Goal: Task Accomplishment & Management: Manage account settings

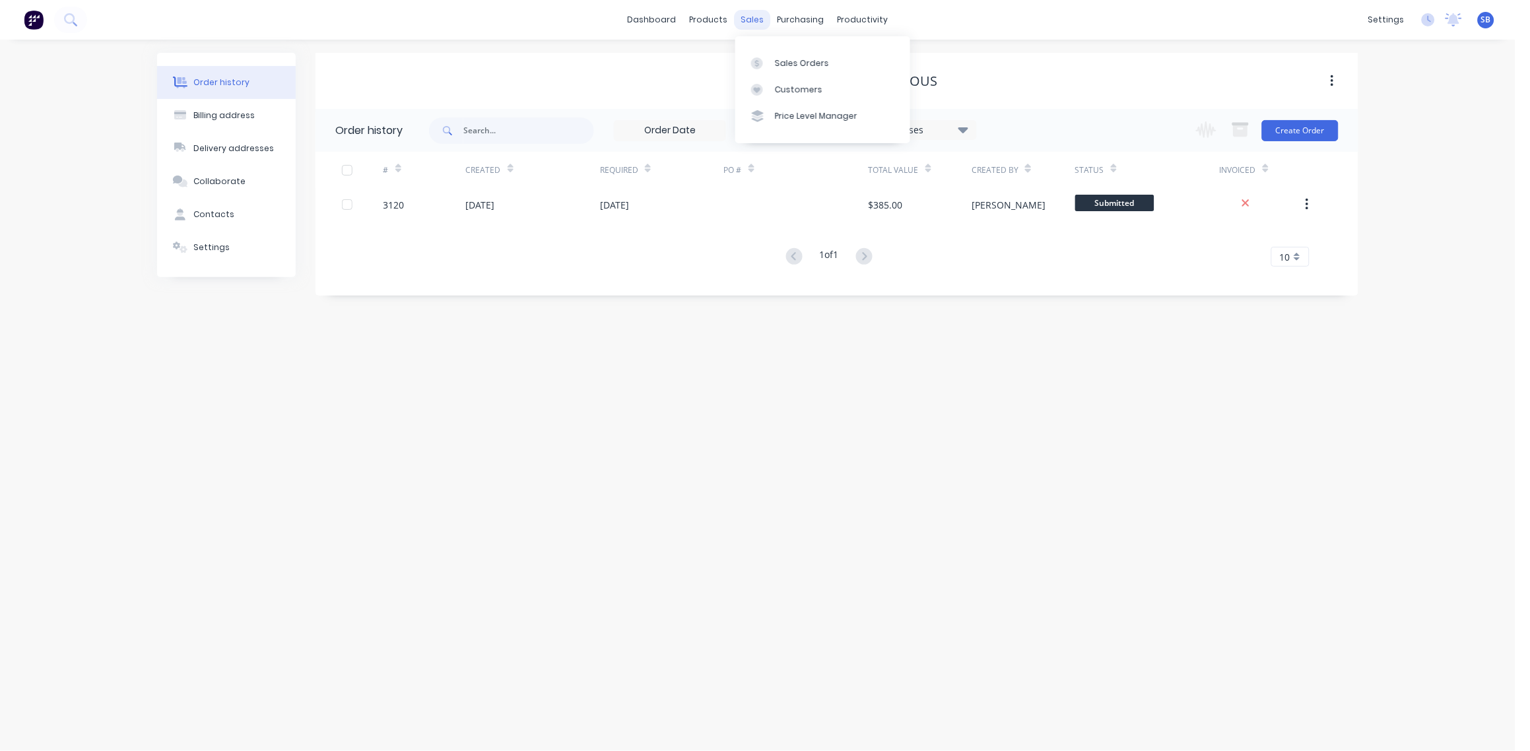
click at [758, 19] on div "sales" at bounding box center [753, 20] width 36 height 20
click at [801, 58] on div "Sales Orders" at bounding box center [802, 63] width 54 height 12
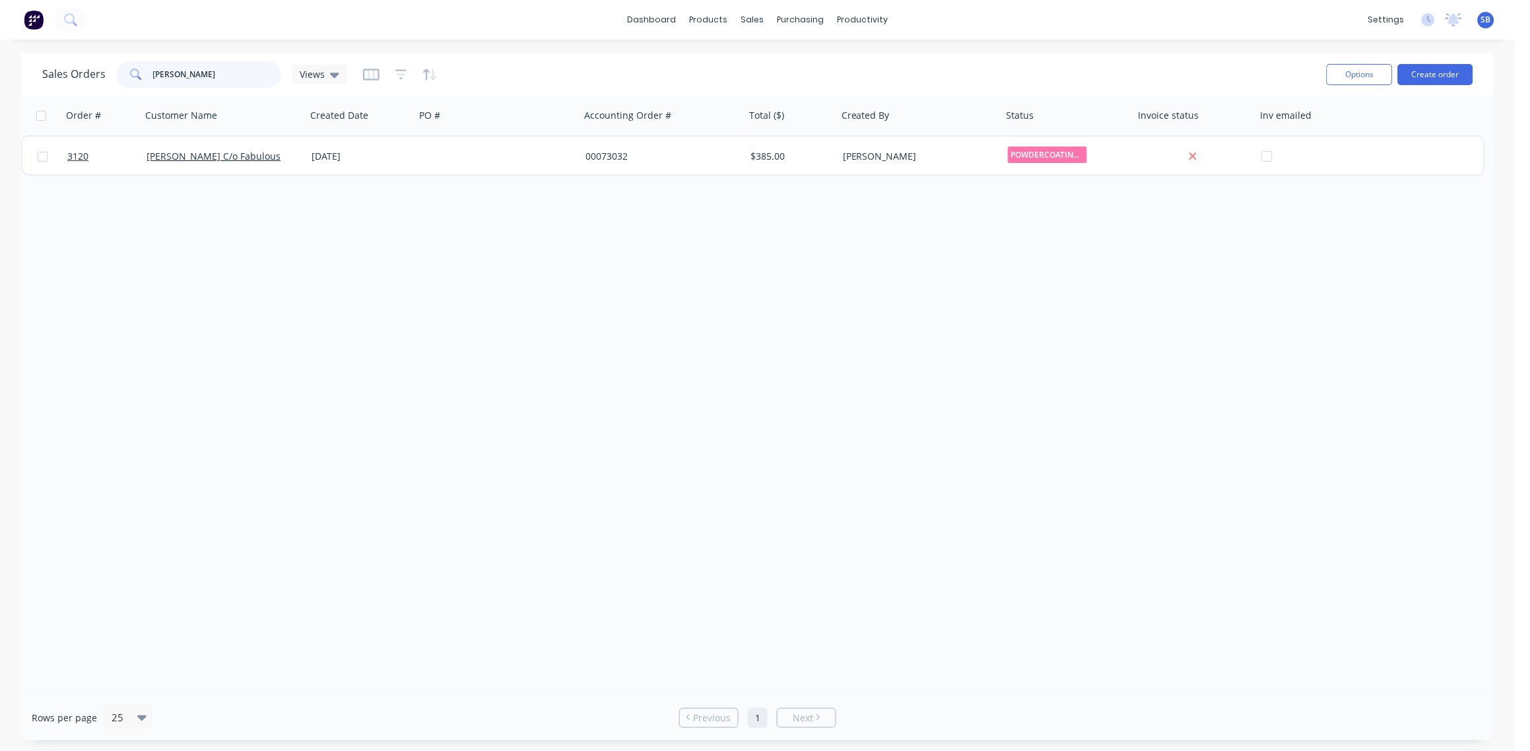
drag, startPoint x: 204, startPoint y: 77, endPoint x: -4, endPoint y: 79, distance: 207.9
click at [0, 79] on html "dashboard products sales purchasing productivity dashboard products Product Cat…" at bounding box center [765, 375] width 1530 height 751
type input "coopers"
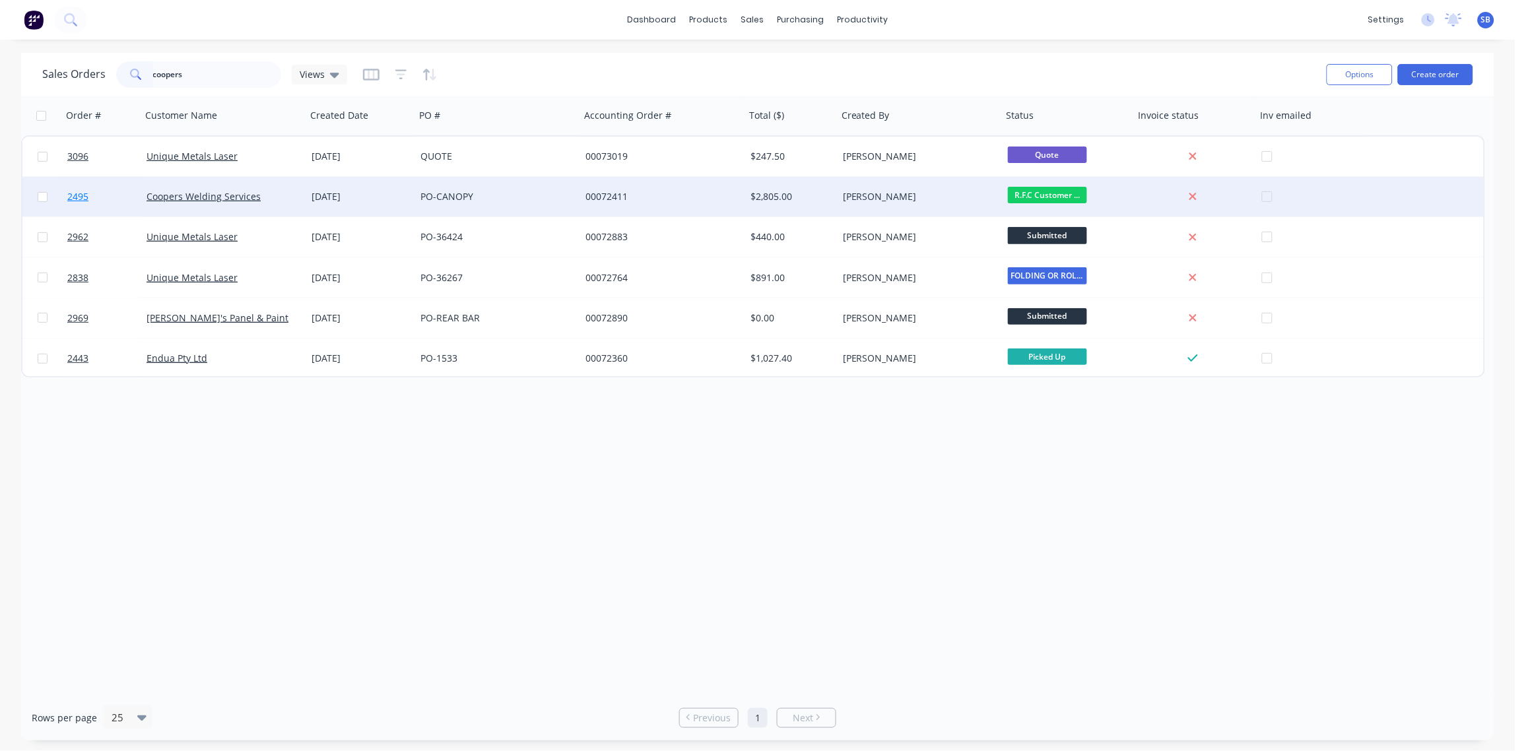
click at [81, 195] on span "2495" at bounding box center [77, 196] width 21 height 13
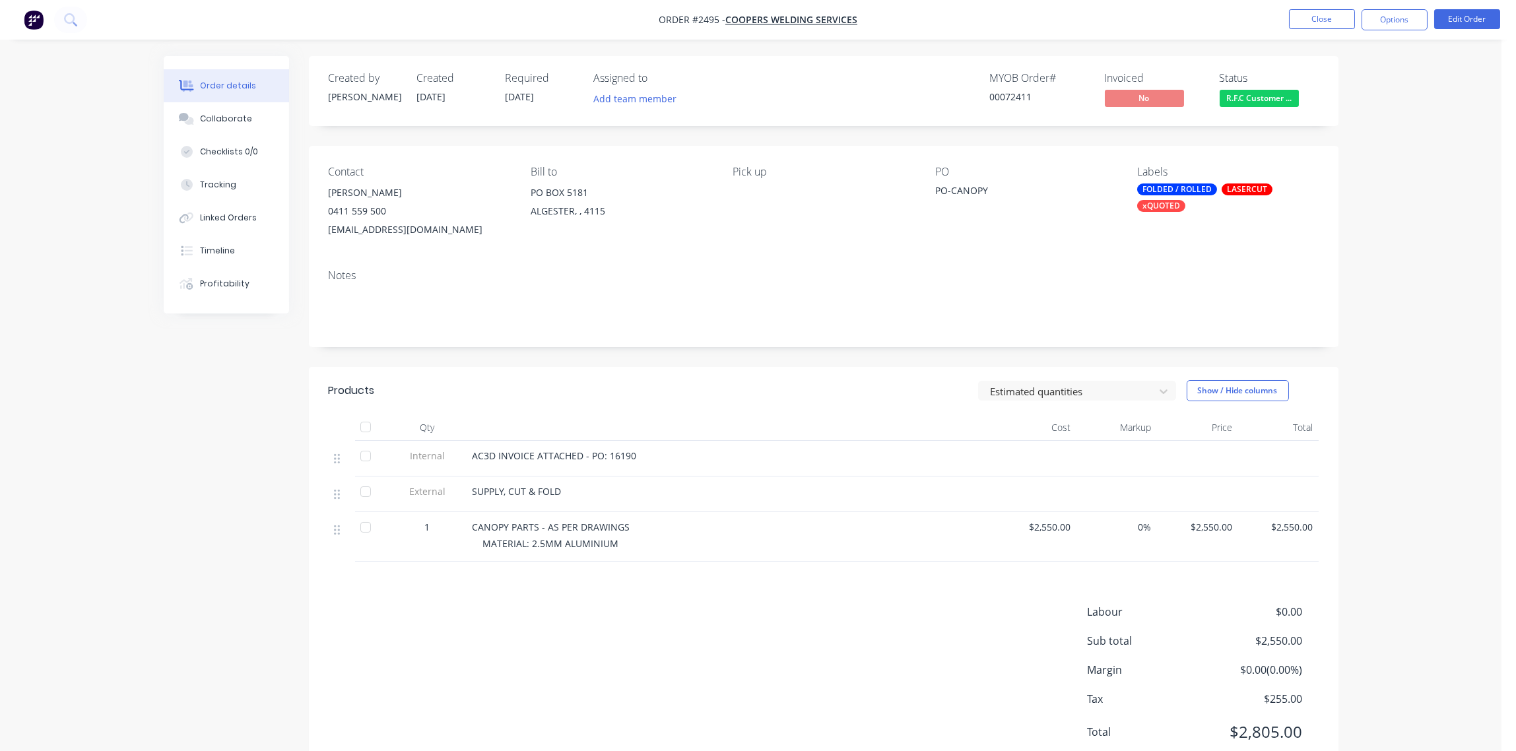
click at [1268, 96] on span "R.F.C Customer ..." at bounding box center [1259, 98] width 79 height 16
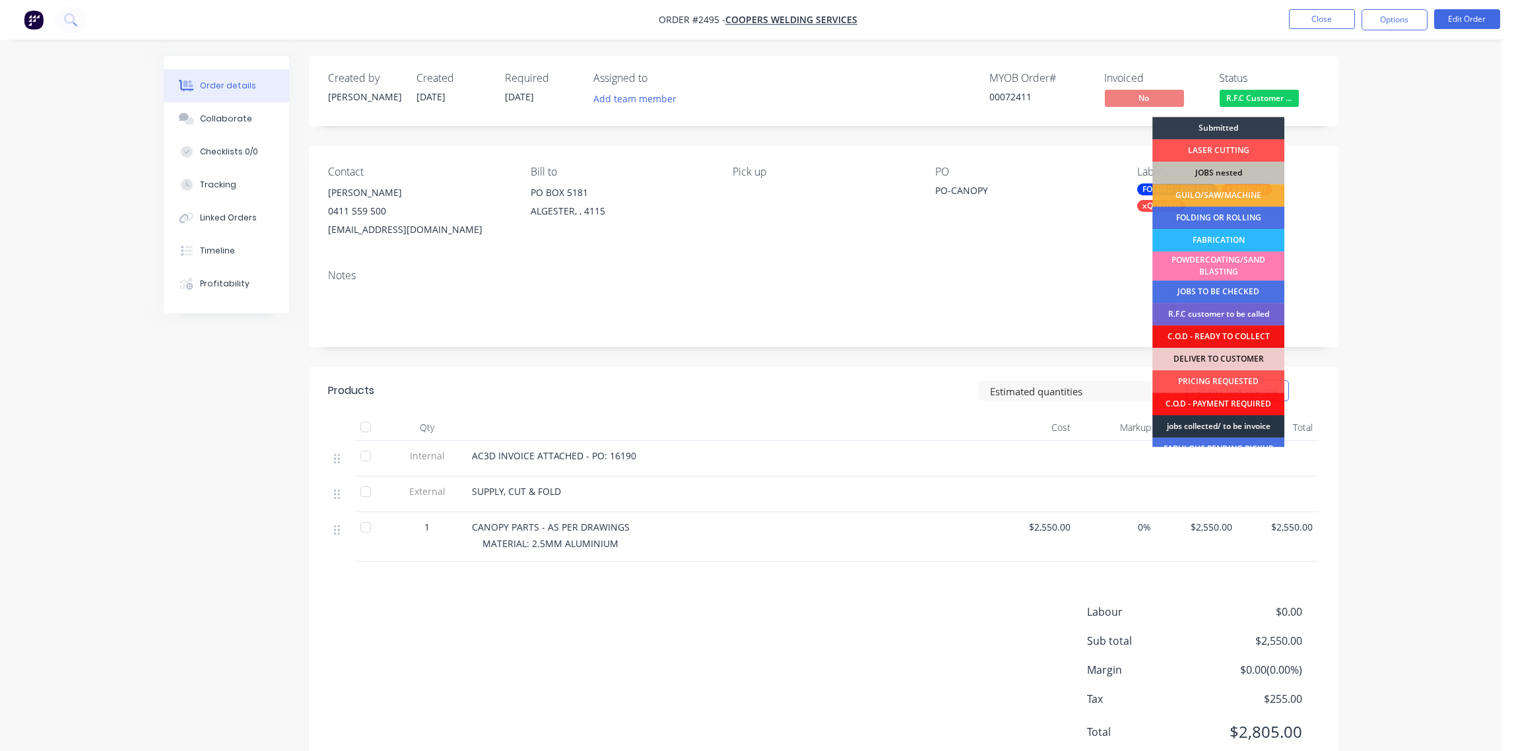
click at [1234, 424] on div "jobs collected/ to be invoice" at bounding box center [1218, 426] width 132 height 22
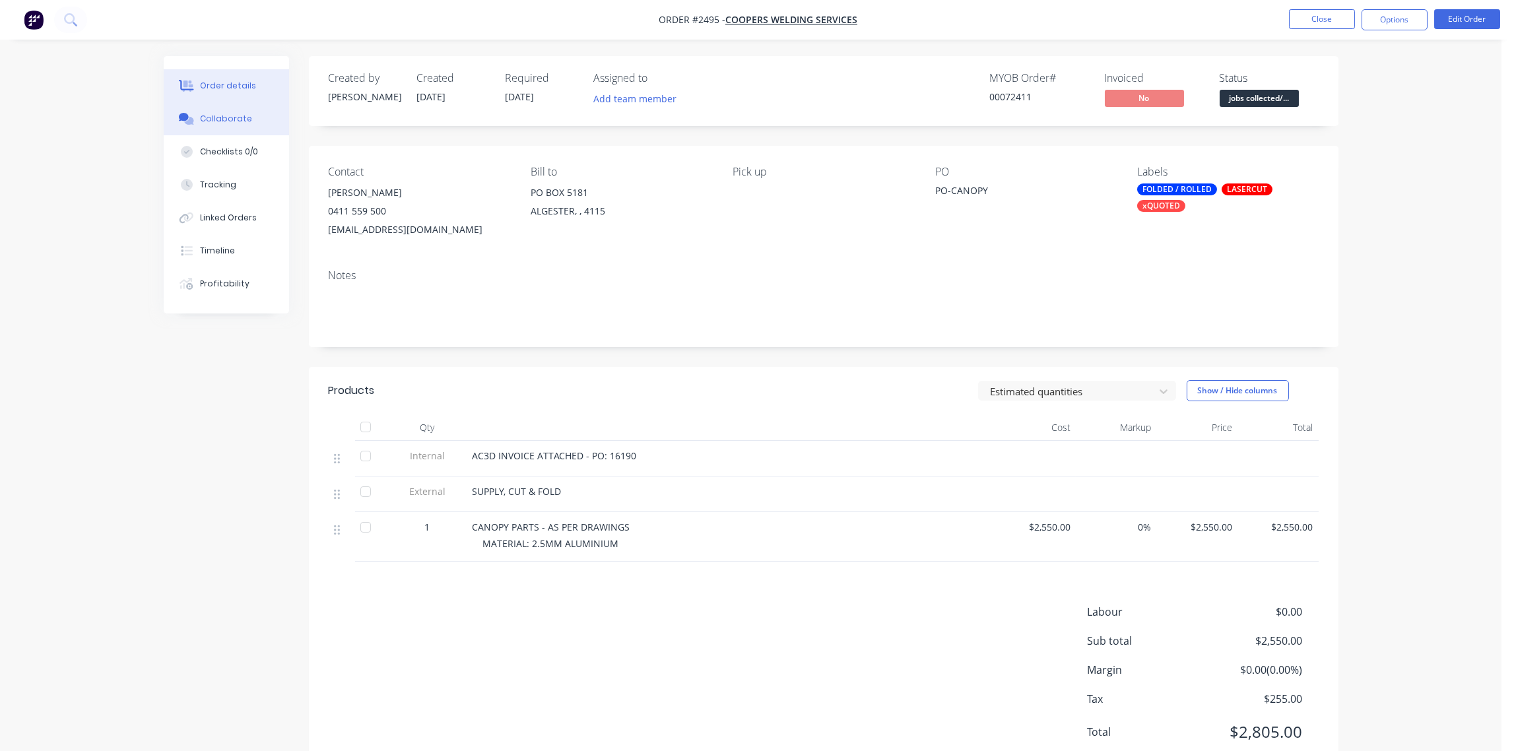
click at [234, 117] on div "Collaborate" at bounding box center [226, 119] width 52 height 12
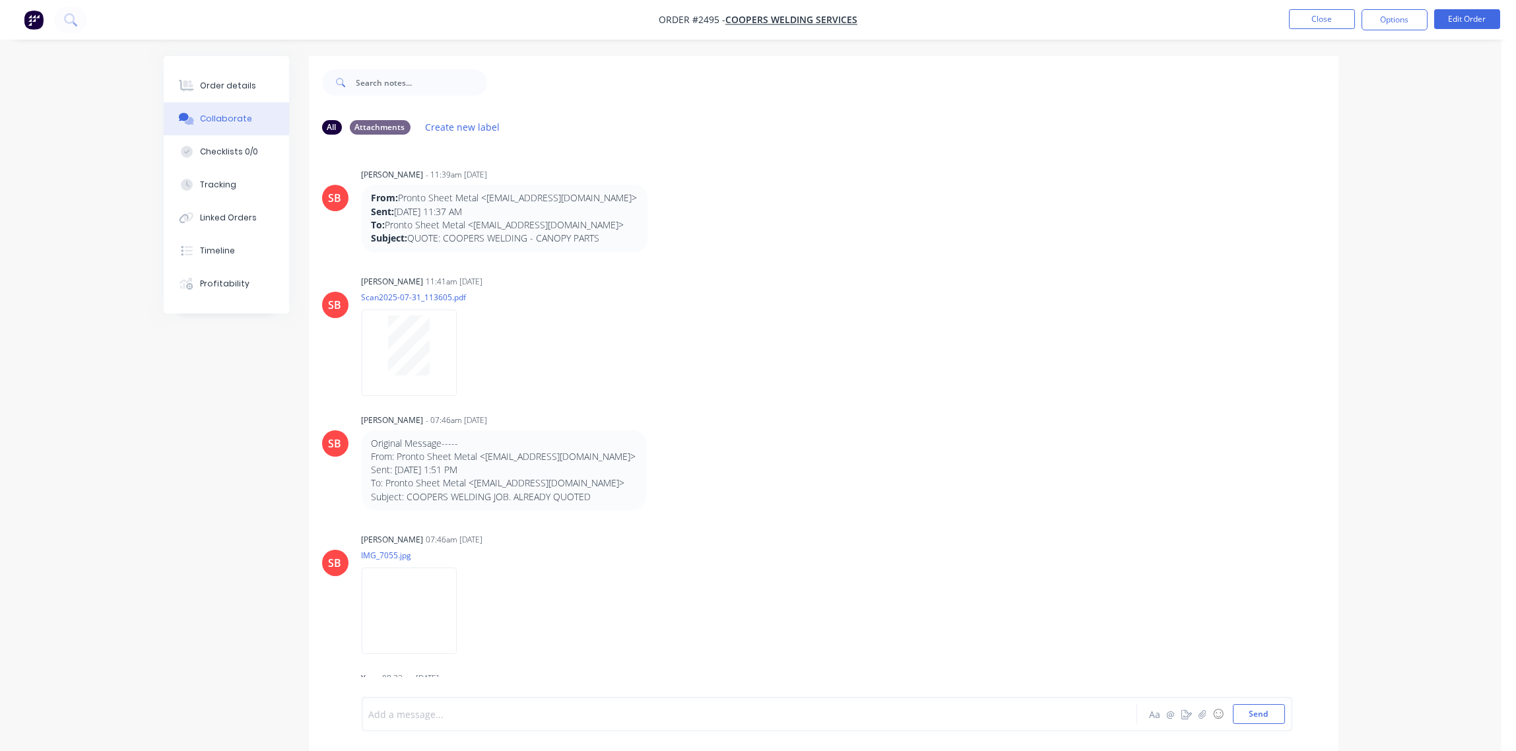
click at [469, 711] on div at bounding box center [713, 714] width 686 height 14
paste div
click at [539, 696] on div "SIGNED DELIVERY LOADED BY -" at bounding box center [713, 703] width 686 height 14
click at [1263, 712] on button "Send" at bounding box center [1259, 714] width 52 height 20
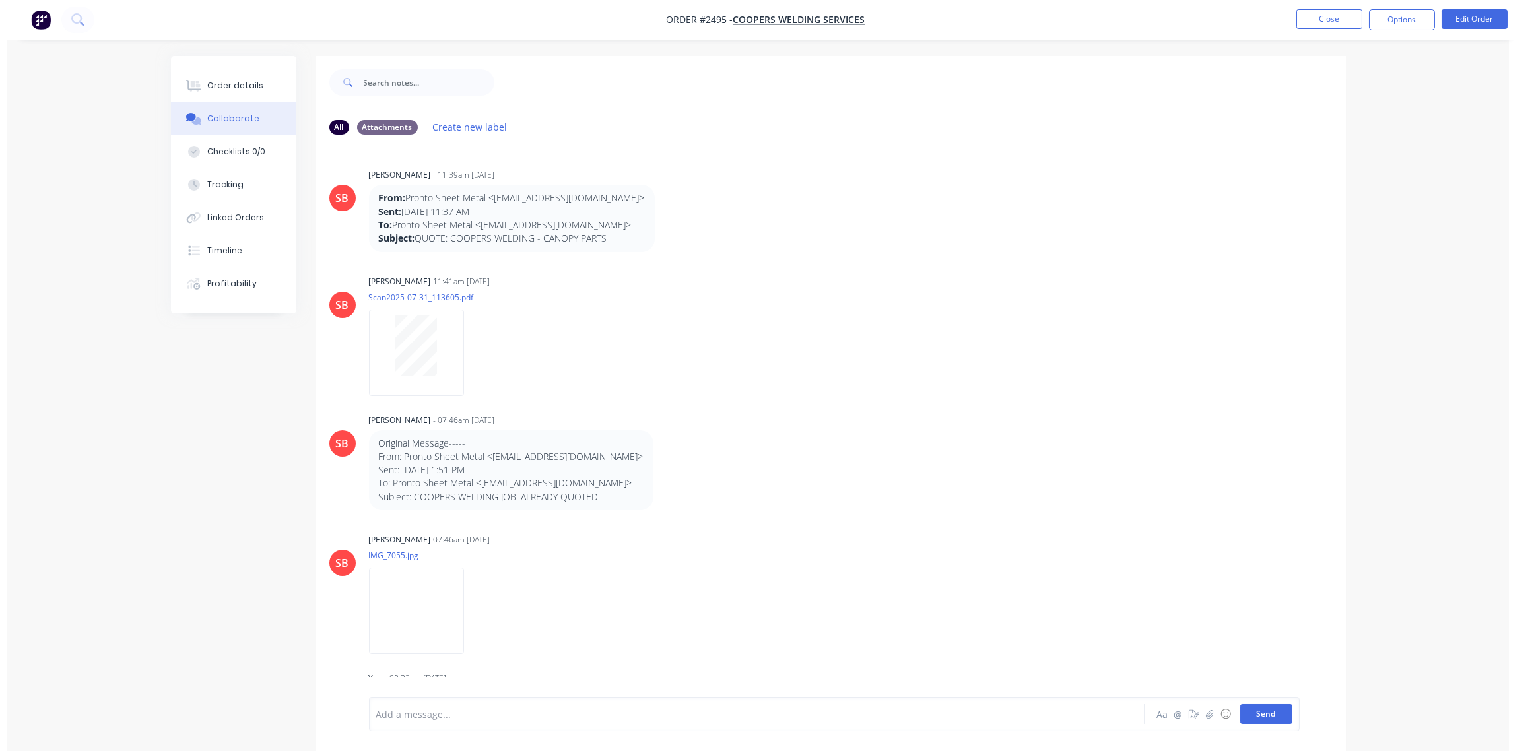
scroll to position [2186, 0]
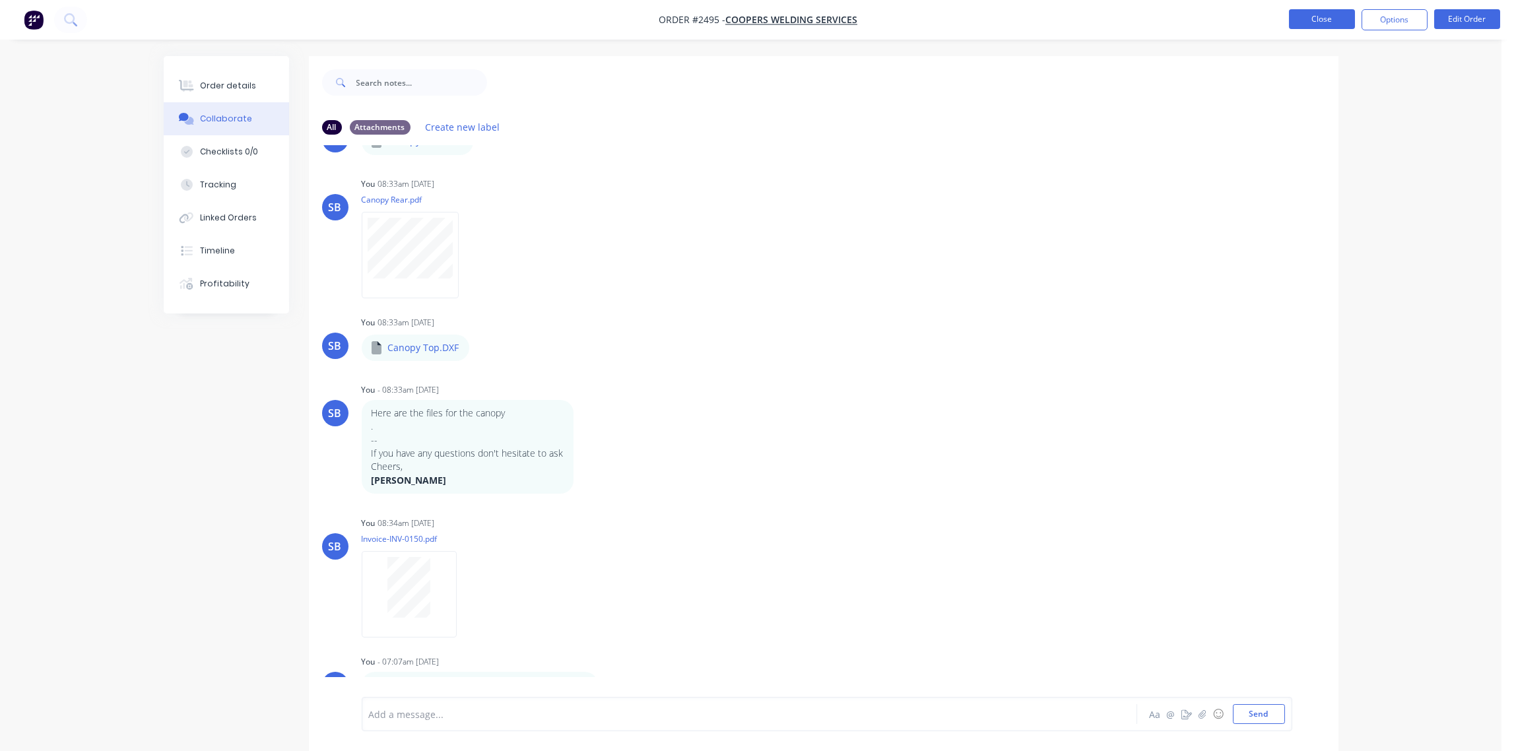
click at [1321, 24] on button "Close" at bounding box center [1322, 19] width 66 height 20
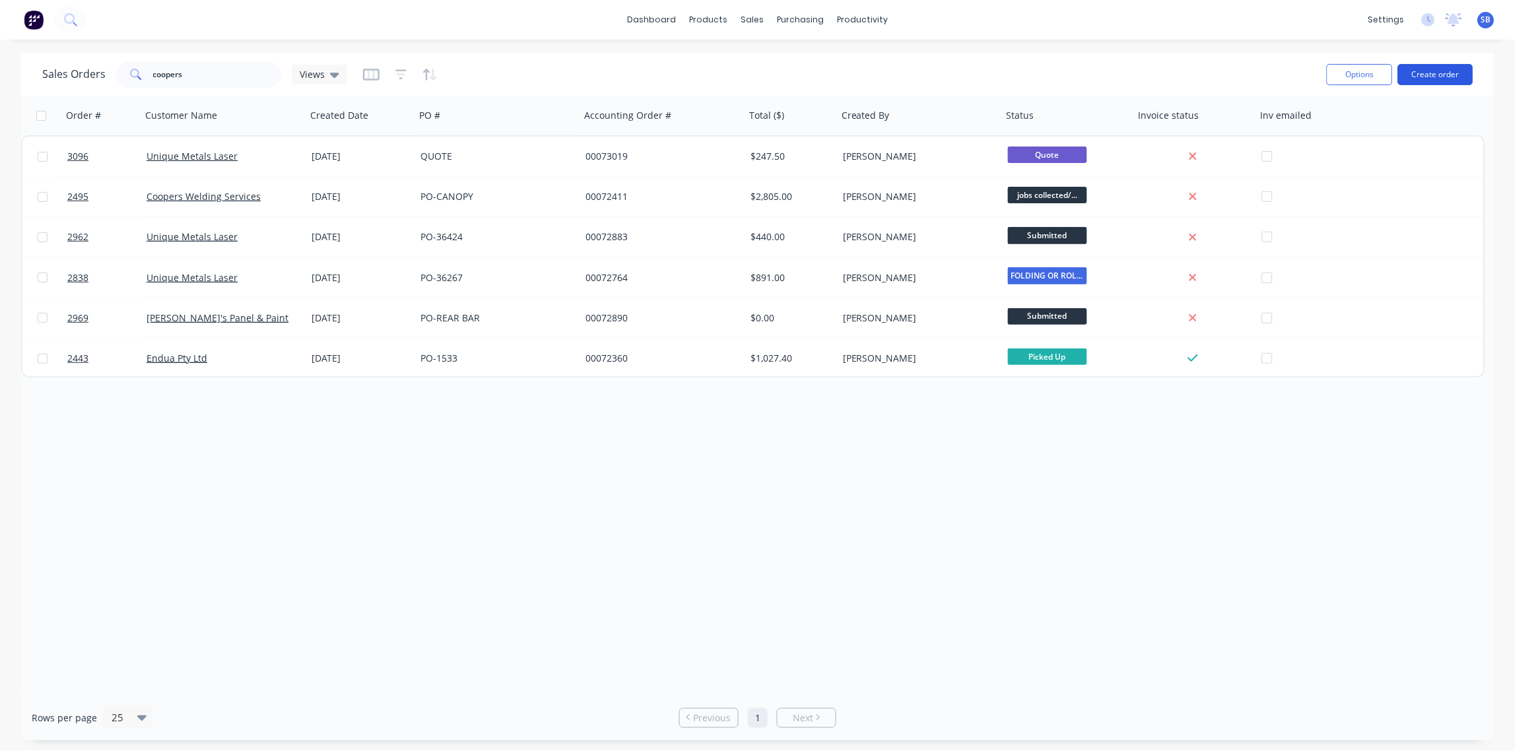
click at [1448, 73] on button "Create order" at bounding box center [1435, 74] width 75 height 21
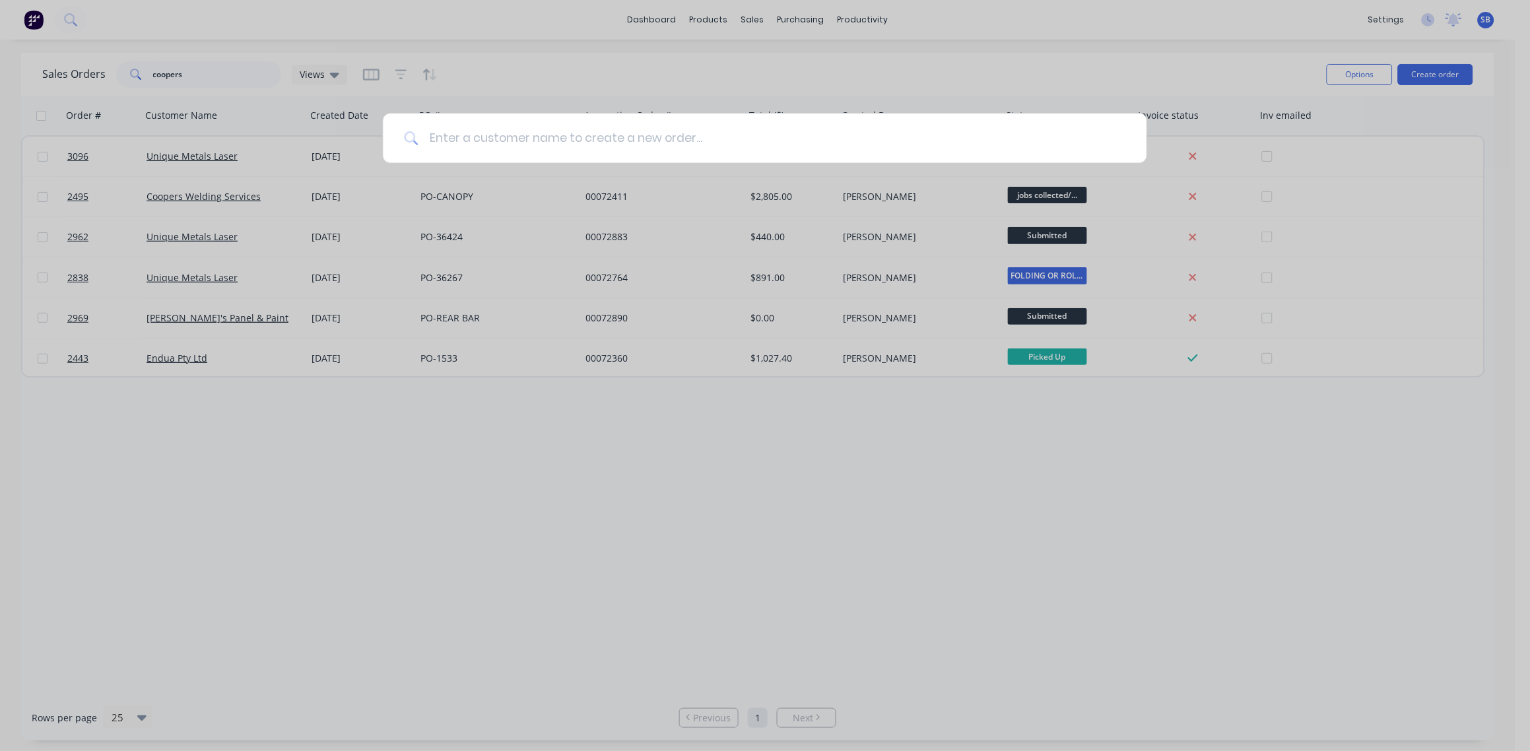
click at [623, 126] on input at bounding box center [771, 138] width 707 height 49
click at [625, 127] on input at bounding box center [771, 138] width 707 height 49
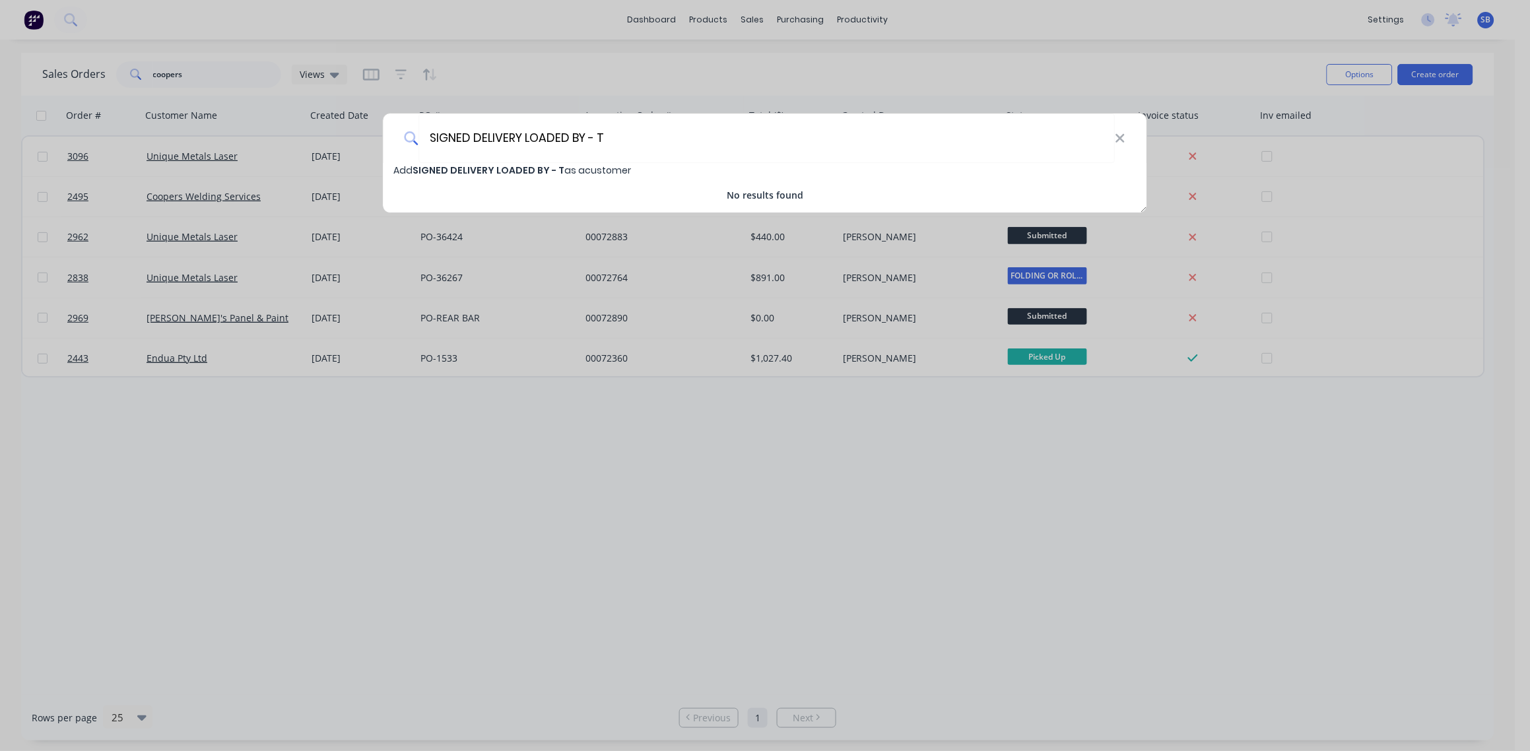
drag, startPoint x: 608, startPoint y: 135, endPoint x: 193, endPoint y: 158, distance: 415.8
click at [193, 158] on div "SIGNED DELIVERY LOADED BY - T Add SIGNED DELIVERY LOADED BY - T as a customer N…" at bounding box center [765, 375] width 1530 height 751
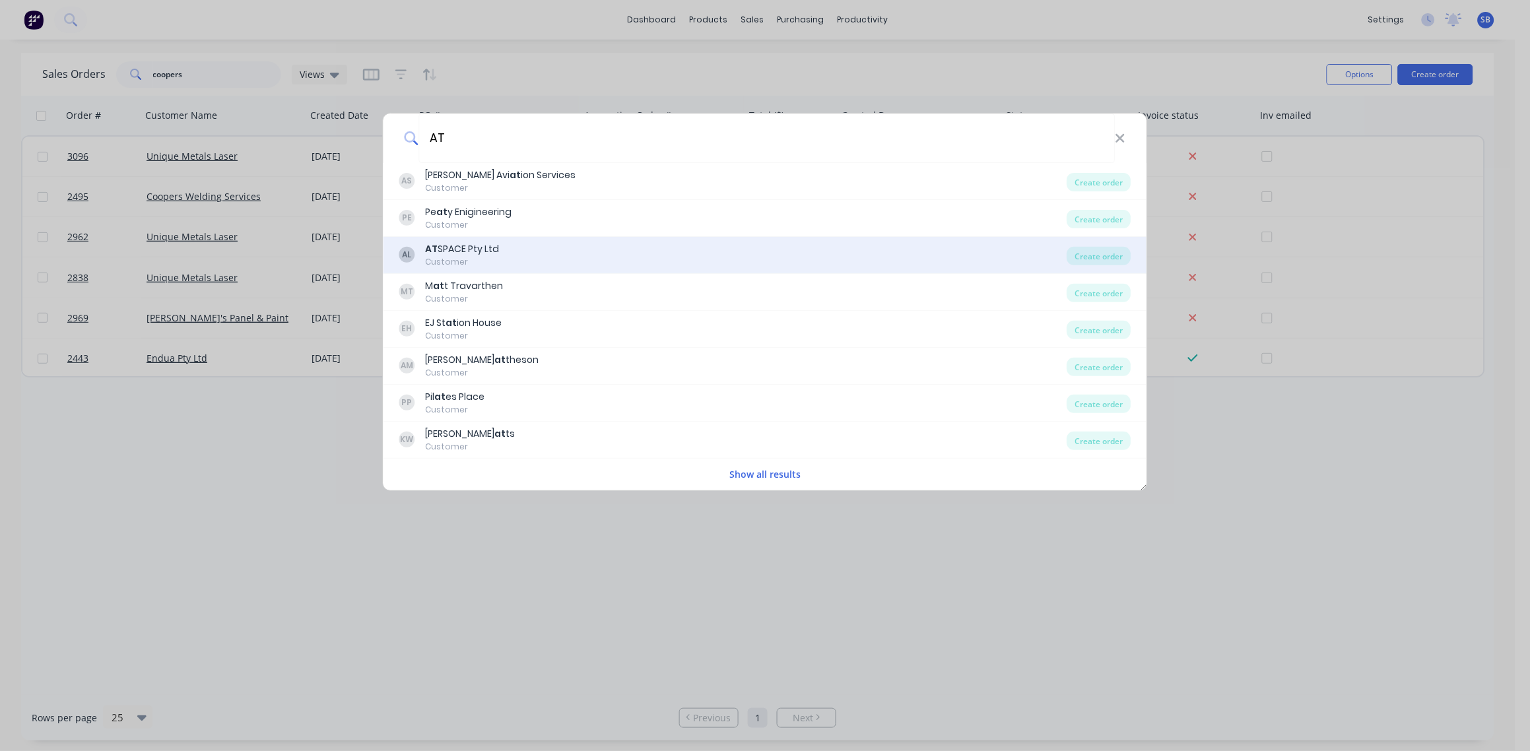
type input "AT"
click at [456, 250] on div "AT SPACE Pty Ltd" at bounding box center [463, 249] width 74 height 14
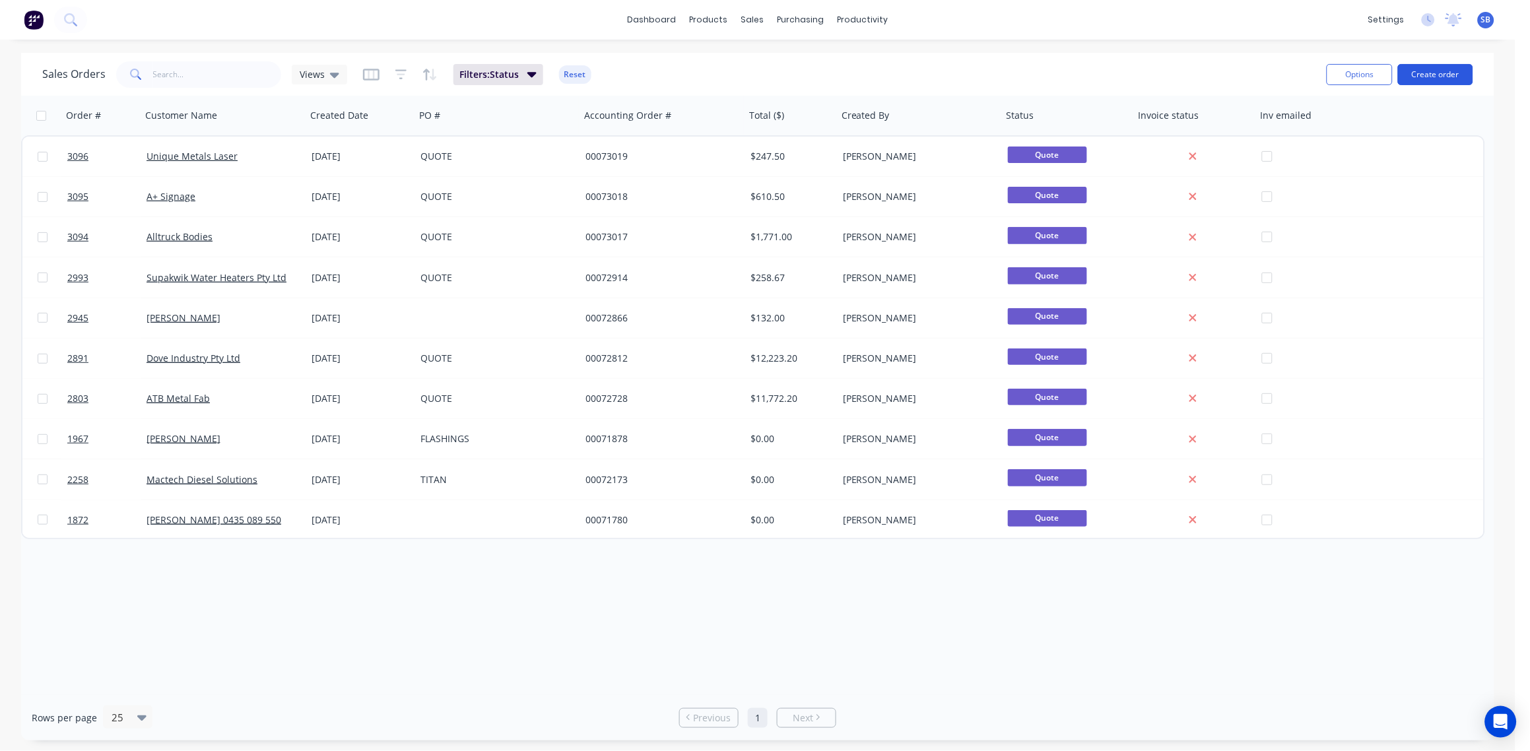
click at [1434, 75] on button "Create order" at bounding box center [1435, 74] width 75 height 21
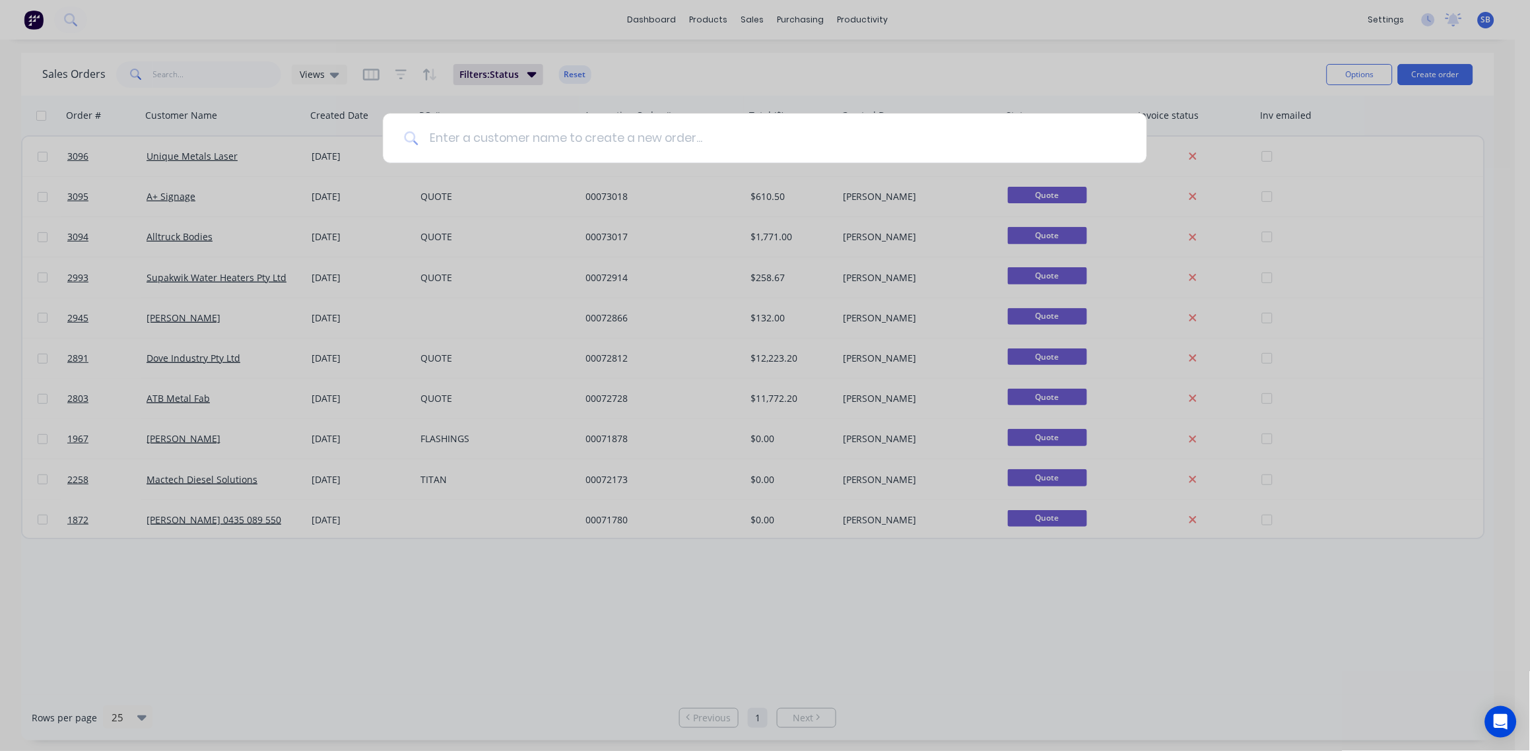
click at [467, 129] on input at bounding box center [771, 138] width 707 height 49
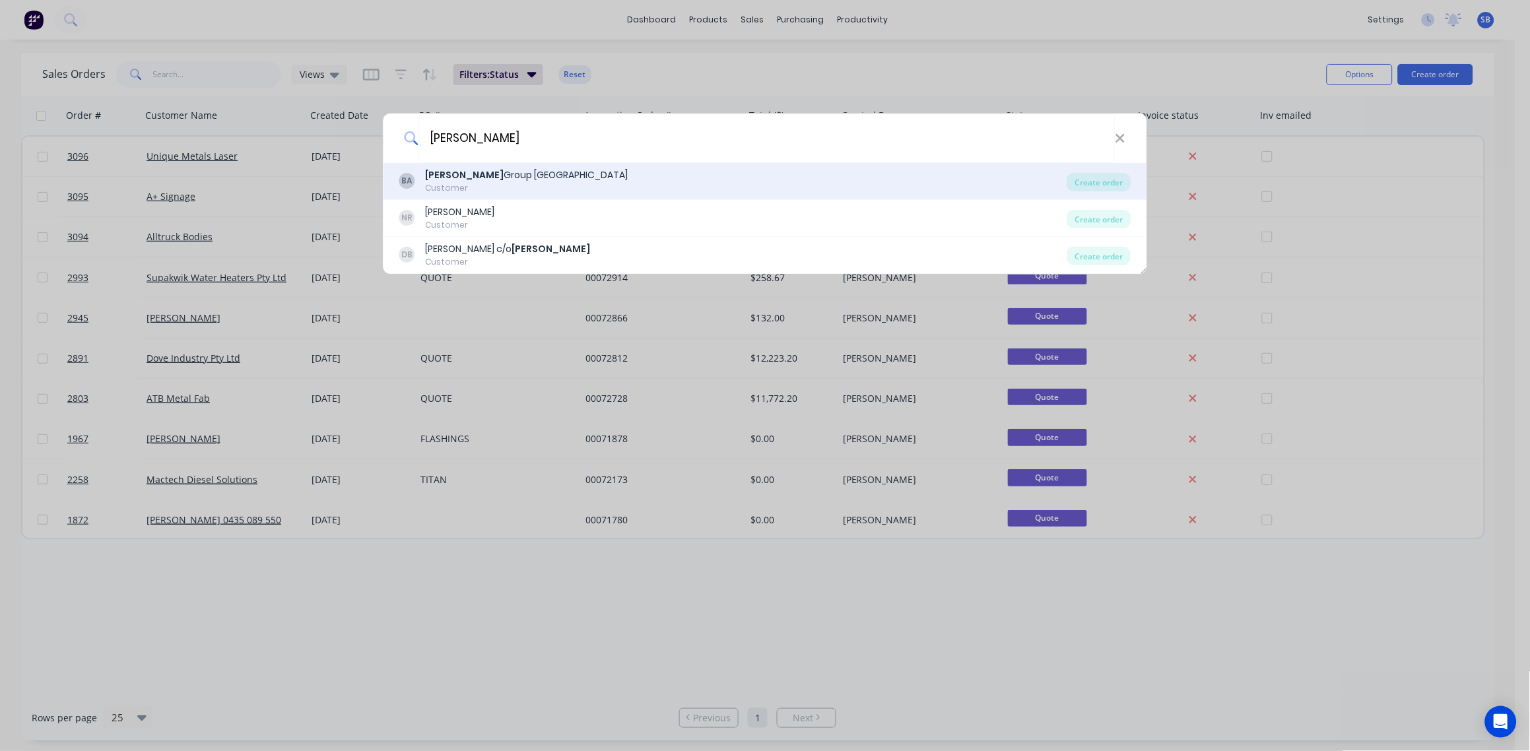
type input "BRADBURY"
click at [500, 180] on div "Bradbury Group Australia" at bounding box center [527, 175] width 203 height 14
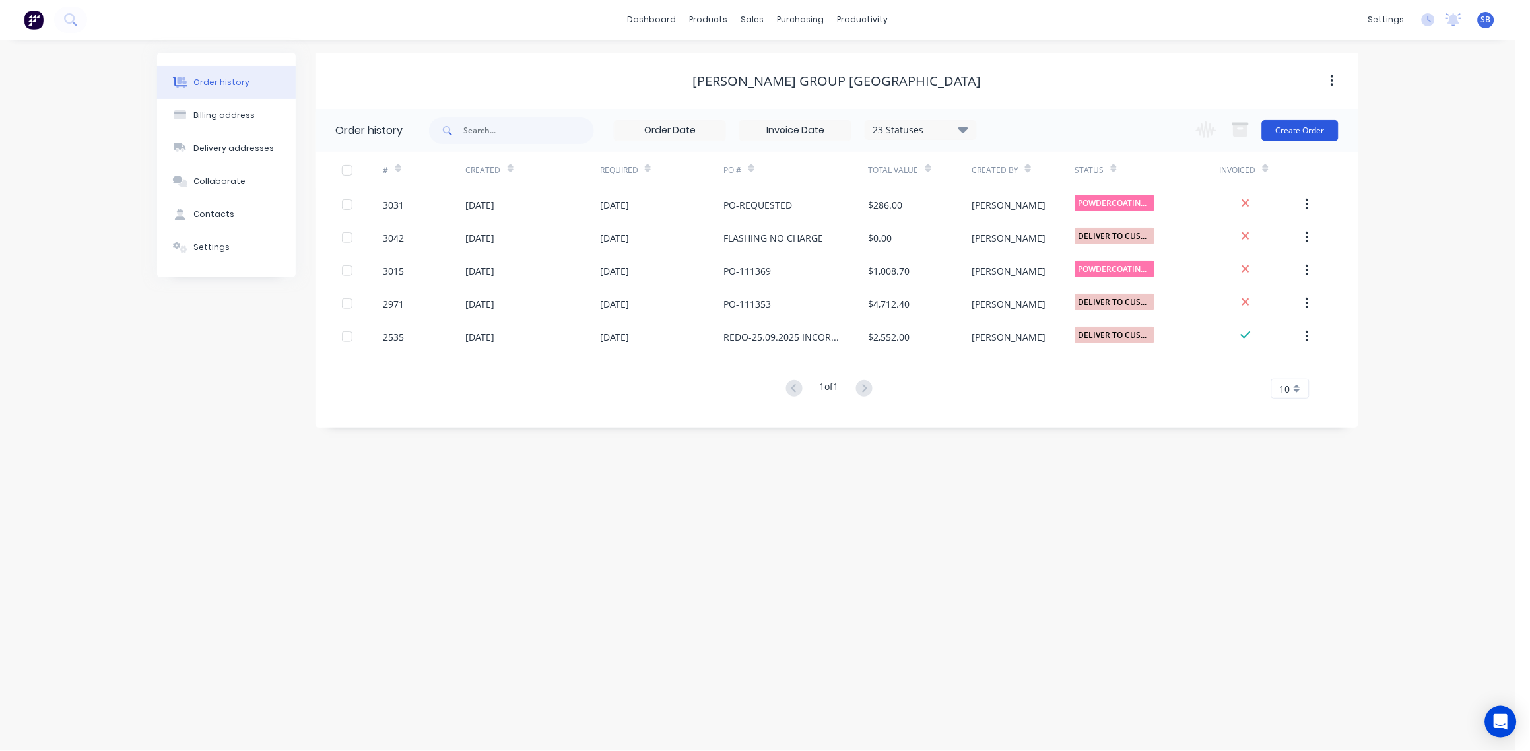
click at [1304, 128] on button "Create Order" at bounding box center [1300, 130] width 77 height 21
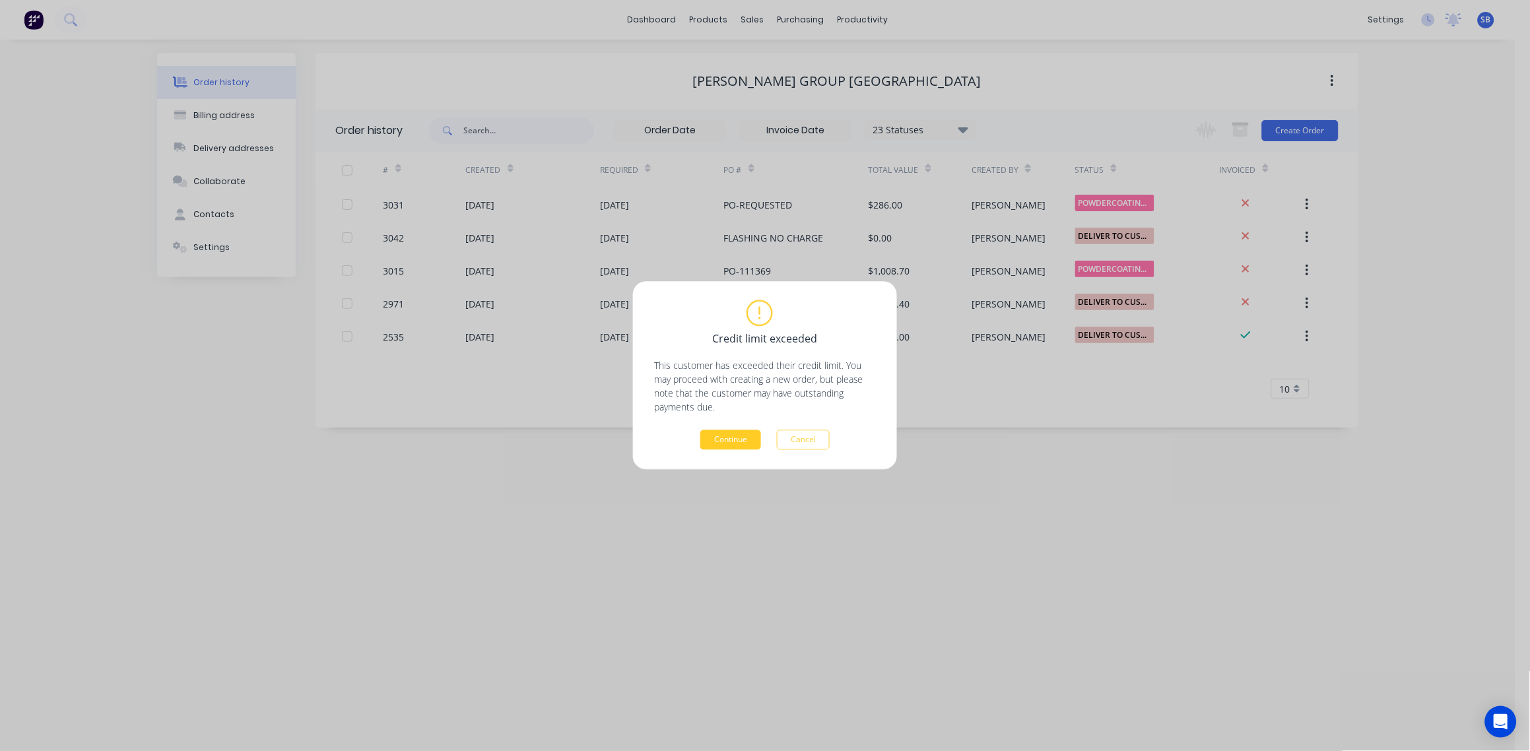
click at [736, 440] on button "Continue" at bounding box center [730, 440] width 61 height 20
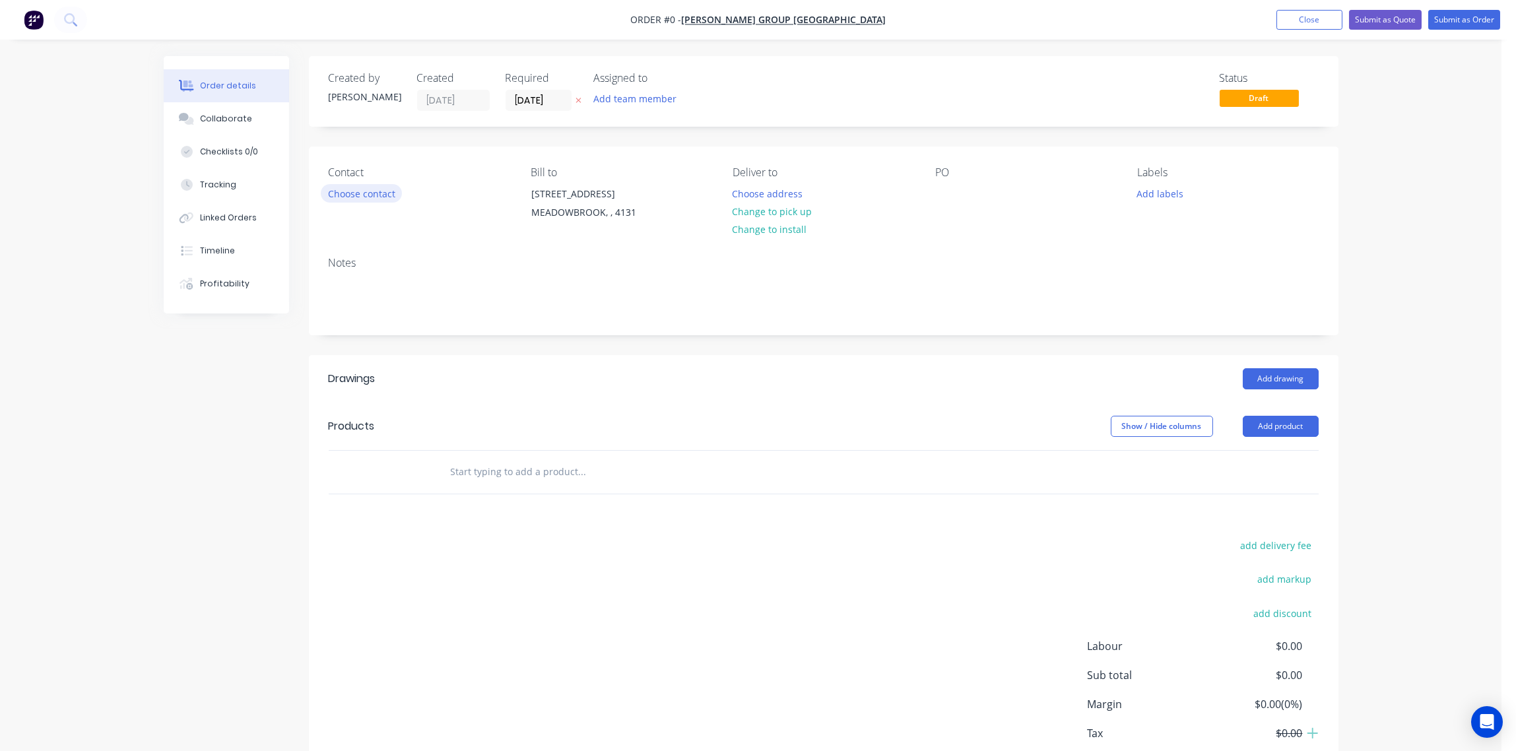
click at [374, 198] on button "Choose contact" at bounding box center [361, 193] width 81 height 18
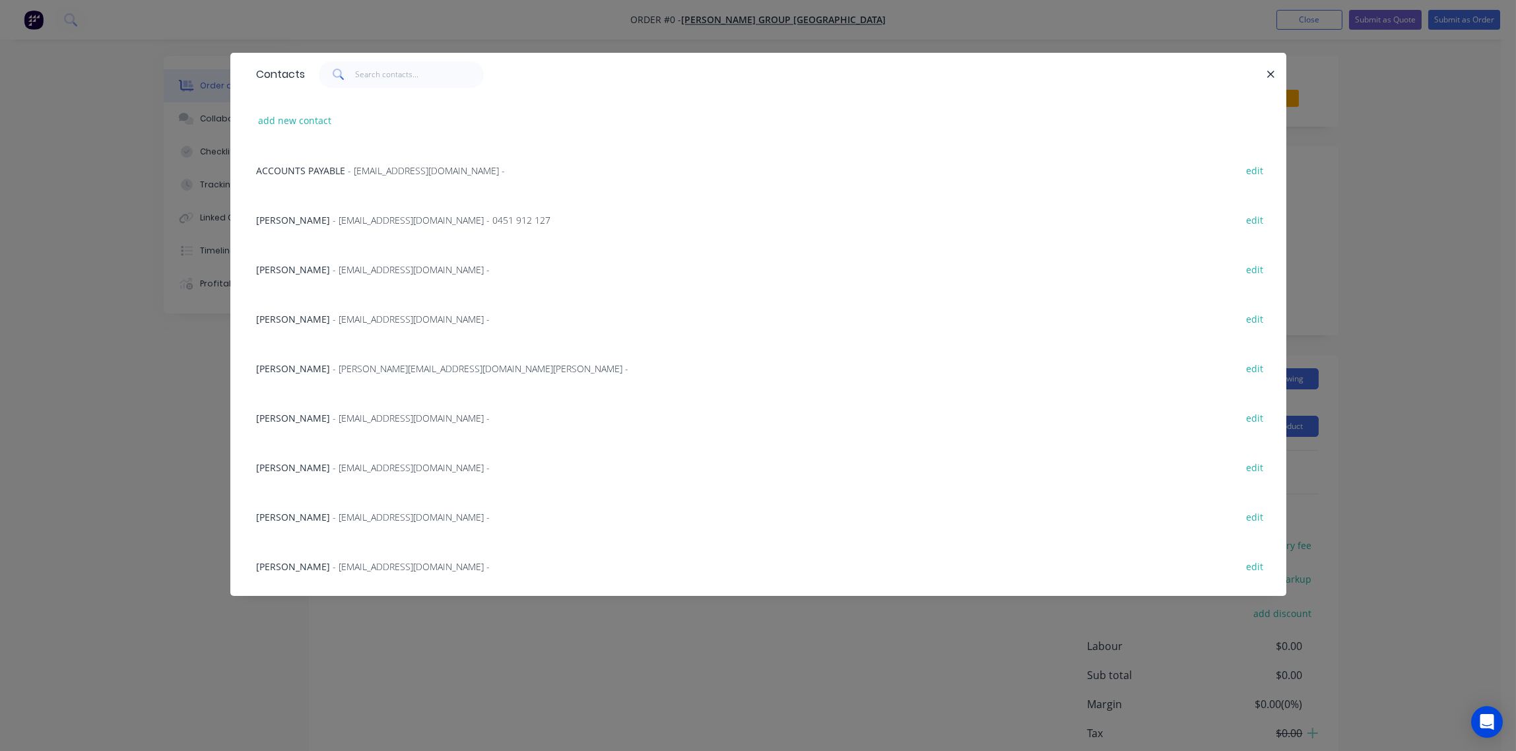
click at [333, 368] on span "- nigel@bradburygroupaustralia.com.au -" at bounding box center [481, 368] width 296 height 13
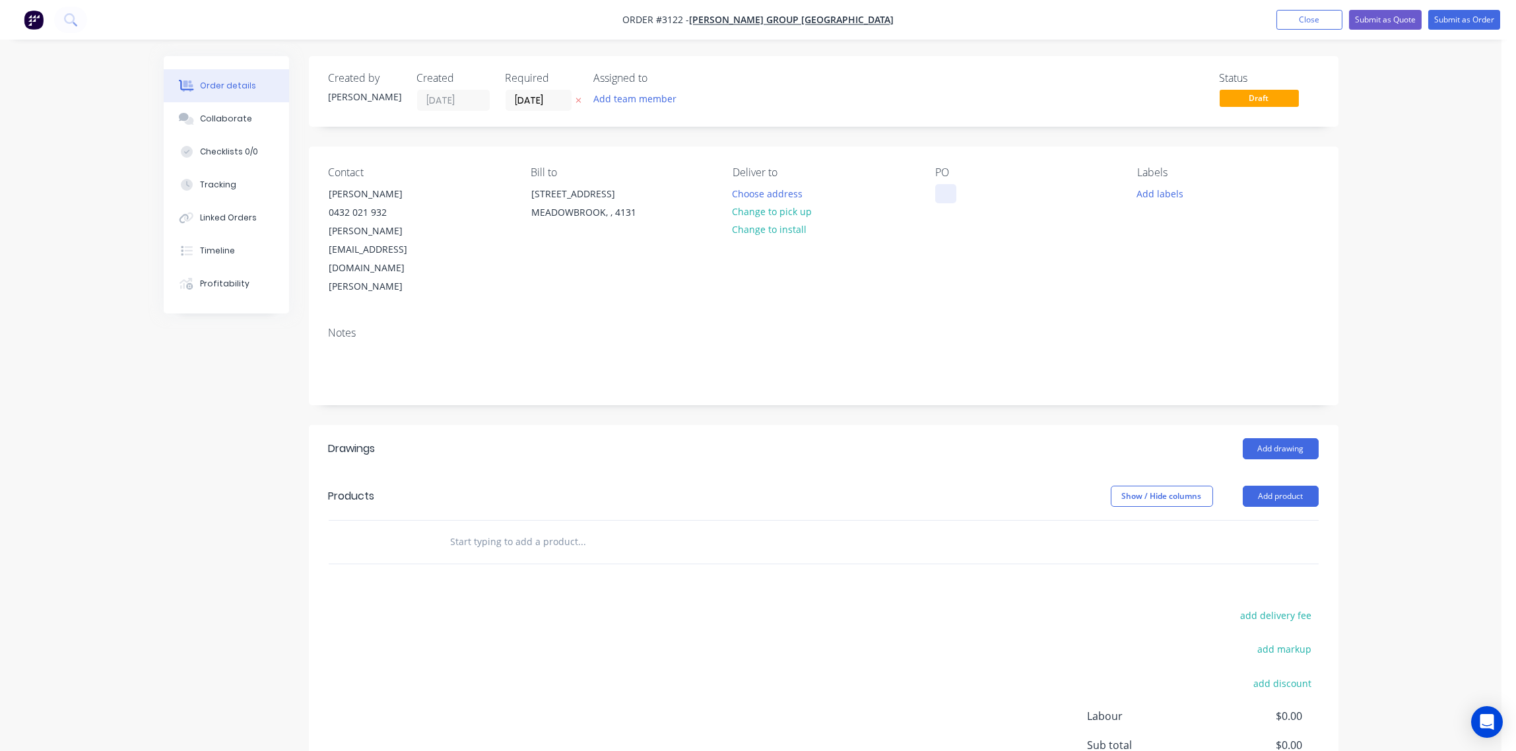
click at [947, 196] on div at bounding box center [945, 193] width 21 height 19
click at [1169, 193] on button "Add labels" at bounding box center [1160, 193] width 61 height 18
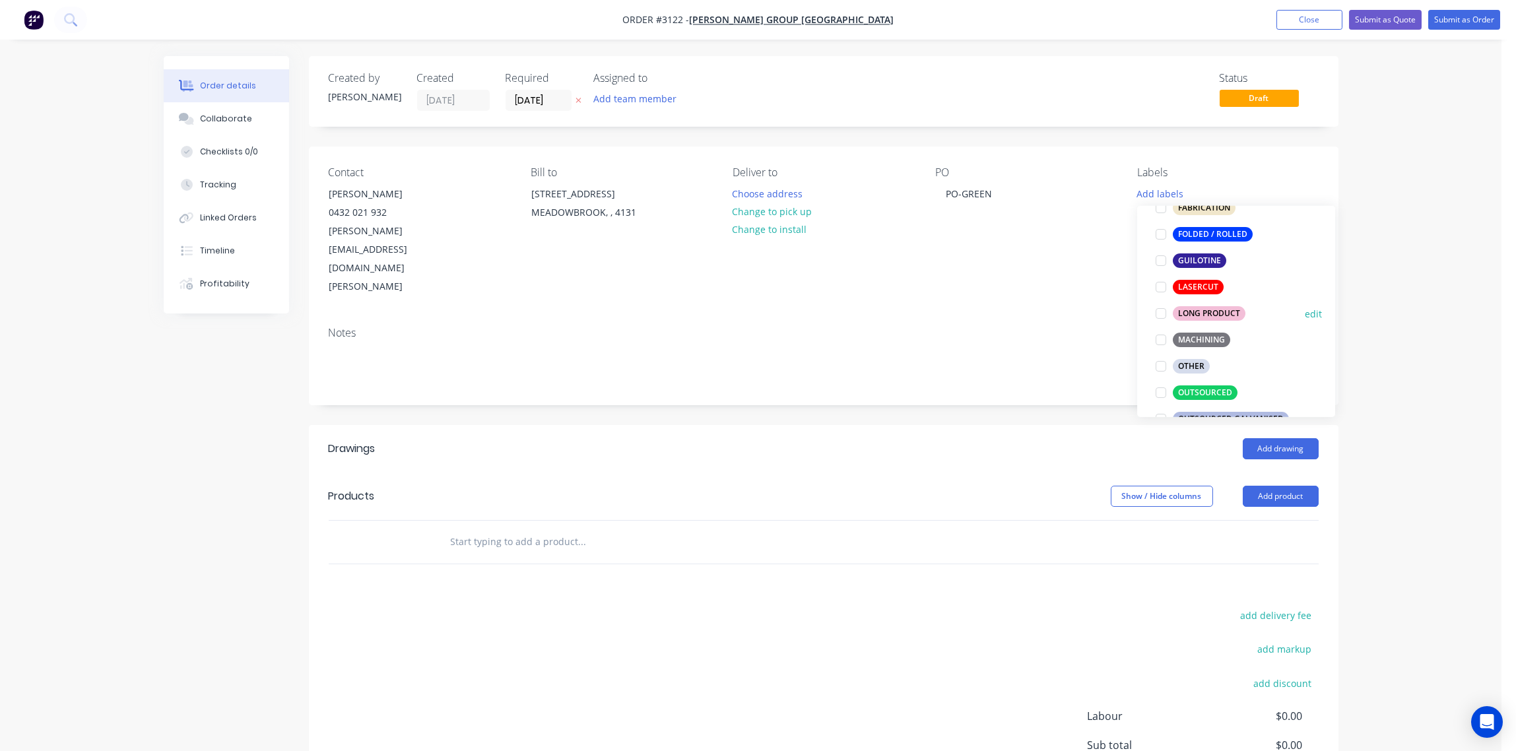
scroll to position [492, 0]
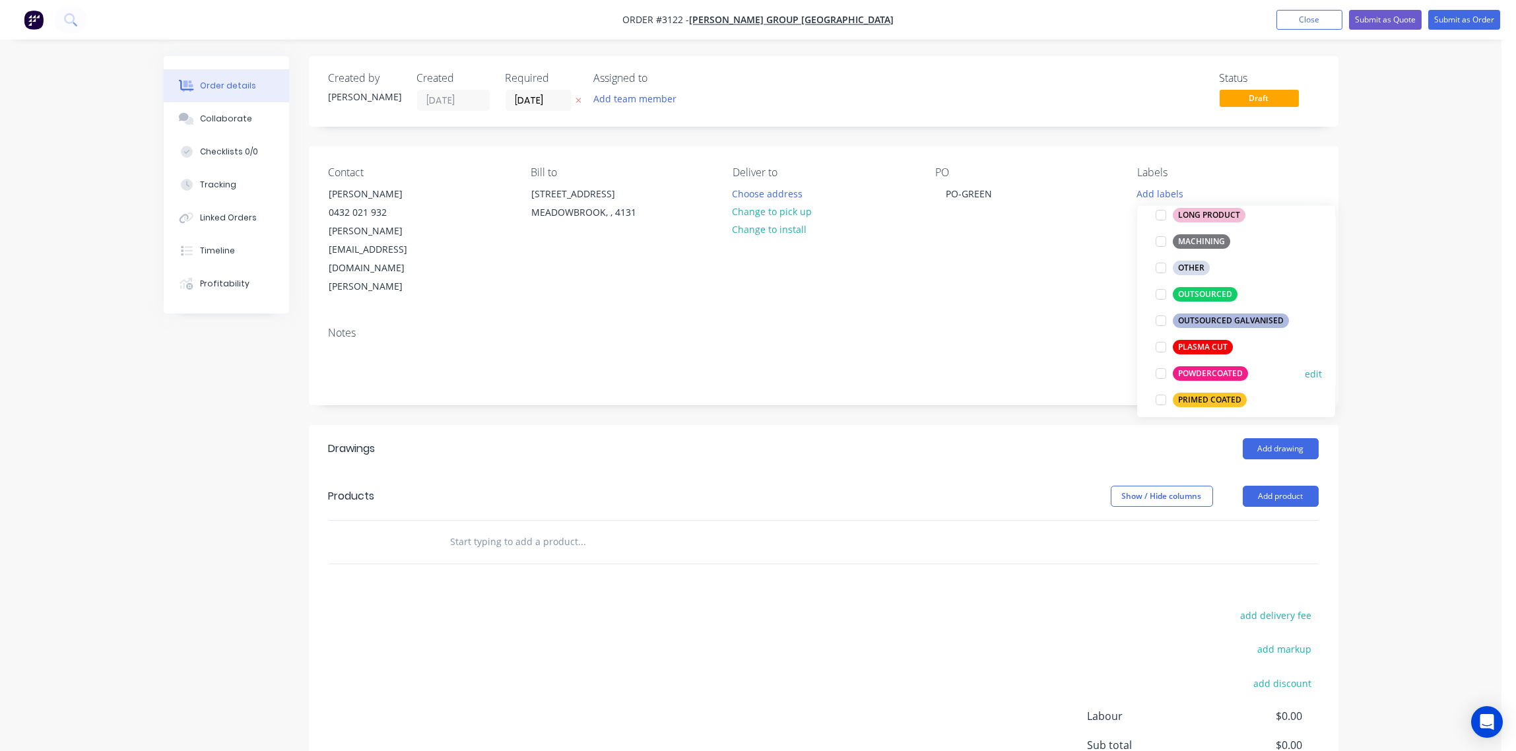
click at [1156, 374] on div at bounding box center [1161, 373] width 26 height 26
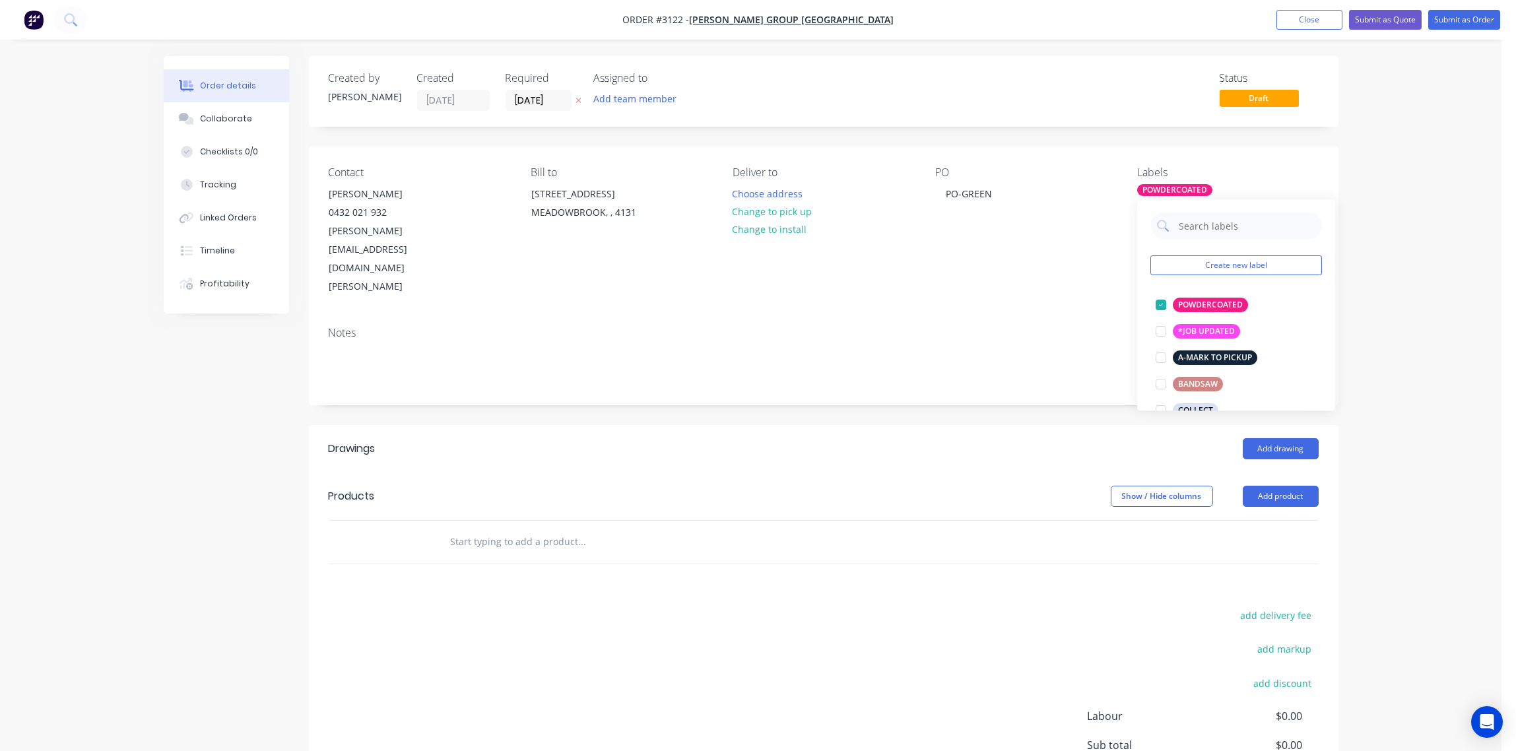
click at [515, 529] on input "text" at bounding box center [582, 542] width 264 height 26
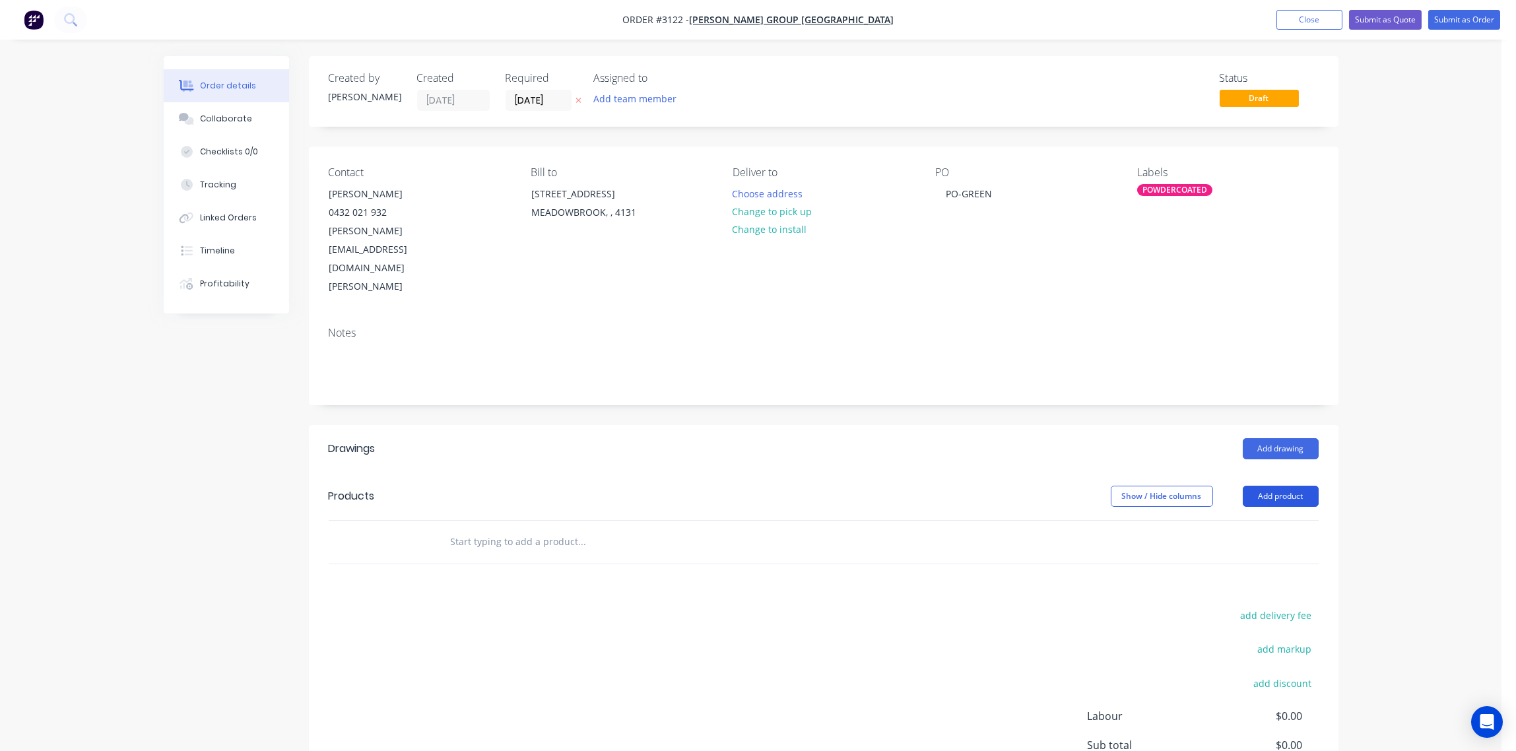
click at [1287, 486] on button "Add product" at bounding box center [1281, 496] width 76 height 21
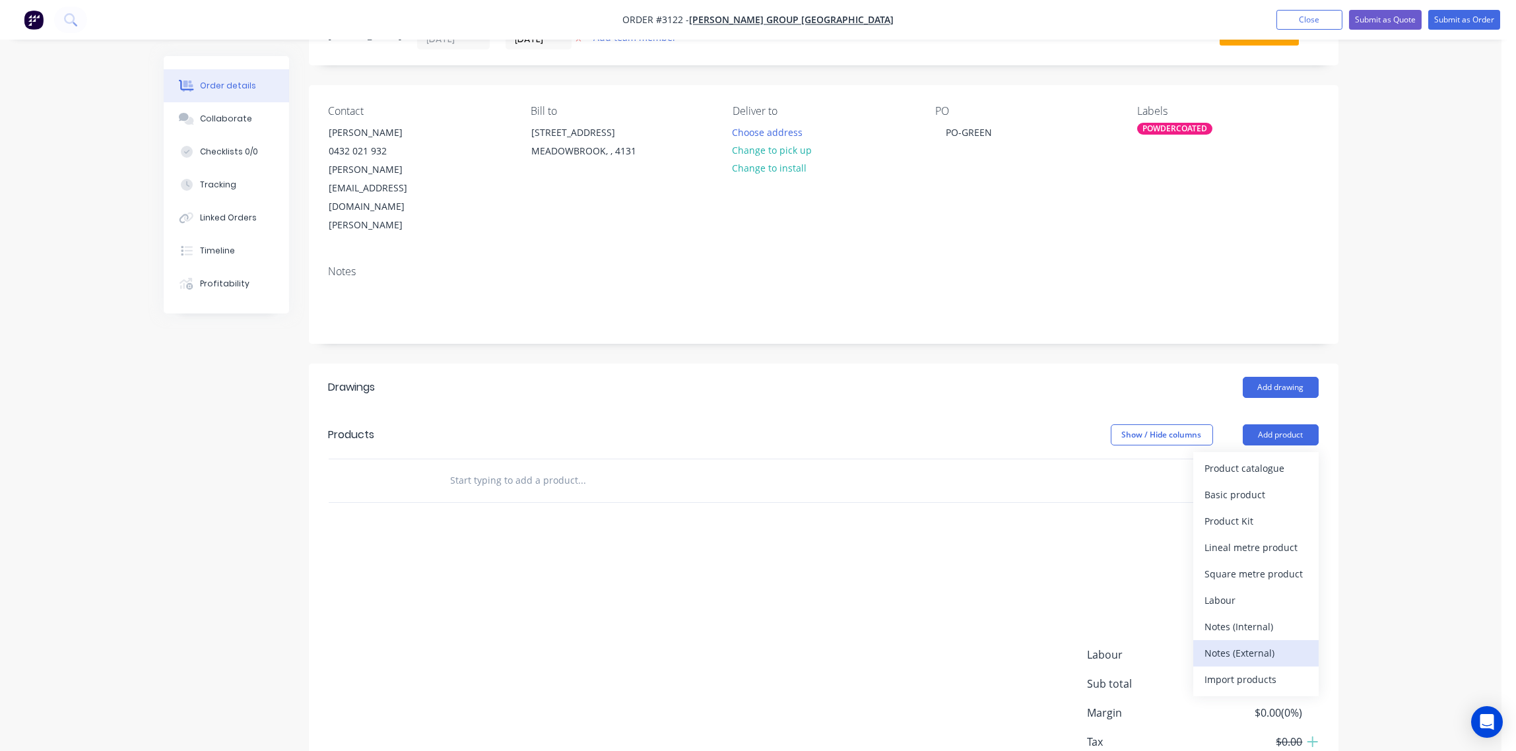
scroll to position [95, 0]
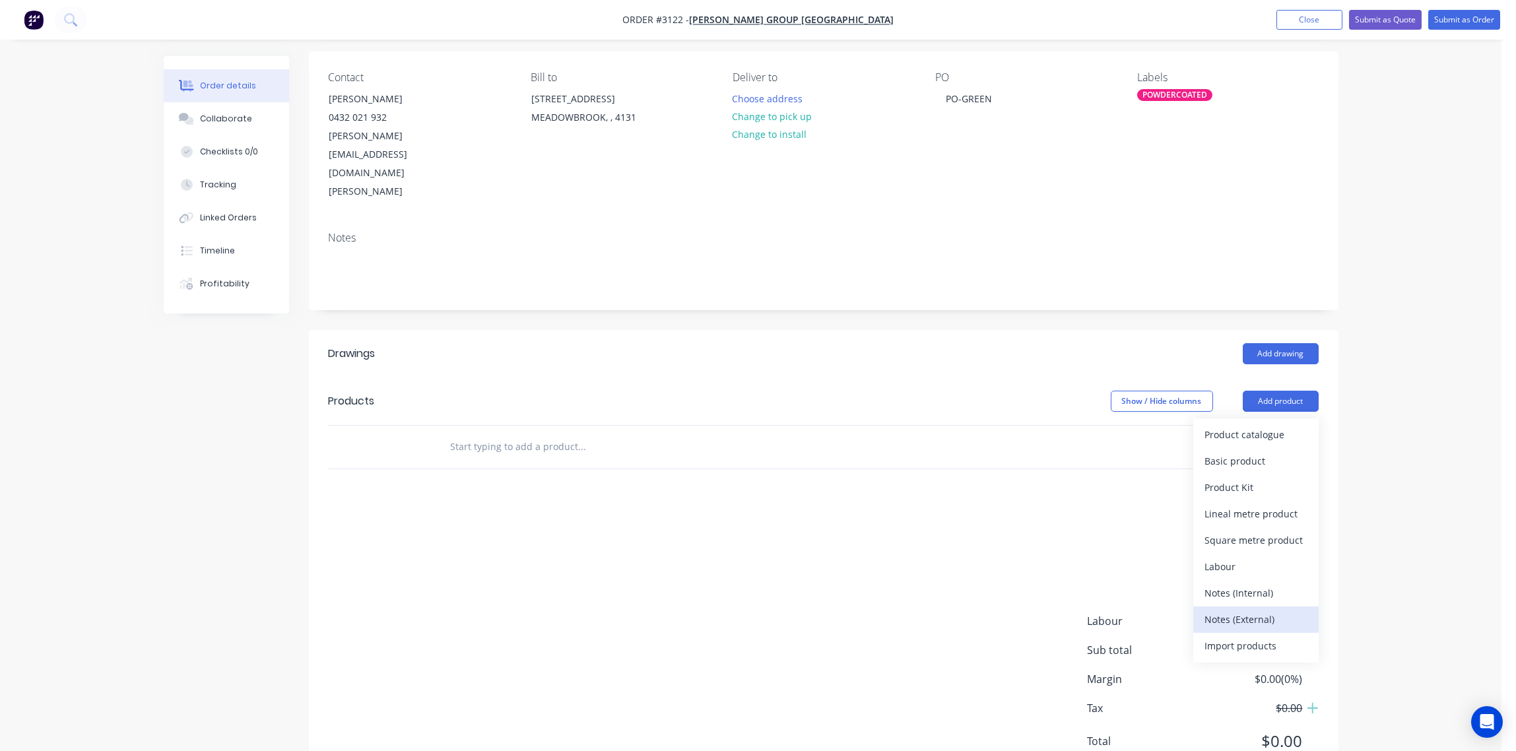
click at [1251, 610] on div "Notes (External)" at bounding box center [1256, 619] width 102 height 19
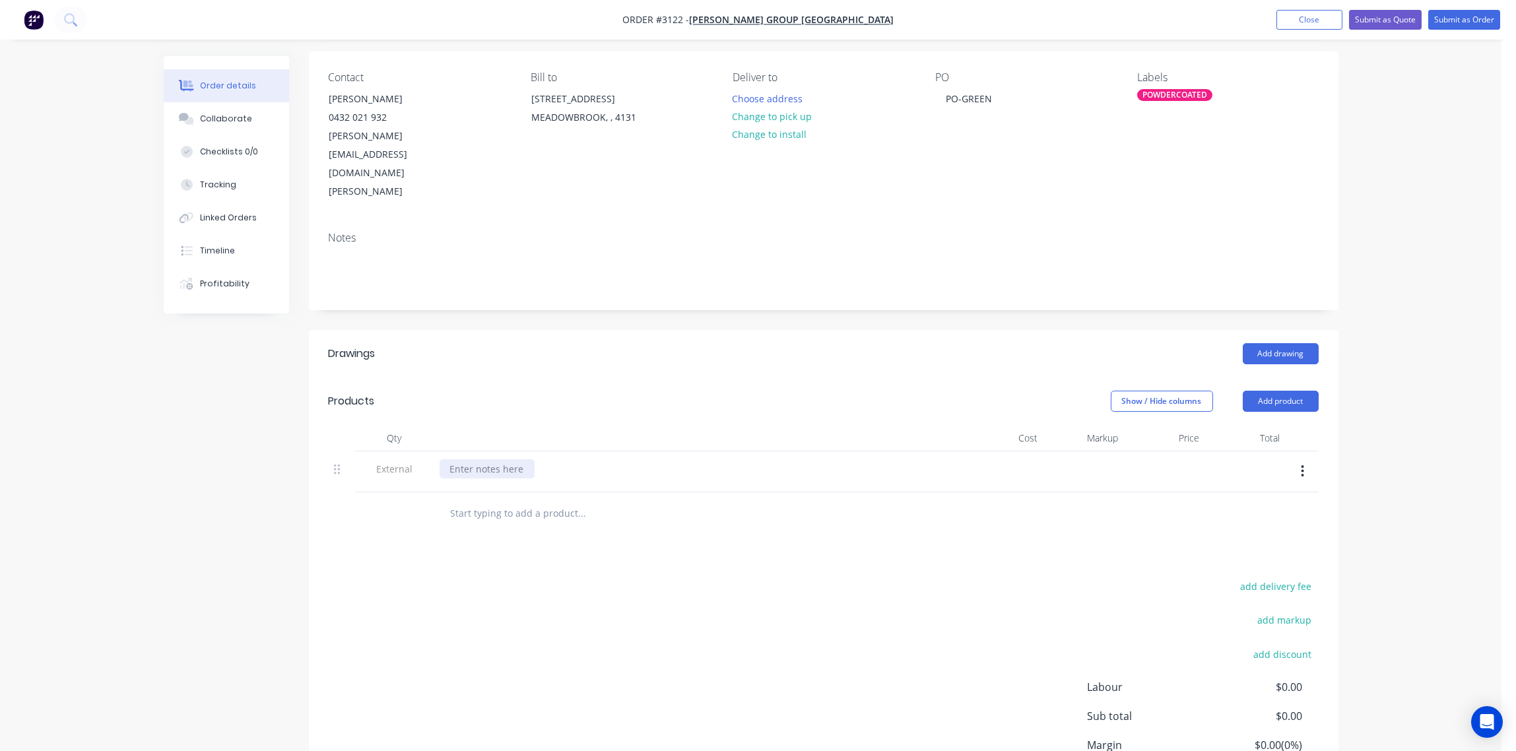
click at [497, 459] on div at bounding box center [487, 468] width 95 height 19
paste div
click at [490, 500] on input "text" at bounding box center [582, 513] width 264 height 26
type input "CLAMPS"
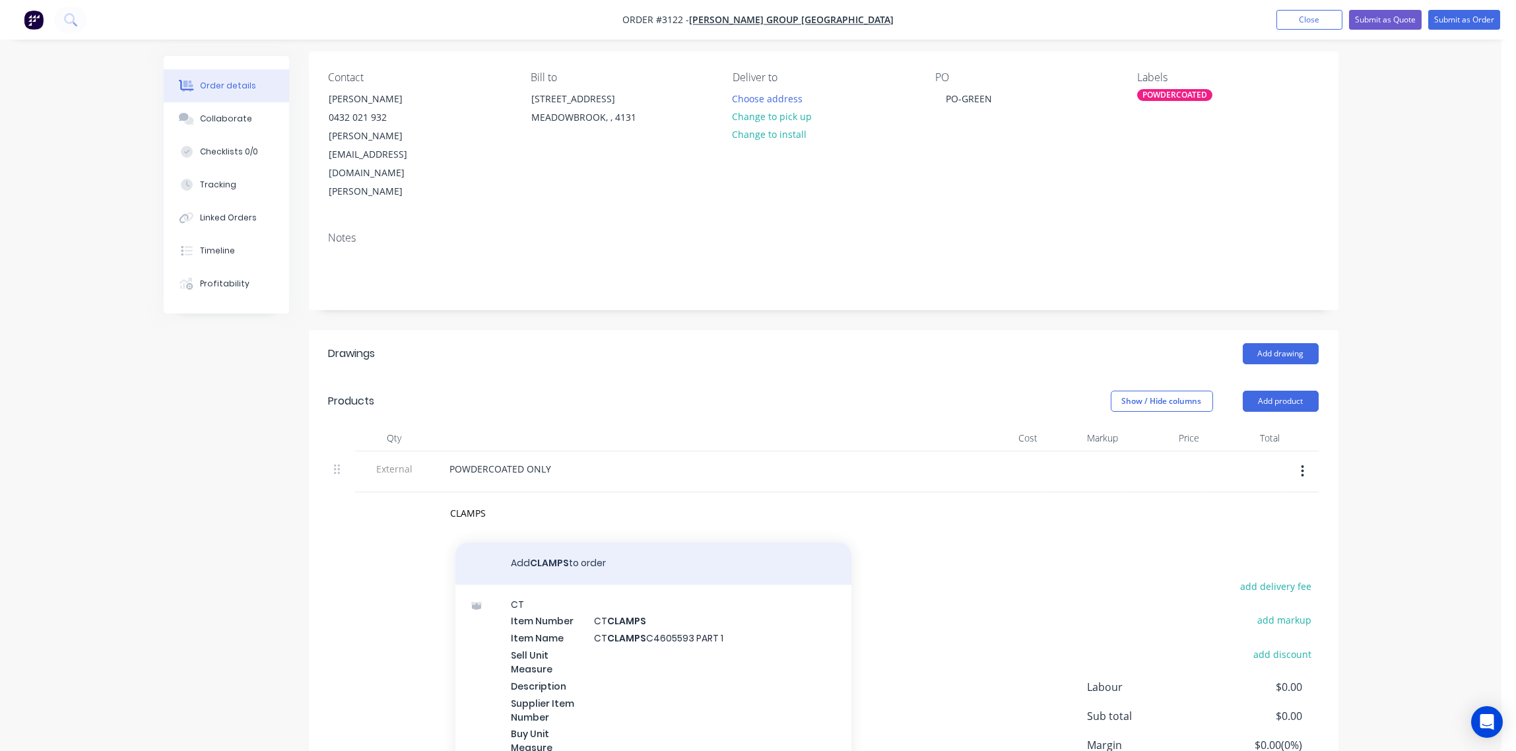
click at [544, 542] on button "Add CLAMPS to order" at bounding box center [653, 563] width 396 height 42
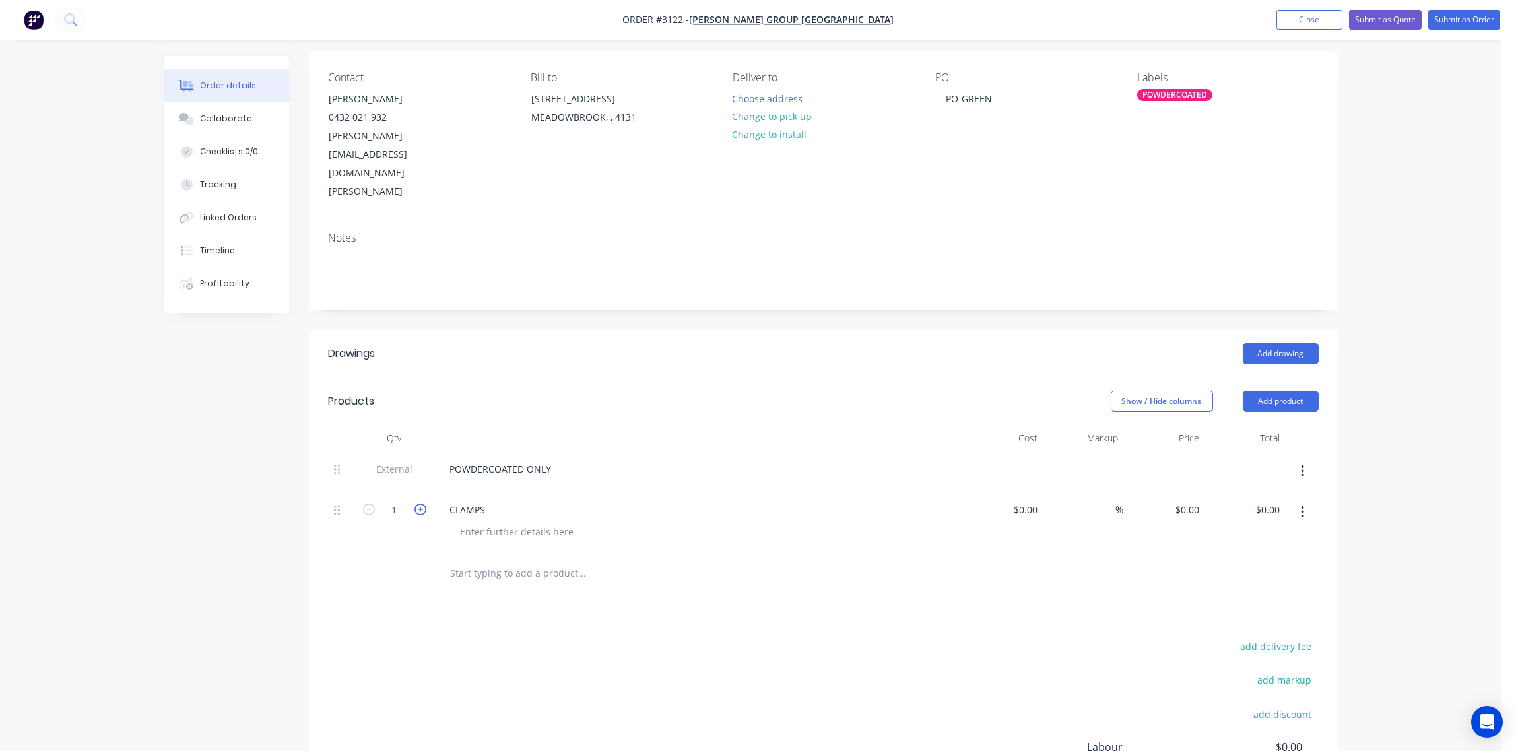
click at [424, 504] on icon "button" at bounding box center [420, 510] width 12 height 12
type input "3"
click at [474, 522] on div at bounding box center [517, 531] width 135 height 19
type input "$0.00"
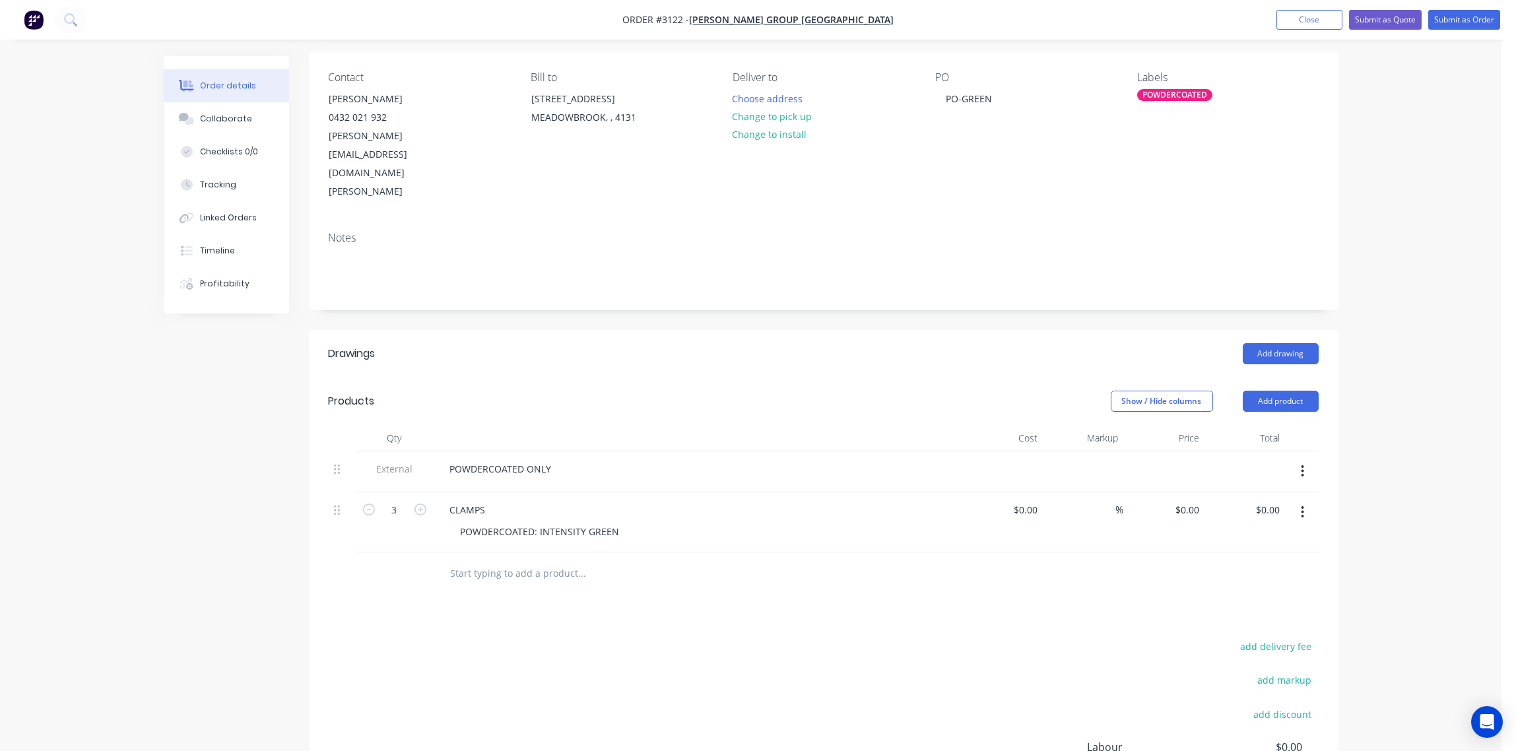
click at [646, 560] on input "text" at bounding box center [582, 573] width 264 height 26
click at [224, 111] on button "Collaborate" at bounding box center [226, 118] width 125 height 33
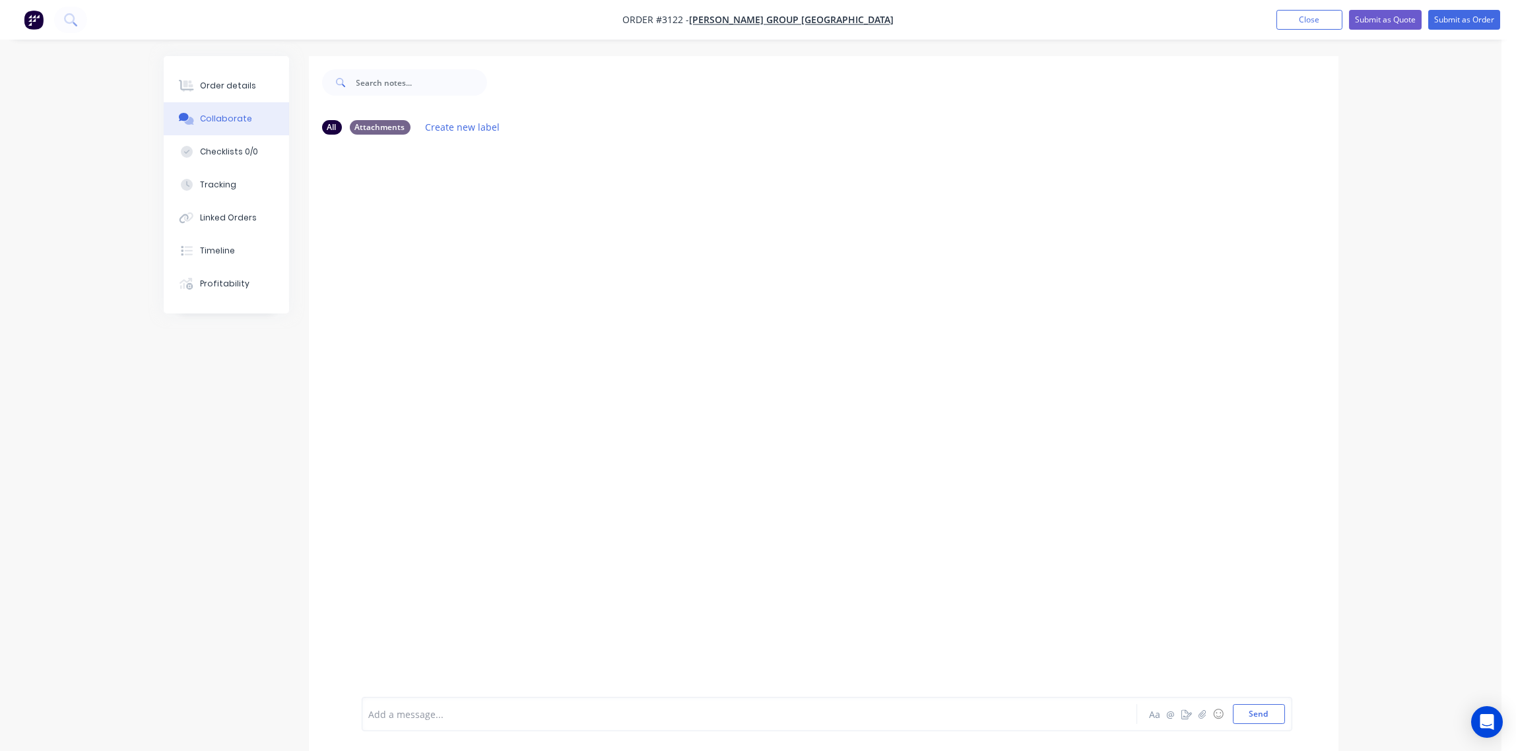
click at [453, 715] on div at bounding box center [713, 714] width 686 height 14
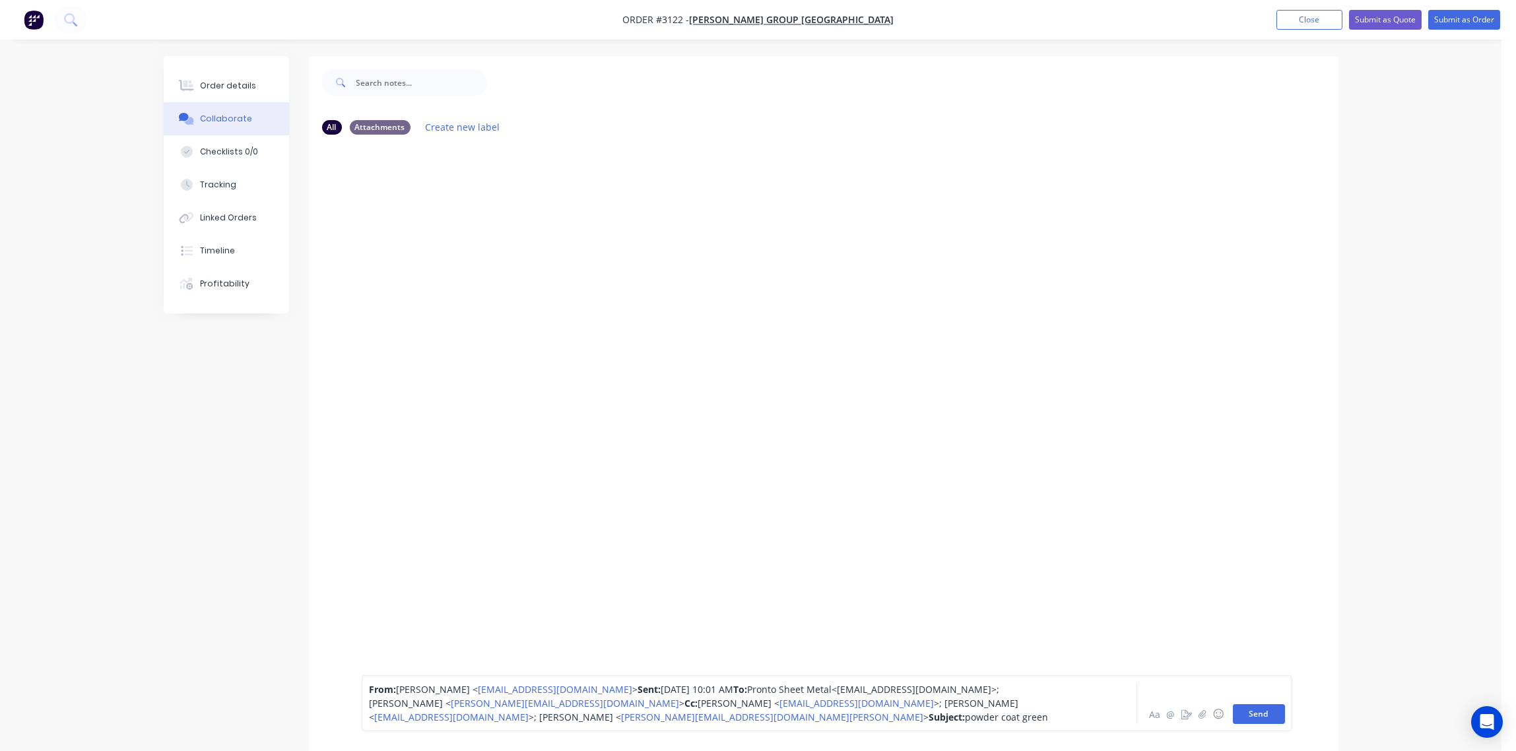
click at [1272, 715] on button "Send" at bounding box center [1259, 714] width 52 height 20
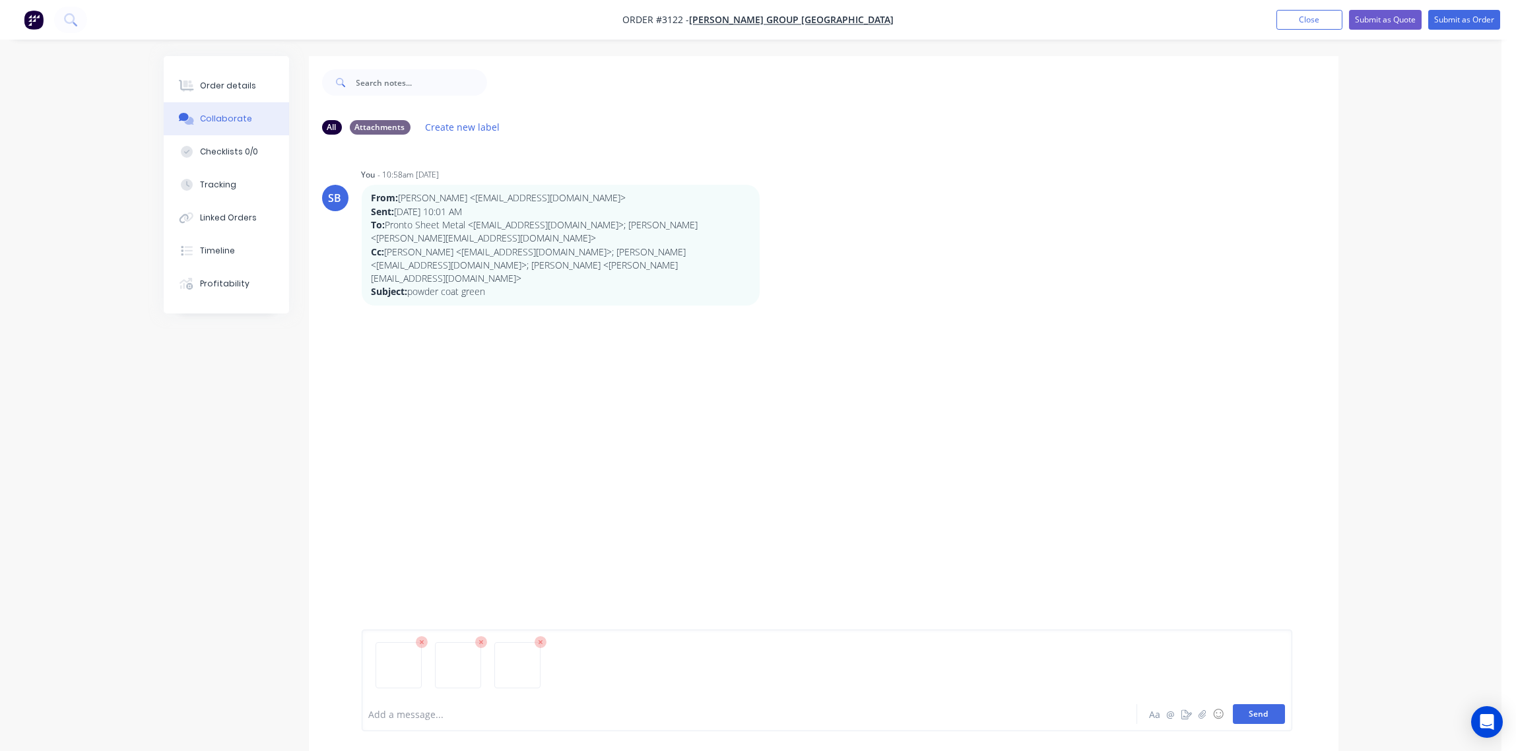
click at [1255, 715] on button "Send" at bounding box center [1259, 714] width 52 height 20
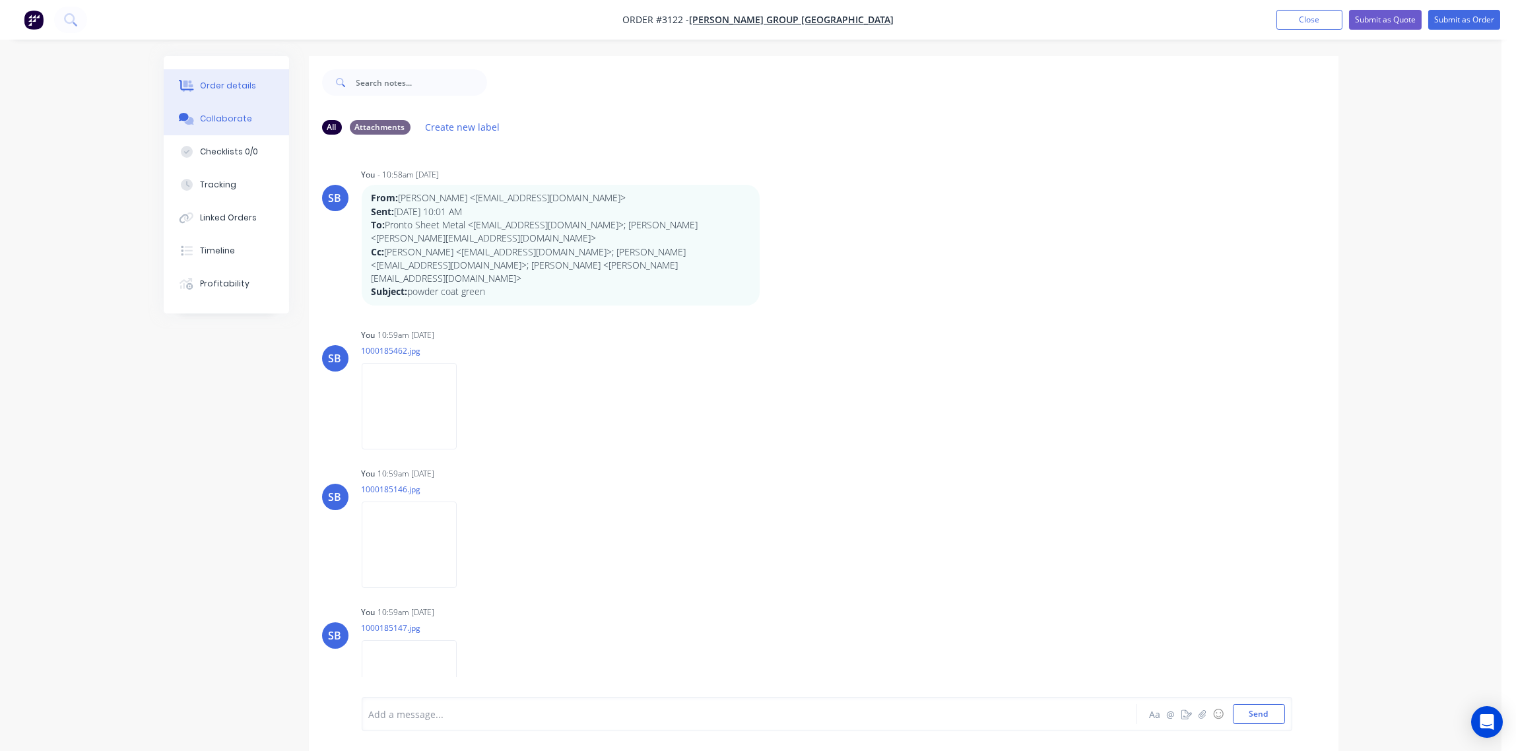
click at [227, 78] on button "Order details" at bounding box center [226, 85] width 125 height 33
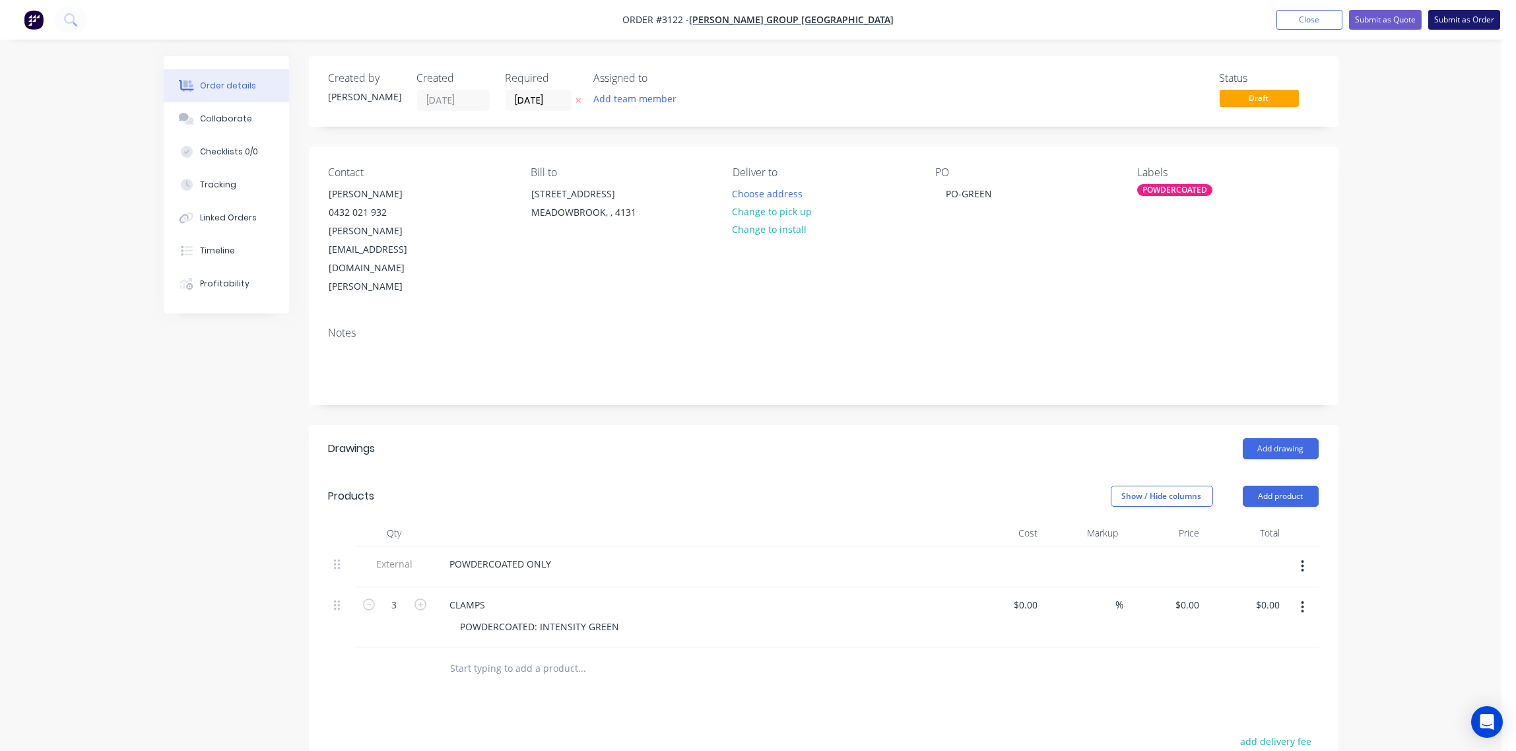
click at [1468, 22] on button "Submit as Order" at bounding box center [1464, 20] width 72 height 20
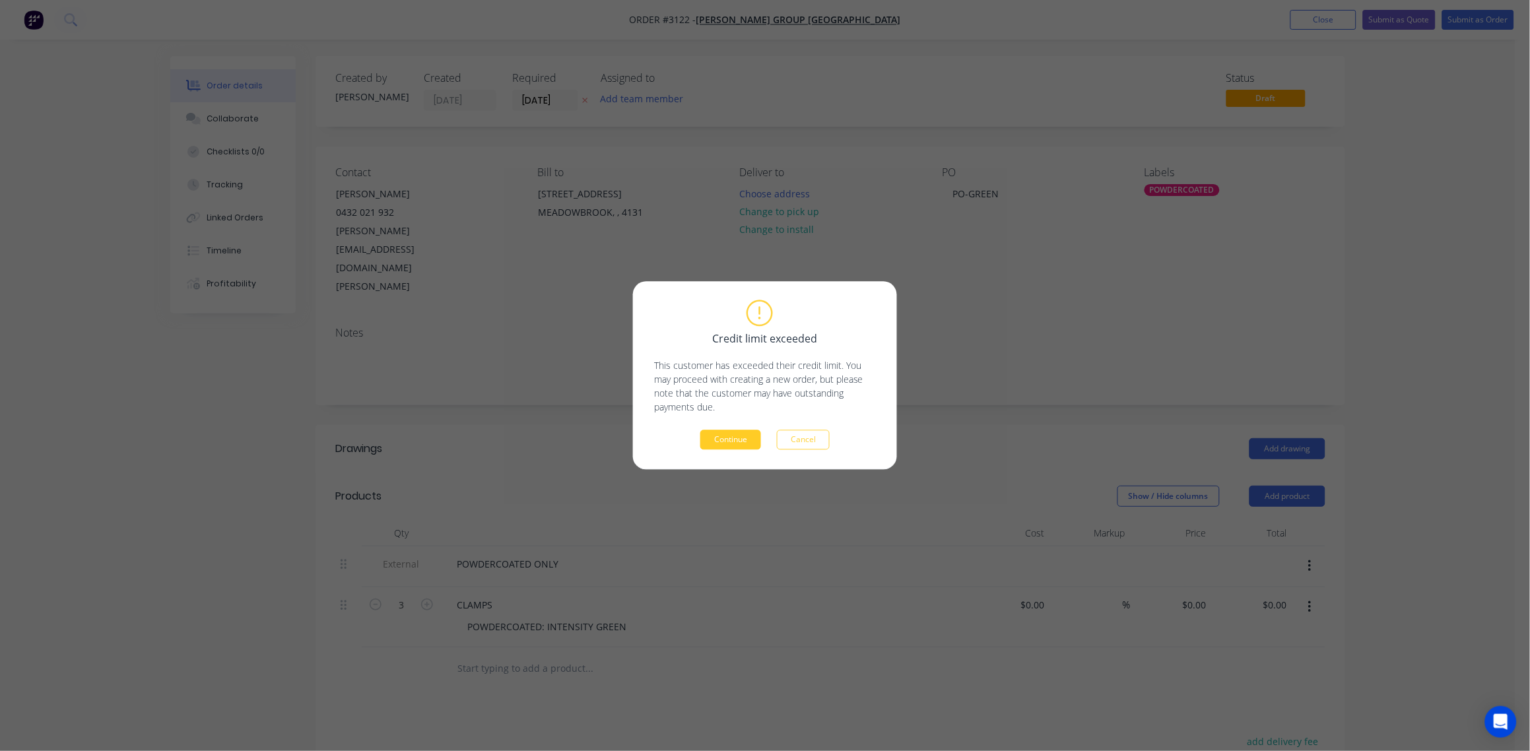
click at [729, 443] on button "Continue" at bounding box center [730, 440] width 61 height 20
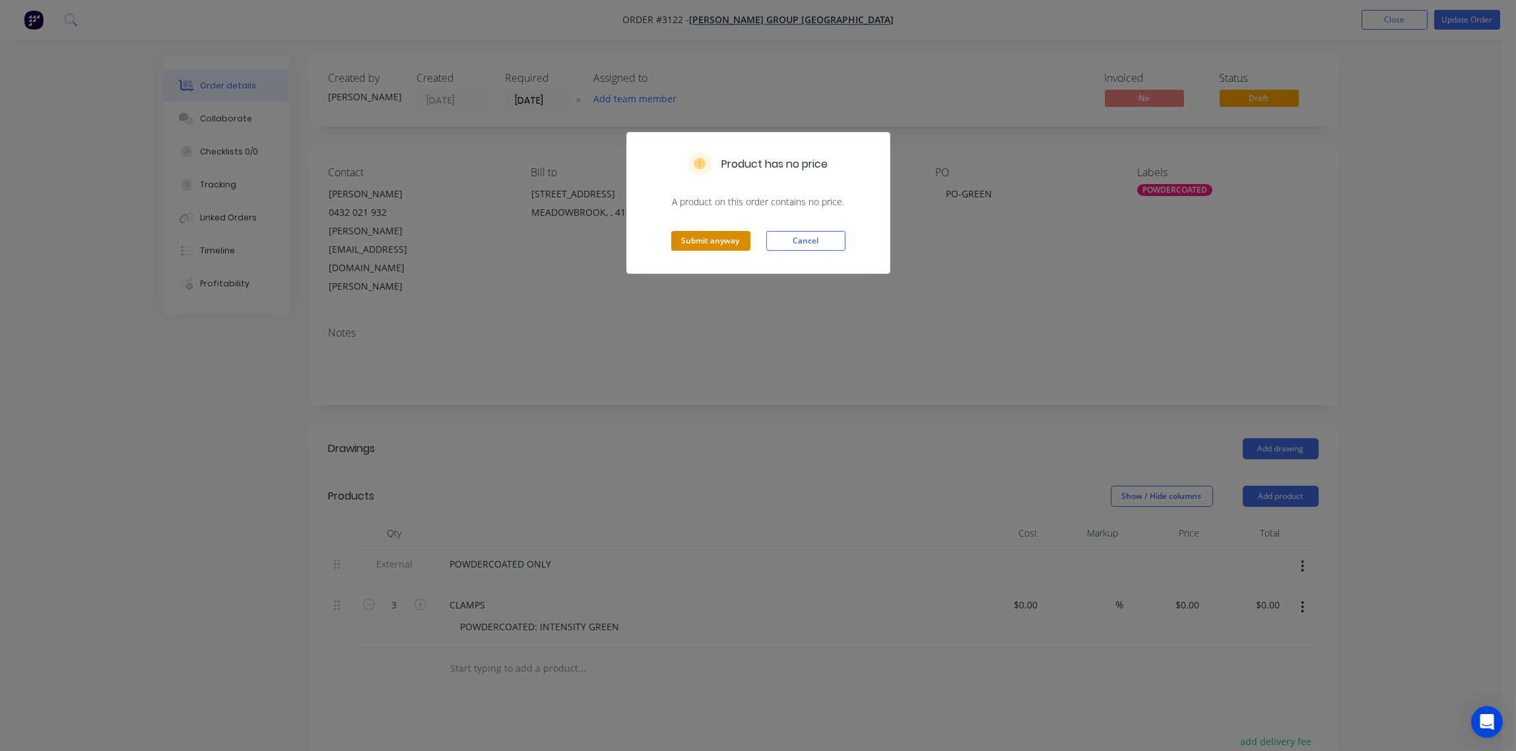
click at [717, 246] on button "Submit anyway" at bounding box center [710, 241] width 79 height 20
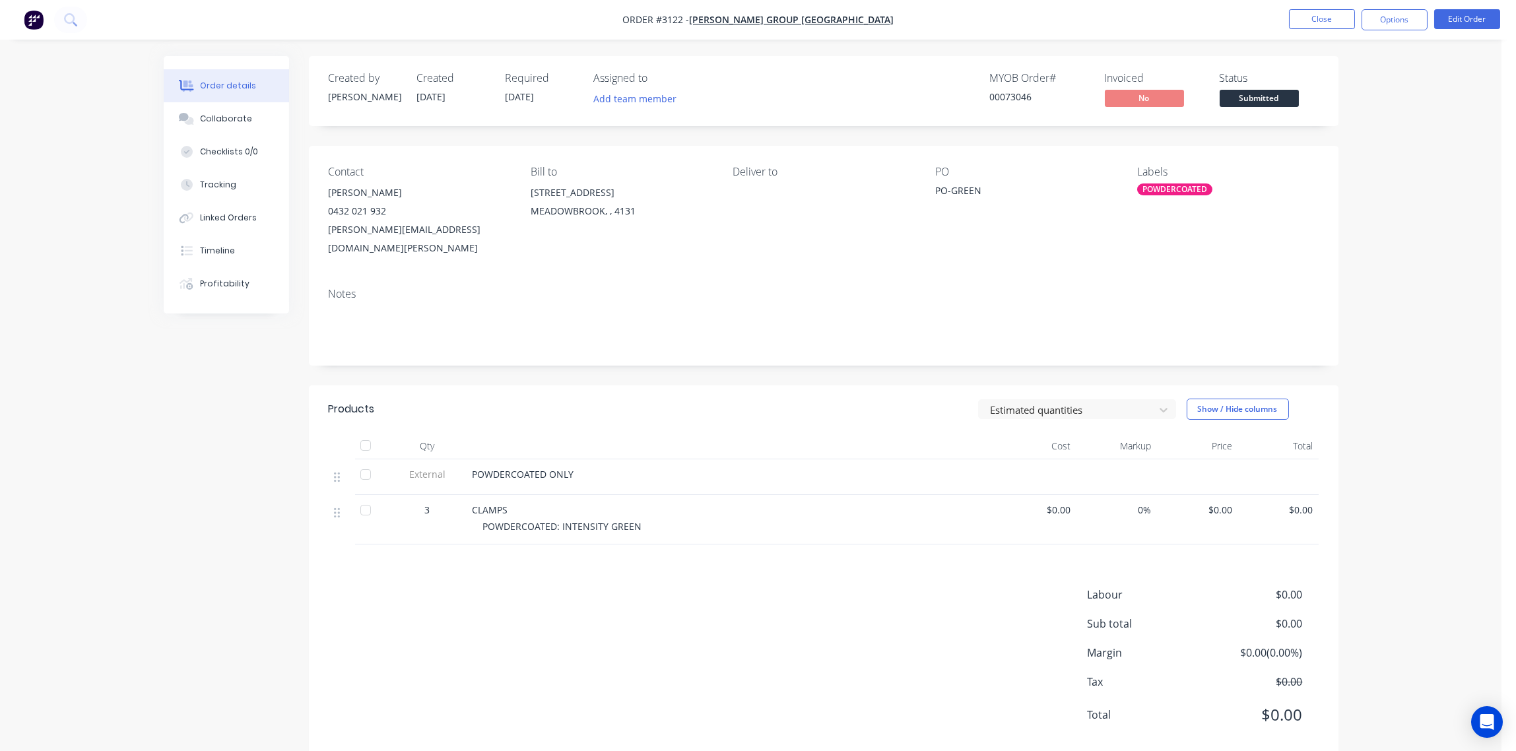
click at [1292, 503] on span "$0.00" at bounding box center [1278, 510] width 71 height 14
click at [1472, 20] on button "Edit Order" at bounding box center [1467, 19] width 66 height 20
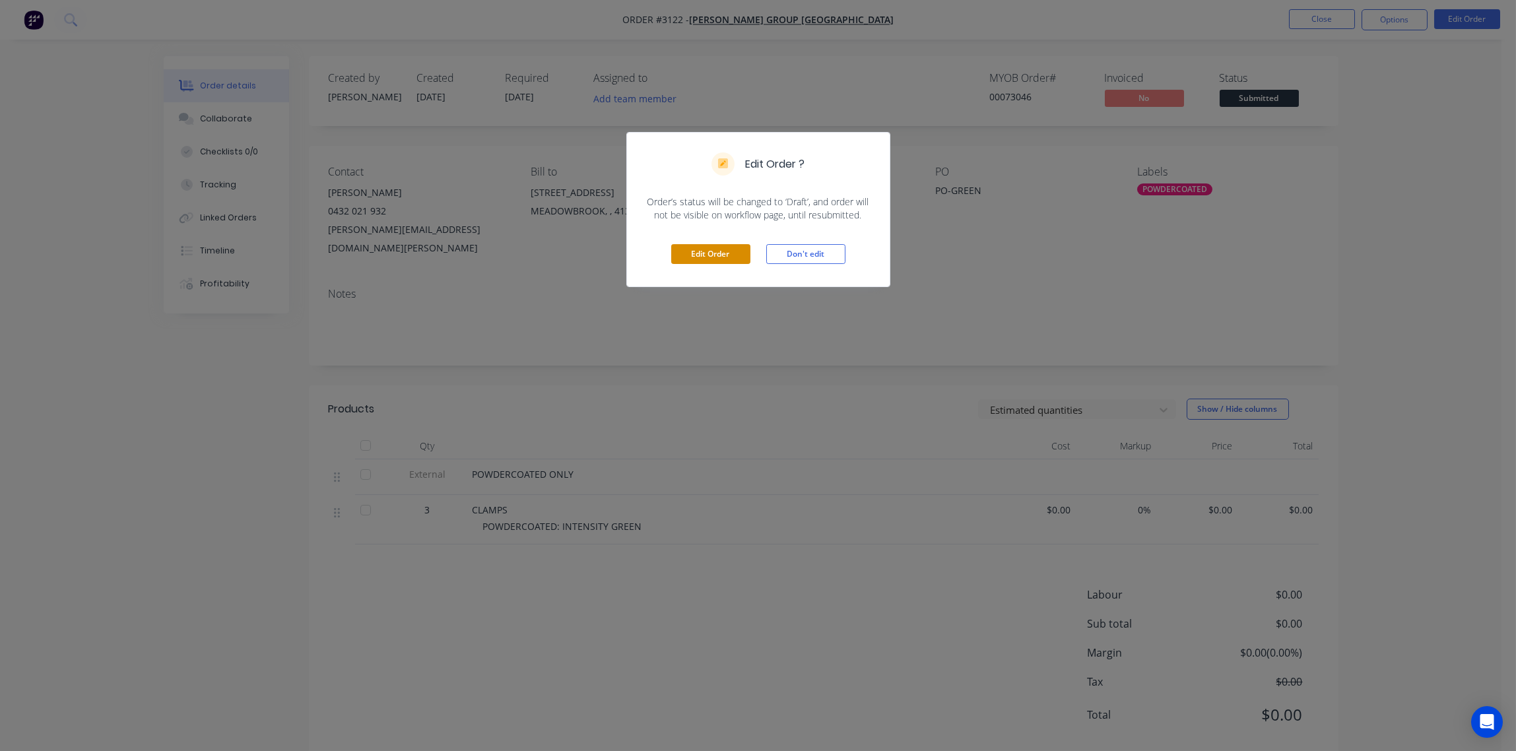
click at [708, 256] on button "Edit Order" at bounding box center [710, 254] width 79 height 20
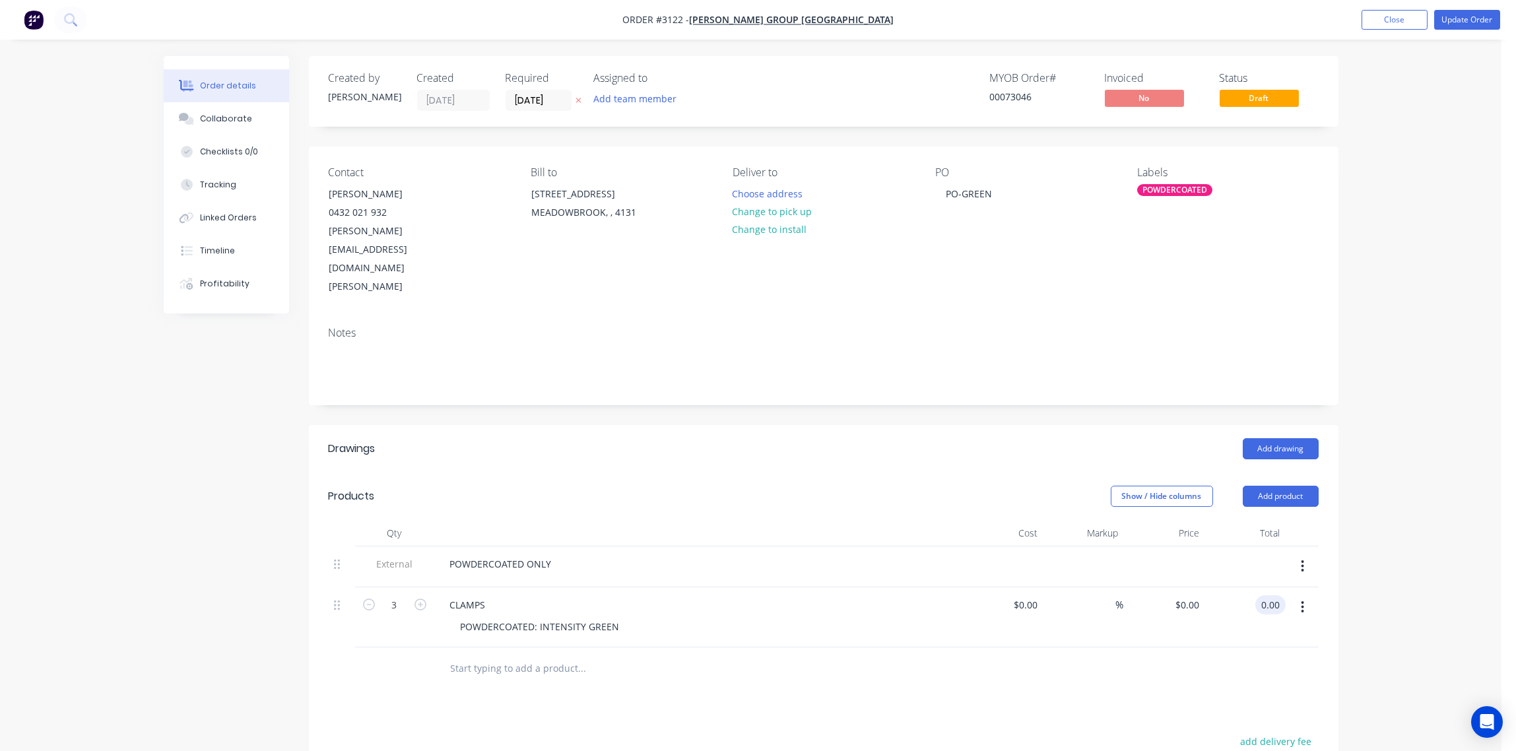
click at [1257, 595] on div "0.00 0.00" at bounding box center [1270, 604] width 30 height 19
type input "180"
type input "$60.00"
type input "$180.00"
click at [1024, 595] on div "0 0" at bounding box center [1032, 604] width 20 height 19
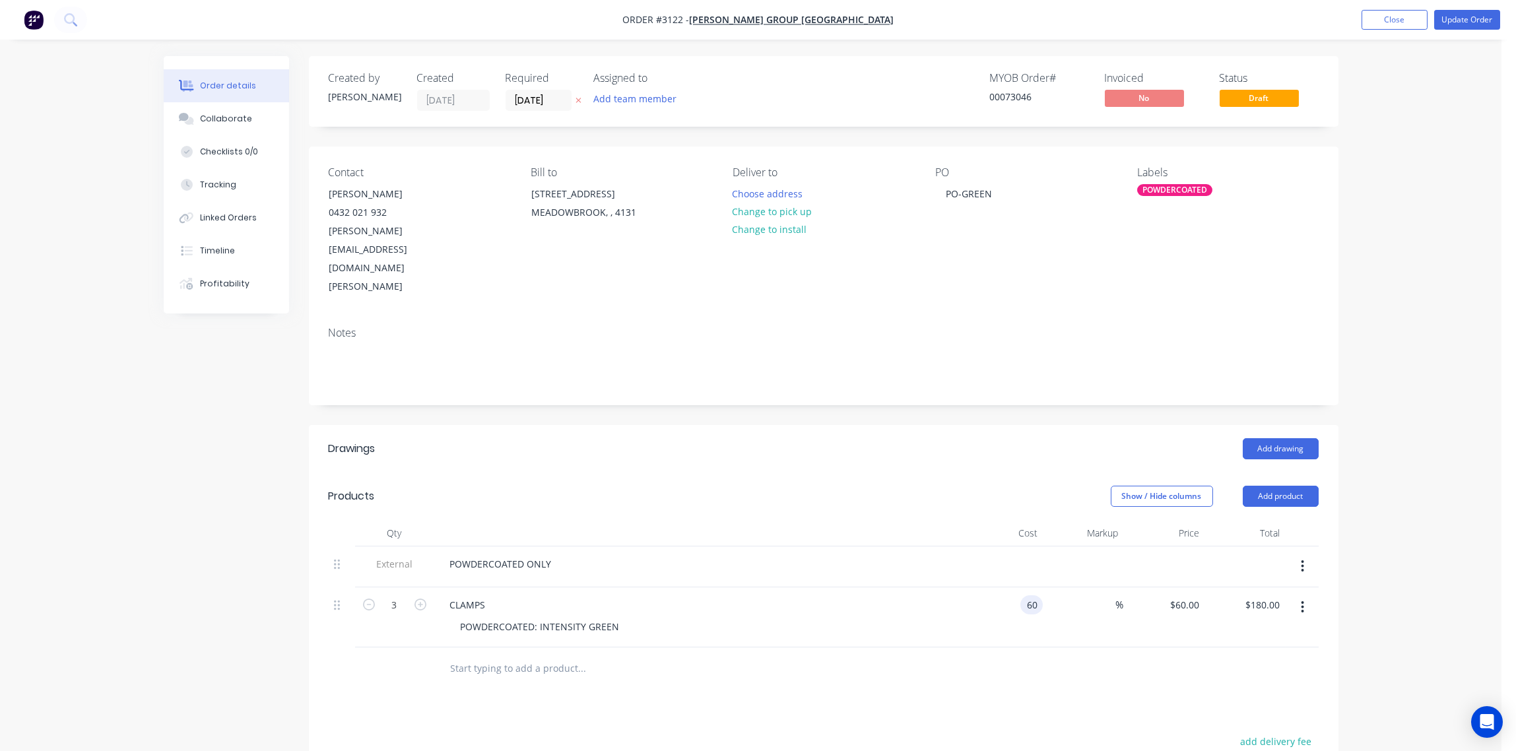
type input "$60.00"
click at [489, 655] on input "text" at bounding box center [582, 668] width 264 height 26
type input "pickup"
click at [546, 655] on input "pickup" at bounding box center [582, 668] width 264 height 26
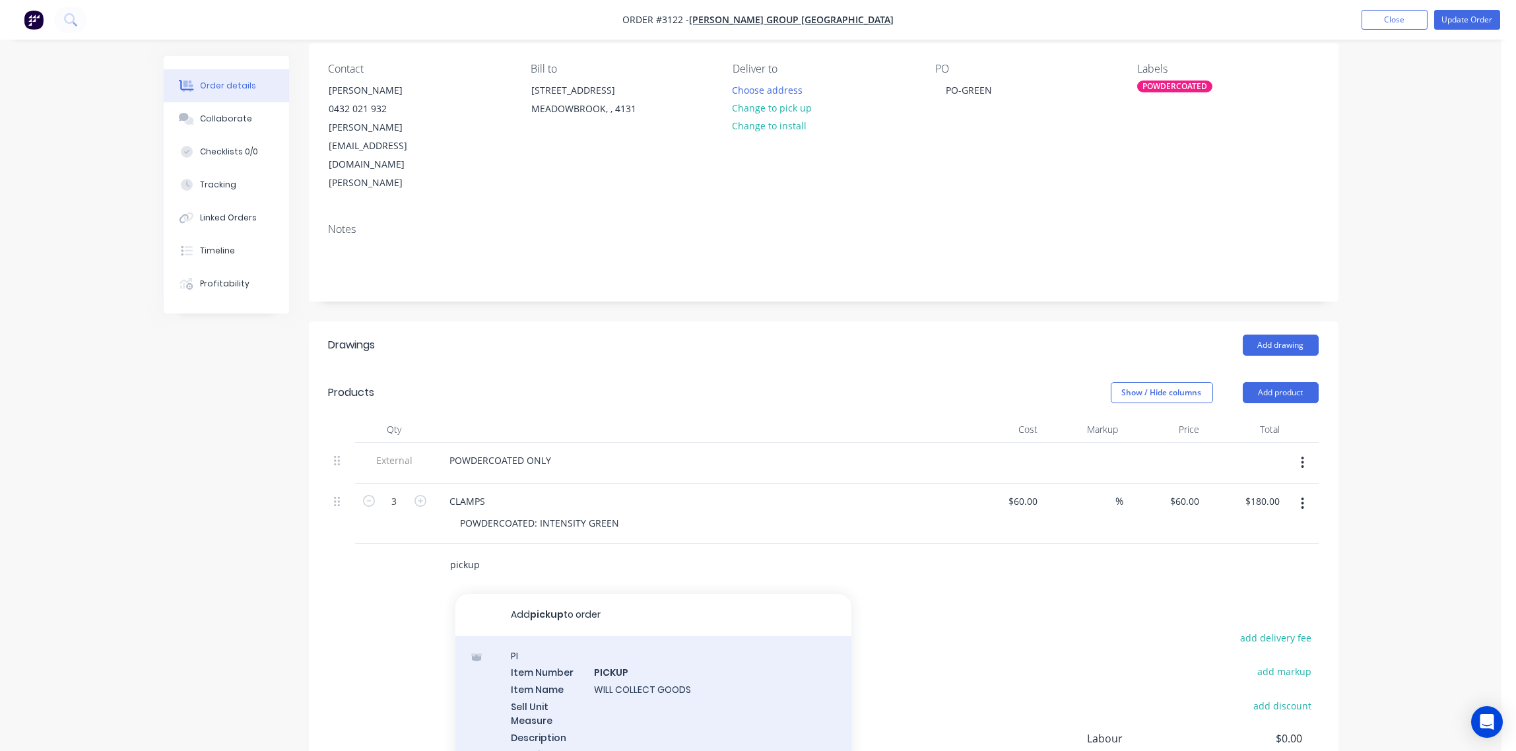
scroll to position [220, 0]
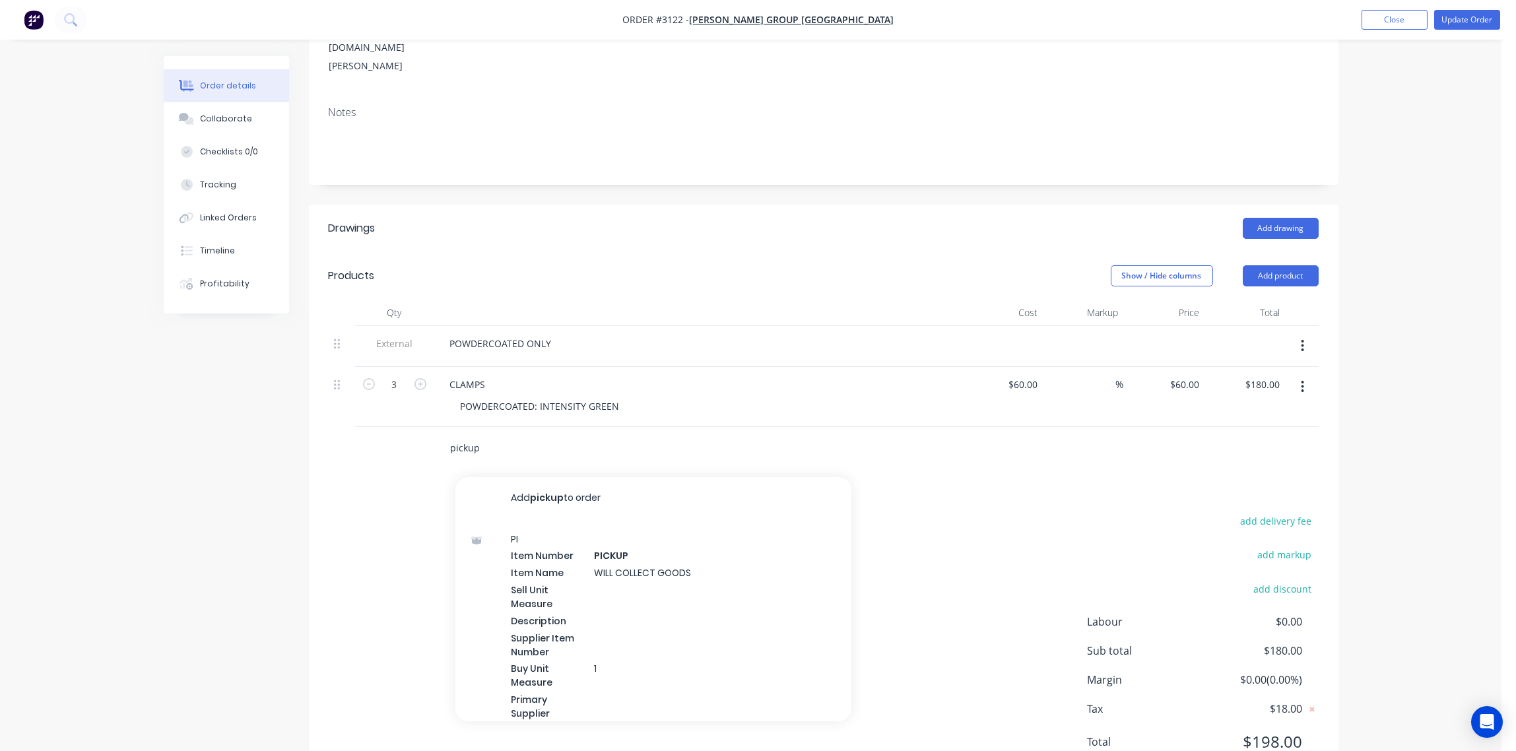
drag, startPoint x: 490, startPoint y: 391, endPoint x: 323, endPoint y: 391, distance: 167.6
click at [323, 391] on div "Qty Cost Markup Price Total External POWDERCOATED ONLY 3 CLAMPS POWDERCOATED: I…" at bounding box center [824, 385] width 1030 height 170
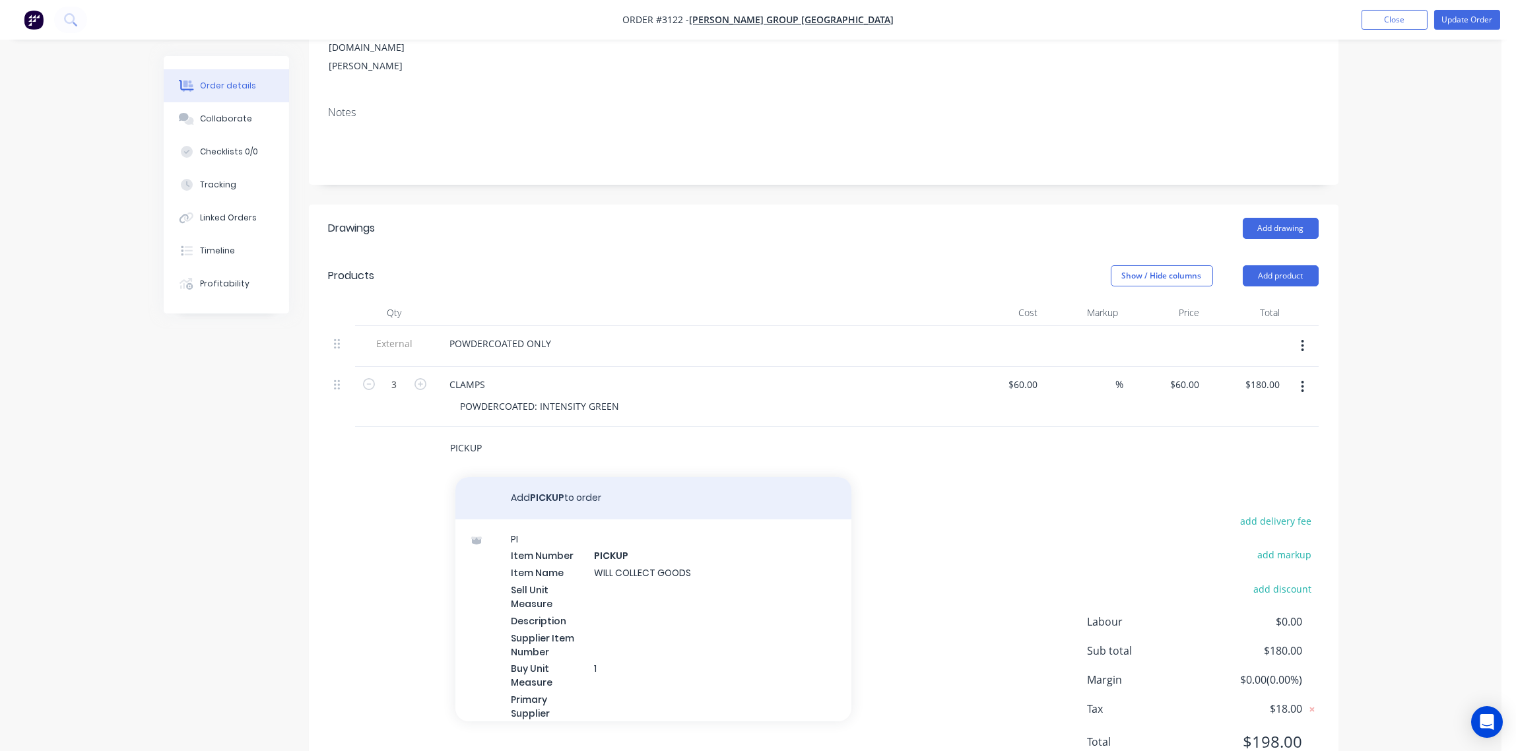
type input "PICKUP"
click at [575, 477] on button "Add PICKUP to order" at bounding box center [653, 498] width 396 height 42
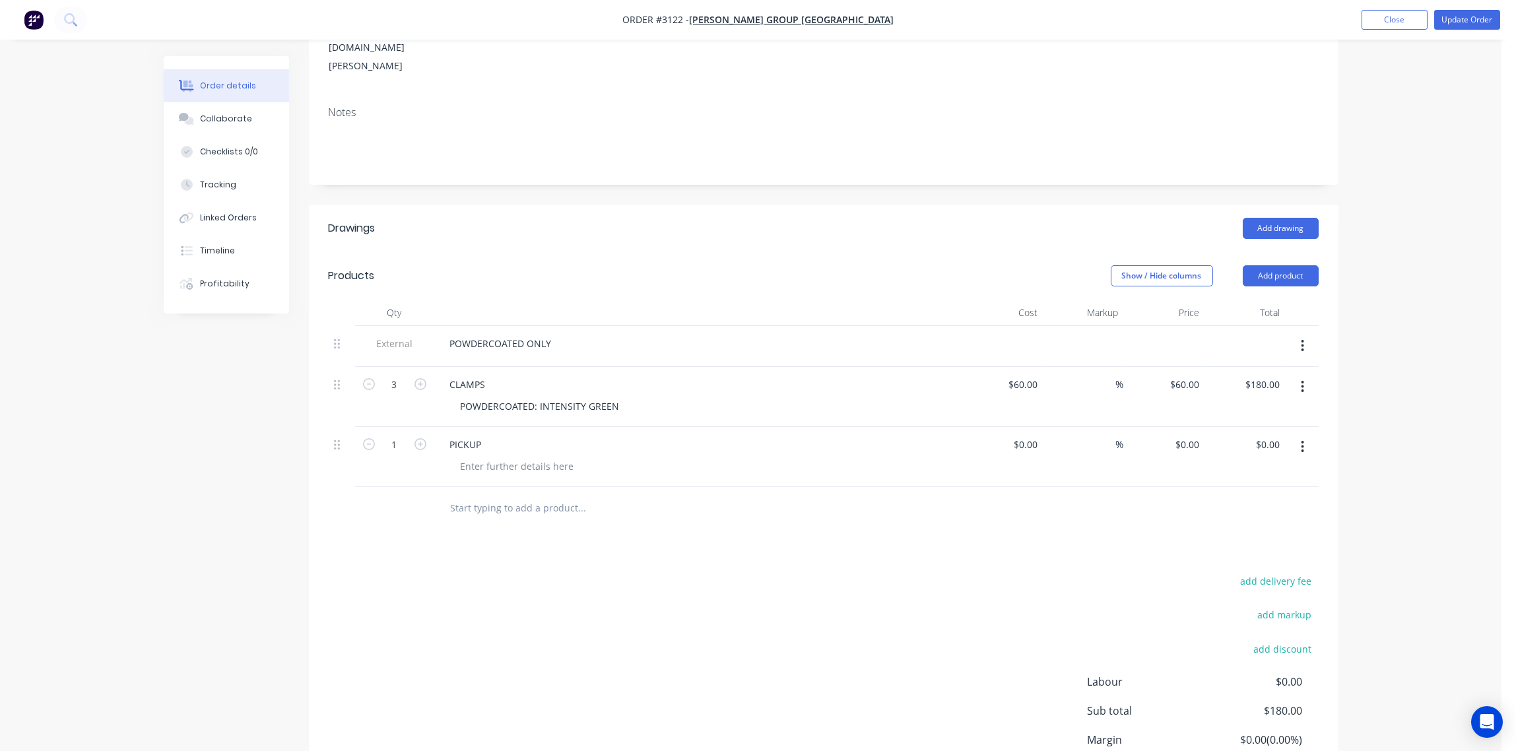
click at [478, 495] on input "text" at bounding box center [582, 508] width 264 height 26
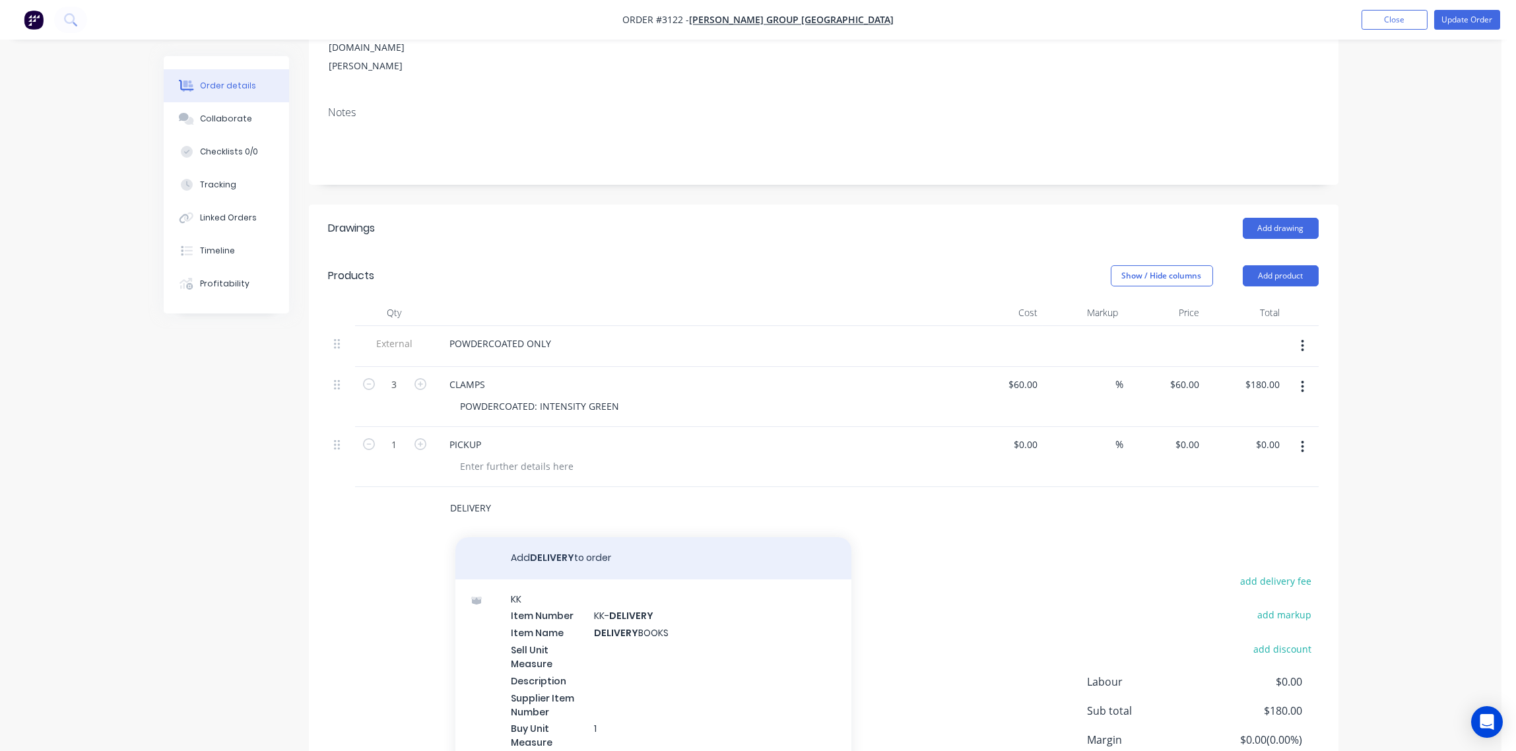
type input "DELIVERY"
click at [549, 537] on button "Add DELIVERY to order" at bounding box center [653, 558] width 396 height 42
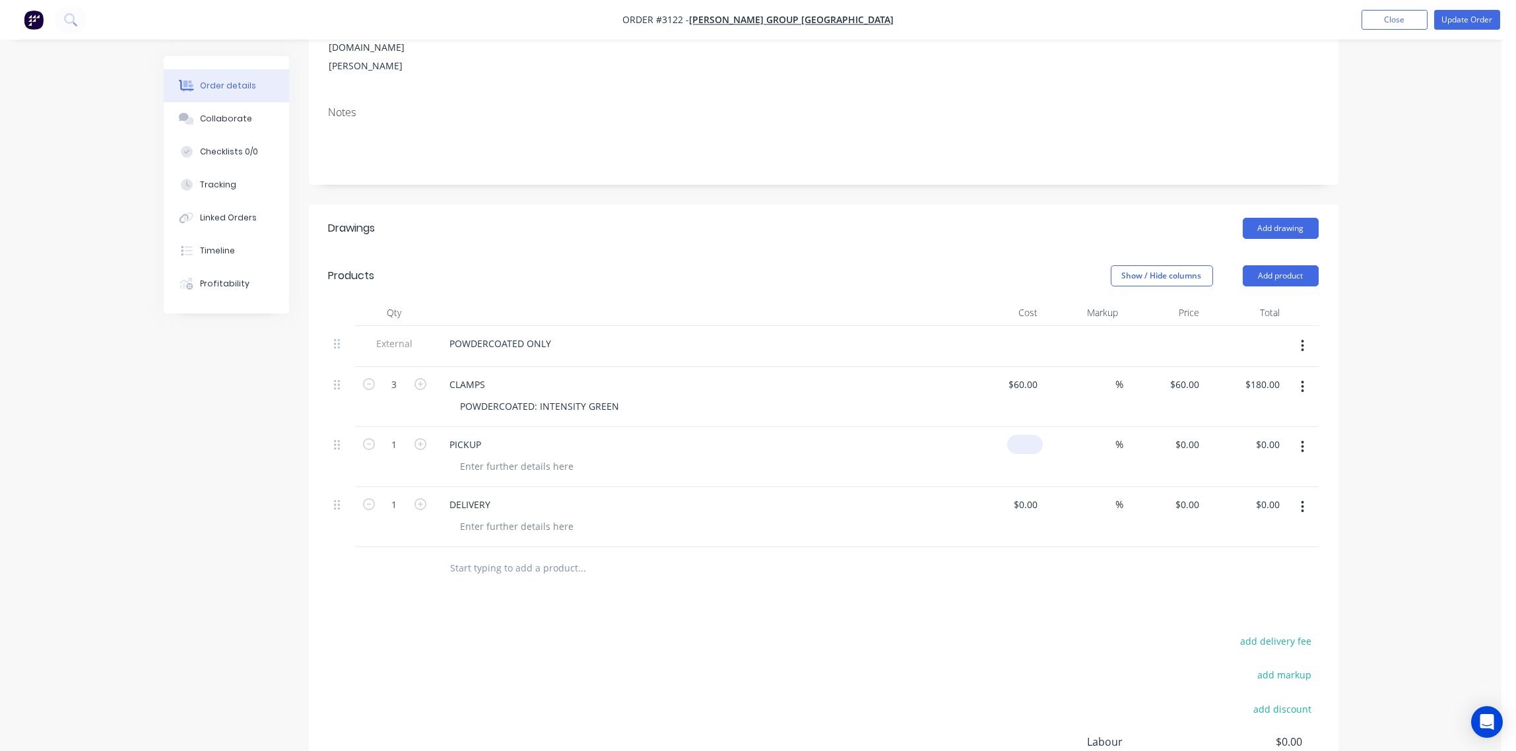
click at [1012, 427] on div "$0.00" at bounding box center [1002, 457] width 81 height 60
type input "$80.00"
click at [1033, 495] on input at bounding box center [1027, 504] width 30 height 19
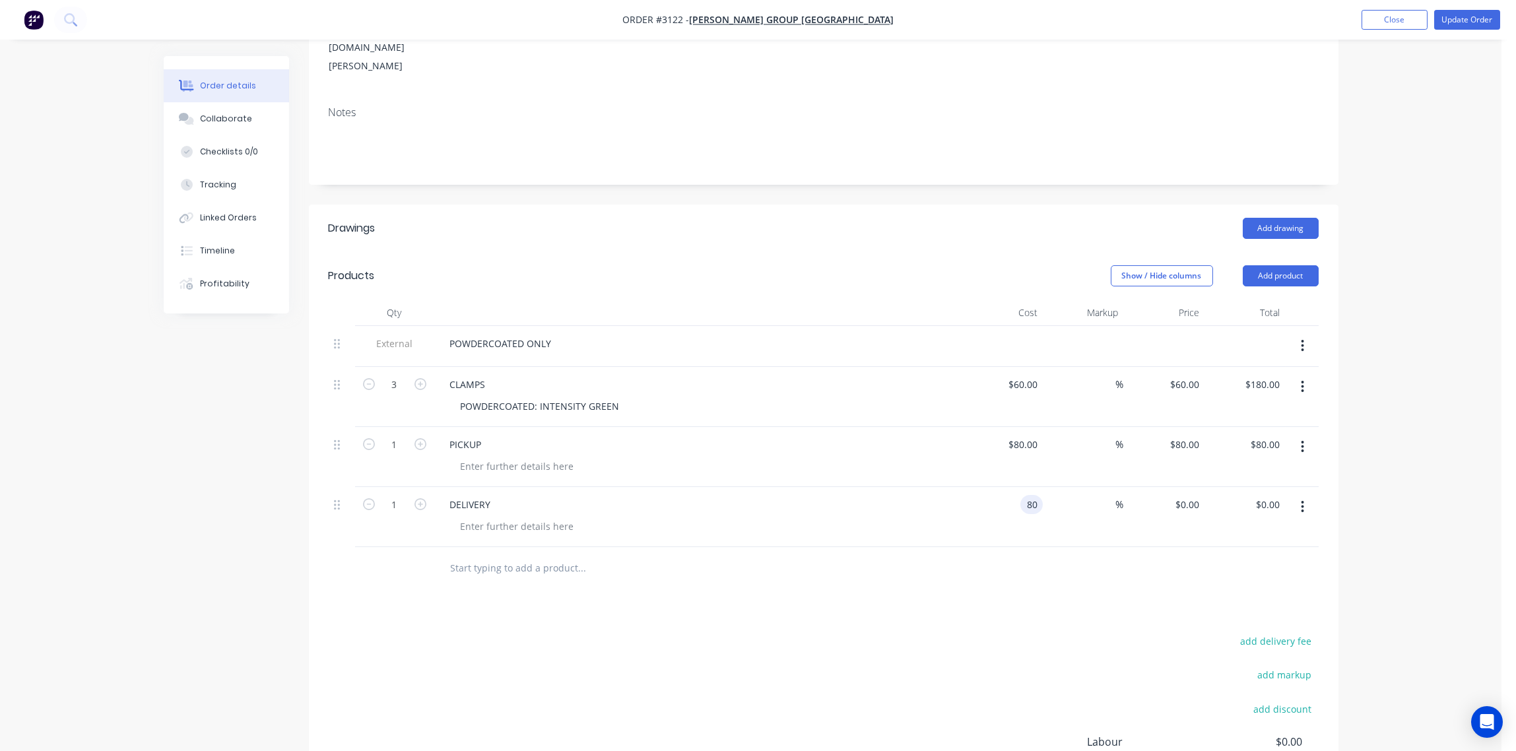
type input "$80.00"
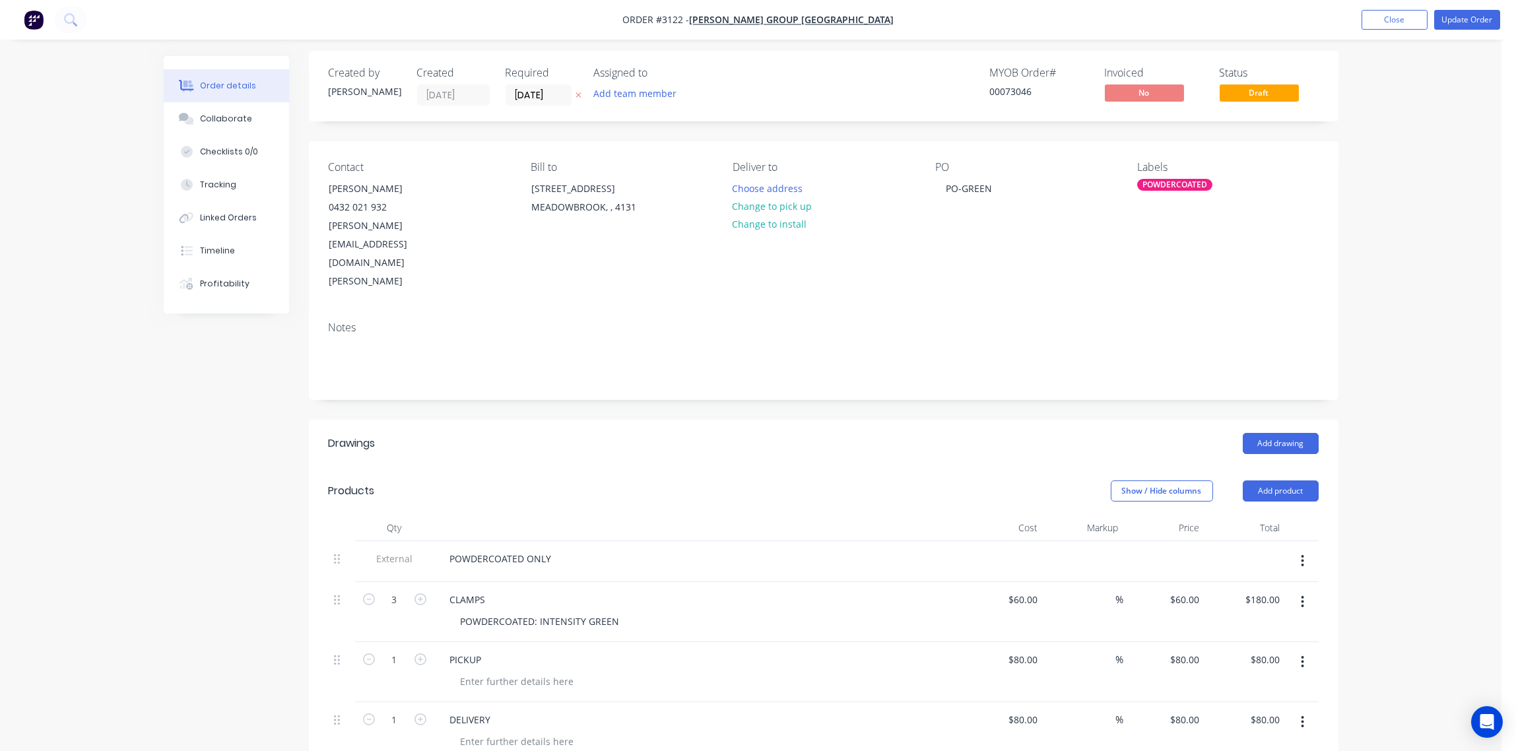
scroll to position [0, 0]
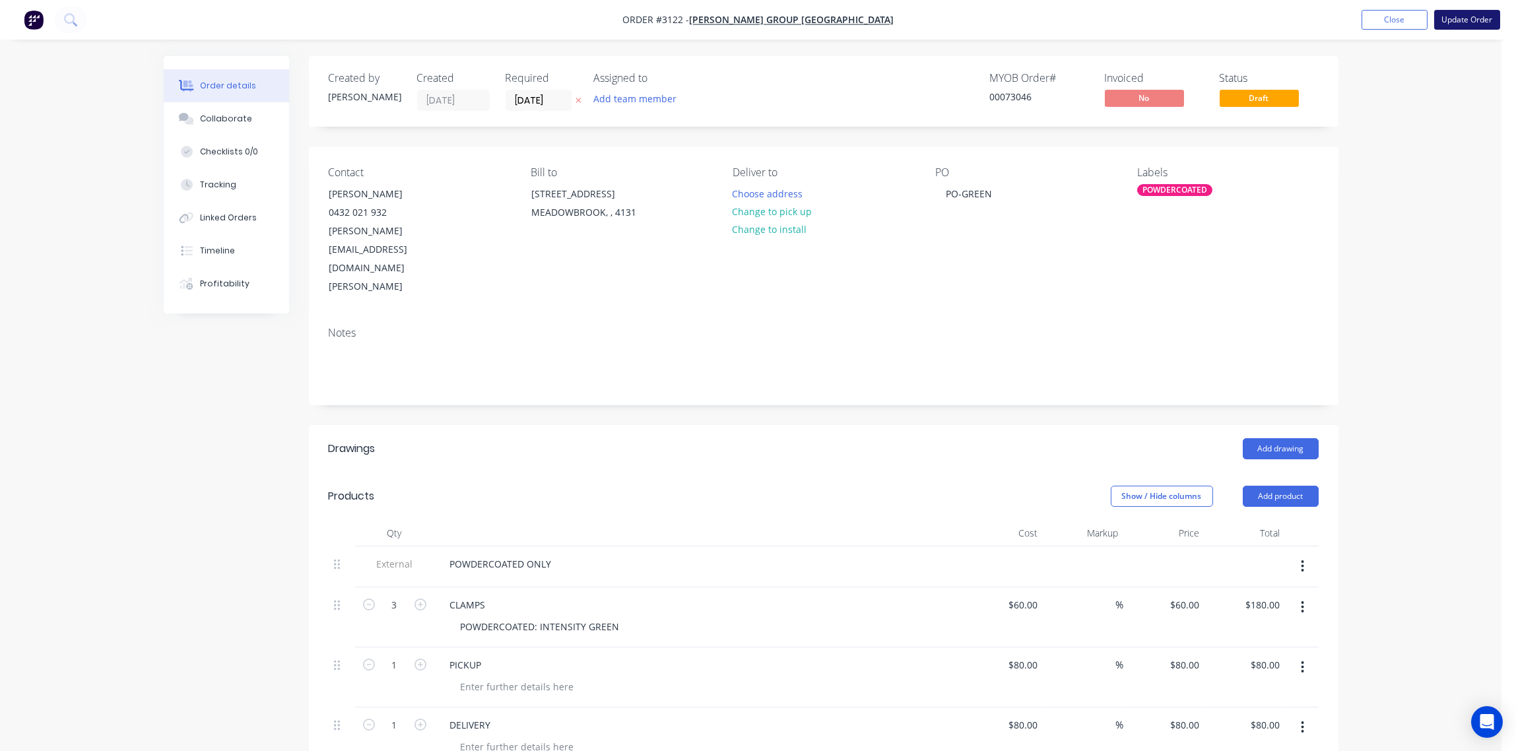
click at [1468, 20] on button "Update Order" at bounding box center [1467, 20] width 66 height 20
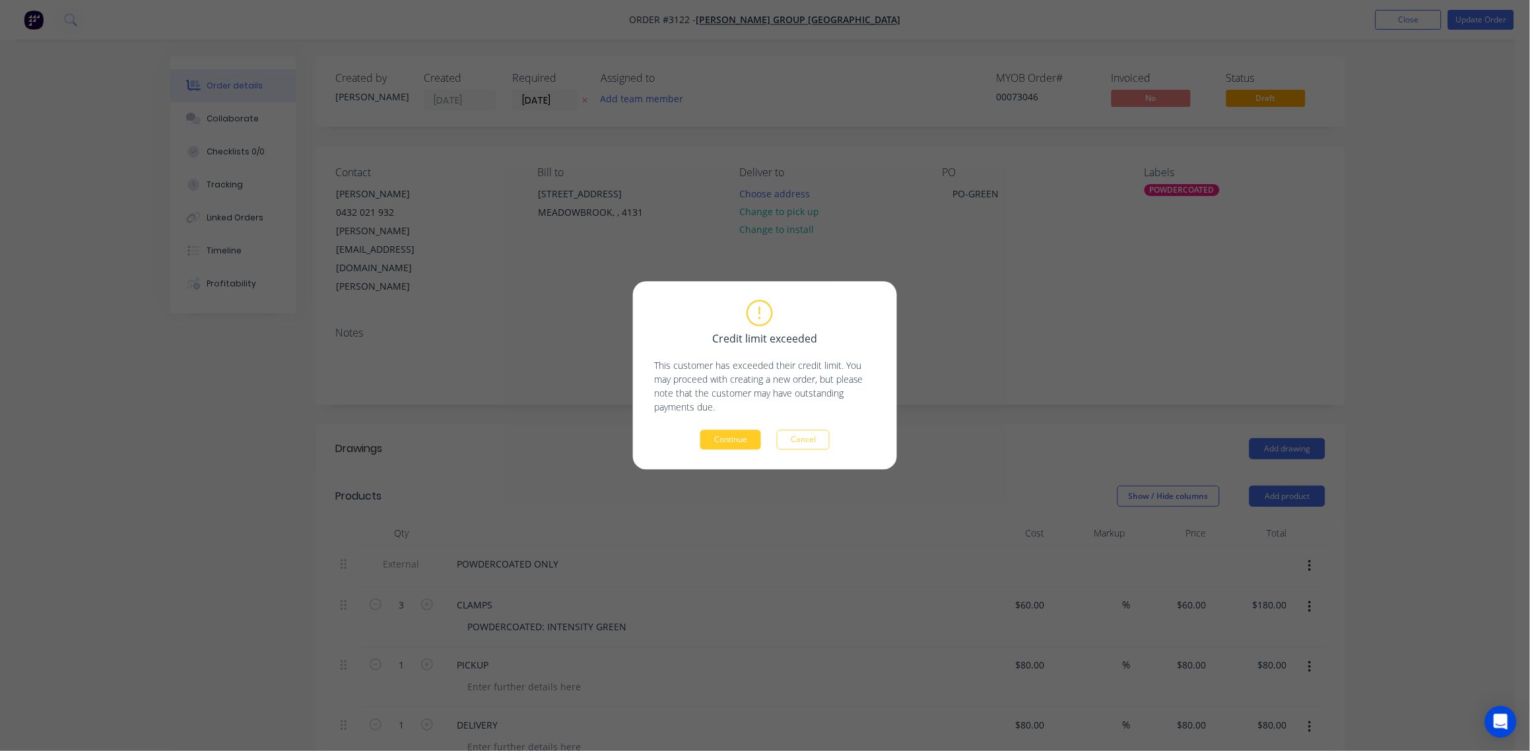
click at [729, 445] on button "Continue" at bounding box center [730, 440] width 61 height 20
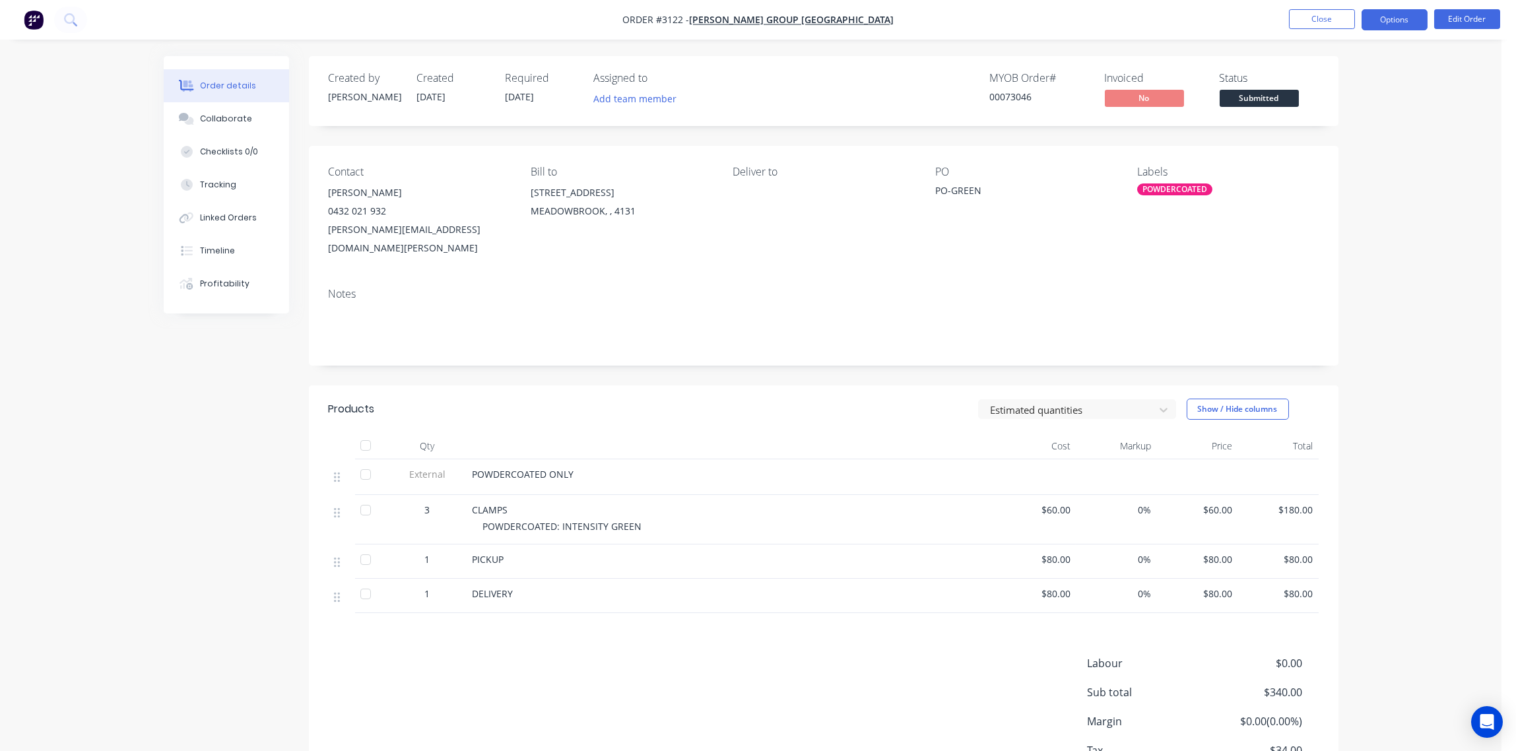
click at [1400, 27] on button "Options" at bounding box center [1395, 19] width 66 height 21
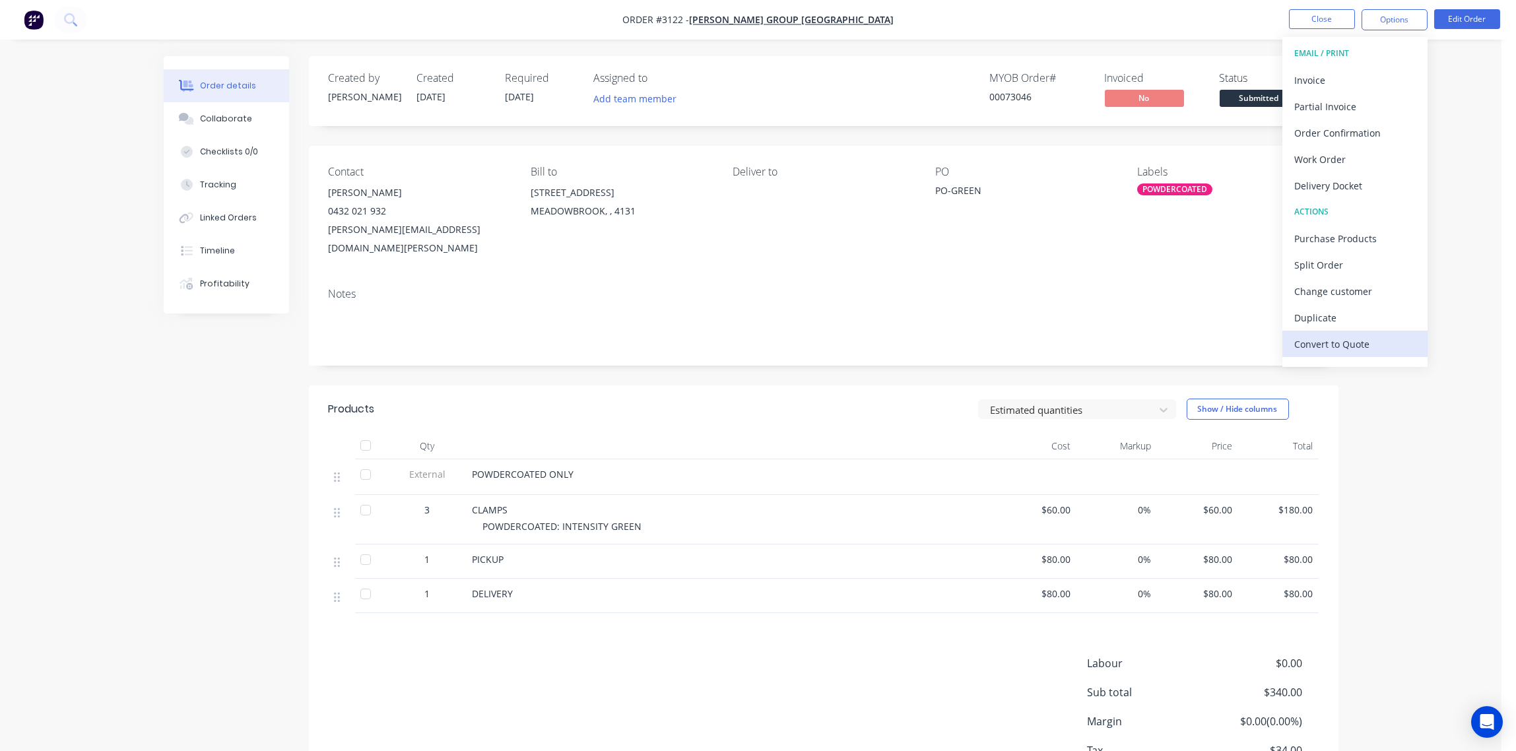
click at [1363, 346] on div "Convert to Quote" at bounding box center [1354, 344] width 121 height 19
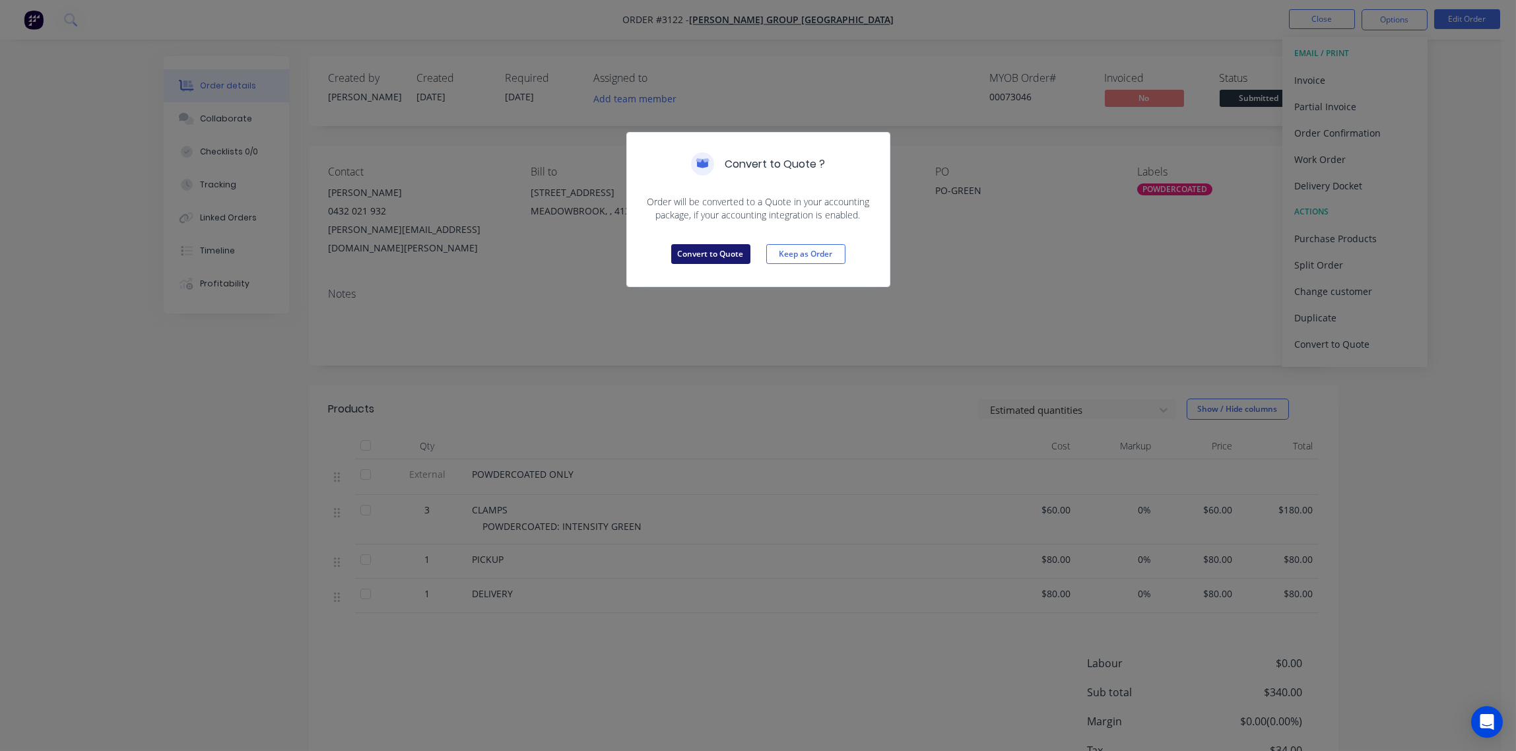
click at [707, 253] on button "Convert to Quote" at bounding box center [710, 254] width 79 height 20
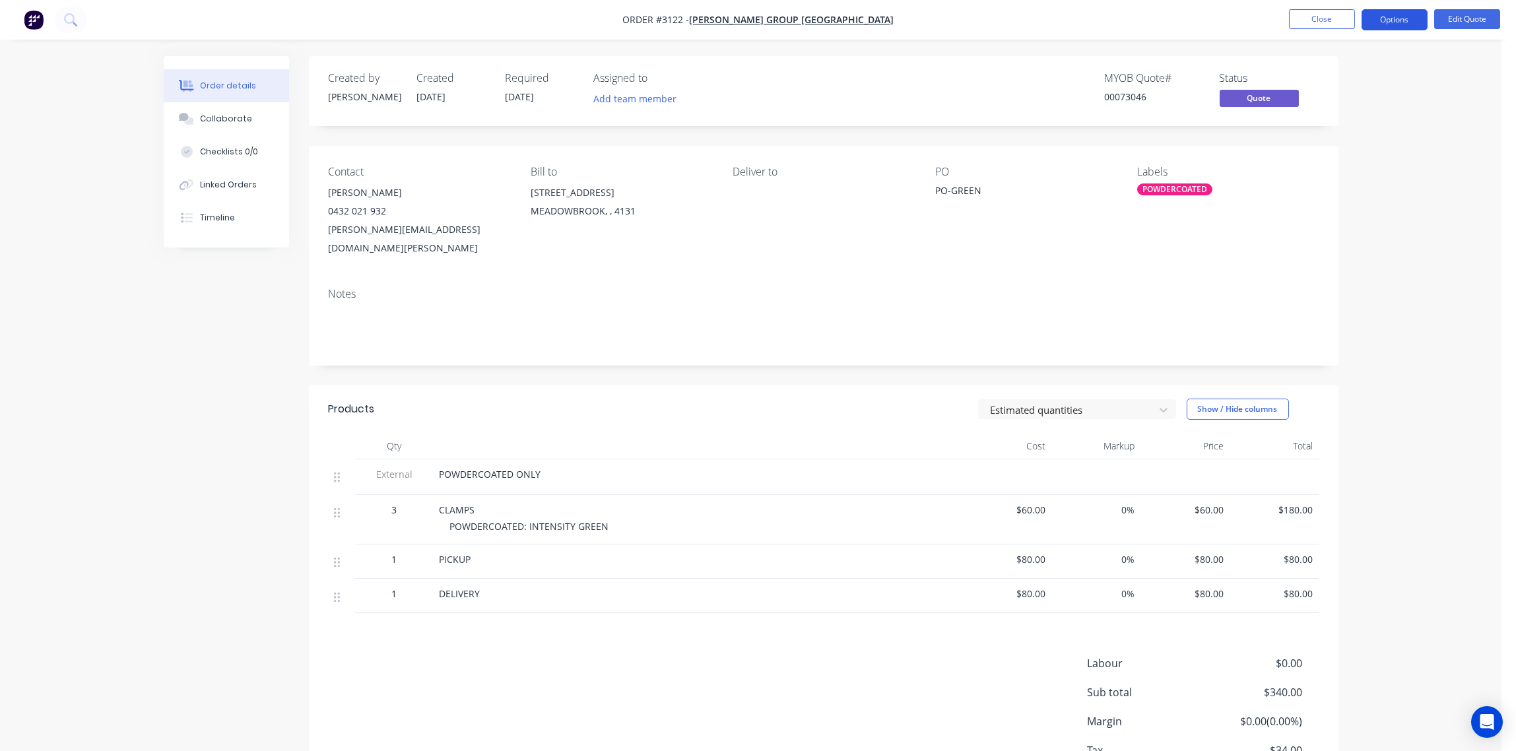
click at [1393, 16] on button "Options" at bounding box center [1395, 19] width 66 height 21
click at [1343, 69] on button "Quote" at bounding box center [1354, 80] width 145 height 26
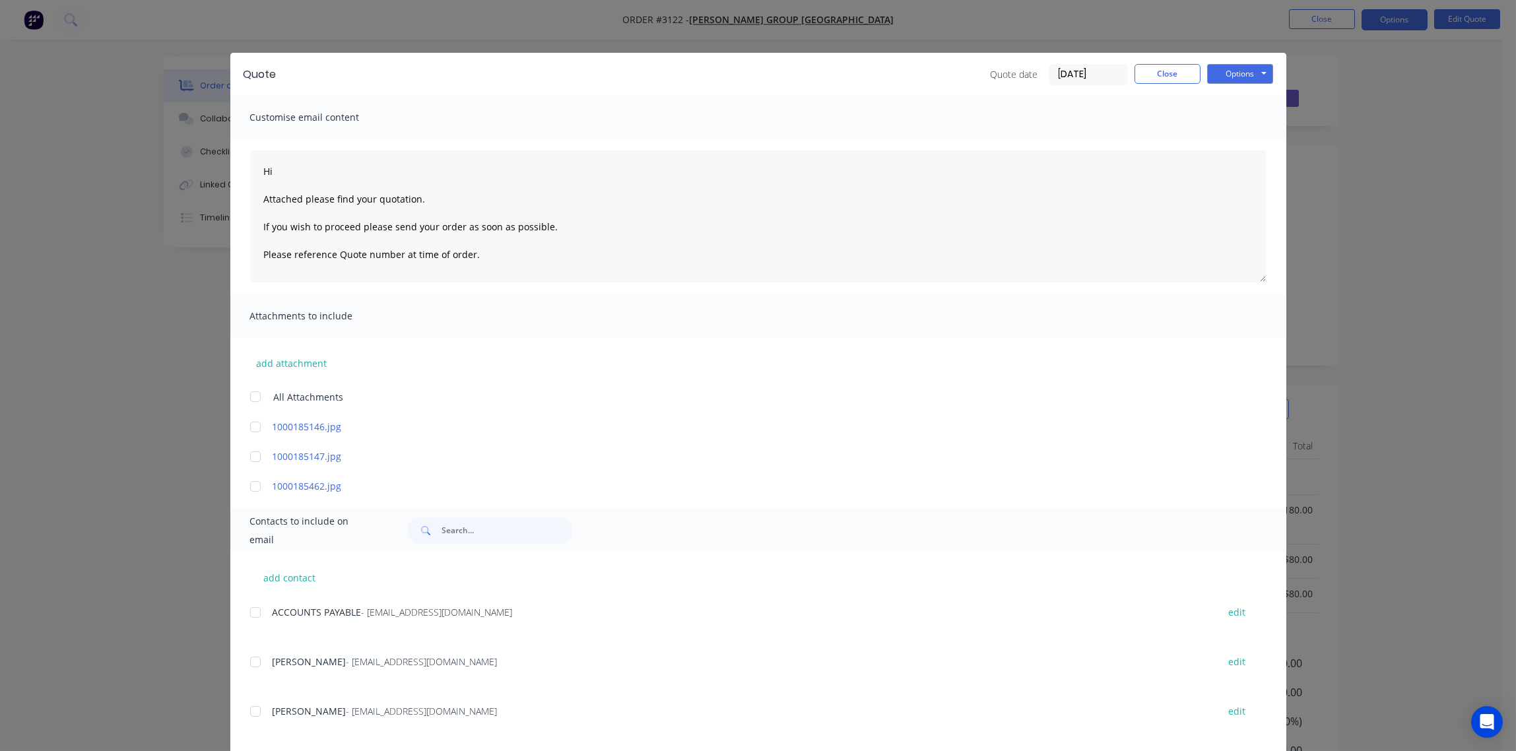
click at [247, 659] on div at bounding box center [255, 662] width 26 height 26
click at [1238, 73] on button "Options" at bounding box center [1240, 74] width 66 height 20
click at [1240, 137] on button "Email" at bounding box center [1249, 141] width 84 height 22
type textarea "Hi Attached please find your quotation. If you wish to proceed please send your…"
click at [1160, 79] on button "Close" at bounding box center [1167, 74] width 66 height 20
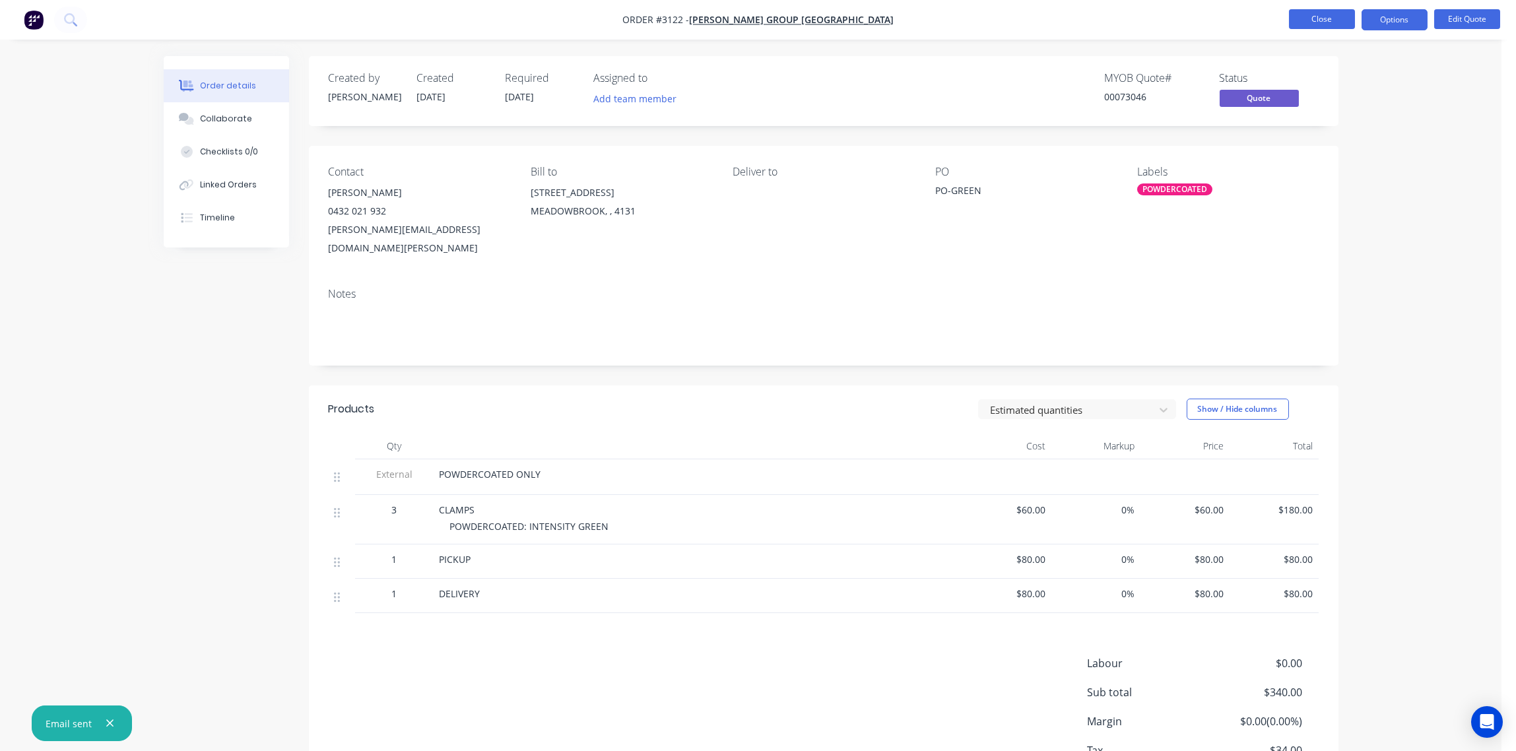
click at [1310, 20] on button "Close" at bounding box center [1322, 19] width 66 height 20
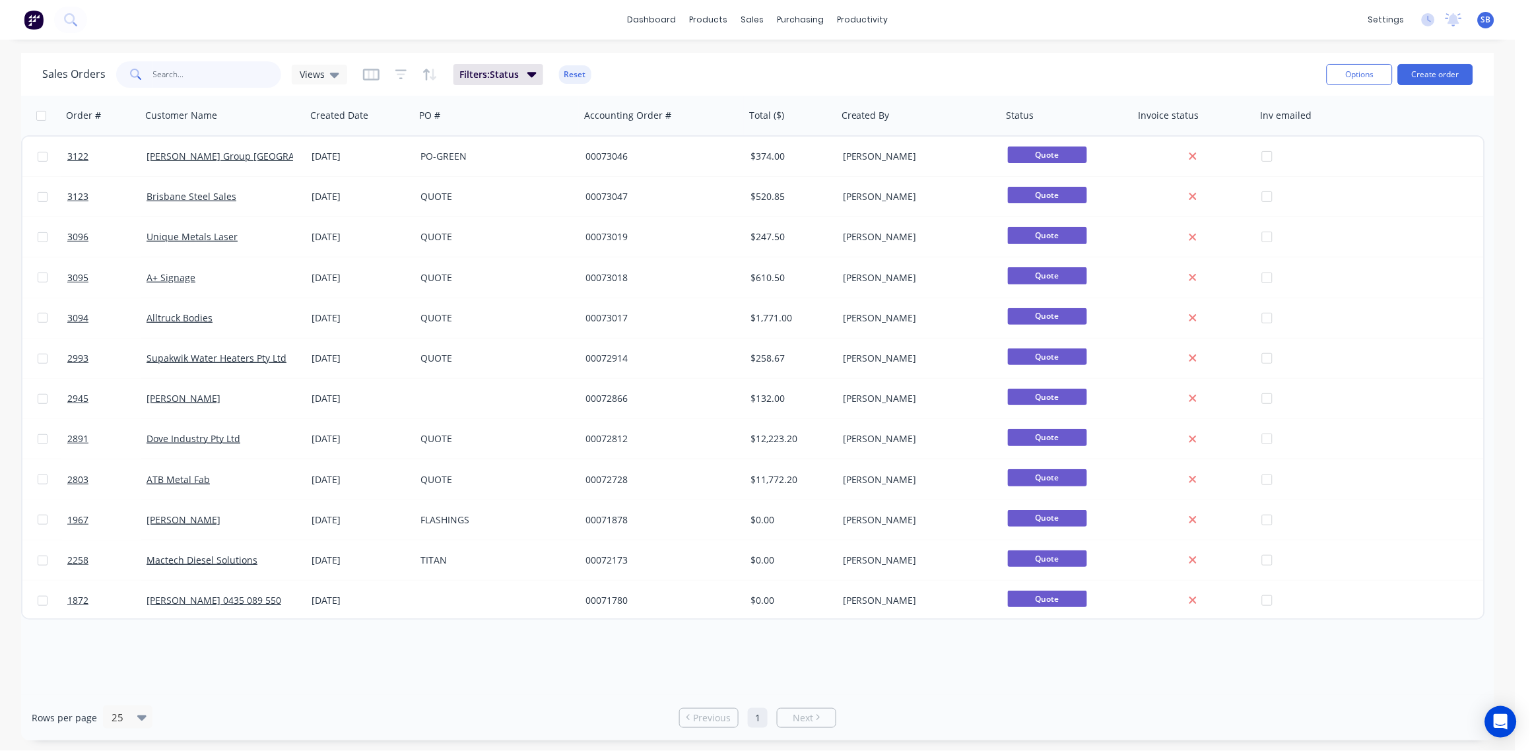
click at [237, 77] on input "text" at bounding box center [217, 74] width 129 height 26
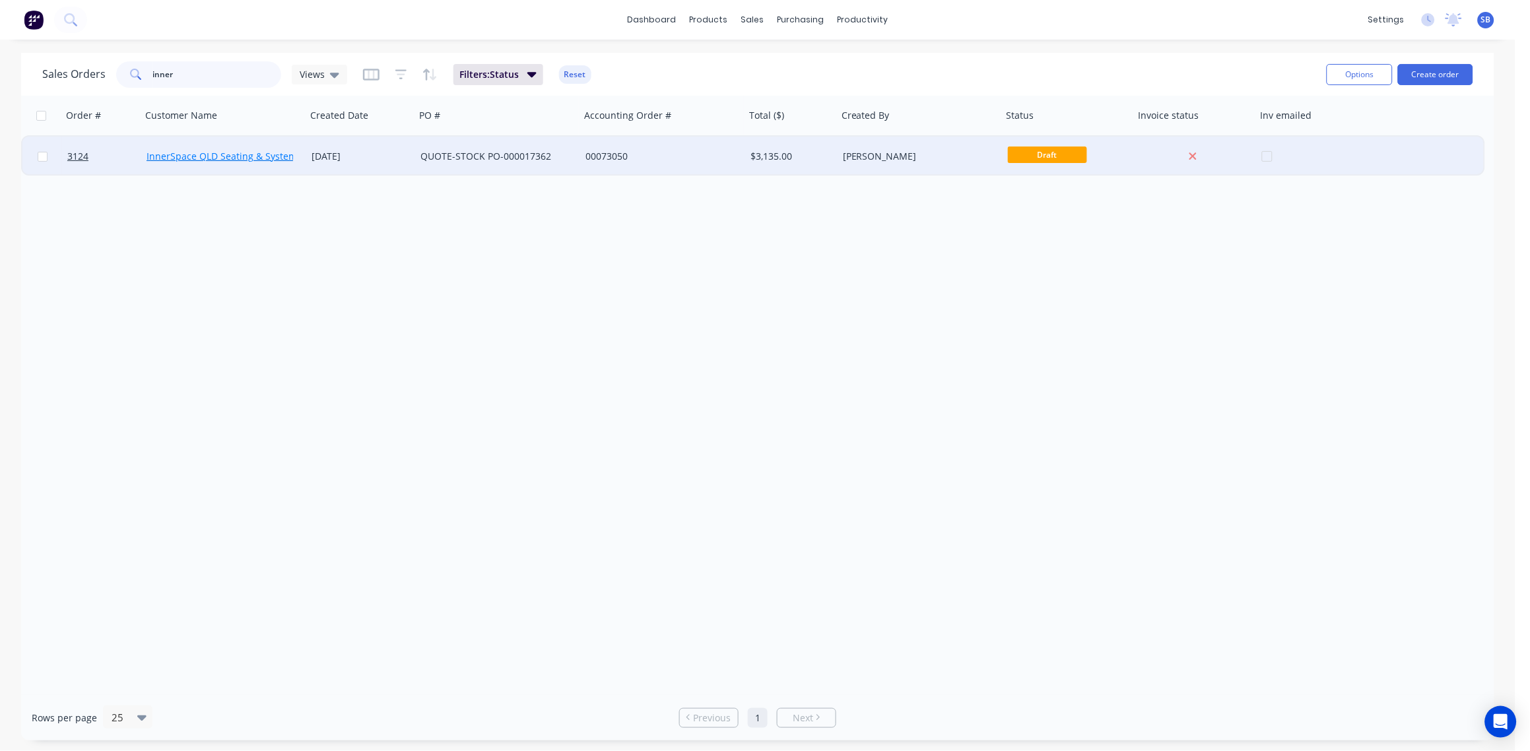
type input "inner"
click at [160, 152] on link "InnerSpace QLD Seating & Systems Pty Ltd" at bounding box center [240, 156] width 187 height 13
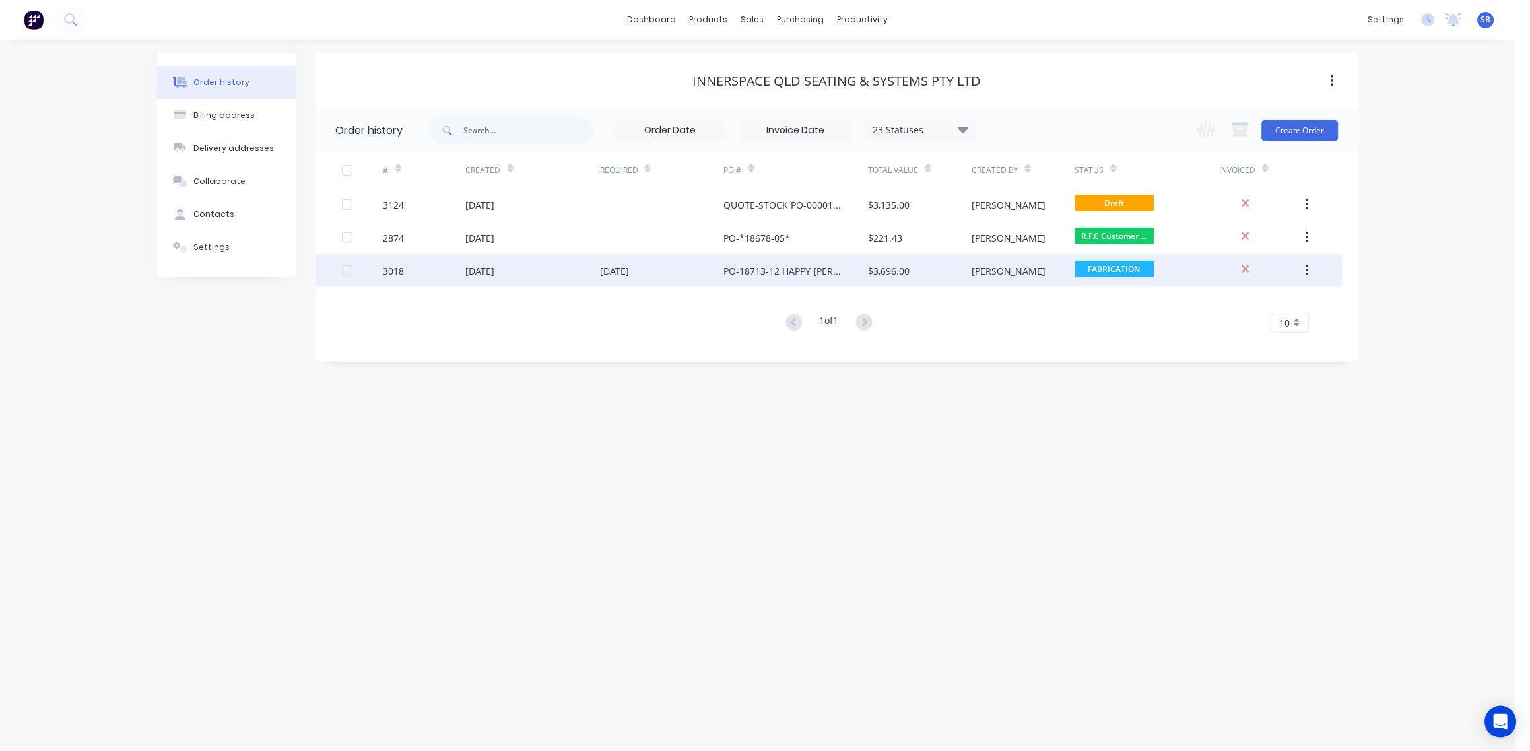
click at [402, 273] on div "3018" at bounding box center [393, 271] width 21 height 14
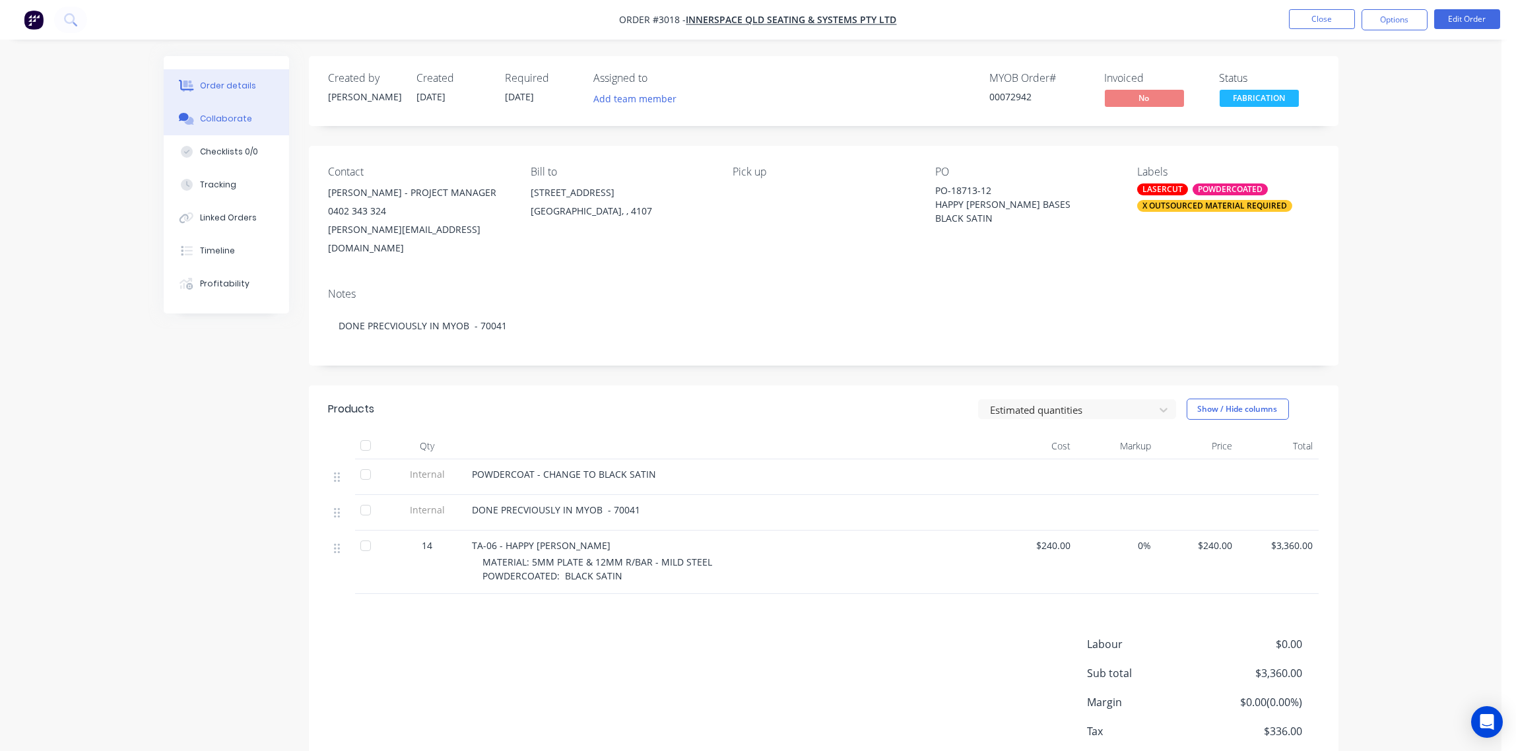
click at [214, 109] on button "Collaborate" at bounding box center [226, 118] width 125 height 33
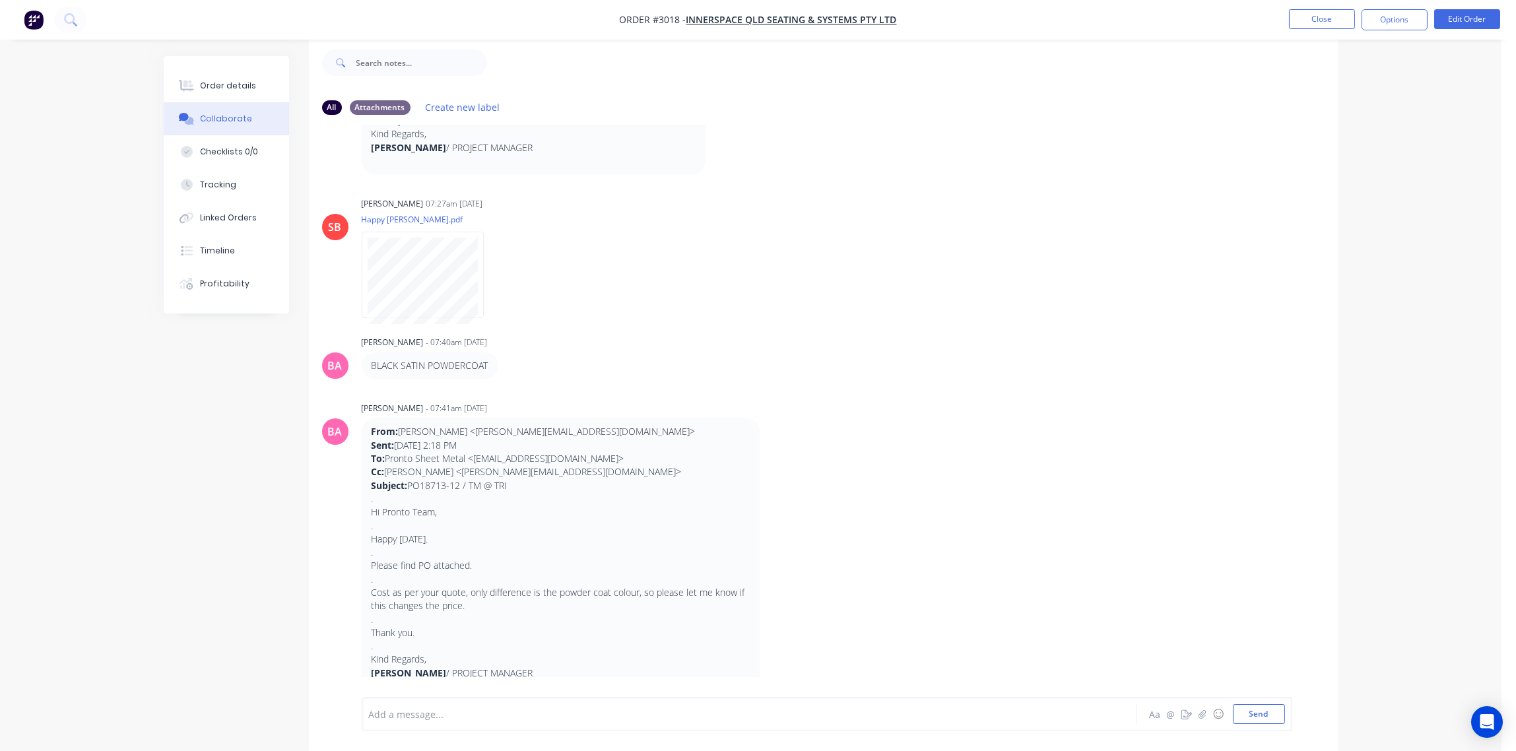
scroll to position [216, 0]
click at [1332, 24] on button "Close" at bounding box center [1322, 19] width 66 height 20
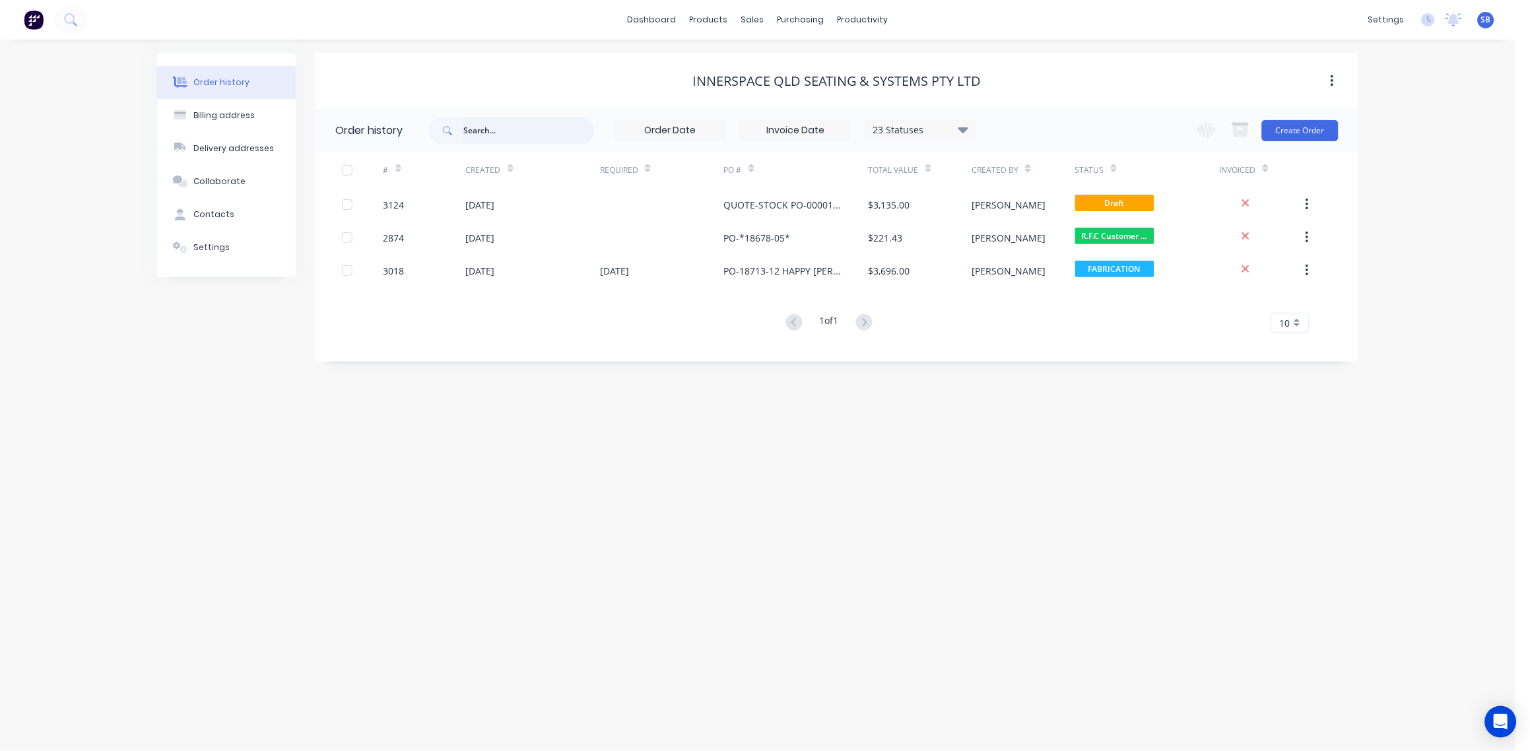
click at [508, 135] on input "text" at bounding box center [528, 130] width 131 height 26
type input "happy"
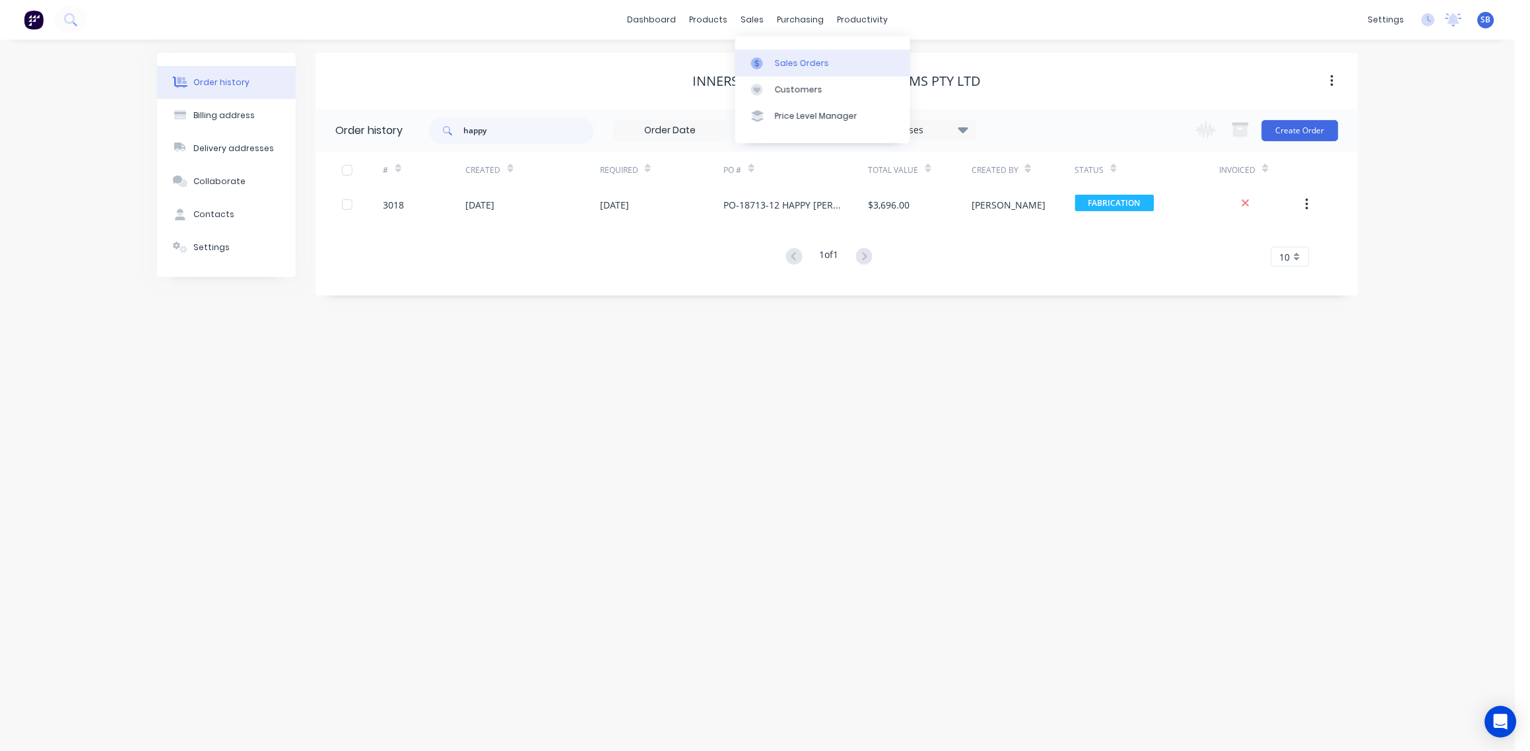
click at [812, 57] on div "Sales Orders" at bounding box center [802, 63] width 54 height 12
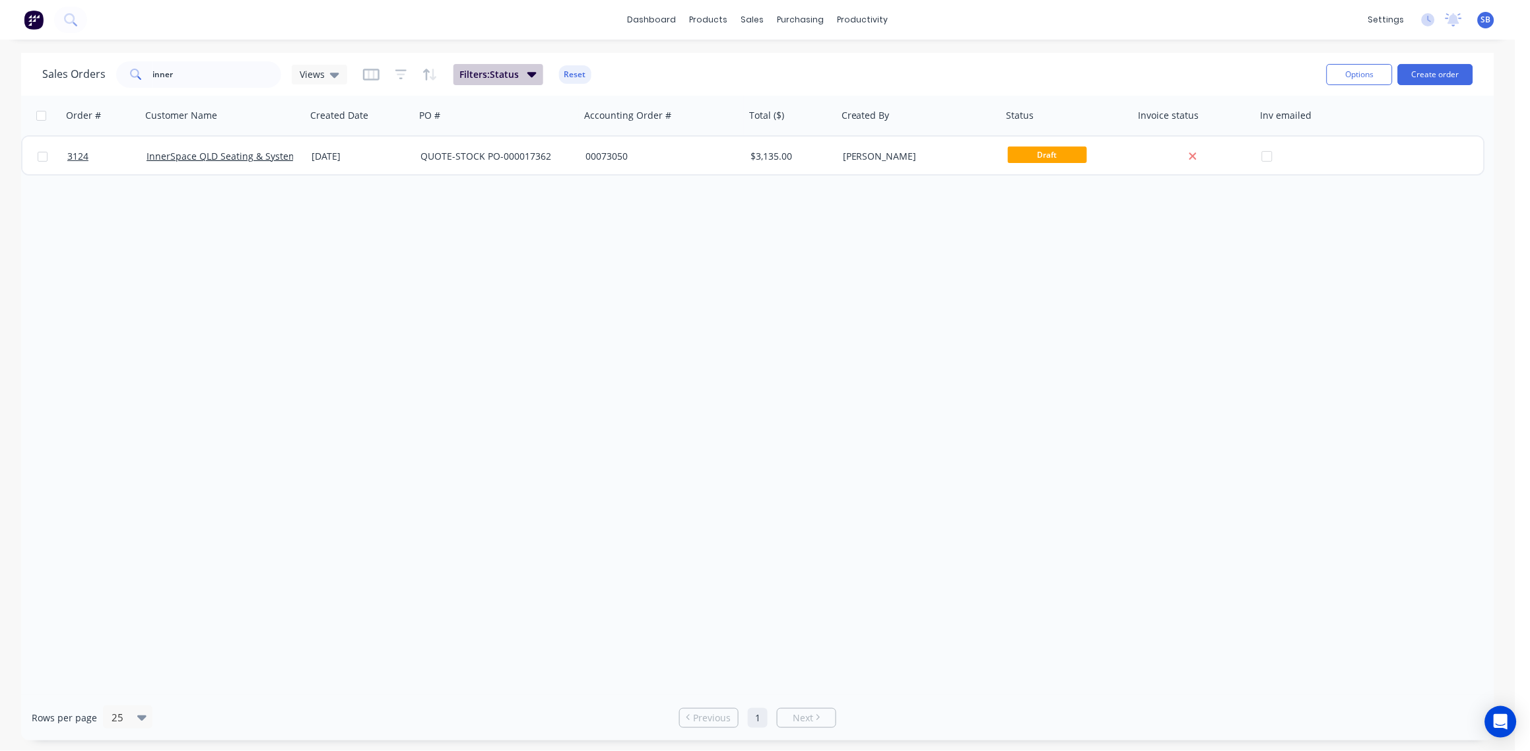
click at [533, 76] on icon "button" at bounding box center [531, 74] width 9 height 15
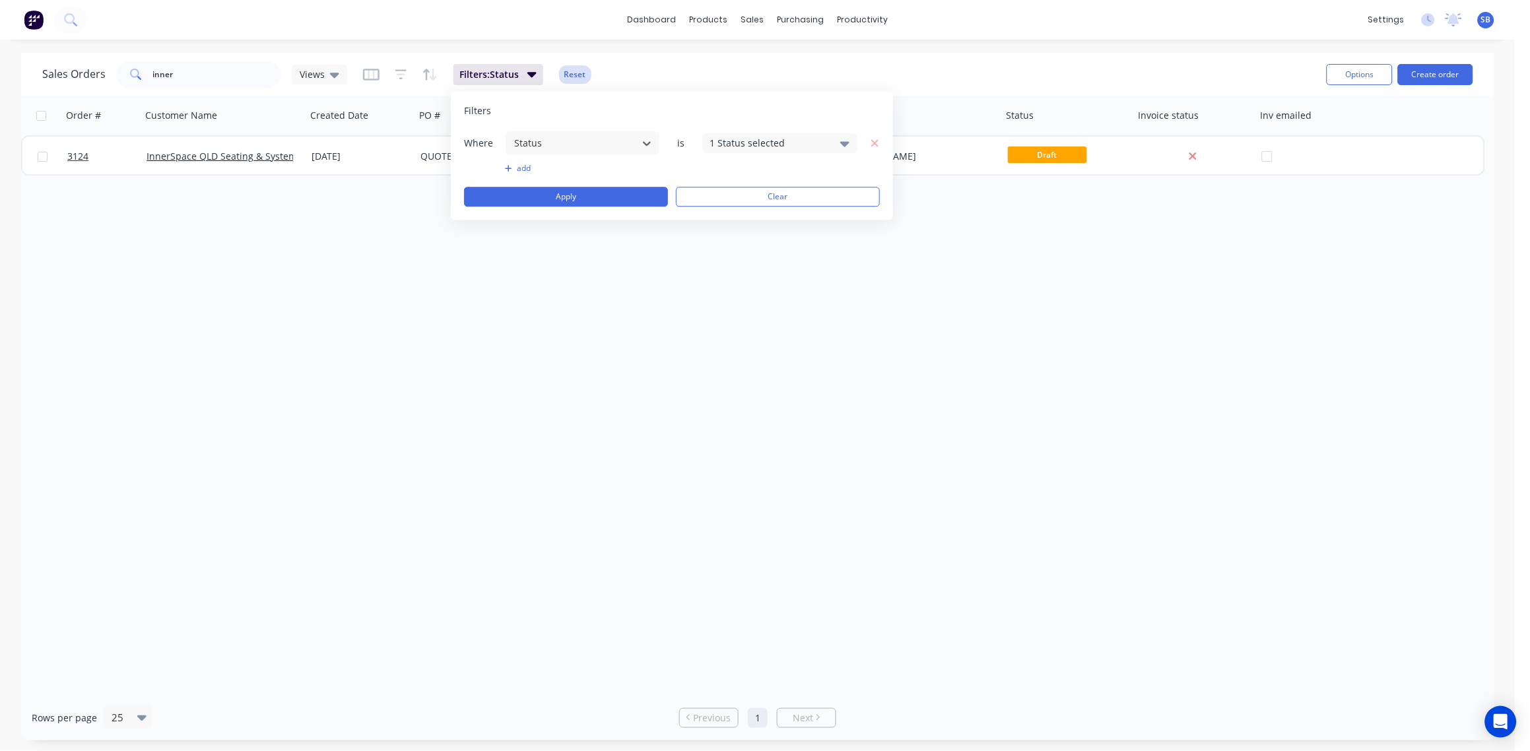
click at [570, 72] on button "Reset" at bounding box center [575, 74] width 32 height 18
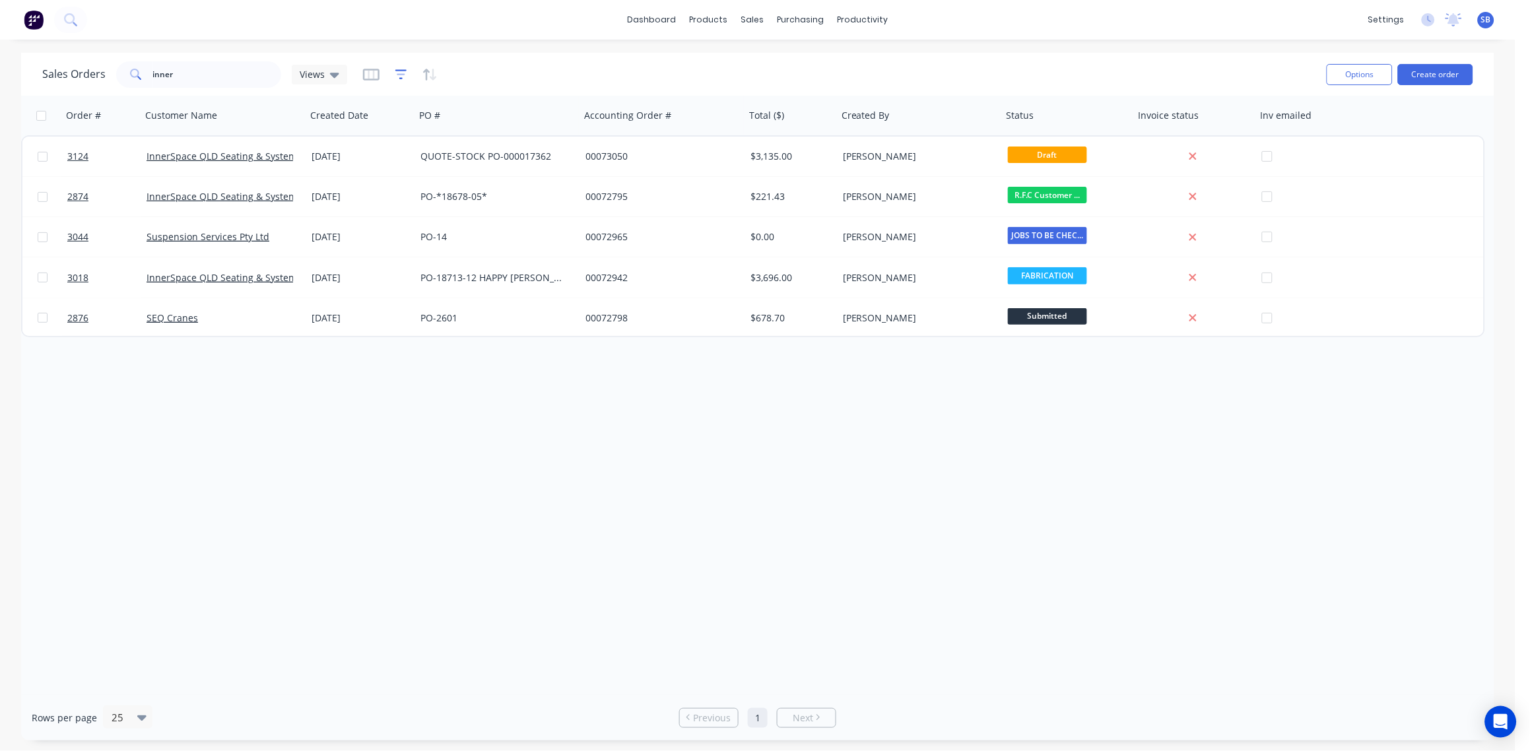
click at [397, 75] on icon "button" at bounding box center [401, 74] width 12 height 13
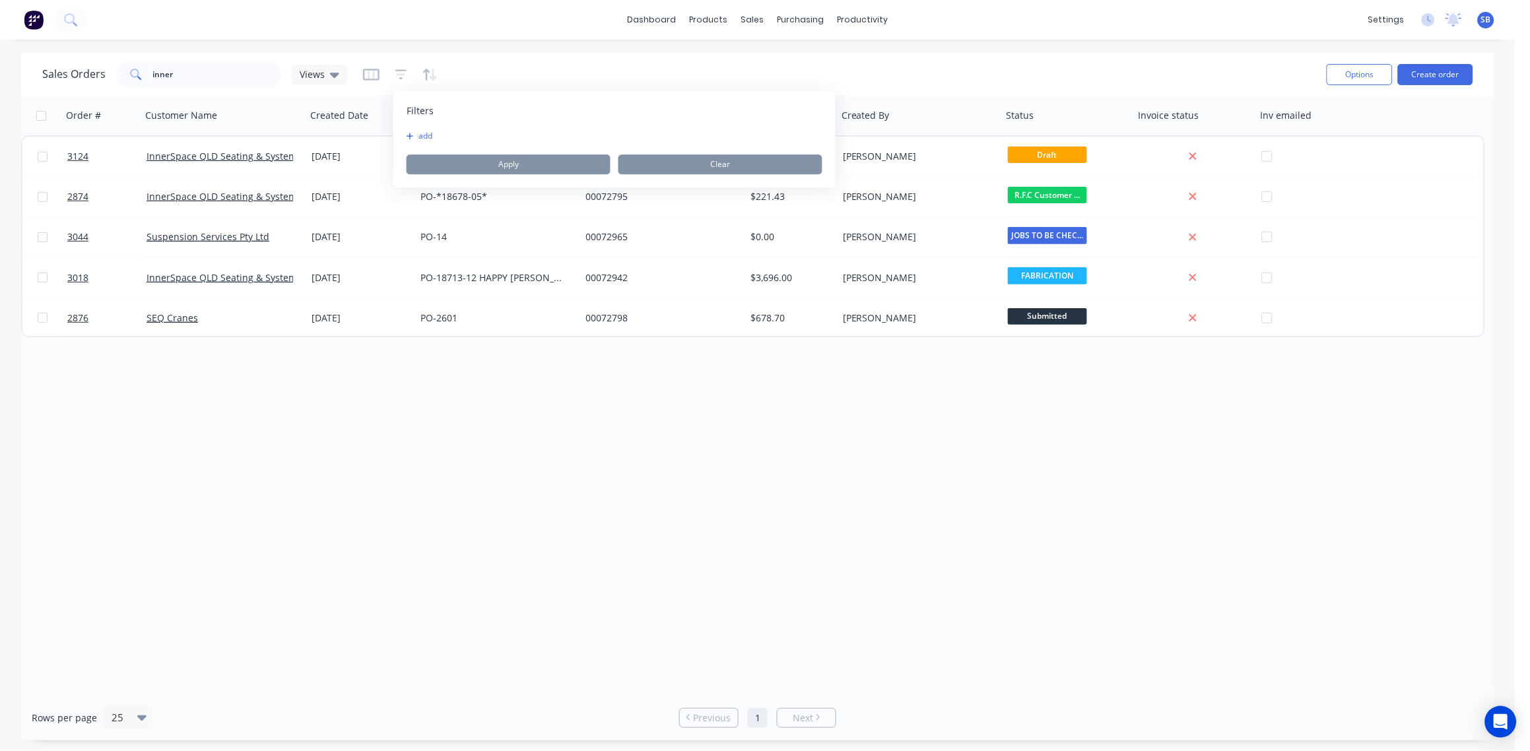
click at [426, 133] on button "add" at bounding box center [423, 136] width 33 height 11
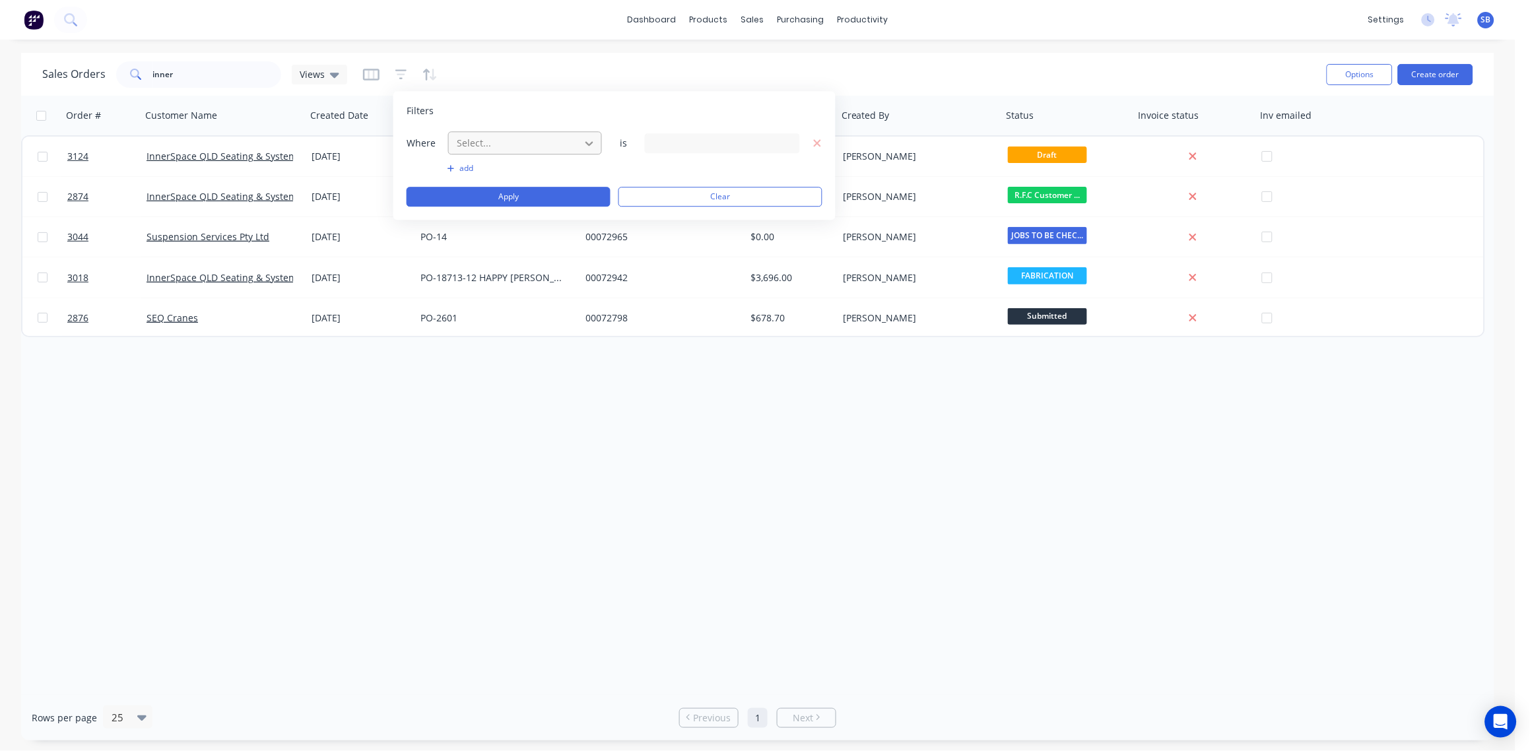
click at [585, 145] on icon at bounding box center [589, 143] width 13 height 13
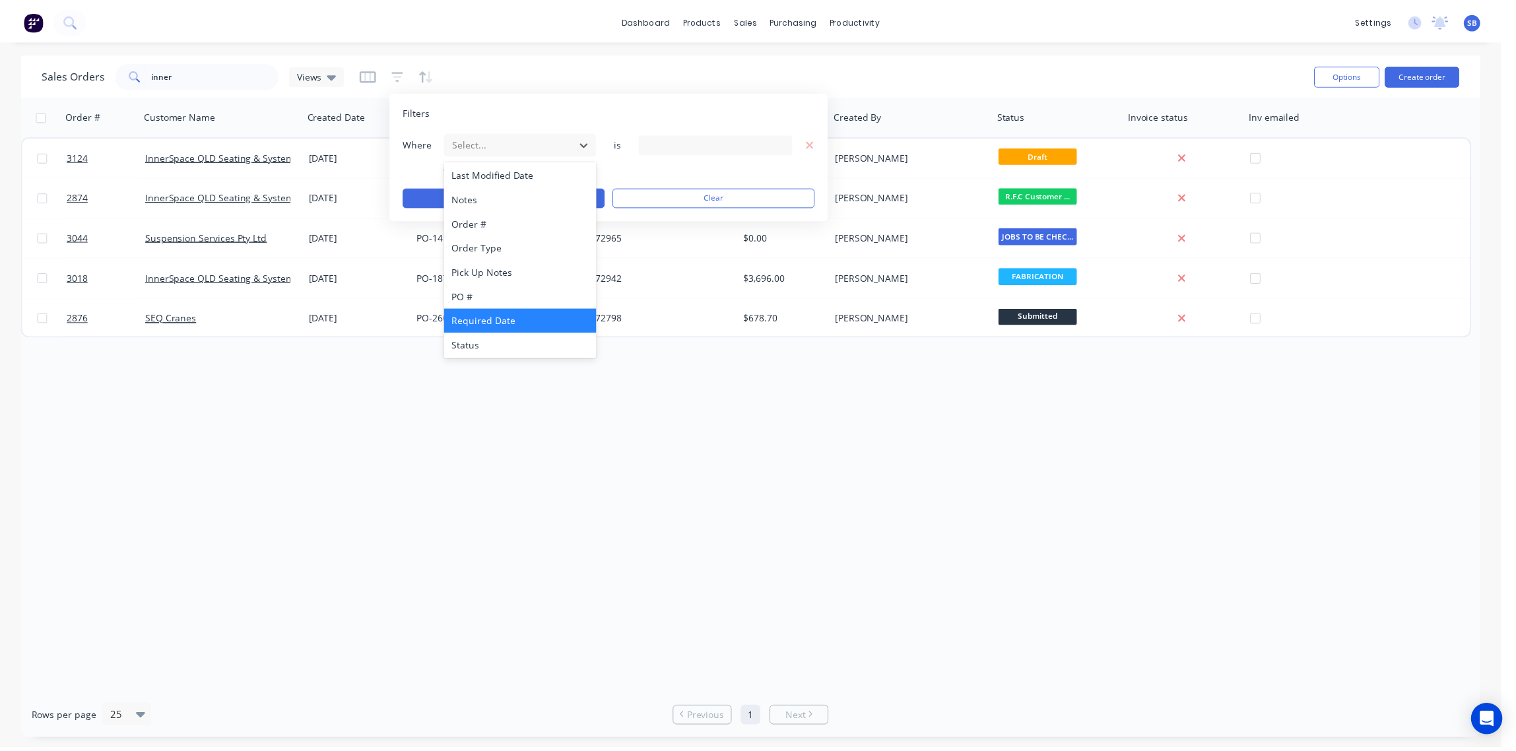
scroll to position [344, 0]
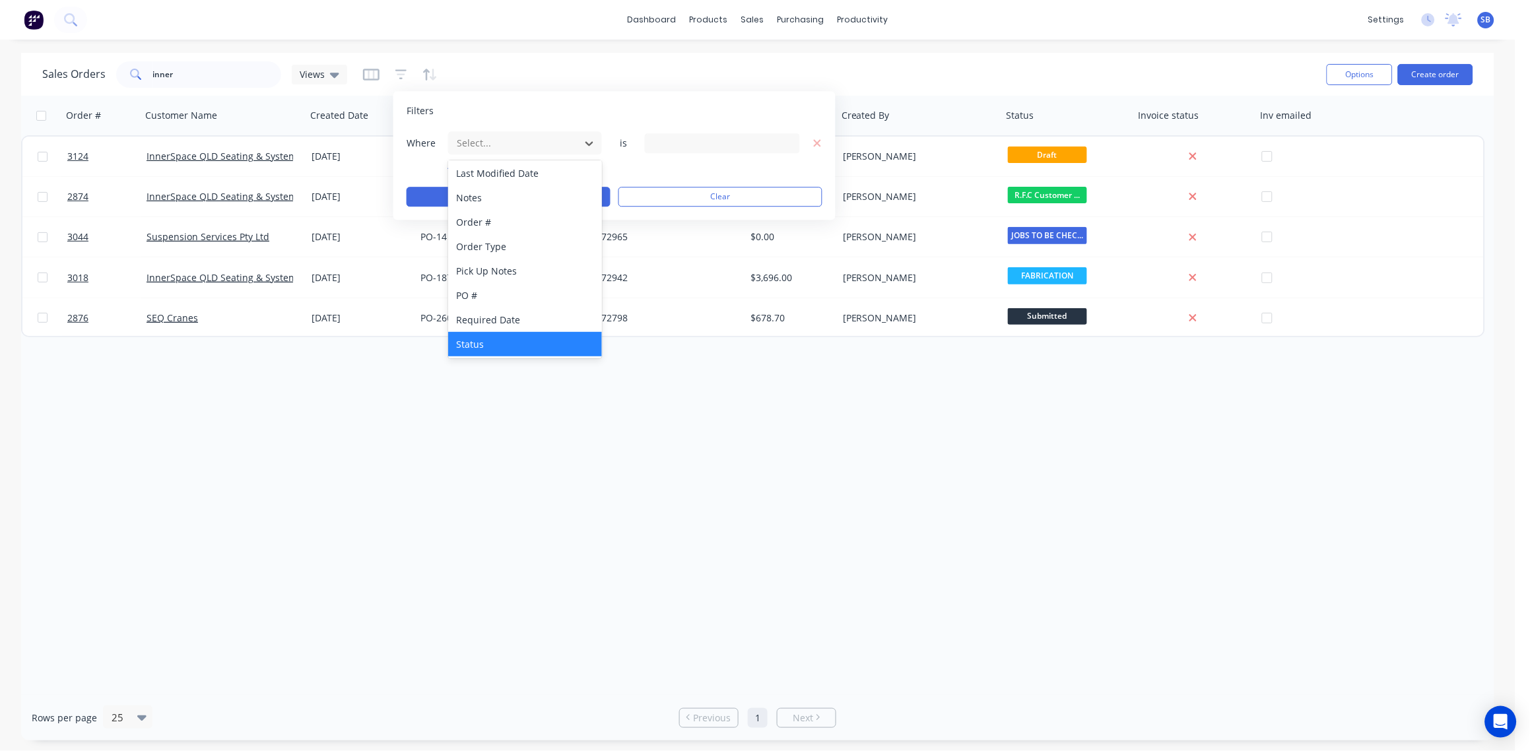
click at [475, 346] on div "Status" at bounding box center [525, 344] width 154 height 24
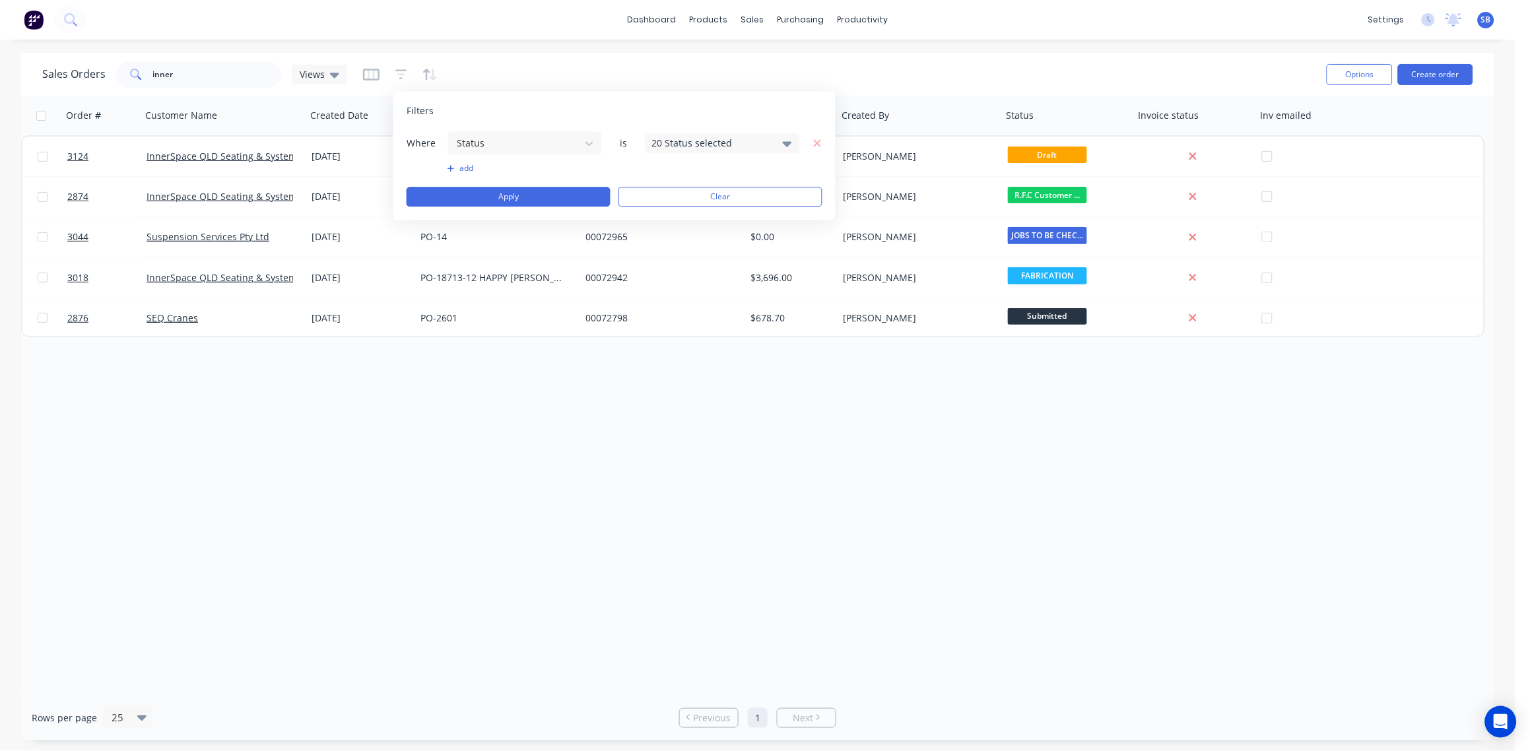
click at [785, 144] on icon at bounding box center [787, 143] width 9 height 5
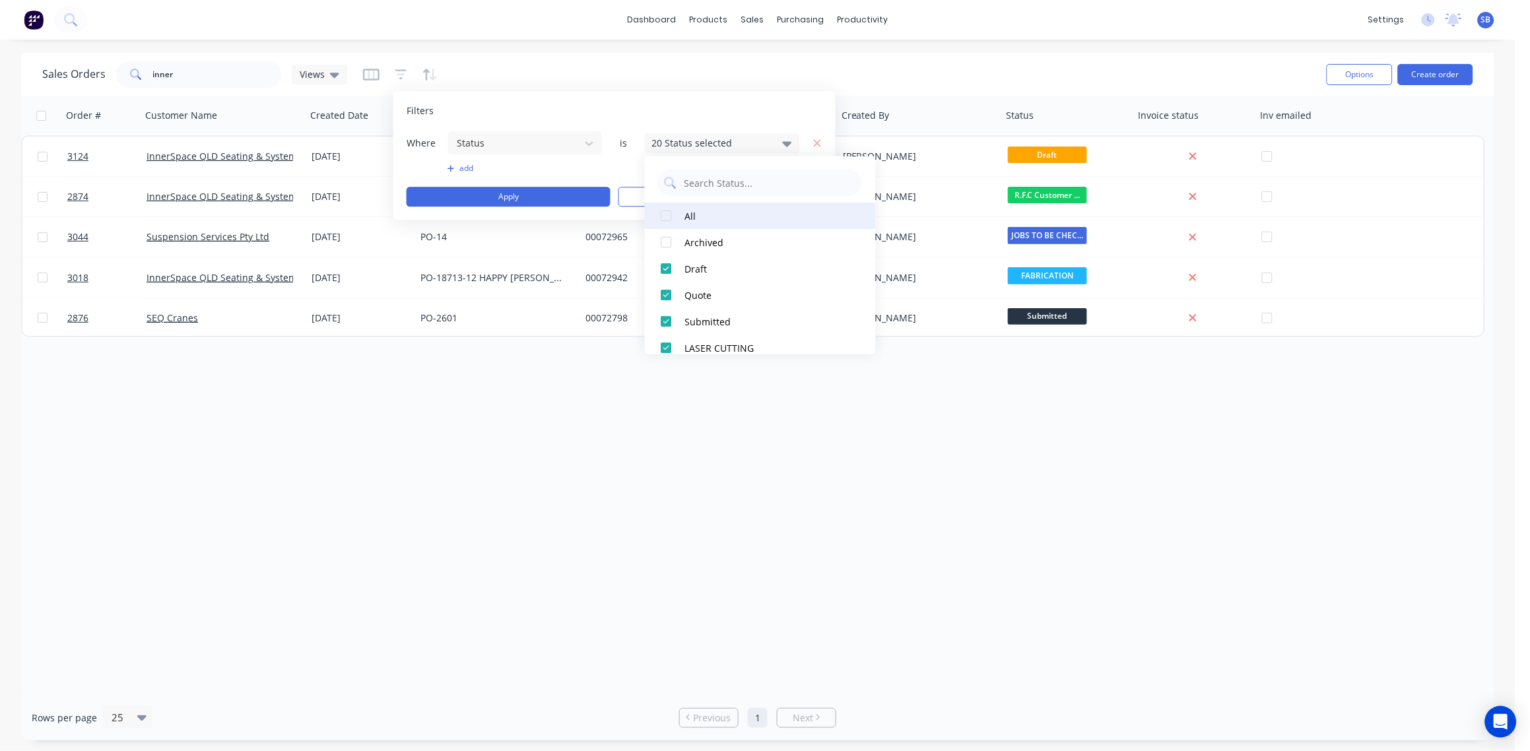
click at [666, 213] on div at bounding box center [666, 216] width 26 height 26
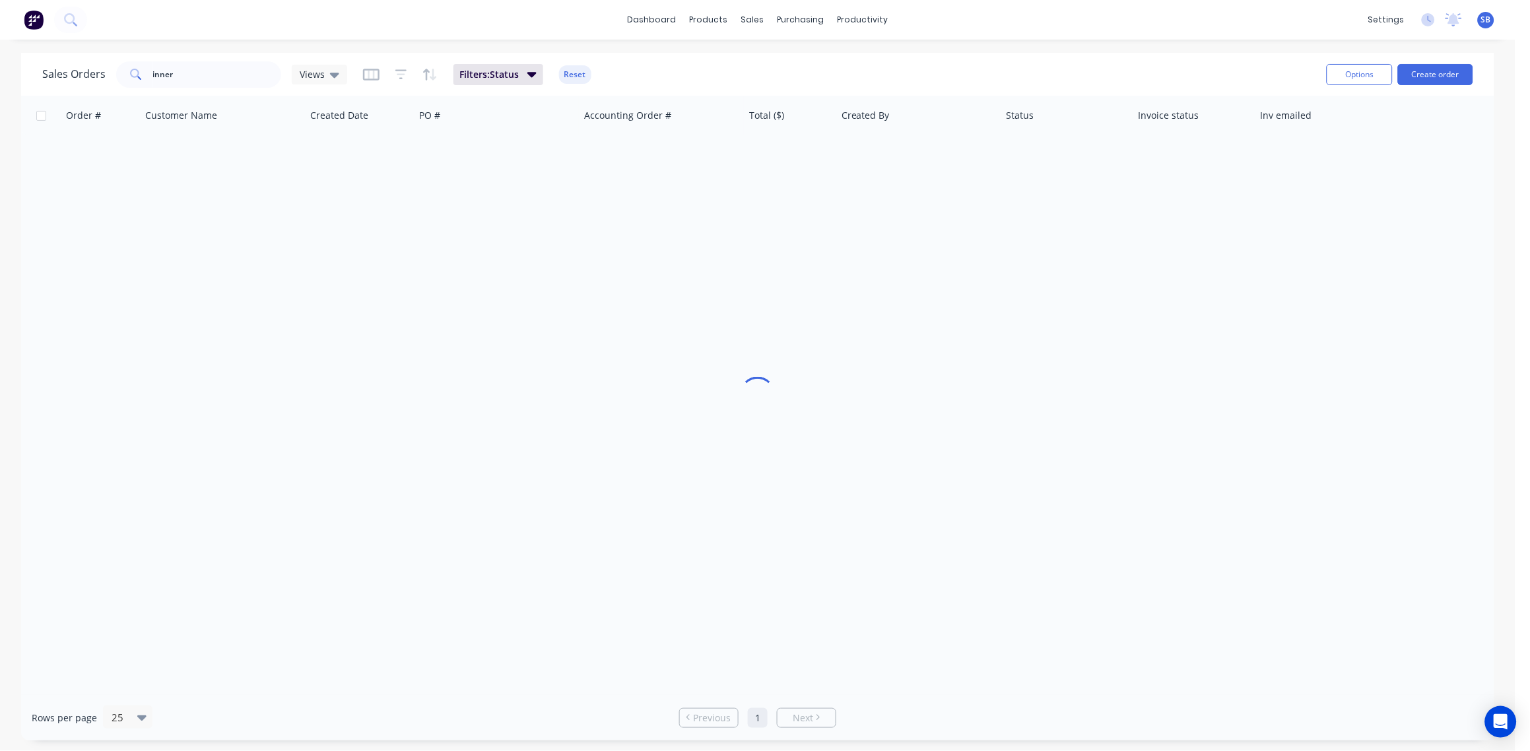
drag, startPoint x: 661, startPoint y: 422, endPoint x: 654, endPoint y: 418, distance: 7.7
click at [654, 418] on div "Order # Customer Name Created Date PO # Accounting Order # Total ($) Created By…" at bounding box center [757, 395] width 1473 height 599
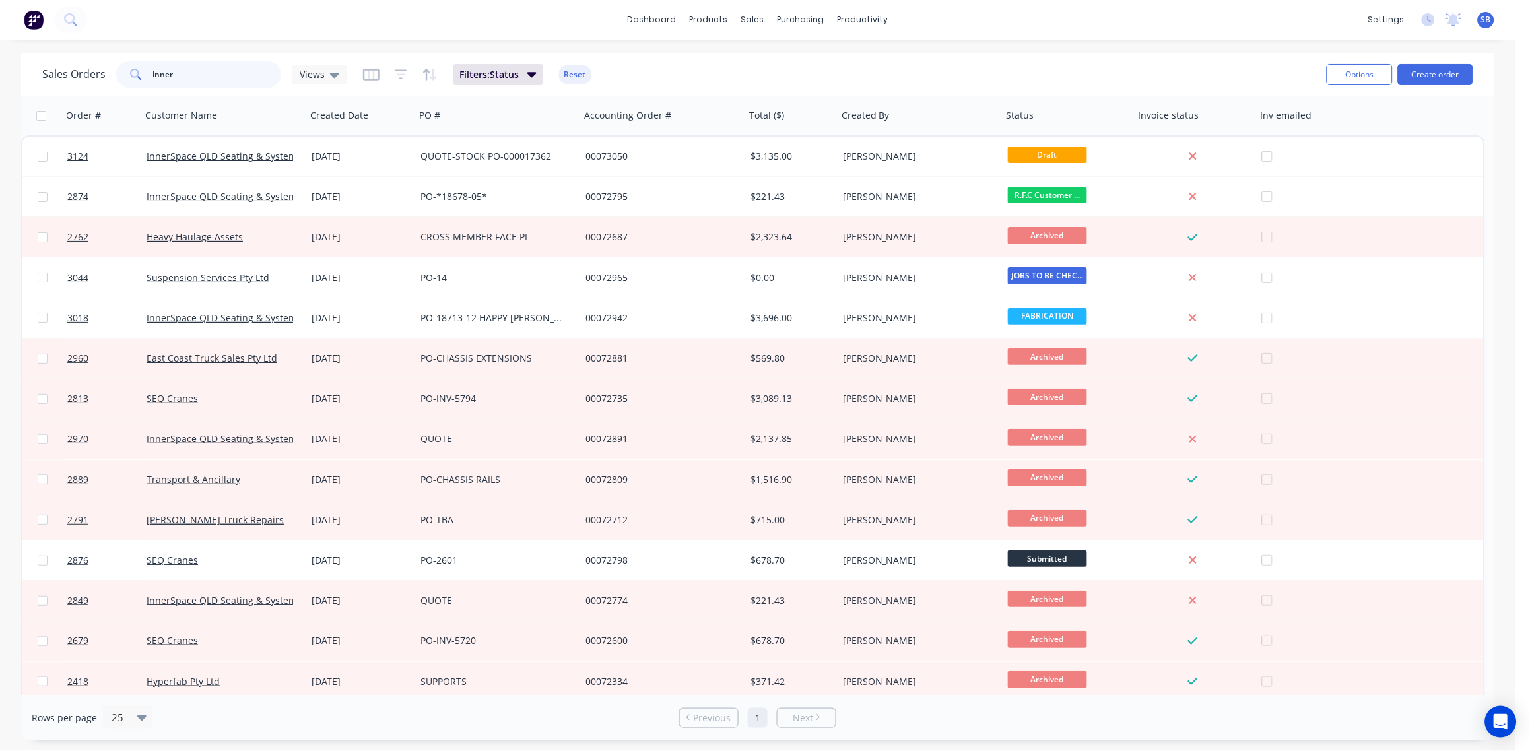
drag, startPoint x: 213, startPoint y: 75, endPoint x: 129, endPoint y: 78, distance: 83.2
click at [129, 78] on div "inner" at bounding box center [198, 74] width 165 height 26
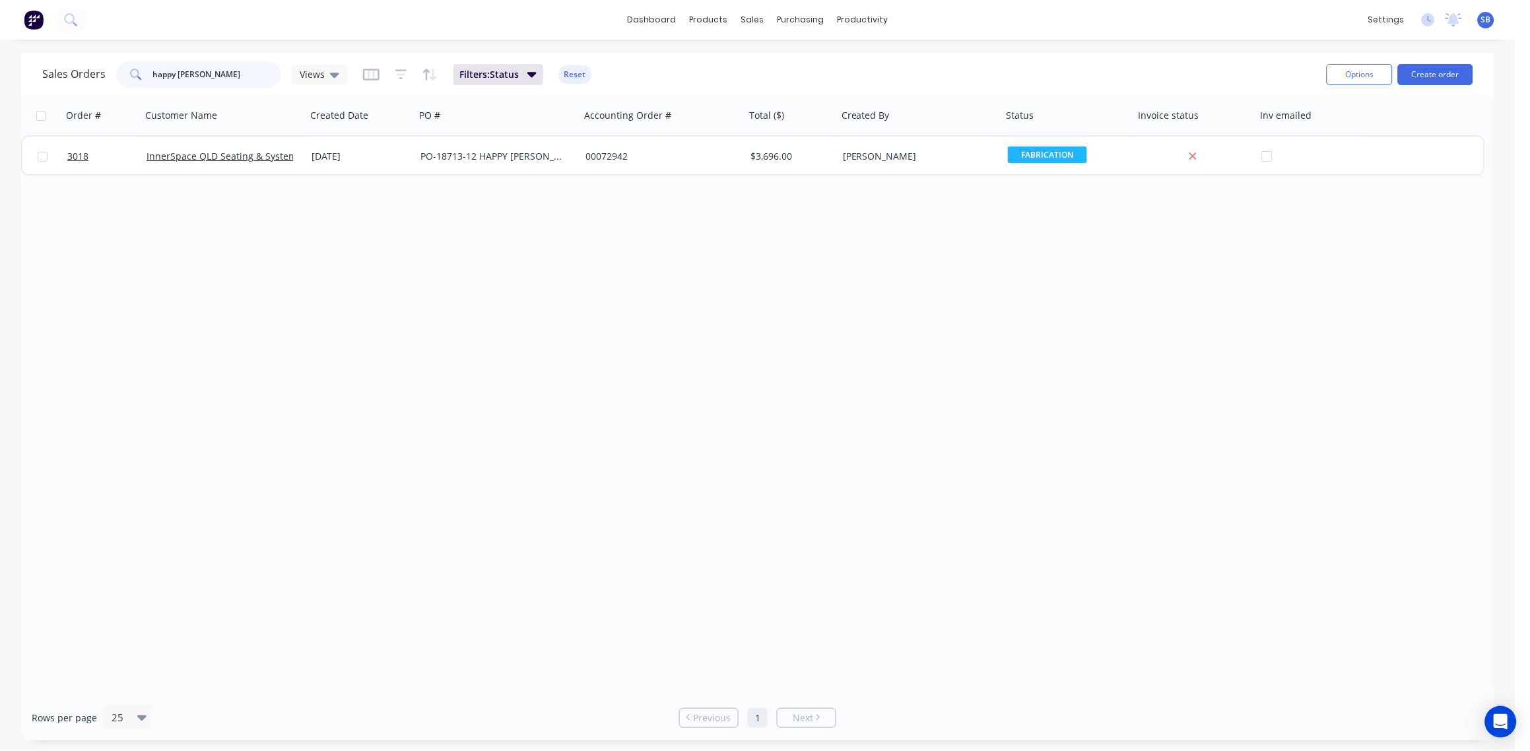
drag, startPoint x: 209, startPoint y: 69, endPoint x: 51, endPoint y: 92, distance: 159.3
click at [51, 92] on div "Sales Orders happy larry Views Filters: Status Reset Options Create order" at bounding box center [757, 74] width 1473 height 43
drag, startPoint x: 222, startPoint y: 80, endPoint x: 36, endPoint y: 81, distance: 186.8
click at [36, 81] on div "Sales Orders inner space Views Filters: Status Reset Options Create order" at bounding box center [757, 74] width 1473 height 43
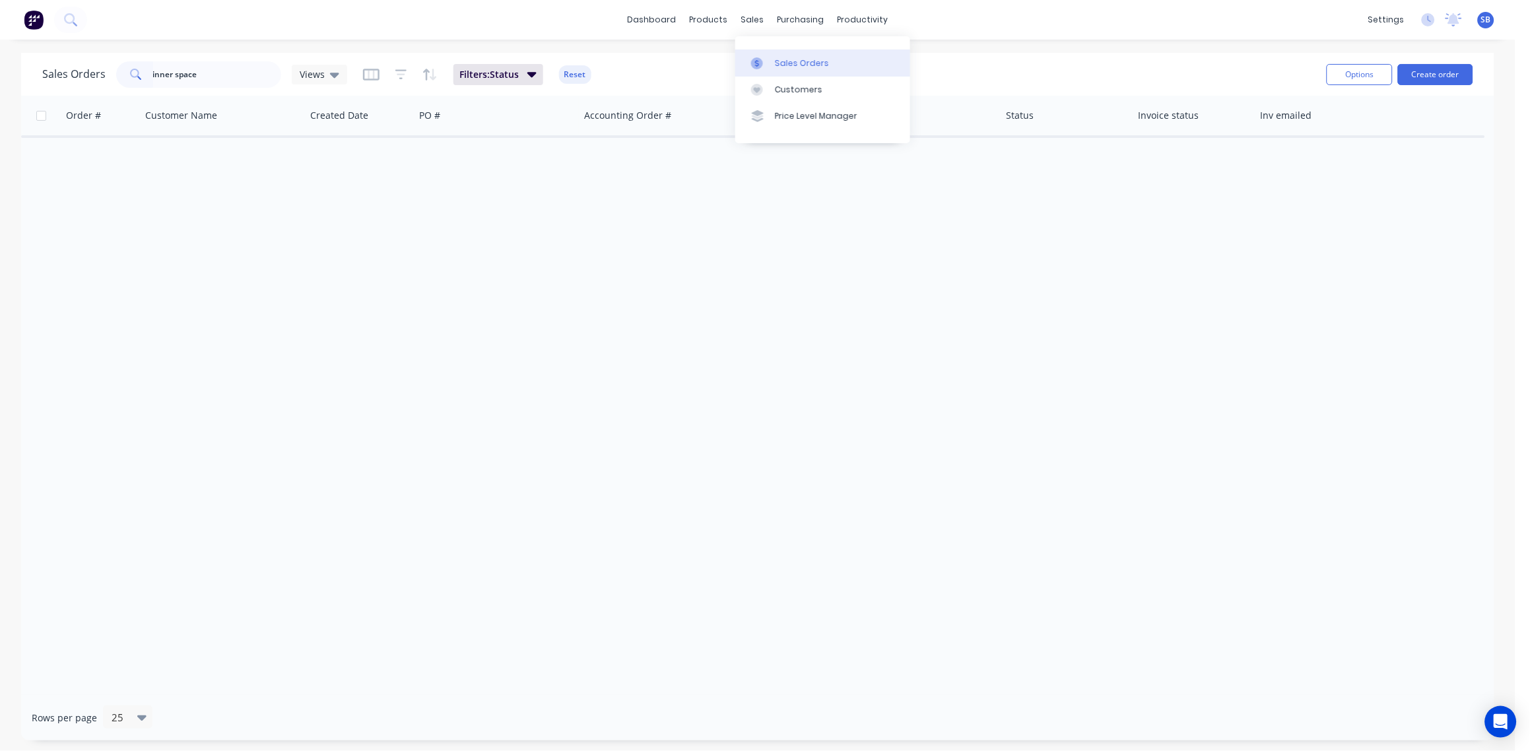
click at [798, 59] on div "Sales Orders" at bounding box center [802, 63] width 54 height 12
click at [210, 77] on input "inner space" at bounding box center [217, 74] width 129 height 26
drag, startPoint x: 210, startPoint y: 77, endPoint x: 28, endPoint y: 71, distance: 182.3
click at [28, 71] on div "Sales Orders inner space Views Filters: Status Reset Options Create order" at bounding box center [757, 74] width 1473 height 43
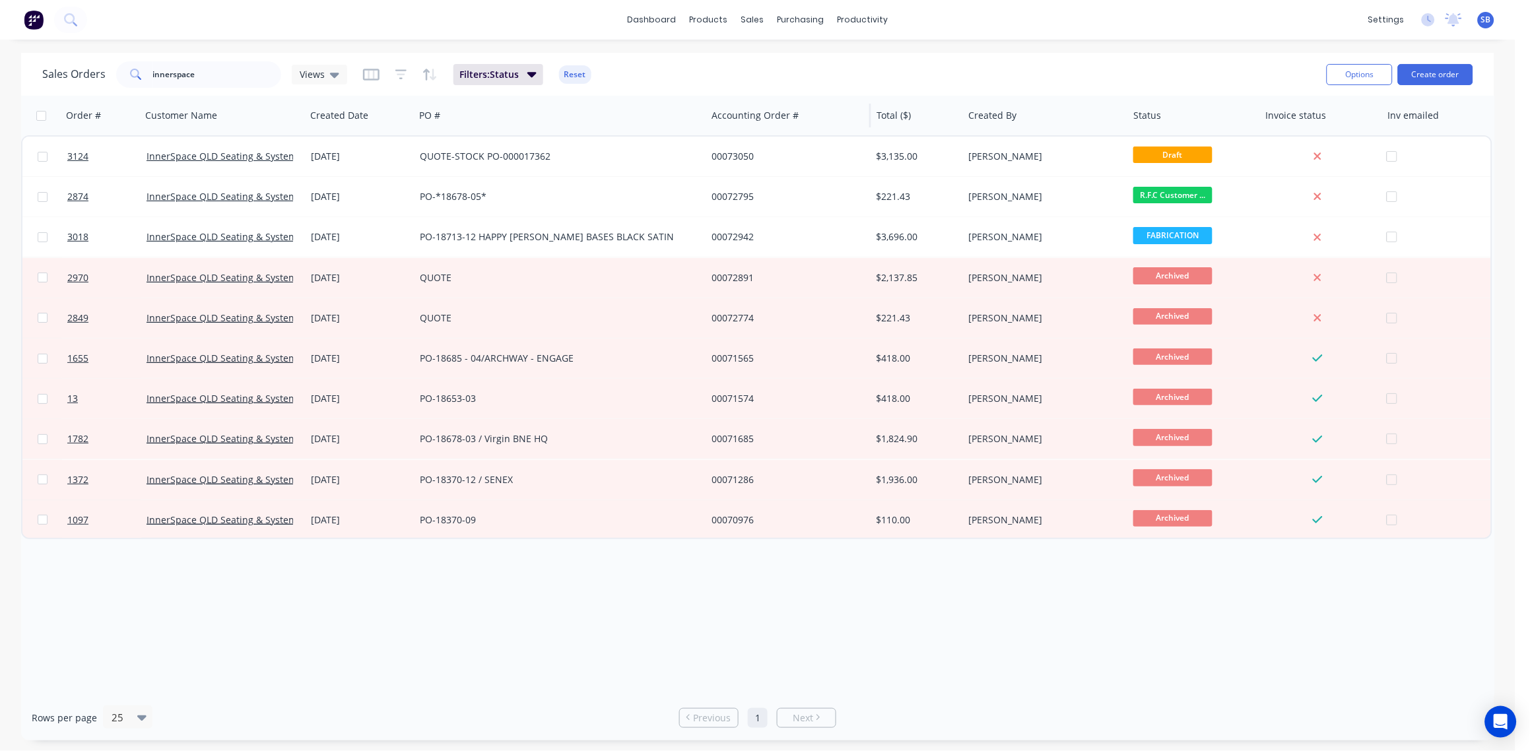
drag, startPoint x: 576, startPoint y: 125, endPoint x: 704, endPoint y: 133, distance: 127.7
click at [704, 133] on div "PO #" at bounding box center [560, 116] width 292 height 40
drag, startPoint x: 220, startPoint y: 73, endPoint x: 0, endPoint y: 106, distance: 222.2
click at [0, 104] on html "dashboard products sales purchasing productivity dashboard products Product Cat…" at bounding box center [765, 375] width 1530 height 751
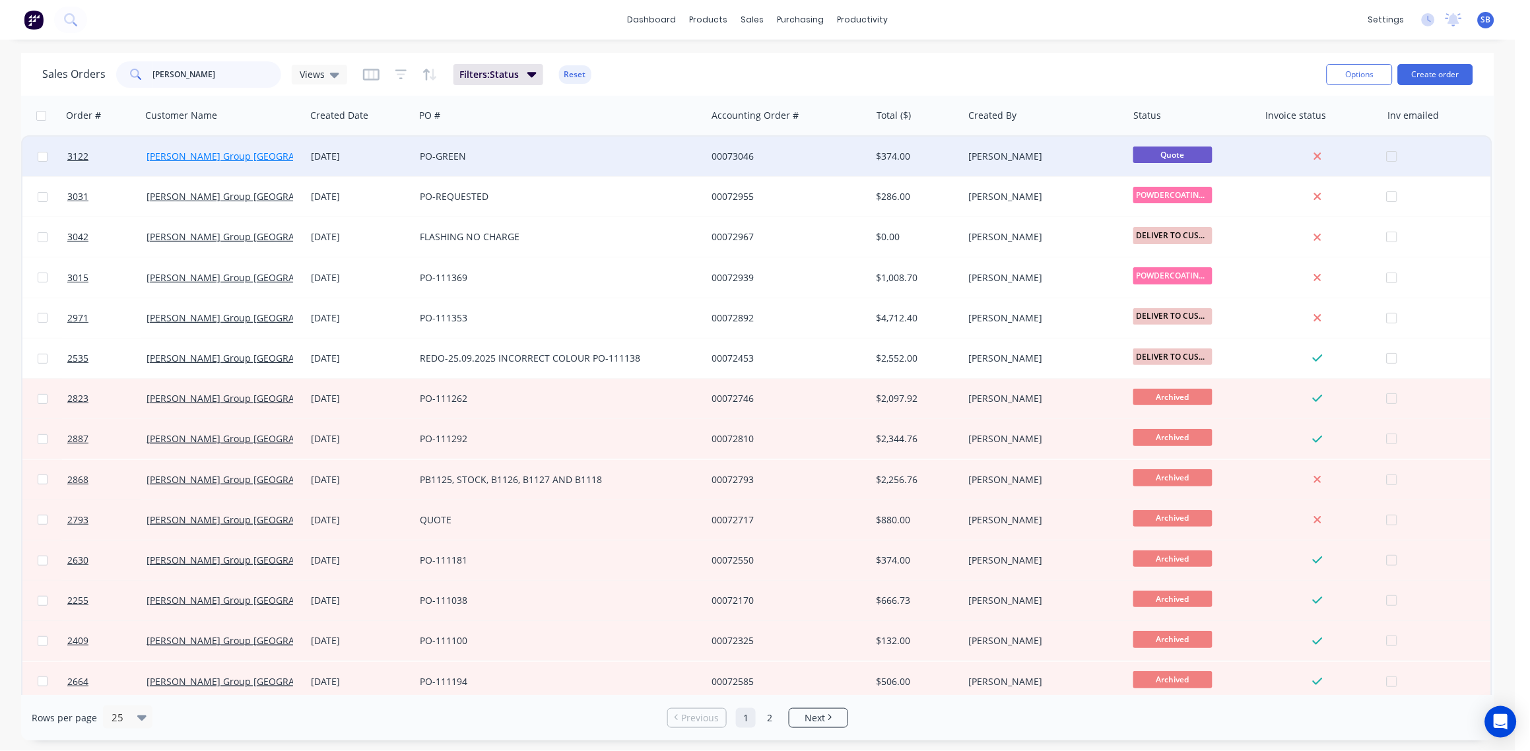
type input "bradbury"
click at [193, 156] on link "[PERSON_NAME] Group [GEOGRAPHIC_DATA]" at bounding box center [246, 156] width 198 height 13
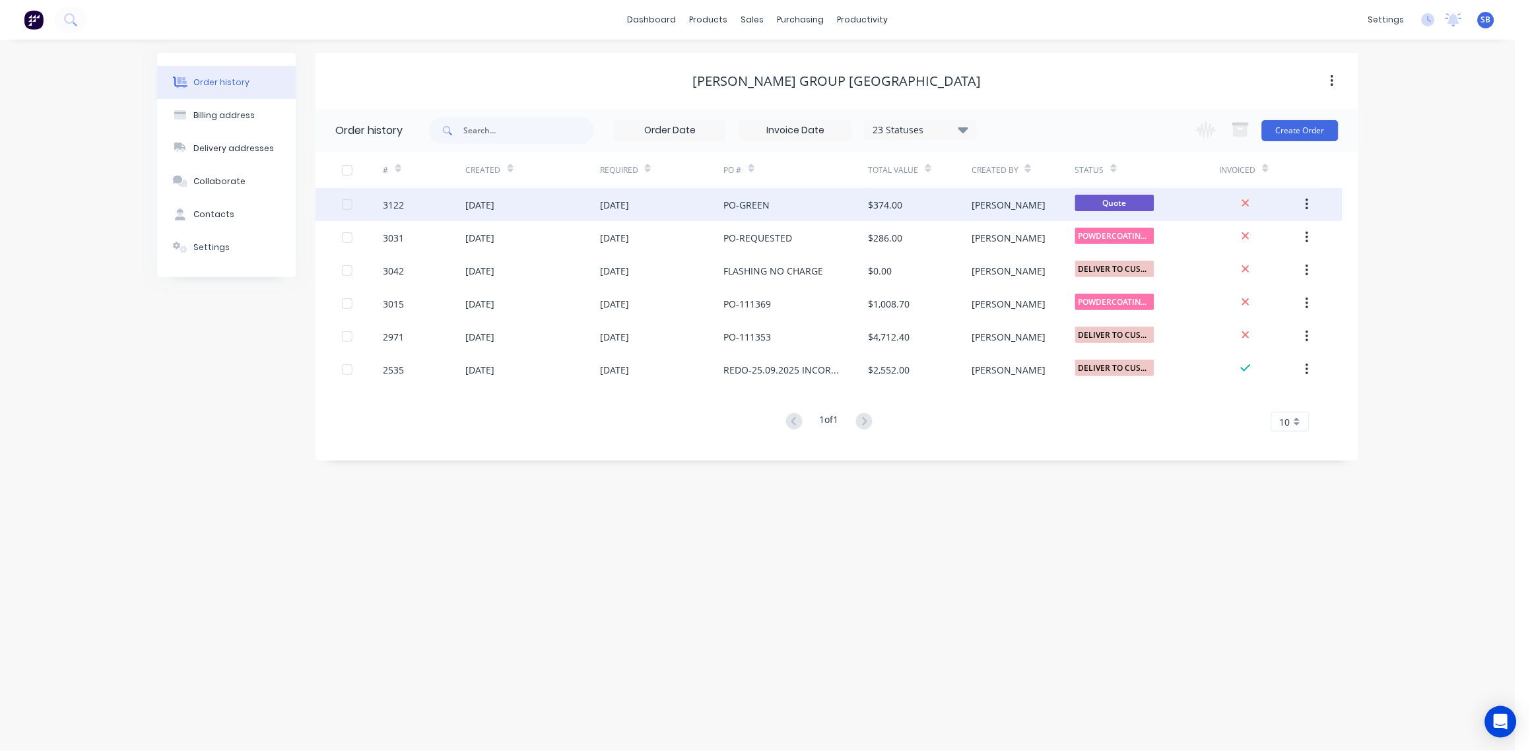
click at [391, 201] on div "3122" at bounding box center [393, 205] width 21 height 14
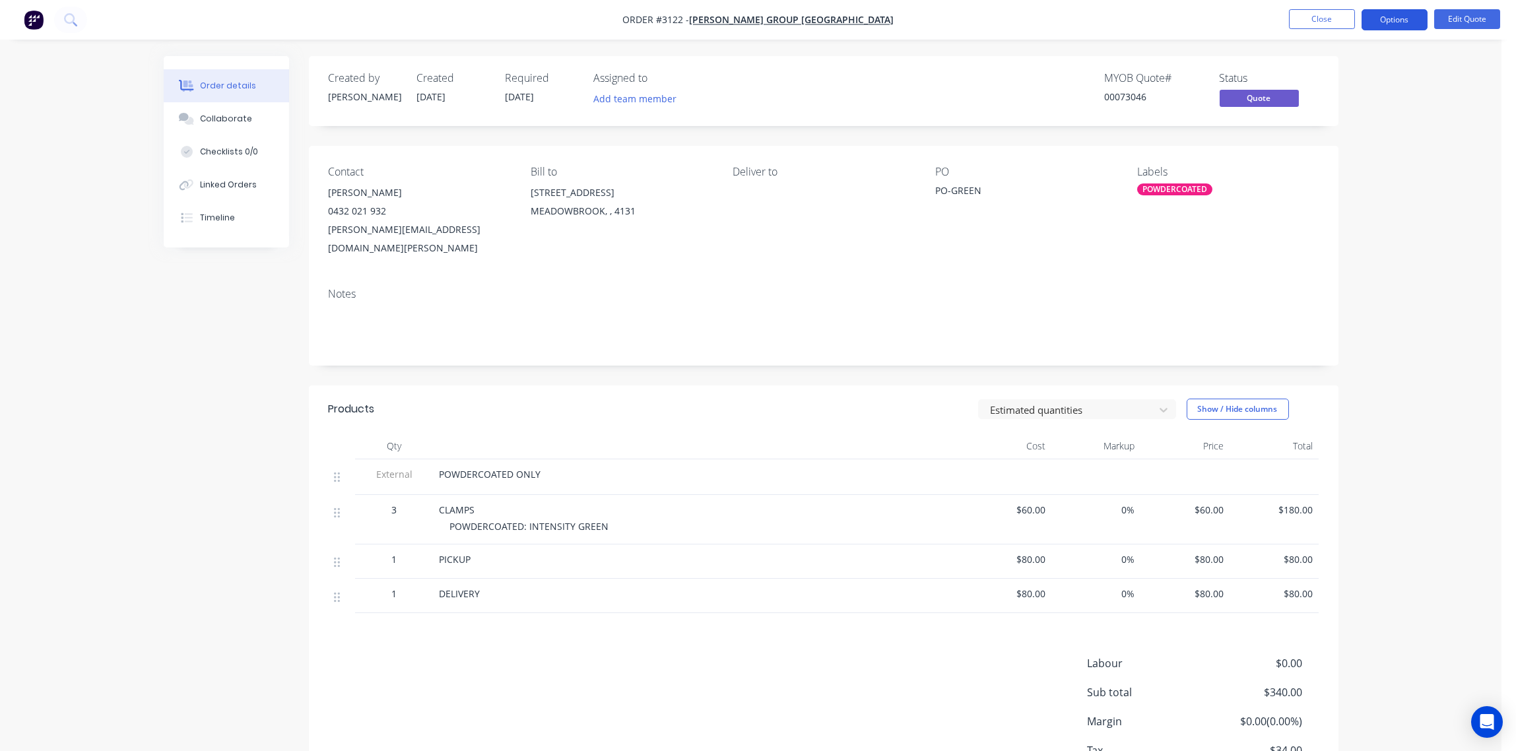
click at [1393, 19] on button "Options" at bounding box center [1395, 19] width 66 height 21
click at [1356, 71] on div "Quote" at bounding box center [1354, 80] width 121 height 19
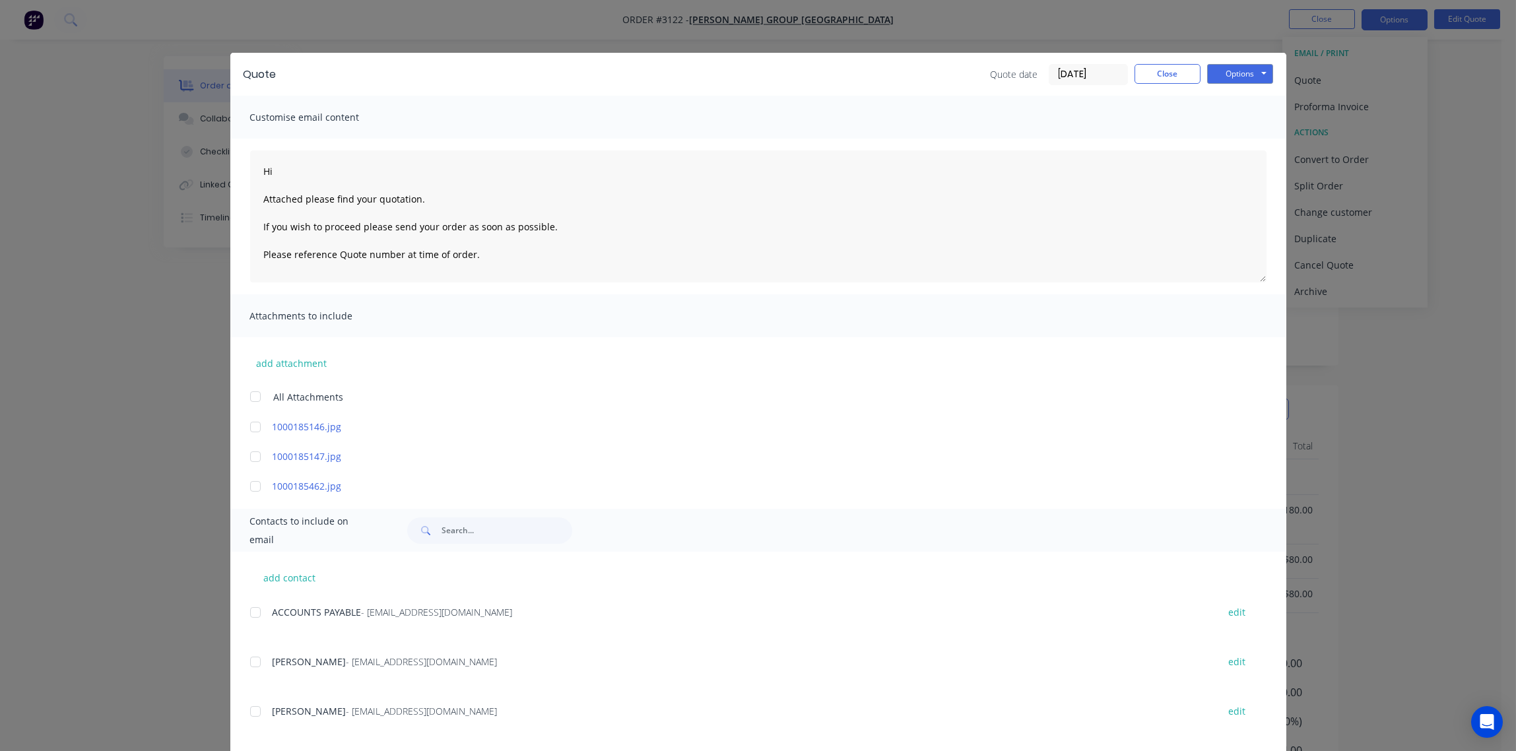
click at [252, 662] on div at bounding box center [255, 662] width 26 height 26
click at [1228, 76] on button "Options" at bounding box center [1240, 74] width 66 height 20
click at [1230, 138] on button "Email" at bounding box center [1249, 141] width 84 height 22
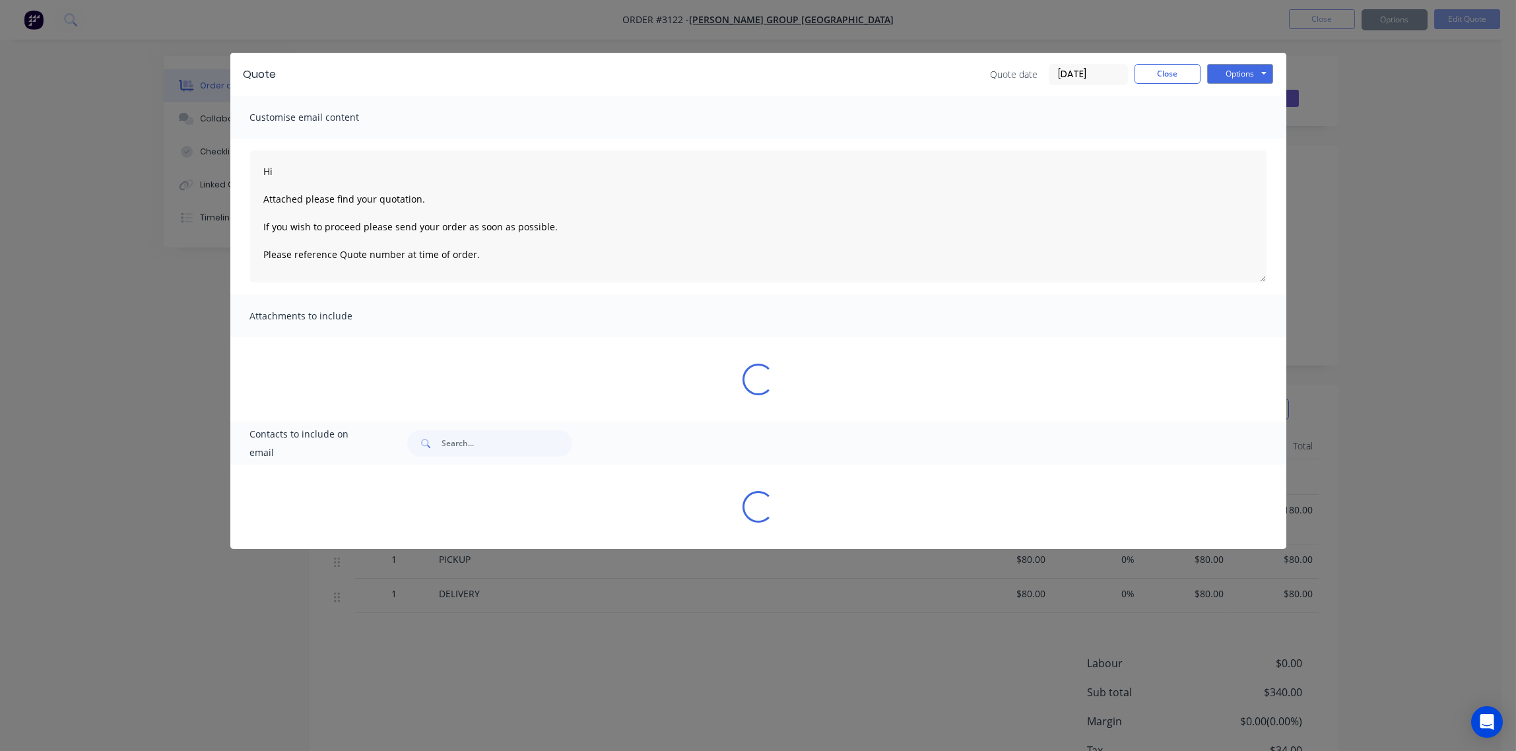
type textarea "Hi Attached please find your quotation. If you wish to proceed please send your…"
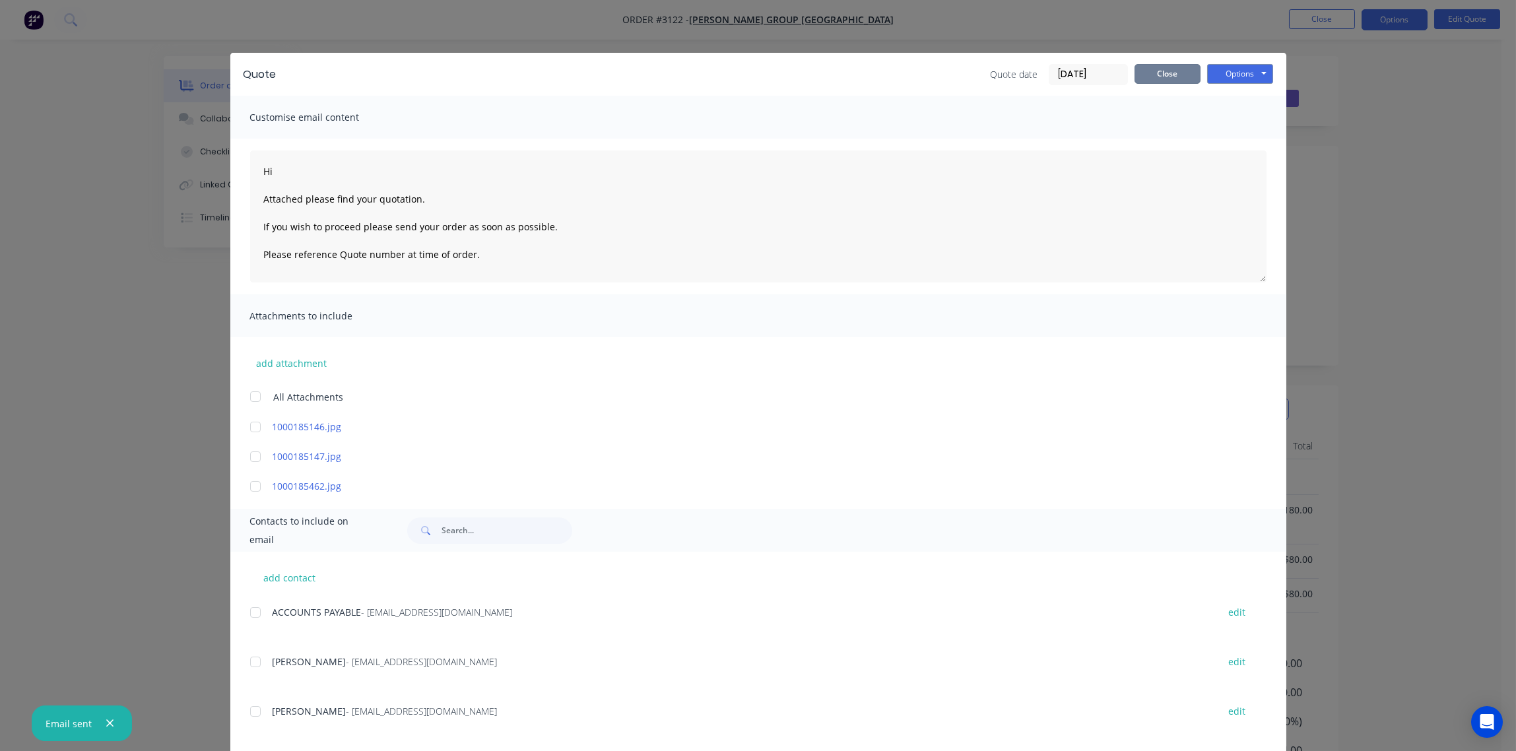
click at [1160, 75] on button "Close" at bounding box center [1167, 74] width 66 height 20
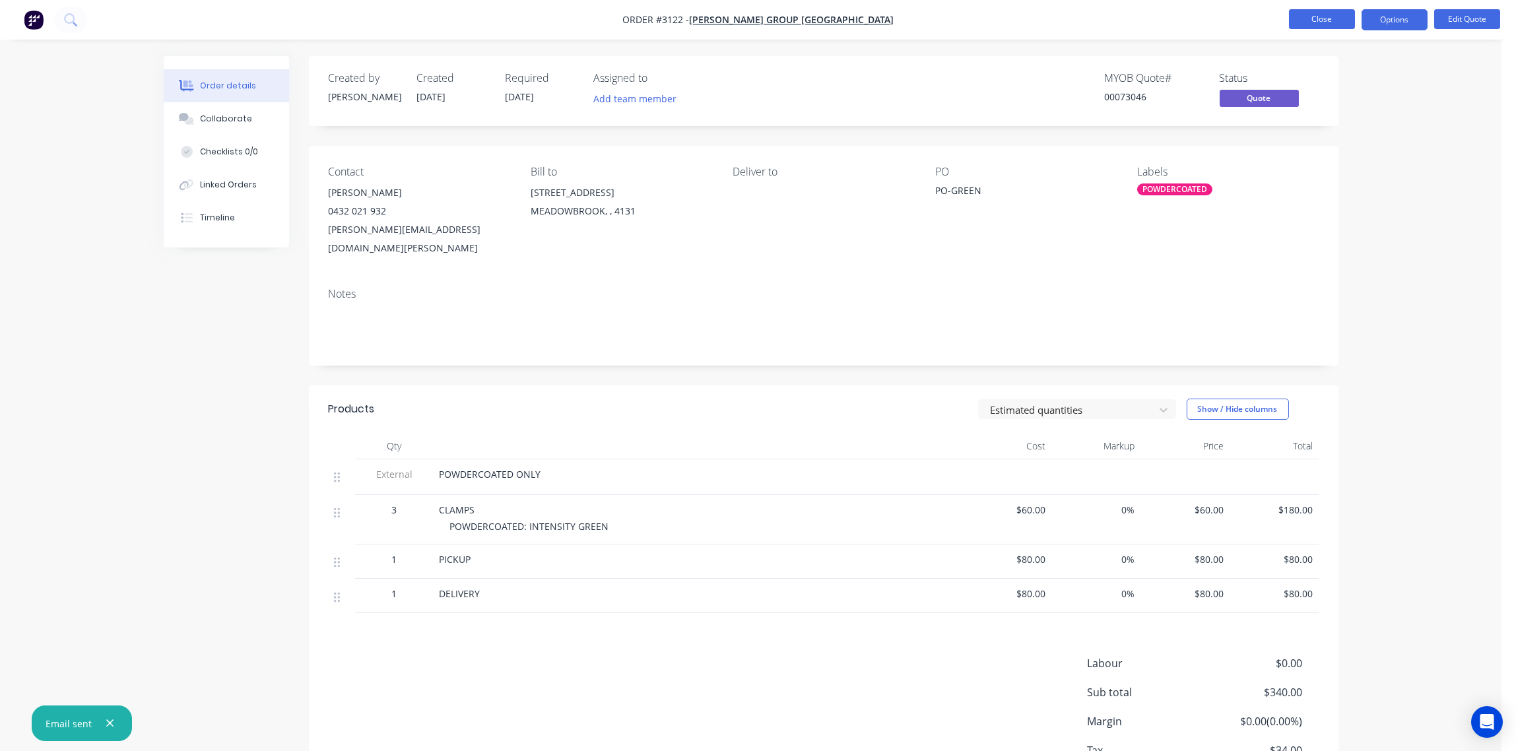
click at [1314, 20] on button "Close" at bounding box center [1322, 19] width 66 height 20
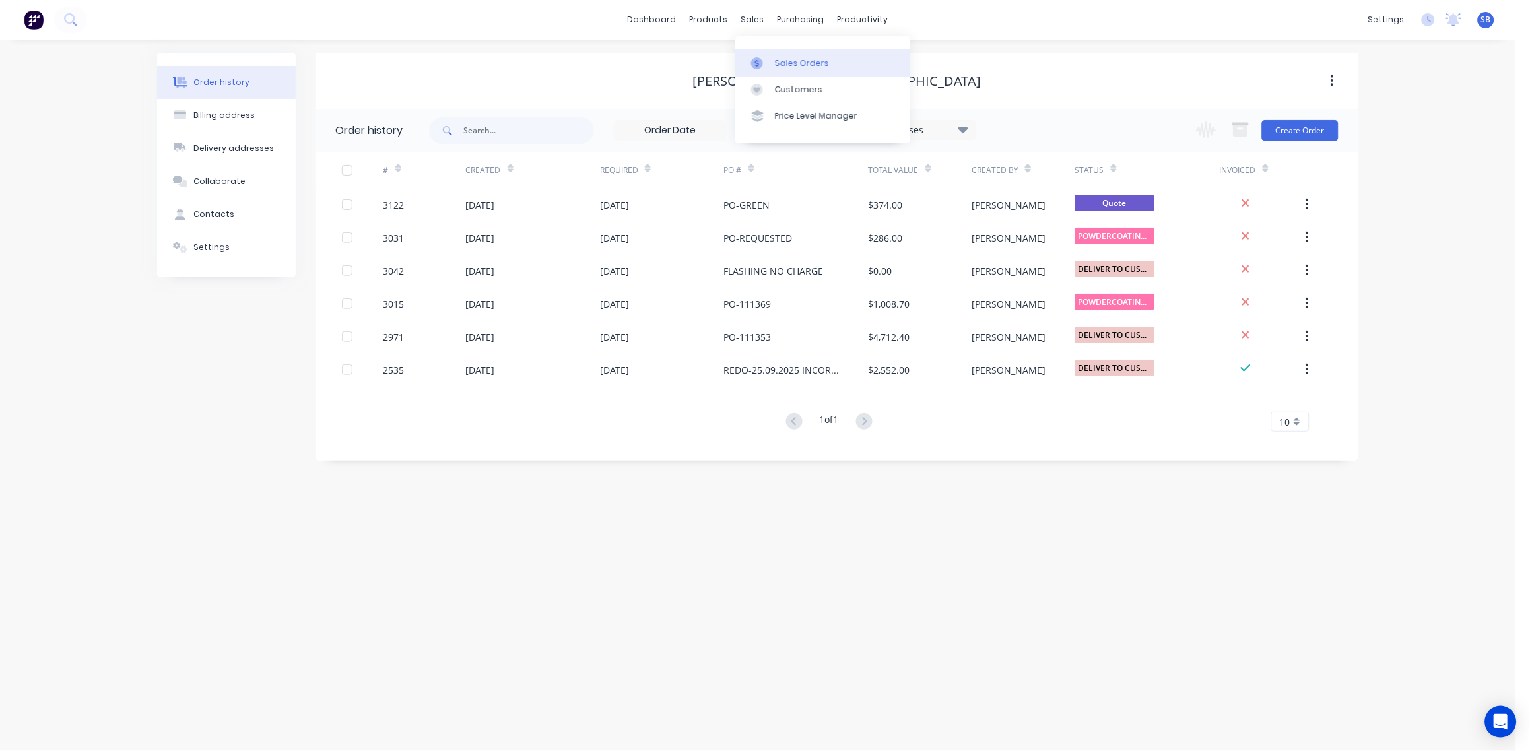
click at [793, 59] on div "Sales Orders" at bounding box center [802, 63] width 54 height 12
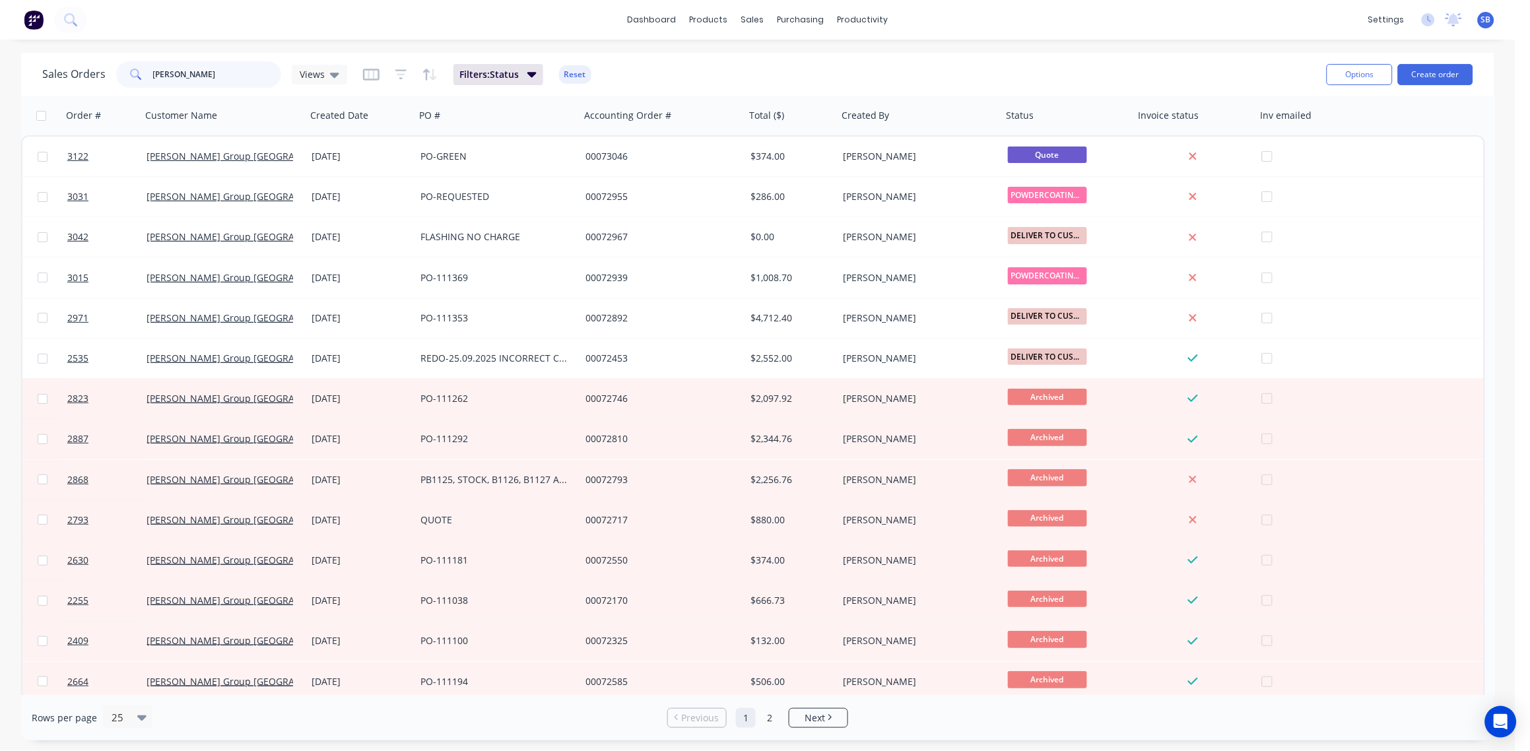
drag, startPoint x: 203, startPoint y: 74, endPoint x: -4, endPoint y: 88, distance: 207.7
click at [0, 88] on html "dashboard products sales purchasing productivity dashboard products Product Cat…" at bounding box center [765, 375] width 1530 height 751
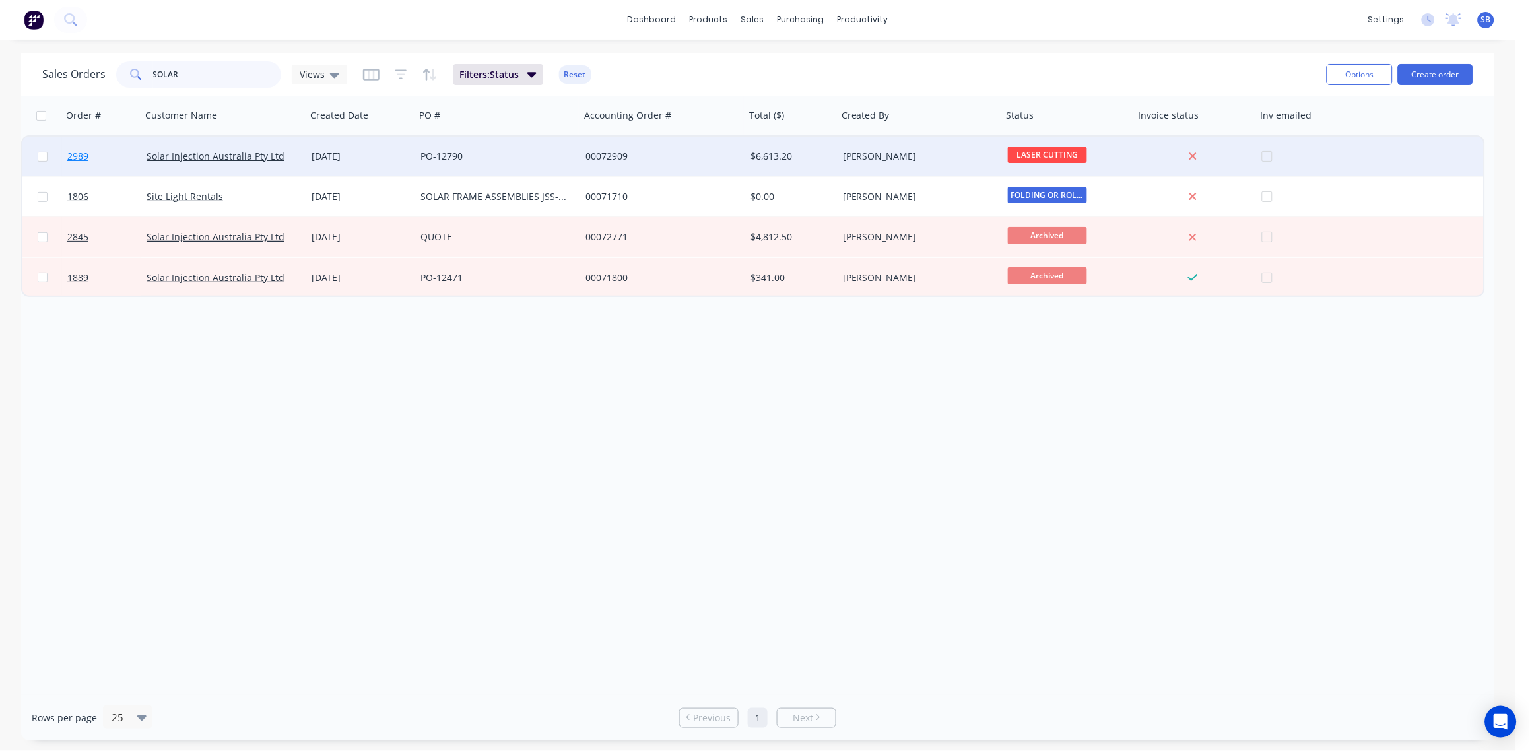
type input "SOLAR"
click at [79, 158] on span "2989" at bounding box center [77, 156] width 21 height 13
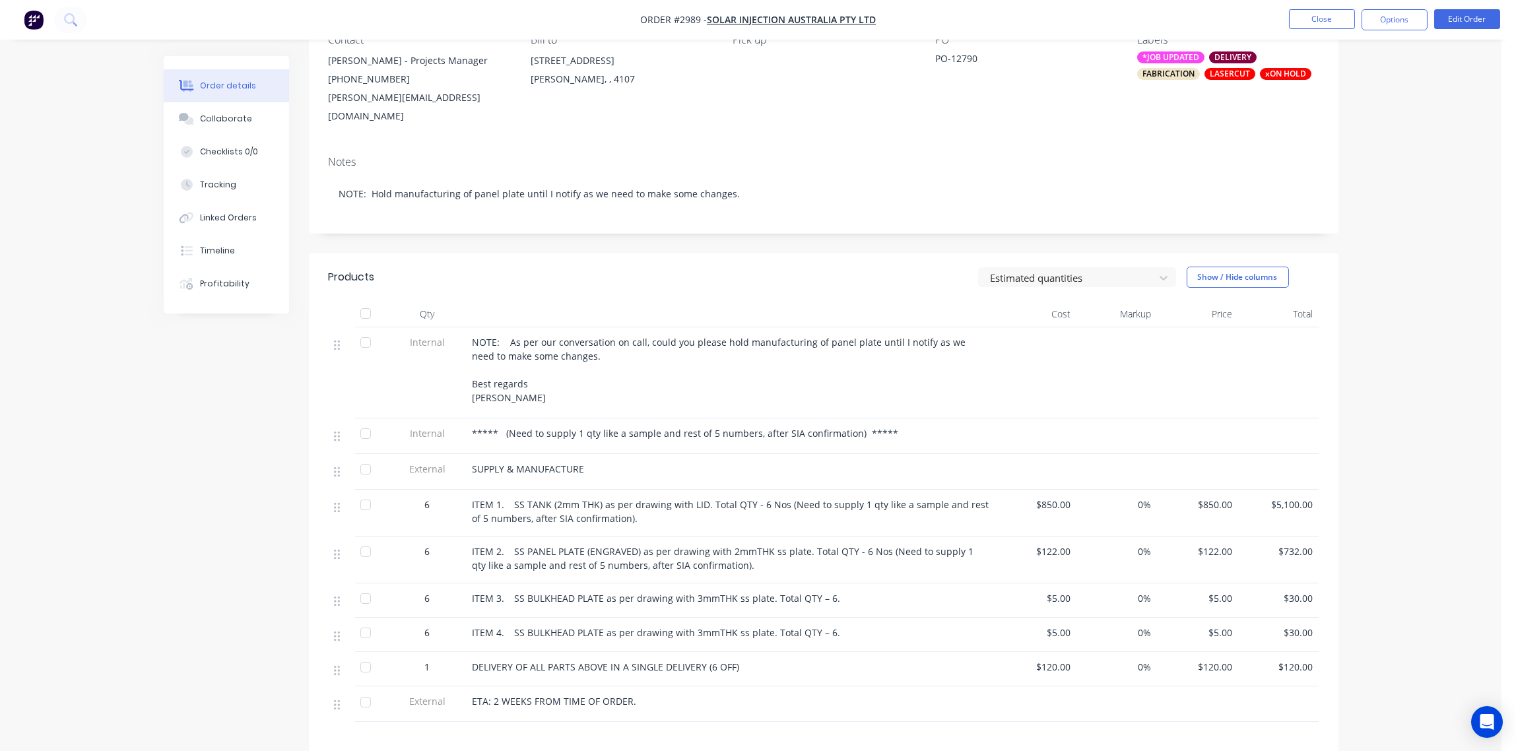
scroll to position [197, 0]
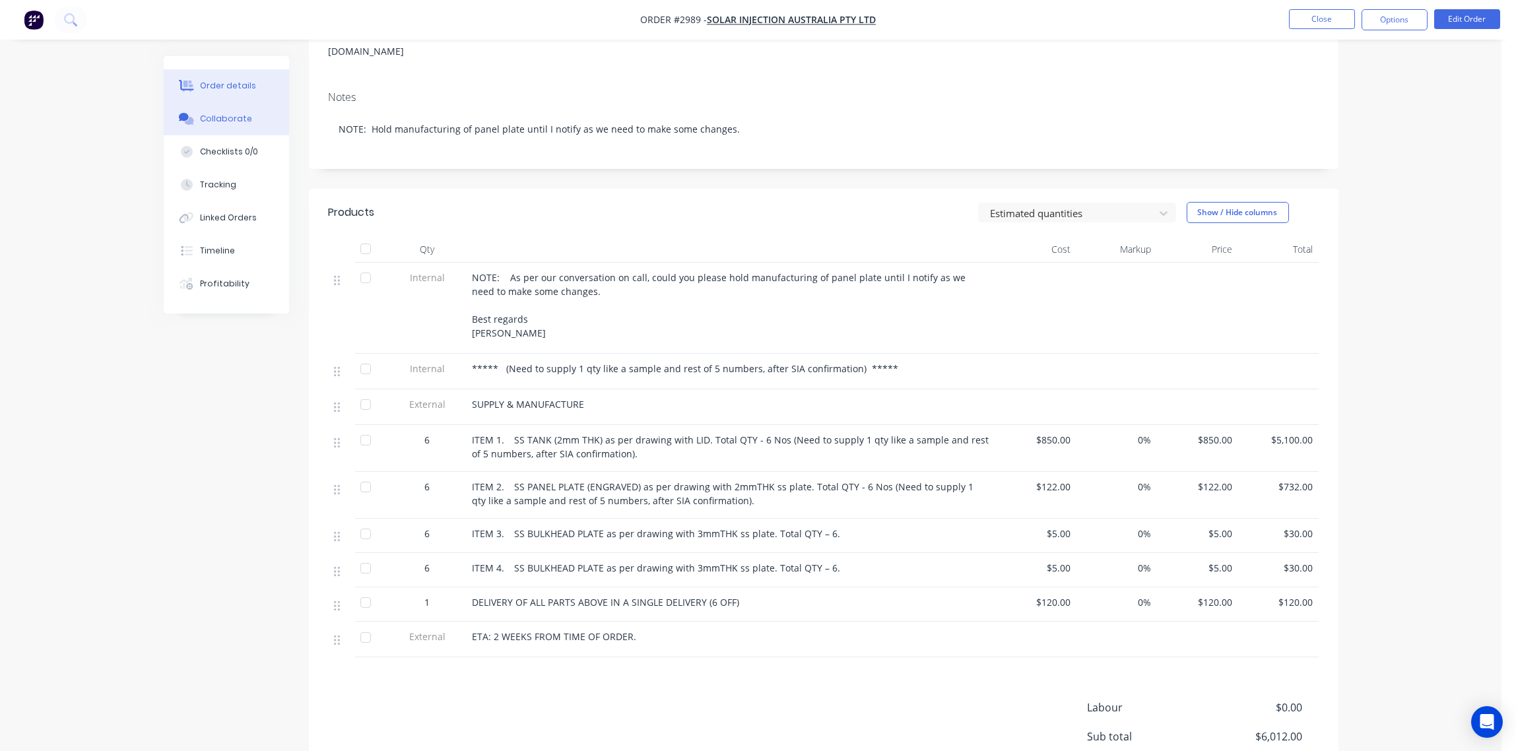
click at [230, 123] on div "Collaborate" at bounding box center [226, 119] width 52 height 12
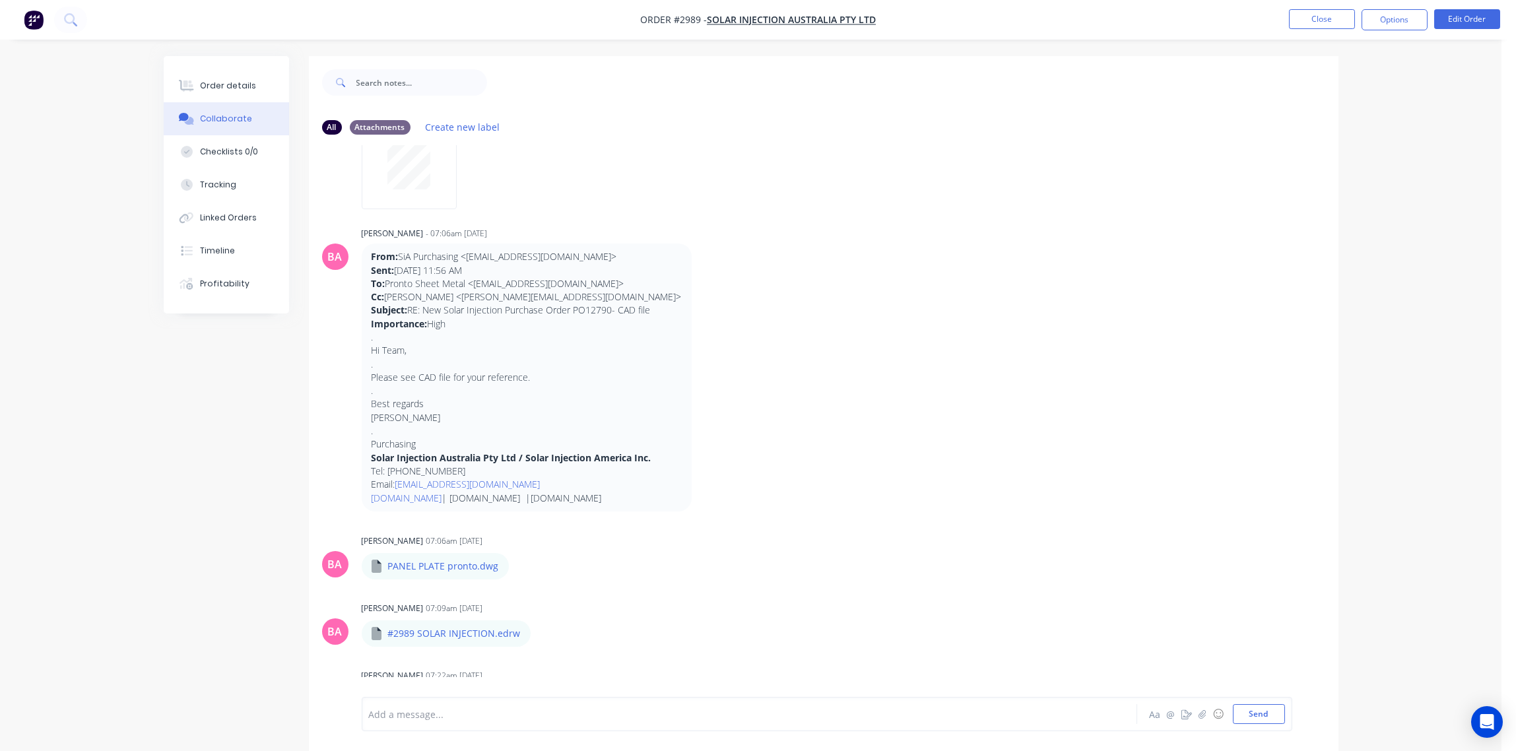
scroll to position [875, 0]
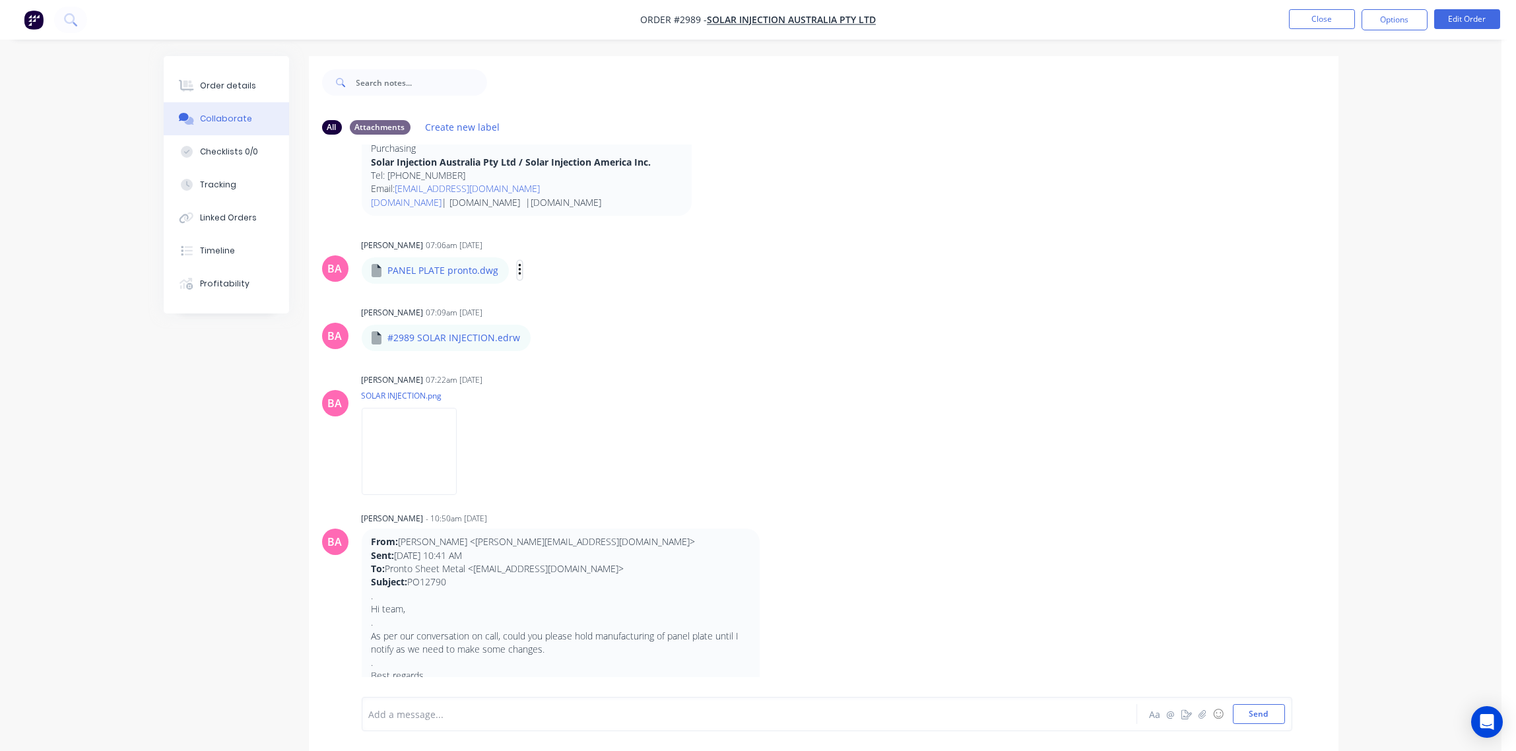
click at [518, 269] on icon "button" at bounding box center [519, 271] width 3 height 12
click at [559, 331] on button "Delete" at bounding box center [606, 335] width 148 height 30
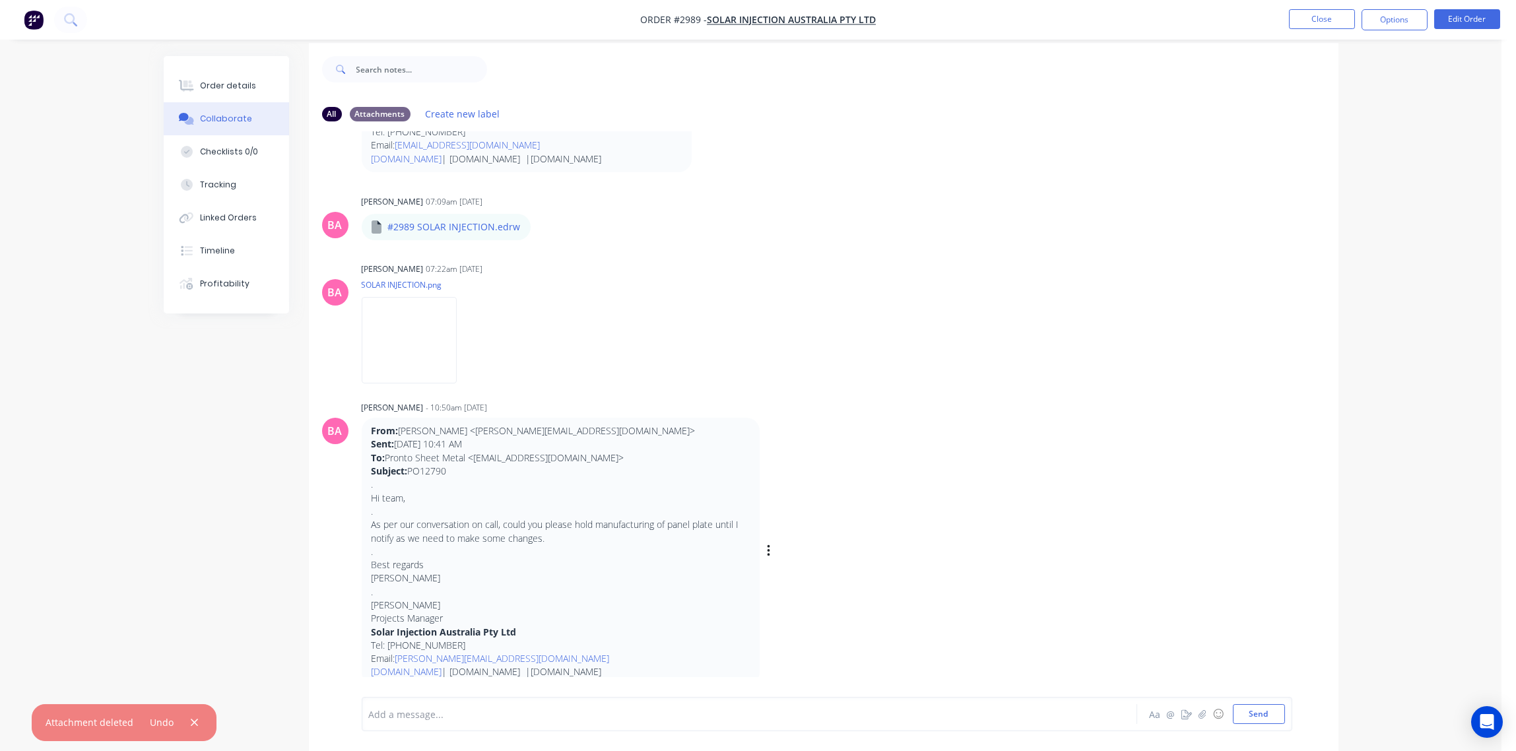
scroll to position [20, 0]
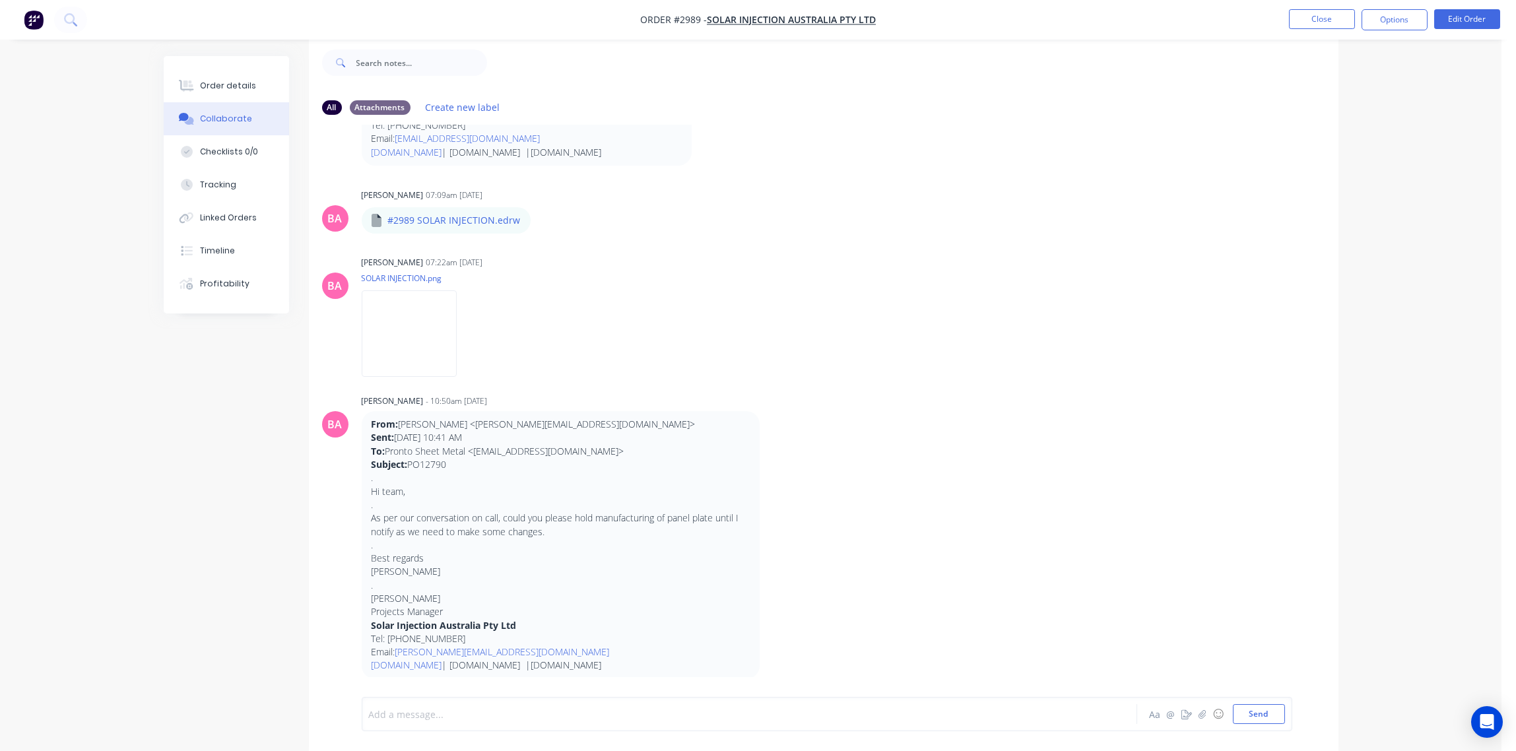
click at [447, 710] on div at bounding box center [713, 714] width 686 height 14
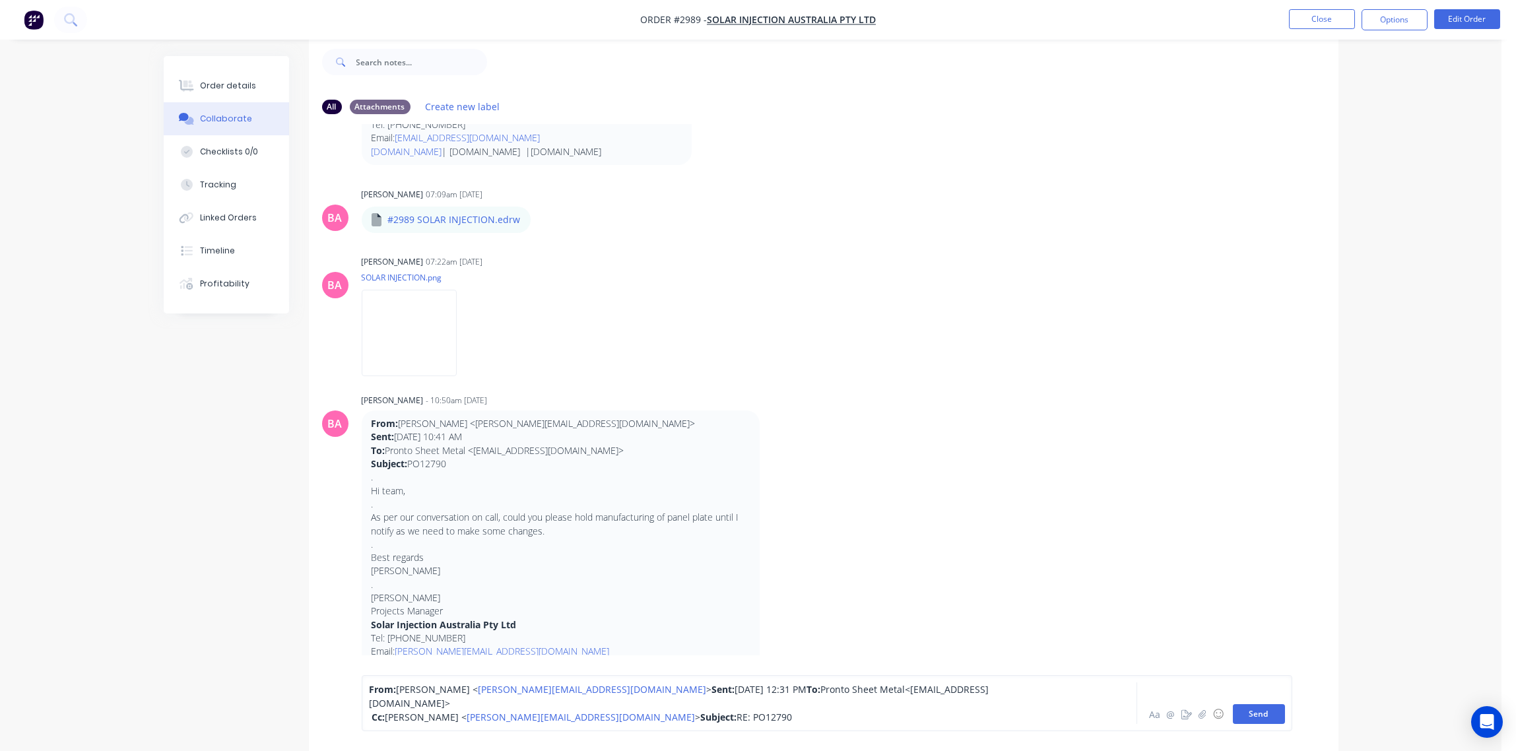
click at [1262, 712] on button "Send" at bounding box center [1259, 714] width 52 height 20
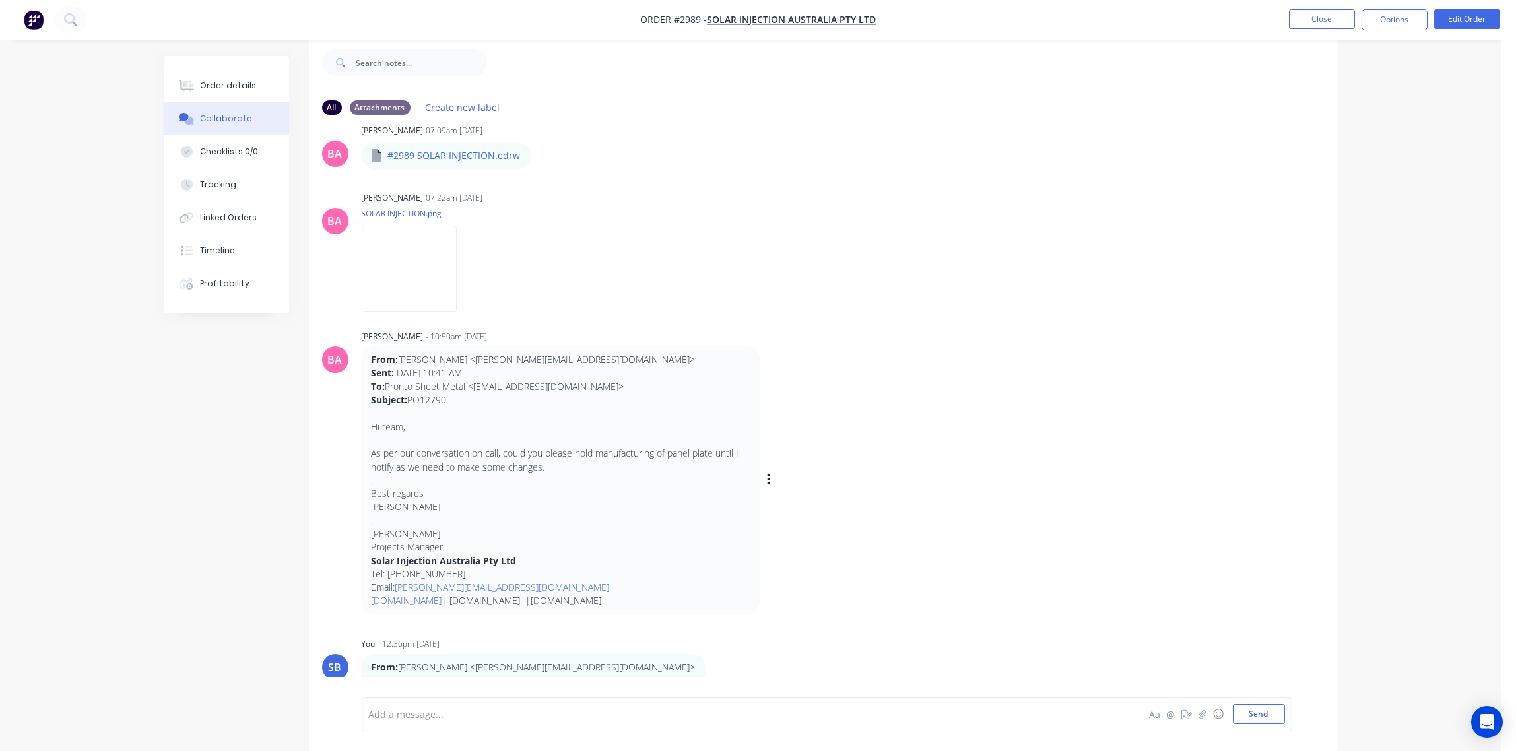
scroll to position [1026, 0]
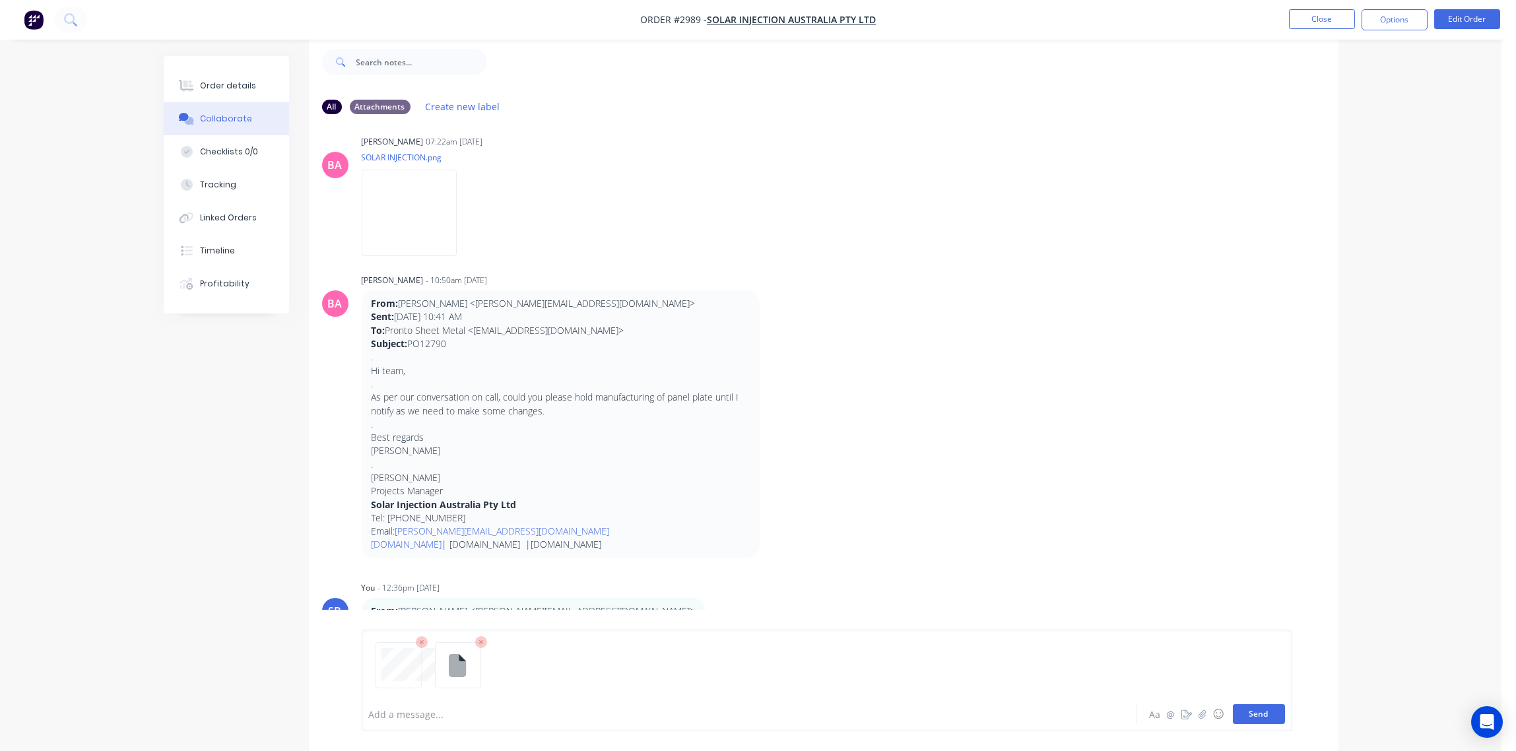
click at [1273, 722] on button "Send" at bounding box center [1259, 714] width 52 height 20
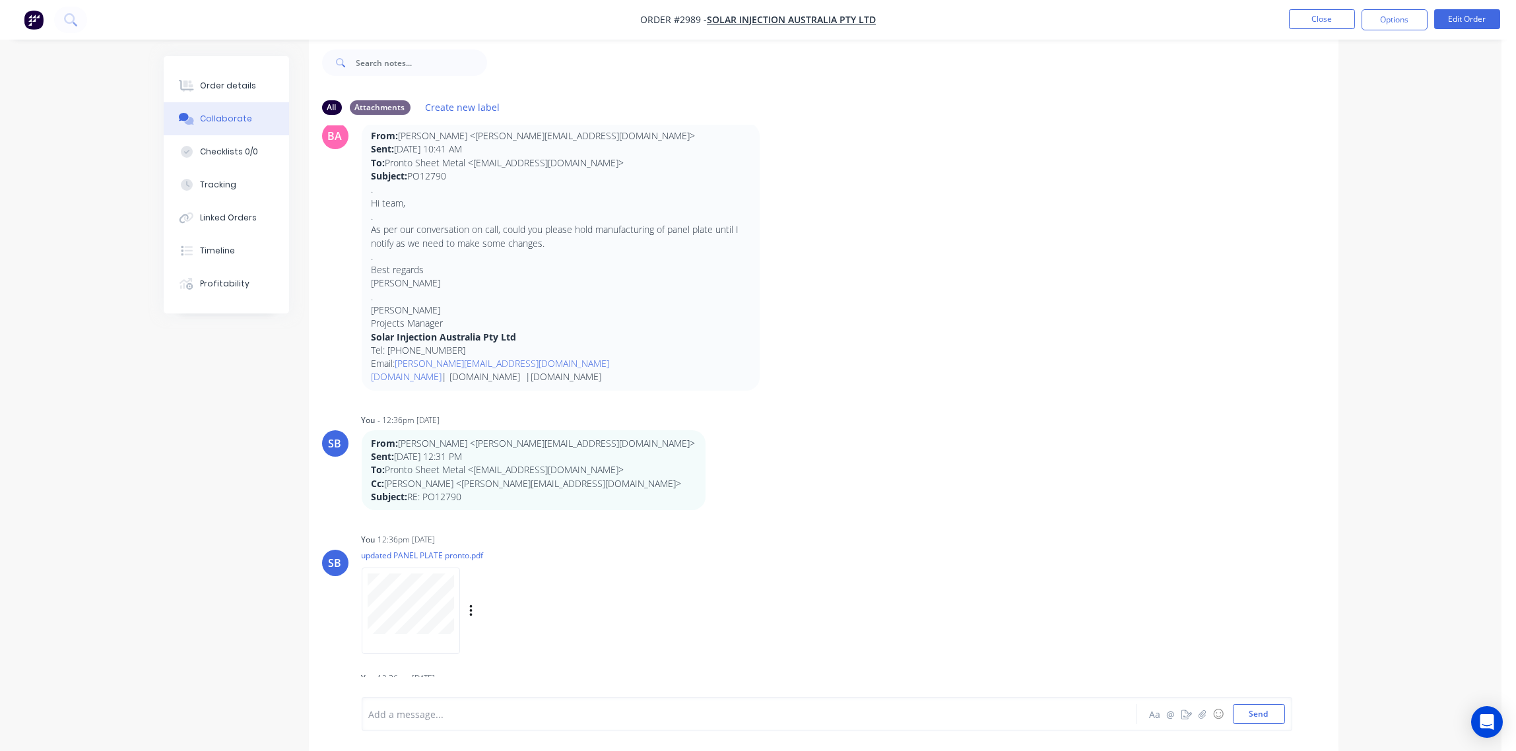
scroll to position [1233, 0]
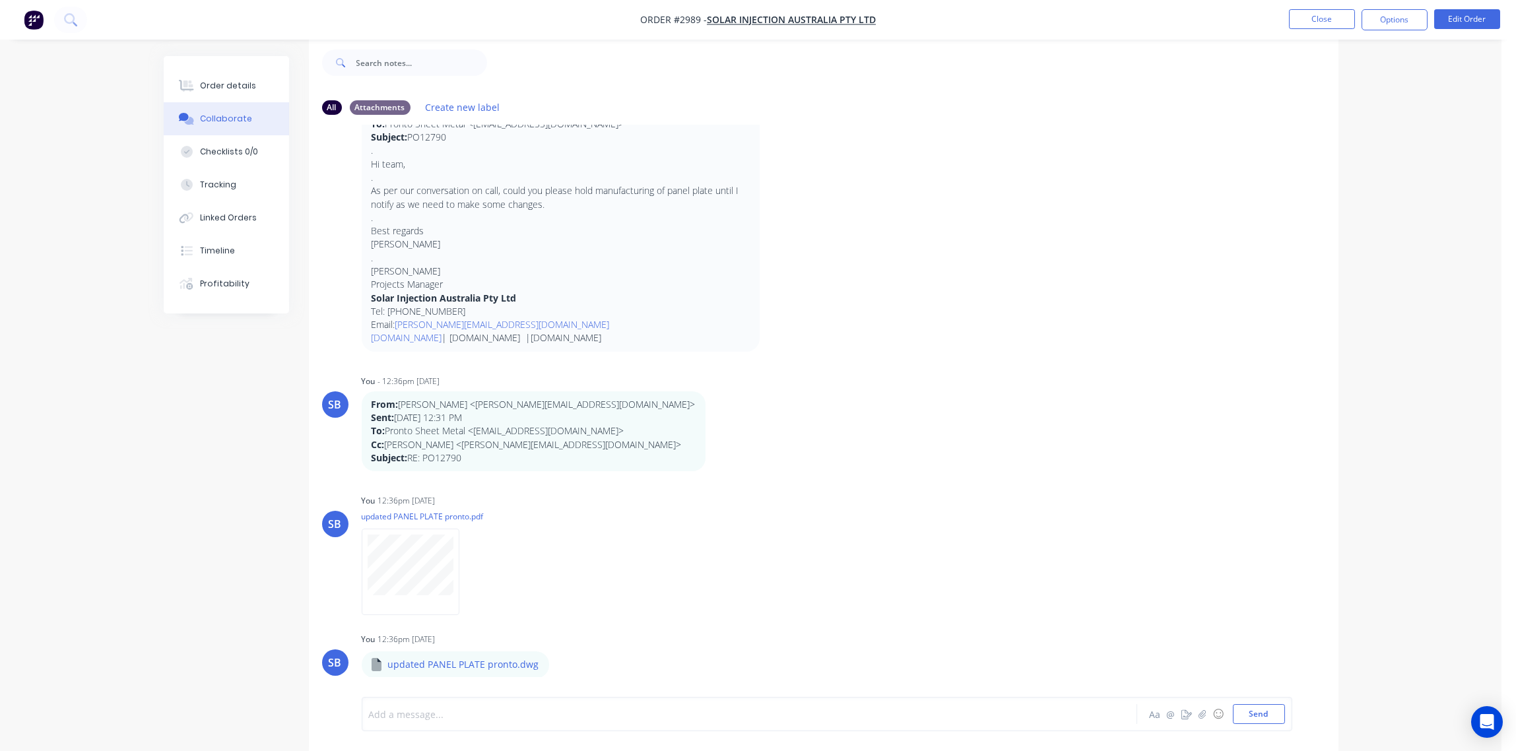
click at [442, 715] on div at bounding box center [713, 714] width 686 height 14
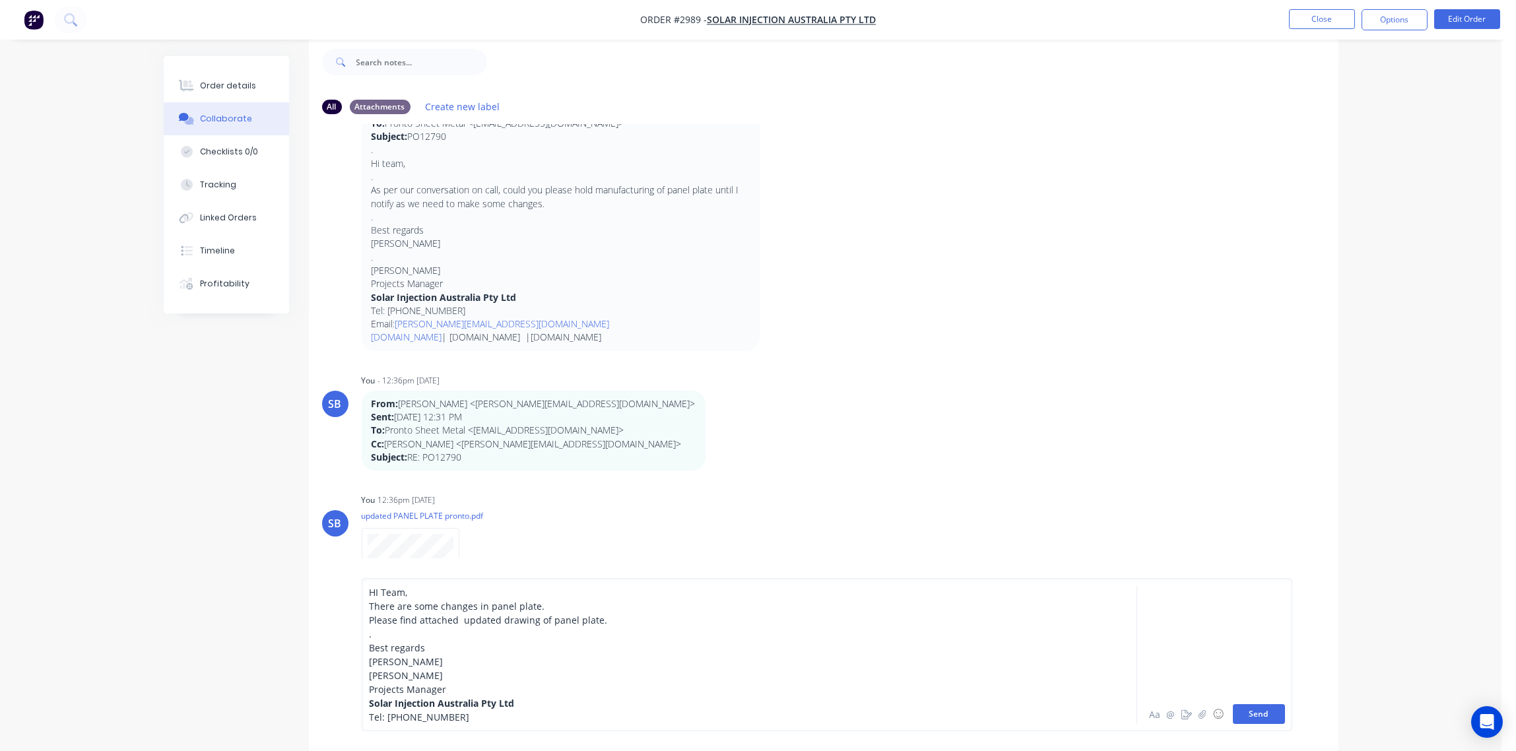
click at [1256, 722] on button "Send" at bounding box center [1259, 714] width 52 height 20
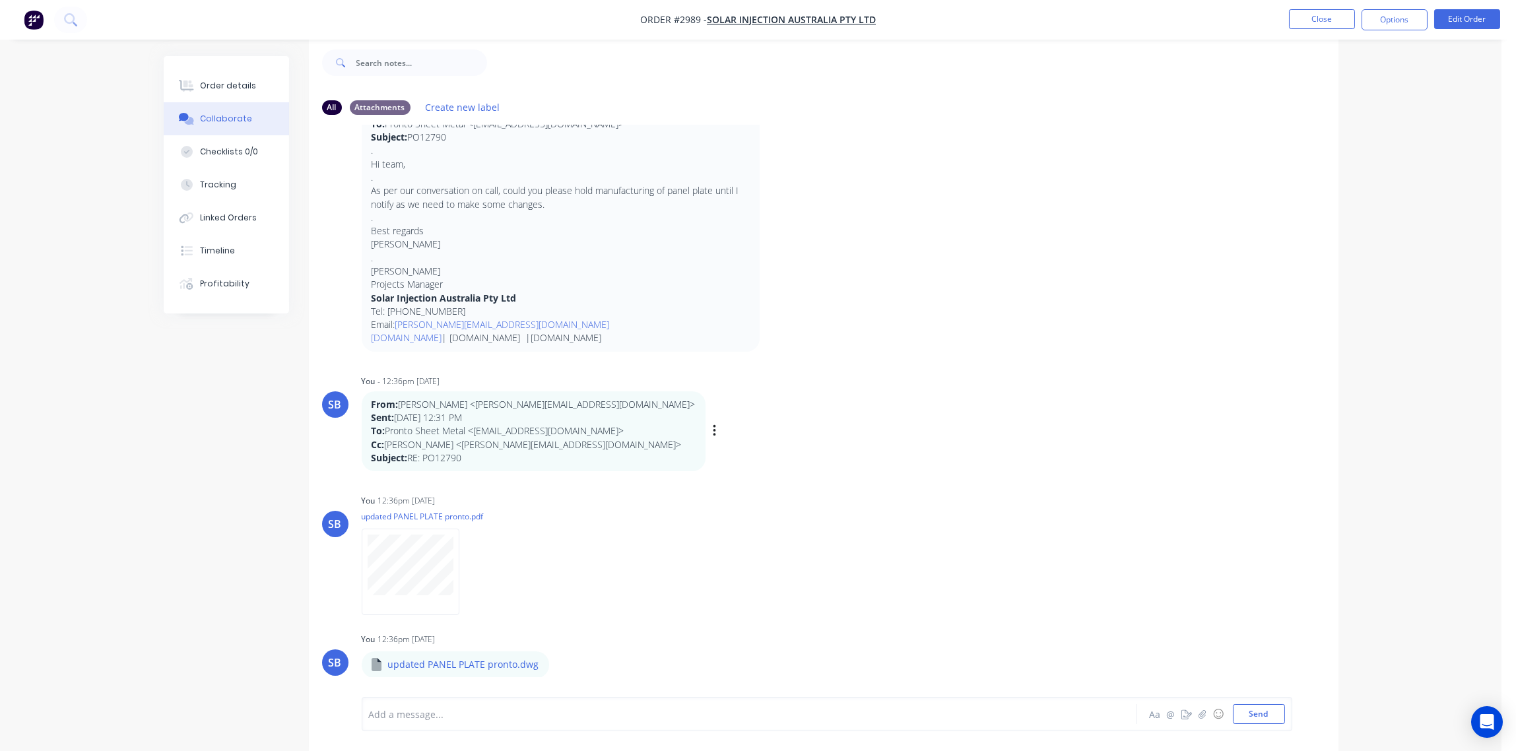
scroll to position [1418, 0]
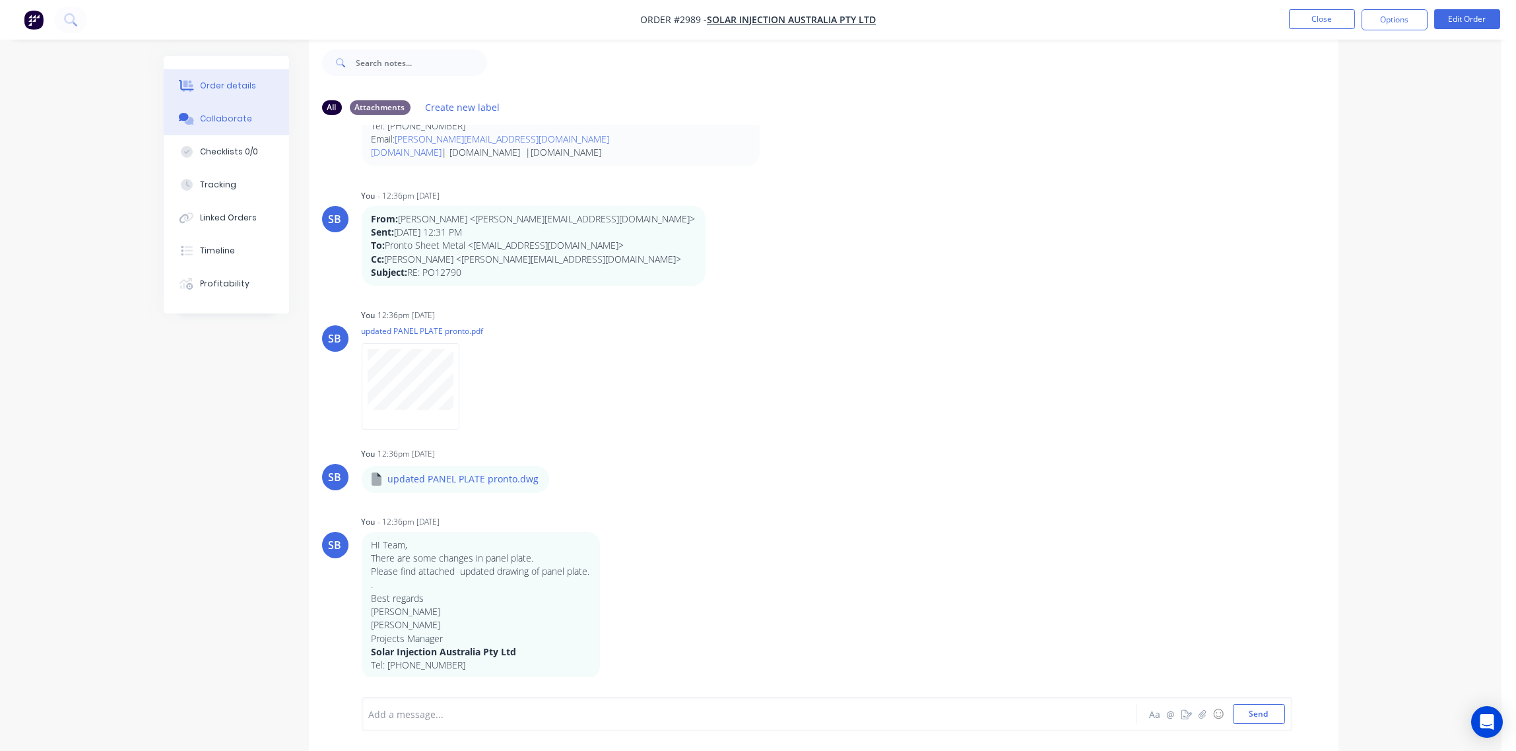
click at [216, 80] on div "Order details" at bounding box center [228, 86] width 56 height 12
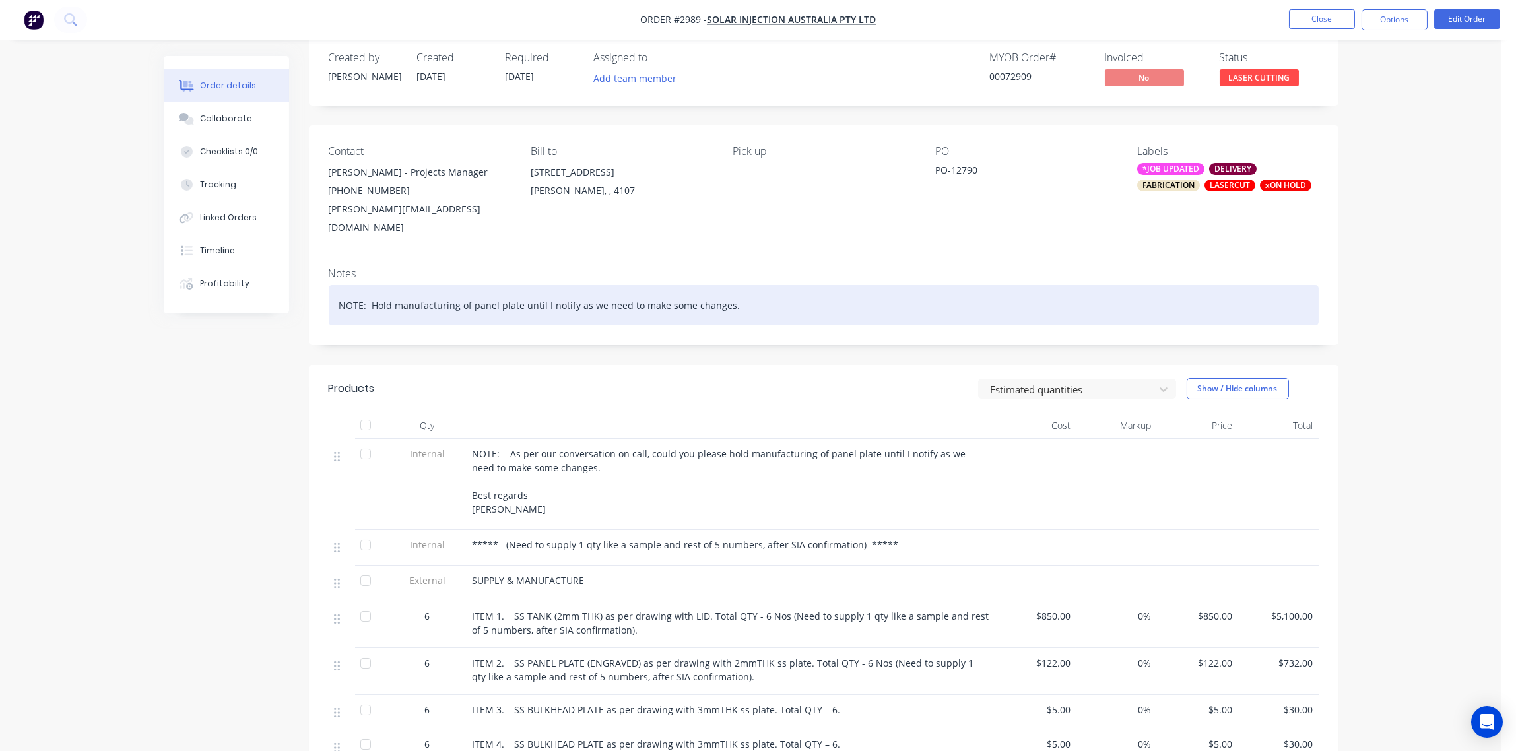
drag, startPoint x: 732, startPoint y: 288, endPoint x: 300, endPoint y: 277, distance: 431.8
click at [300, 277] on div "Order details Collaborate Checklists 0/0 Tracking Linked Orders Timeline Profit…" at bounding box center [750, 552] width 1201 height 1033
click at [572, 295] on div "JOB UPDATED SEE LASTES EMAIL ENTRY" at bounding box center [824, 305] width 990 height 40
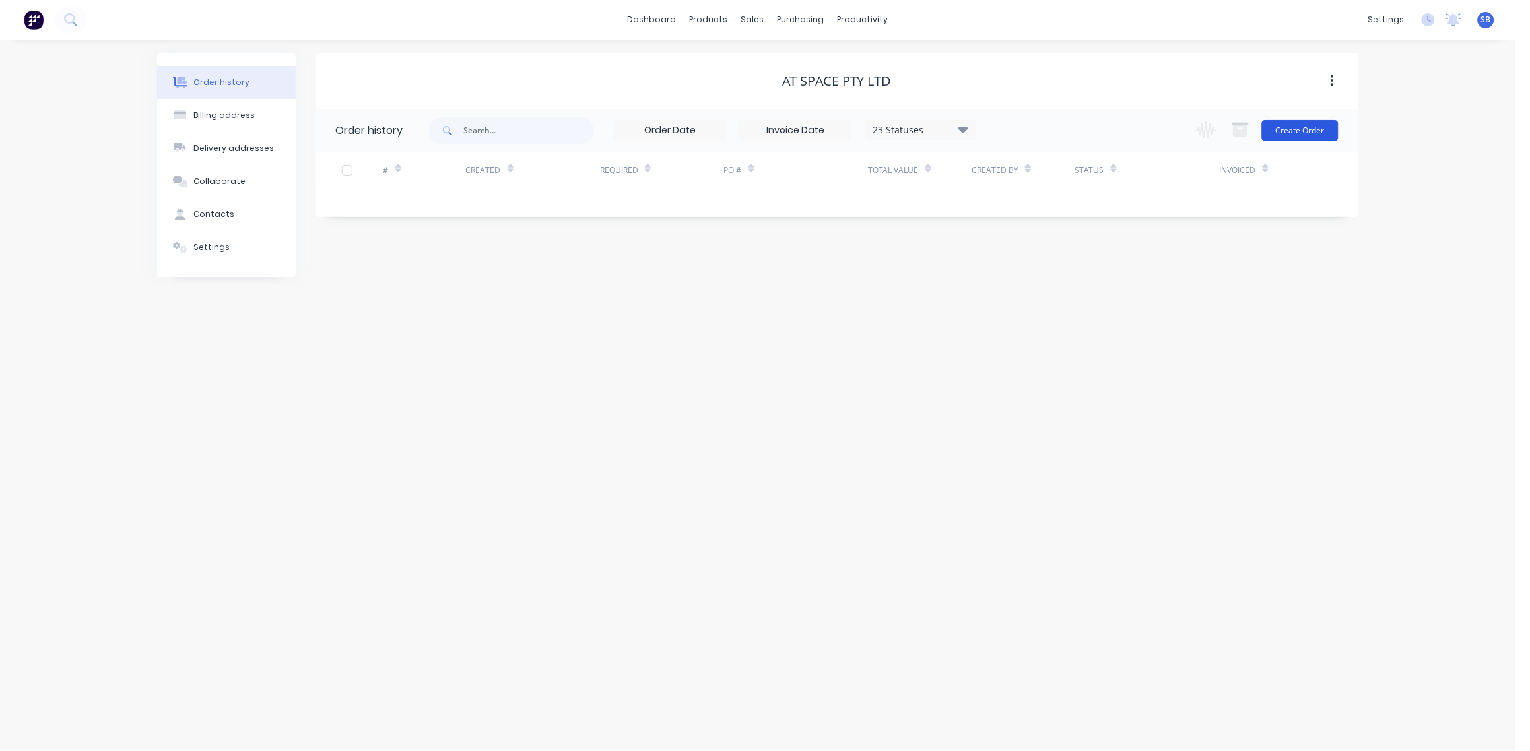
click at [1312, 125] on button "Create Order" at bounding box center [1300, 130] width 77 height 21
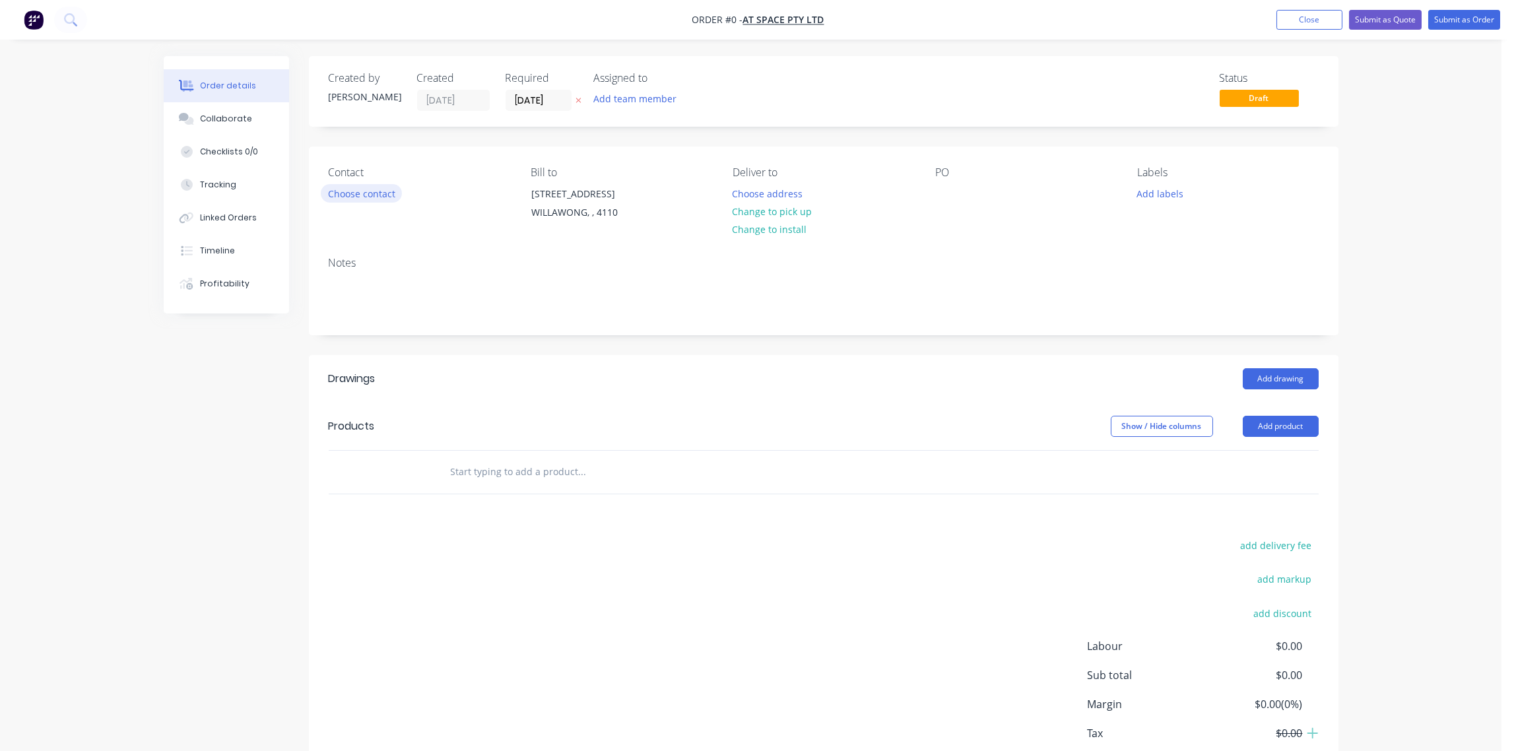
click at [370, 195] on button "Choose contact" at bounding box center [361, 193] width 81 height 18
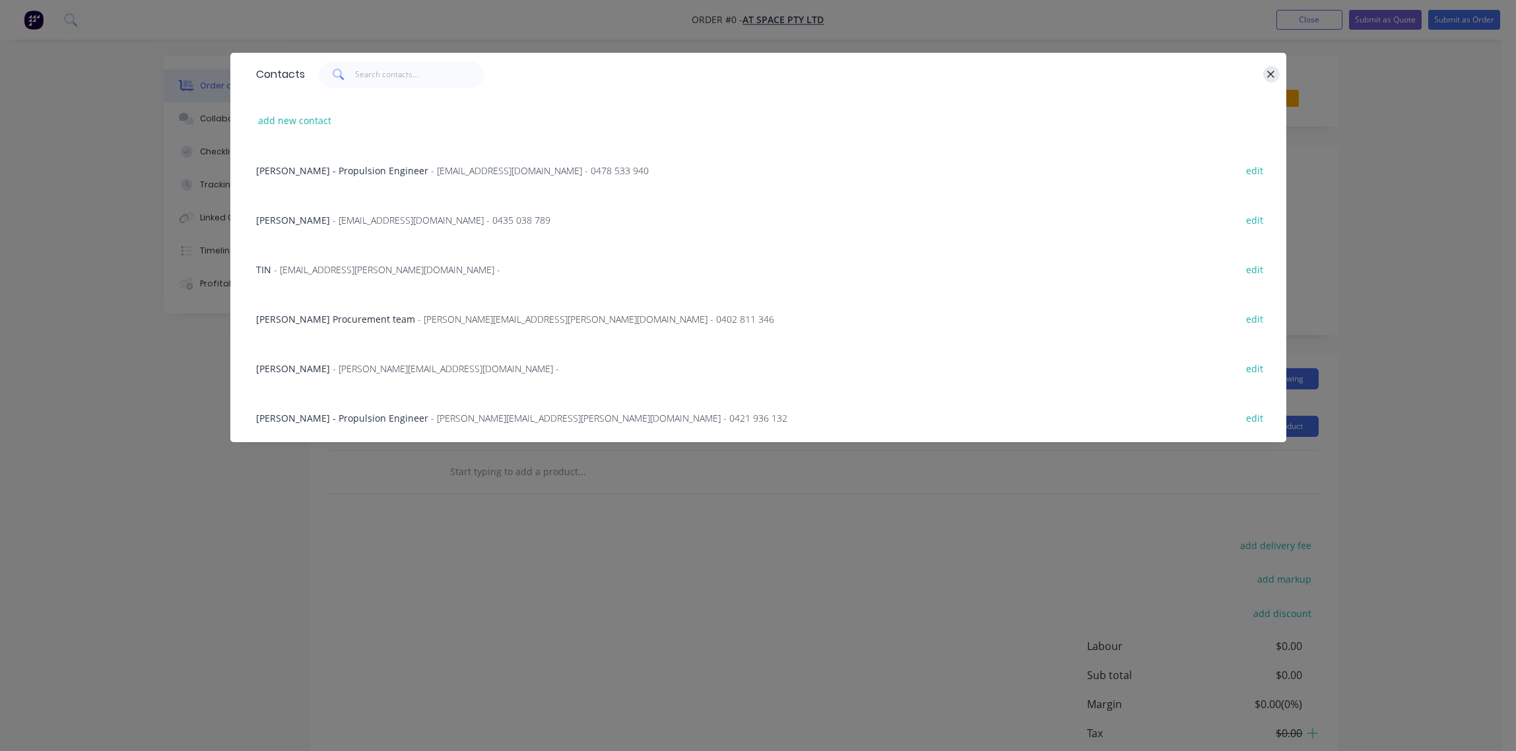
click at [1277, 70] on button "button" at bounding box center [1271, 74] width 16 height 16
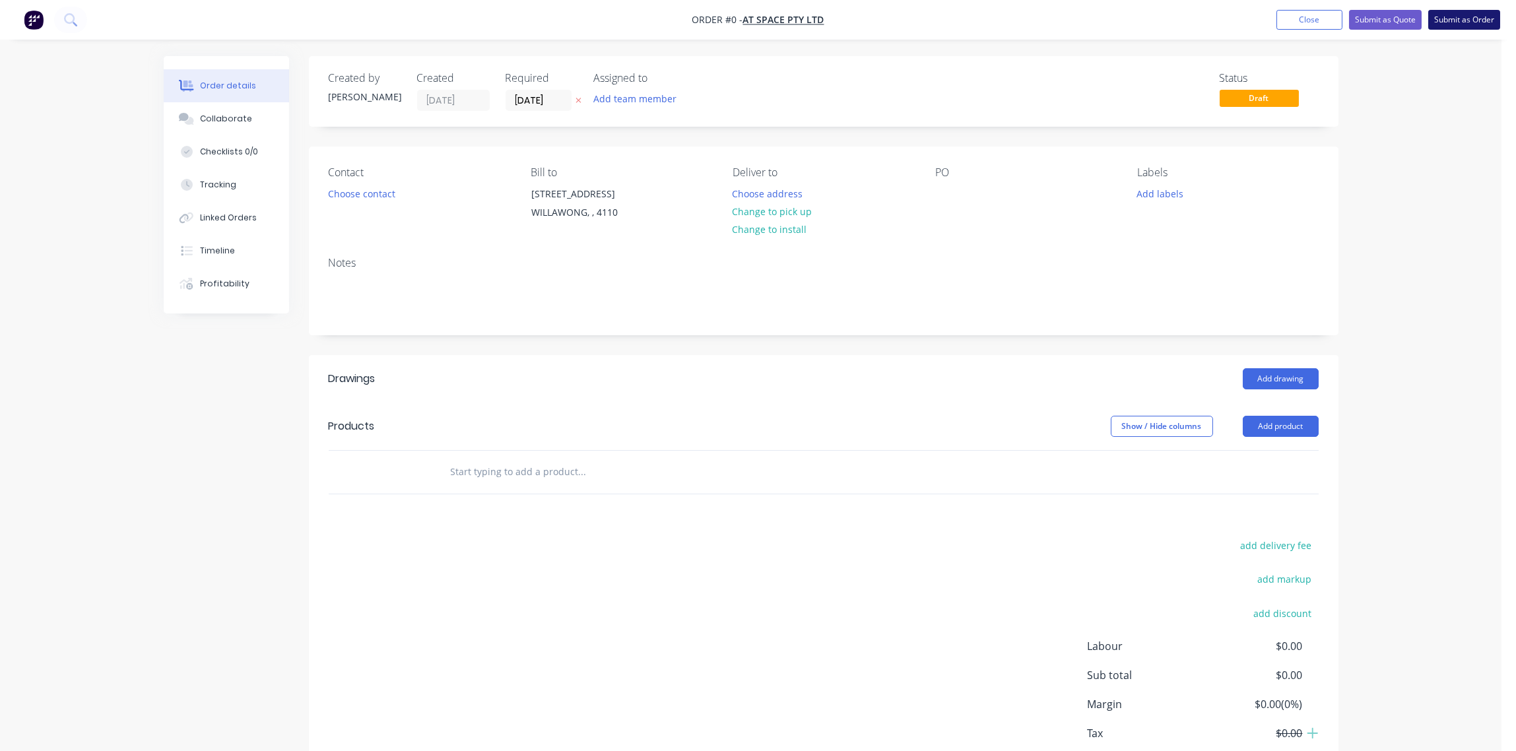
click at [1464, 23] on button "Submit as Order" at bounding box center [1464, 20] width 72 height 20
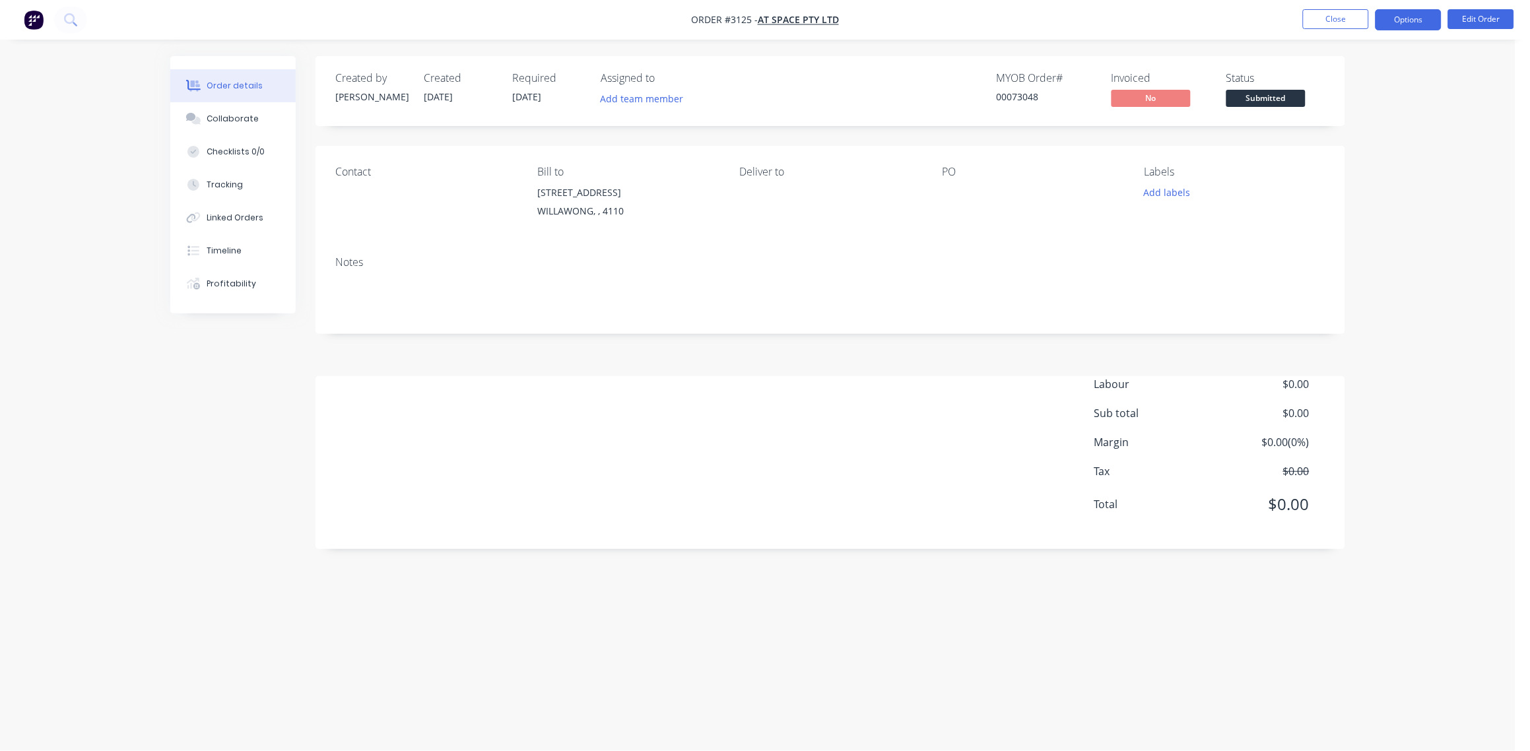
click at [1410, 16] on button "Options" at bounding box center [1408, 19] width 66 height 21
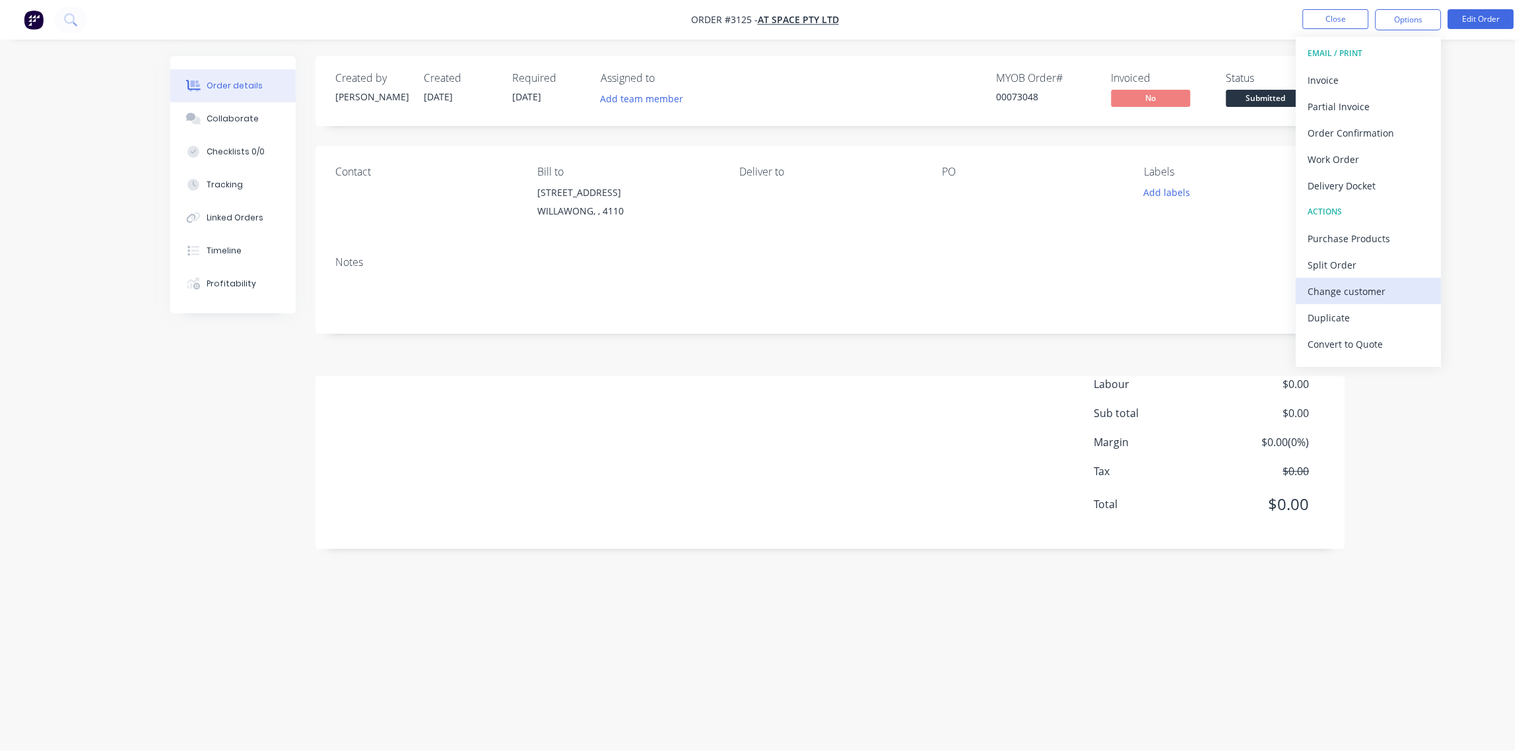
click at [1361, 286] on div "Change customer" at bounding box center [1368, 291] width 121 height 19
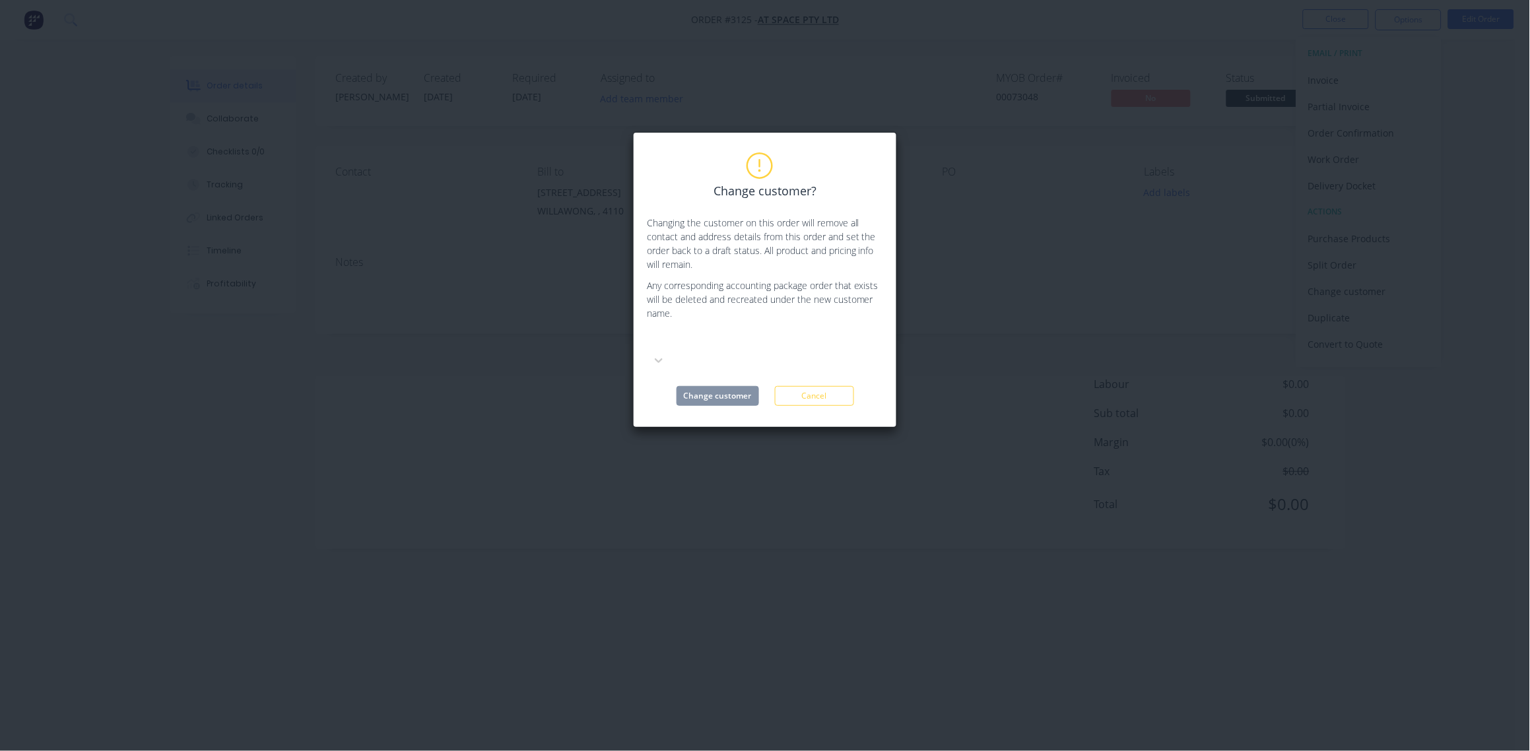
click at [721, 332] on div at bounding box center [746, 341] width 198 height 20
type input "INNER"
click at [737, 398] on div "InnerSpace QLD Seating & Systems Pty Ltd" at bounding box center [746, 399] width 198 height 14
click at [735, 386] on button "Change customer" at bounding box center [717, 396] width 82 height 20
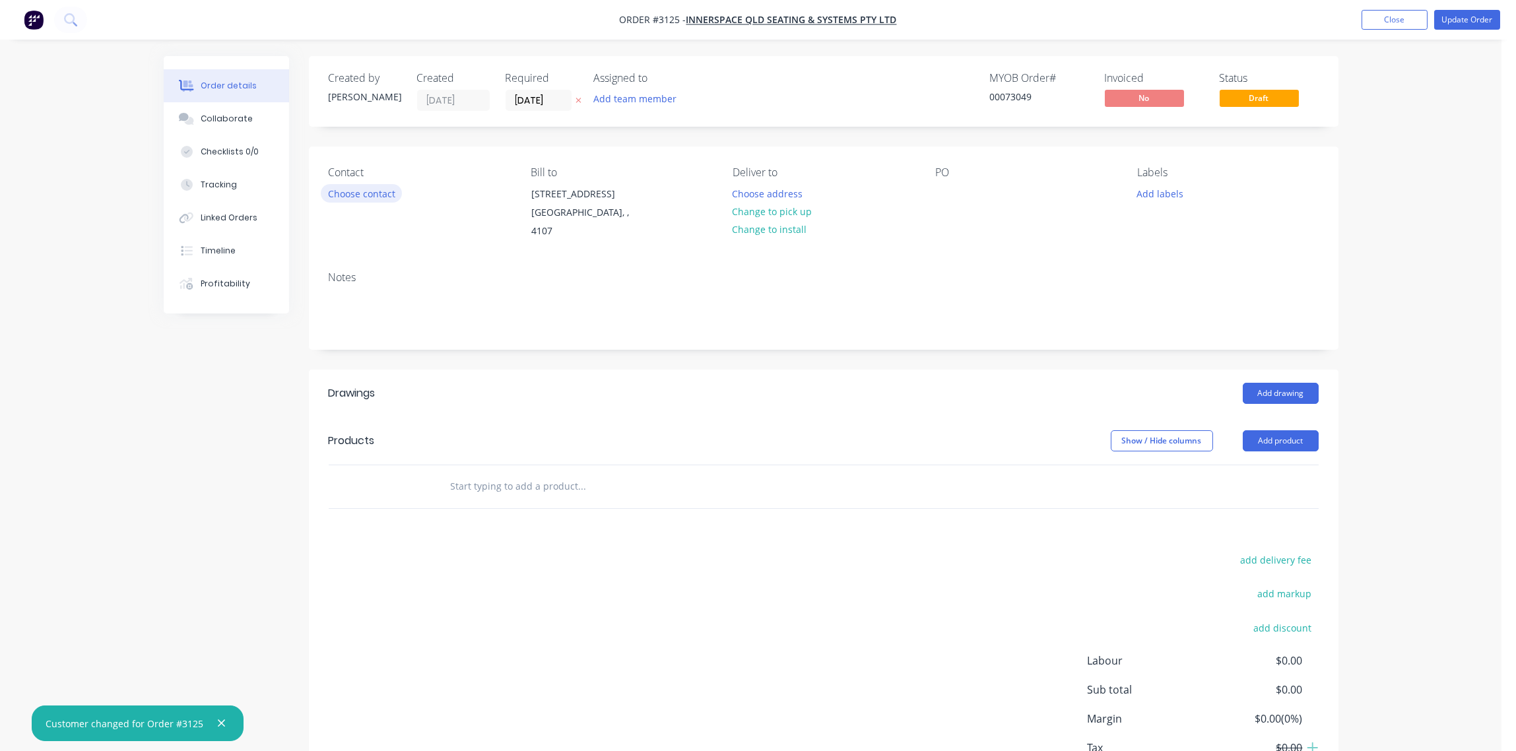
click at [374, 200] on button "Choose contact" at bounding box center [361, 193] width 81 height 18
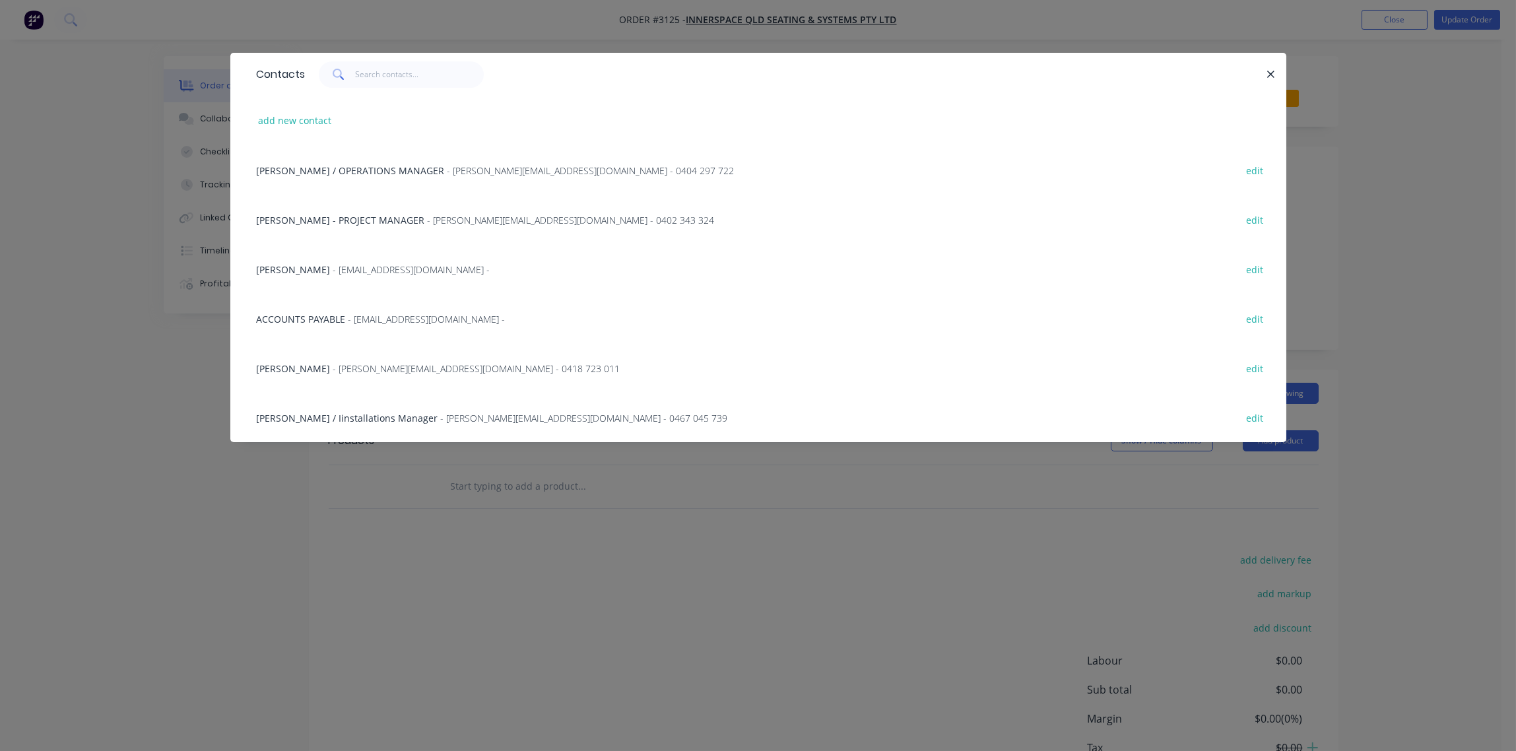
click at [364, 220] on span "ALEXANDER FUSS - PROJECT MANAGER" at bounding box center [341, 220] width 168 height 13
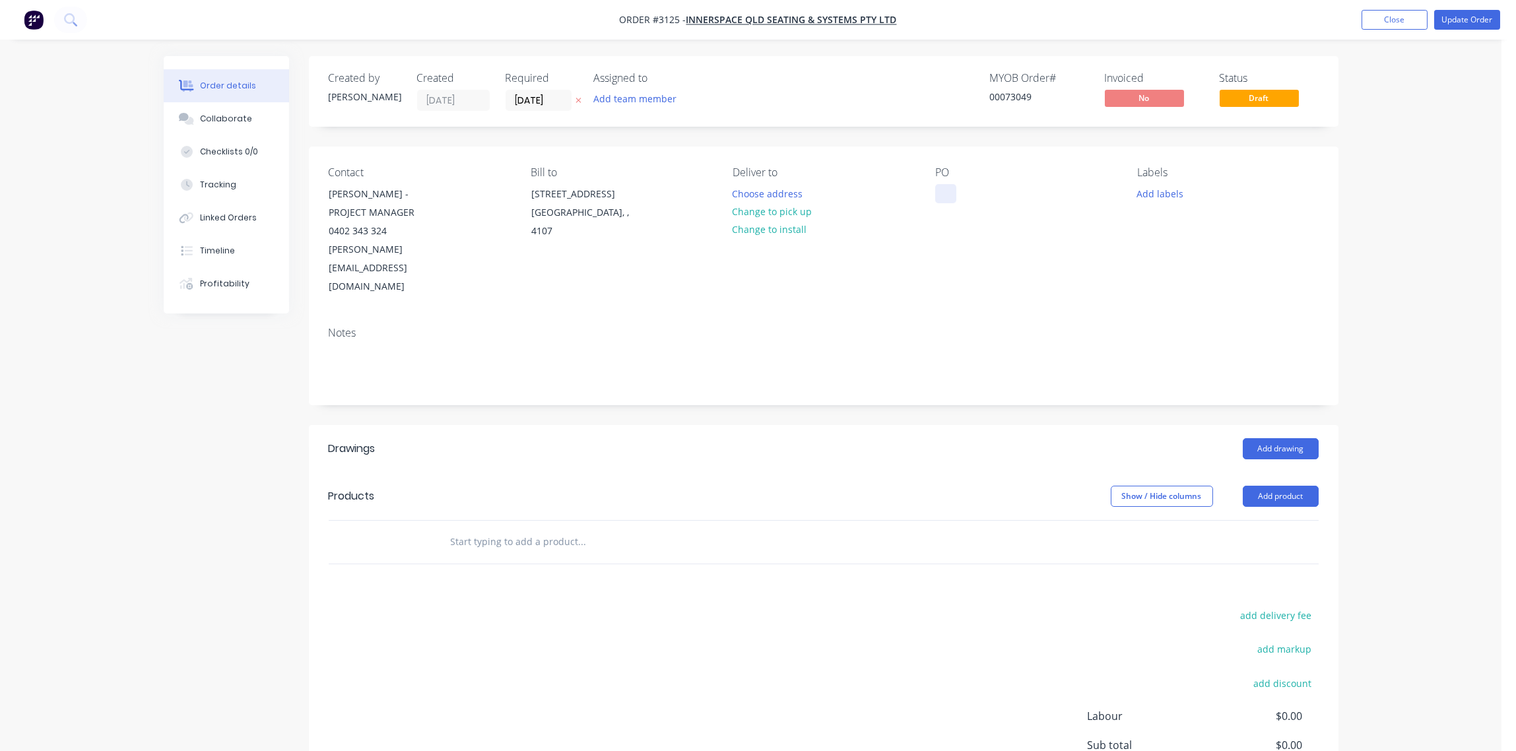
click at [942, 192] on div at bounding box center [945, 193] width 21 height 19
click at [236, 113] on div "Collaborate" at bounding box center [226, 119] width 52 height 12
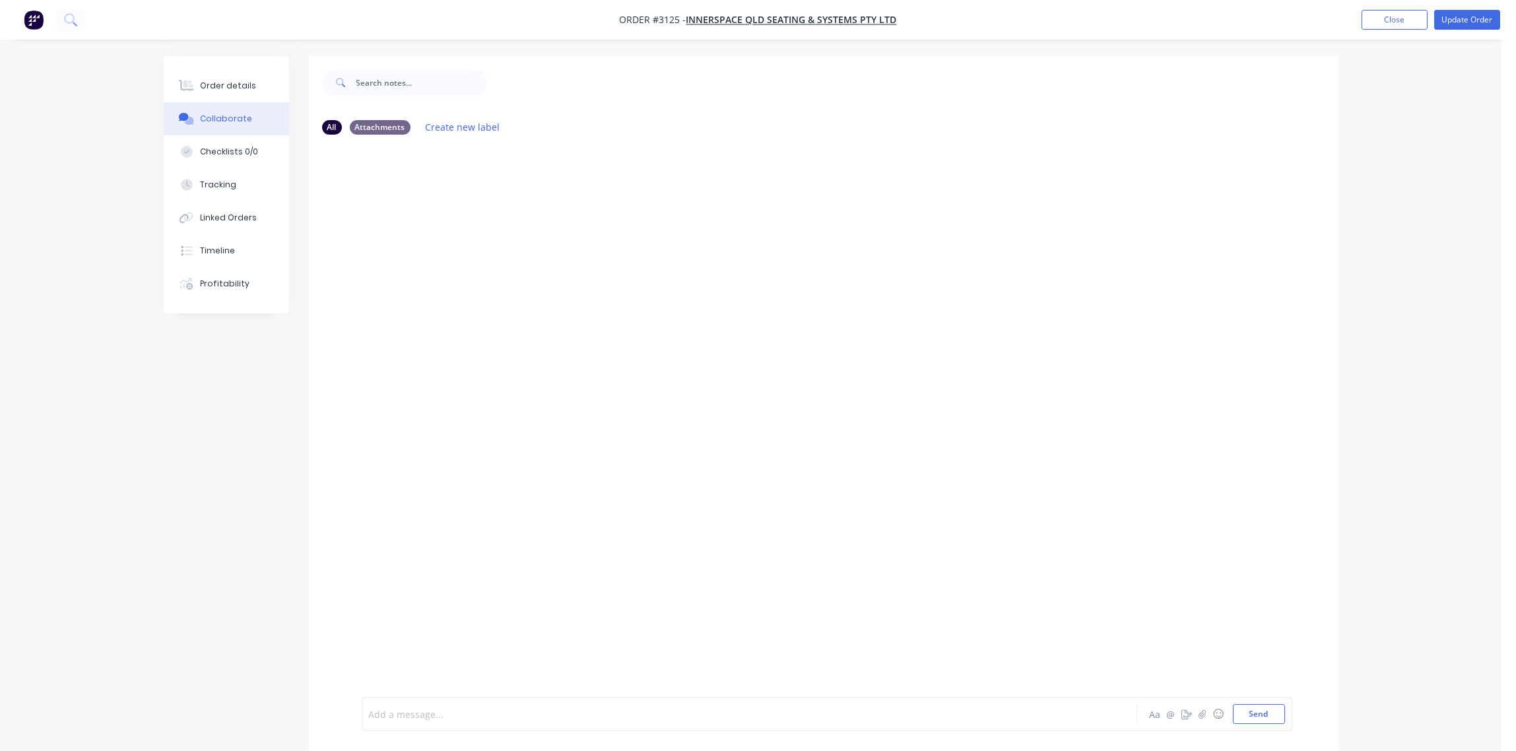
click at [413, 712] on div at bounding box center [713, 714] width 686 height 14
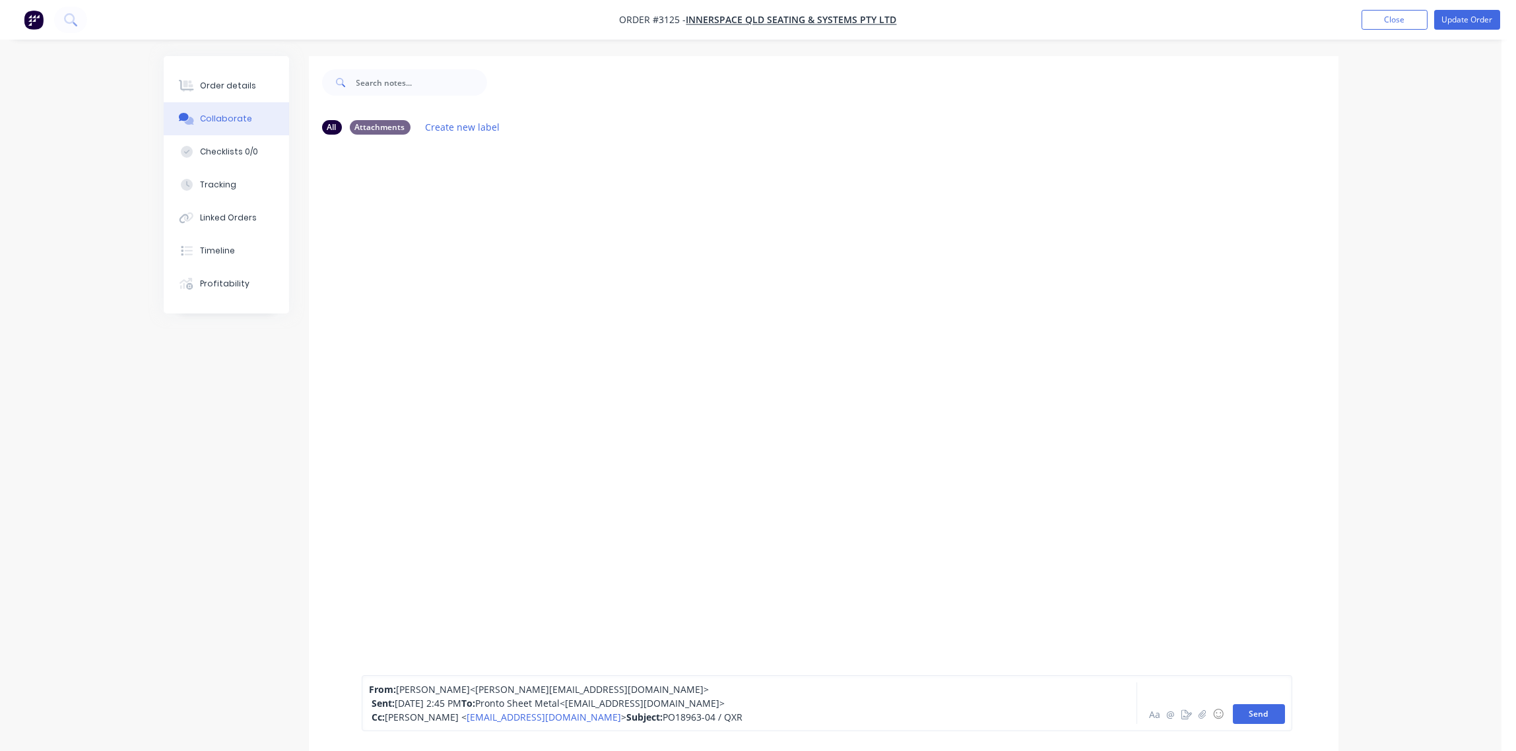
click at [1258, 711] on button "Send" at bounding box center [1259, 714] width 52 height 20
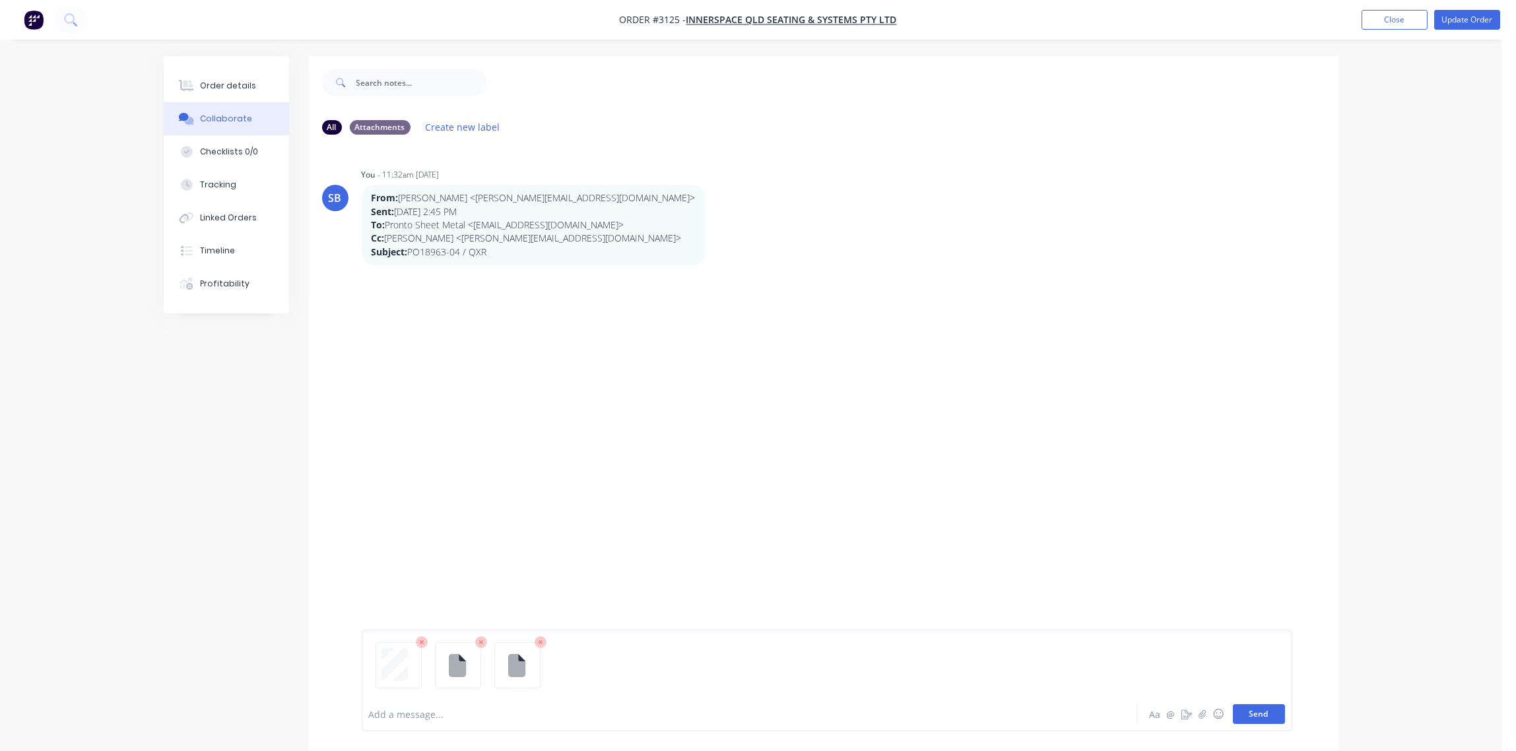
click at [1274, 710] on button "Send" at bounding box center [1259, 714] width 52 height 20
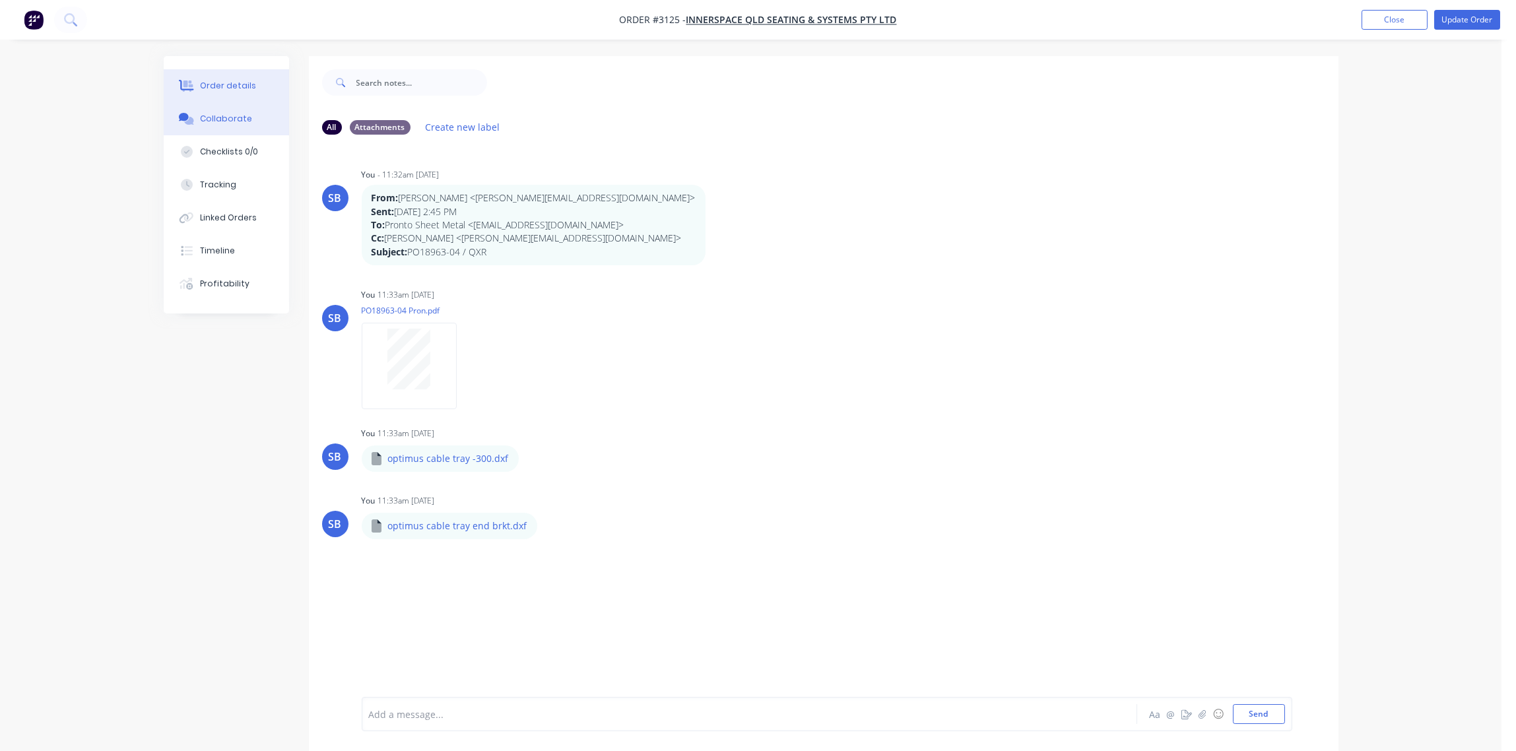
click at [232, 83] on div "Order details" at bounding box center [228, 86] width 56 height 12
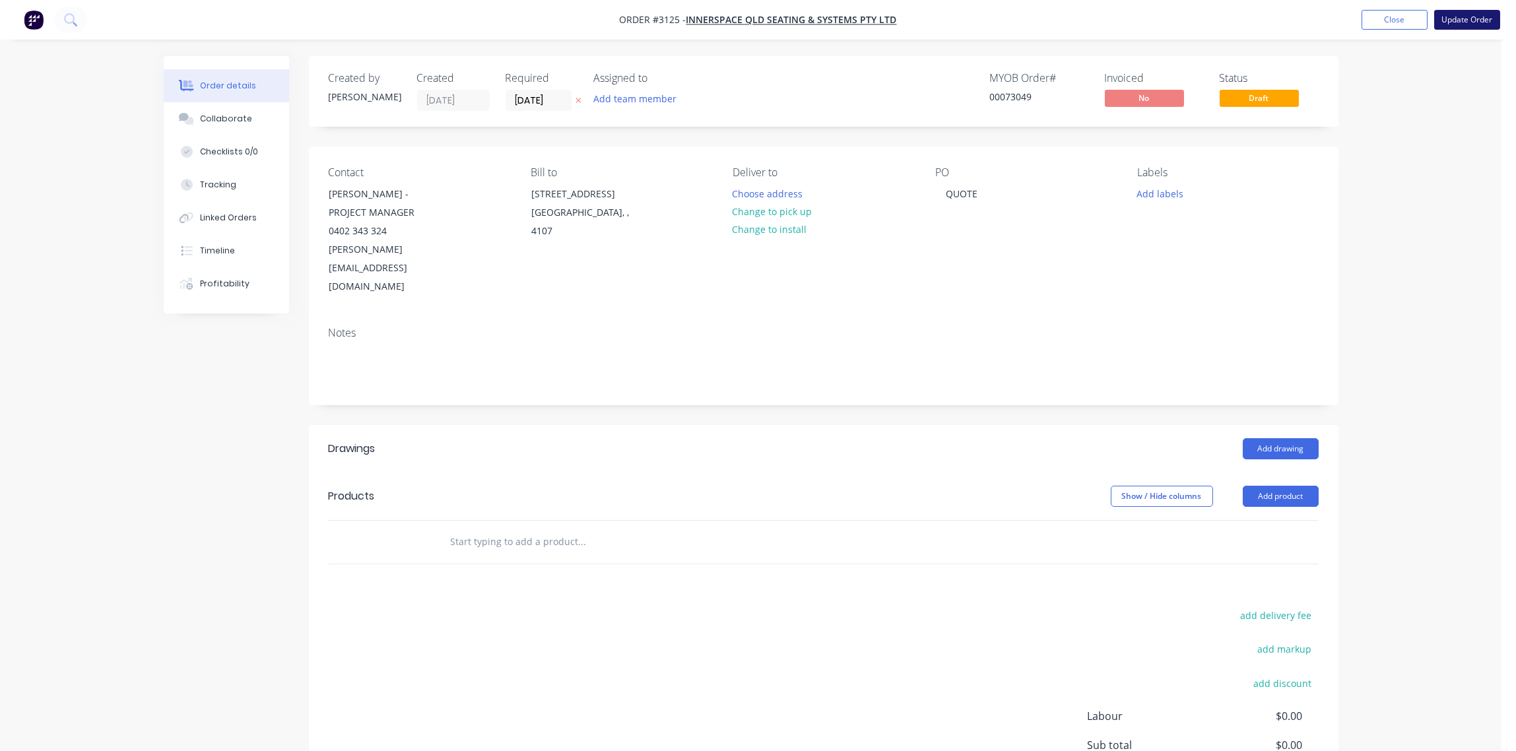
click at [1494, 26] on button "Update Order" at bounding box center [1467, 20] width 66 height 20
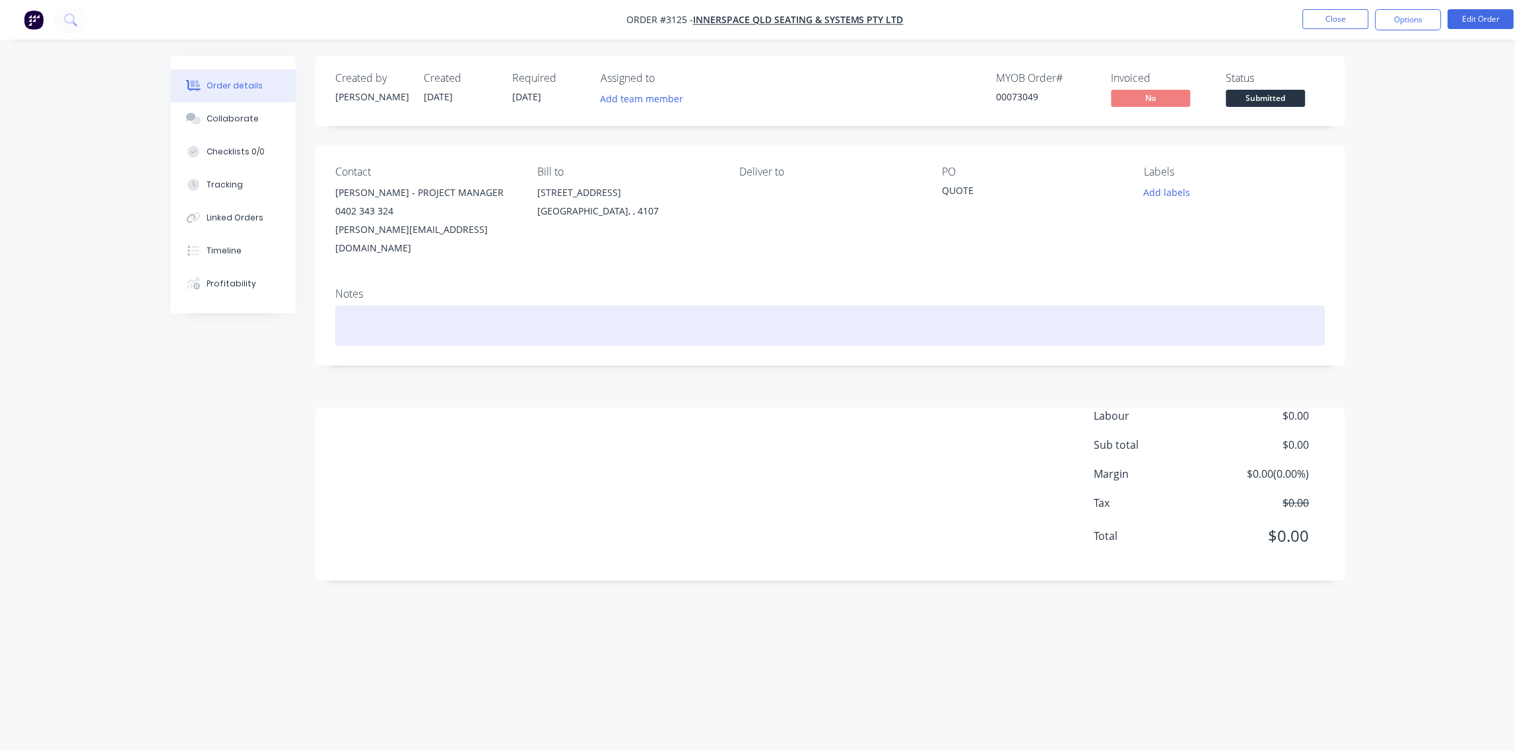
click at [517, 306] on div at bounding box center [830, 326] width 990 height 40
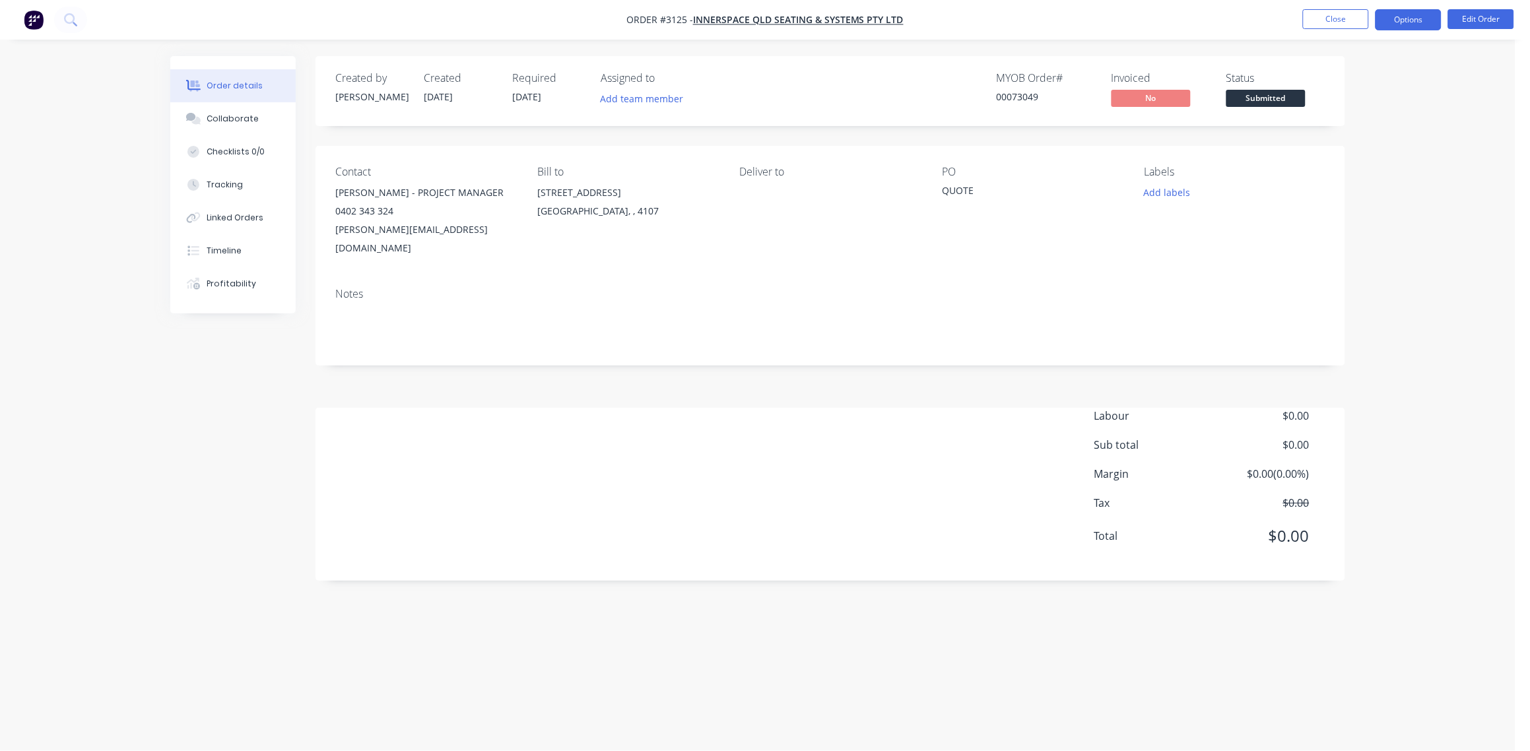
click at [1407, 24] on button "Options" at bounding box center [1408, 19] width 66 height 21
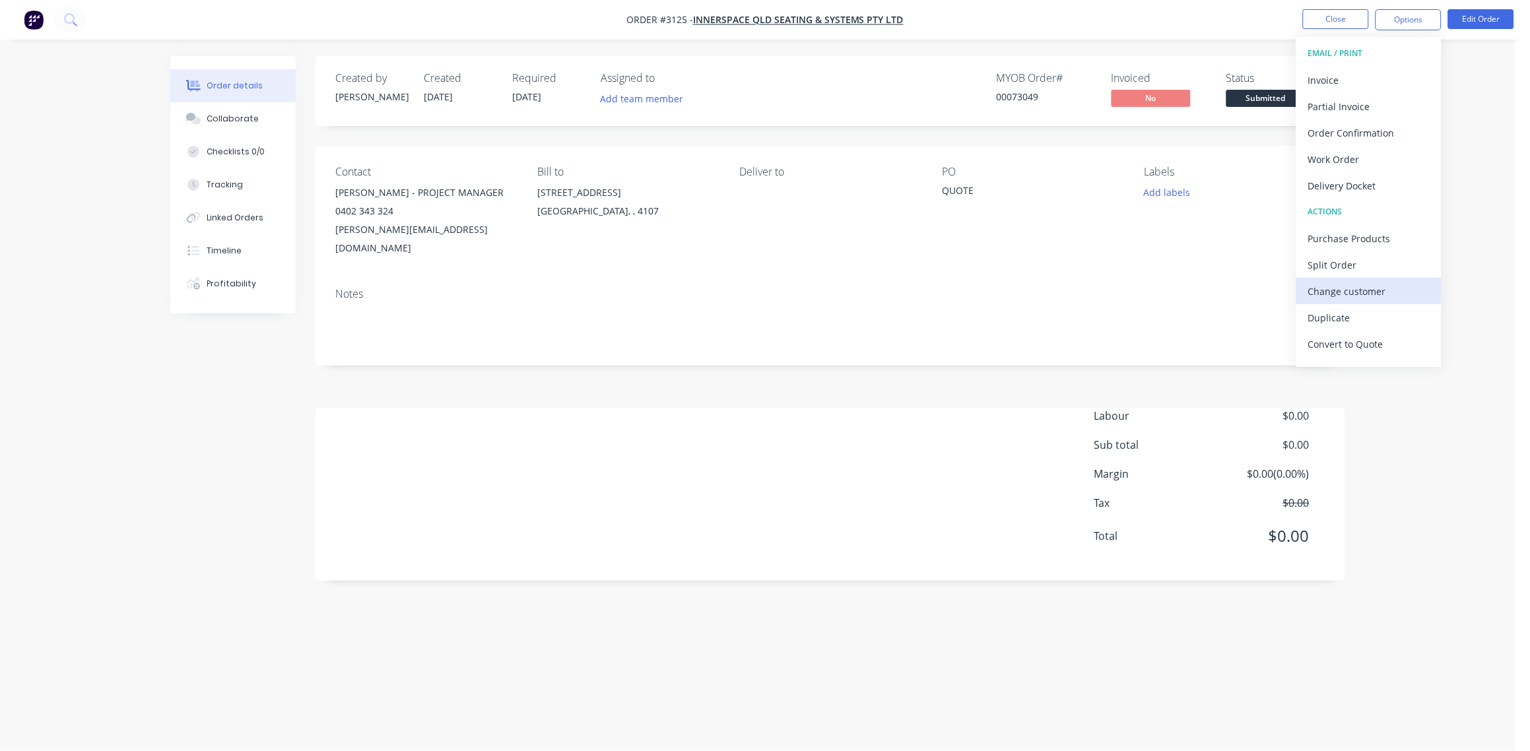
click at [1347, 292] on div "Change customer" at bounding box center [1368, 291] width 121 height 19
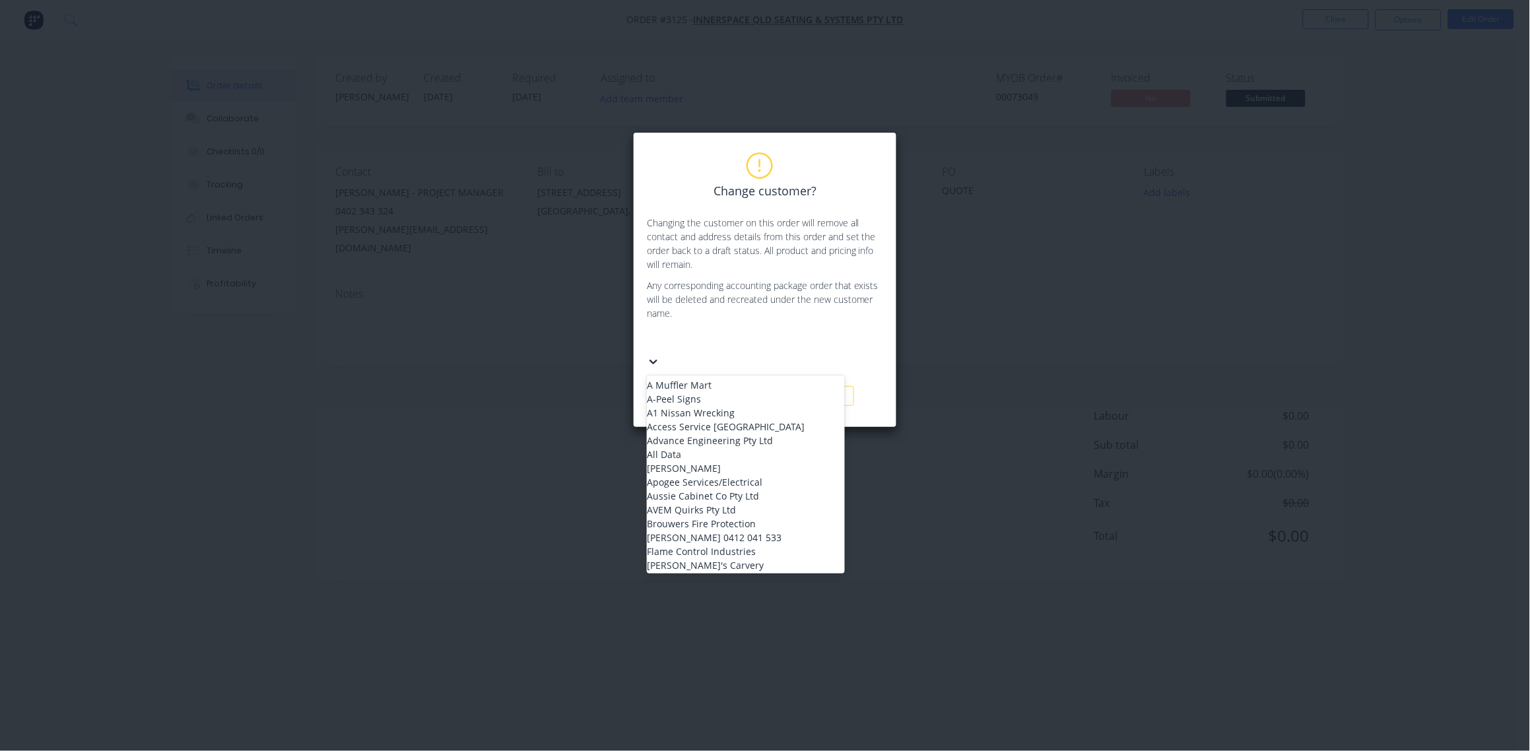
click at [729, 342] on div at bounding box center [746, 341] width 190 height 16
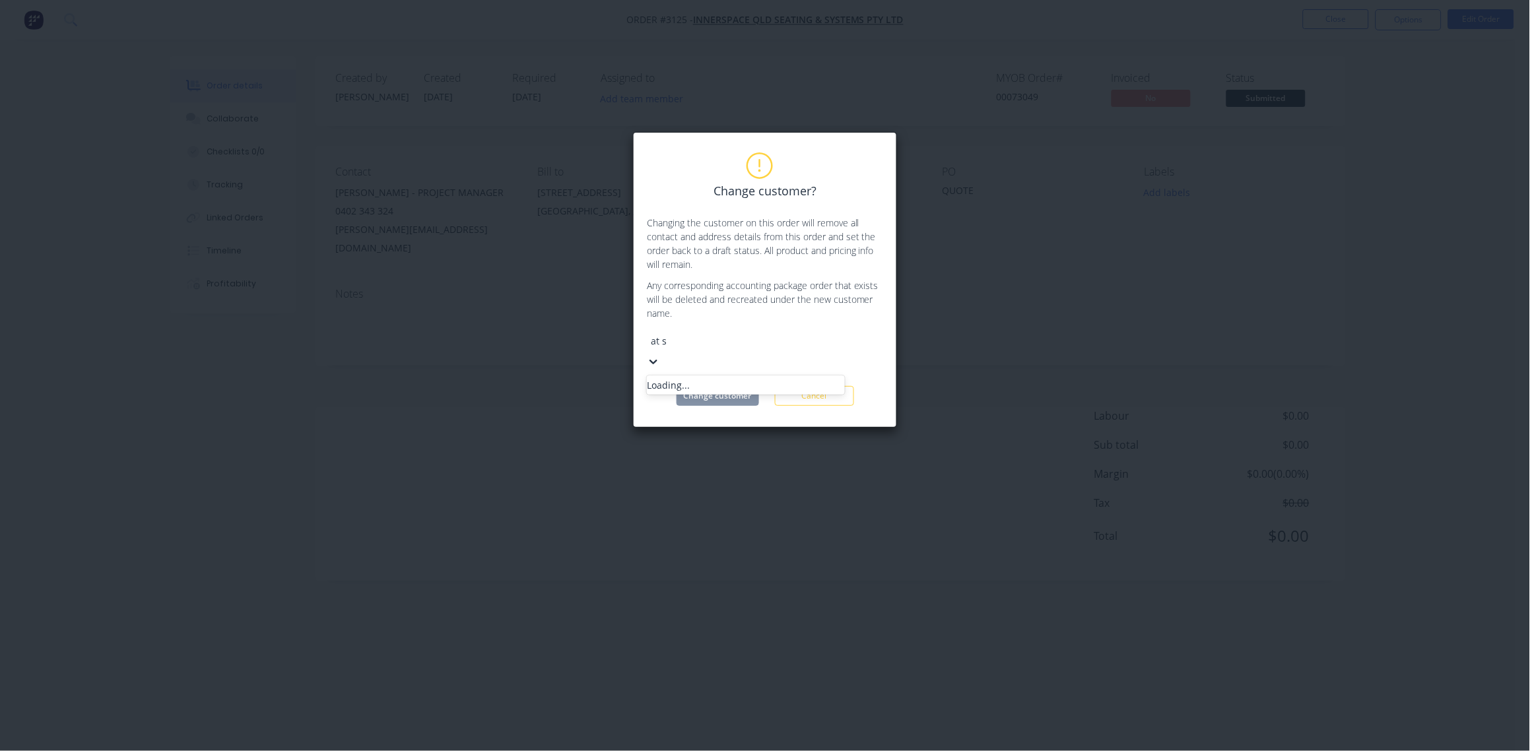
type input "at sp"
click at [698, 378] on div "AT SPACE Pty Ltd" at bounding box center [746, 385] width 198 height 14
click at [730, 386] on button "Change customer" at bounding box center [717, 396] width 82 height 20
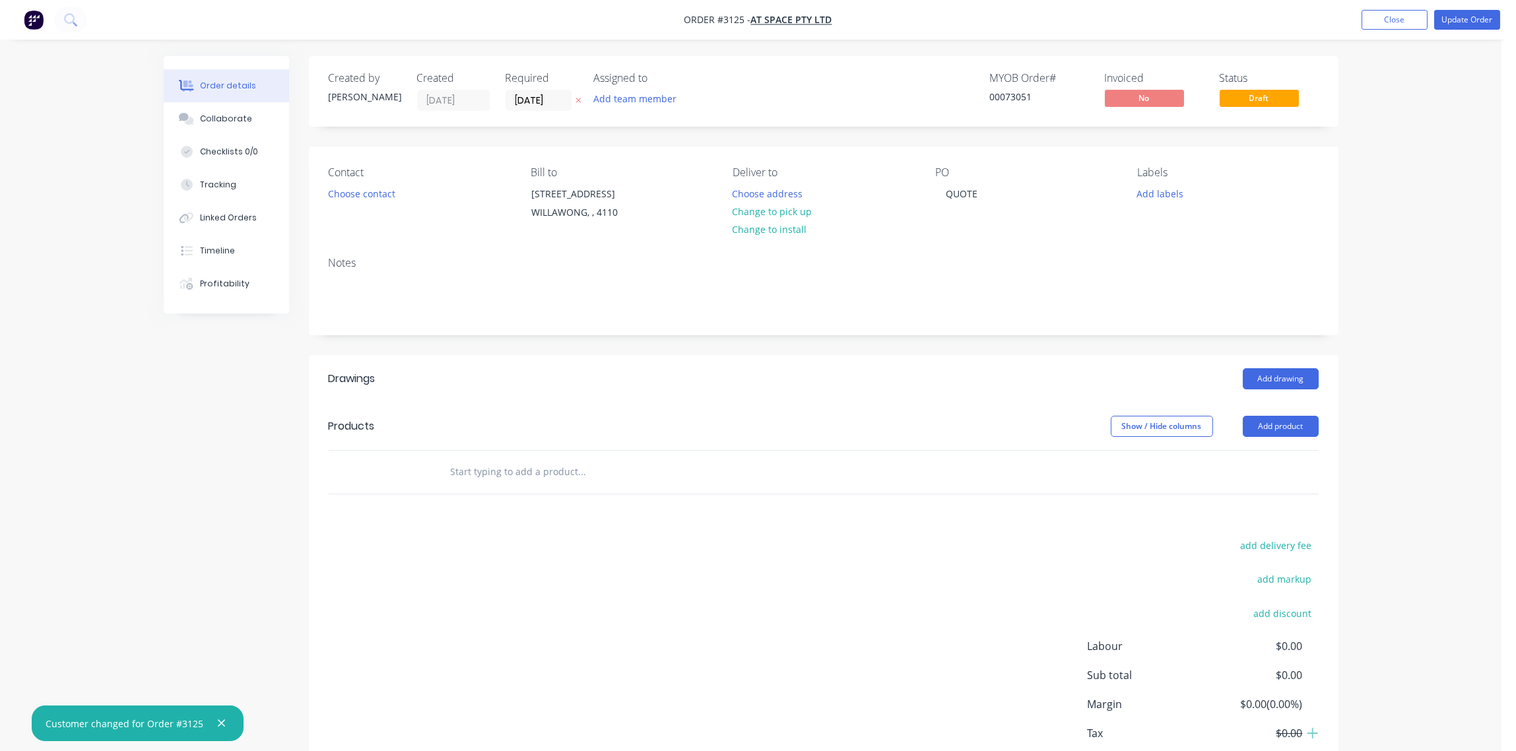
click at [405, 205] on div "Contact Choose contact" at bounding box center [419, 196] width 181 height 60
click at [372, 192] on button "Choose contact" at bounding box center [361, 193] width 81 height 18
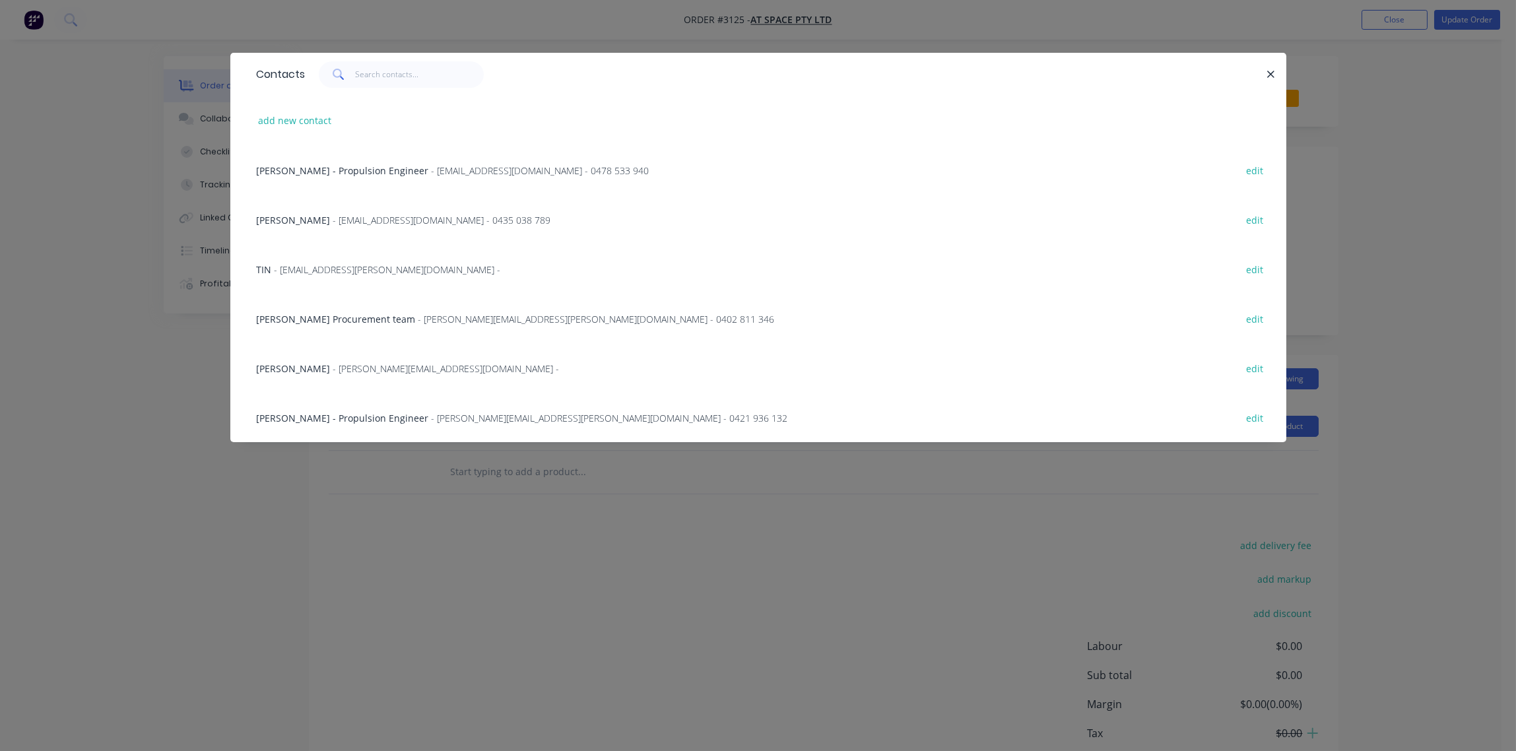
click at [339, 273] on span "- tin.chung@atspace.com.au -" at bounding box center [388, 269] width 226 height 13
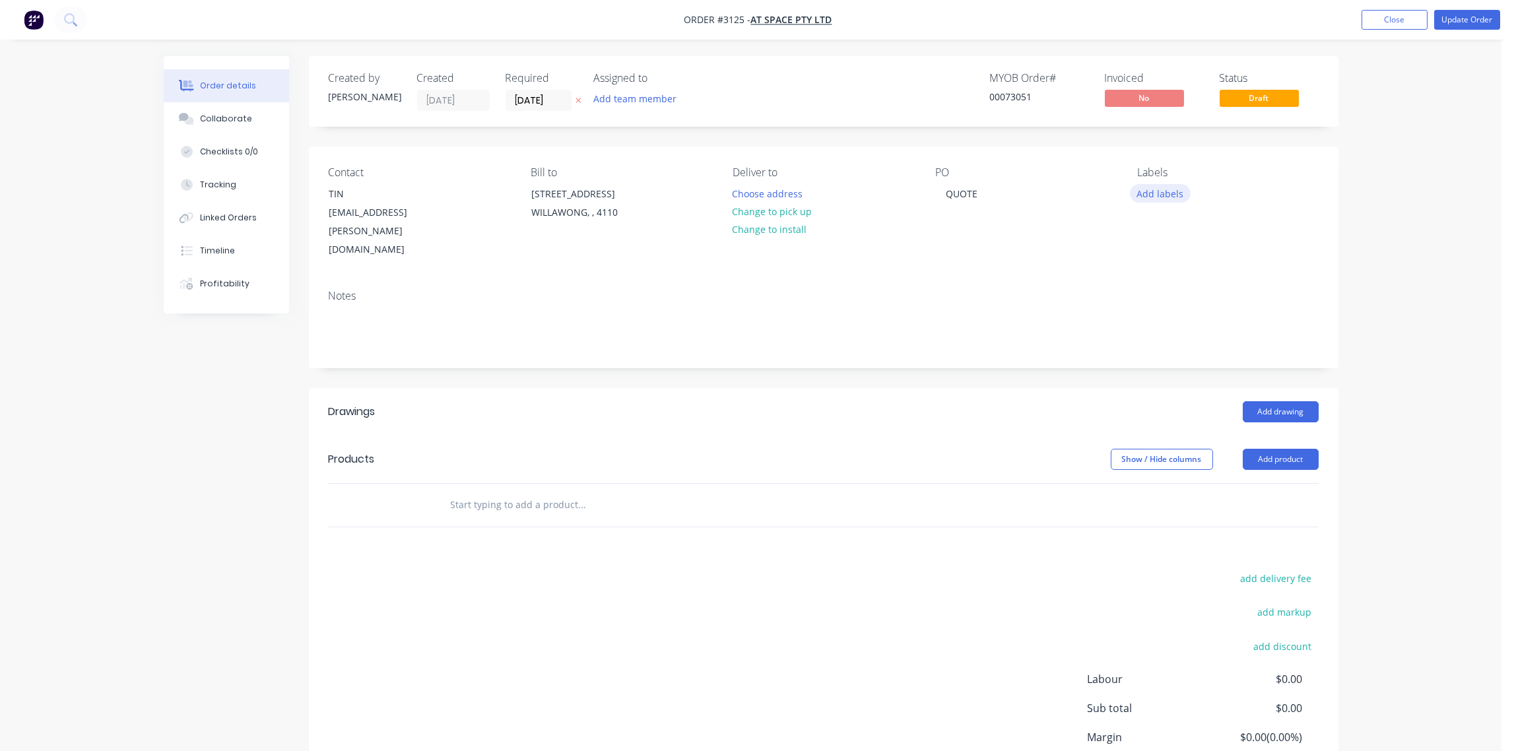
click at [1182, 200] on button "Add labels" at bounding box center [1160, 193] width 61 height 18
click at [403, 279] on div "Notes" at bounding box center [824, 323] width 1030 height 88
click at [518, 493] on input "text" at bounding box center [582, 505] width 264 height 26
paste input "A01 Connect Lug v3 spacer 0.5mm"
type input "A01 Connect Lug v3 spacer 0.5mm"
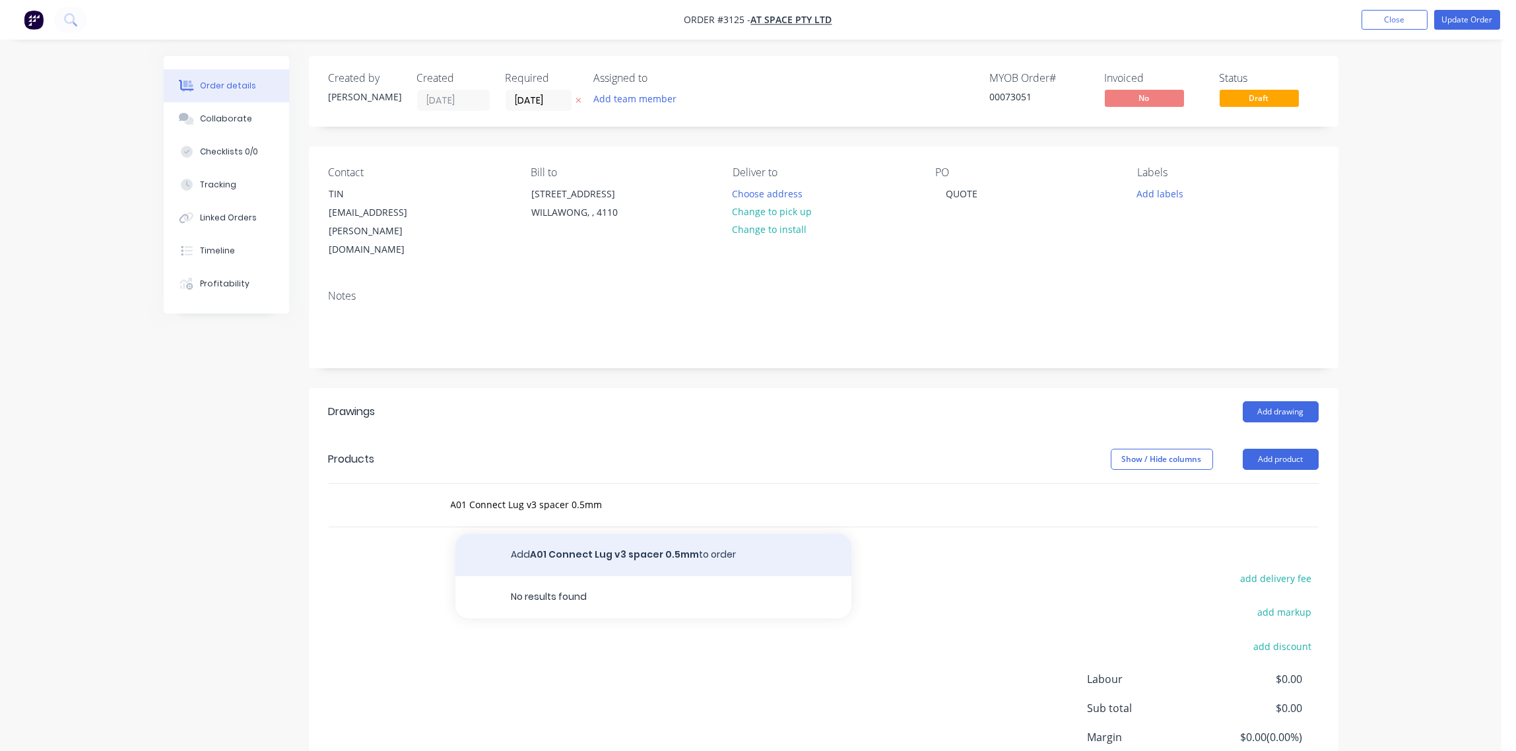
click at [614, 539] on button "Add A01 Connect Lug v3 spacer 0.5mm to order" at bounding box center [653, 555] width 396 height 42
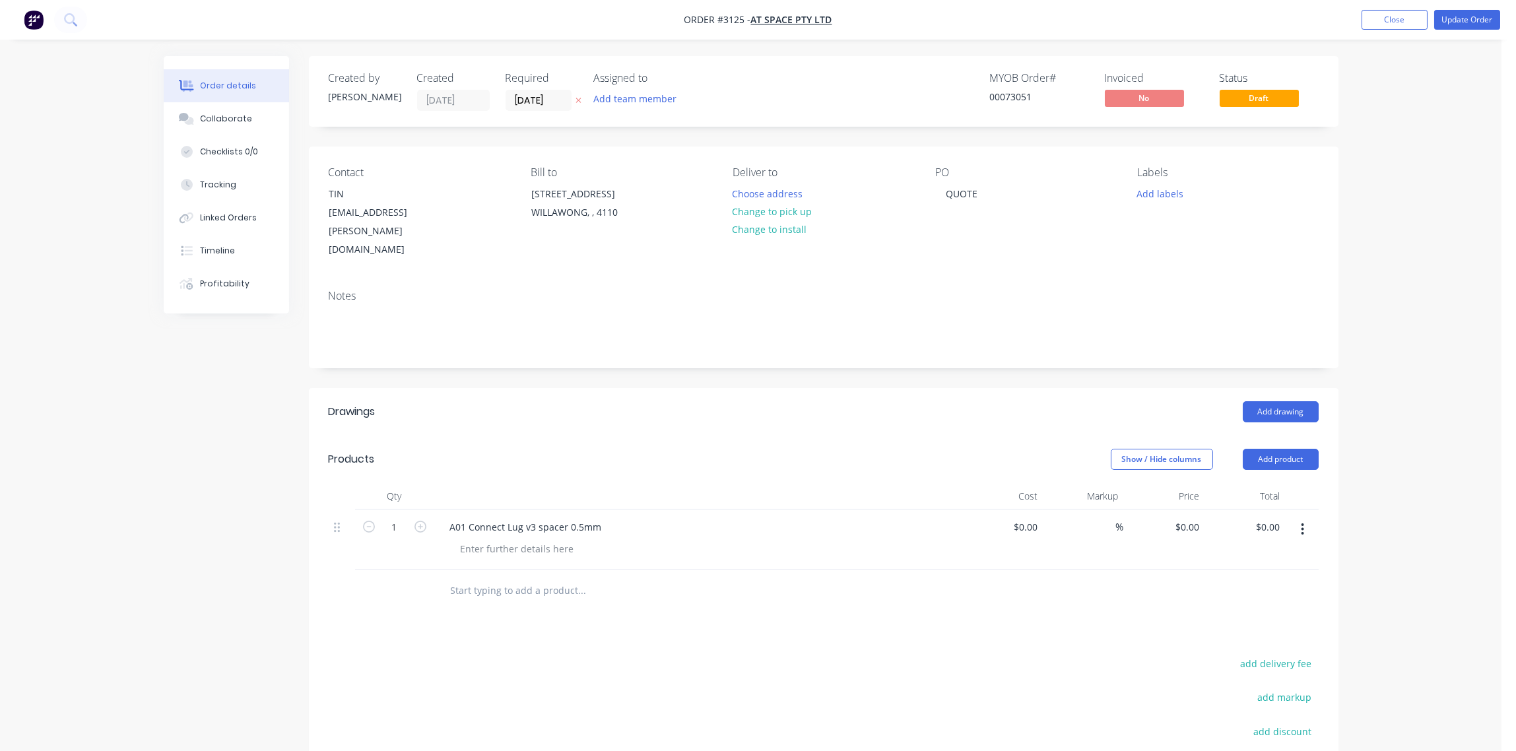
click at [376, 519] on button "button" at bounding box center [368, 526] width 17 height 14
type input "0"
click at [381, 517] on input "text" at bounding box center [395, 527] width 34 height 20
type input "16"
click at [406, 616] on div "Drawings Add drawing Products Show / Hide columns Add product Qty Cost Markup P…" at bounding box center [824, 658] width 1030 height 541
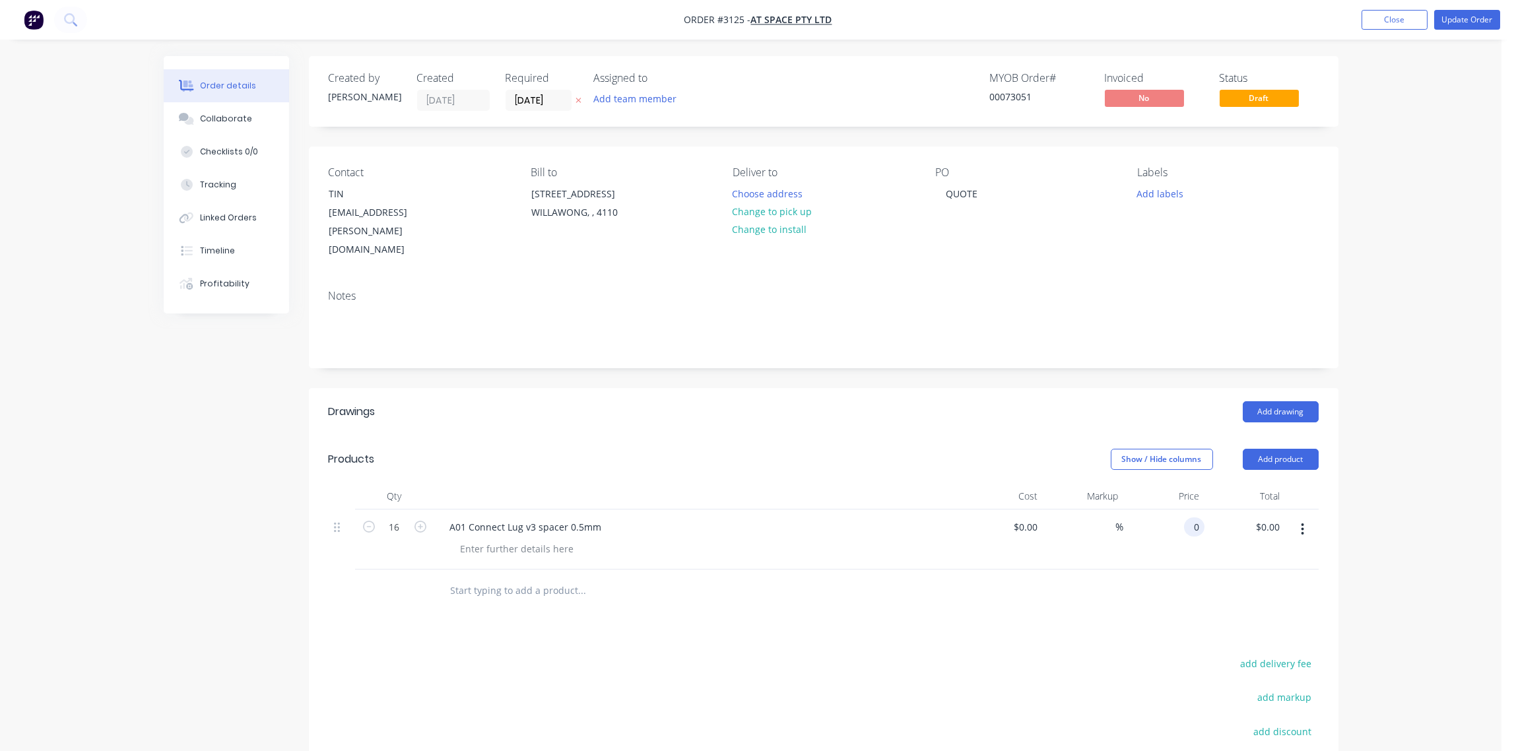
click at [1191, 517] on input "0" at bounding box center [1196, 526] width 15 height 19
type input "$110.00"
type input "$1,760.00"
click at [1209, 522] on div "$1,760.00 $1,760.00" at bounding box center [1244, 539] width 81 height 60
type input "110"
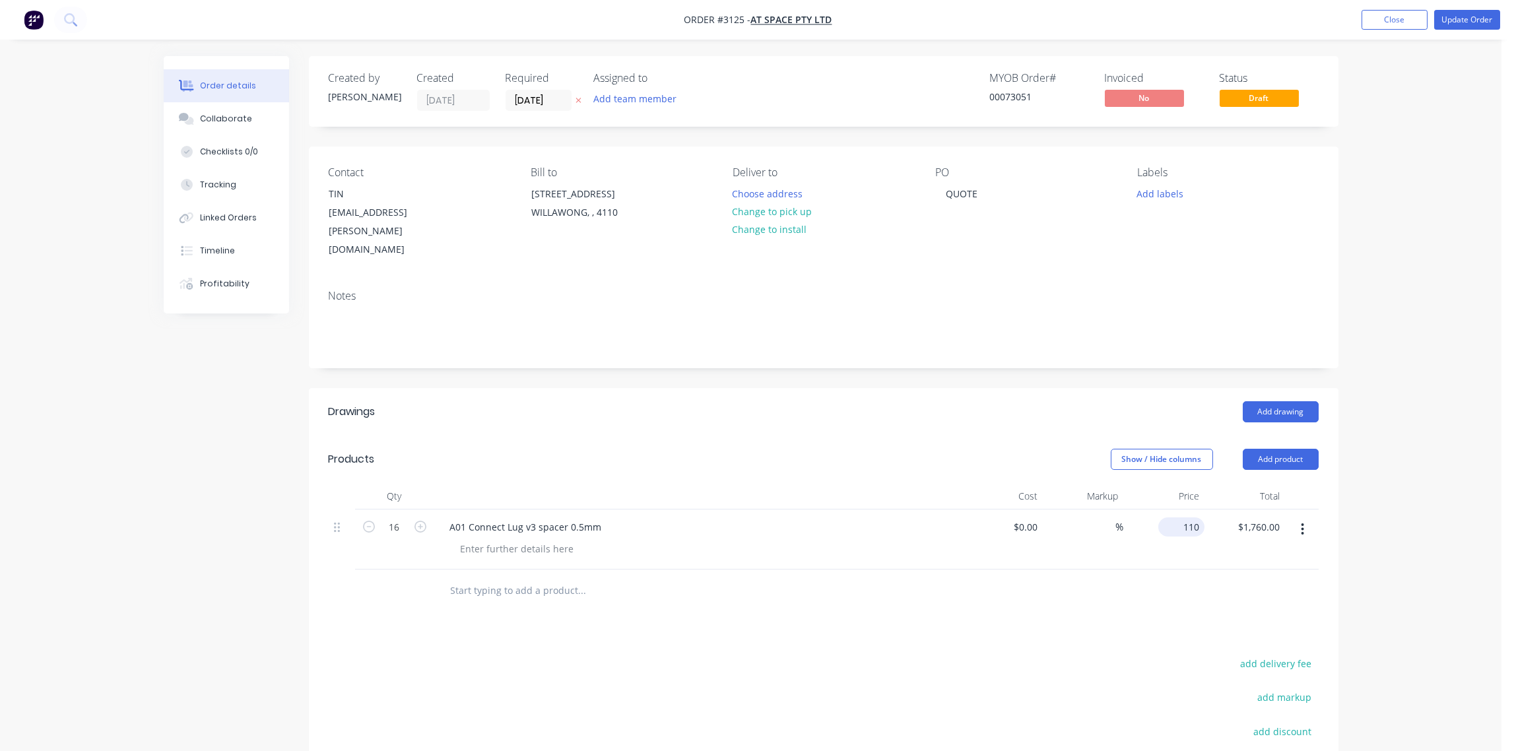
click at [1183, 517] on input "110" at bounding box center [1184, 526] width 41 height 19
type input "$0.00"
click at [1245, 509] on div "0.00 $1,760.00" at bounding box center [1244, 539] width 81 height 60
type input "110"
type input "$6.875"
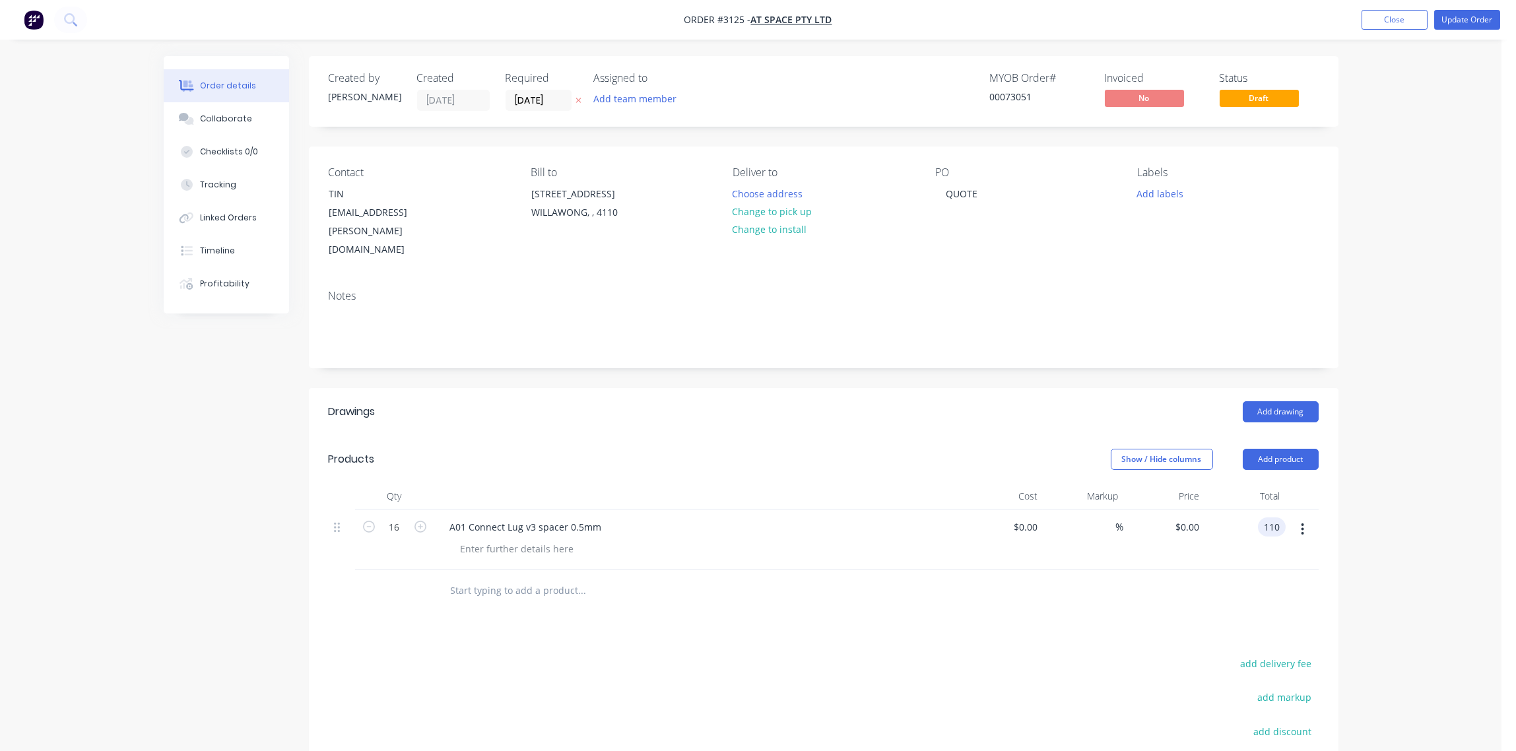
type input "$110.00"
click at [1055, 596] on div "Drawings Add drawing Products Show / Hide columns Add product Qty Cost Markup P…" at bounding box center [824, 658] width 1030 height 541
click at [1023, 517] on div at bounding box center [1002, 539] width 81 height 60
type input "$6.875"
click at [1014, 591] on div at bounding box center [824, 591] width 990 height 43
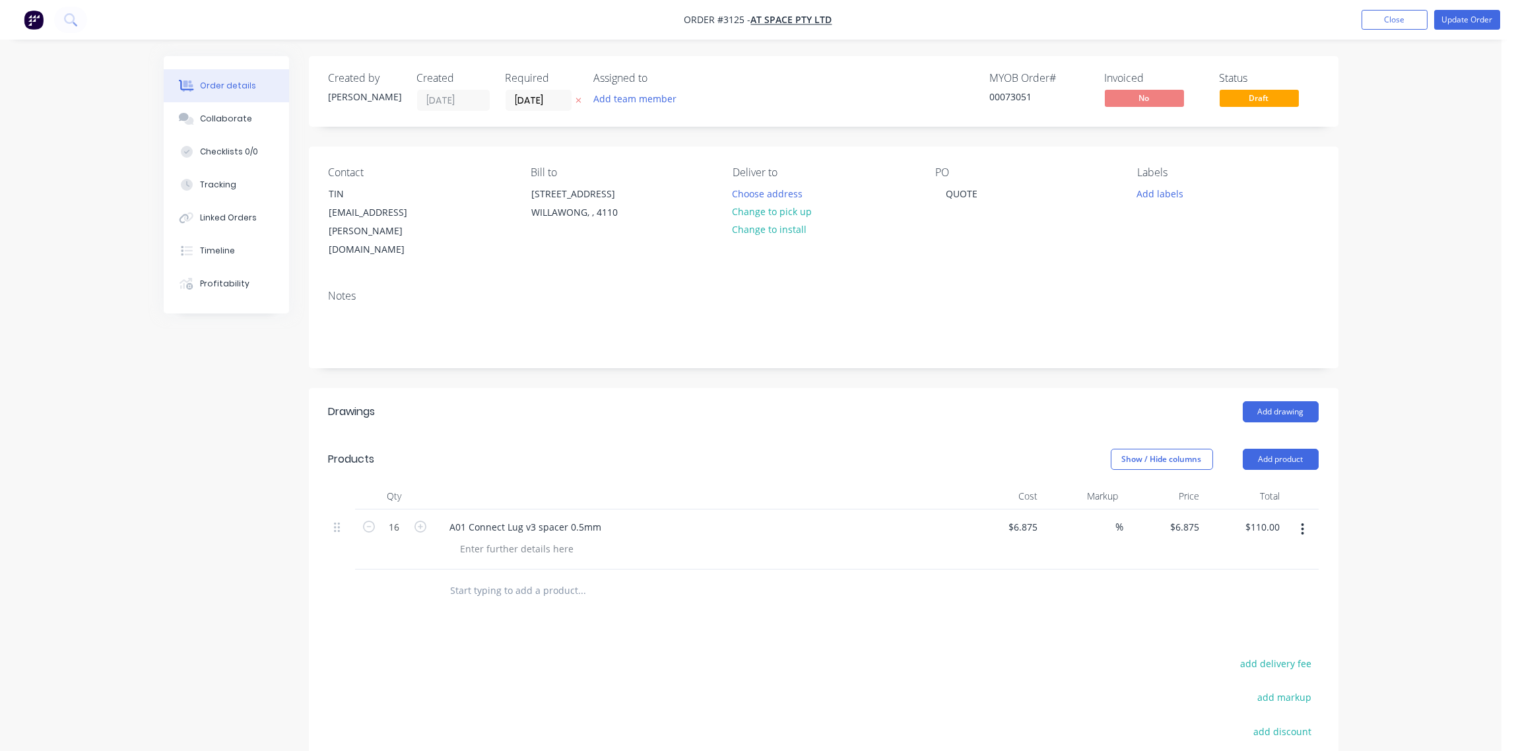
click at [494, 577] on input "text" at bounding box center [582, 590] width 264 height 26
paste input "A01 Connect Lug v3 spacer 1mm"
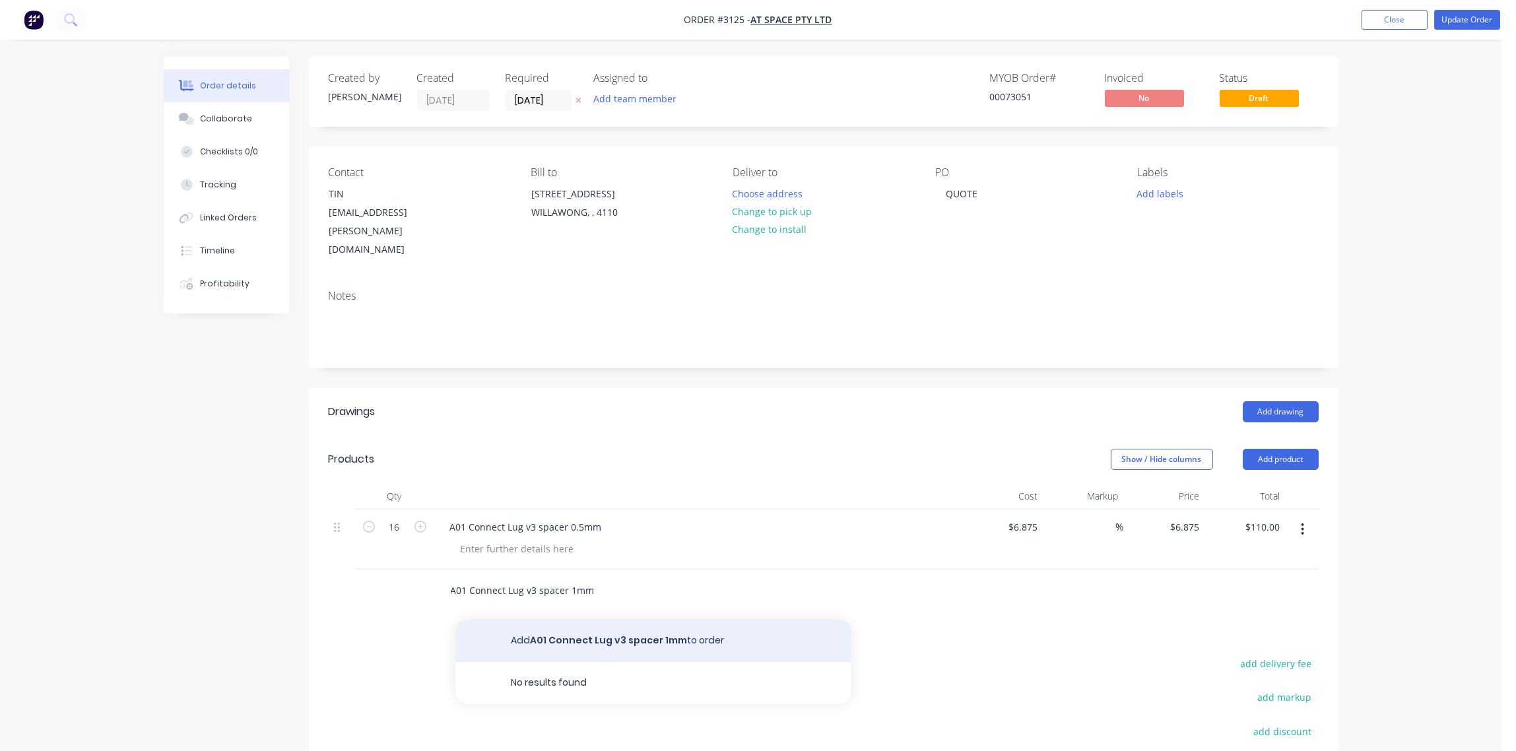
type input "A01 Connect Lug v3 spacer 1mm"
drag, startPoint x: 605, startPoint y: 621, endPoint x: 598, endPoint y: 620, distance: 6.6
click at [603, 620] on button "Add A01 Connect Lug v3 spacer 1mm to order" at bounding box center [653, 641] width 396 height 42
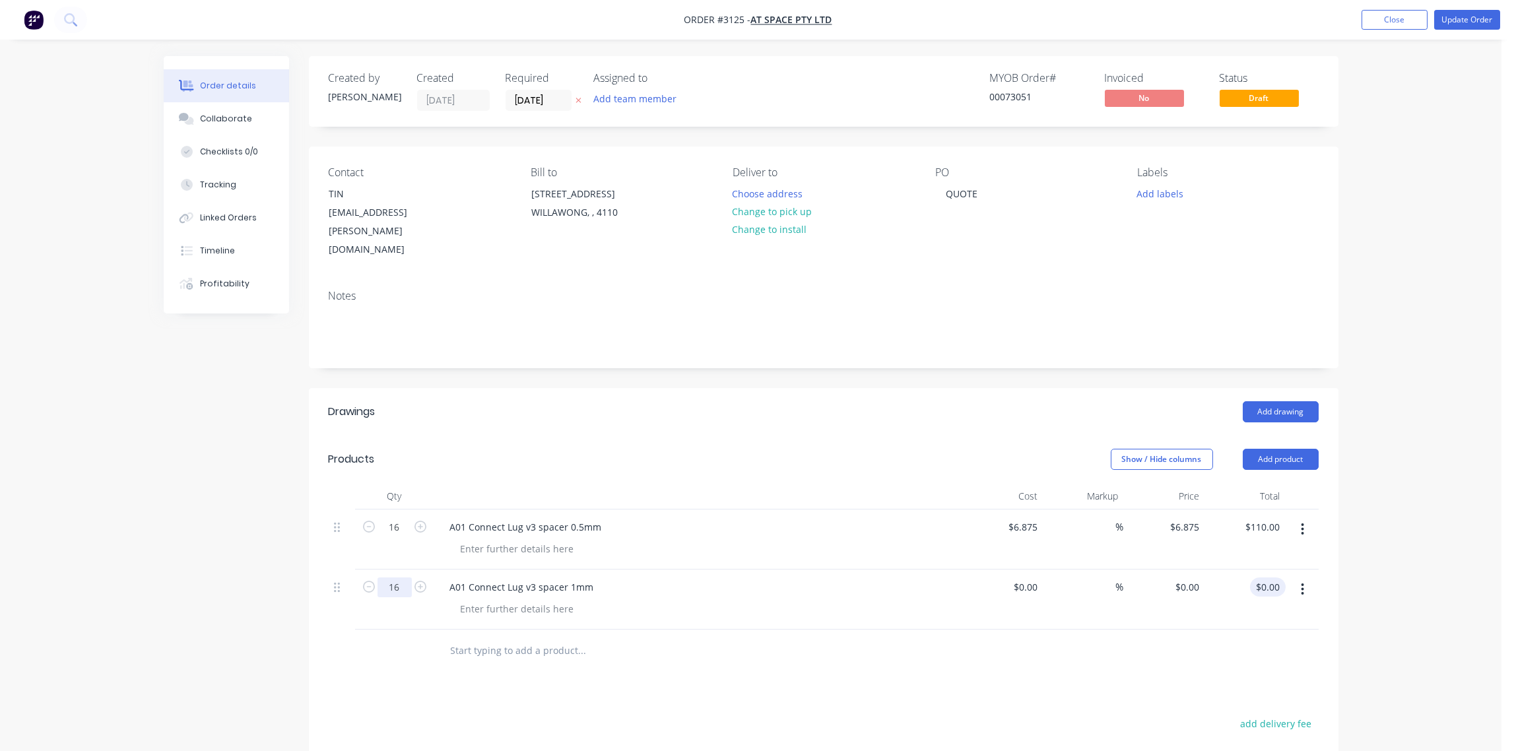
type input "16"
click at [1278, 577] on input "0.00" at bounding box center [1270, 586] width 30 height 19
type input "112.80"
type input "$7.05"
type input "$112.80"
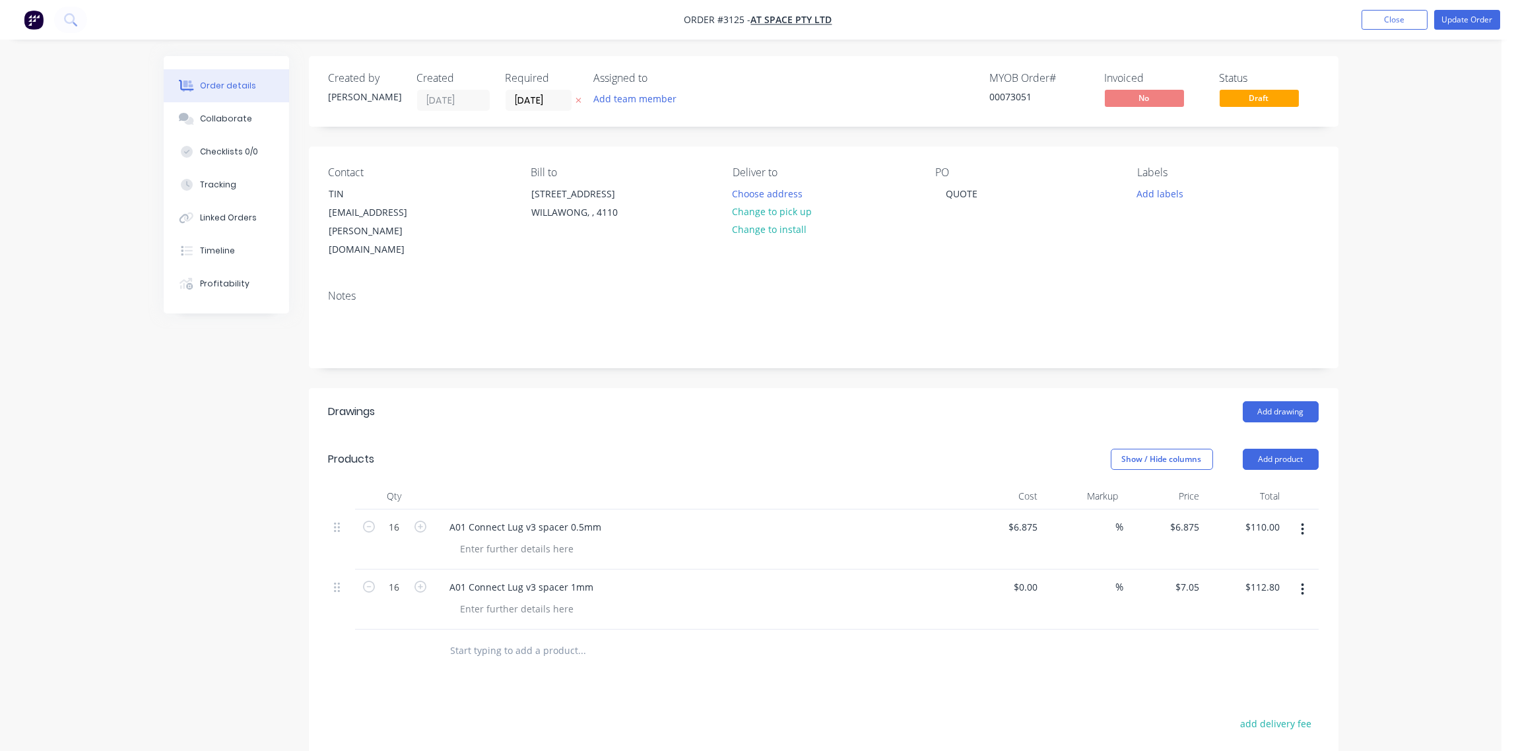
click at [1081, 603] on div "%" at bounding box center [1083, 600] width 81 height 60
click at [1032, 577] on input at bounding box center [1027, 586] width 30 height 19
type input "$7.05"
click at [509, 638] on input "text" at bounding box center [582, 651] width 264 height 26
paste input "A01 Skirt Lug V2.1 spacer 0.5mm"
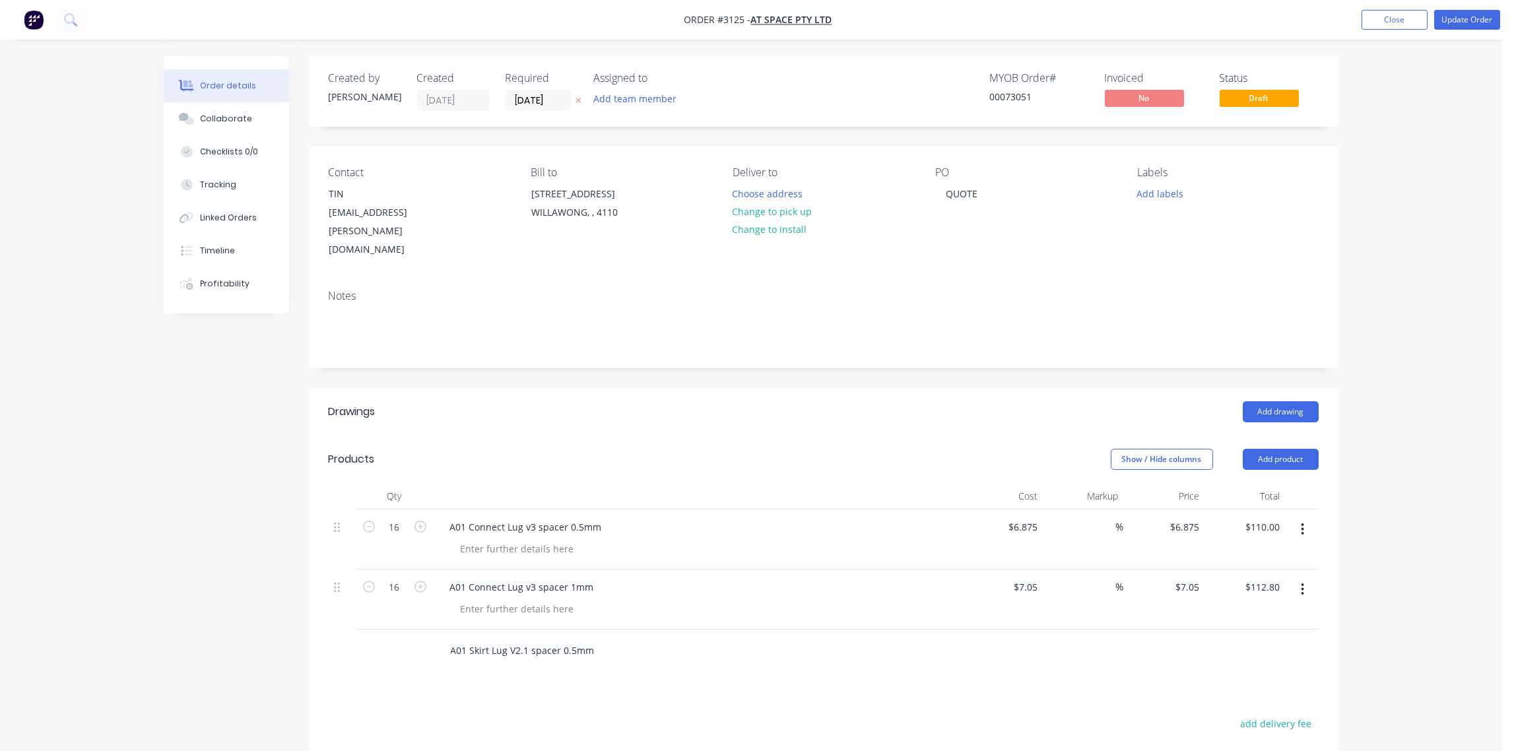
type input "A01 Skirt Lug V2.1 spacer 0.5mm"
click at [657, 680] on button "Add A01 Skirt Lug V2.1 spacer 0.5mm to order" at bounding box center [653, 701] width 396 height 42
click at [1254, 630] on div "0.00 0.00" at bounding box center [1244, 660] width 81 height 60
type input "101"
type input "$101.00"
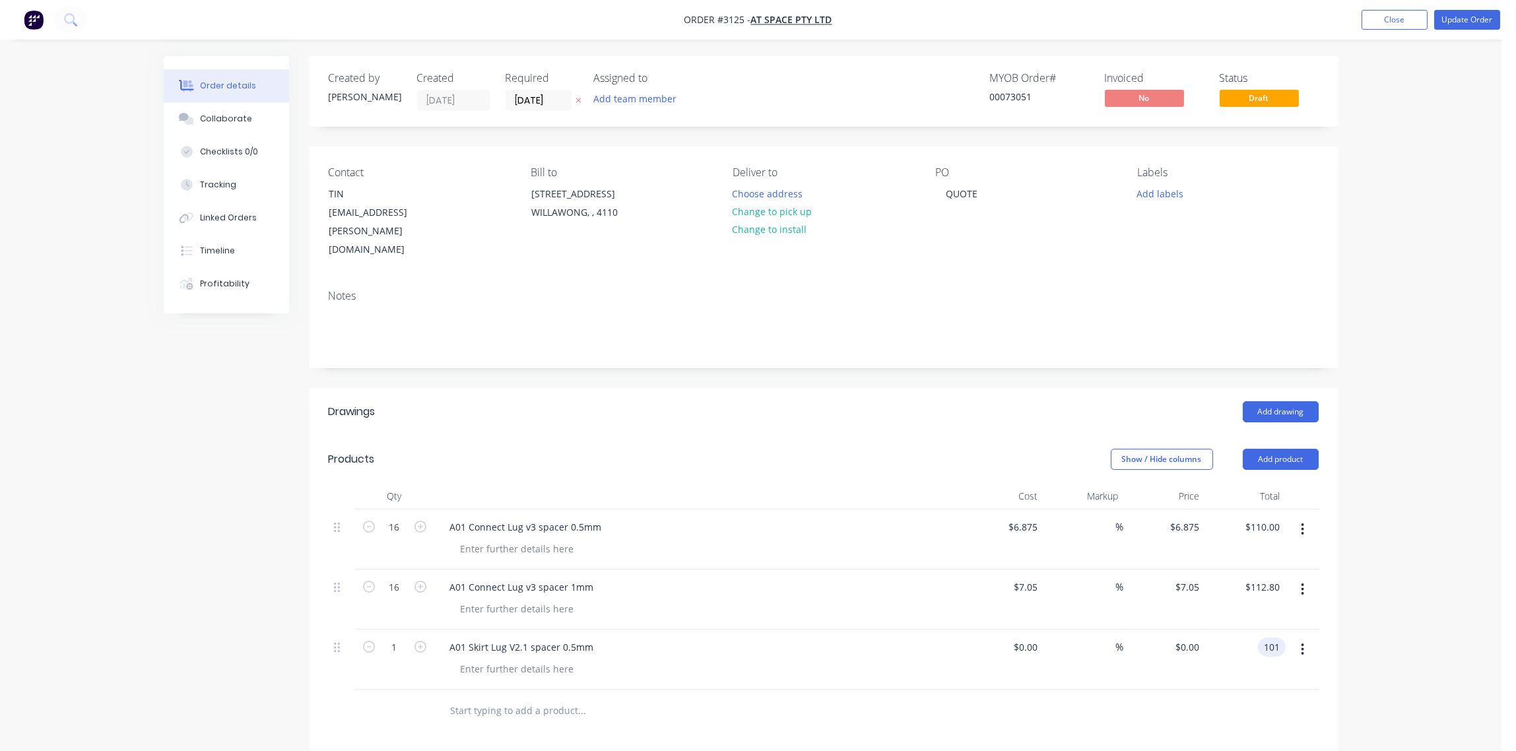
type input "$101.00"
click at [387, 638] on input "1" at bounding box center [395, 648] width 34 height 20
type input "4"
type input "$404.00"
click at [1185, 638] on input "101" at bounding box center [1193, 647] width 22 height 19
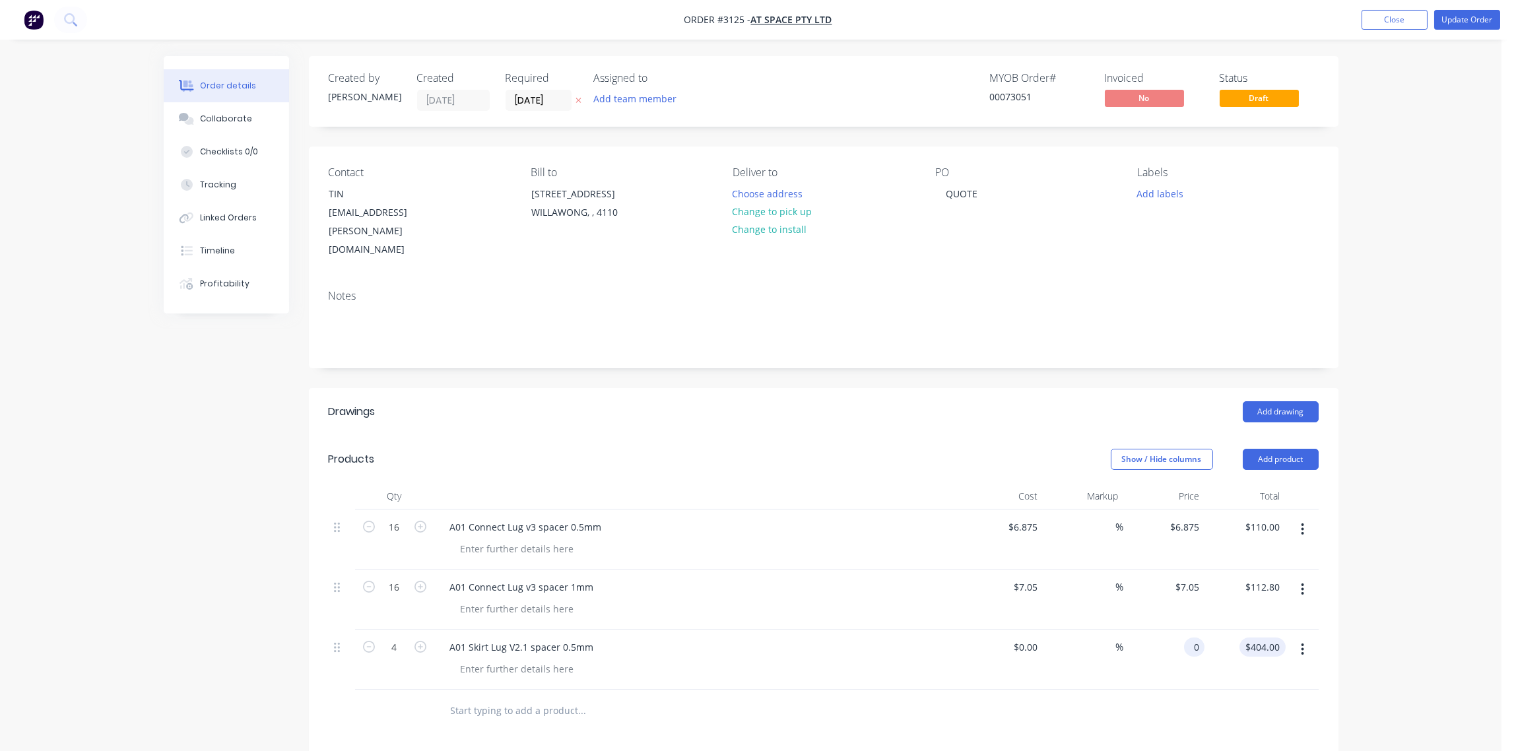
type input "$0.00"
click at [1266, 638] on input "0.00" at bounding box center [1265, 647] width 41 height 19
type input "101"
type input "$25.25"
type input "$101.00"
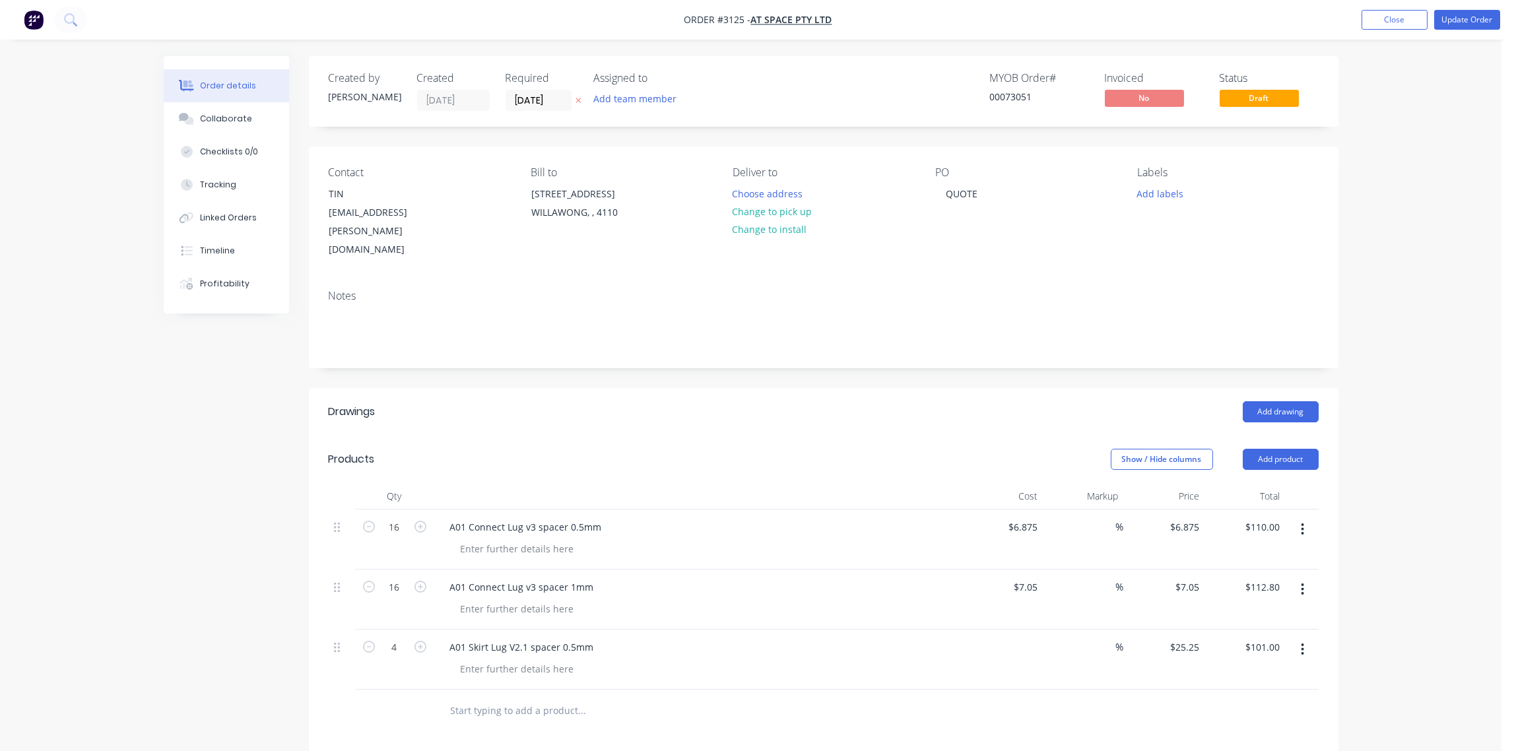
click at [1019, 631] on div "$0.00" at bounding box center [1002, 660] width 81 height 60
type input "$25.25"
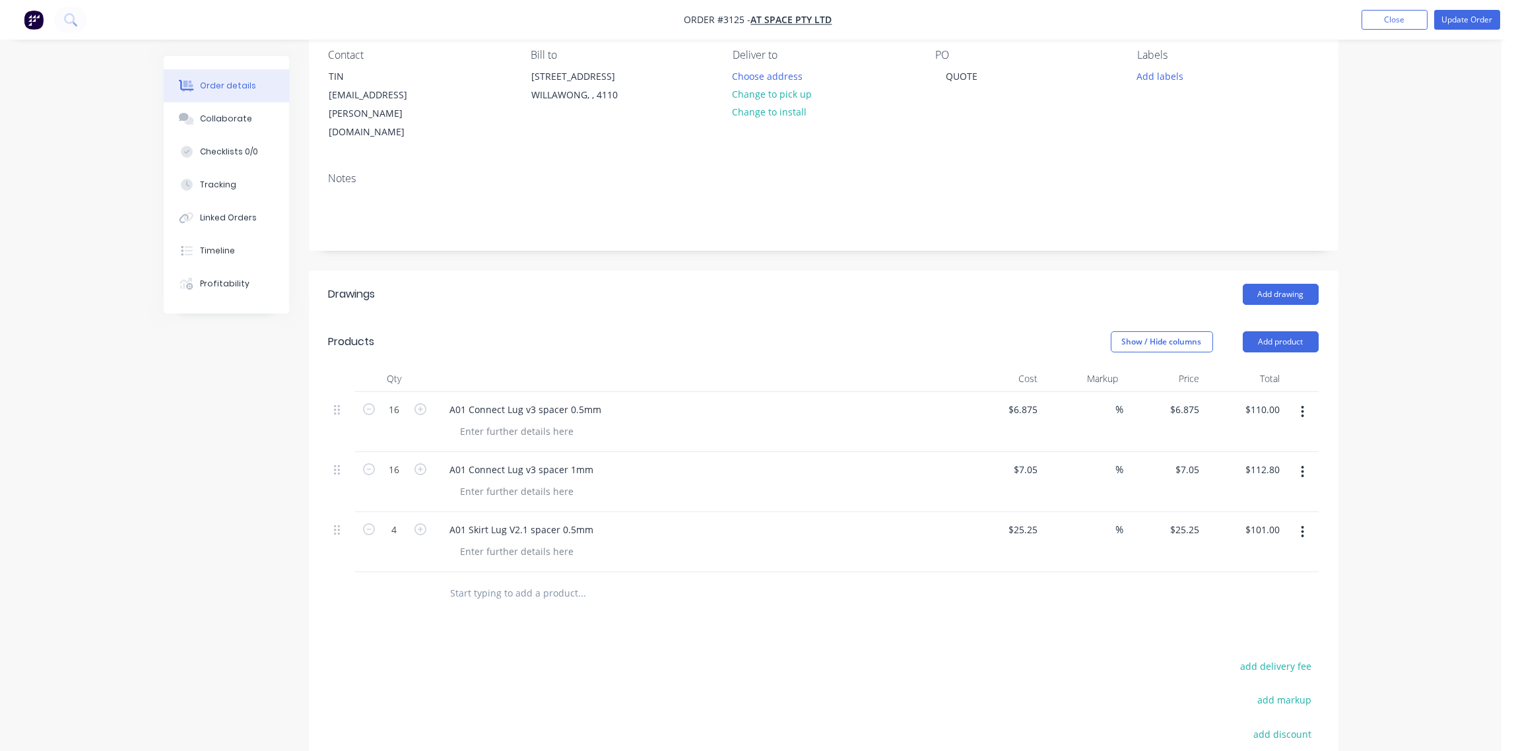
scroll to position [295, 0]
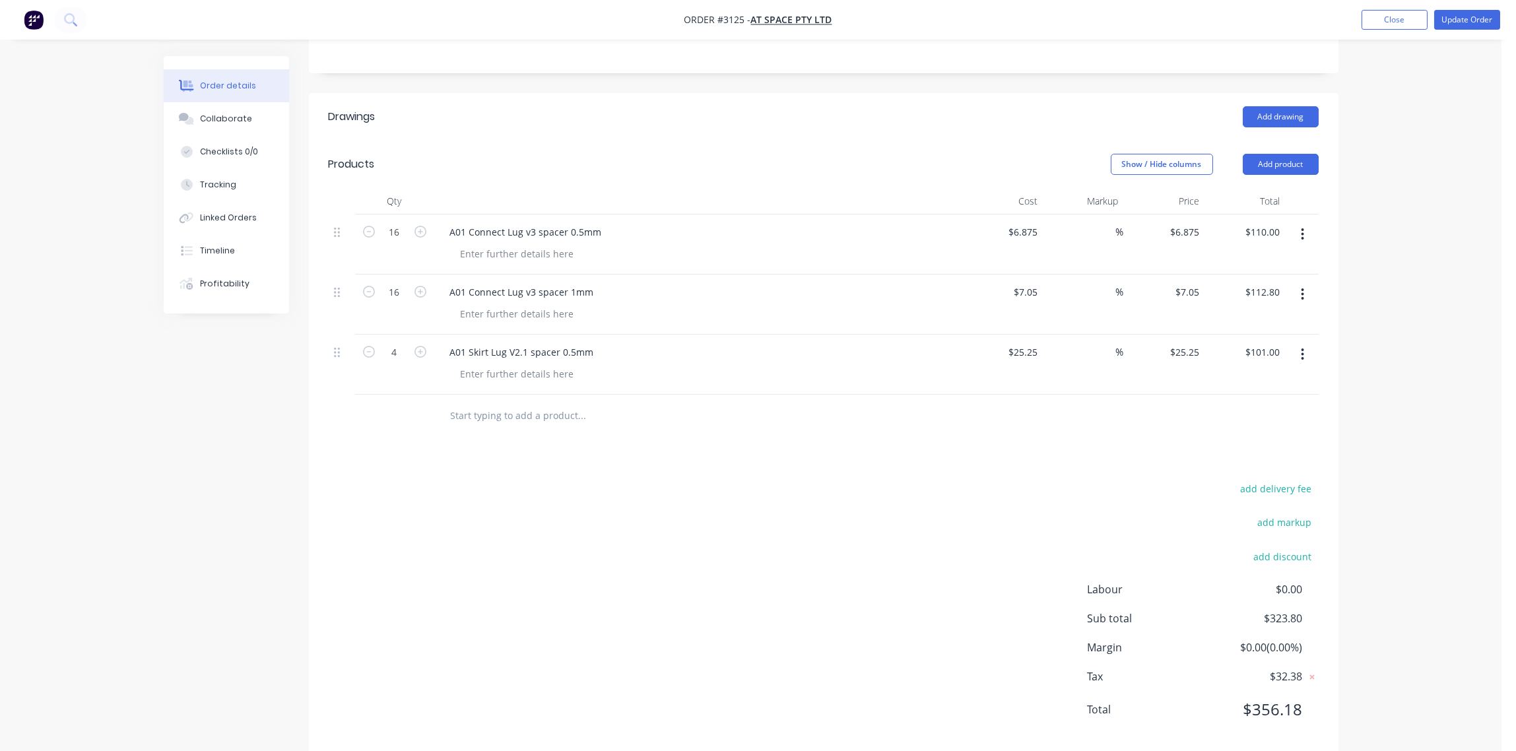
click at [515, 403] on input "text" at bounding box center [582, 416] width 264 height 26
paste input "A01 Skirt Lug V2.1 spacer 1mm"
type input "A01 Skirt Lug V2.1 spacer 1mm"
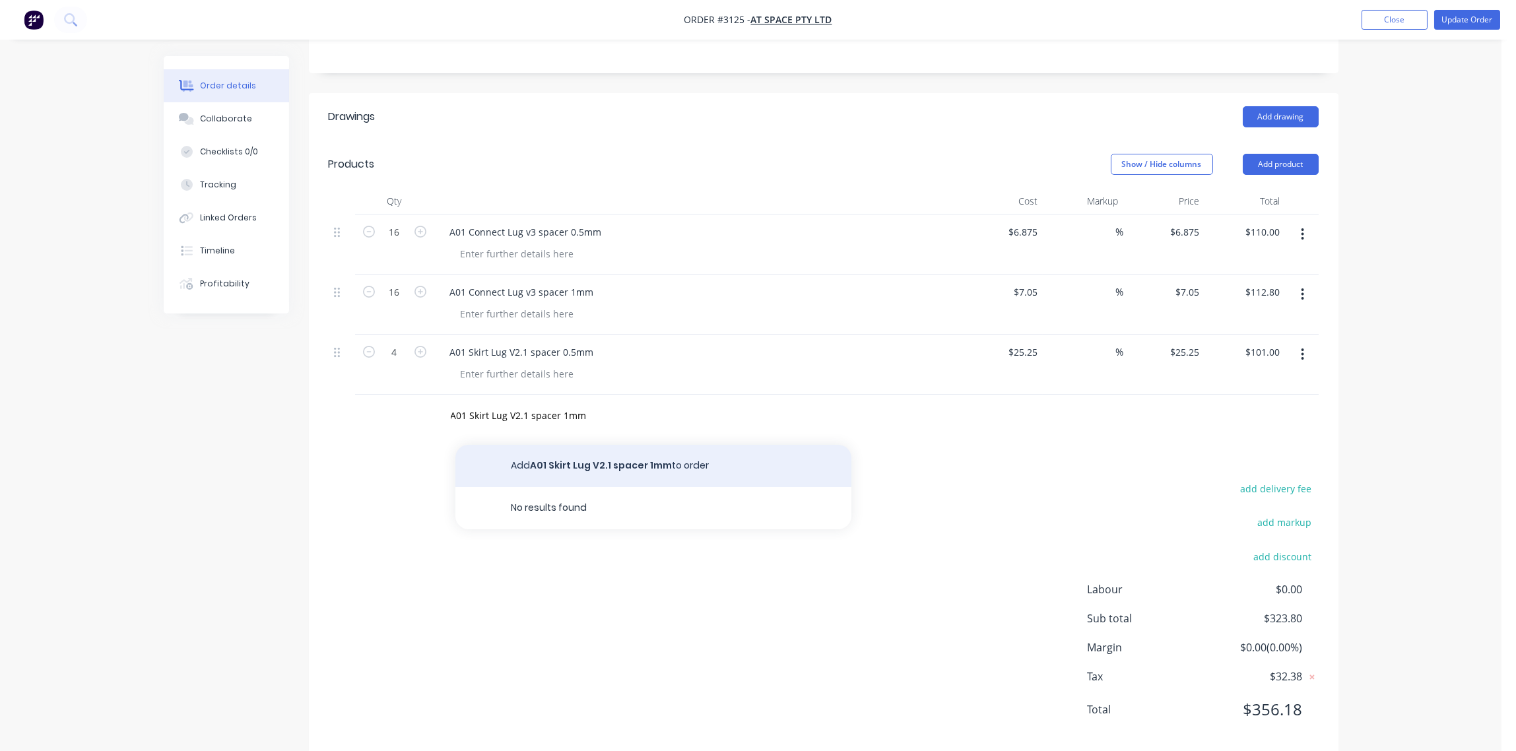
click at [631, 447] on button "Add A01 Skirt Lug V2.1 spacer 1mm to order" at bounding box center [653, 466] width 396 height 42
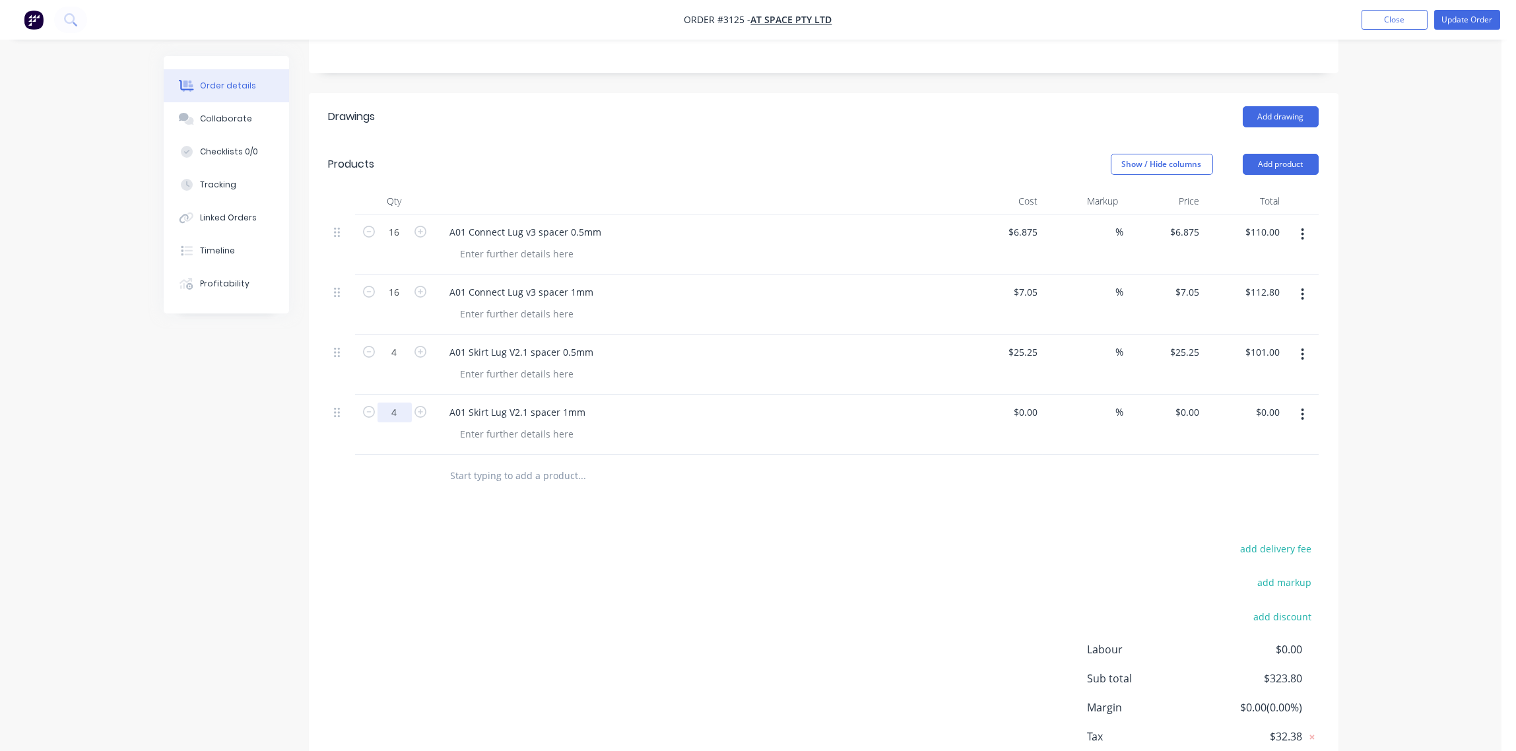
type input "4"
click at [1272, 403] on input "0.00" at bounding box center [1270, 412] width 30 height 19
type input "114"
type input "$28.50"
type input "$114.00"
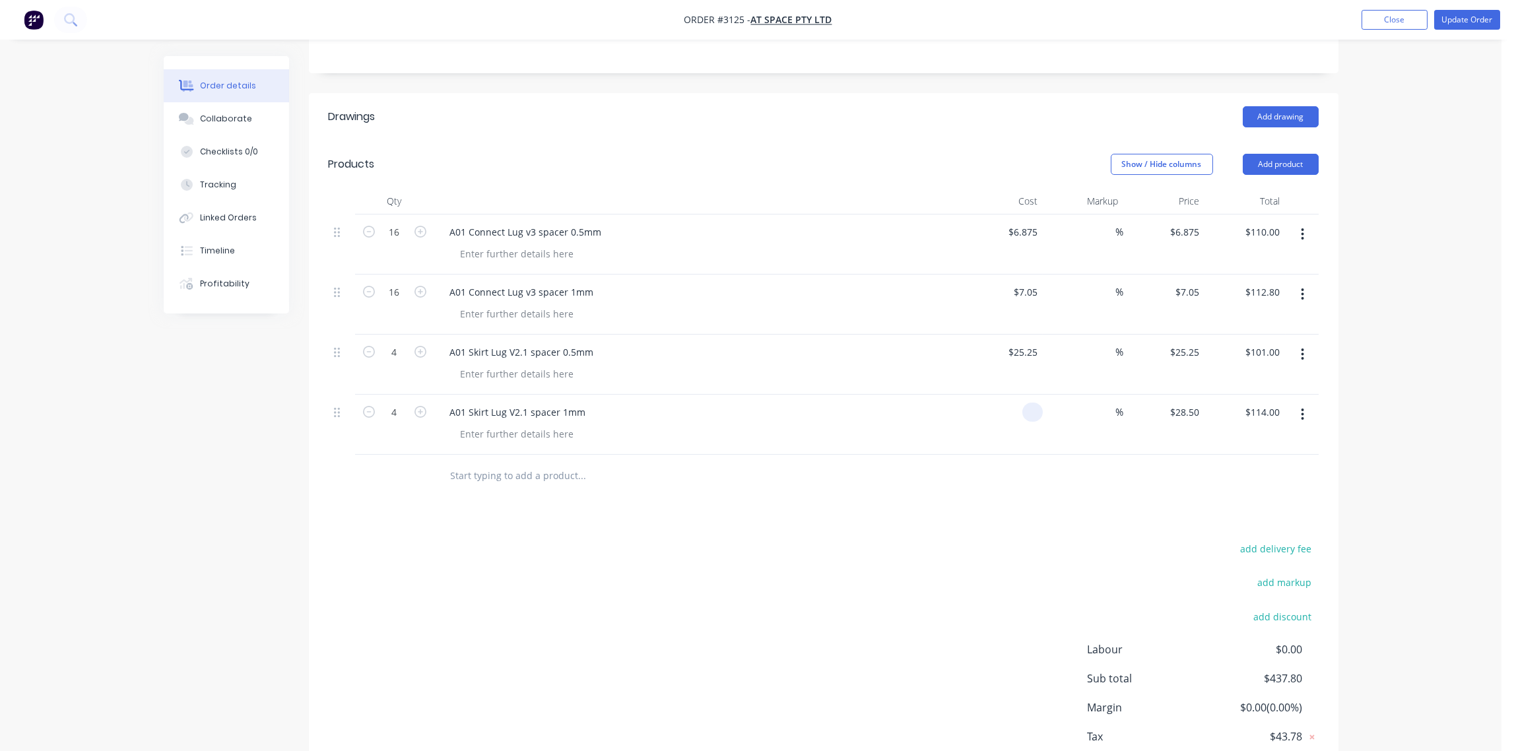
click at [1032, 403] on input at bounding box center [1035, 412] width 15 height 19
type input "$28.50"
click at [828, 426] on div "A01 Skirt Lug V2.1 spacer 1mm" at bounding box center [698, 425] width 528 height 60
click at [553, 244] on div at bounding box center [517, 253] width 135 height 19
click at [564, 244] on div "MATERIAL: ALUMINIUM" at bounding box center [512, 253] width 124 height 19
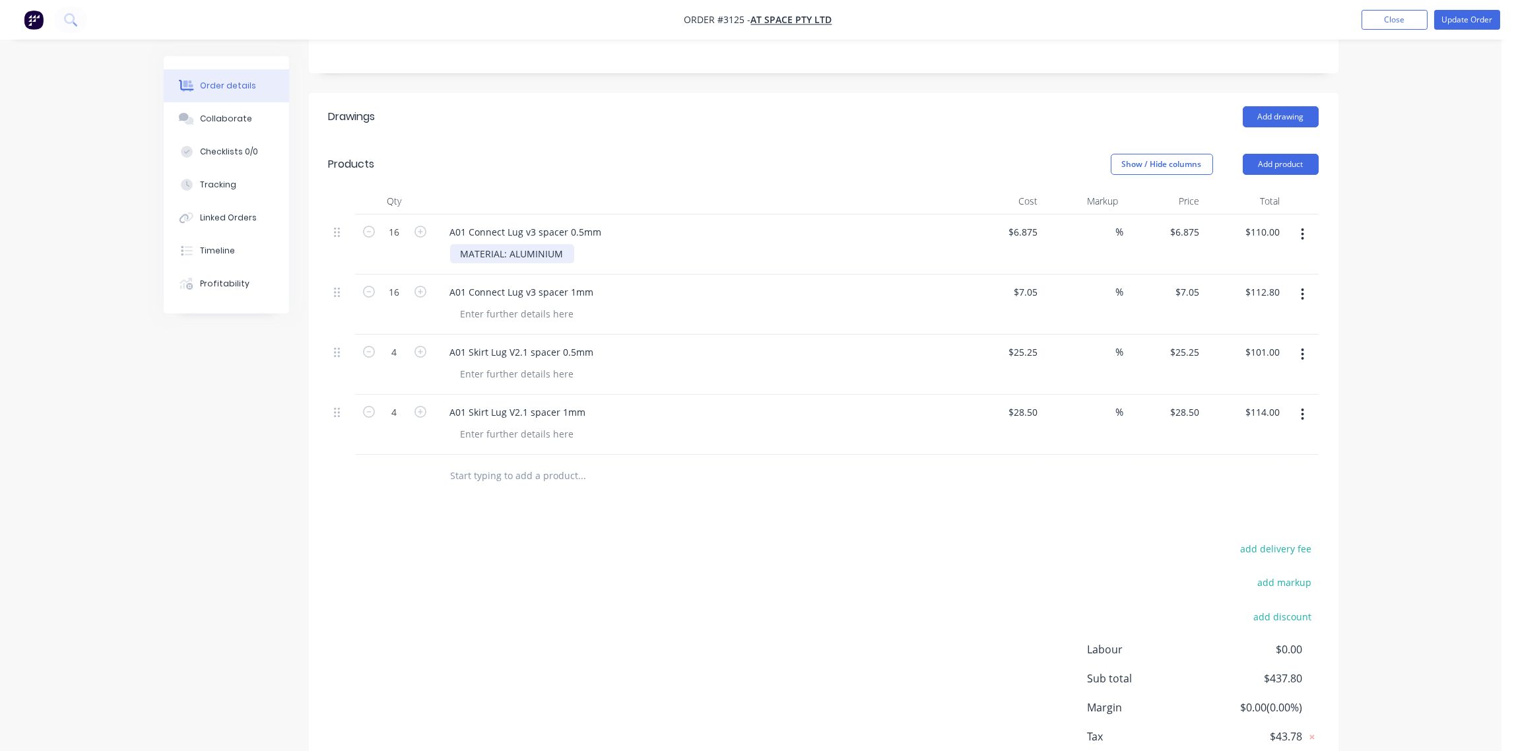
click at [564, 244] on div "MATERIAL: ALUMINIUM" at bounding box center [512, 253] width 124 height 19
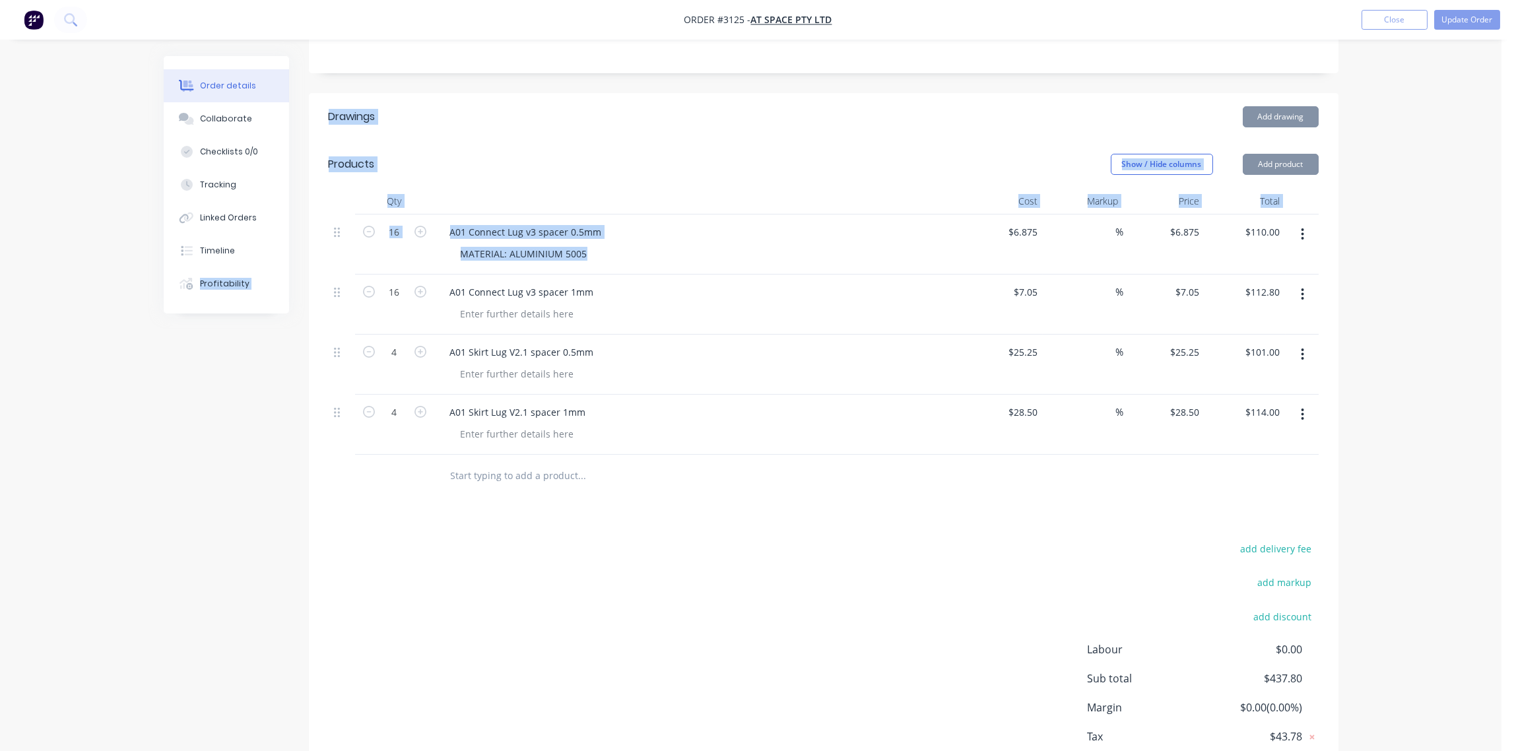
drag, startPoint x: 588, startPoint y: 237, endPoint x: 434, endPoint y: 244, distance: 154.6
click at [294, 253] on div "Order details Collaborate Checklists 0/0 Tracking Linked Orders Timeline Profit…" at bounding box center [750, 297] width 1201 height 1073
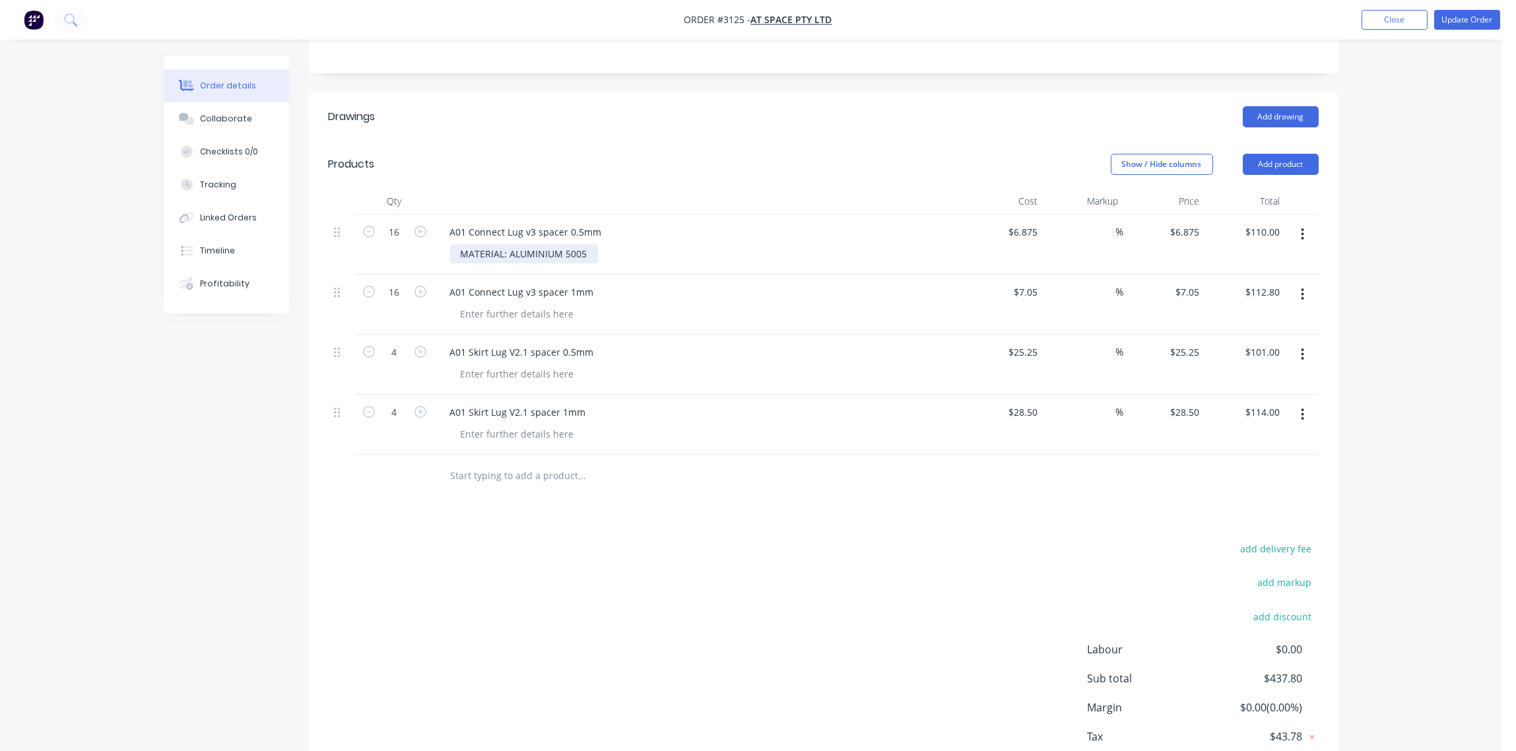
drag, startPoint x: 604, startPoint y: 241, endPoint x: 588, endPoint y: 240, distance: 15.9
click at [598, 244] on div "MATERIAL: ALUMINIUM 5005" at bounding box center [703, 253] width 507 height 19
drag, startPoint x: 588, startPoint y: 236, endPoint x: 442, endPoint y: 245, distance: 146.8
click at [442, 245] on div "A01 Connect Lug v3 spacer 0.5mm MATERIAL: ALUMINIUM 5005" at bounding box center [698, 244] width 528 height 60
copy div "MATERIAL: ALUMINIUM 5005"
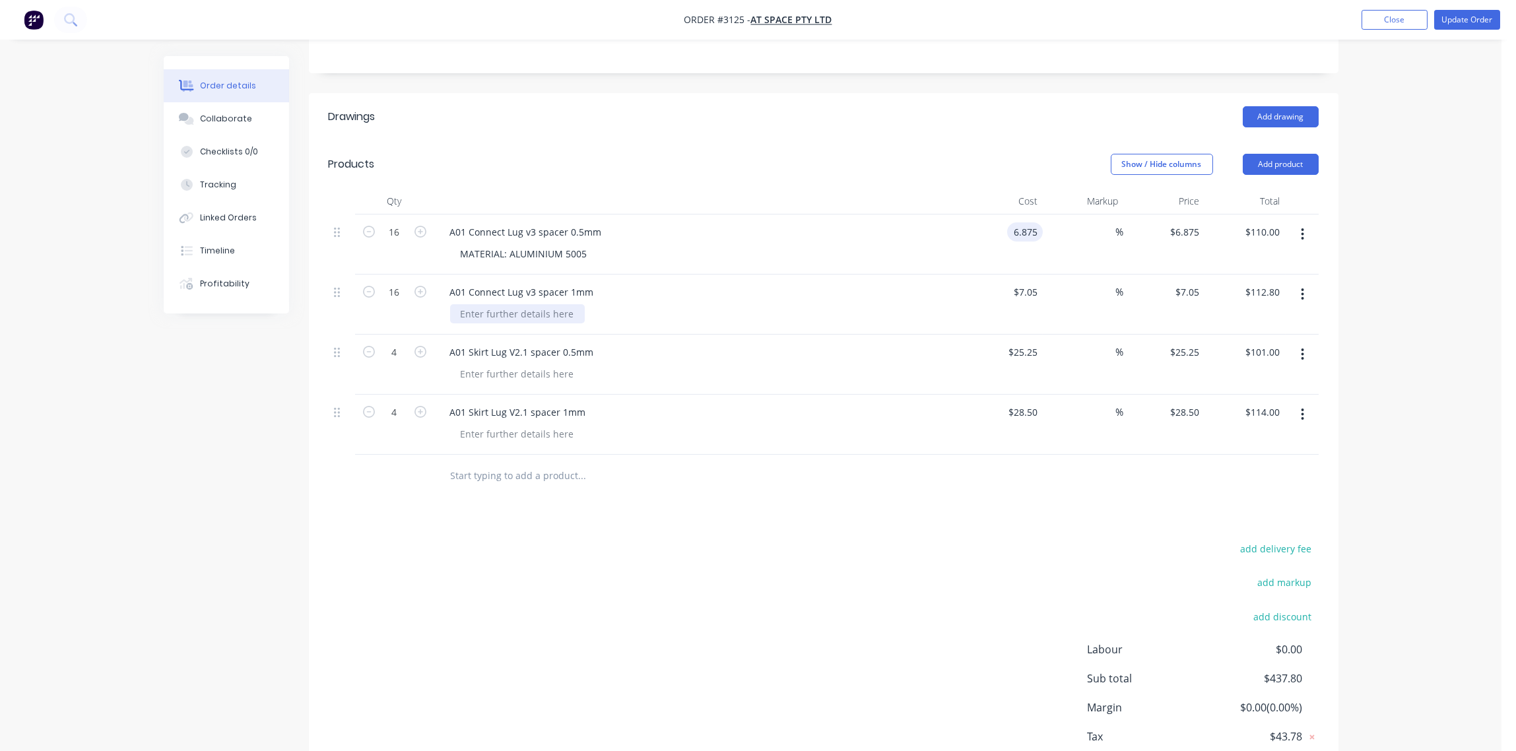
type input "$6.875"
click at [470, 304] on div at bounding box center [517, 313] width 135 height 19
drag, startPoint x: 470, startPoint y: 300, endPoint x: 407, endPoint y: 521, distance: 229.2
click at [405, 540] on div "add delivery fee add markup add discount Labour $0.00 Sub total $437.80 Margin …" at bounding box center [824, 667] width 990 height 255
click at [514, 304] on div at bounding box center [517, 313] width 135 height 19
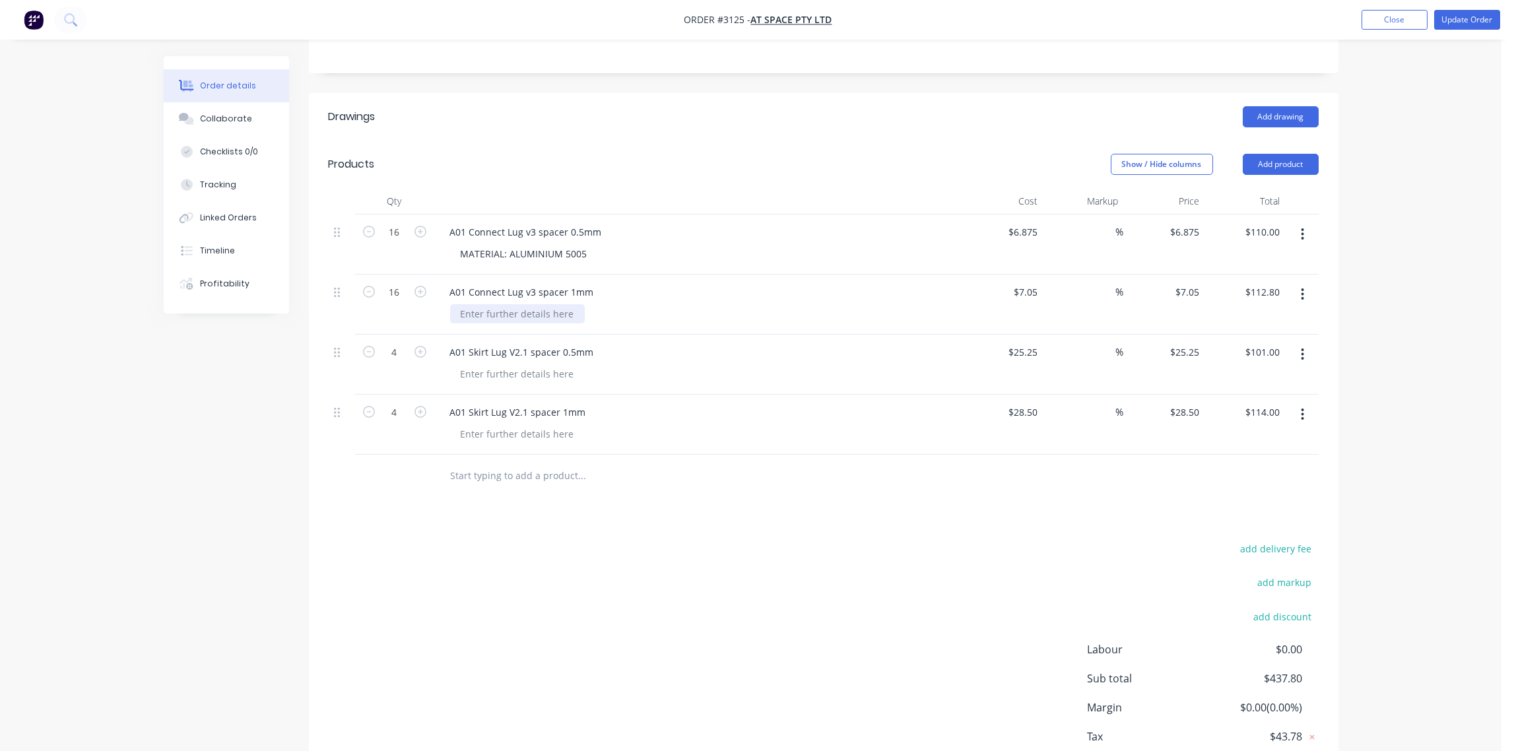
paste div
type input "$7.05"
click at [519, 364] on div at bounding box center [517, 373] width 135 height 19
click at [502, 364] on div at bounding box center [517, 373] width 135 height 19
type input "$25.25"
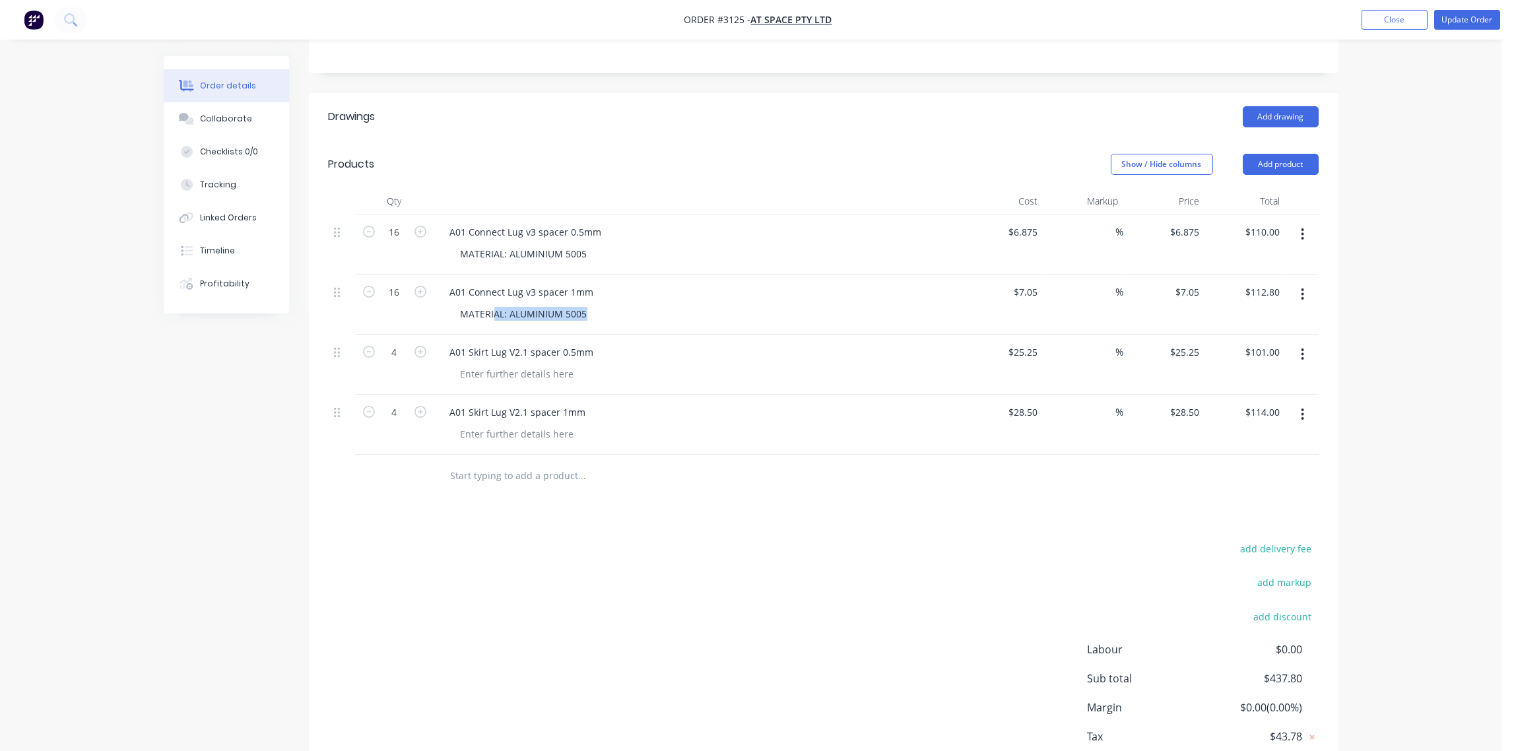
drag, startPoint x: 590, startPoint y: 293, endPoint x: 408, endPoint y: 295, distance: 182.2
click at [408, 295] on div "16 A01 Connect Lug v3 spacer 1mm MATERIAL: ALUMINIUM 5005 $7.05 $7.05 % $7.05 $…" at bounding box center [824, 305] width 990 height 60
drag, startPoint x: 458, startPoint y: 294, endPoint x: 610, endPoint y: 296, distance: 151.8
click at [610, 304] on div "MATERIAL: ALUMINIUM 5005" at bounding box center [703, 313] width 507 height 19
copy div "MATERIAL: ALUMINIUM 5005"
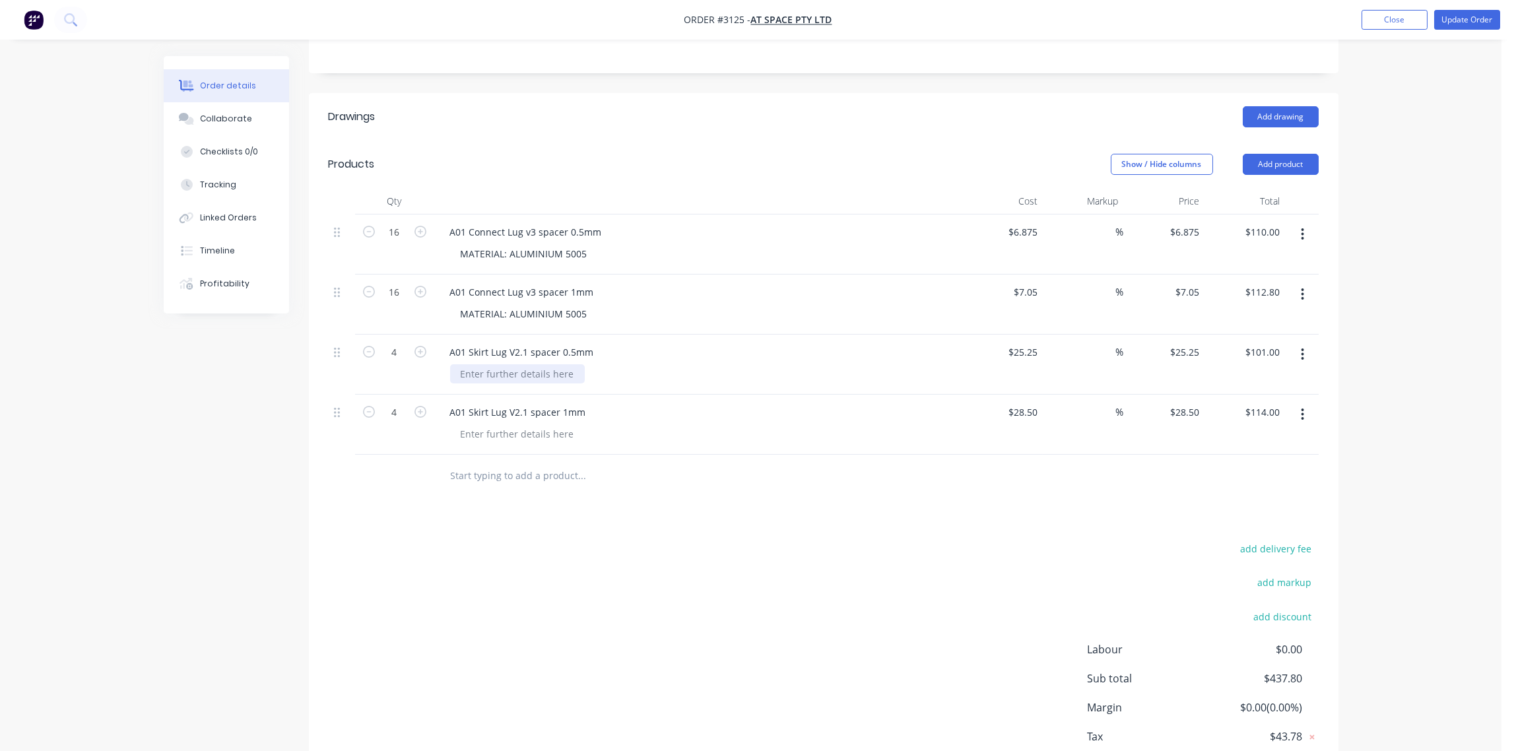
click at [508, 364] on div at bounding box center [517, 373] width 135 height 19
paste div
type input "$25.25"
click at [510, 424] on div at bounding box center [517, 433] width 135 height 19
type input "$28.50"
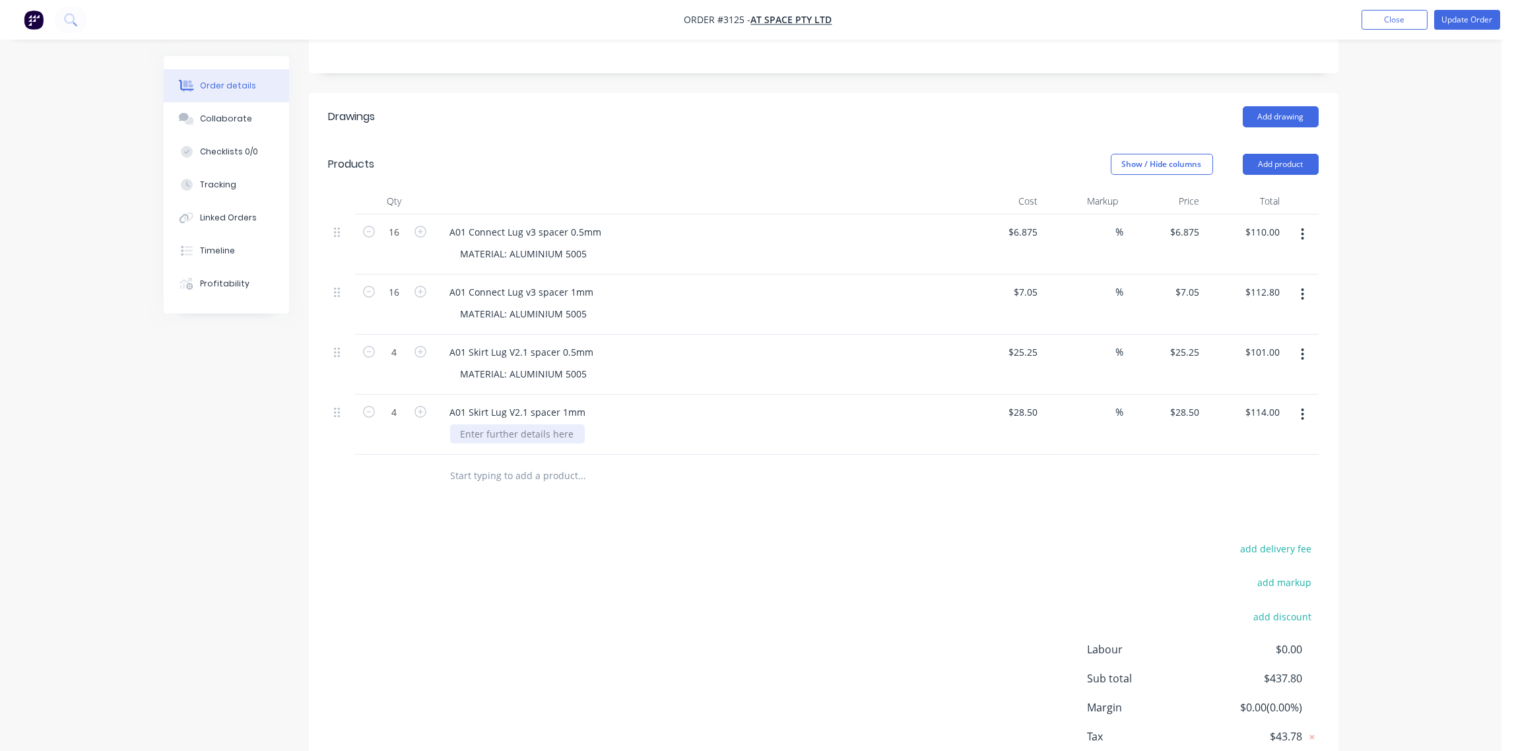
click at [496, 424] on div at bounding box center [517, 433] width 135 height 19
paste div
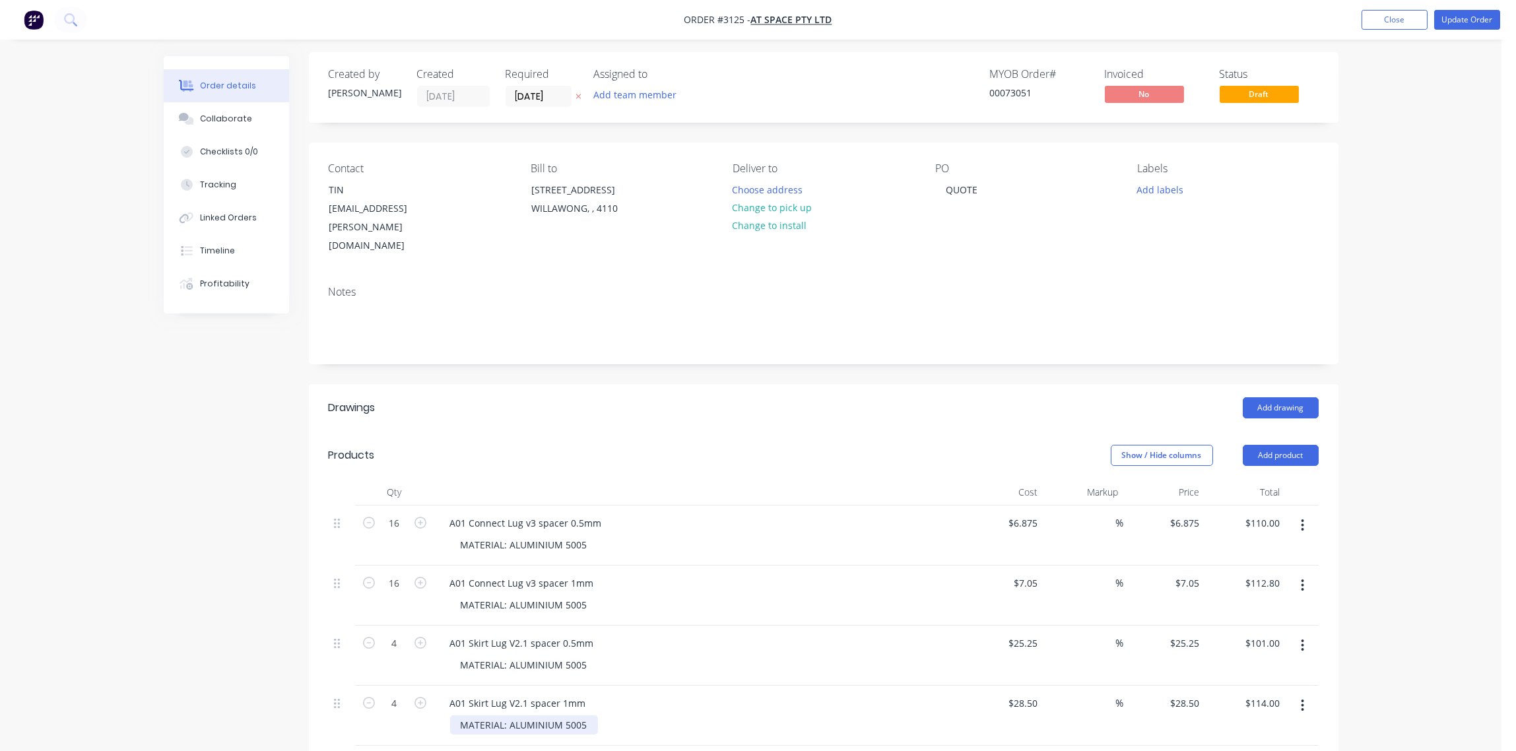
scroll to position [0, 0]
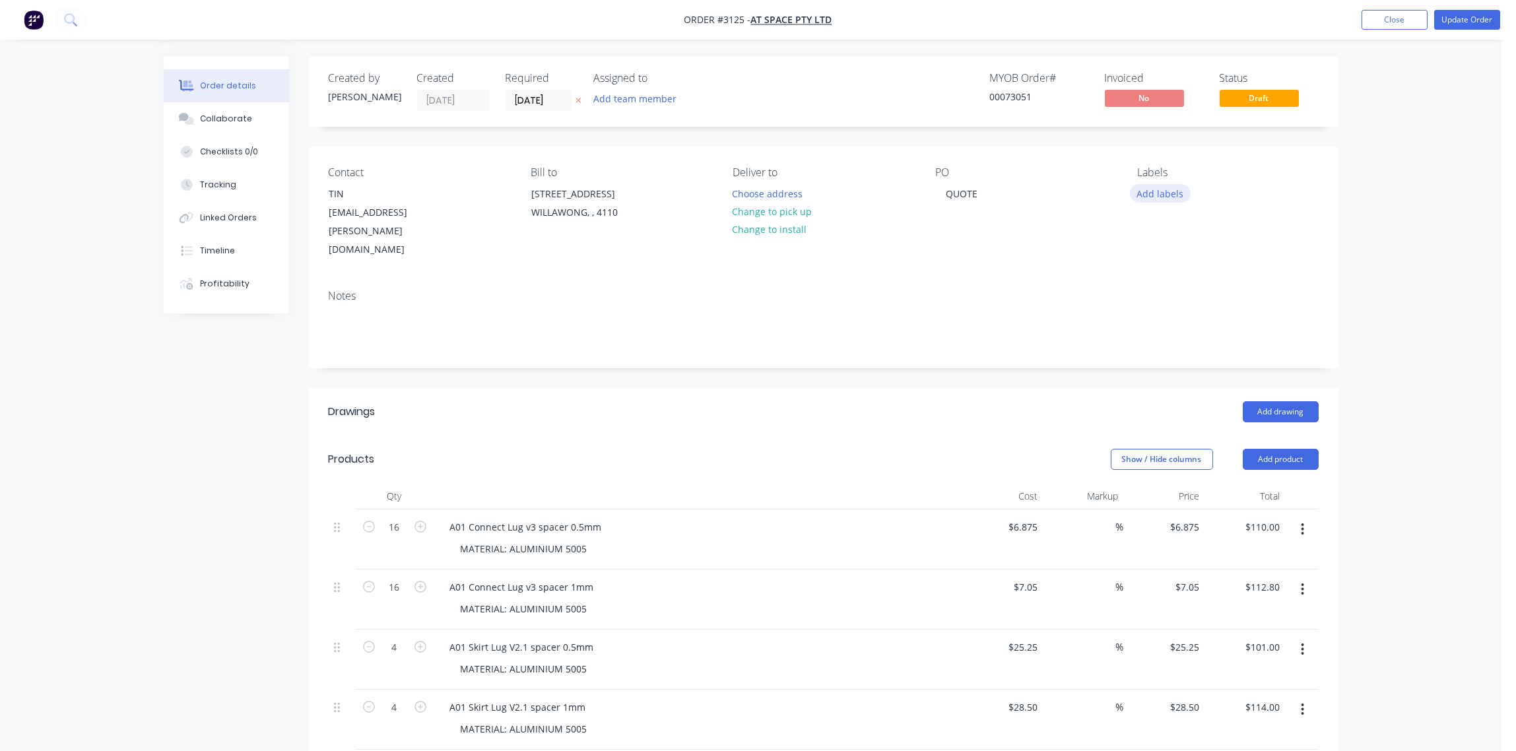
click at [1163, 197] on button "Add labels" at bounding box center [1160, 193] width 61 height 18
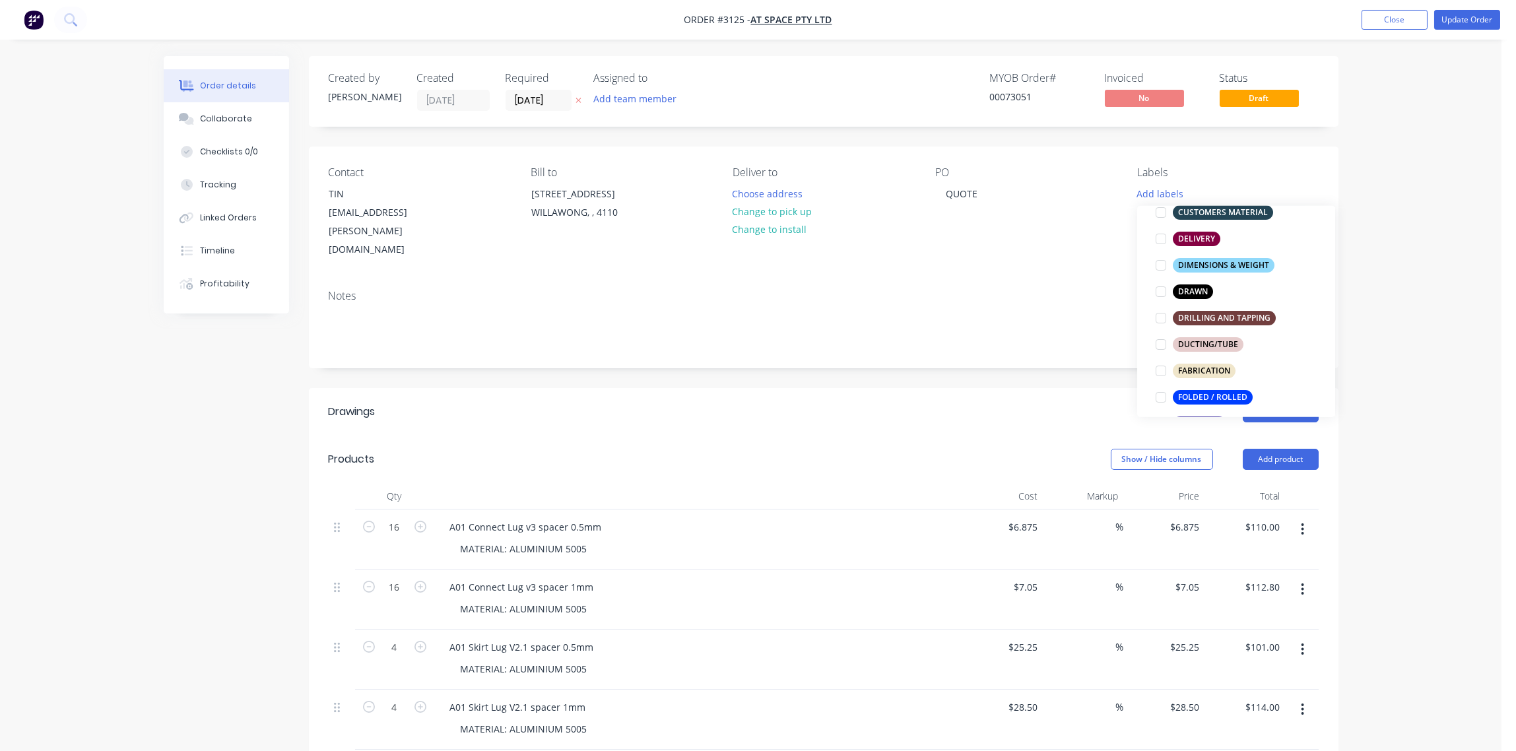
scroll to position [295, 0]
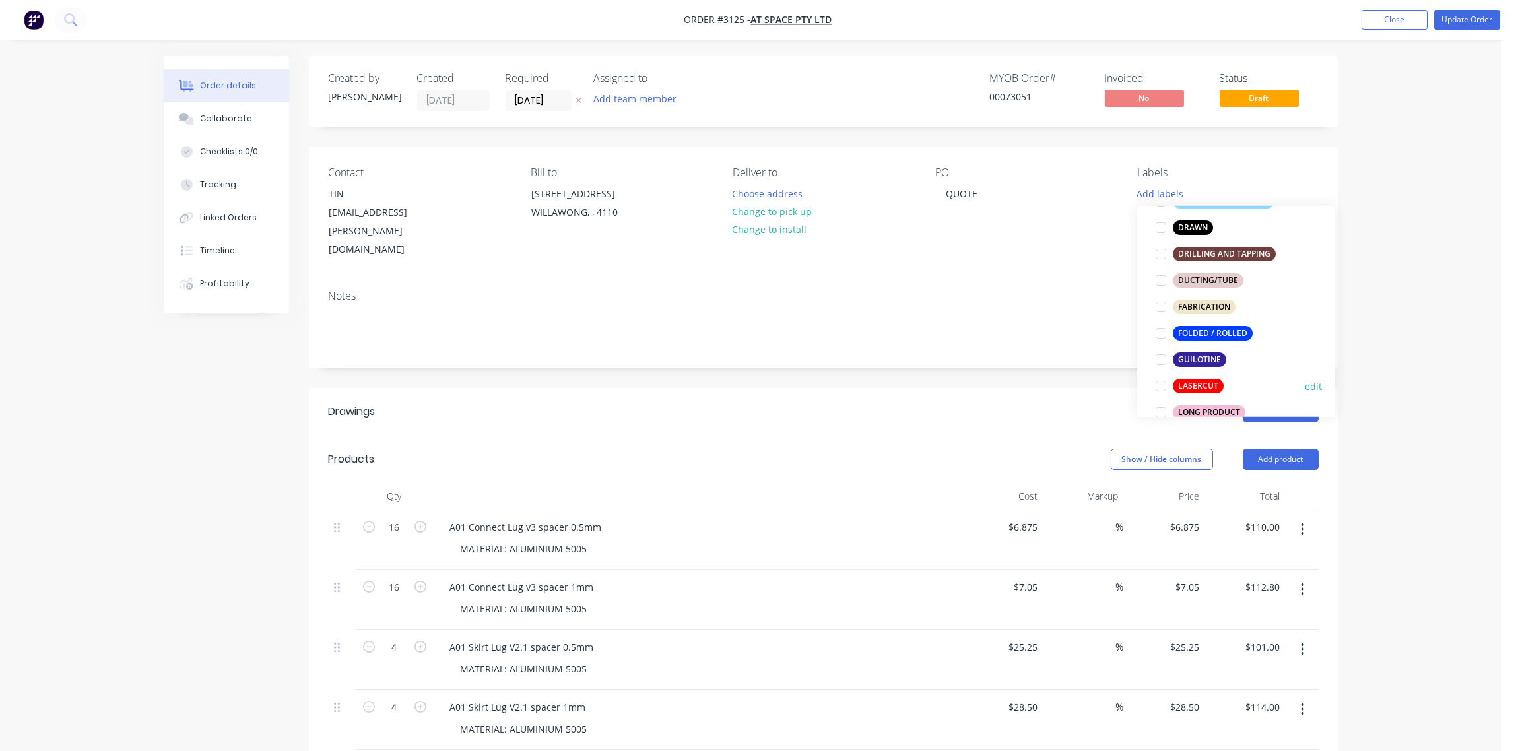
click at [1162, 385] on div at bounding box center [1161, 386] width 26 height 26
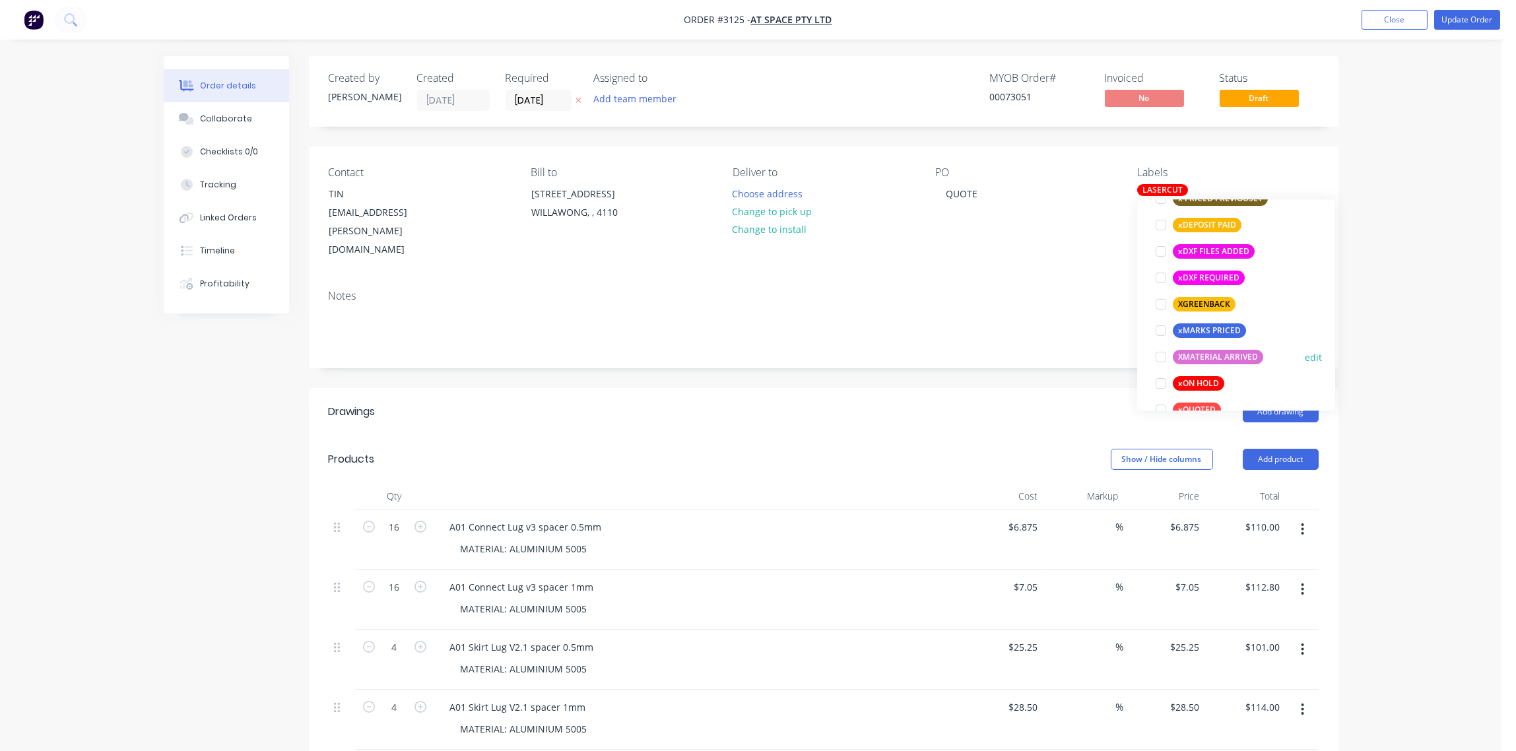
scroll to position [1161, 0]
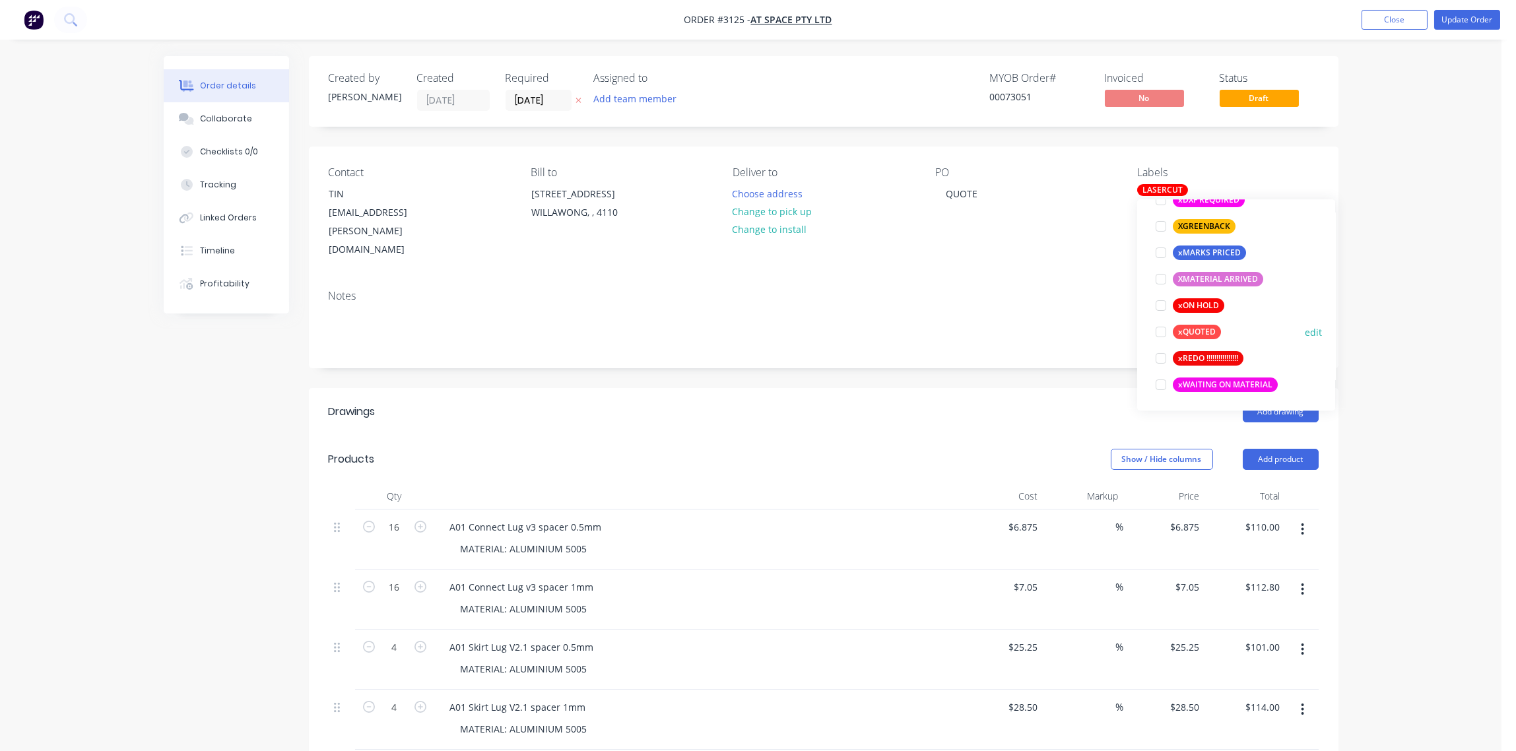
click at [1164, 333] on div at bounding box center [1161, 332] width 26 height 26
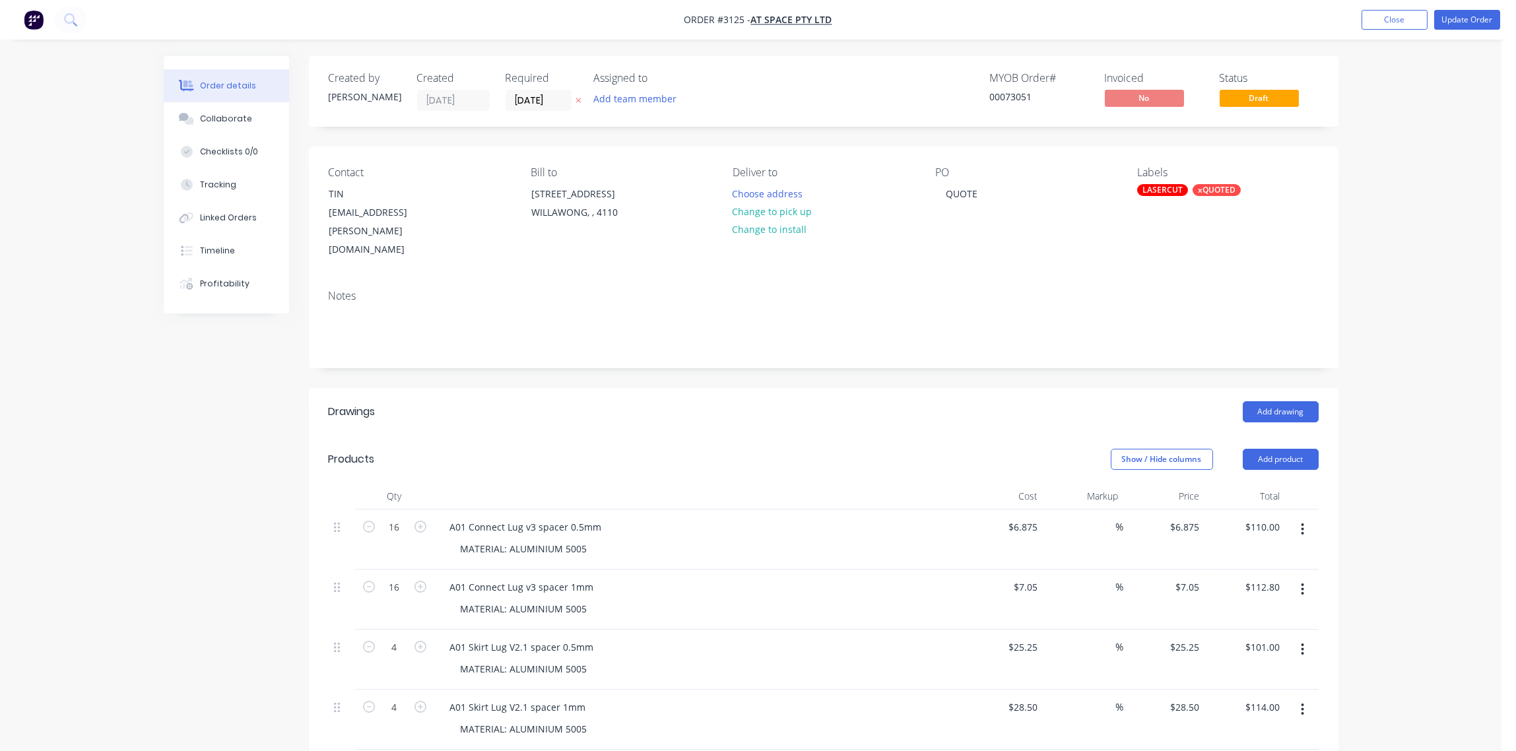
click at [621, 449] on div "Show / Hide columns Add product" at bounding box center [928, 459] width 779 height 21
click at [1274, 449] on button "Add product" at bounding box center [1281, 459] width 76 height 21
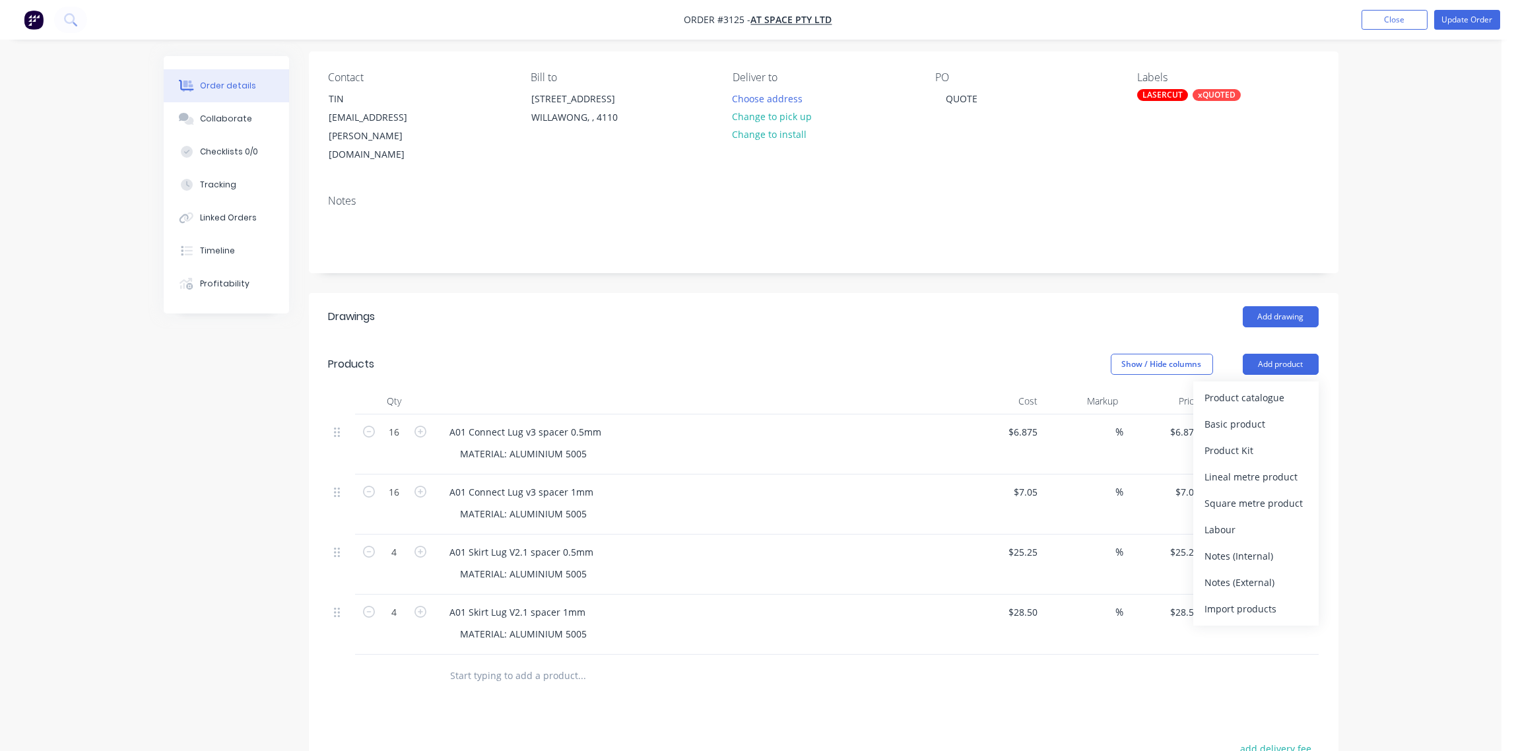
scroll to position [295, 0]
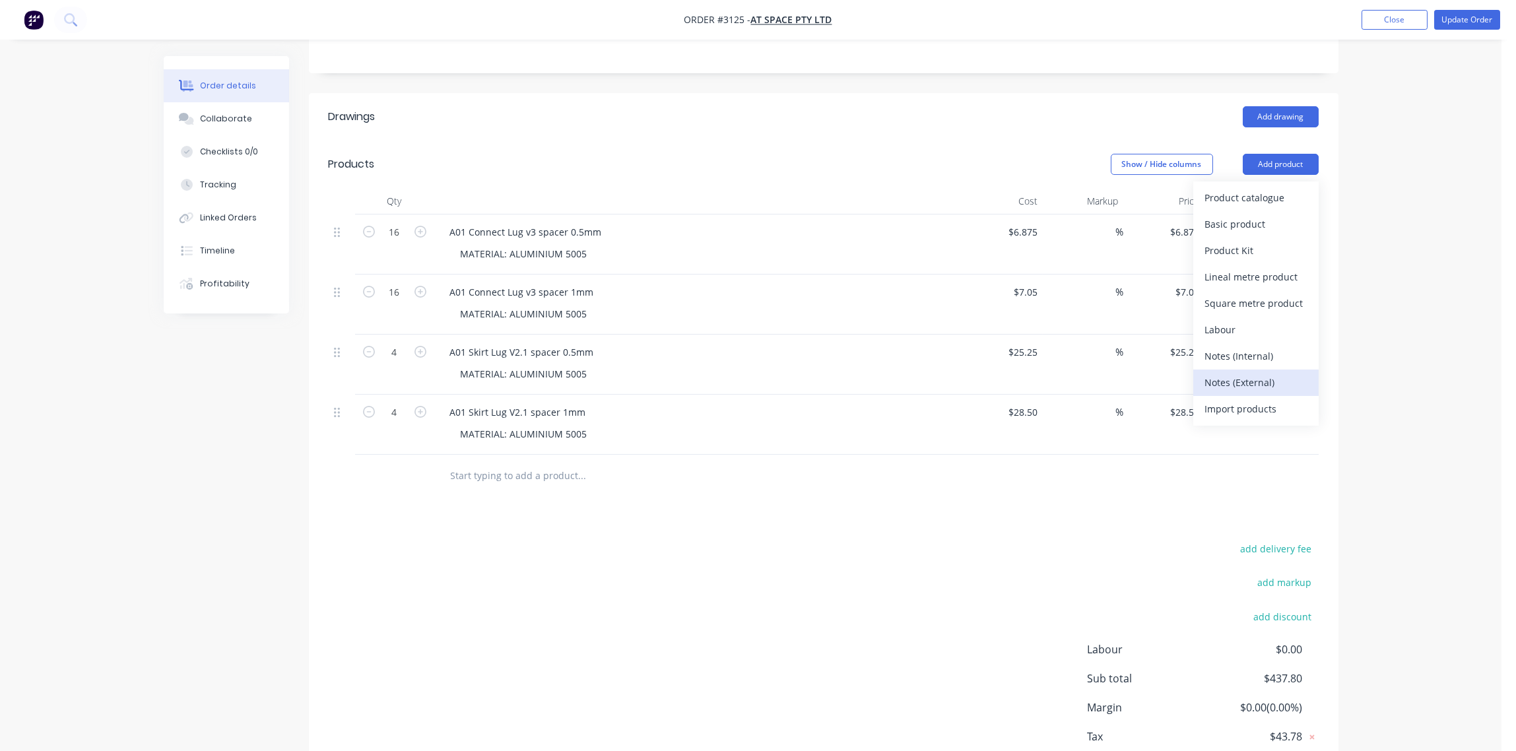
click at [1256, 373] on div "Notes (External)" at bounding box center [1256, 382] width 102 height 19
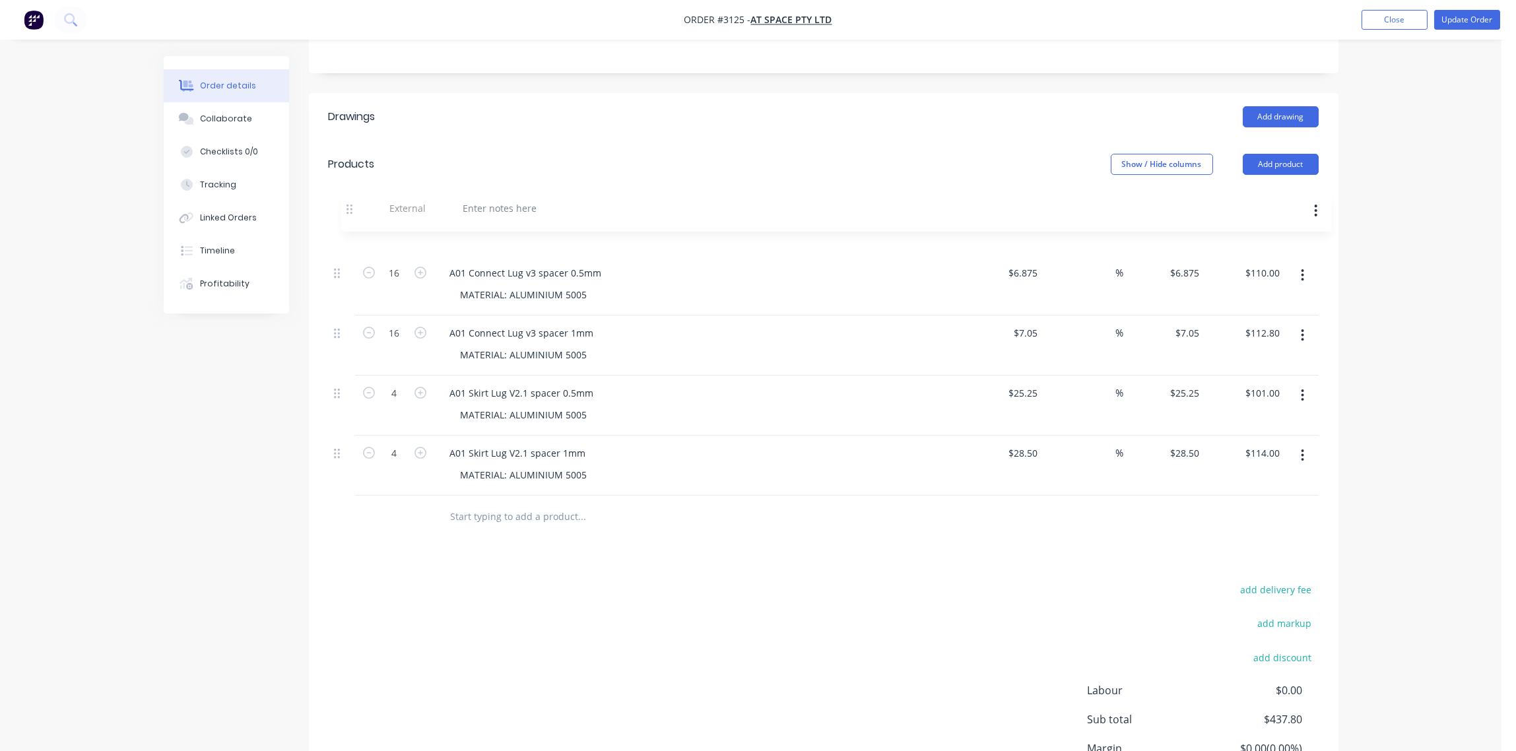
drag, startPoint x: 338, startPoint y: 459, endPoint x: 350, endPoint y: 204, distance: 255.7
click at [350, 214] on div "16 A01 Connect Lug v3 spacer 0.5mm MATERIAL: ALUMINIUM 5005 $6.875 $6.875 % $6.…" at bounding box center [824, 354] width 990 height 281
click at [500, 222] on div at bounding box center [487, 231] width 95 height 19
paste div
click at [230, 121] on div "Collaborate" at bounding box center [226, 119] width 52 height 12
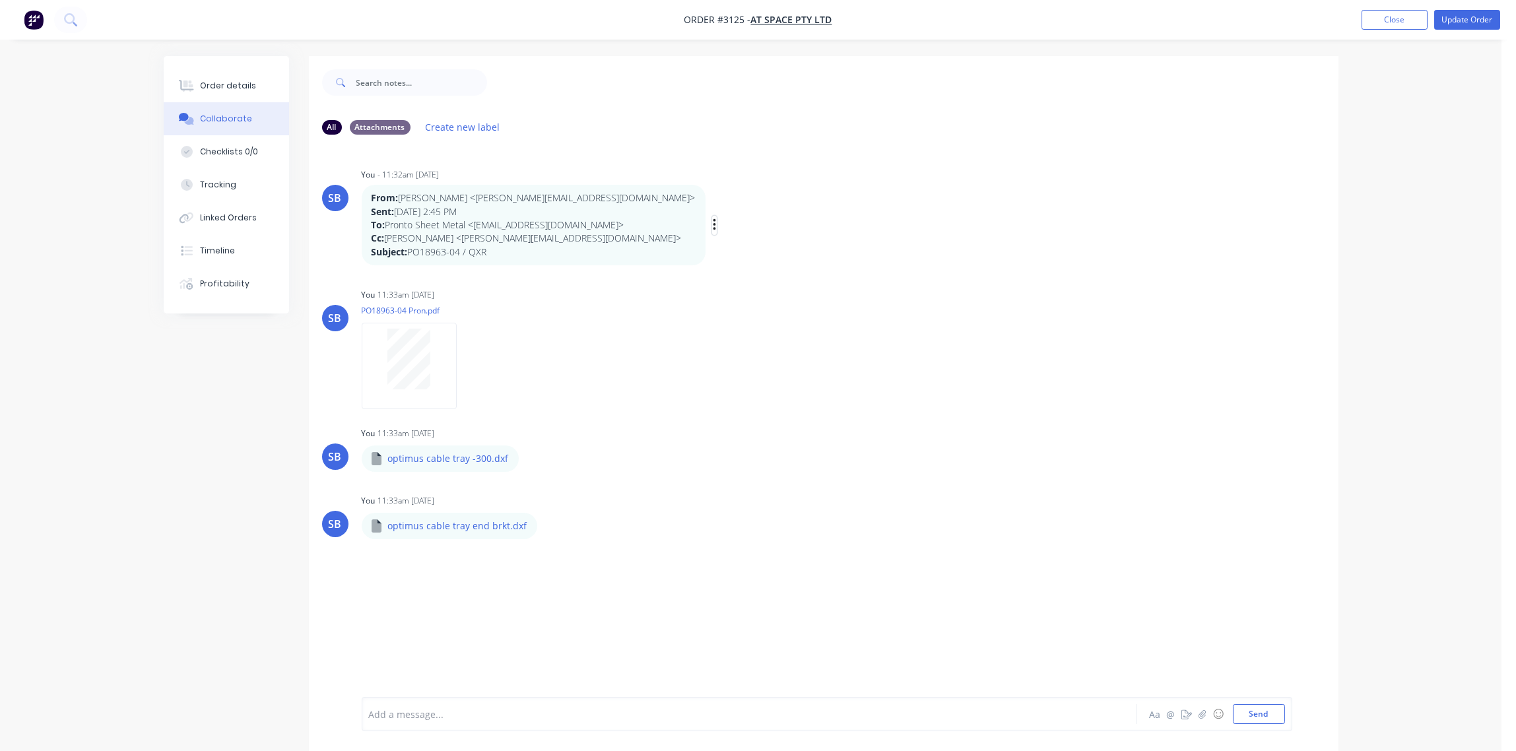
click at [713, 226] on icon "button" at bounding box center [715, 225] width 4 height 15
click at [0, 0] on button "Delete" at bounding box center [0, 0] width 0 height 0
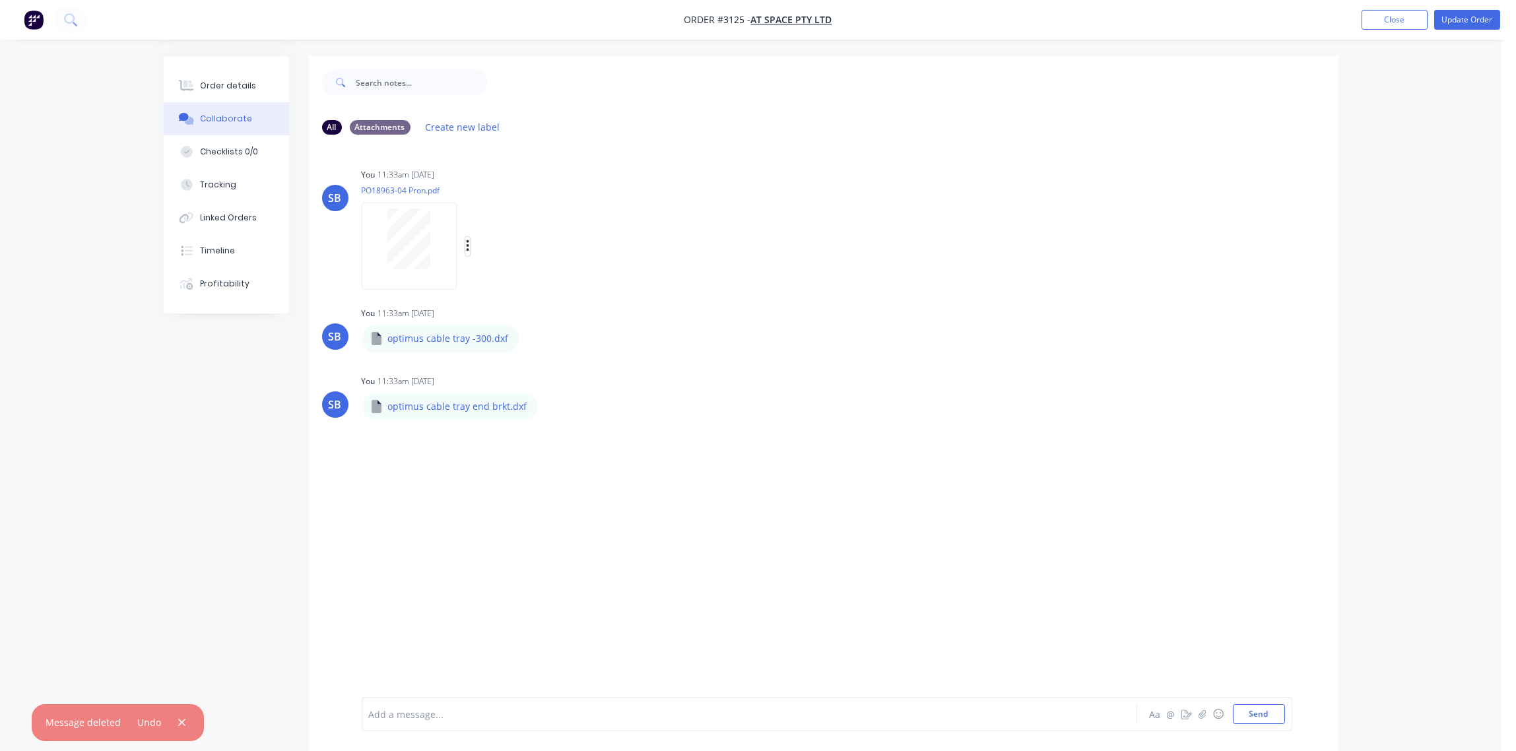
click at [466, 246] on icon "button" at bounding box center [468, 246] width 4 height 15
click at [508, 310] on button "Delete" at bounding box center [554, 311] width 148 height 30
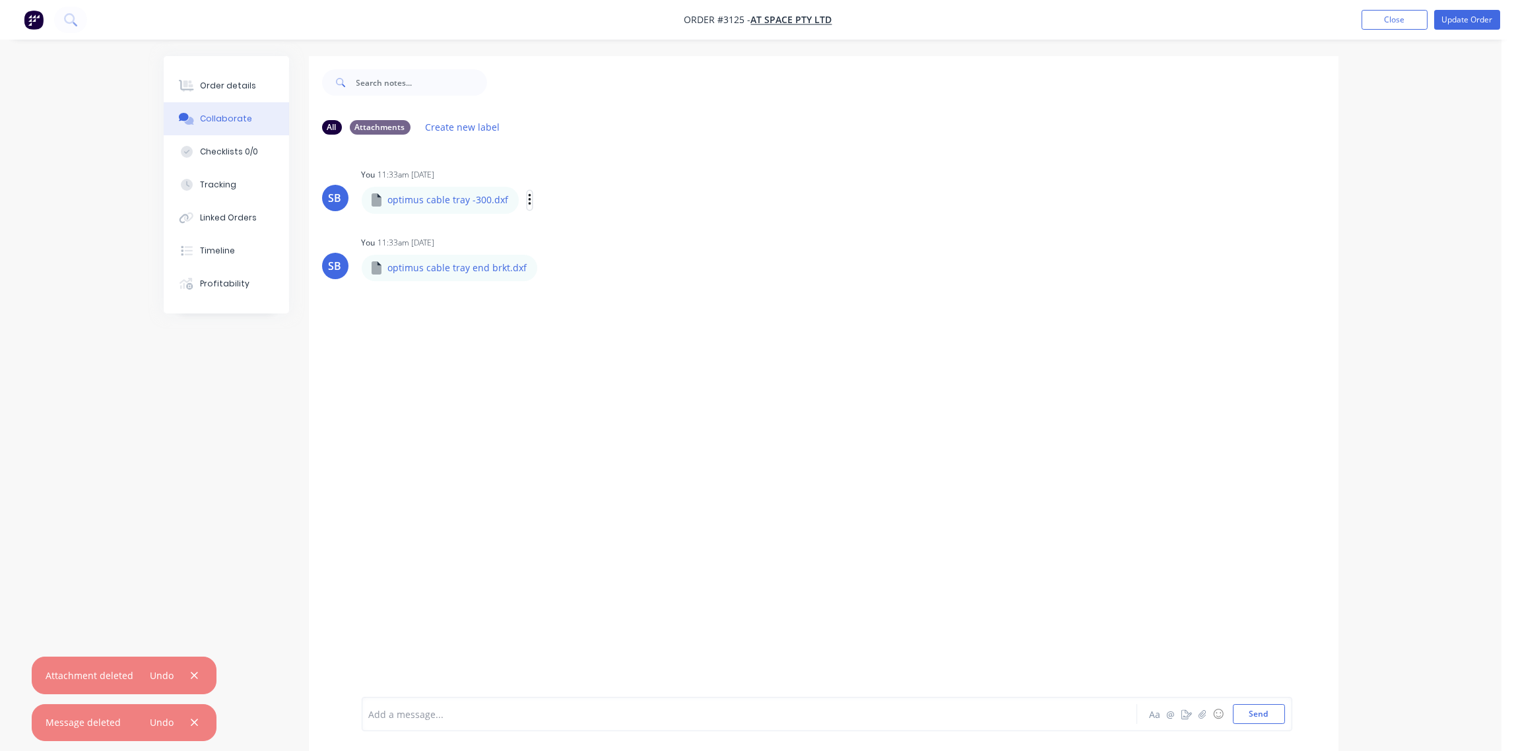
click at [528, 205] on icon "button" at bounding box center [530, 200] width 4 height 15
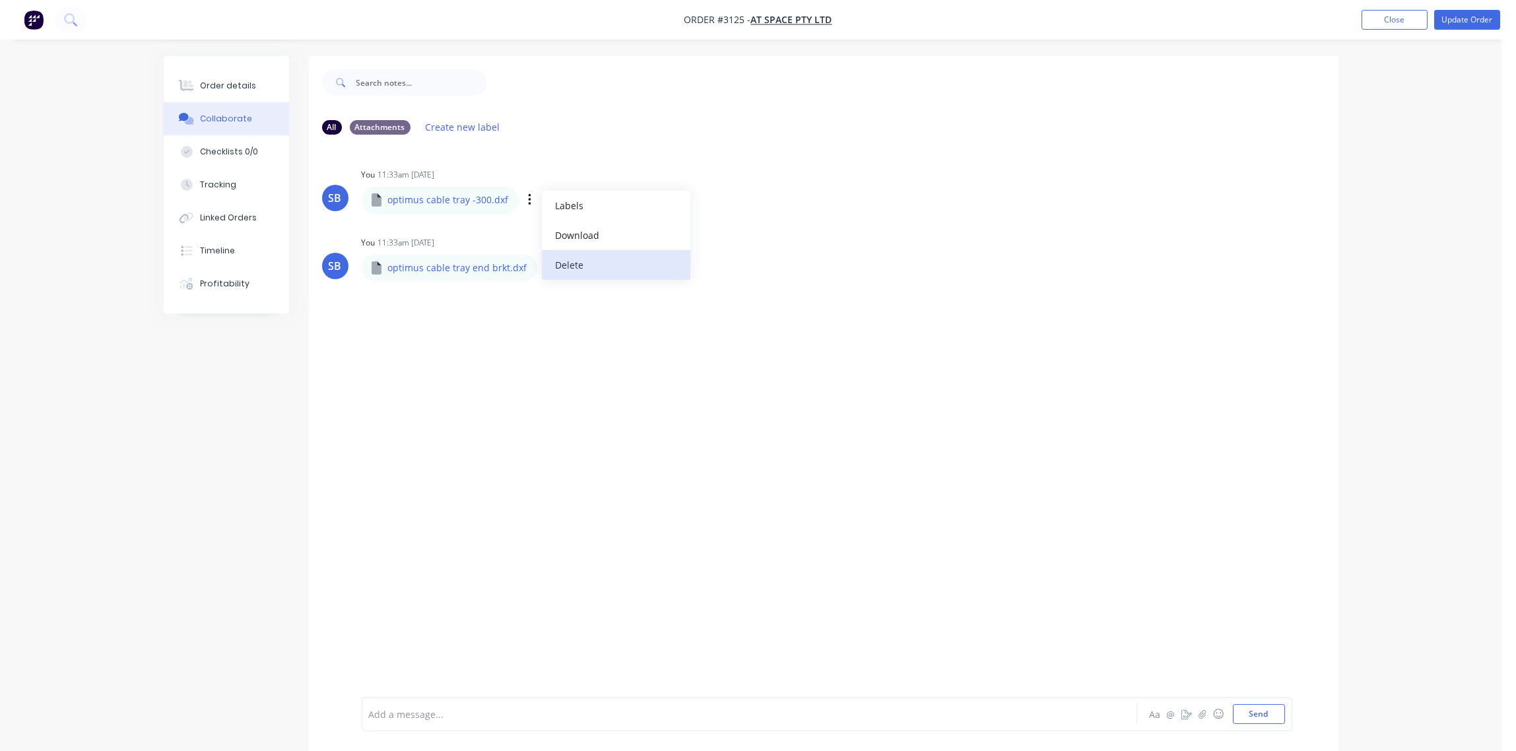
click at [579, 259] on button "Delete" at bounding box center [616, 265] width 148 height 30
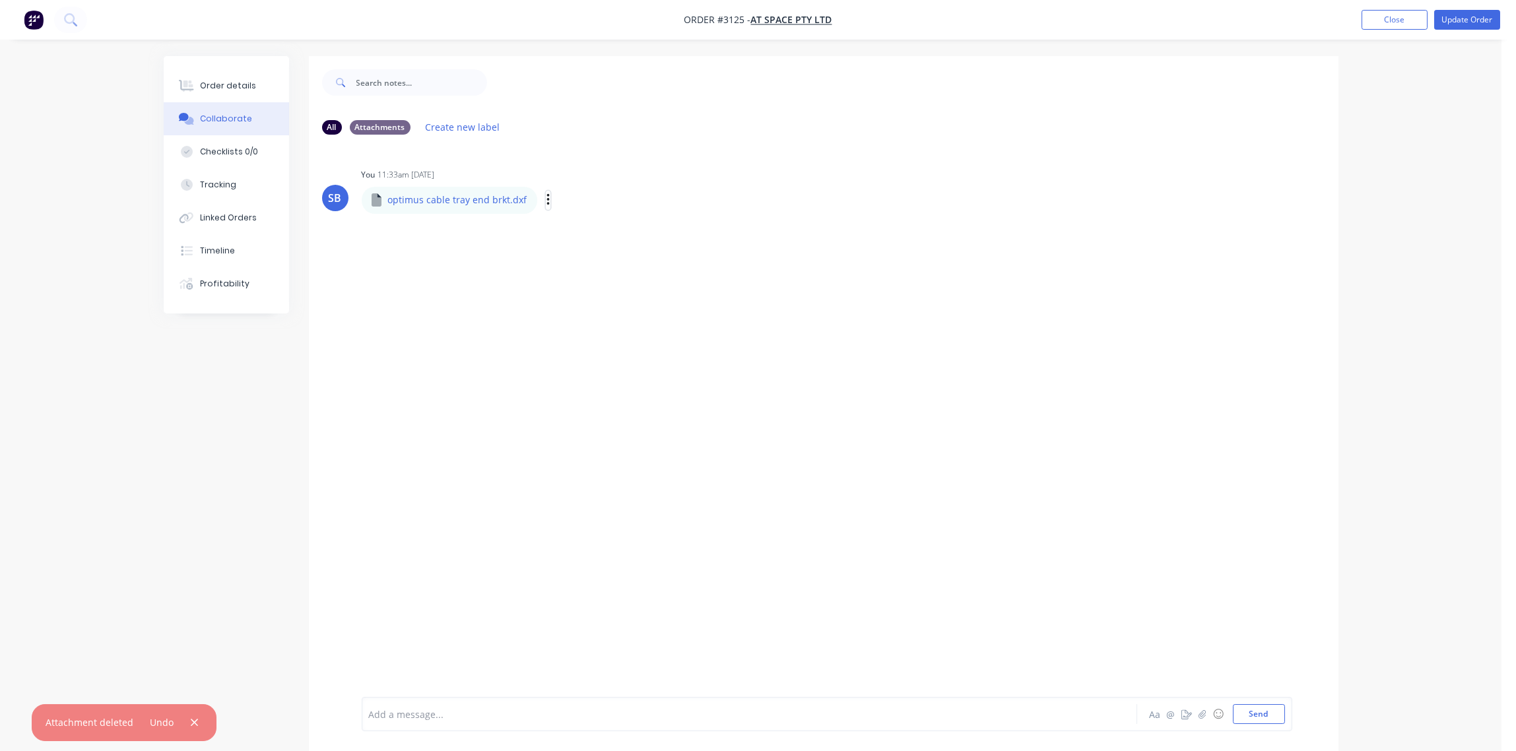
click at [546, 201] on icon "button" at bounding box center [548, 200] width 4 height 15
click at [593, 260] on button "Delete" at bounding box center [634, 265] width 148 height 30
click at [230, 82] on div "Order details" at bounding box center [228, 86] width 56 height 12
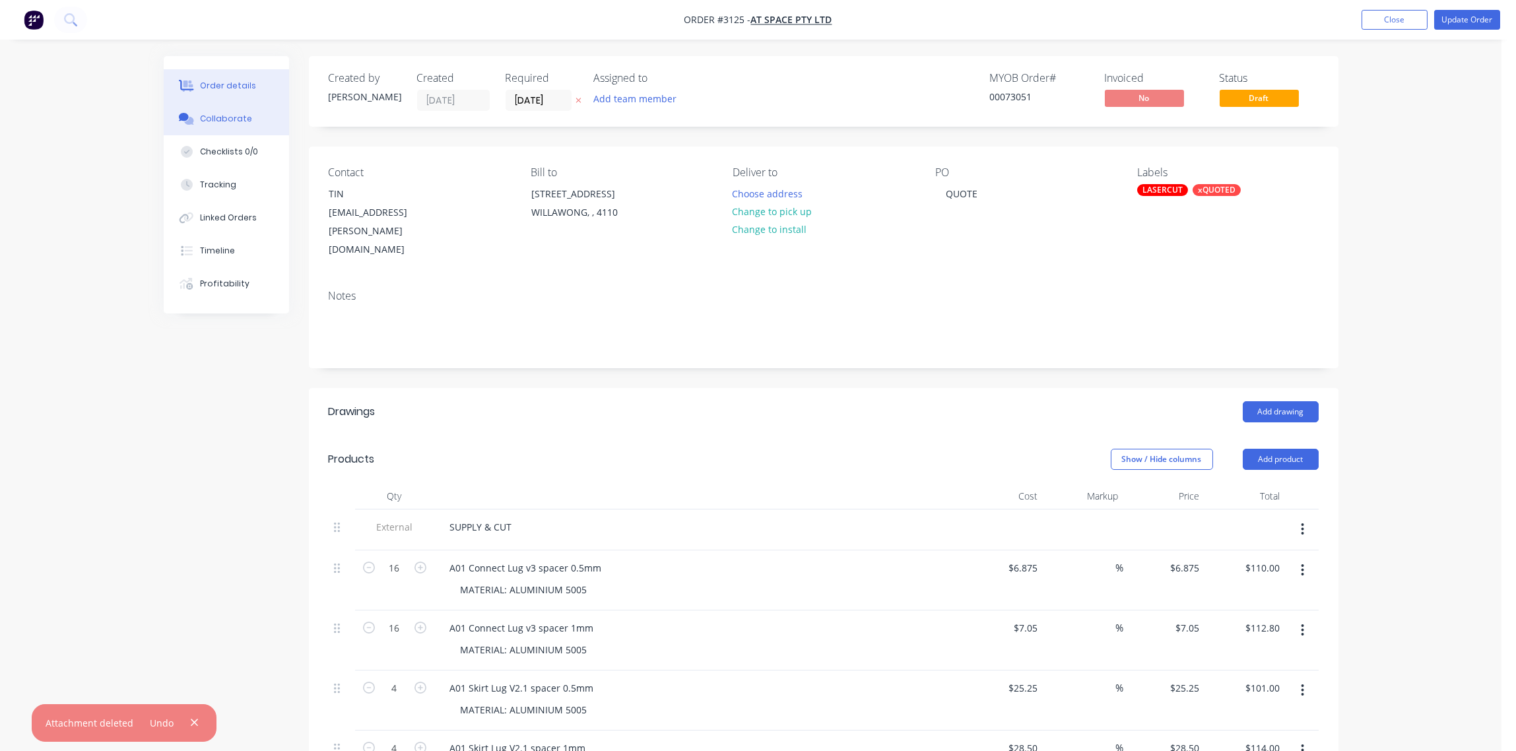
click at [229, 114] on div "Collaborate" at bounding box center [226, 119] width 52 height 12
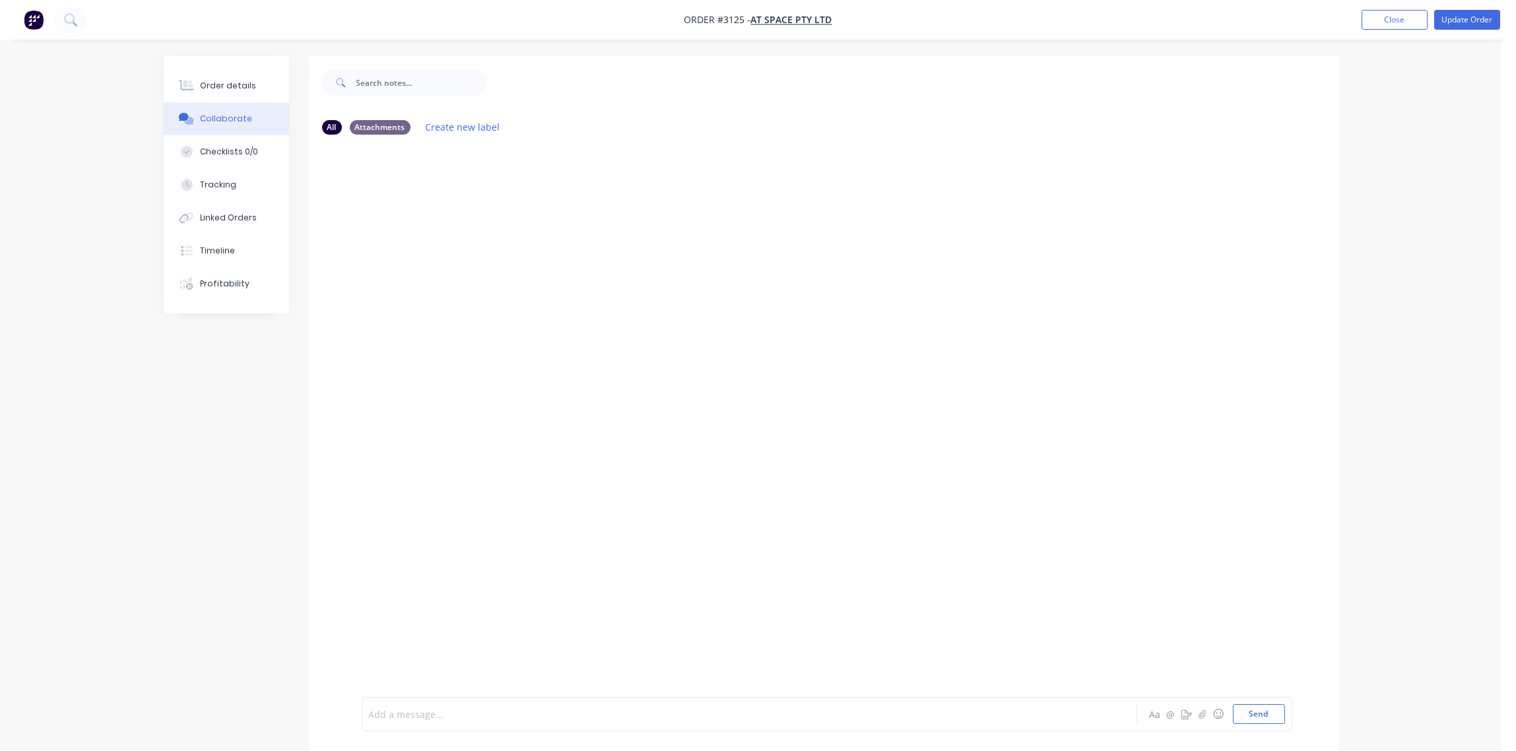
click at [455, 707] on div at bounding box center [713, 714] width 686 height 14
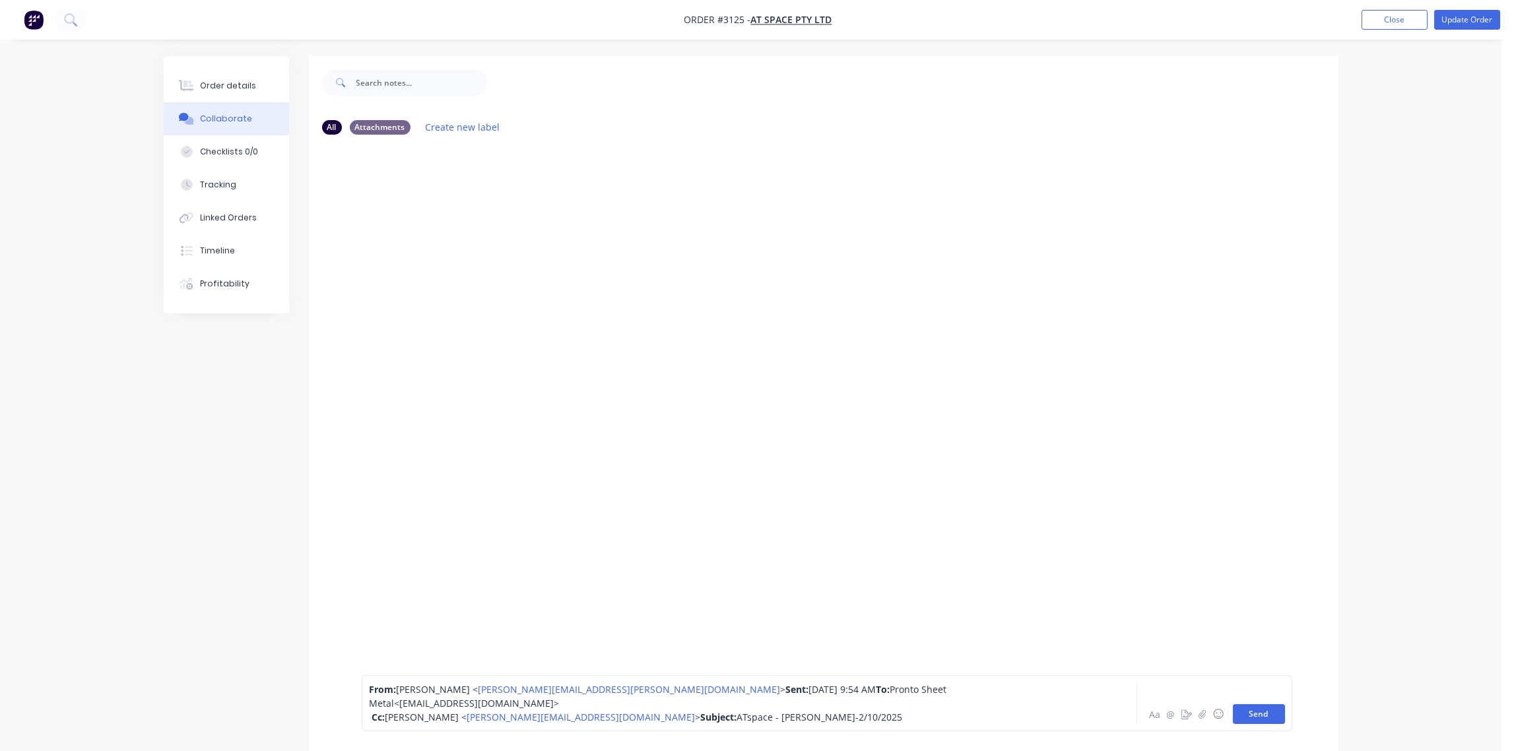
click at [1265, 719] on button "Send" at bounding box center [1259, 714] width 52 height 20
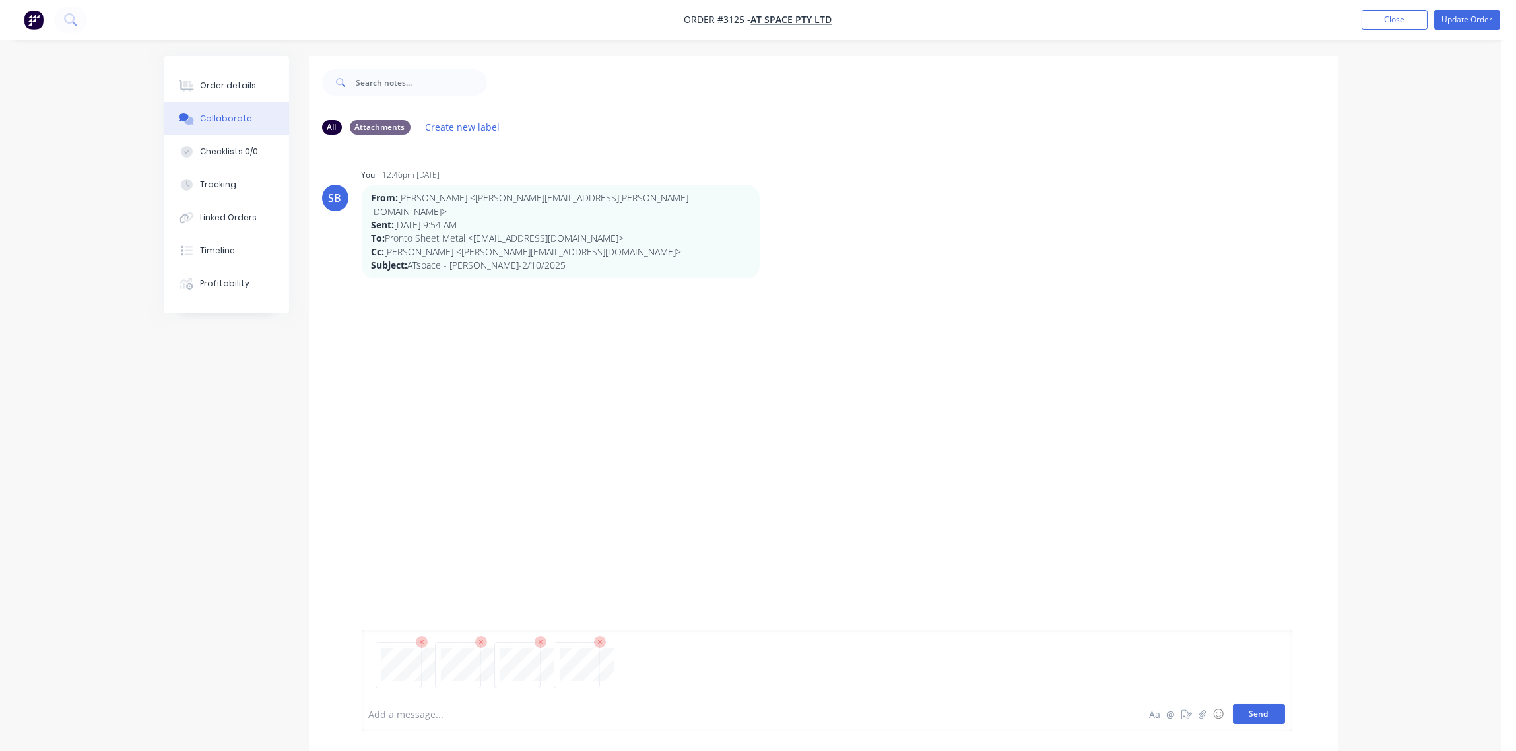
click at [1247, 721] on button "Send" at bounding box center [1259, 714] width 52 height 20
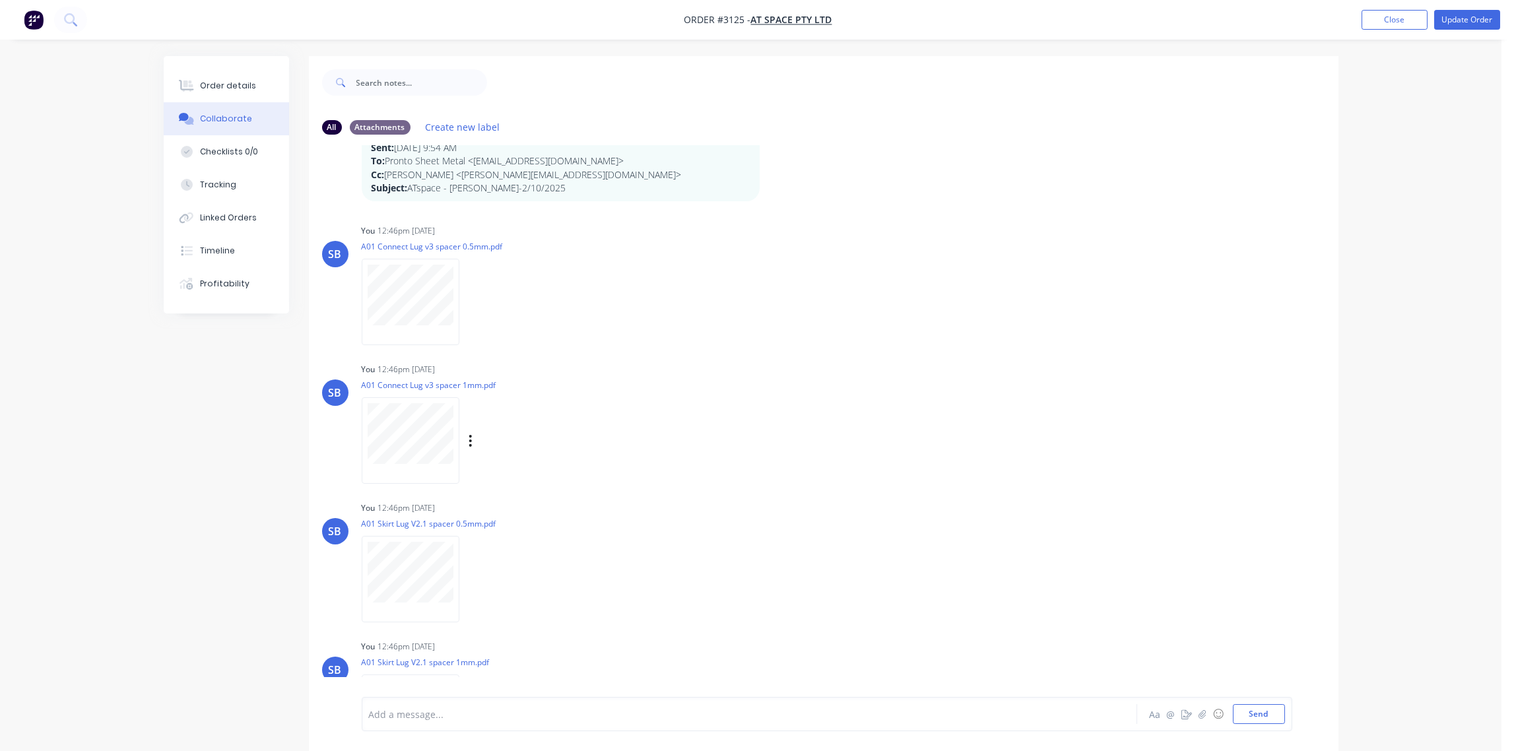
scroll to position [133, 0]
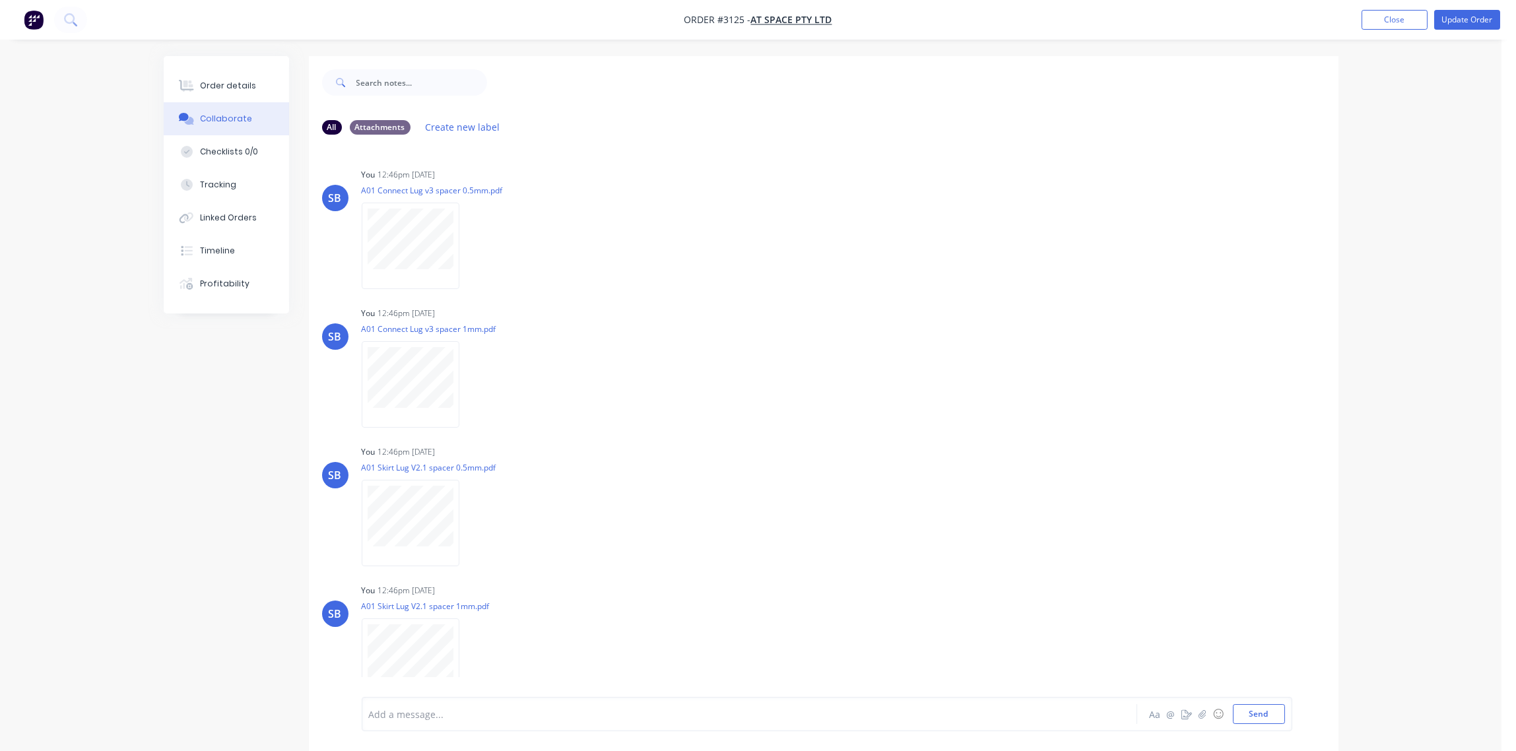
click at [409, 714] on div at bounding box center [713, 714] width 686 height 14
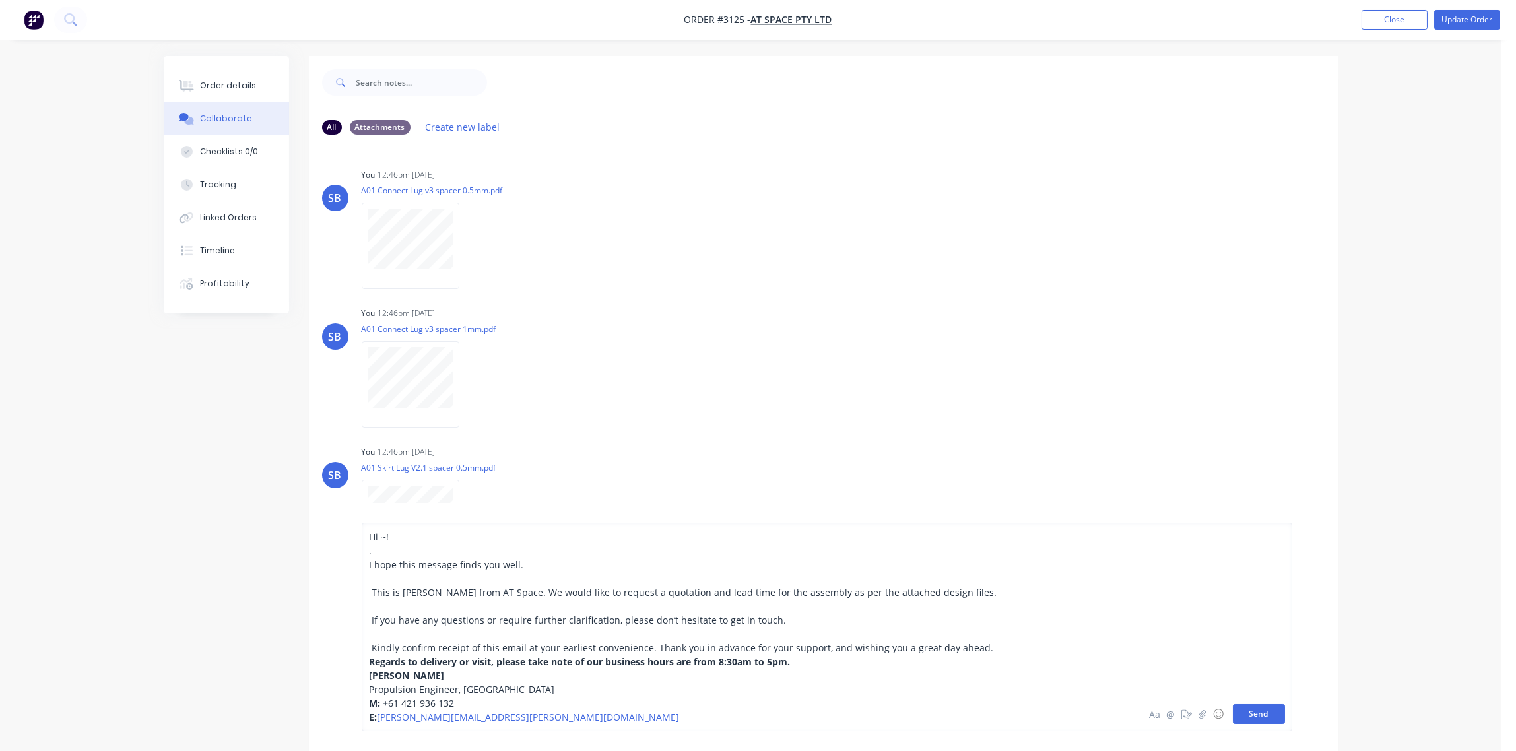
click at [1263, 711] on button "Send" at bounding box center [1259, 714] width 52 height 20
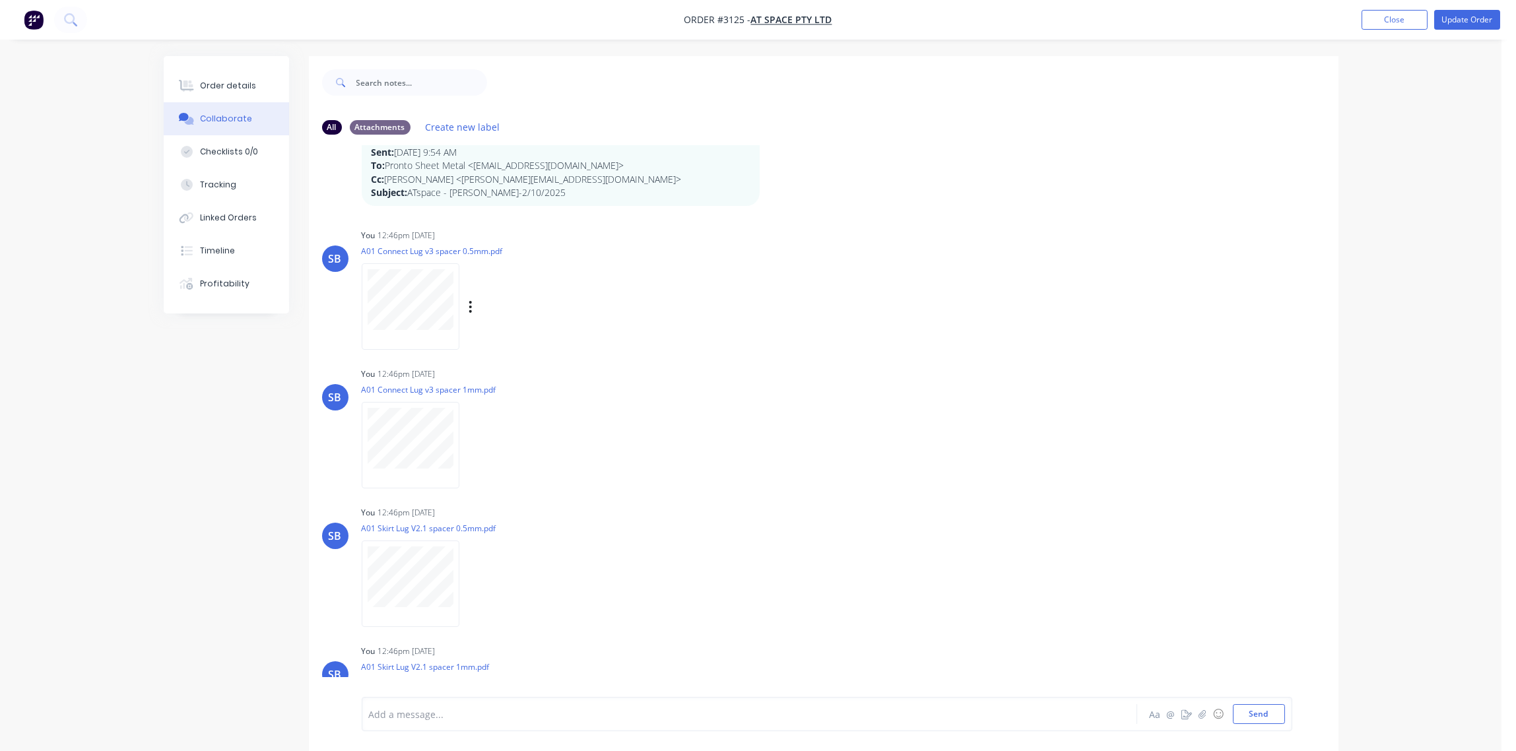
scroll to position [0, 0]
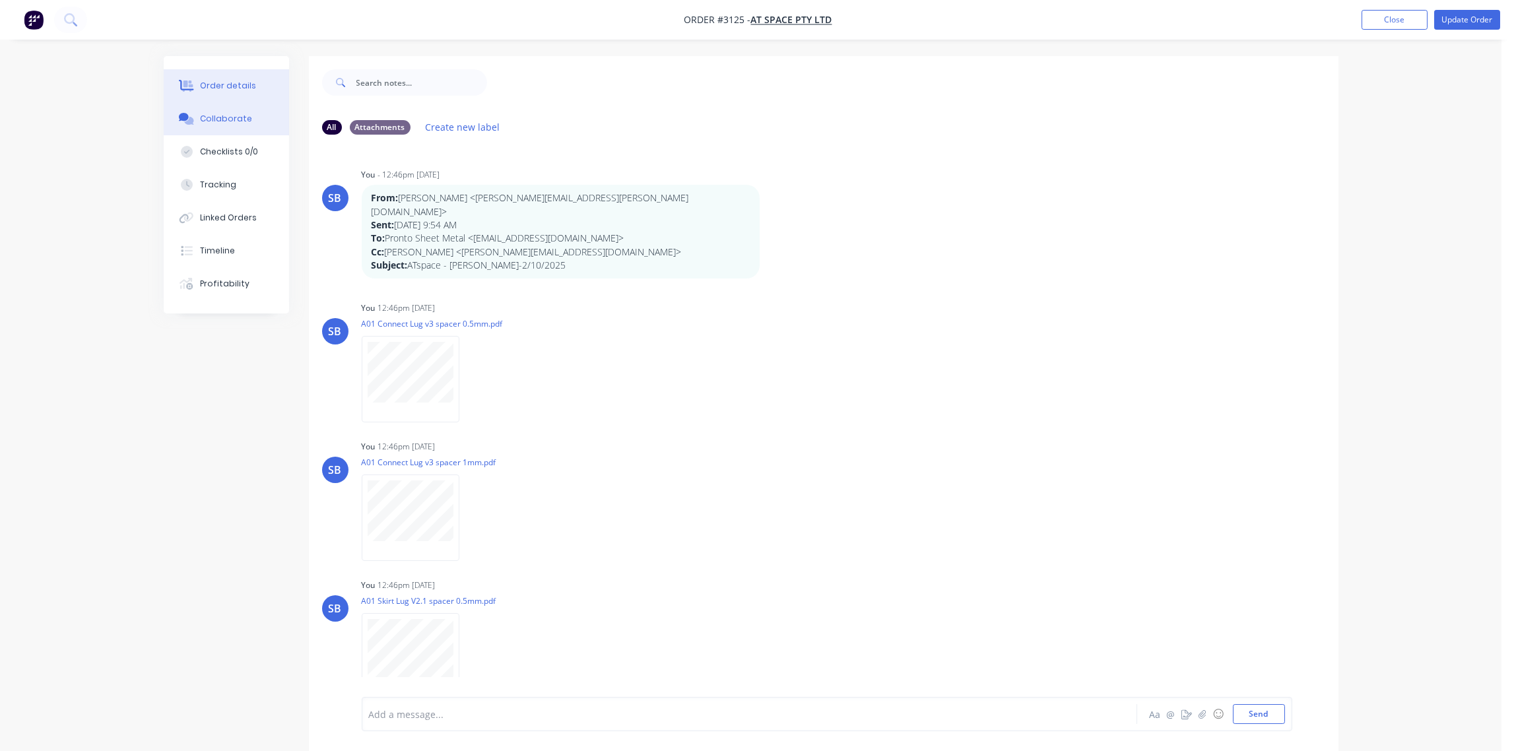
click at [236, 85] on div "Order details" at bounding box center [228, 86] width 56 height 12
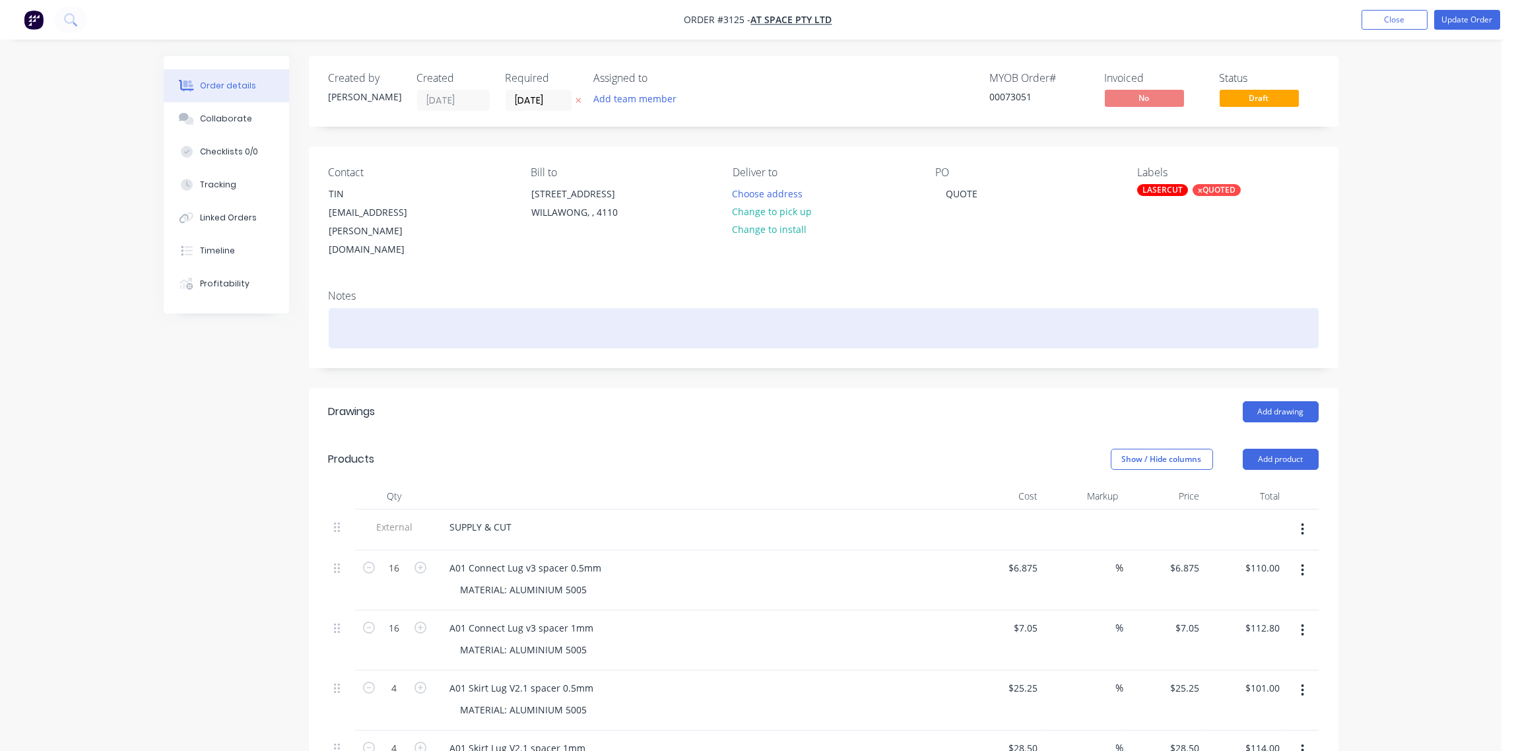
click at [408, 308] on div at bounding box center [824, 328] width 990 height 40
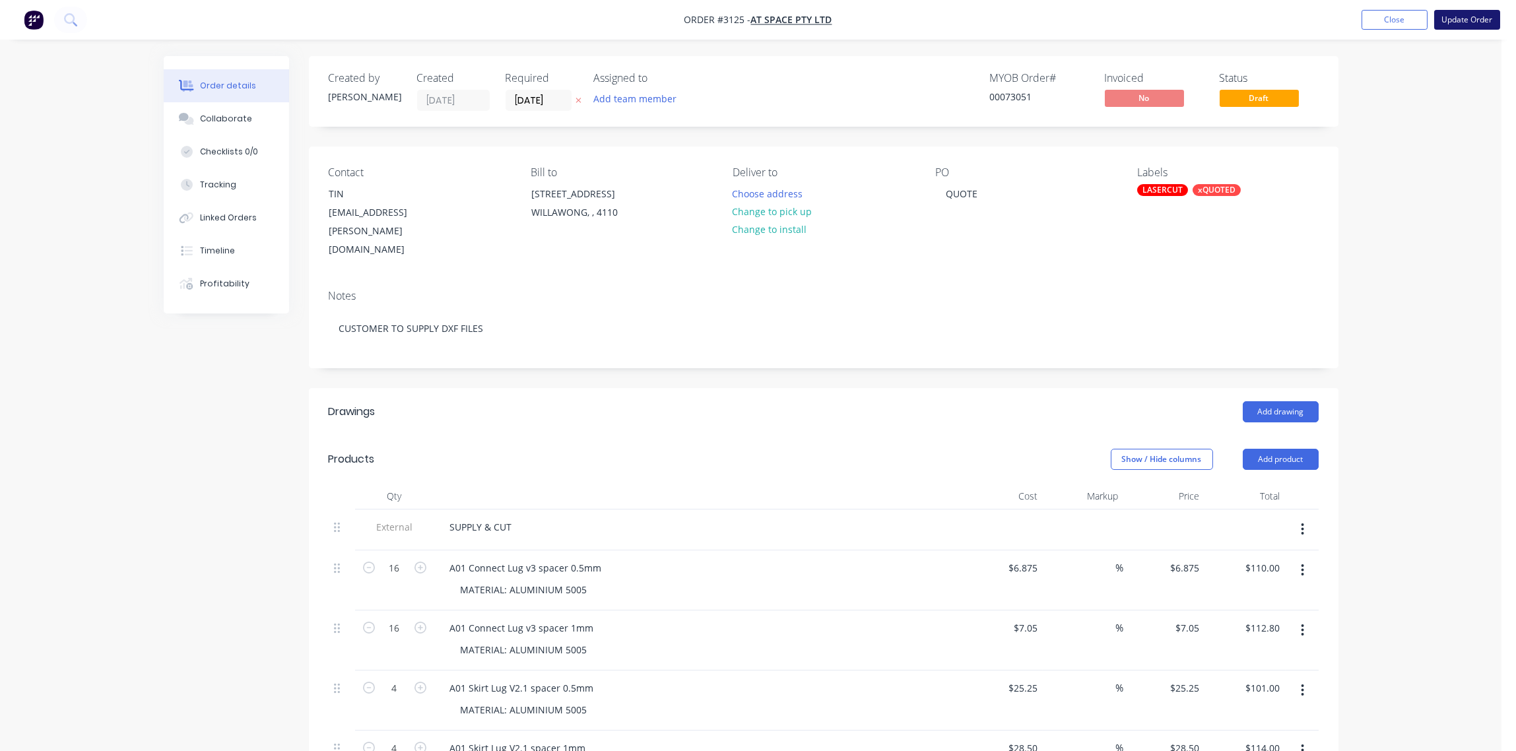
click at [1466, 22] on button "Update Order" at bounding box center [1467, 20] width 66 height 20
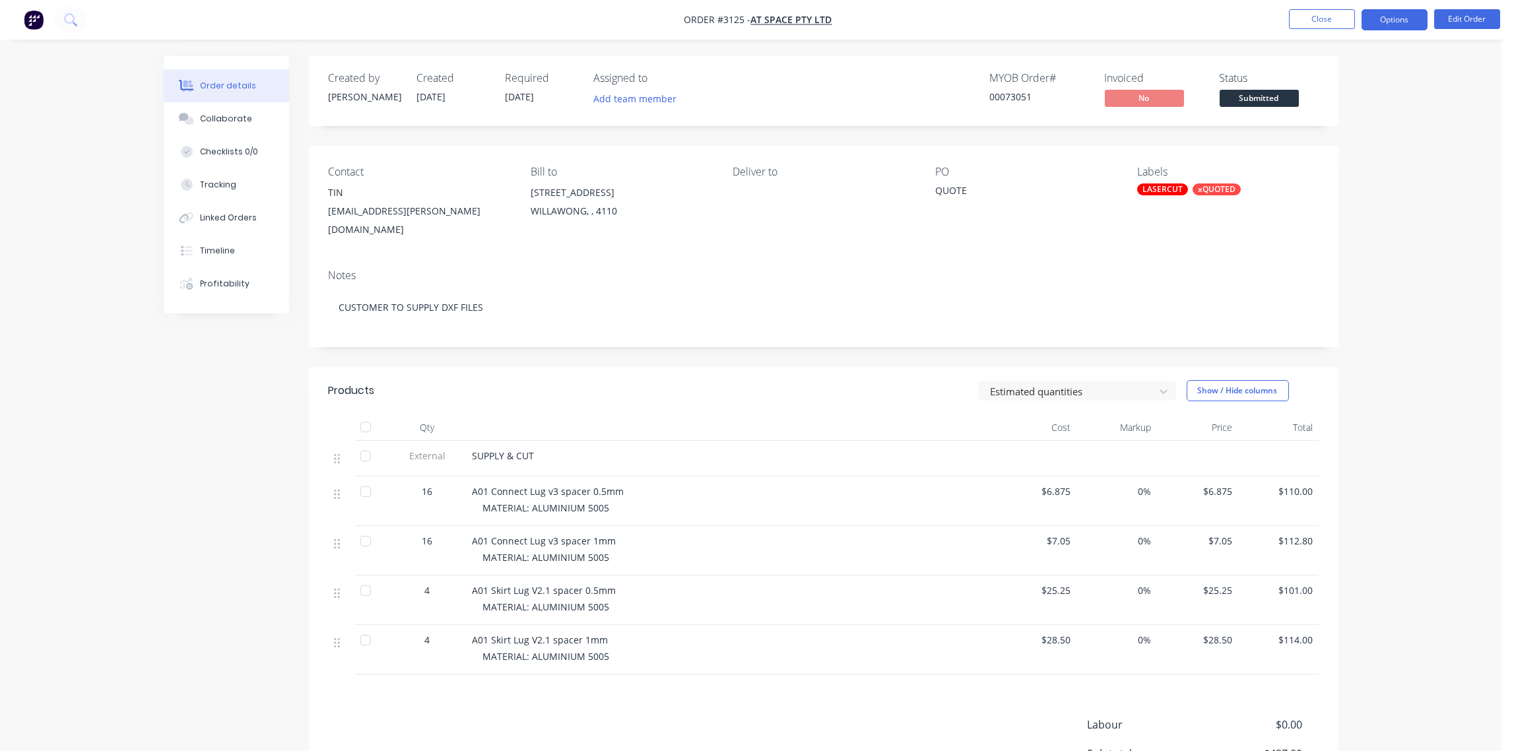
click at [1412, 23] on button "Options" at bounding box center [1395, 19] width 66 height 21
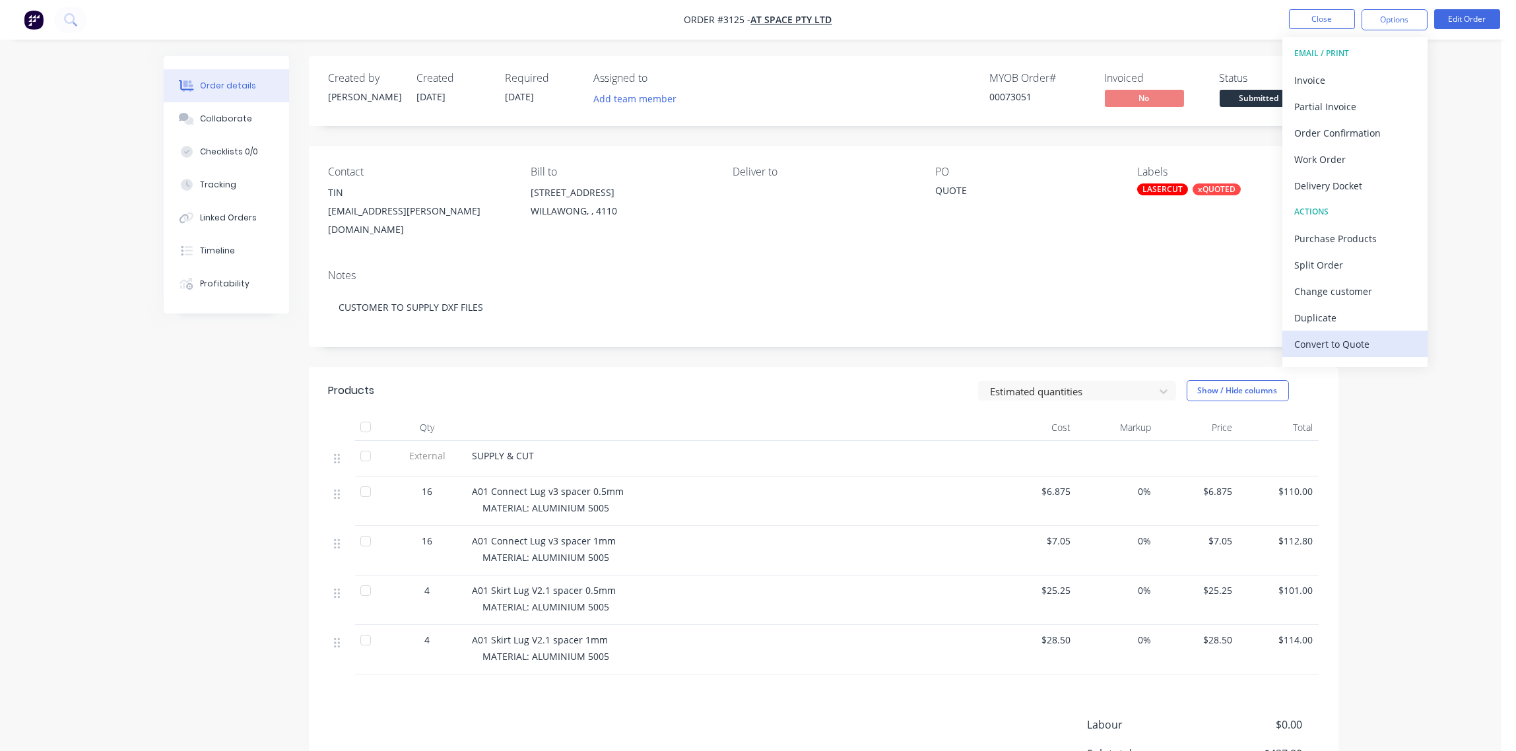
click at [1348, 346] on div "Convert to Quote" at bounding box center [1354, 344] width 121 height 19
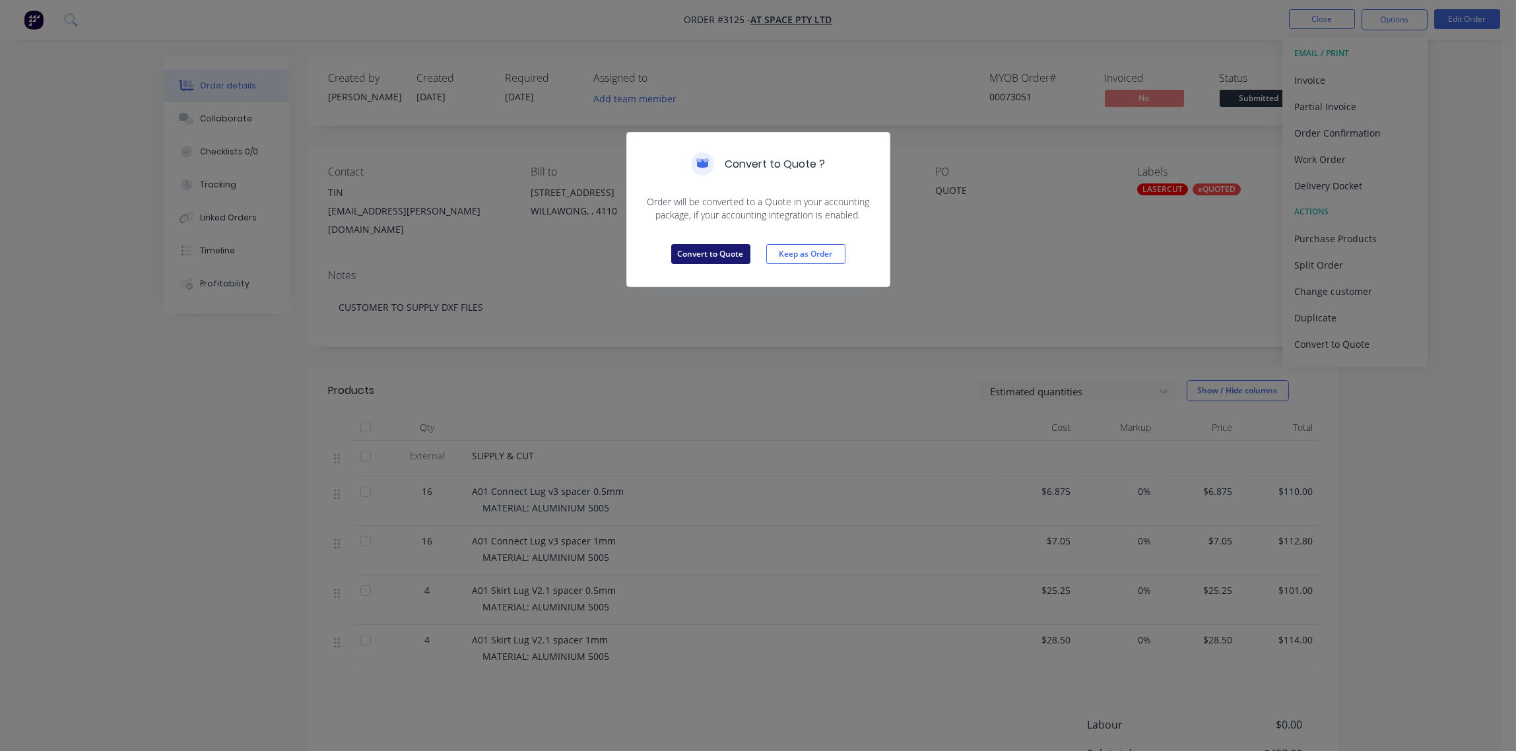
click at [719, 244] on button "Convert to Quote" at bounding box center [710, 254] width 79 height 20
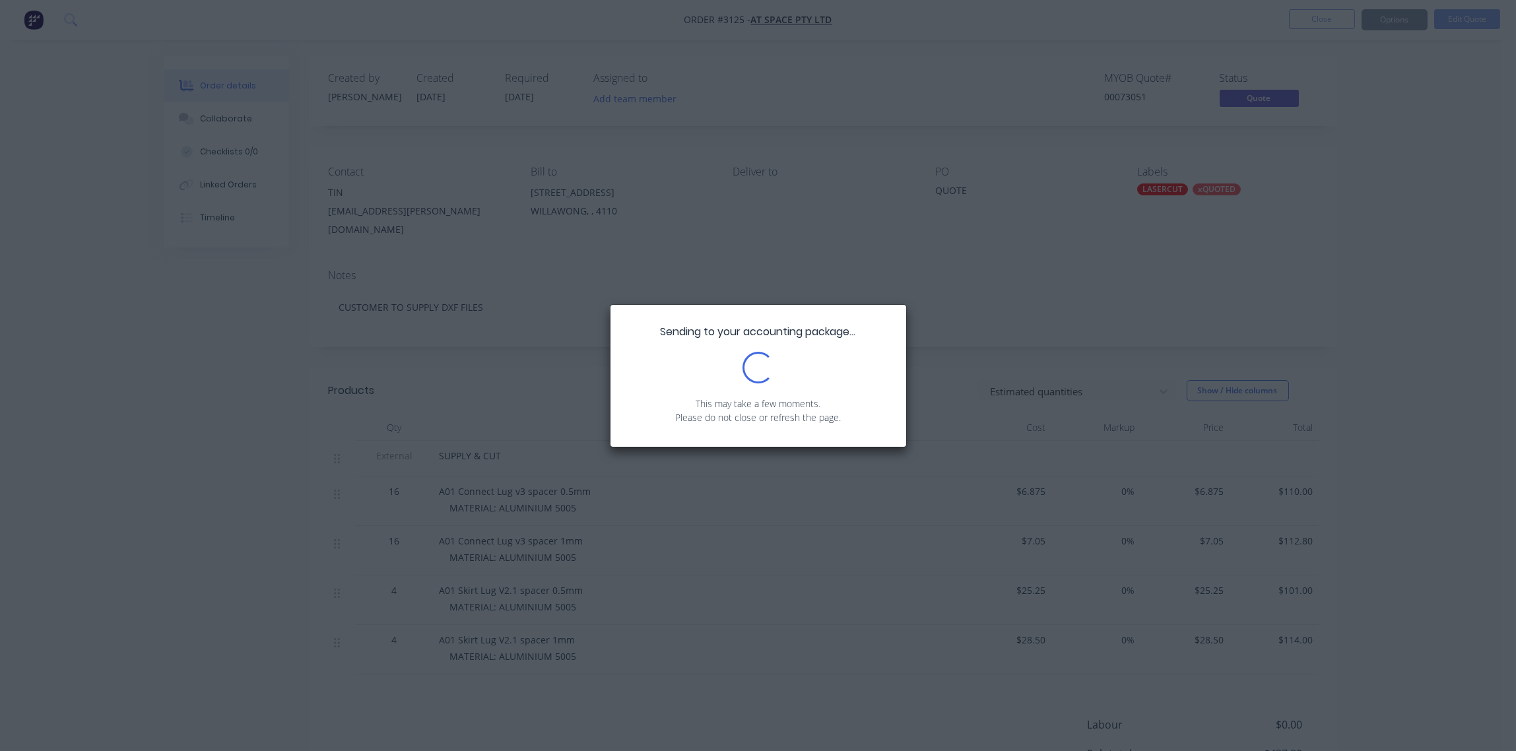
click at [900, 260] on div "Sending to your accounting package... Loading... This may take a few moments. P…" at bounding box center [758, 375] width 1516 height 751
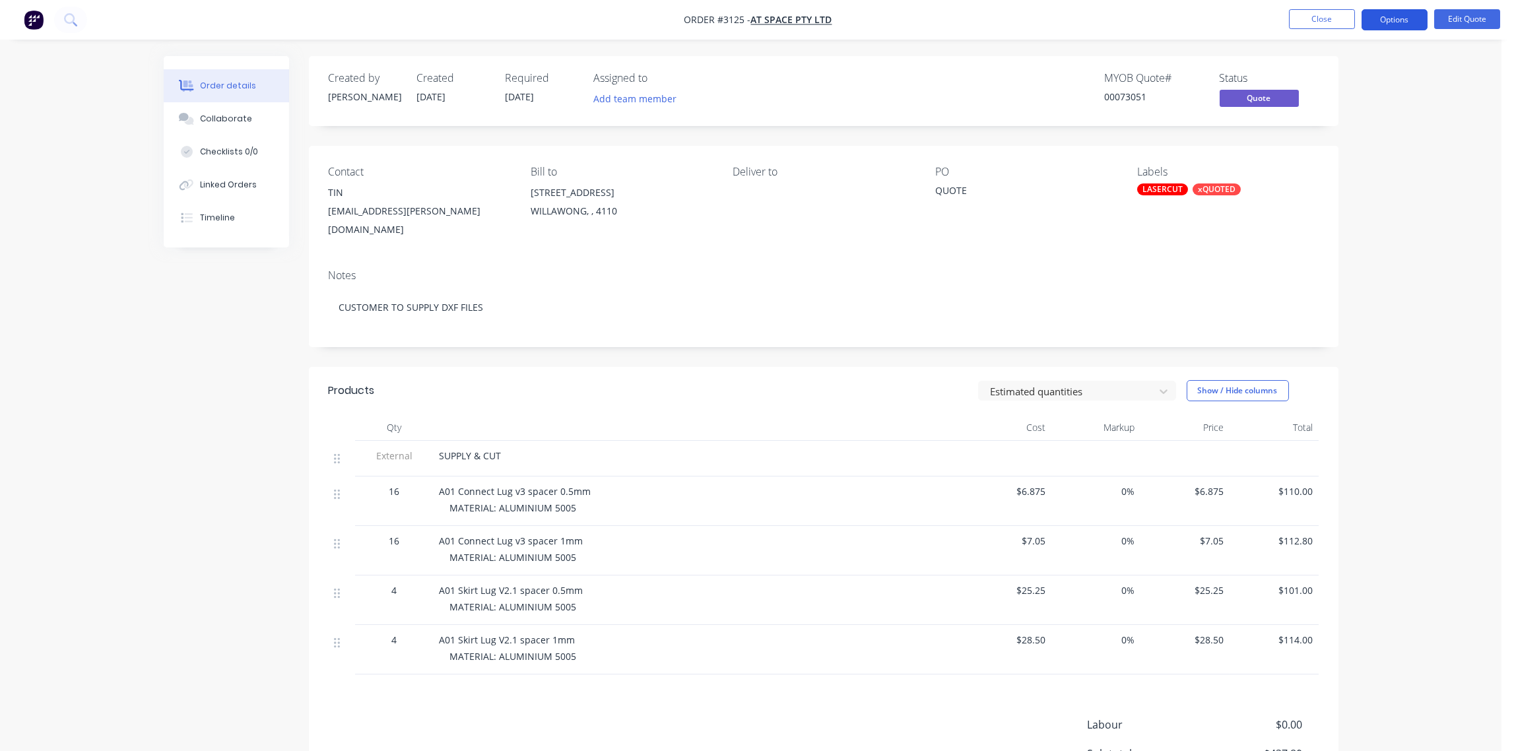
click at [1387, 24] on button "Options" at bounding box center [1395, 19] width 66 height 21
click at [1349, 73] on div "Quote" at bounding box center [1354, 80] width 121 height 19
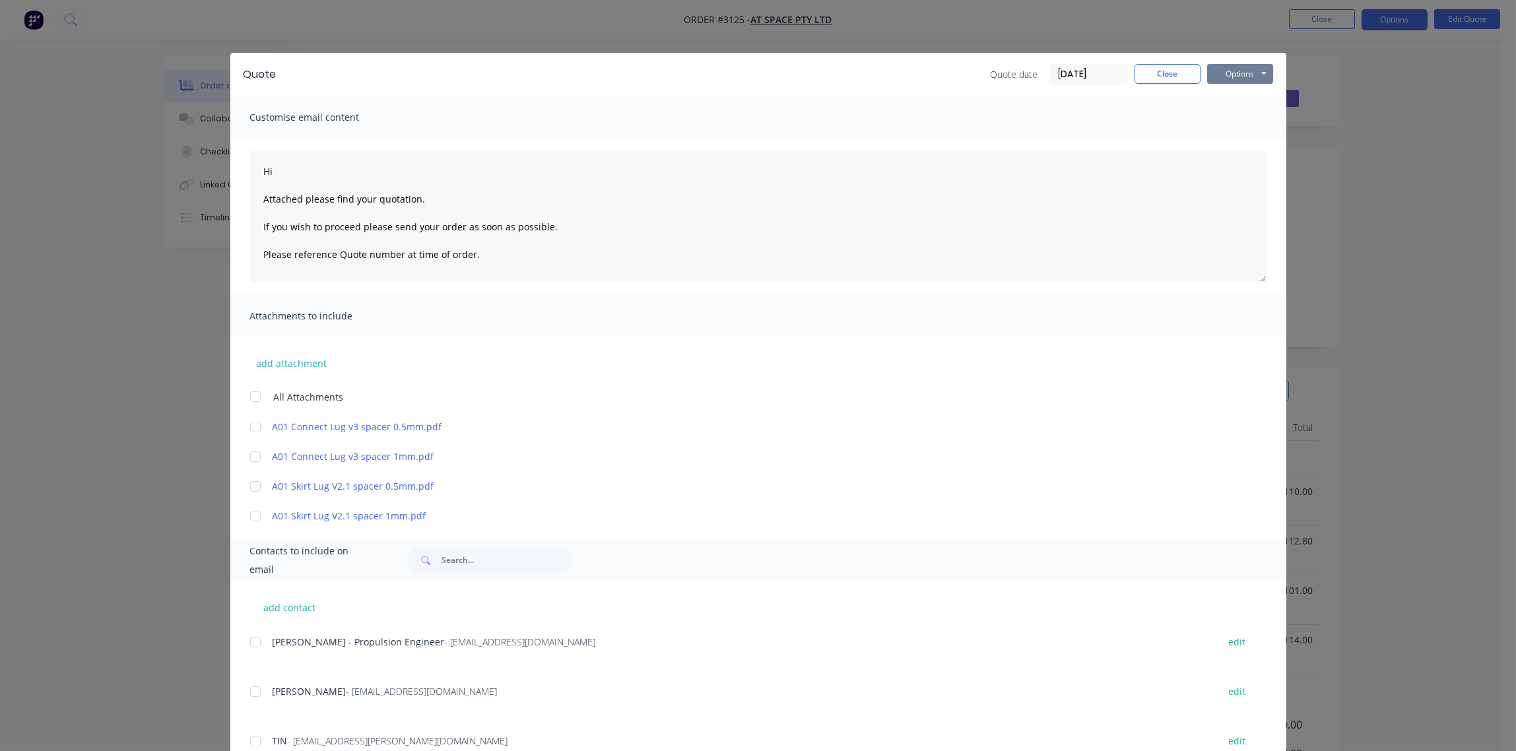
click at [1243, 73] on button "Options" at bounding box center [1240, 74] width 66 height 20
click at [1229, 119] on button "Print" at bounding box center [1249, 119] width 84 height 22
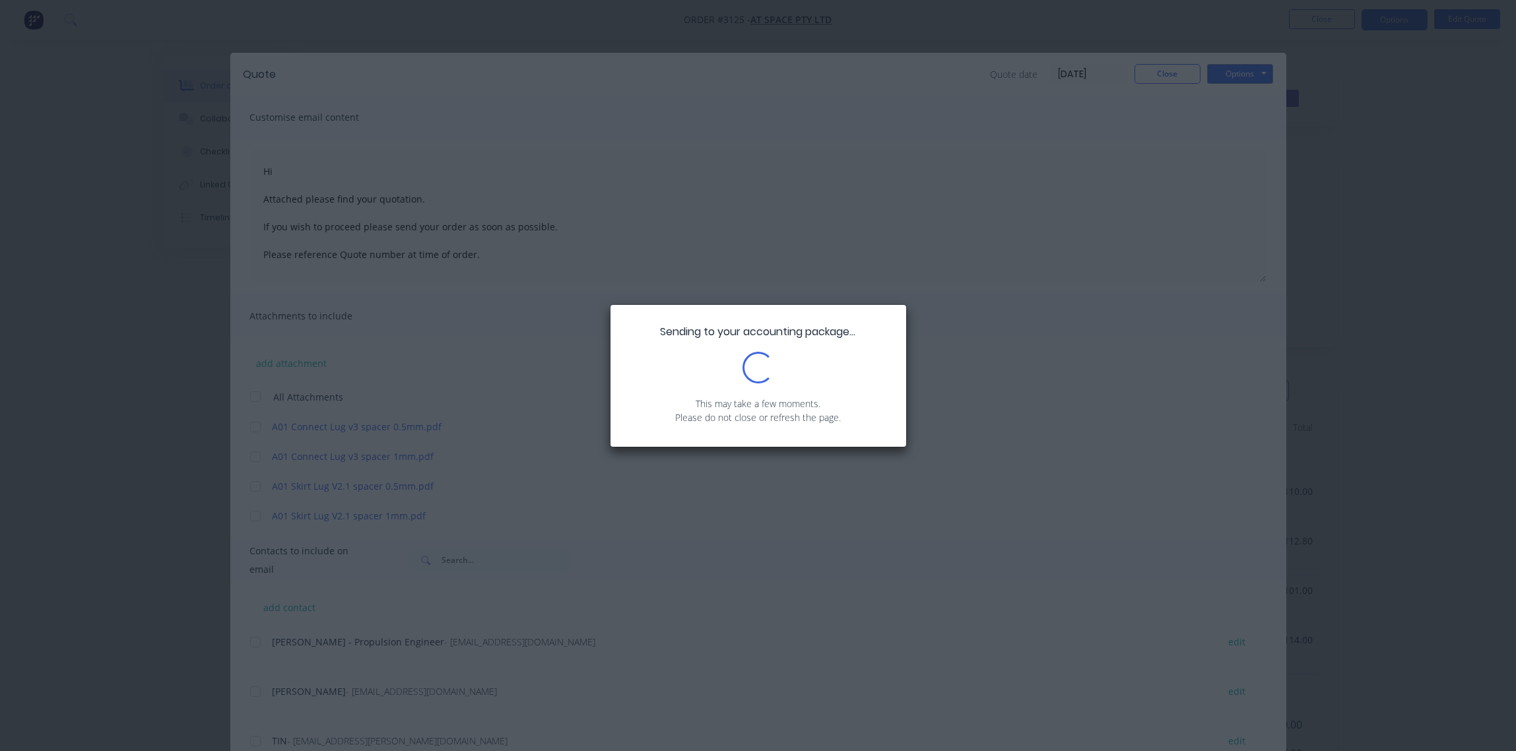
click at [482, 483] on div "Sending to your accounting package... Loading... This may take a few moments. P…" at bounding box center [758, 375] width 1516 height 751
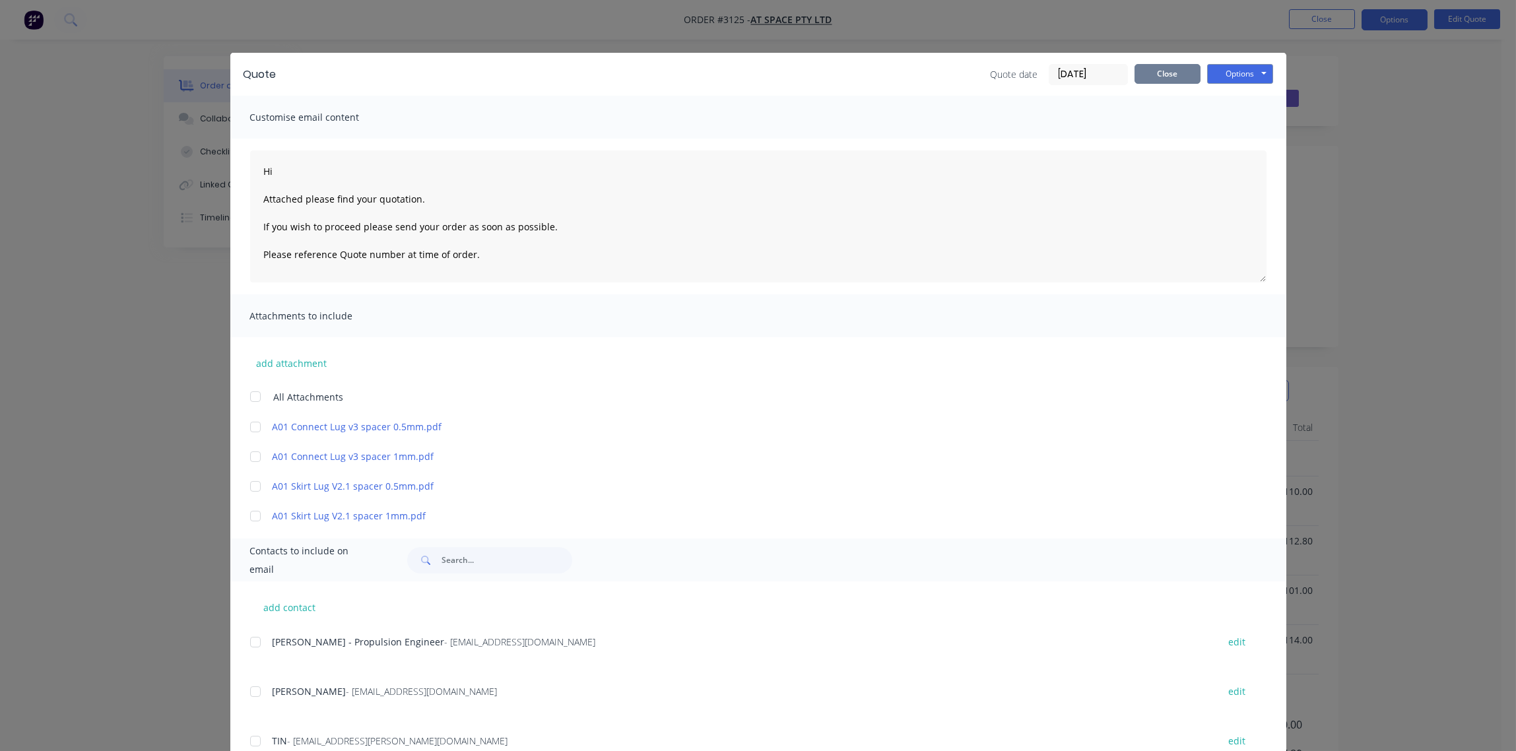
click at [1150, 77] on button "Close" at bounding box center [1167, 74] width 66 height 20
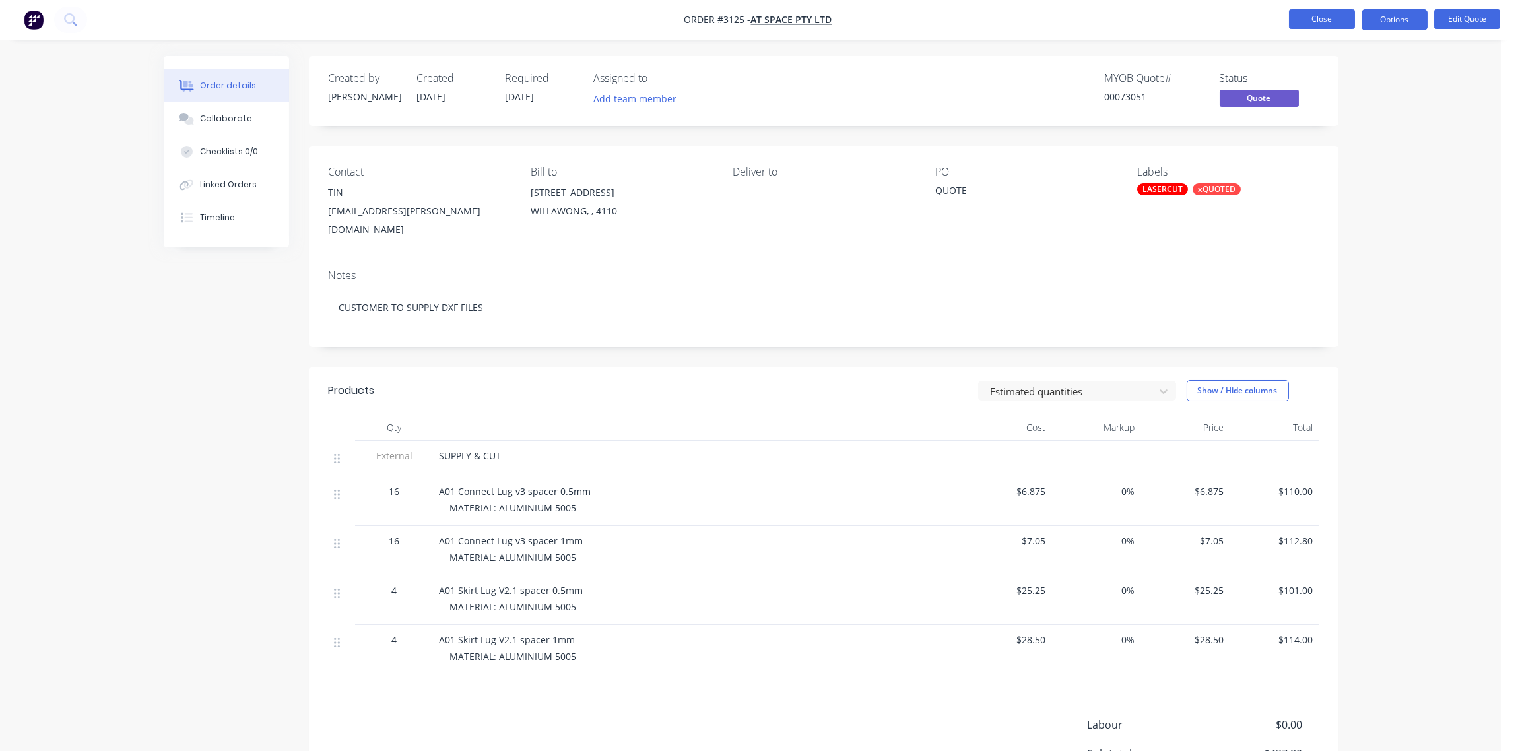
click at [1317, 20] on button "Close" at bounding box center [1322, 19] width 66 height 20
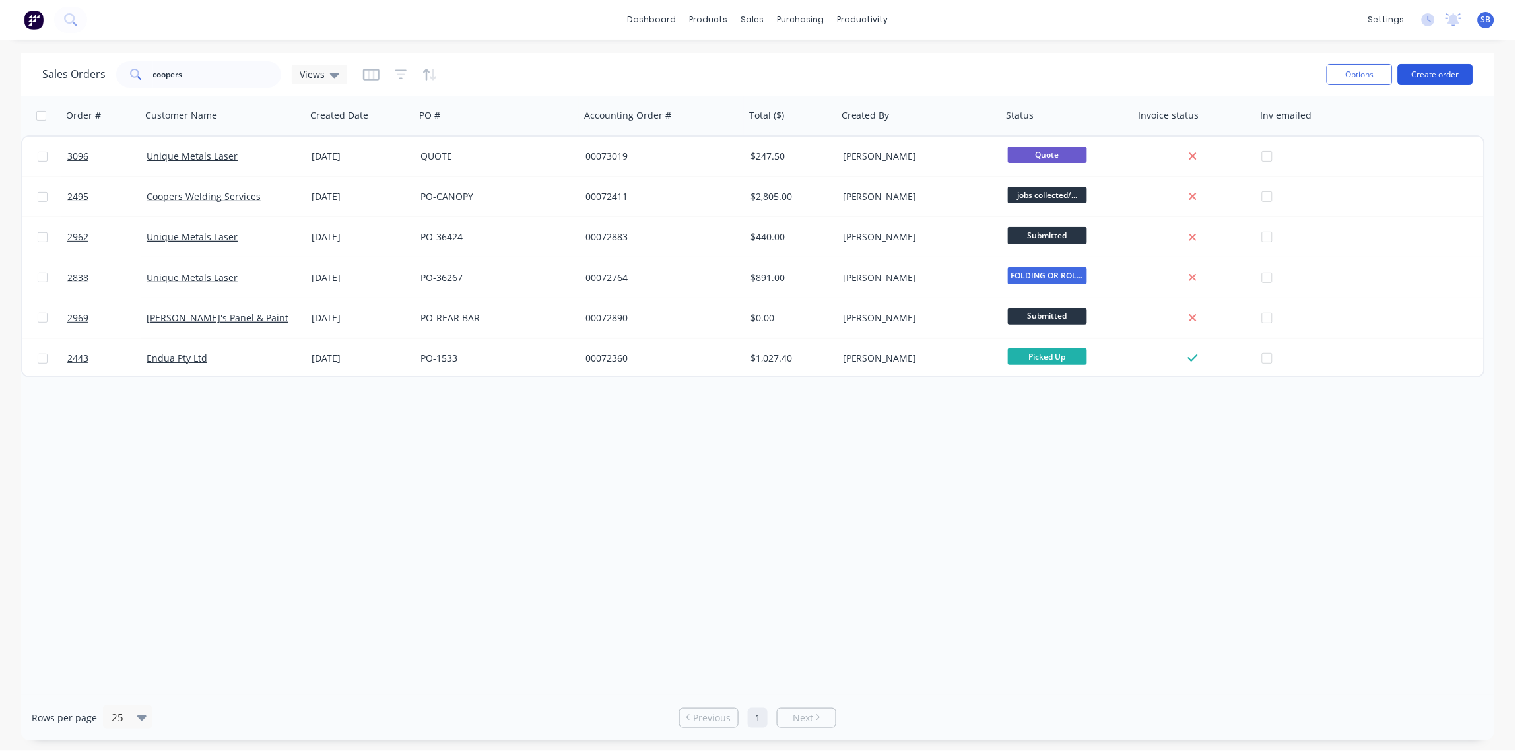
click at [1447, 76] on button "Create order" at bounding box center [1435, 74] width 75 height 21
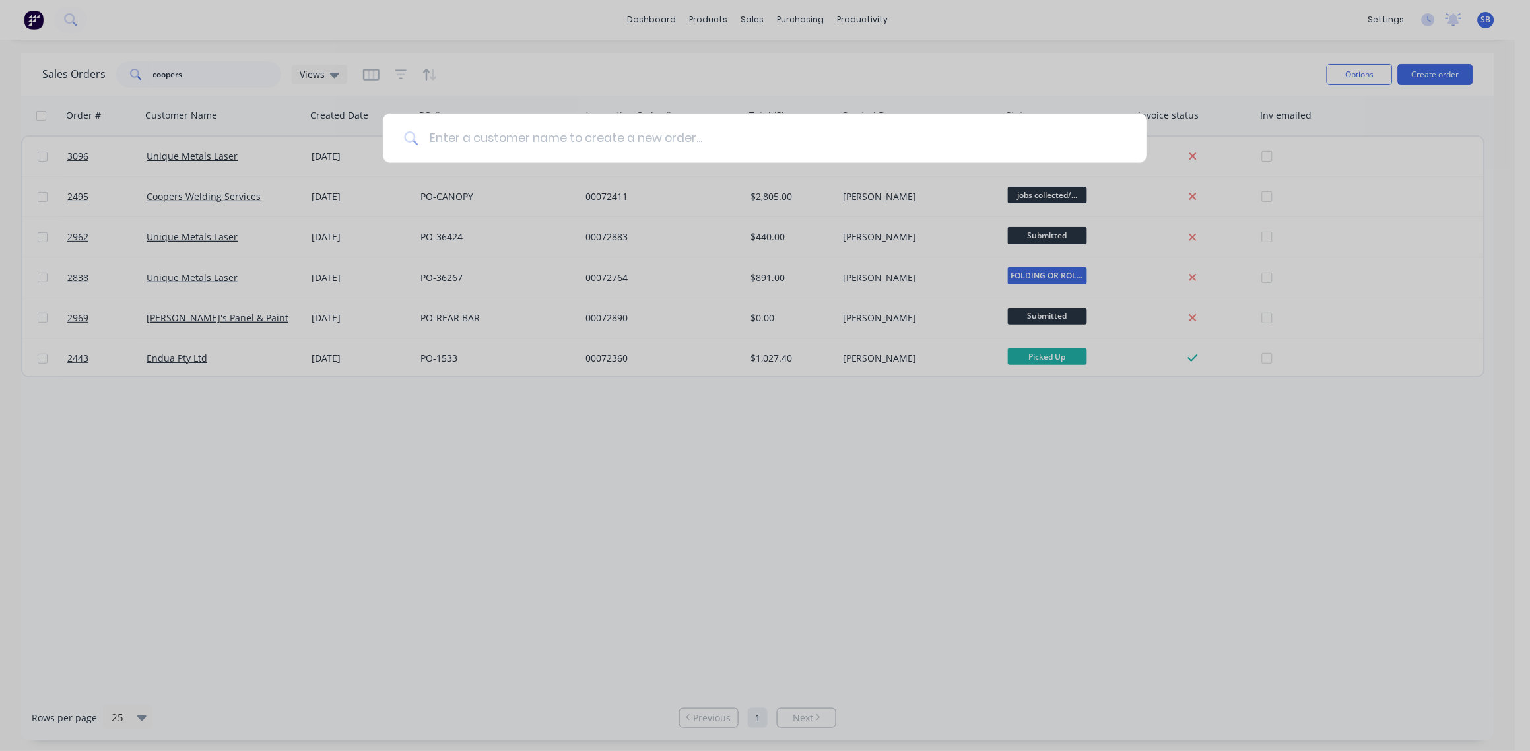
click at [641, 142] on input at bounding box center [771, 138] width 707 height 49
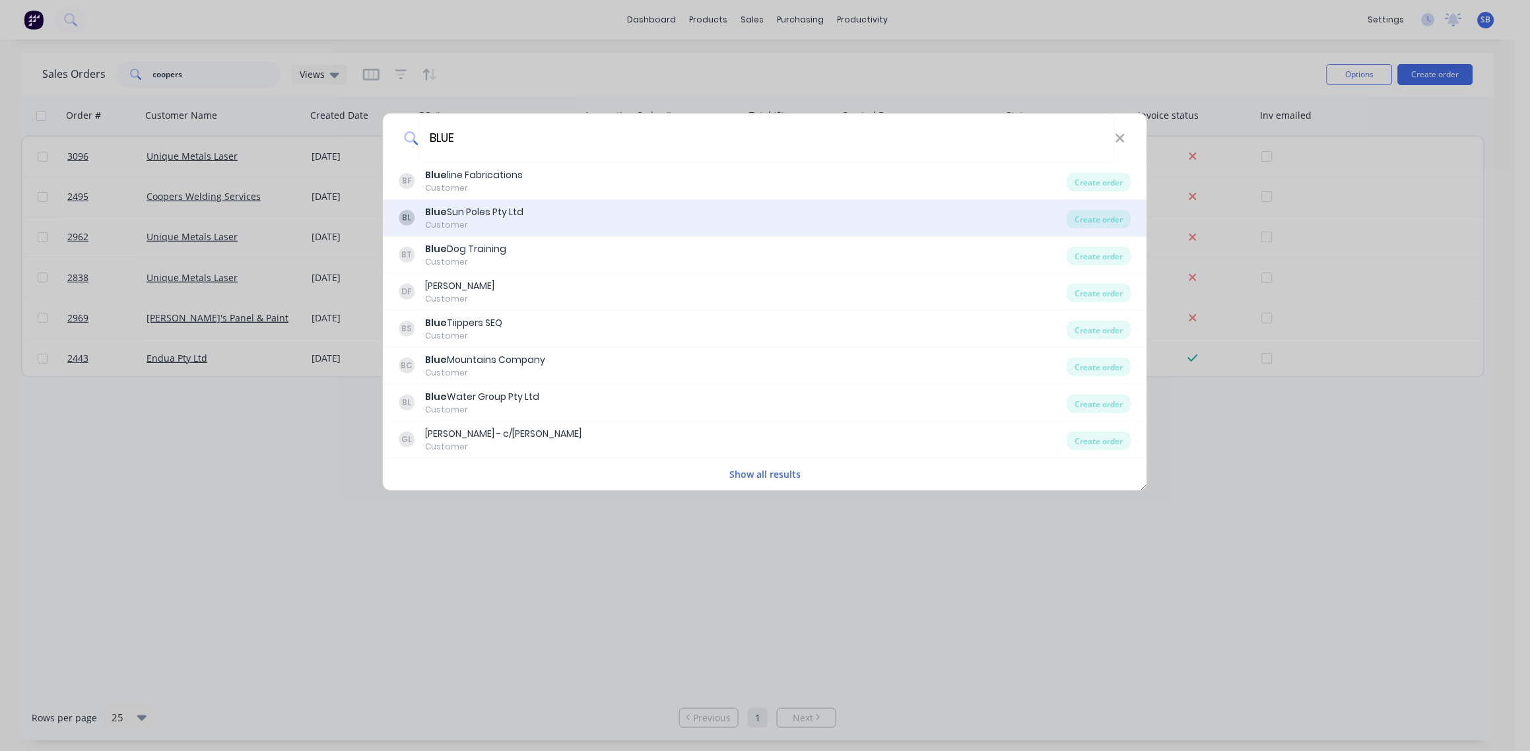
type input "BLUE"
click at [482, 208] on div "Blue Sun Poles Pty Ltd" at bounding box center [475, 212] width 98 height 14
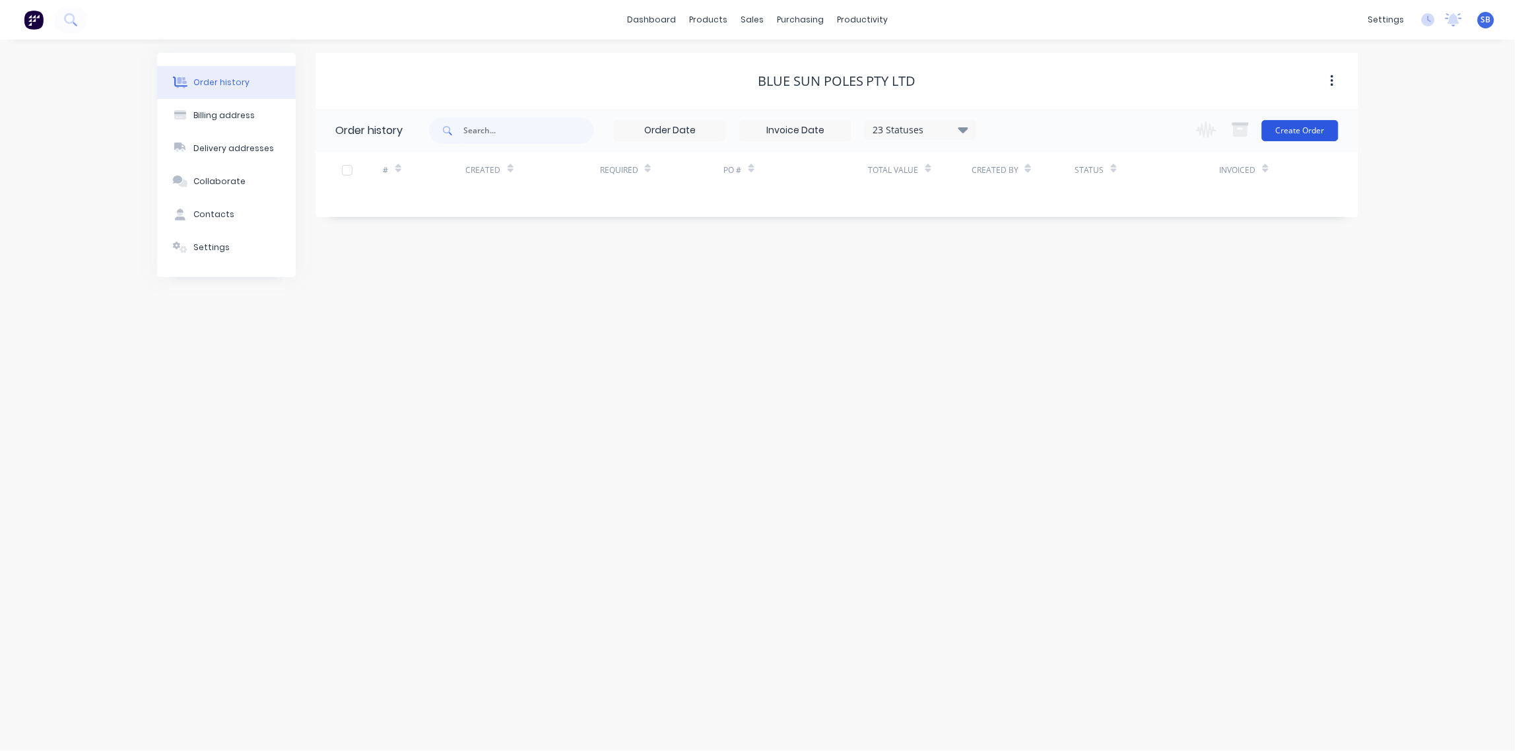
click at [1302, 133] on button "Create Order" at bounding box center [1300, 130] width 77 height 21
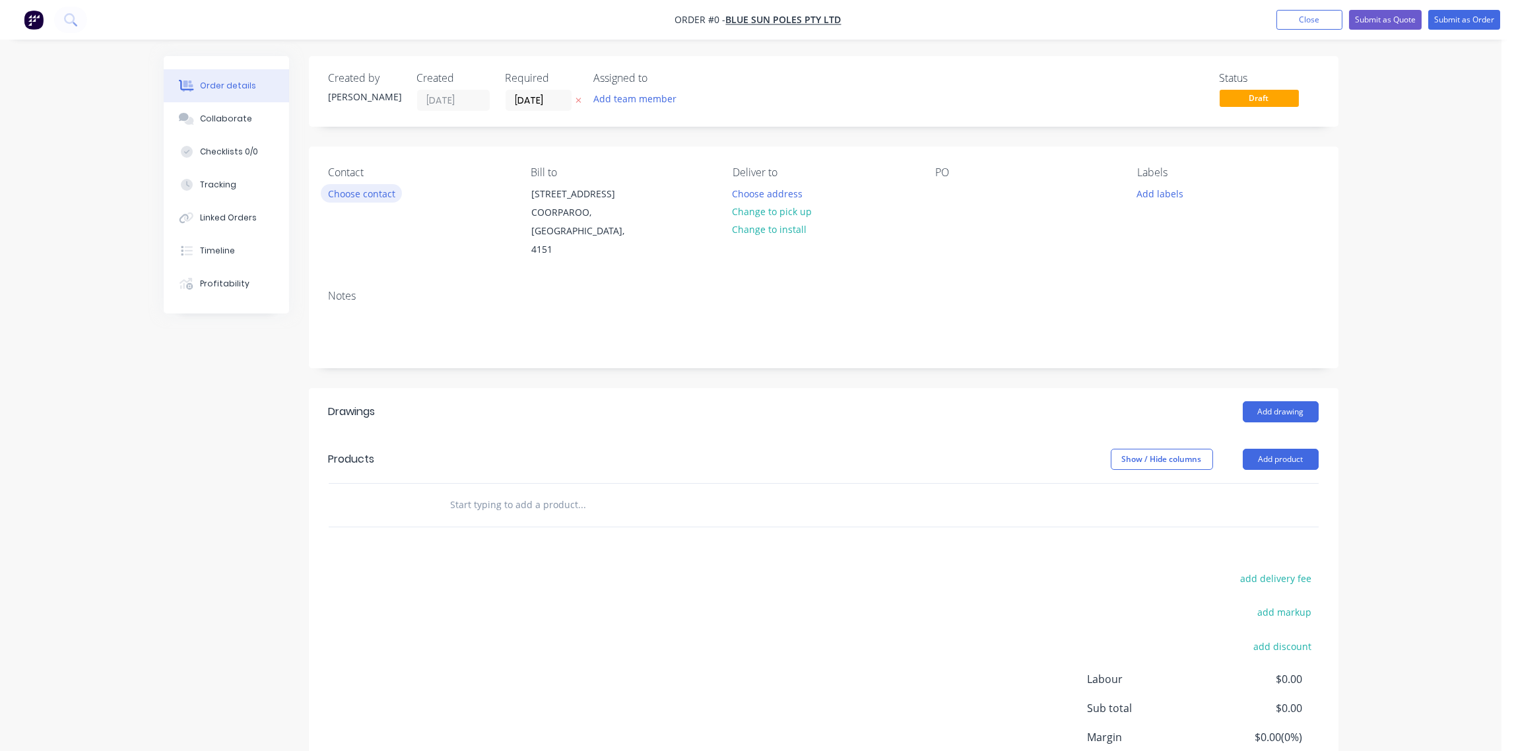
click at [366, 195] on button "Choose contact" at bounding box center [361, 193] width 81 height 18
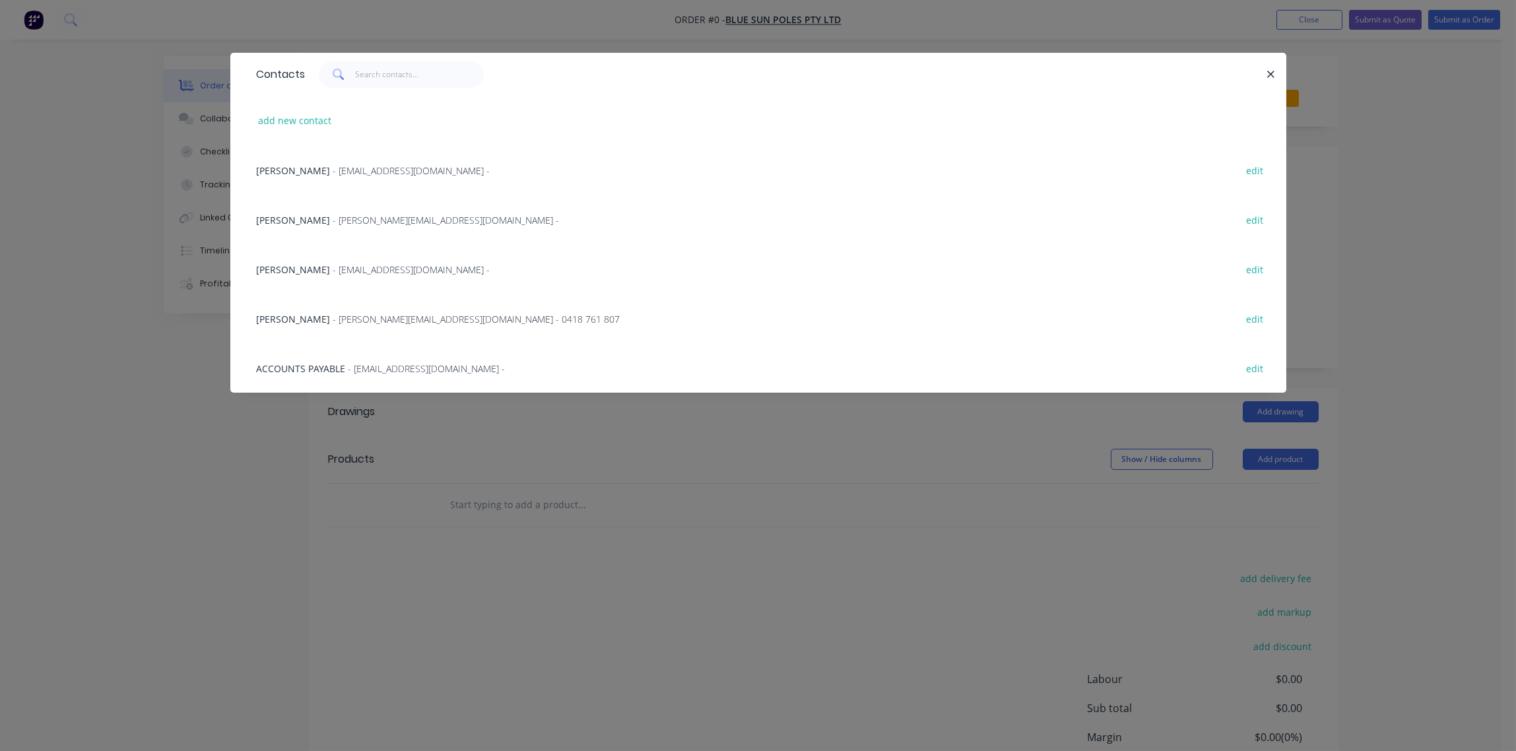
click at [390, 316] on span "- paul@bluesun.net.au - 0418 761 807" at bounding box center [476, 319] width 287 height 13
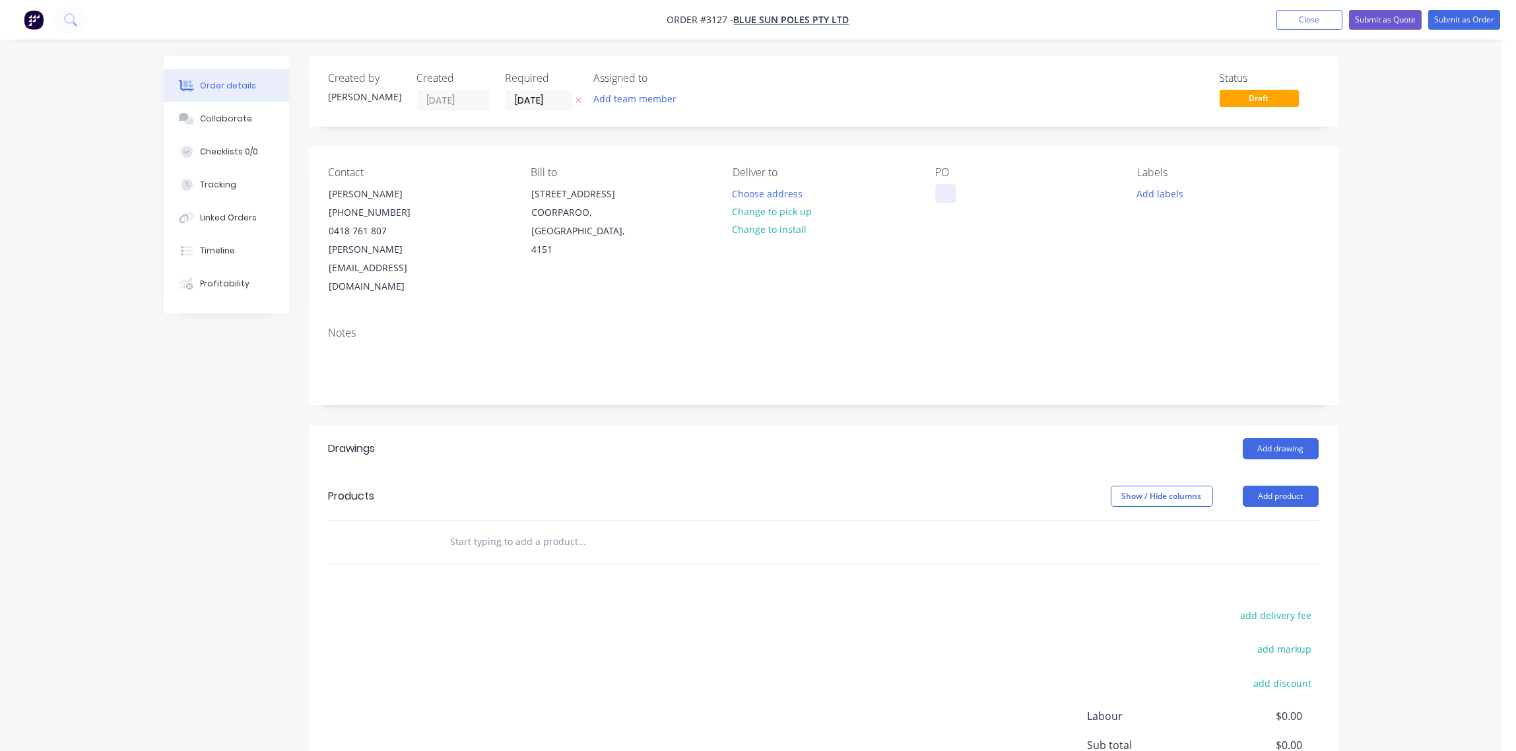
click at [946, 186] on div at bounding box center [945, 193] width 21 height 19
click at [950, 189] on div at bounding box center [945, 193] width 21 height 19
click at [1158, 197] on button "Add labels" at bounding box center [1160, 193] width 61 height 18
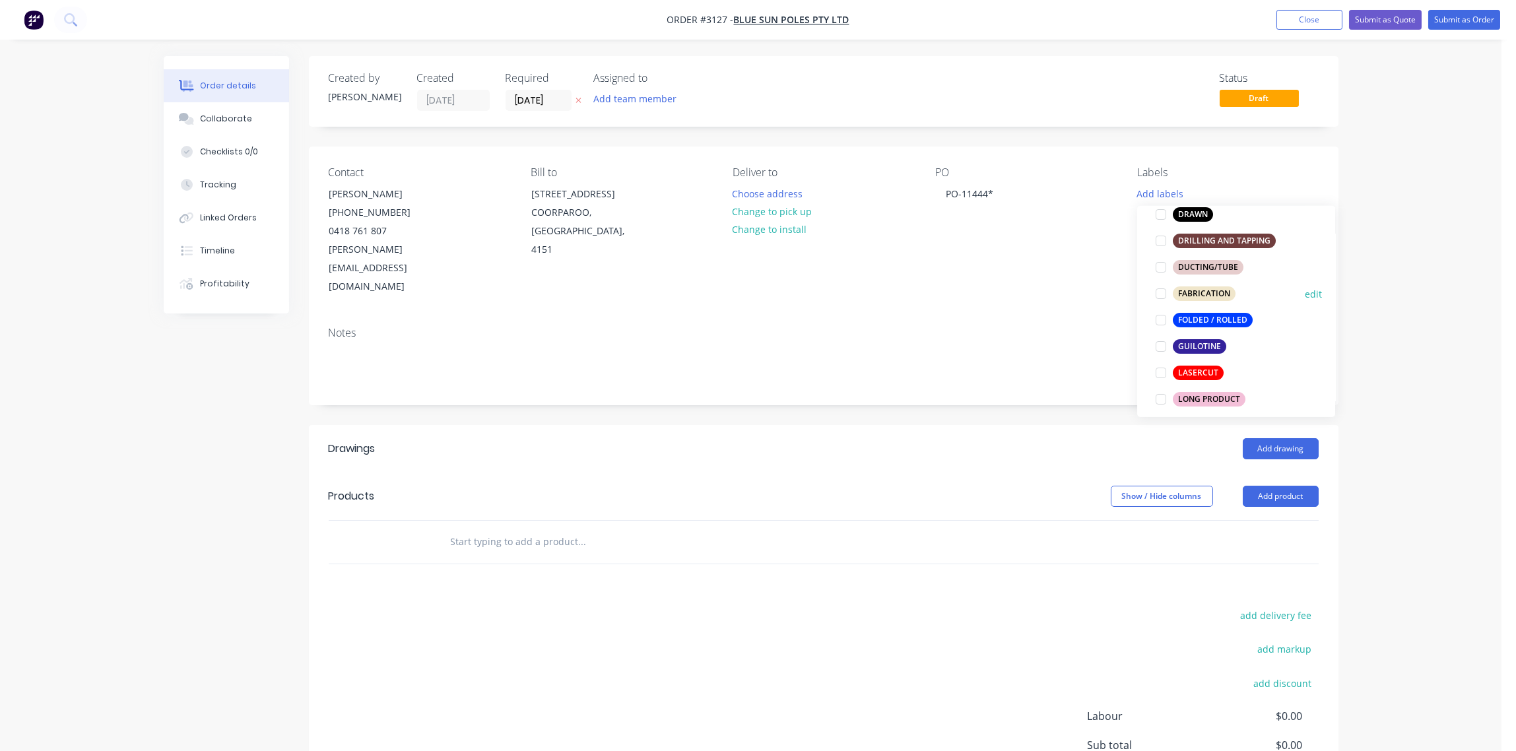
scroll to position [394, 0]
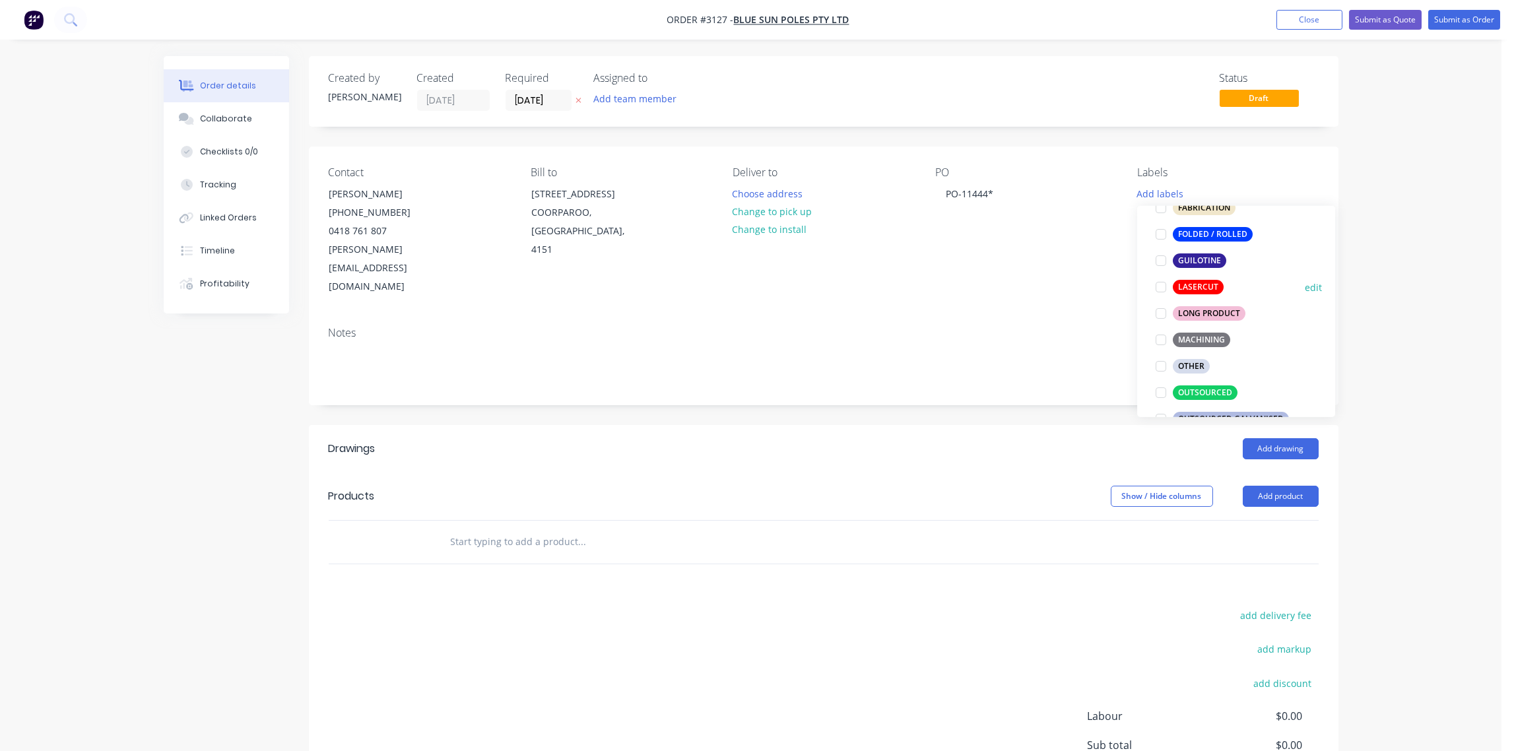
click at [1160, 289] on div at bounding box center [1161, 287] width 26 height 26
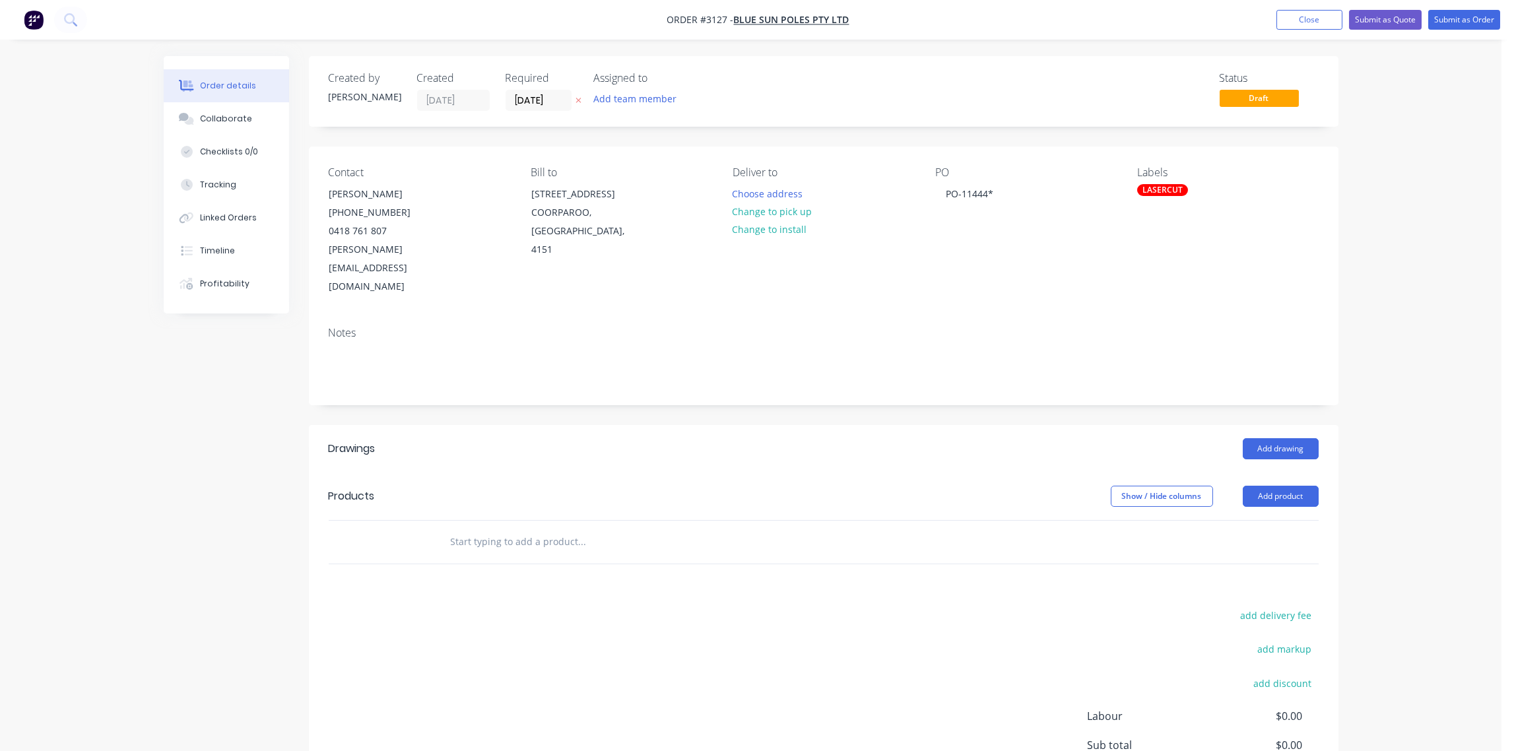
click at [1055, 327] on div "Notes" at bounding box center [824, 333] width 990 height 13
click at [510, 529] on input "text" at bounding box center [582, 542] width 264 height 26
paste input "330mm x 330mm x 20mm thick steel 350PCD baseplate with 172mm ID Hole cut-outs F…"
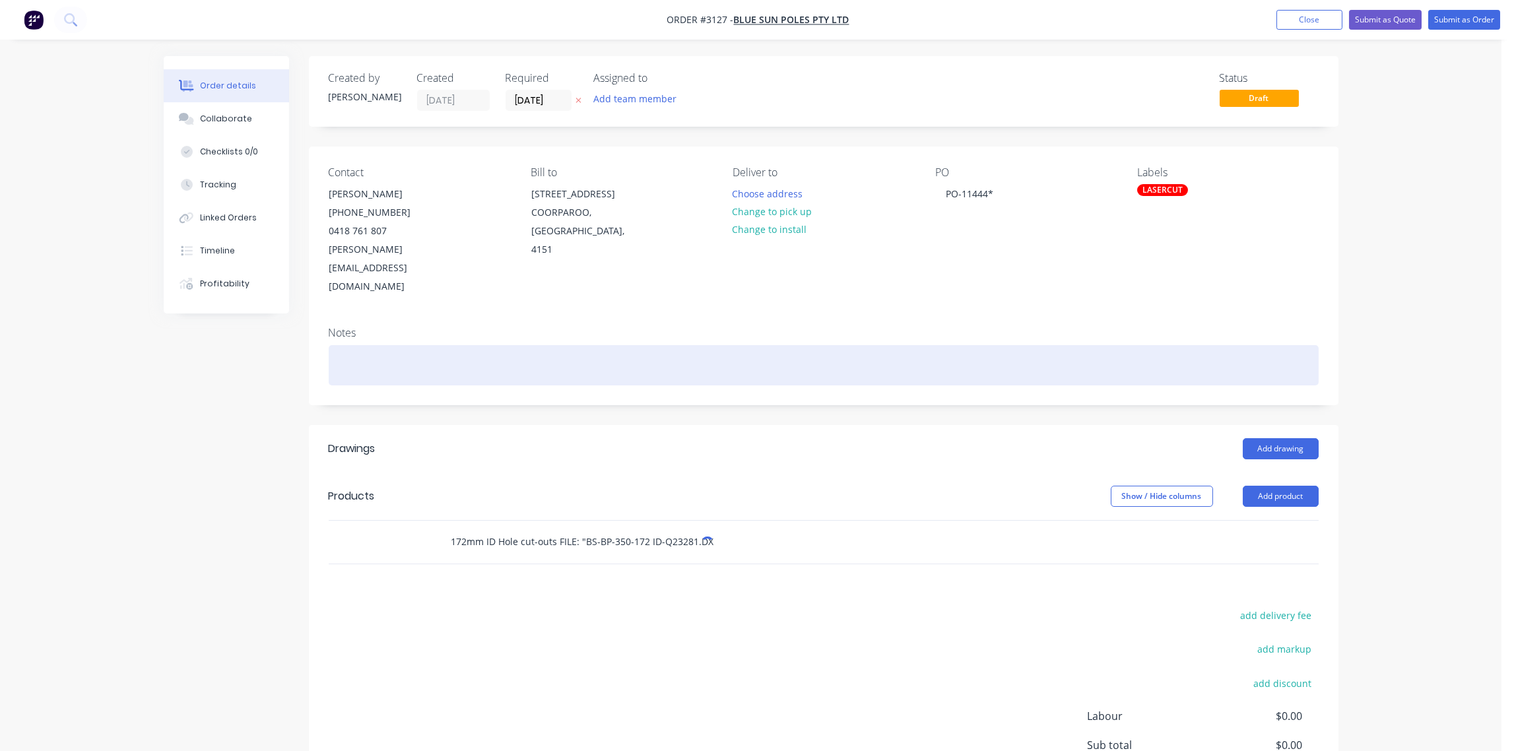
type input "330mm x 330mm x 20mm thick steel 350PCD baseplate with 172mm ID Hole cut-outs F…"
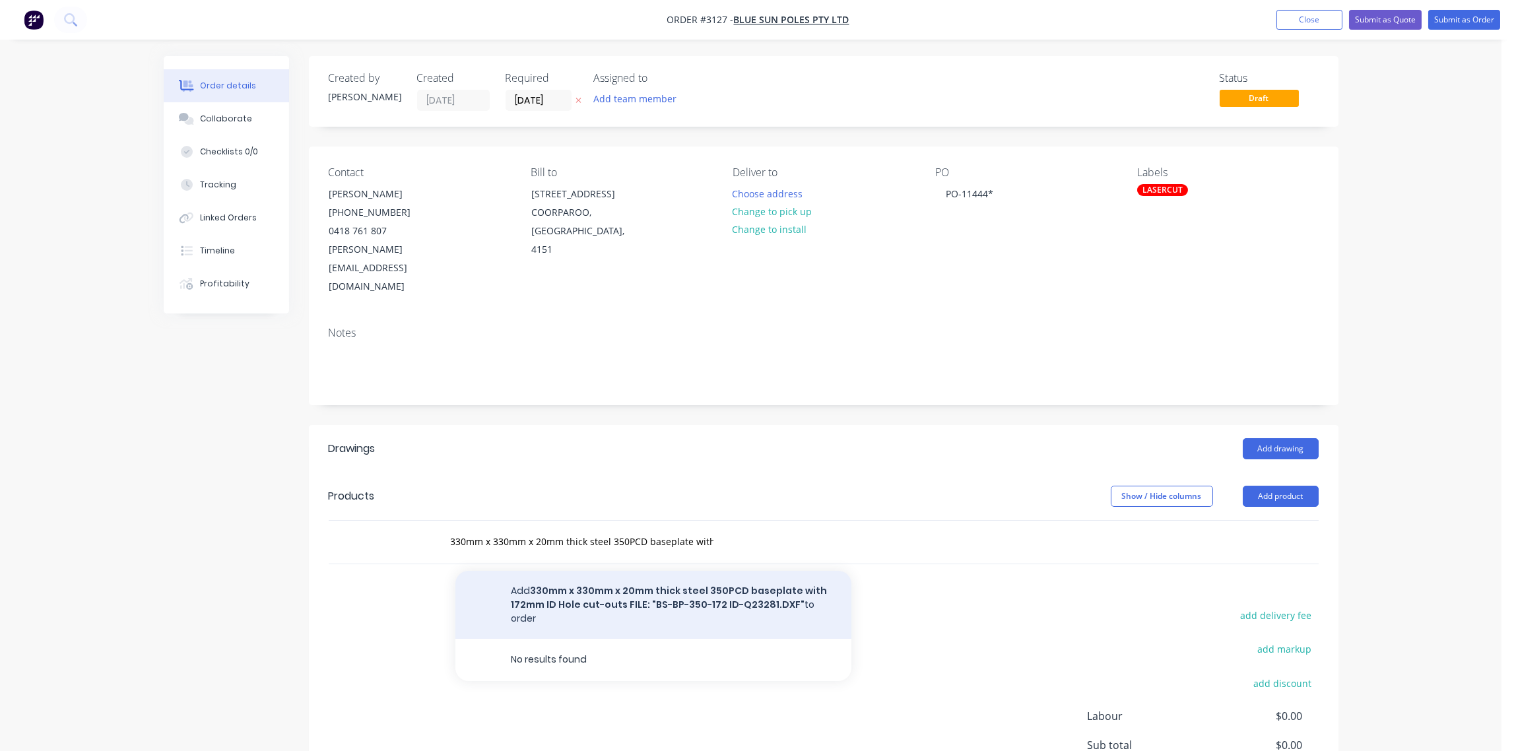
click at [643, 571] on button "Add 330mm x 330mm x 20mm thick steel 350PCD baseplate with 172mm ID Hole cut-ou…" at bounding box center [653, 605] width 396 height 68
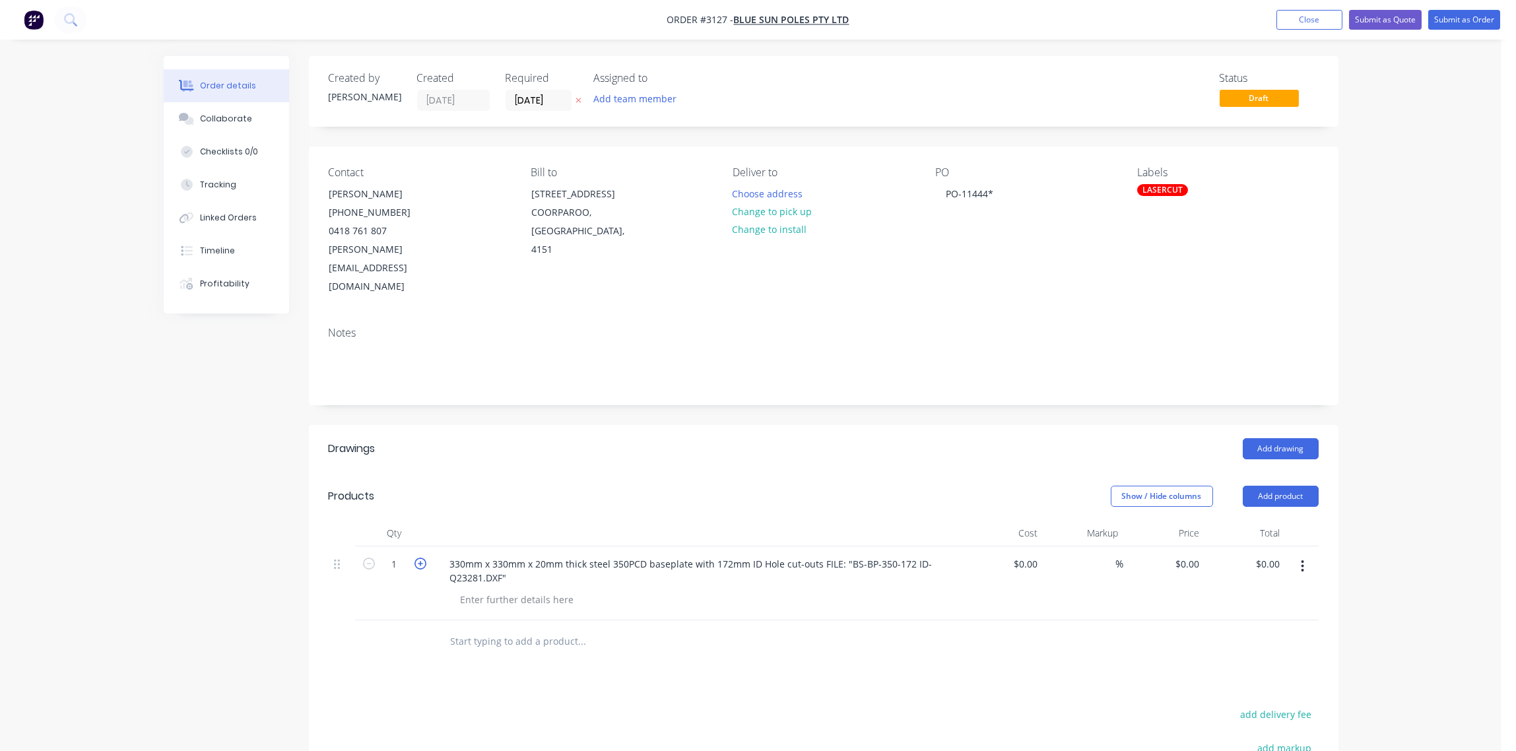
click at [416, 558] on icon "button" at bounding box center [420, 564] width 12 height 12
type input "3"
click at [227, 114] on div "Collaborate" at bounding box center [226, 119] width 52 height 12
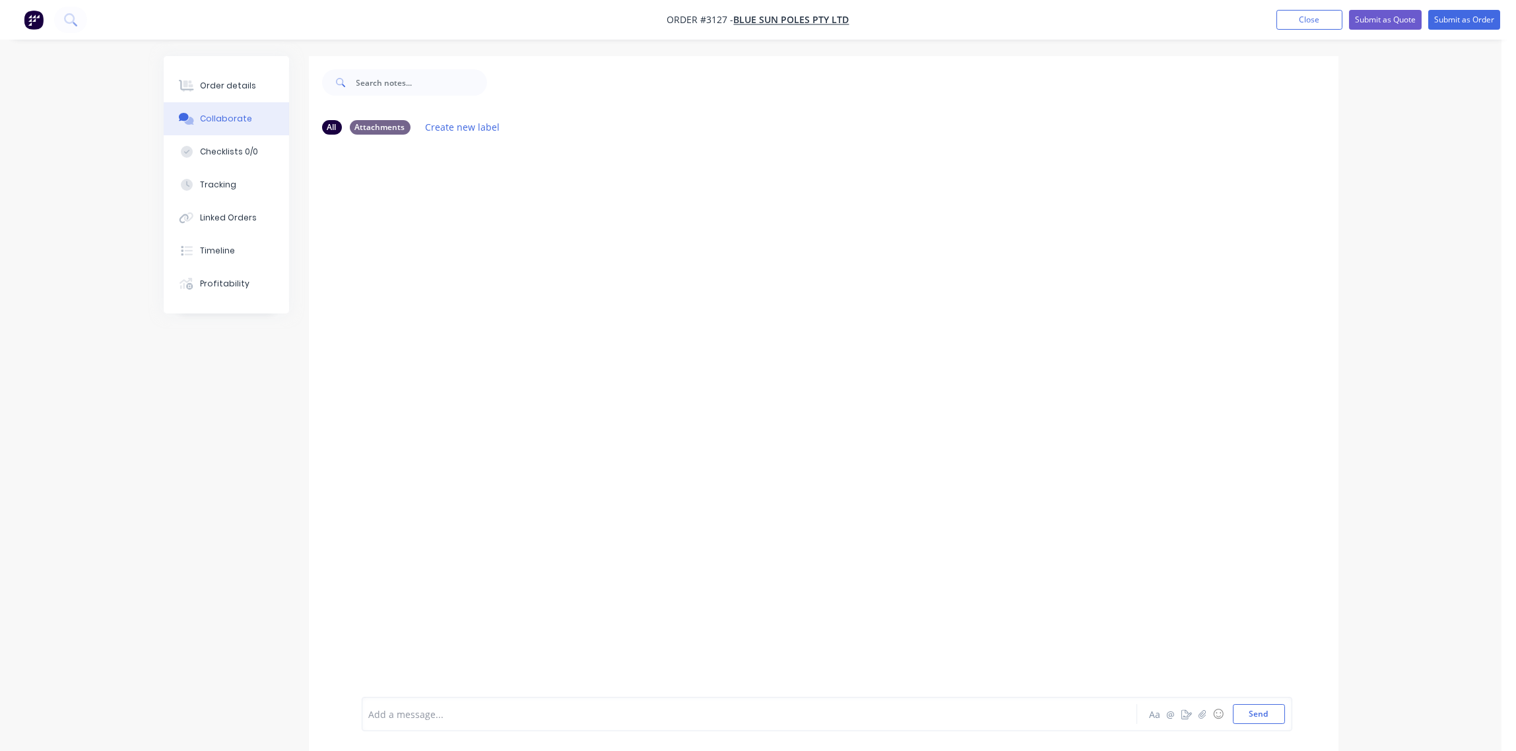
click at [444, 717] on div at bounding box center [713, 714] width 686 height 14
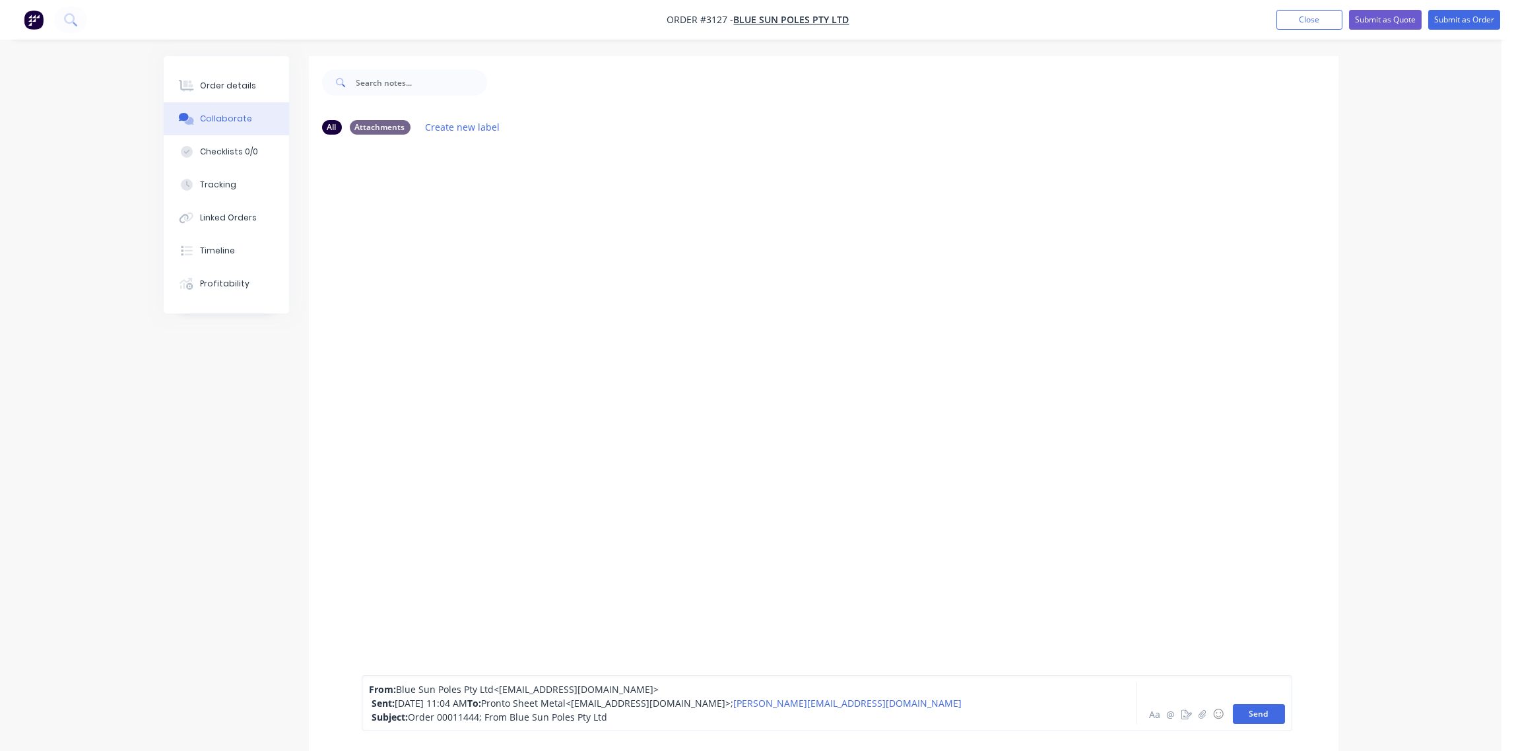
click at [1272, 713] on button "Send" at bounding box center [1259, 714] width 52 height 20
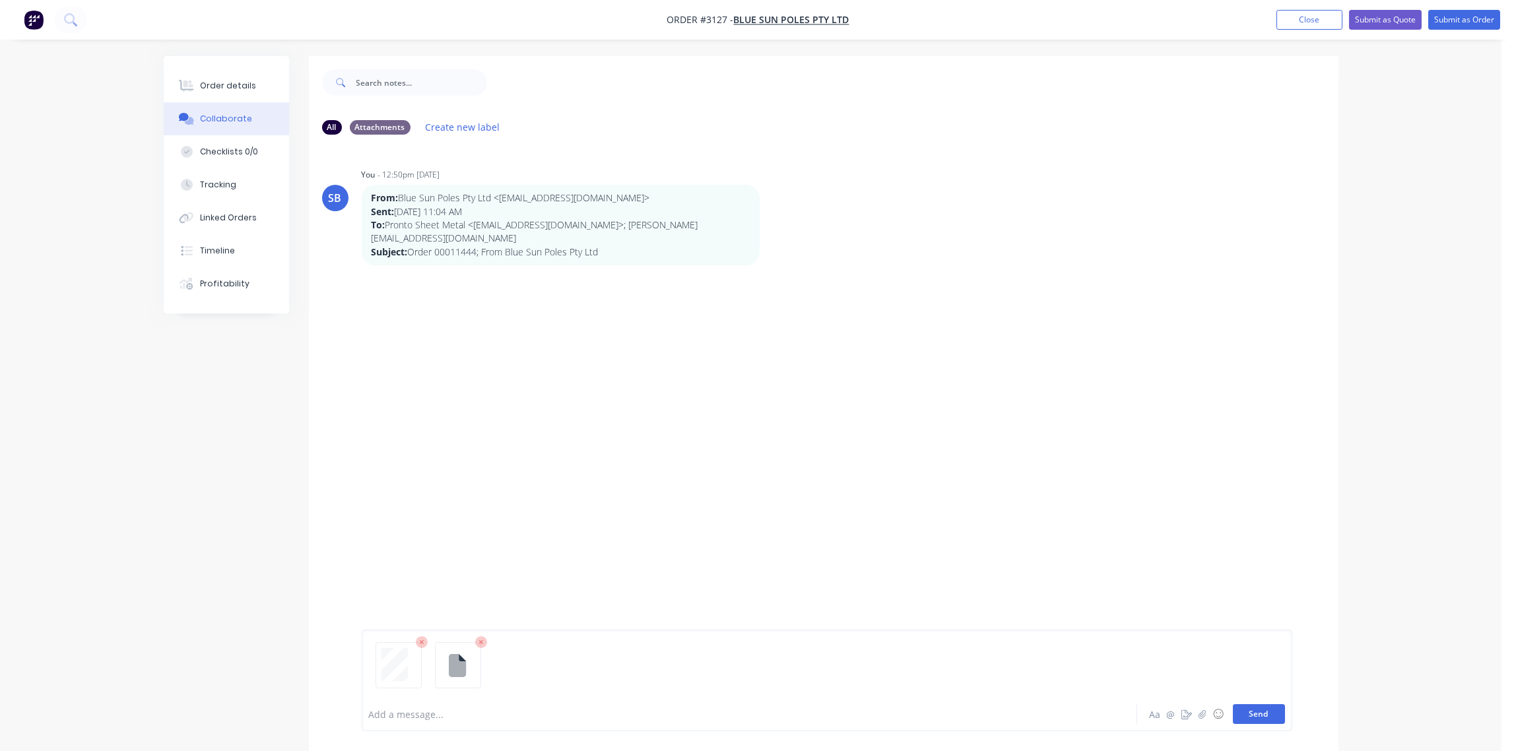
click at [1266, 719] on button "Send" at bounding box center [1259, 714] width 52 height 20
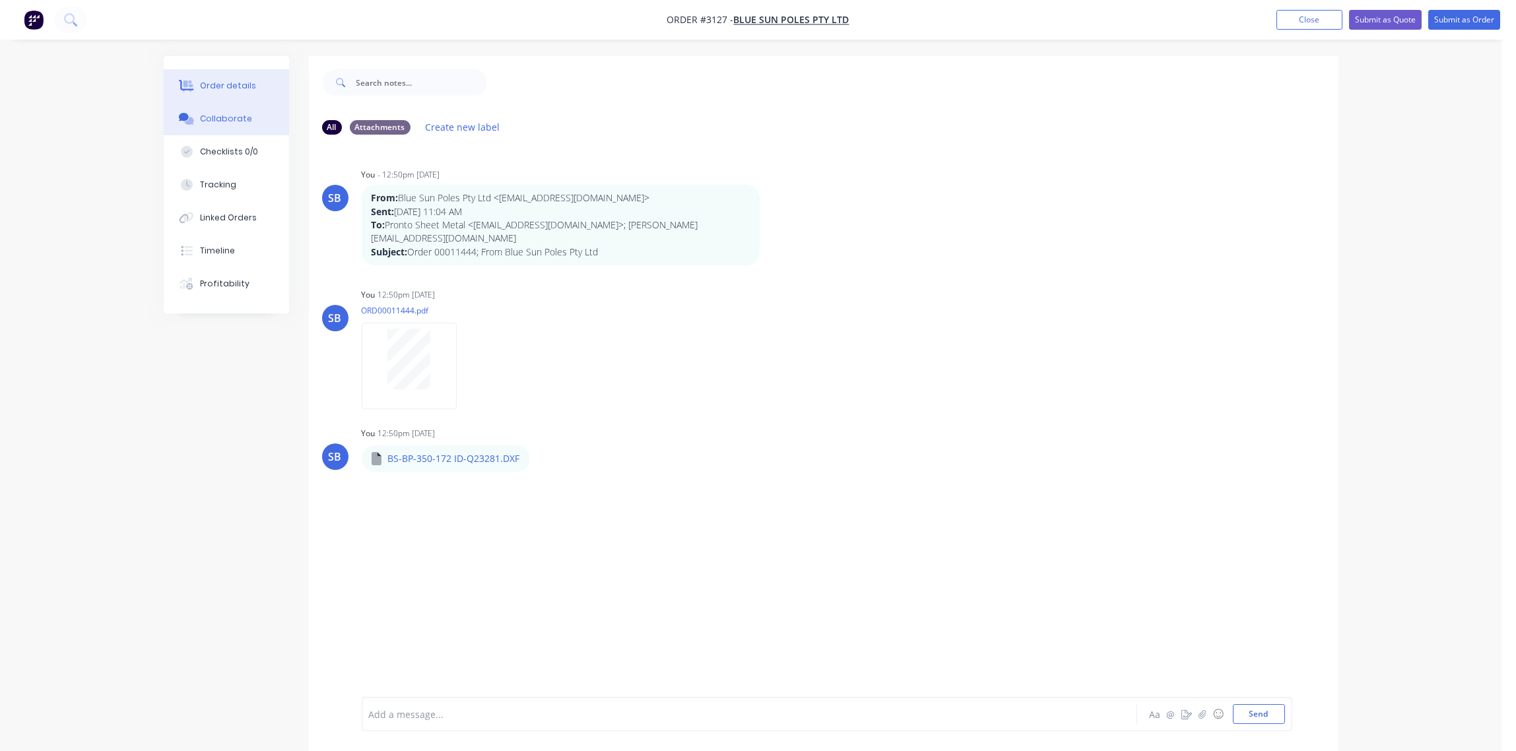
click at [214, 88] on div "Order details" at bounding box center [228, 86] width 56 height 12
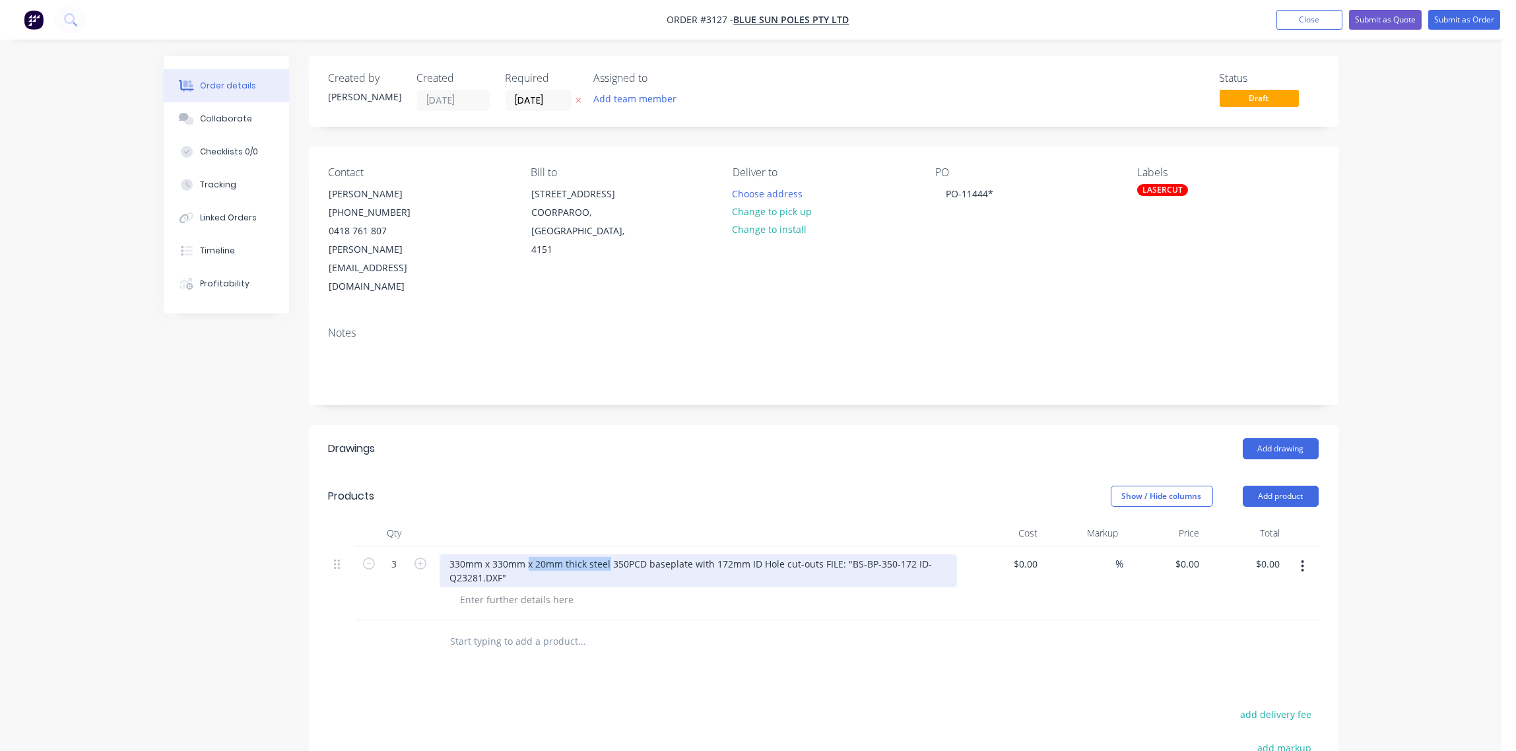
drag, startPoint x: 608, startPoint y: 527, endPoint x: 529, endPoint y: 526, distance: 78.5
click at [529, 554] on div "330mm x 330mm x 20mm thick steel 350PCD baseplate with 172mm ID Hole cut-outs F…" at bounding box center [698, 570] width 517 height 33
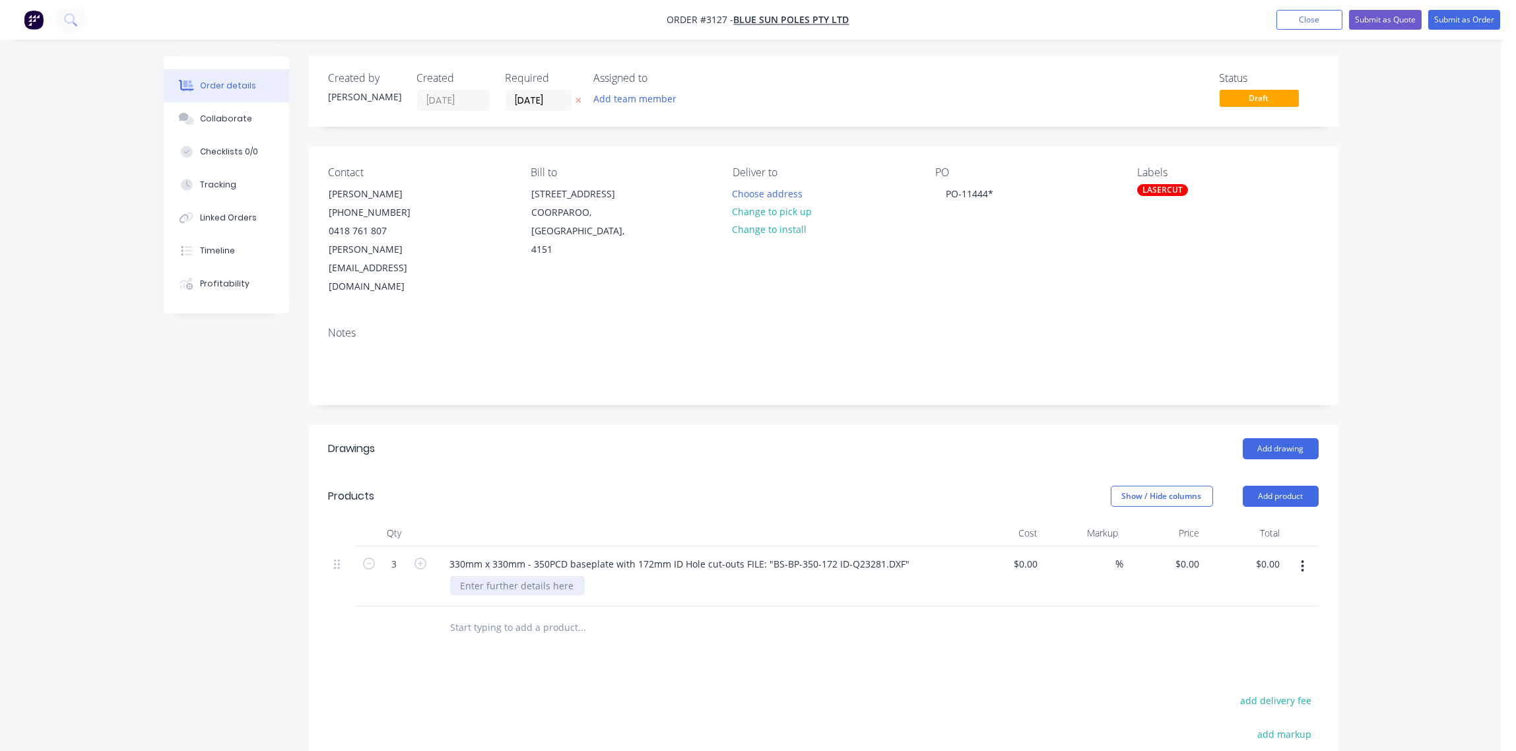
click at [518, 576] on div at bounding box center [517, 585] width 135 height 19
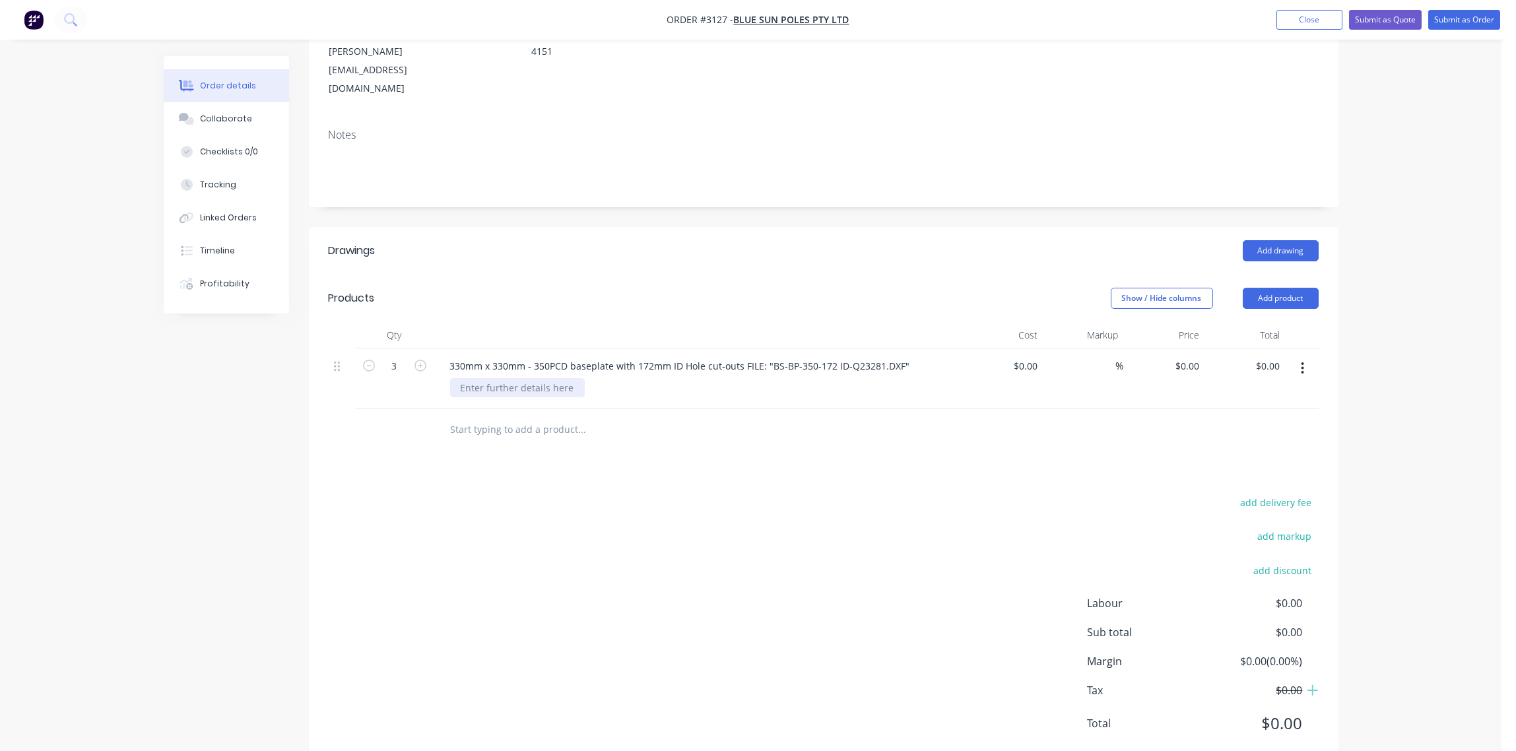
click at [499, 378] on div at bounding box center [517, 387] width 135 height 19
type input "$0.00"
click at [1464, 25] on button "Submit as Order" at bounding box center [1464, 20] width 72 height 20
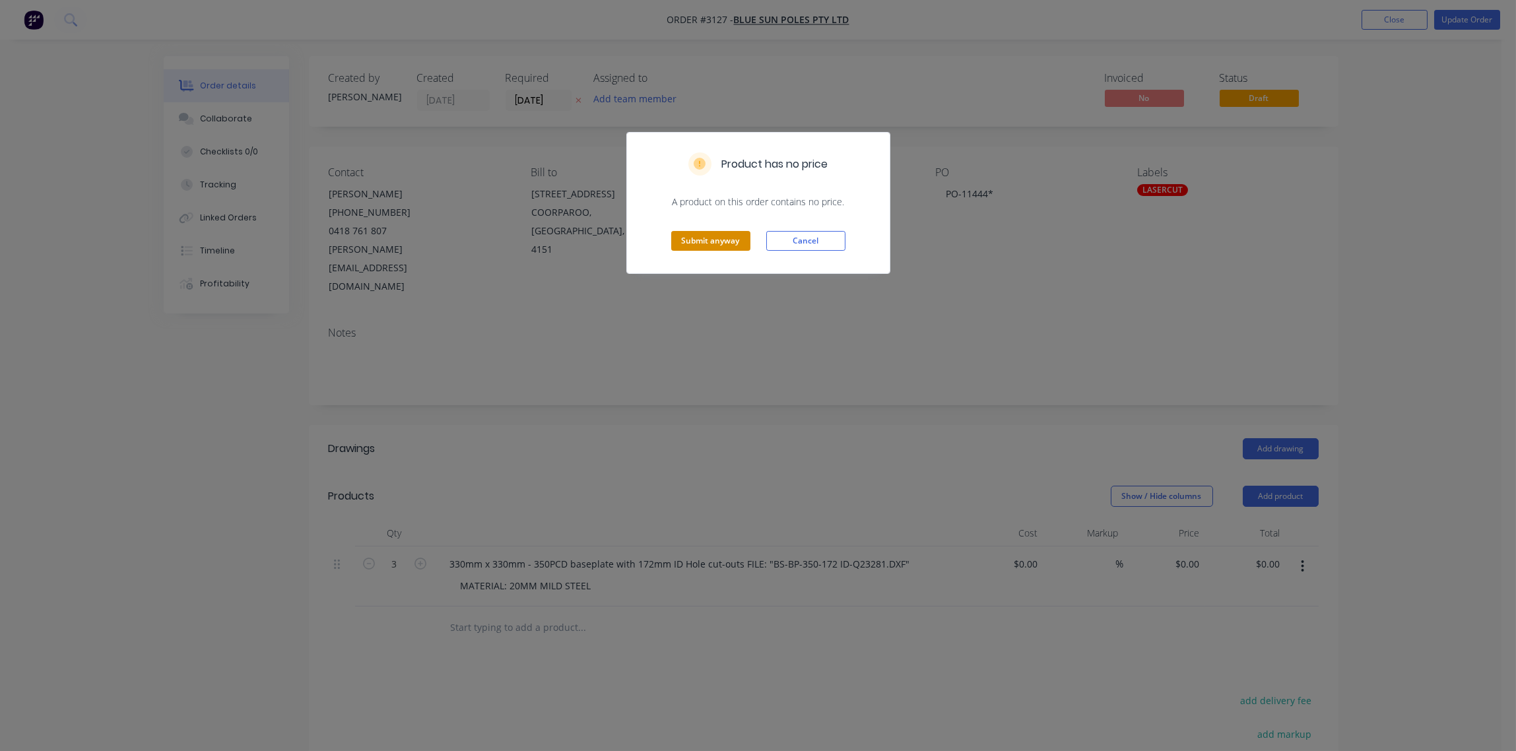
click at [704, 246] on button "Submit anyway" at bounding box center [710, 241] width 79 height 20
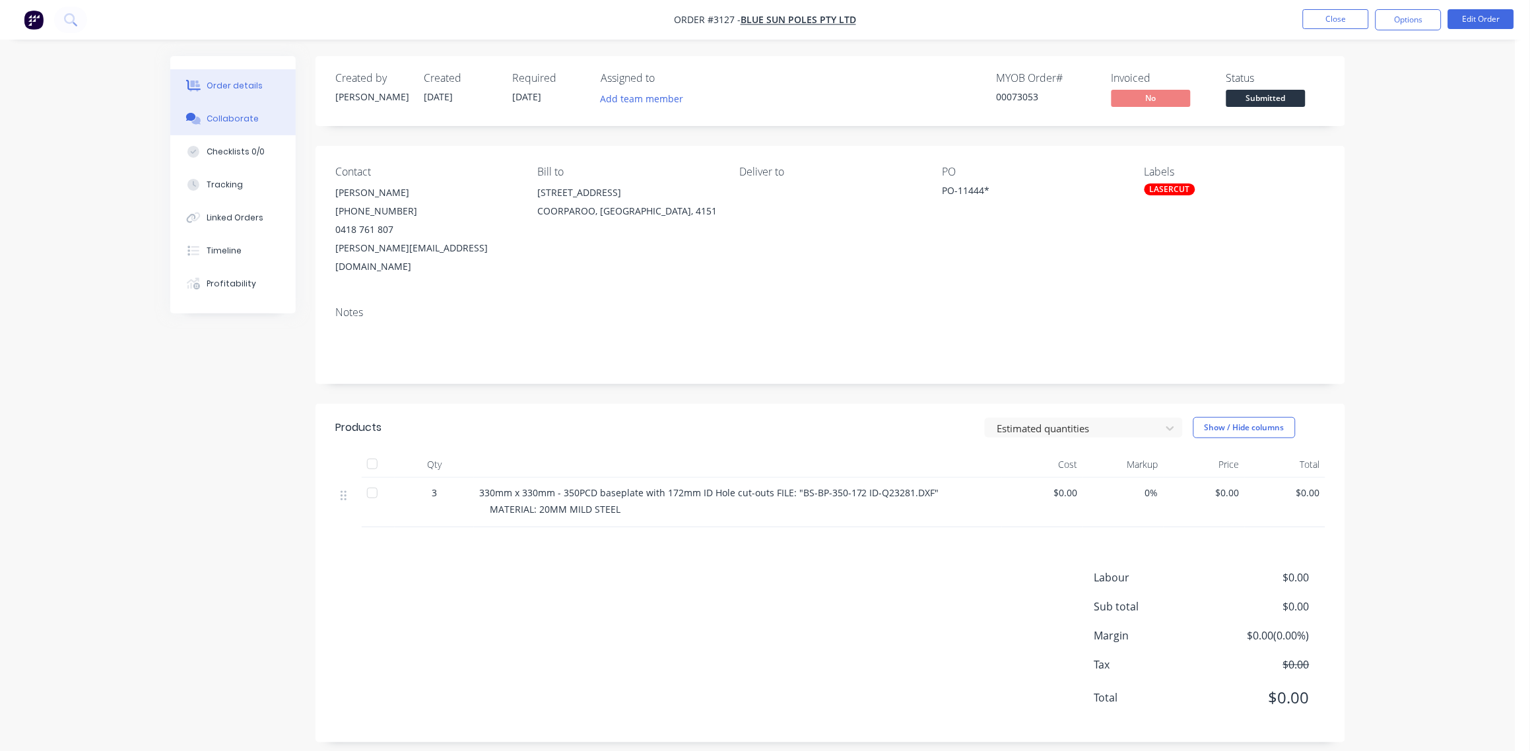
click at [248, 115] on div "Collaborate" at bounding box center [233, 119] width 52 height 12
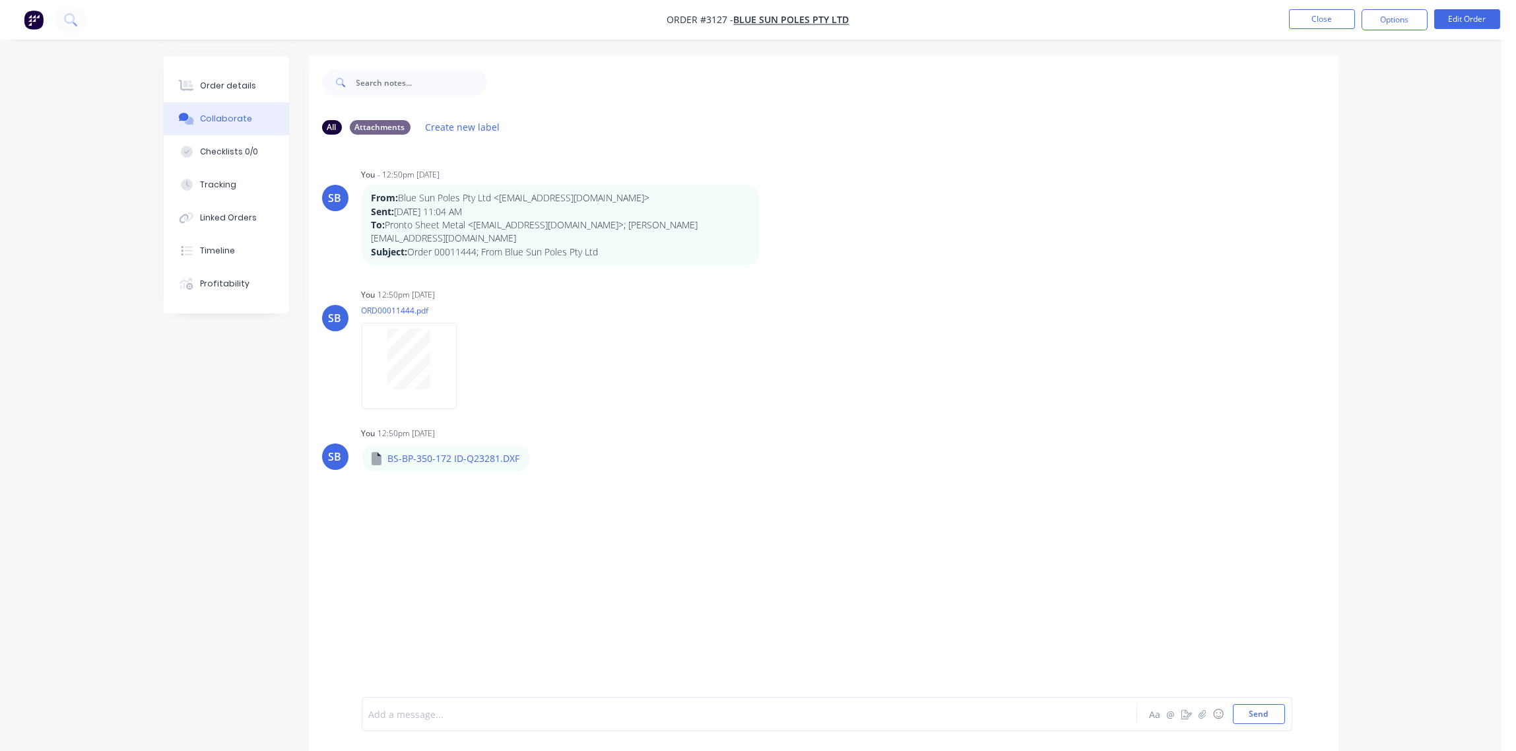
click at [413, 713] on div at bounding box center [713, 714] width 686 height 14
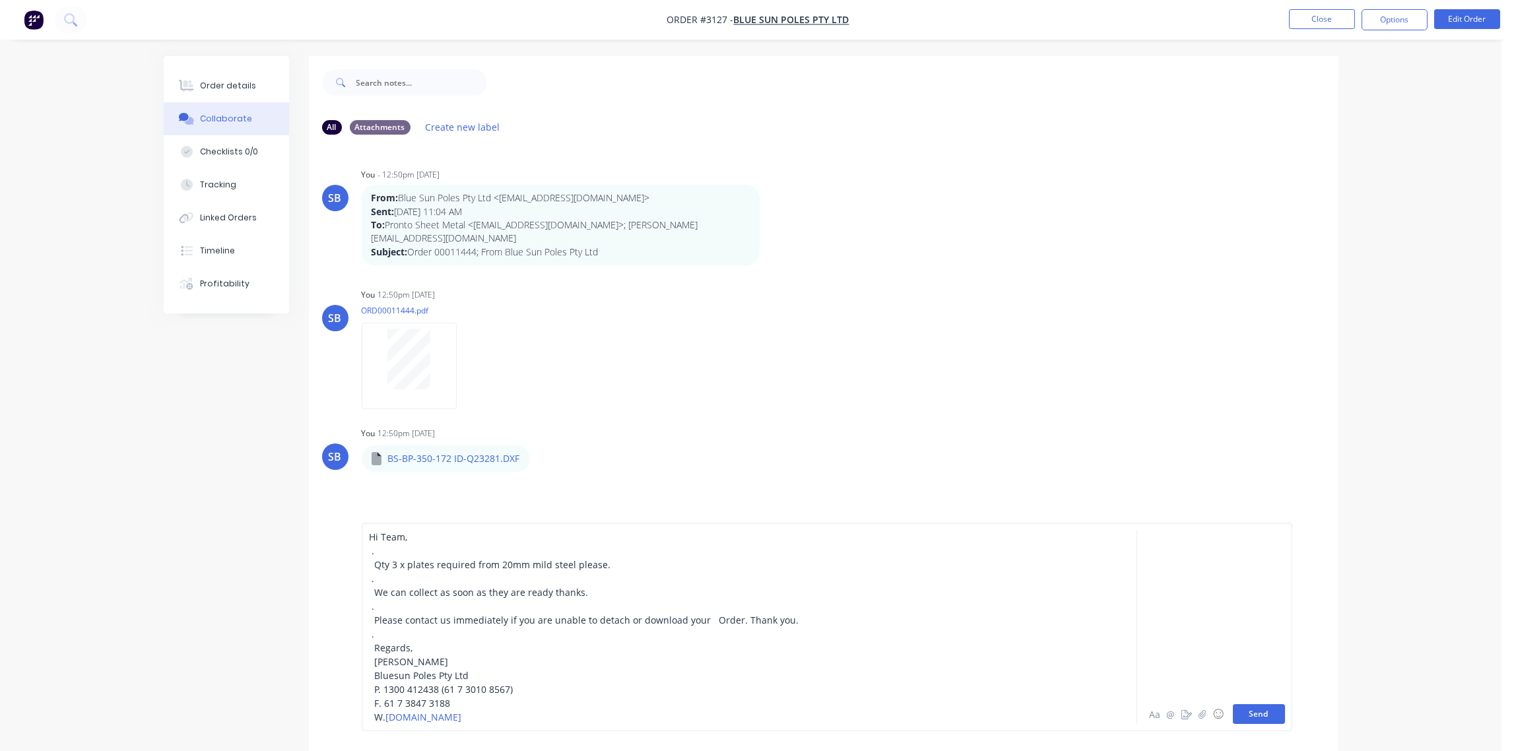
click at [1269, 711] on button "Send" at bounding box center [1259, 714] width 52 height 20
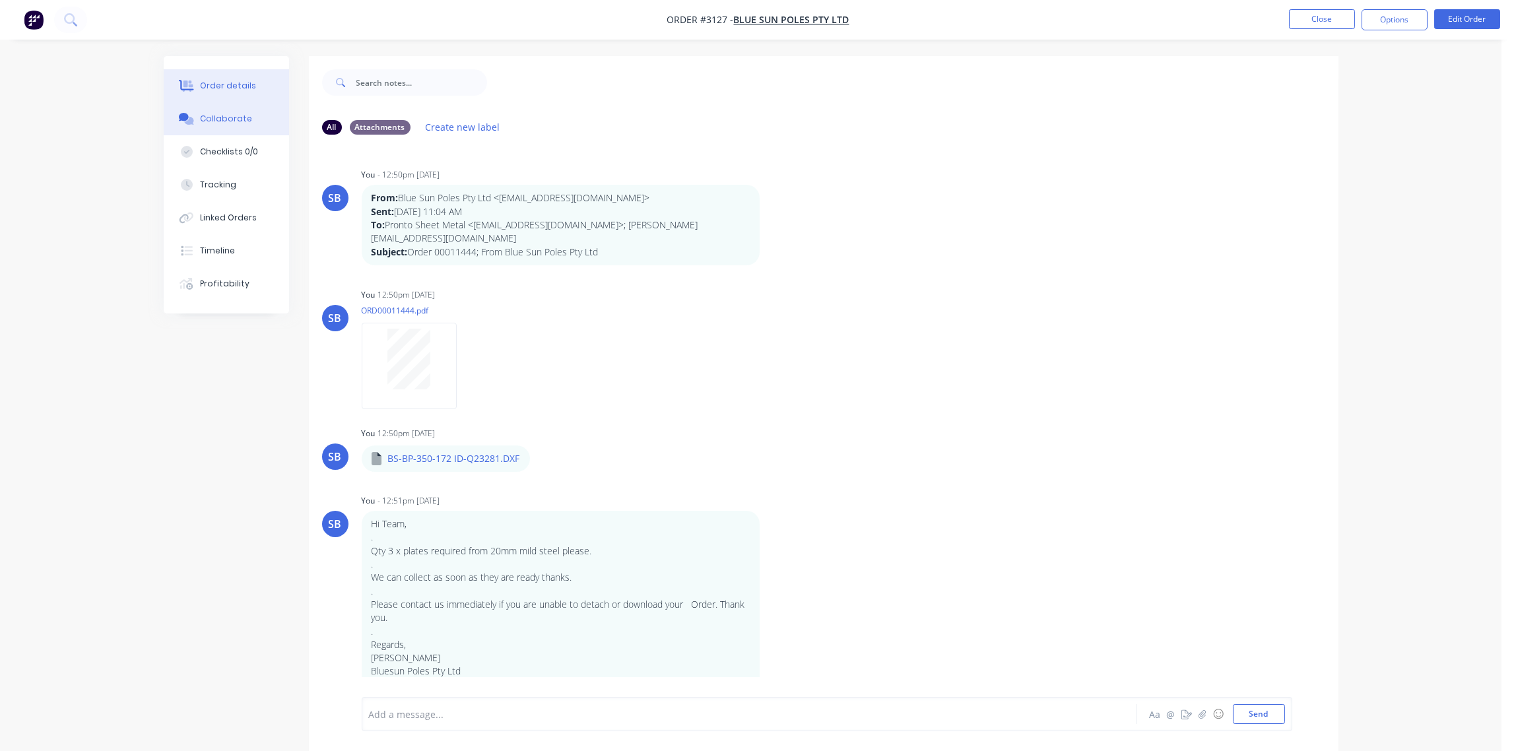
click at [223, 83] on div "Order details" at bounding box center [228, 86] width 56 height 12
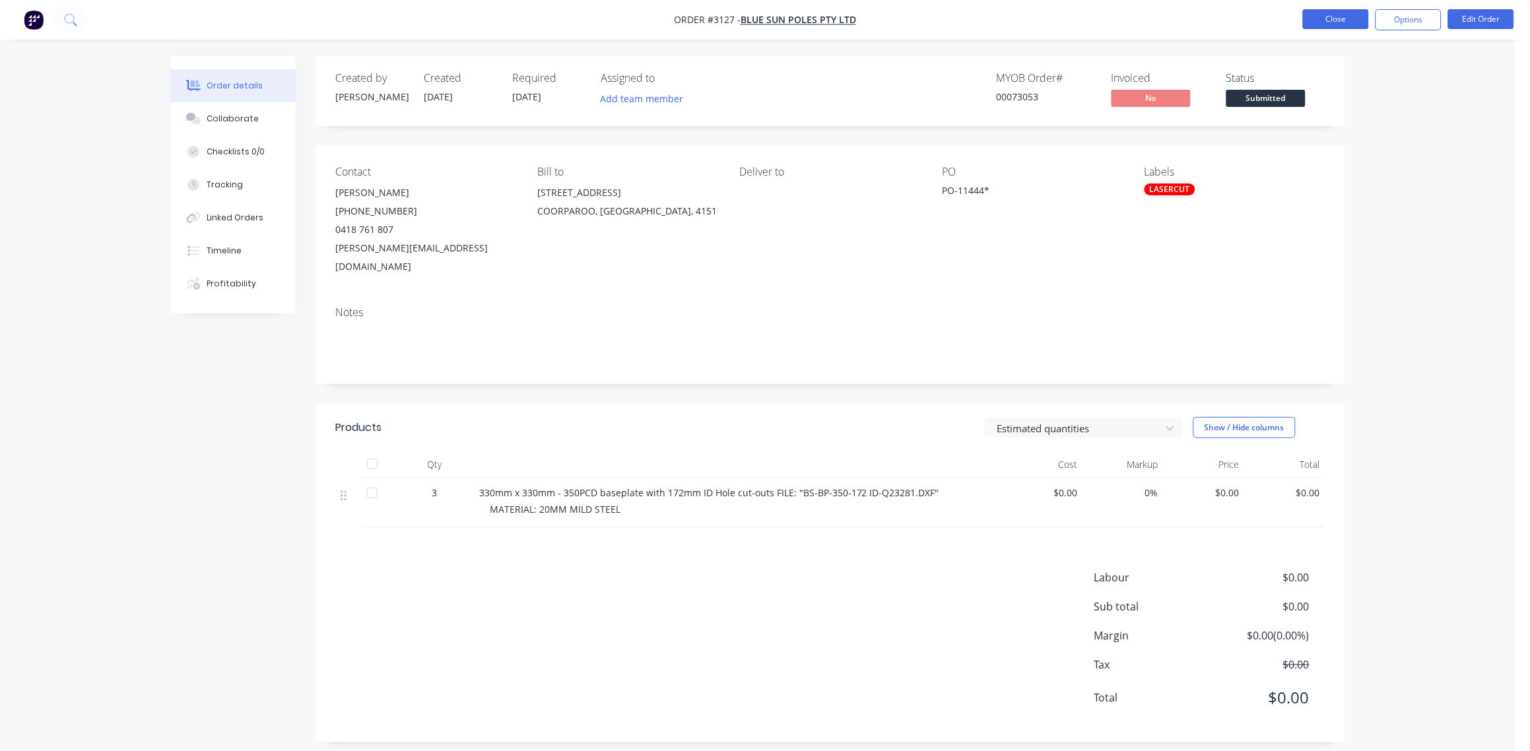
click at [1341, 20] on button "Close" at bounding box center [1336, 19] width 66 height 20
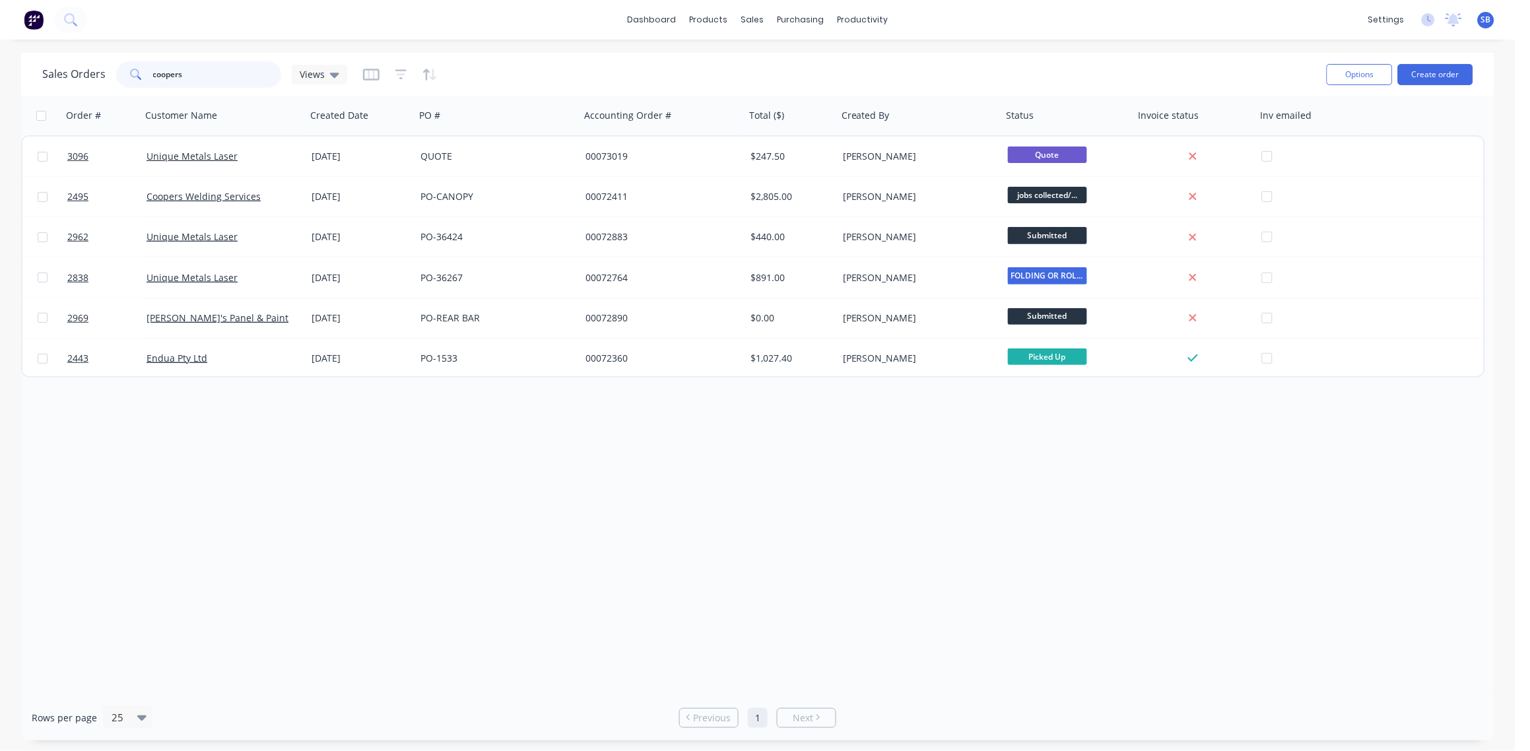
drag, startPoint x: 199, startPoint y: 75, endPoint x: 34, endPoint y: 84, distance: 165.3
click at [34, 84] on div "Sales Orders coopers Views Options Create order" at bounding box center [757, 74] width 1473 height 43
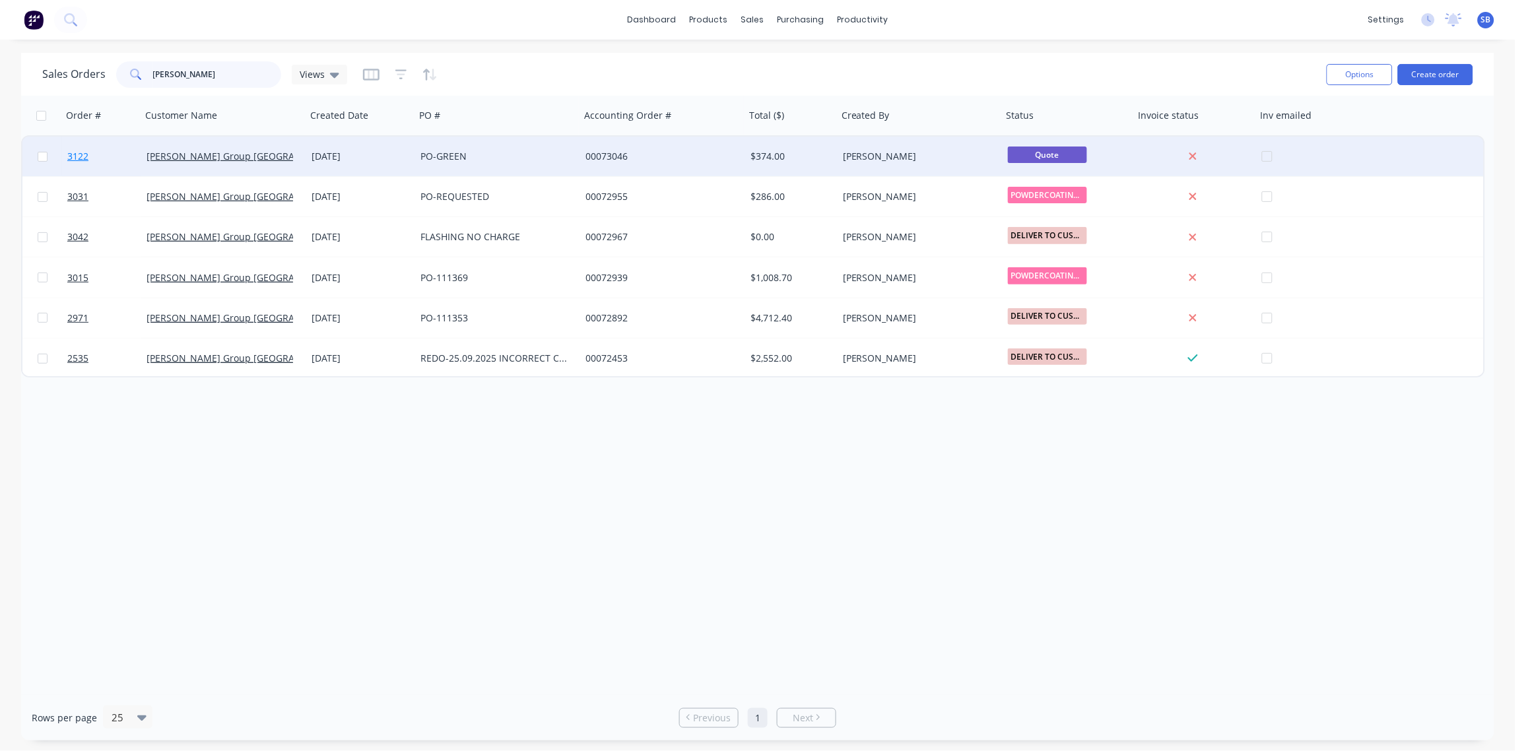
type input "BRAD"
click at [74, 160] on span "3122" at bounding box center [77, 156] width 21 height 13
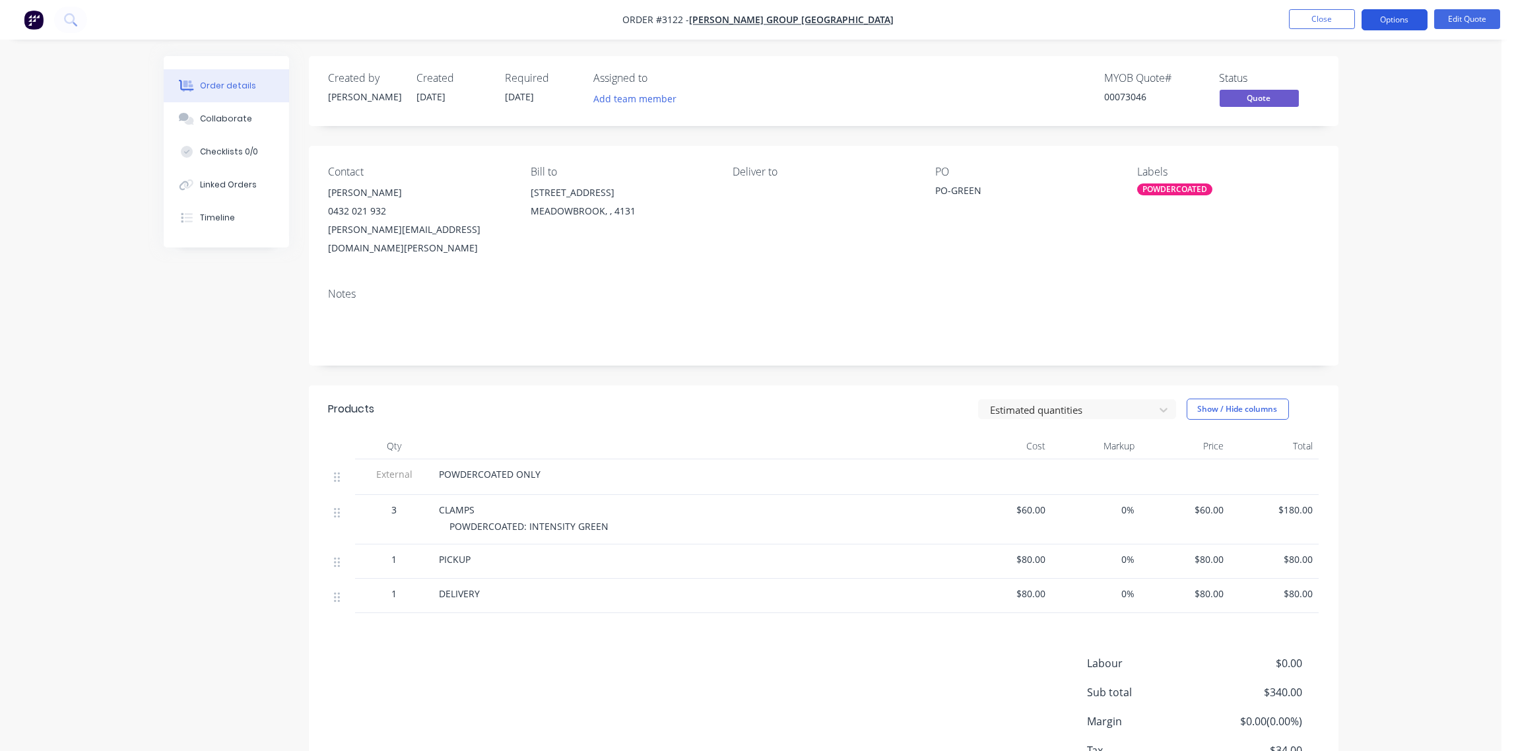
click at [1407, 20] on button "Options" at bounding box center [1395, 19] width 66 height 21
click at [1341, 158] on div "Convert to Order" at bounding box center [1354, 159] width 121 height 19
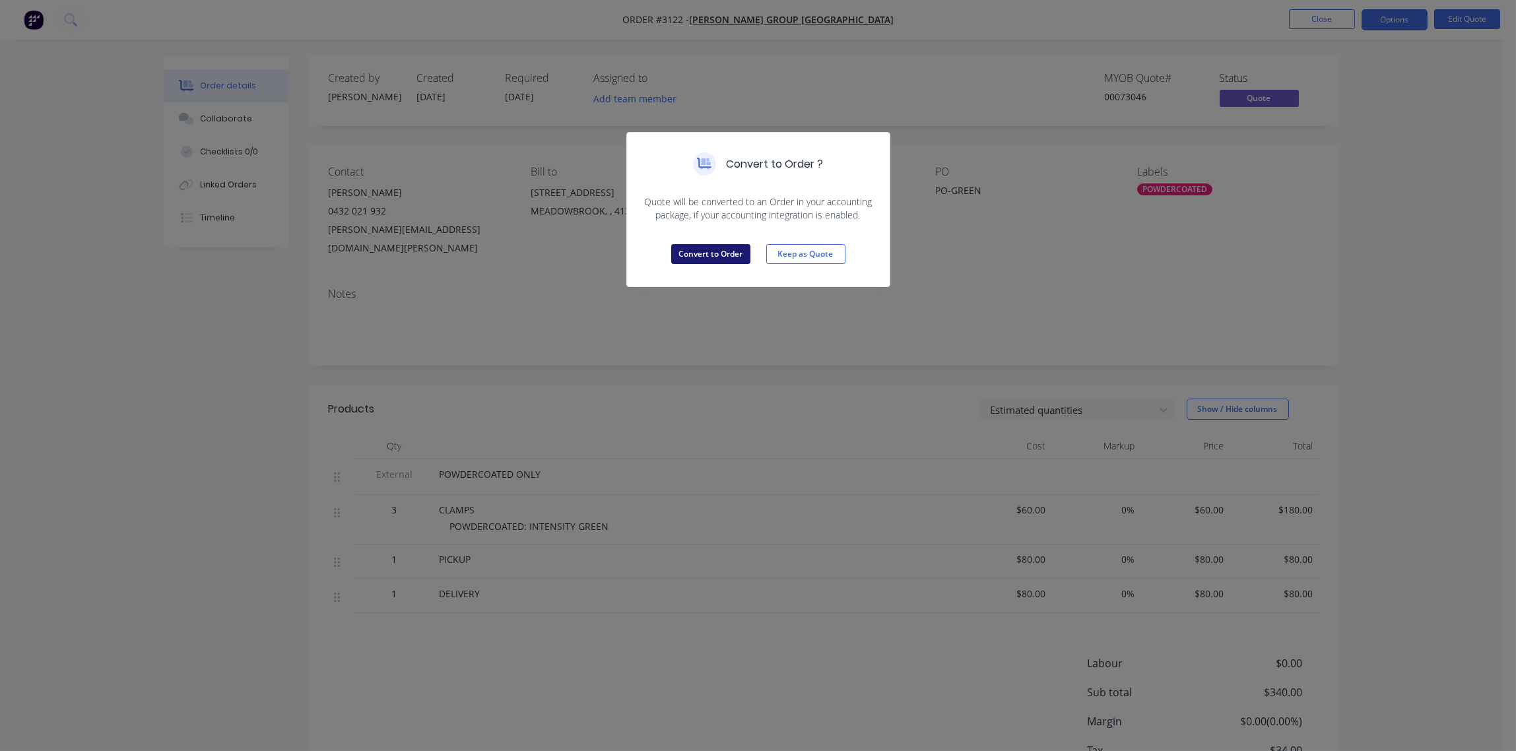
click at [714, 248] on button "Convert to Order" at bounding box center [710, 254] width 79 height 20
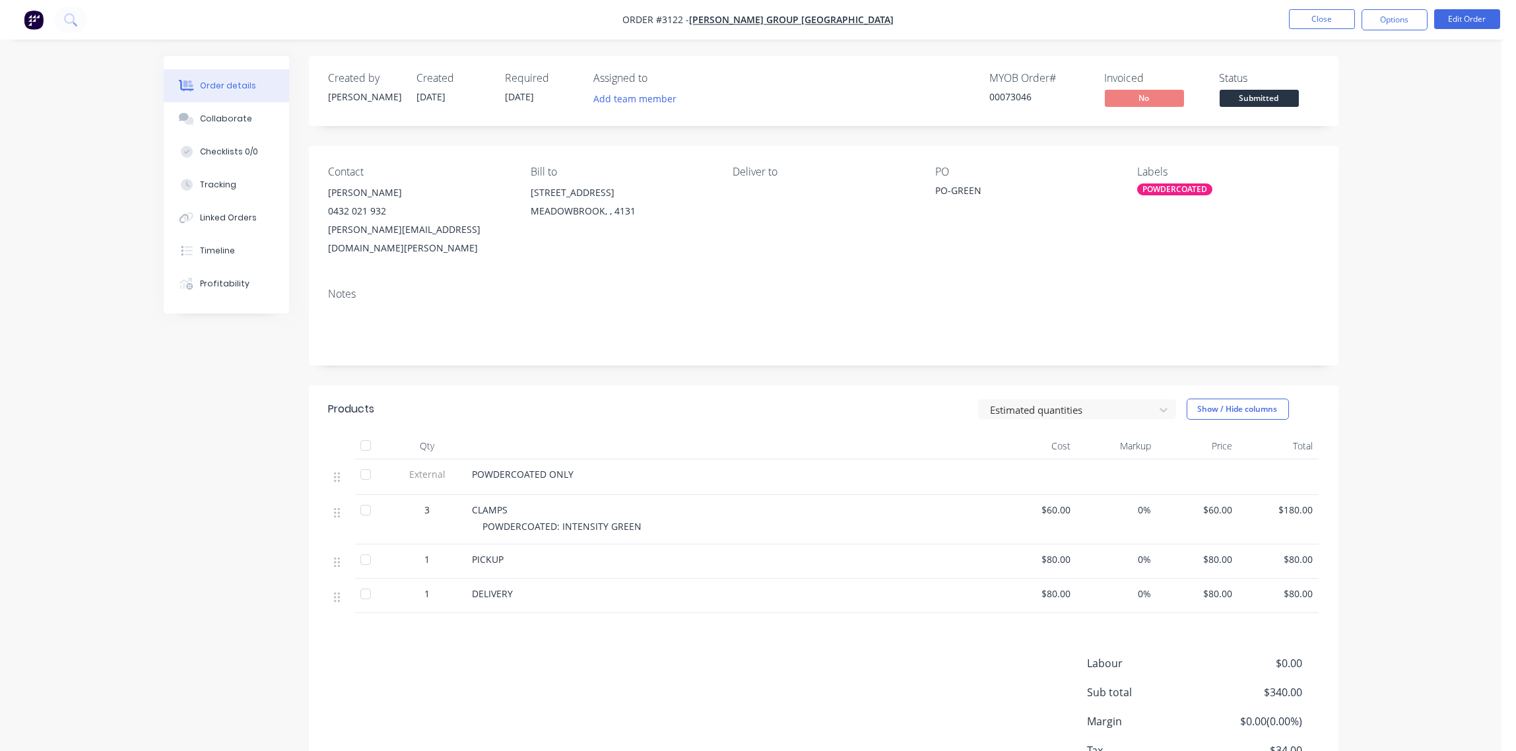
click at [956, 189] on div "PO-GREEN" at bounding box center [1017, 192] width 165 height 18
click at [980, 190] on div "PO-GREEN" at bounding box center [1017, 192] width 165 height 18
click at [1471, 16] on button "Edit Order" at bounding box center [1467, 19] width 66 height 20
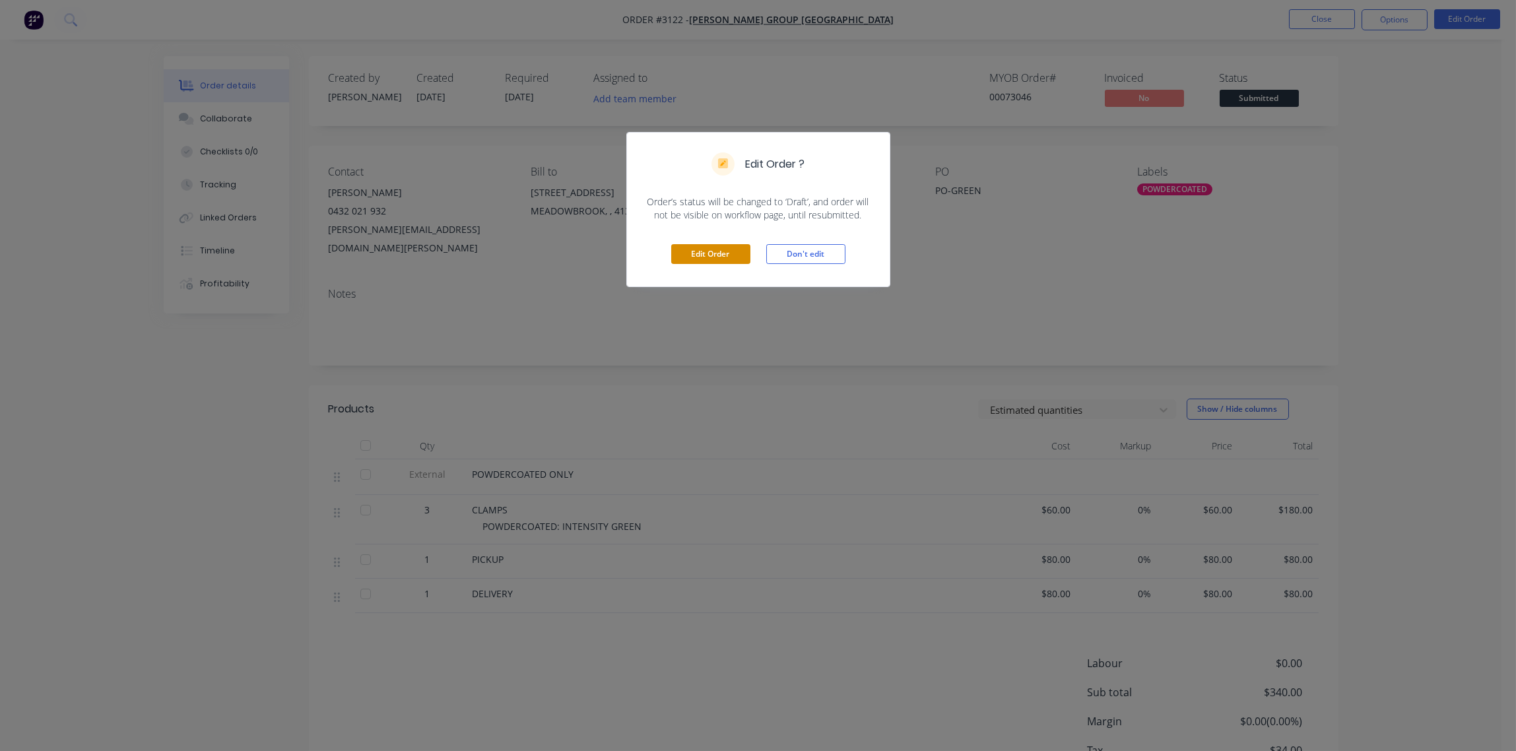
click at [707, 257] on button "Edit Order" at bounding box center [710, 254] width 79 height 20
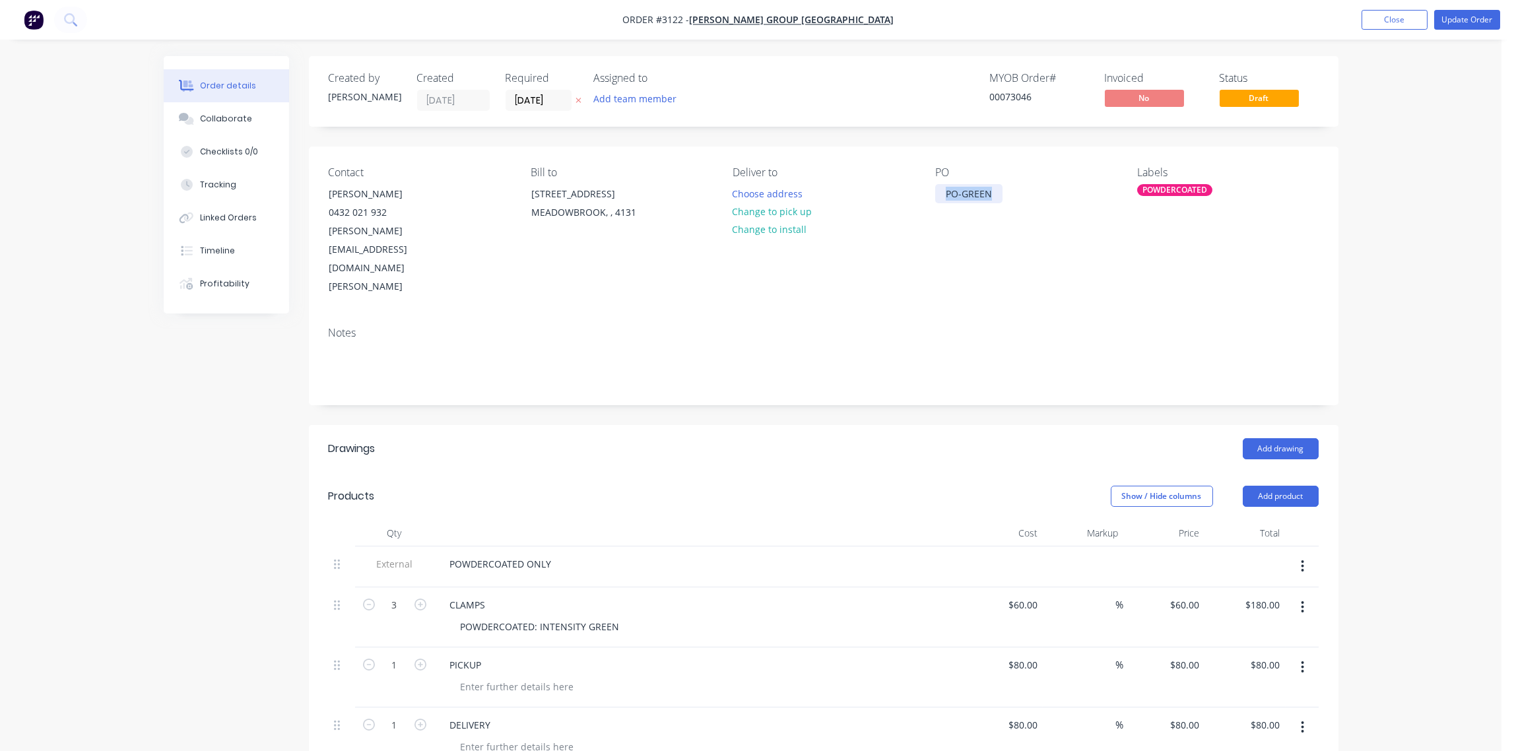
drag, startPoint x: 992, startPoint y: 197, endPoint x: 864, endPoint y: 209, distance: 128.6
click at [864, 209] on div "Contact NIGEL 0432 021 932 nigel@bradburygroupaustralia.com.au Bill to 82 - 88 …" at bounding box center [824, 232] width 1030 height 170
paste div
click at [1464, 24] on button "Update Order" at bounding box center [1467, 20] width 66 height 20
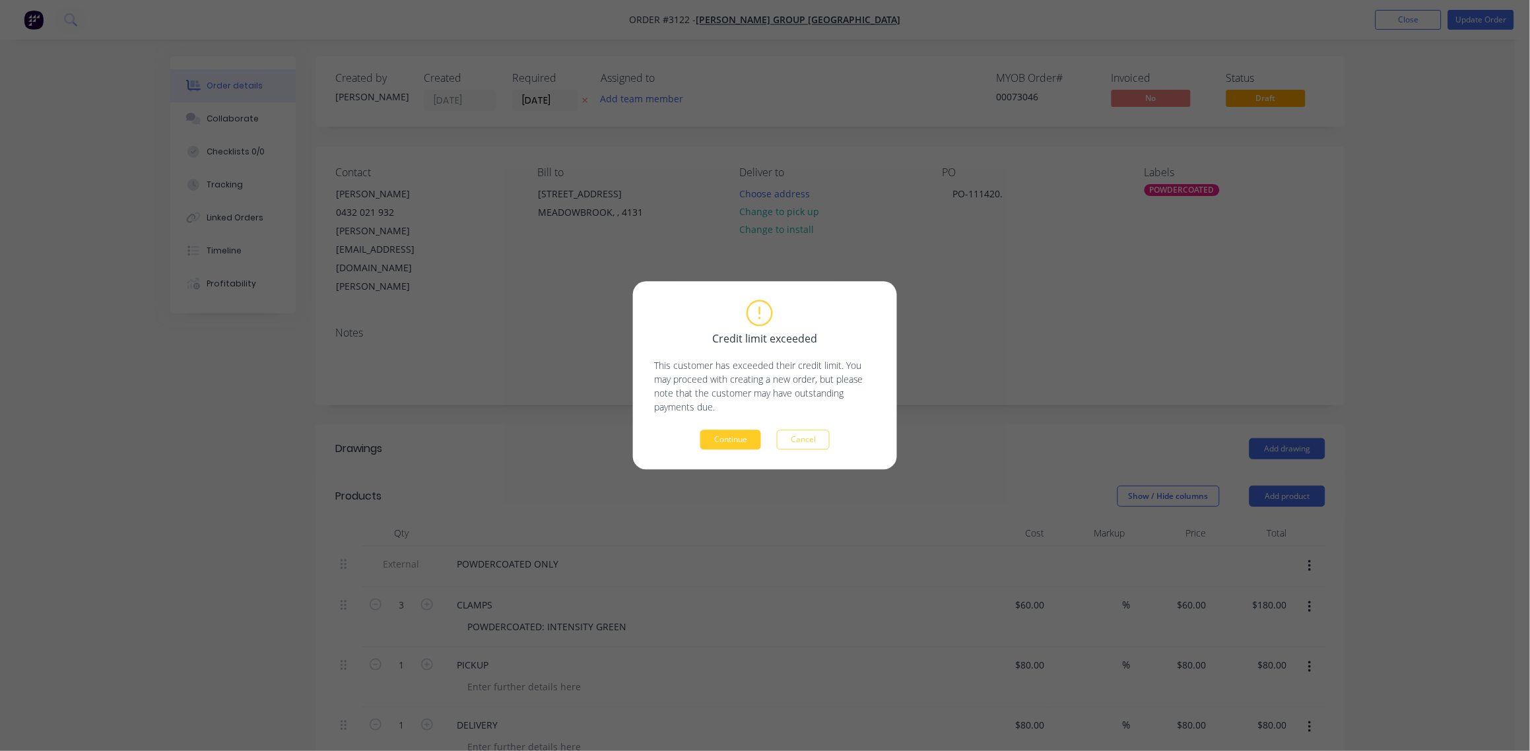
click at [736, 442] on button "Continue" at bounding box center [730, 440] width 61 height 20
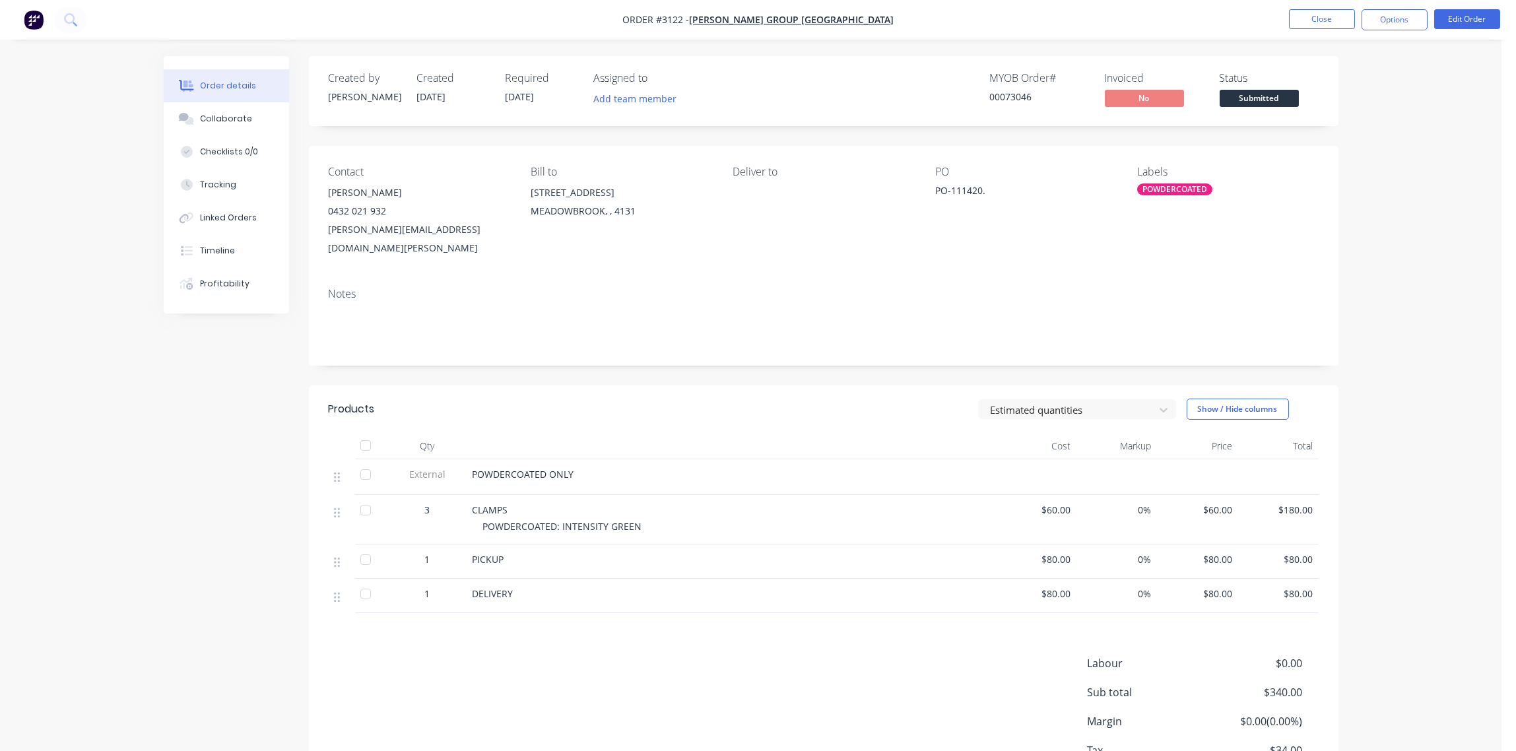
click at [774, 198] on div "Deliver to" at bounding box center [823, 212] width 181 height 92
click at [1472, 17] on button "Edit Order" at bounding box center [1467, 19] width 66 height 20
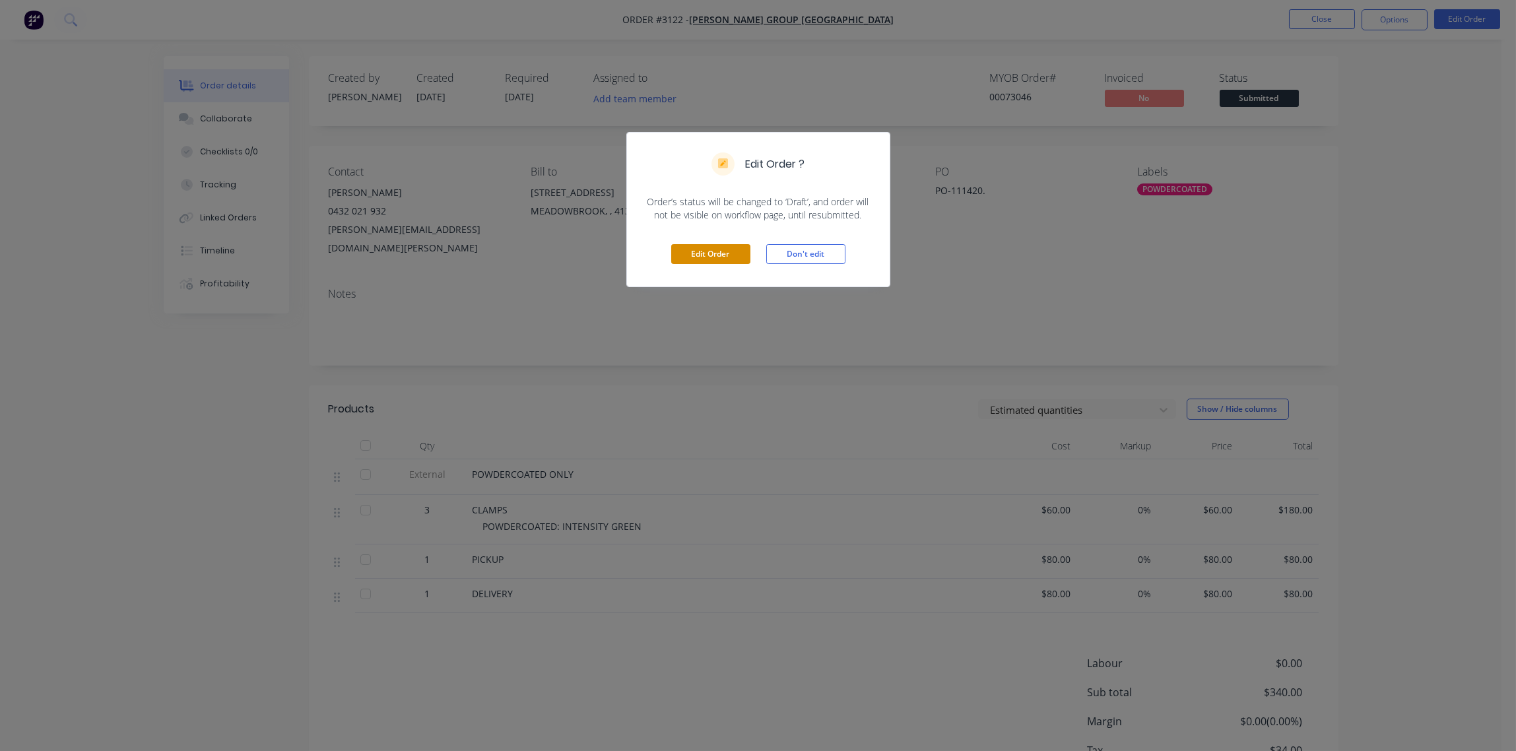
click at [707, 256] on button "Edit Order" at bounding box center [710, 254] width 79 height 20
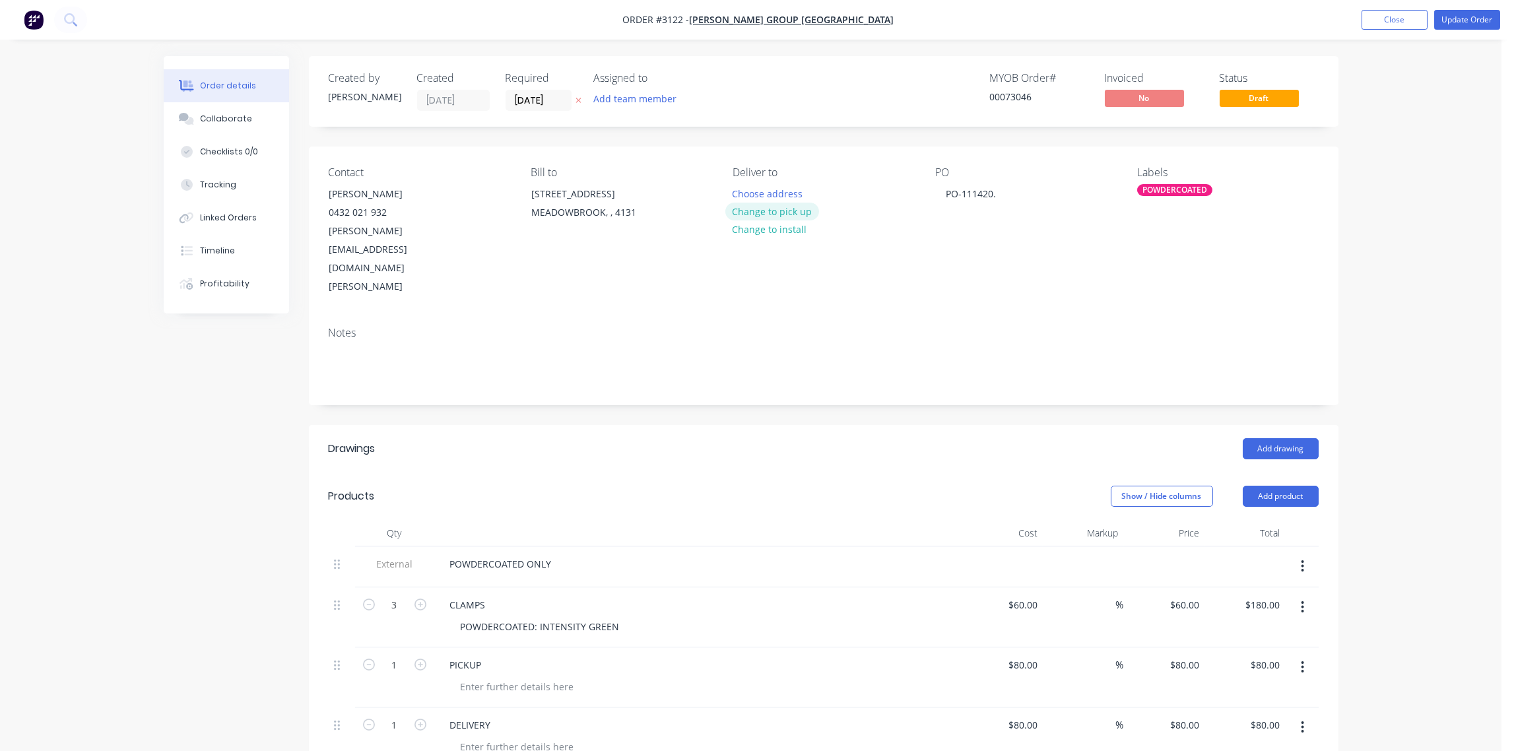
click at [783, 211] on button "Change to pick up" at bounding box center [772, 212] width 94 height 18
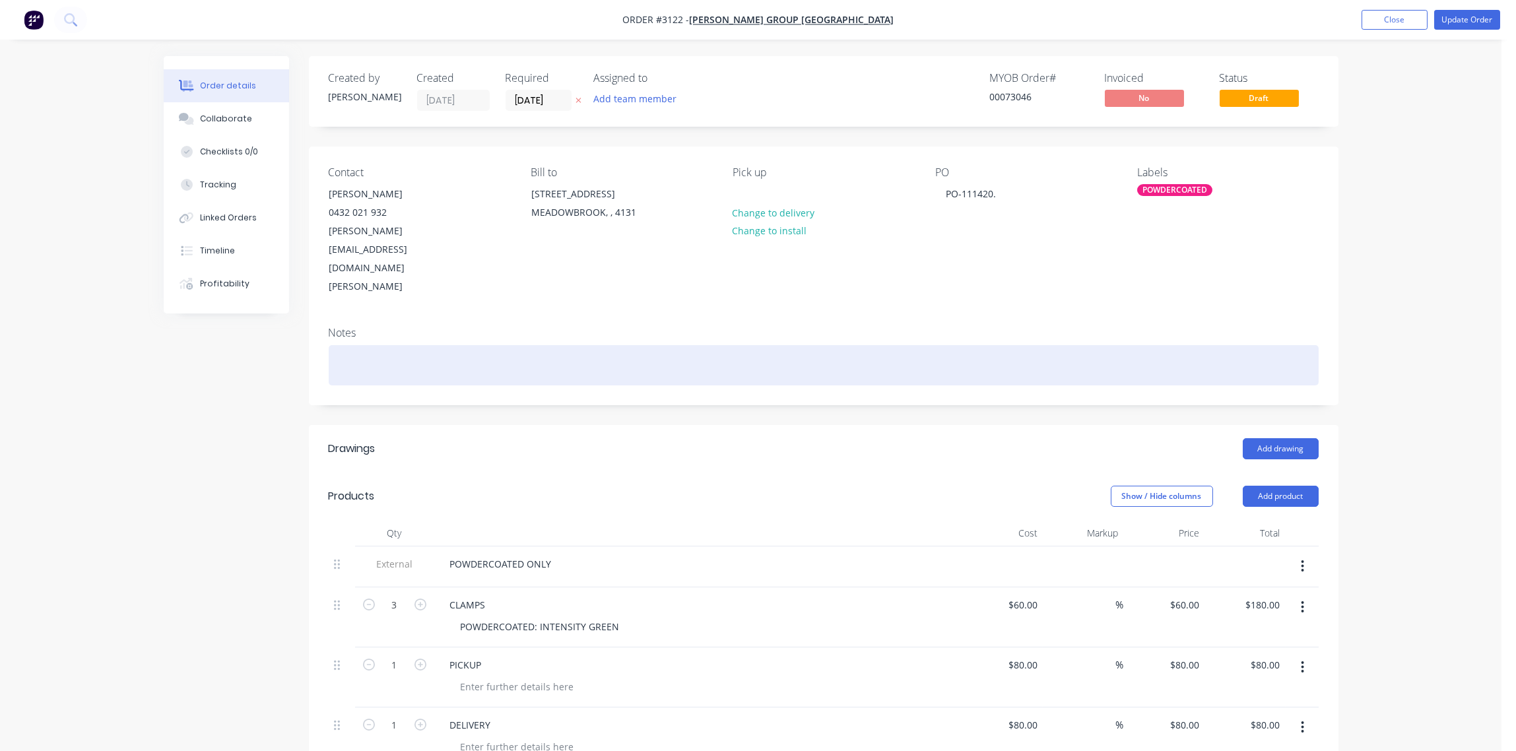
click at [731, 345] on div at bounding box center [824, 365] width 990 height 40
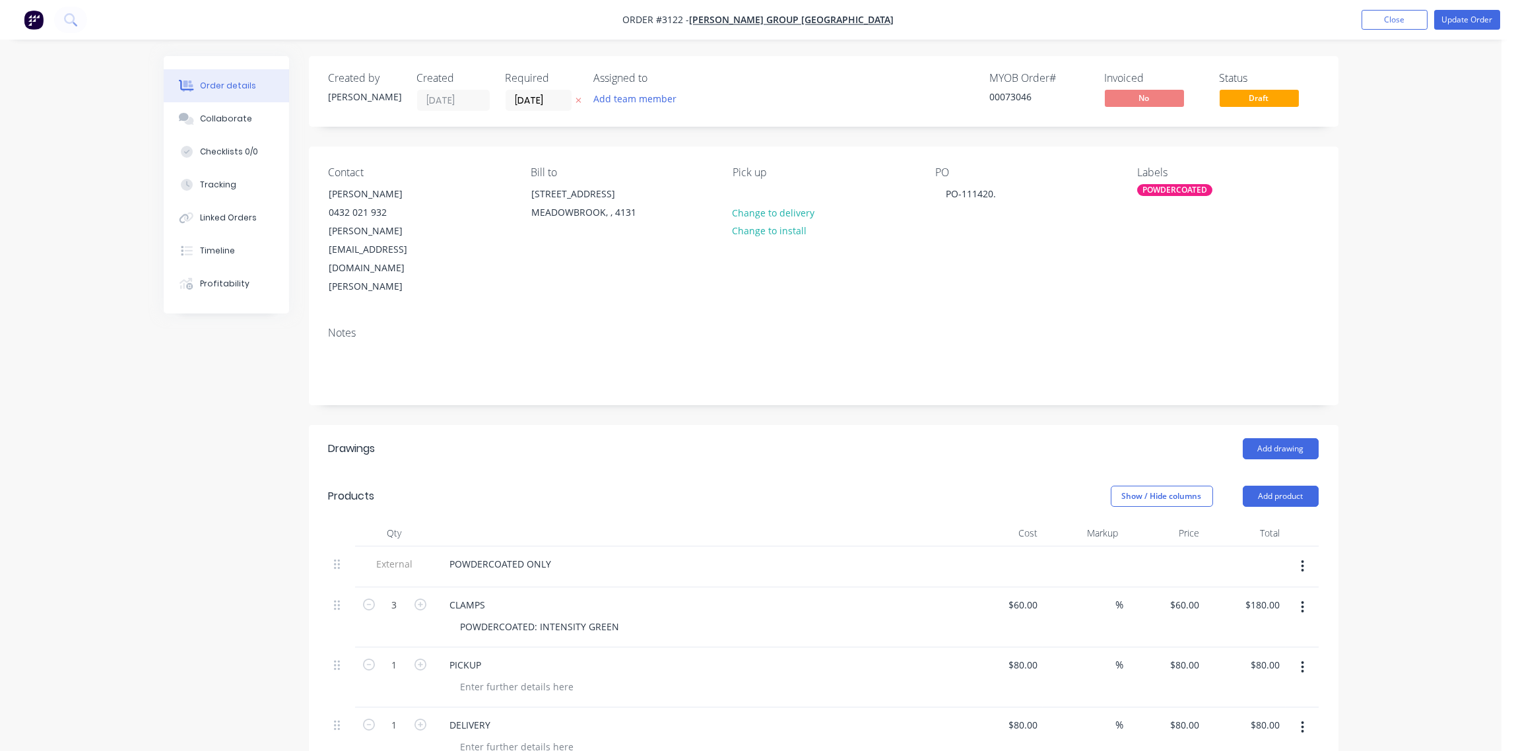
click at [1014, 316] on div "Notes" at bounding box center [824, 360] width 1030 height 88
click at [1473, 21] on button "Update Order" at bounding box center [1467, 20] width 66 height 20
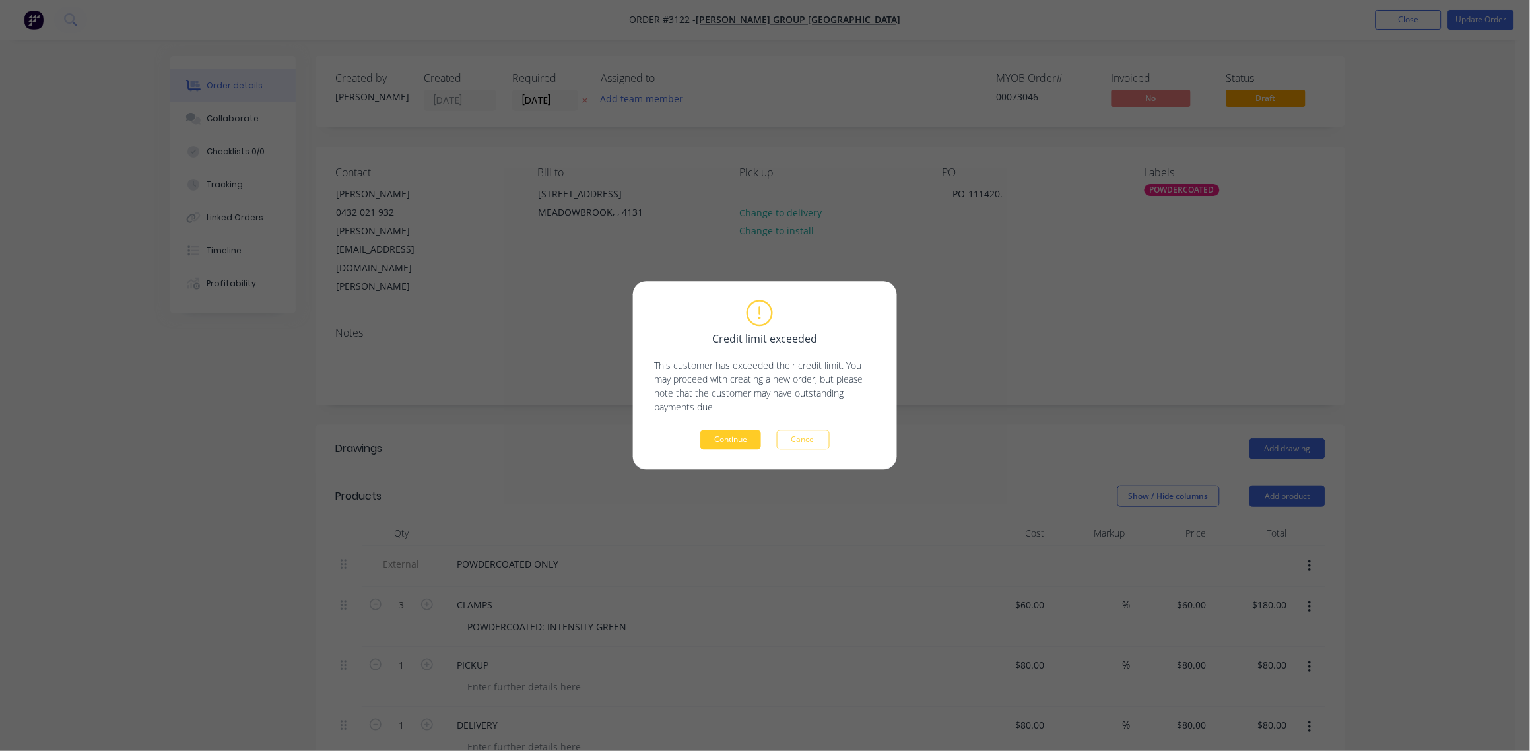
click at [732, 442] on button "Continue" at bounding box center [730, 440] width 61 height 20
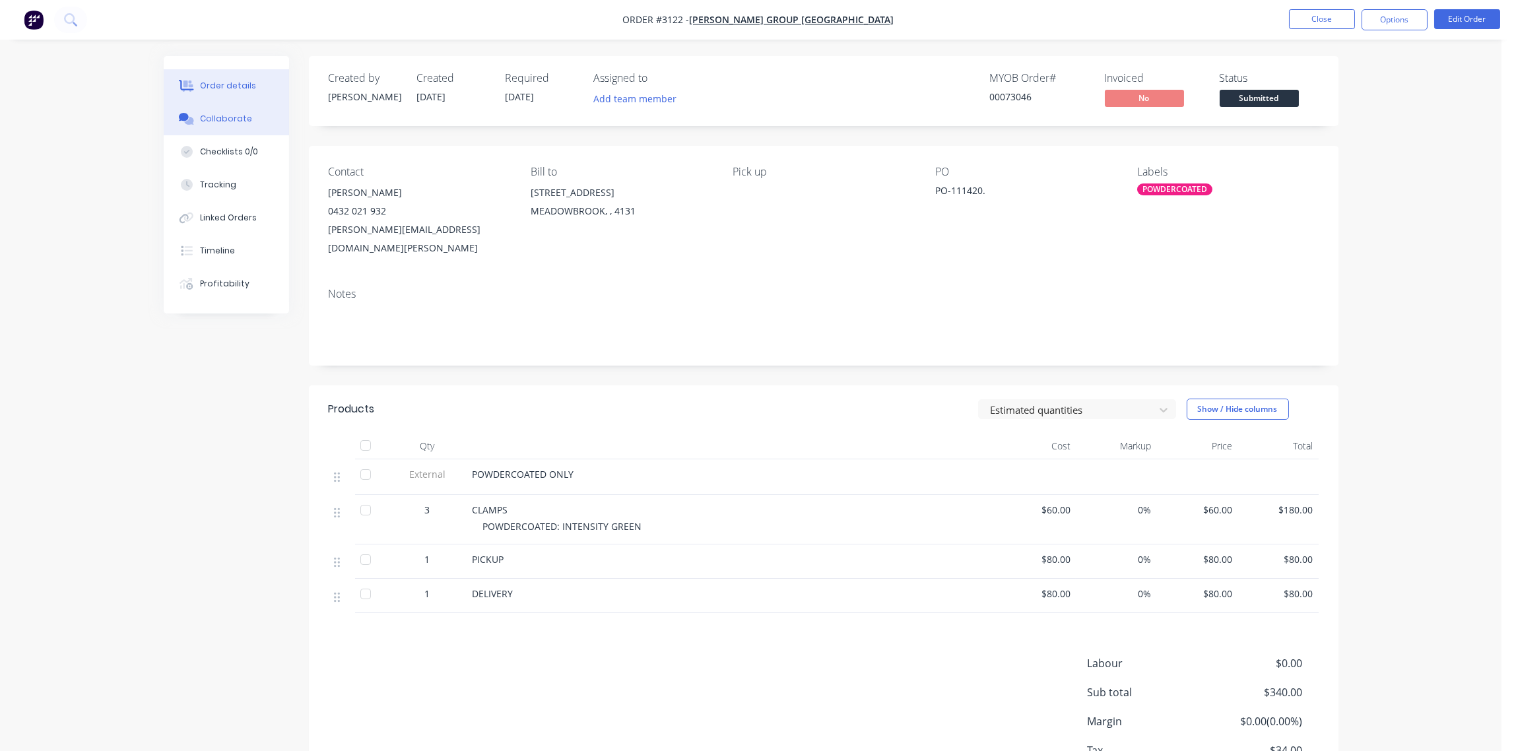
click at [215, 118] on div "Collaborate" at bounding box center [226, 119] width 52 height 12
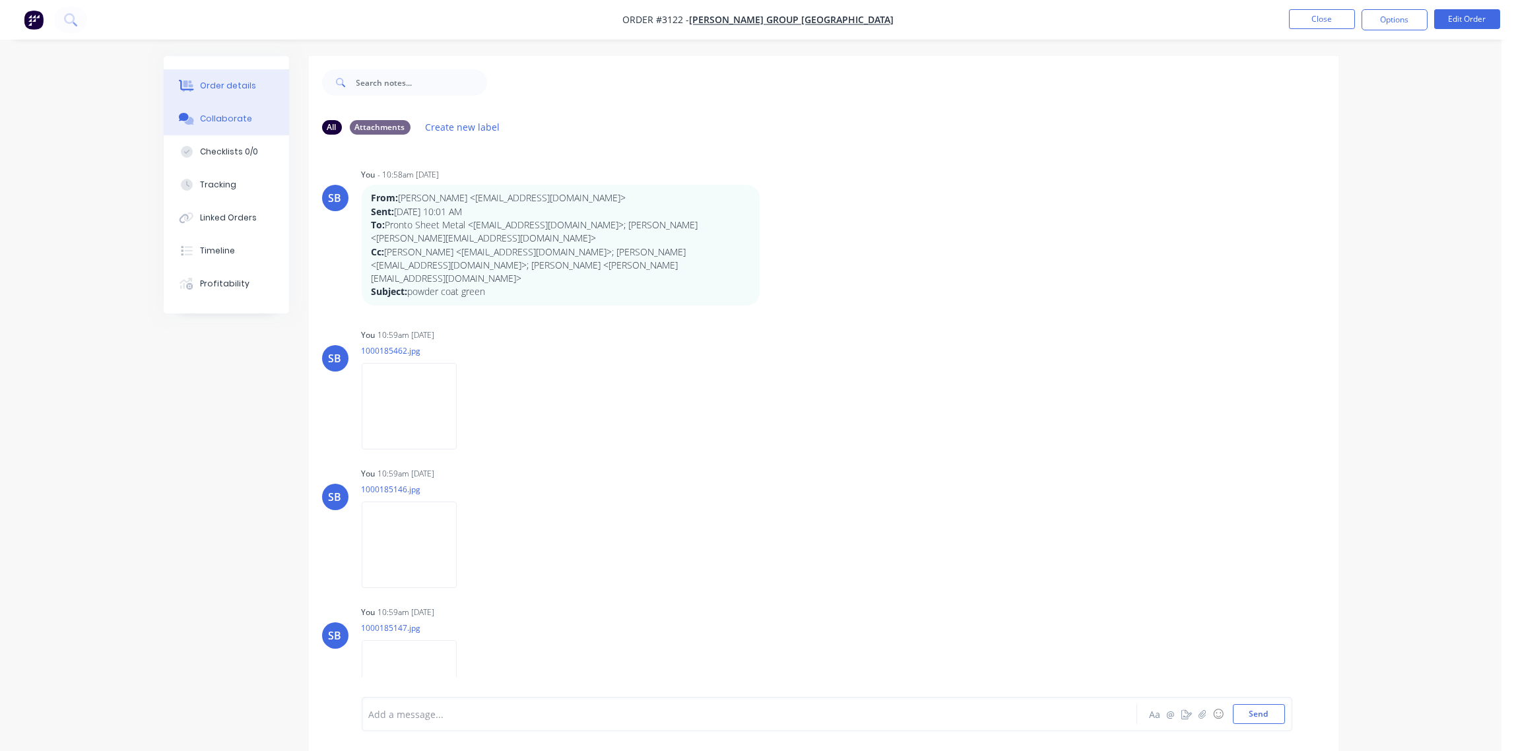
click at [238, 85] on div "Order details" at bounding box center [228, 86] width 56 height 12
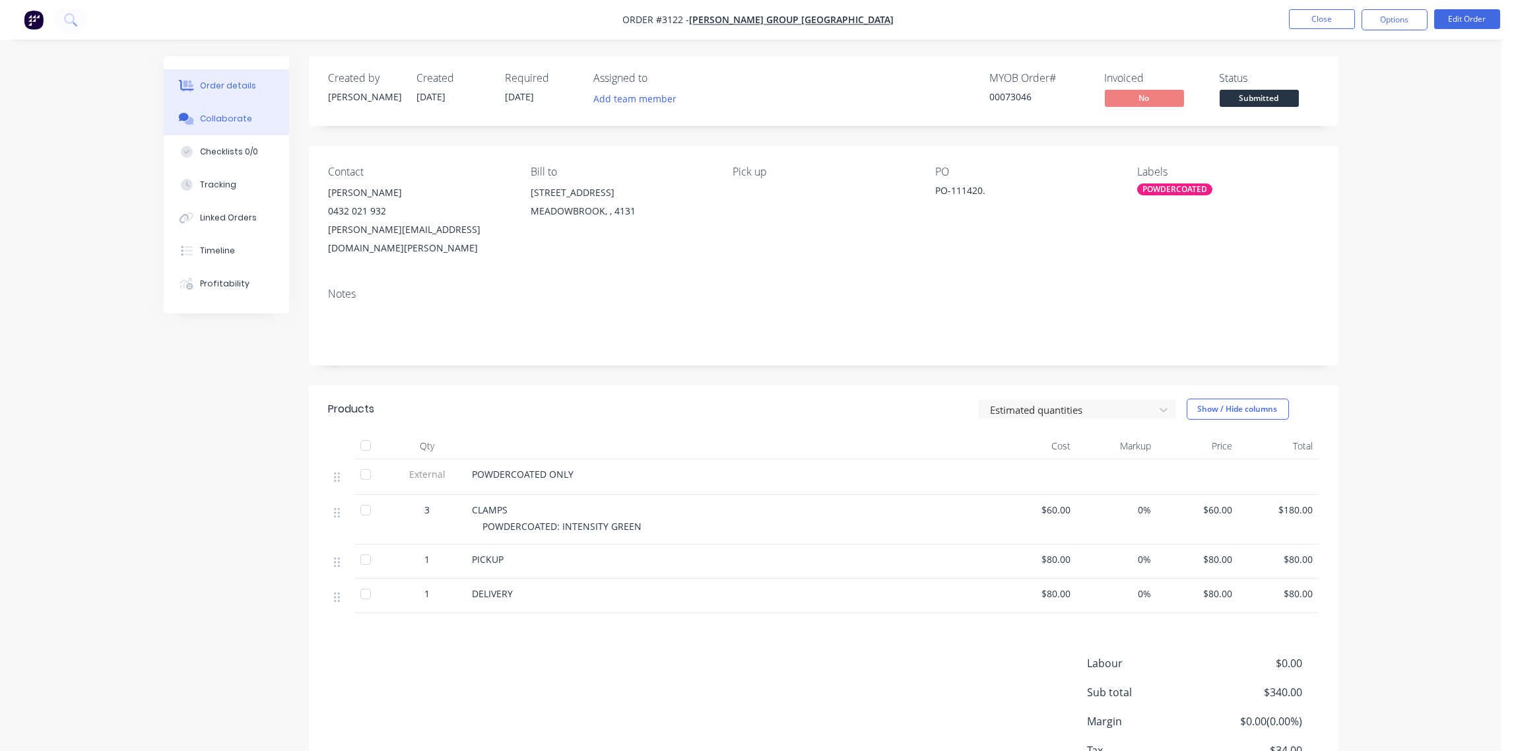
click at [226, 115] on div "Collaborate" at bounding box center [226, 119] width 52 height 12
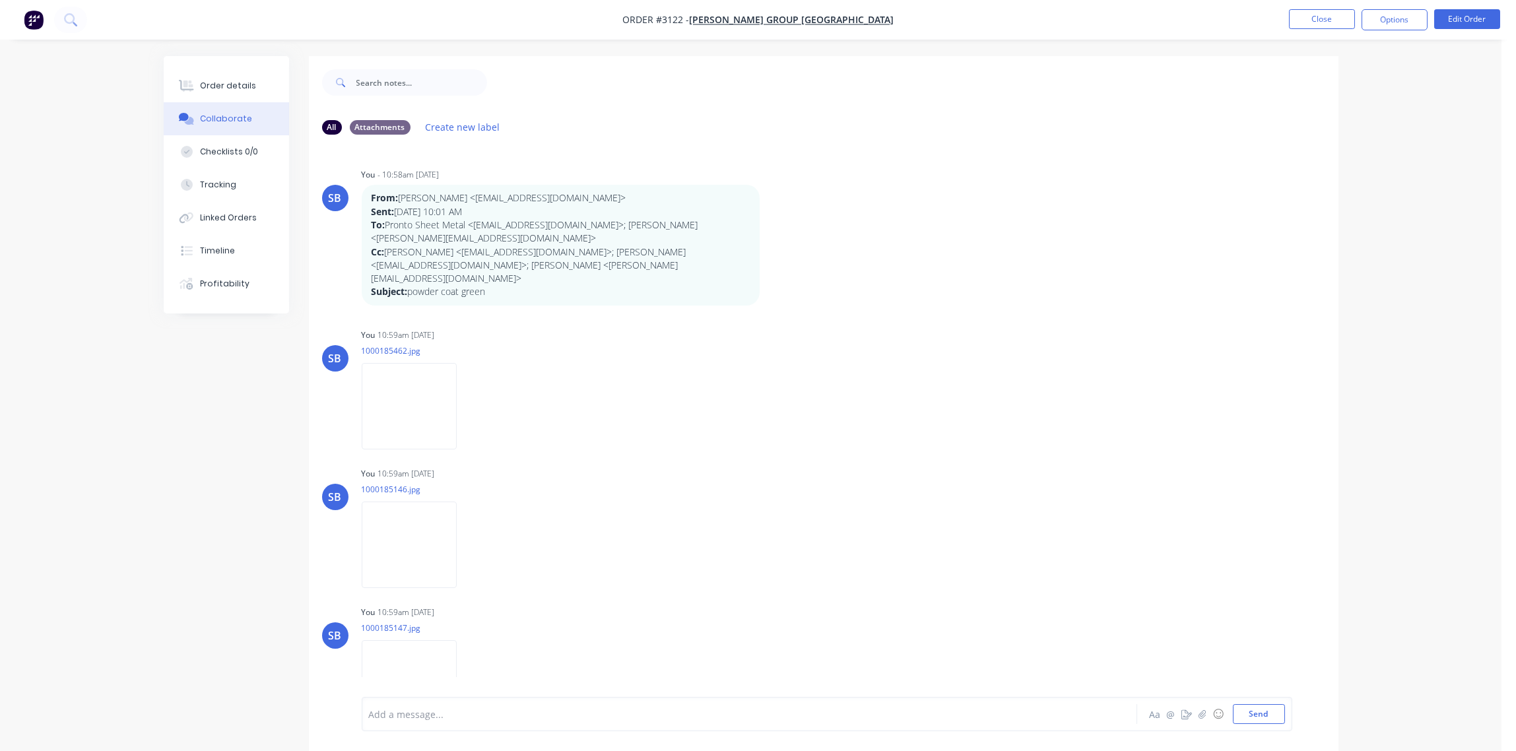
click at [432, 717] on div at bounding box center [713, 714] width 686 height 14
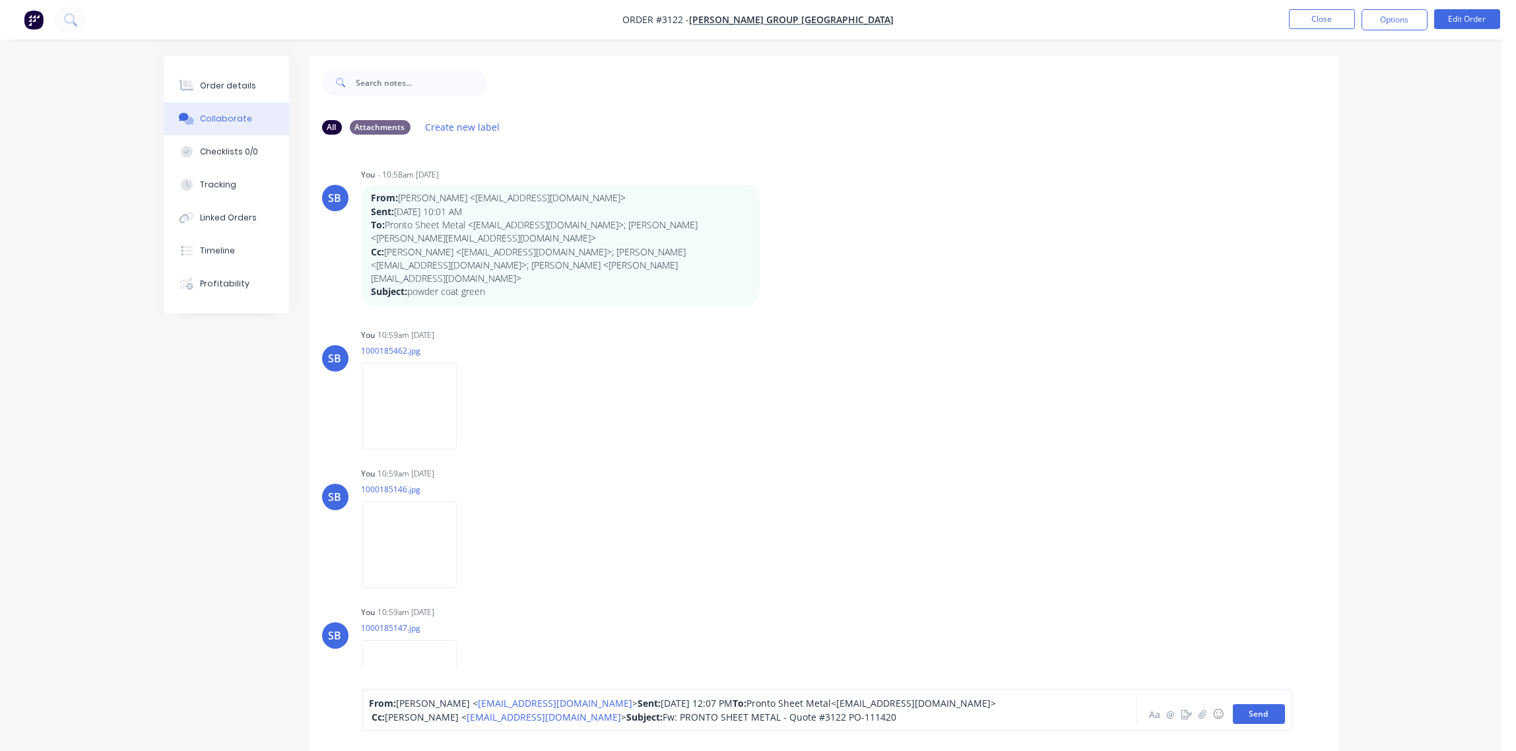
click at [1254, 715] on button "Send" at bounding box center [1259, 714] width 52 height 20
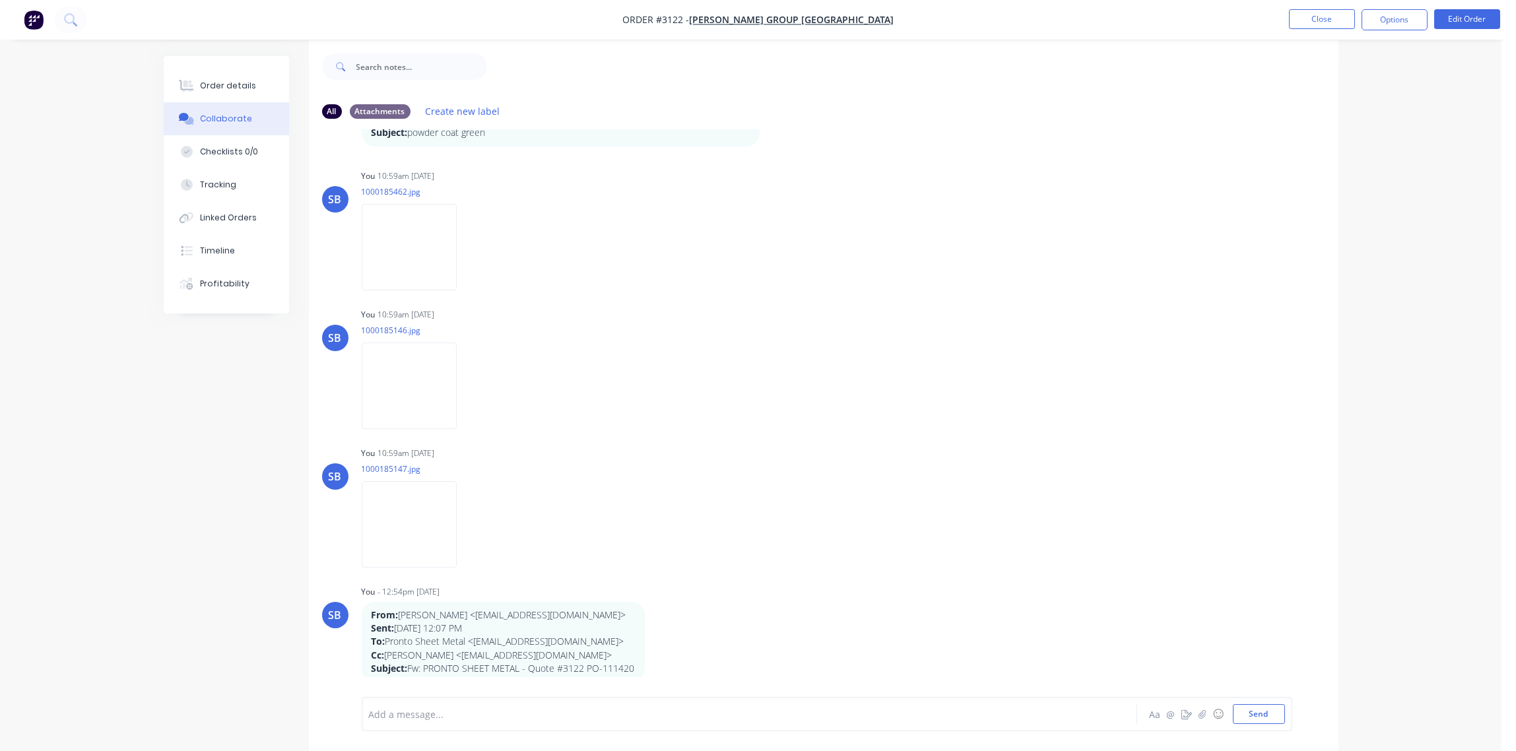
scroll to position [20, 0]
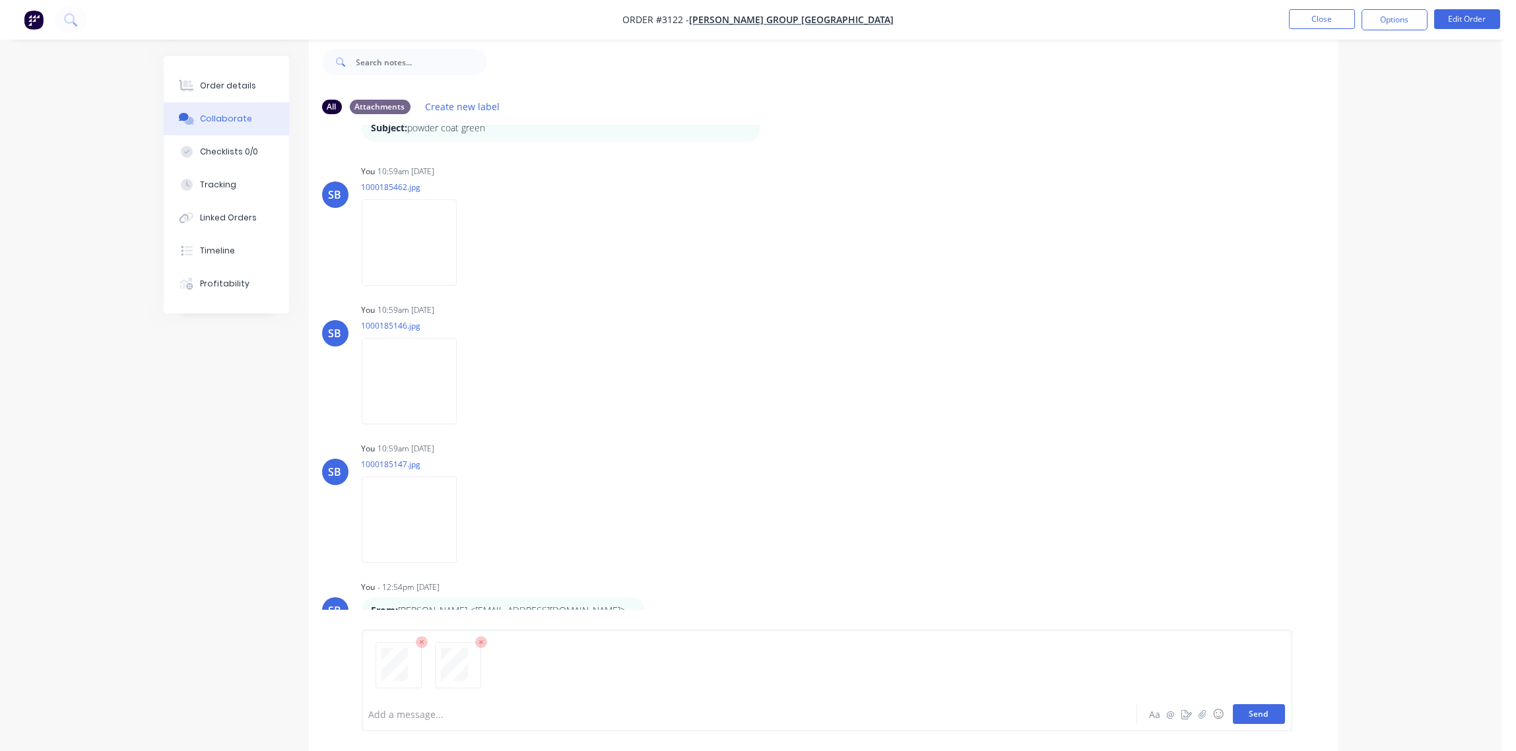
click at [1255, 712] on button "Send" at bounding box center [1259, 714] width 52 height 20
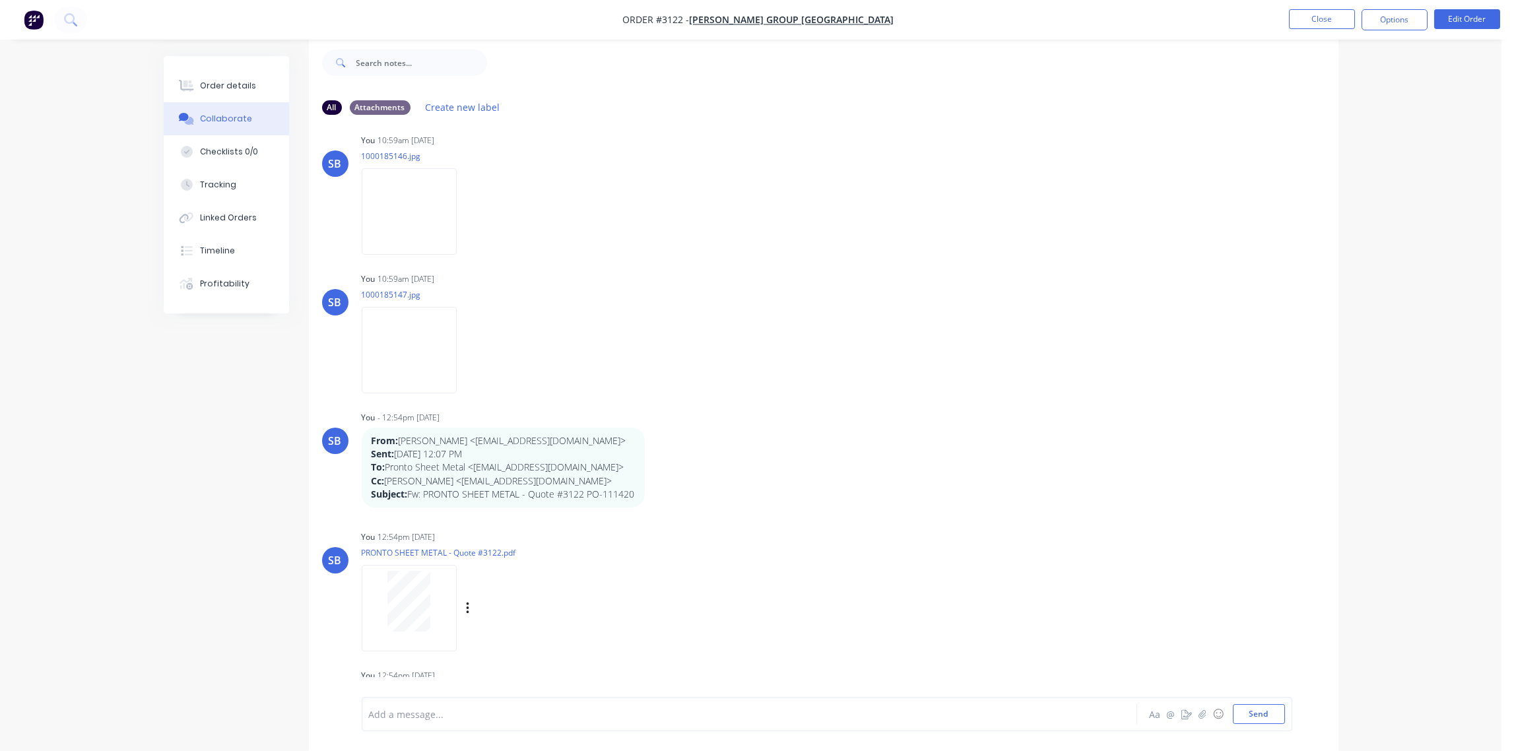
scroll to position [432, 0]
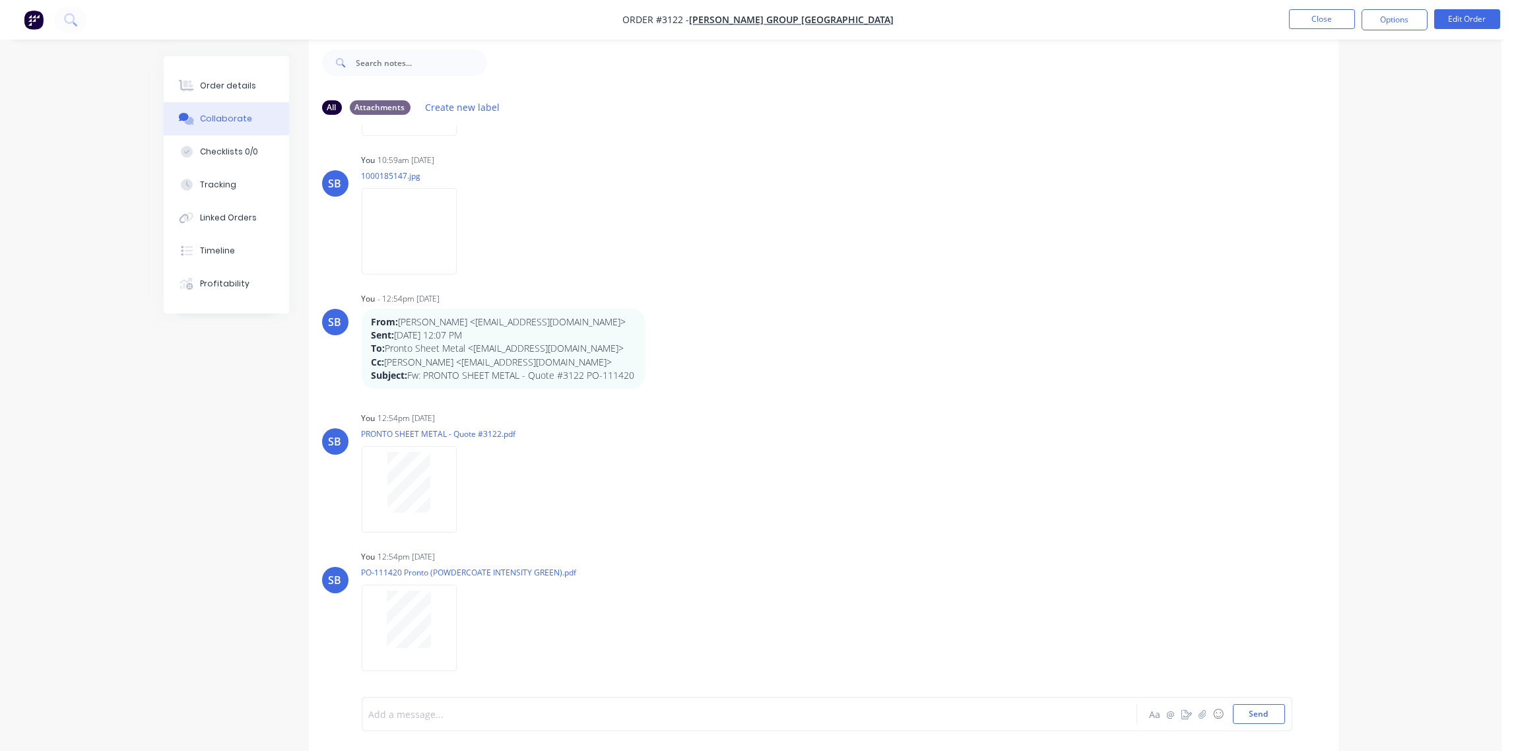
click at [447, 717] on div at bounding box center [713, 714] width 686 height 14
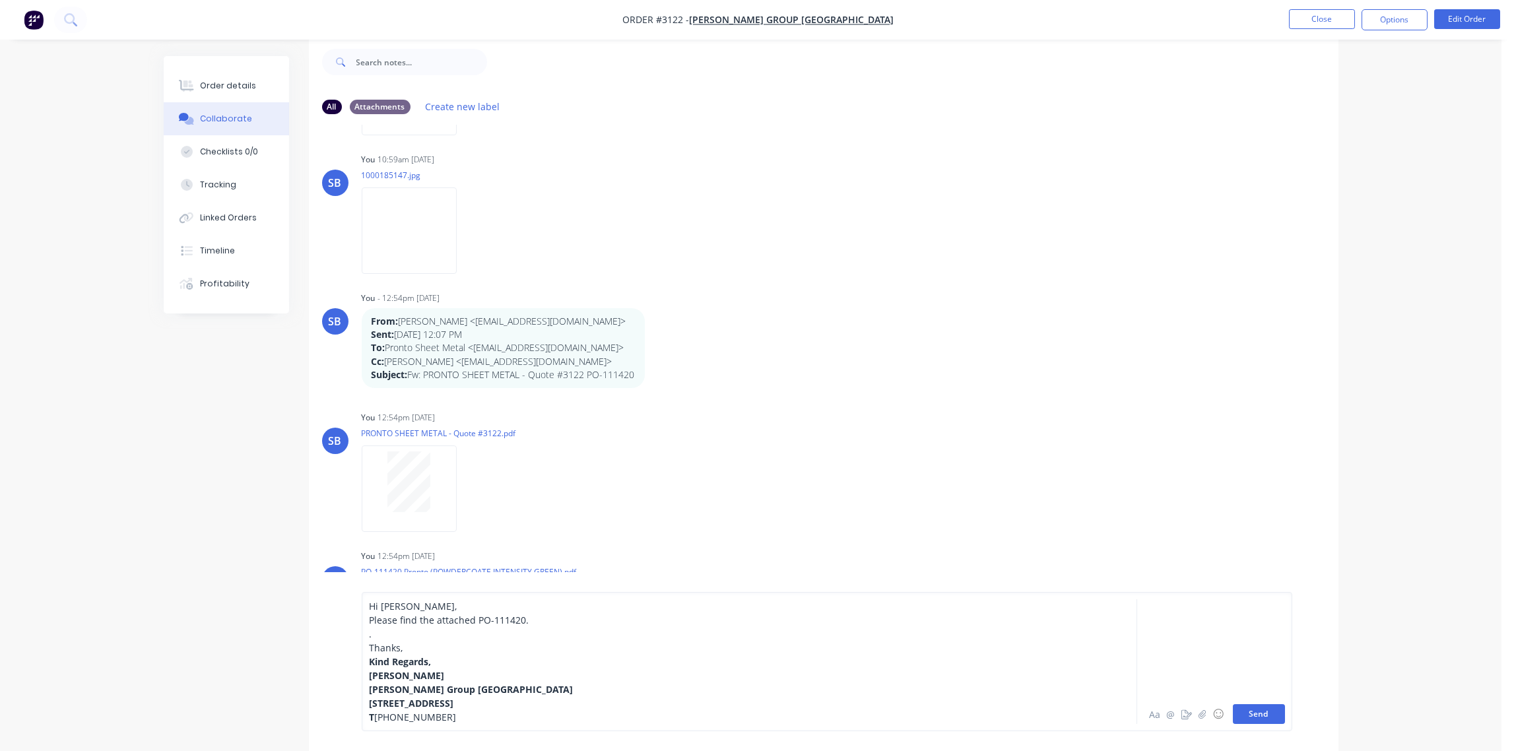
click at [1257, 711] on button "Send" at bounding box center [1259, 714] width 52 height 20
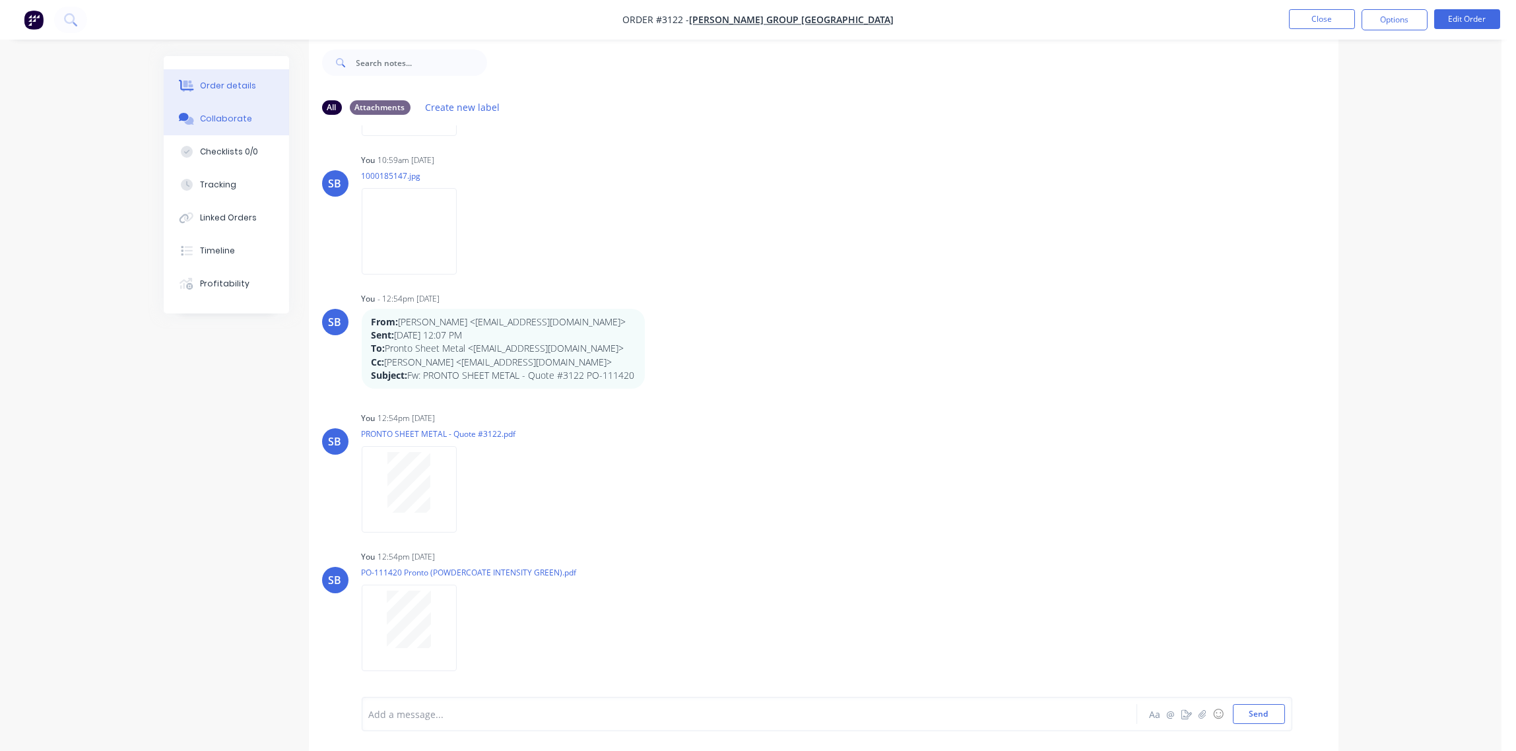
click at [226, 84] on div "Order details" at bounding box center [228, 86] width 56 height 12
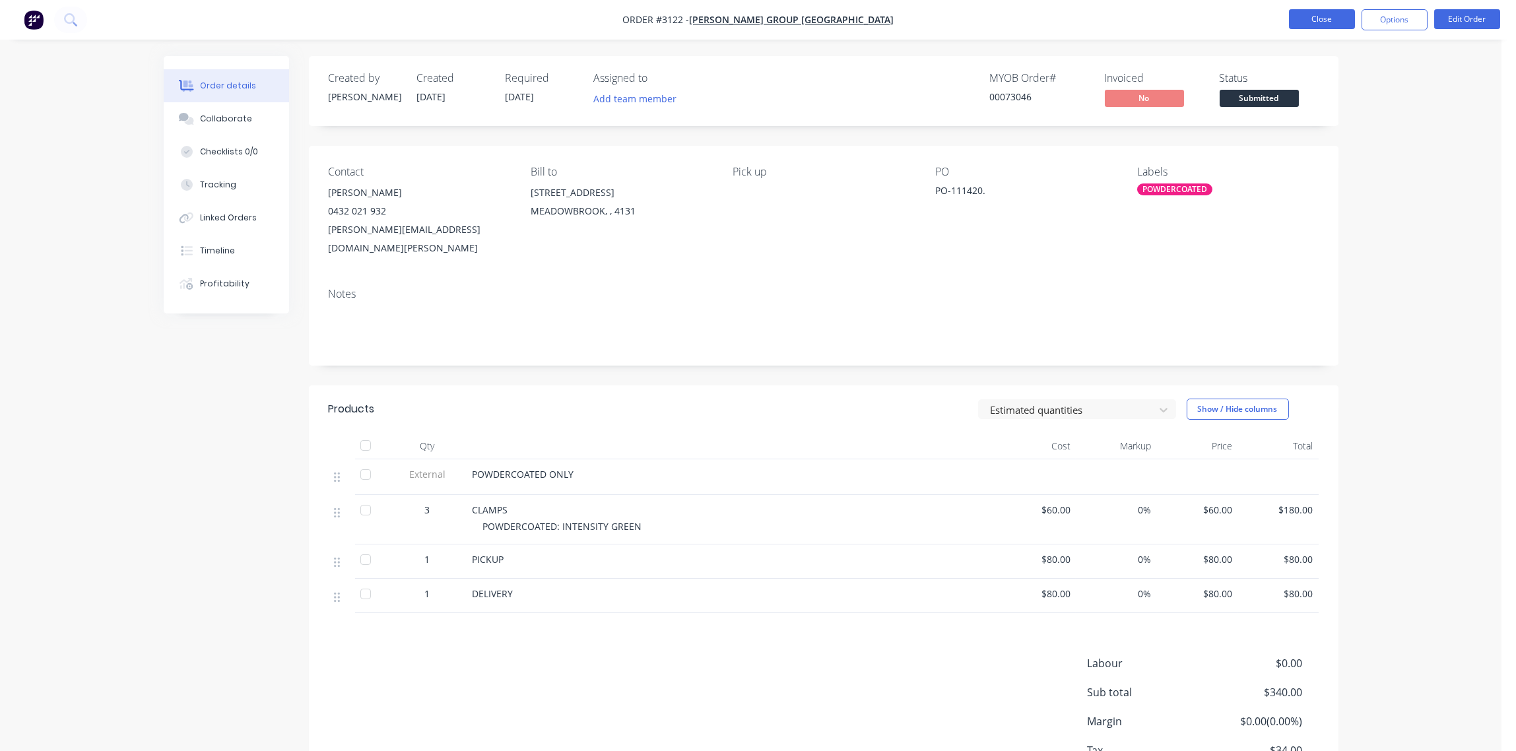
click at [1329, 16] on button "Close" at bounding box center [1322, 19] width 66 height 20
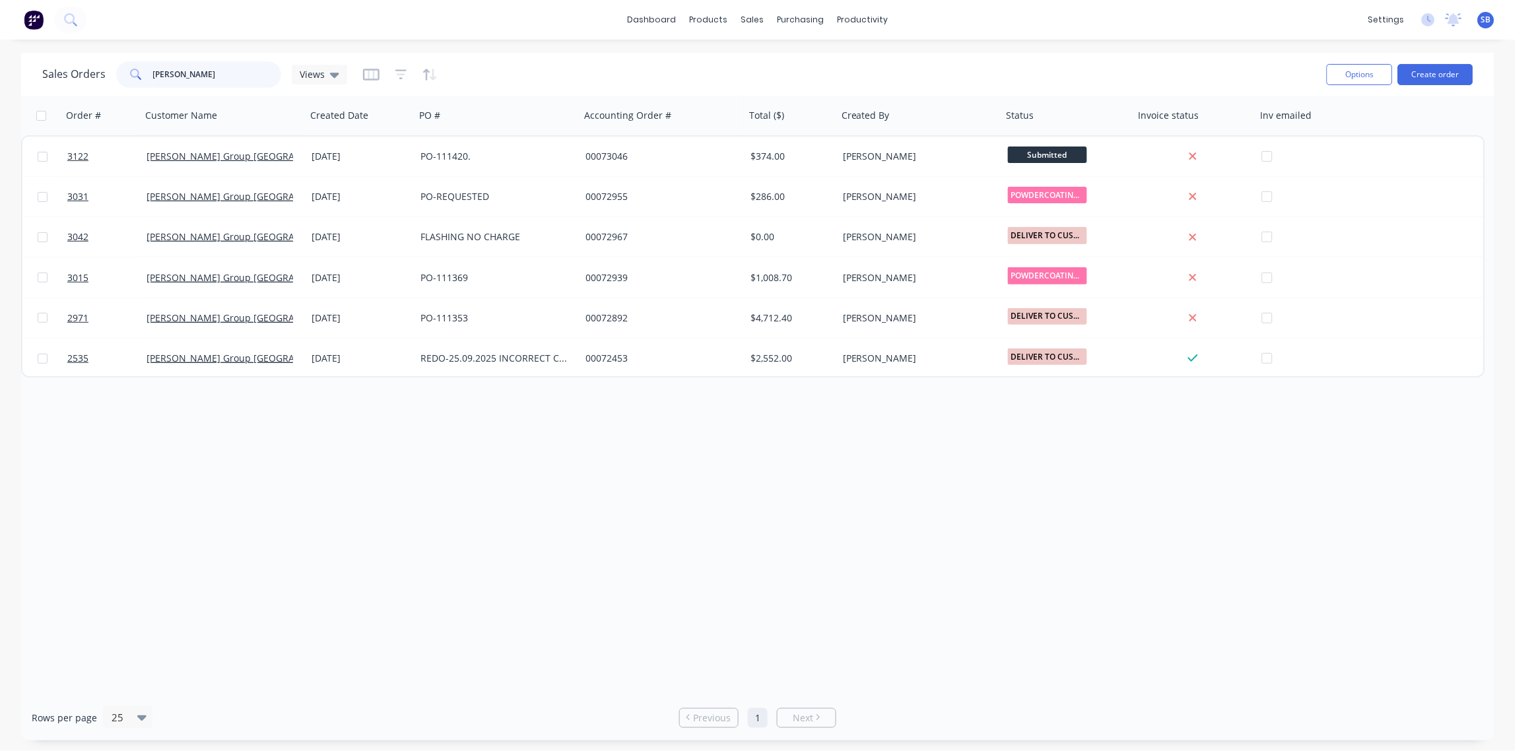
click at [193, 77] on input "BRAD" at bounding box center [217, 74] width 129 height 26
drag, startPoint x: 193, startPoint y: 77, endPoint x: -4, endPoint y: 90, distance: 197.1
click at [0, 90] on html "dashboard products sales purchasing productivity dashboard products Product Cat…" at bounding box center [765, 375] width 1530 height 751
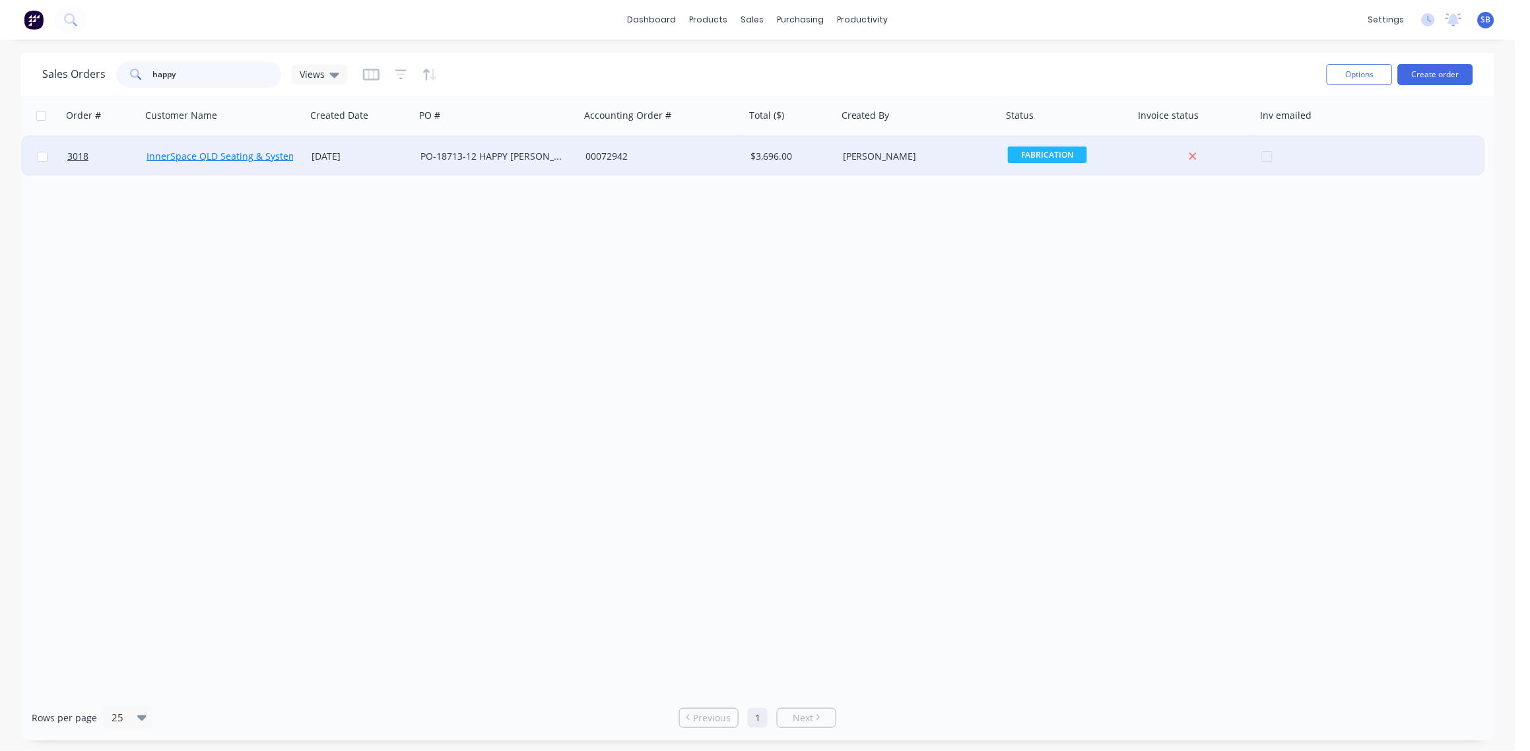
type input "happy"
click at [176, 152] on link "InnerSpace QLD Seating & Systems Pty Ltd" at bounding box center [240, 156] width 187 height 13
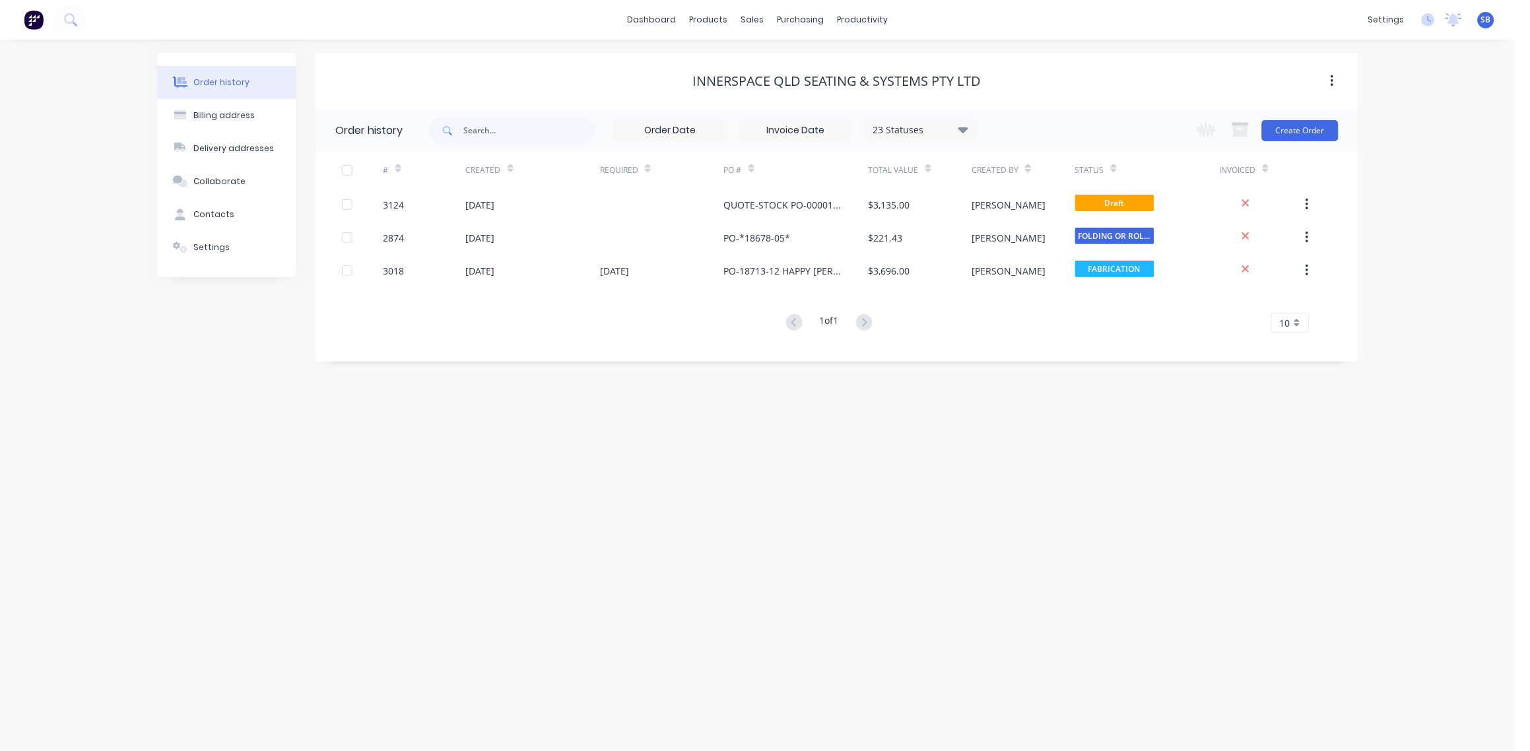
click at [215, 74] on button "Order history" at bounding box center [226, 82] width 139 height 33
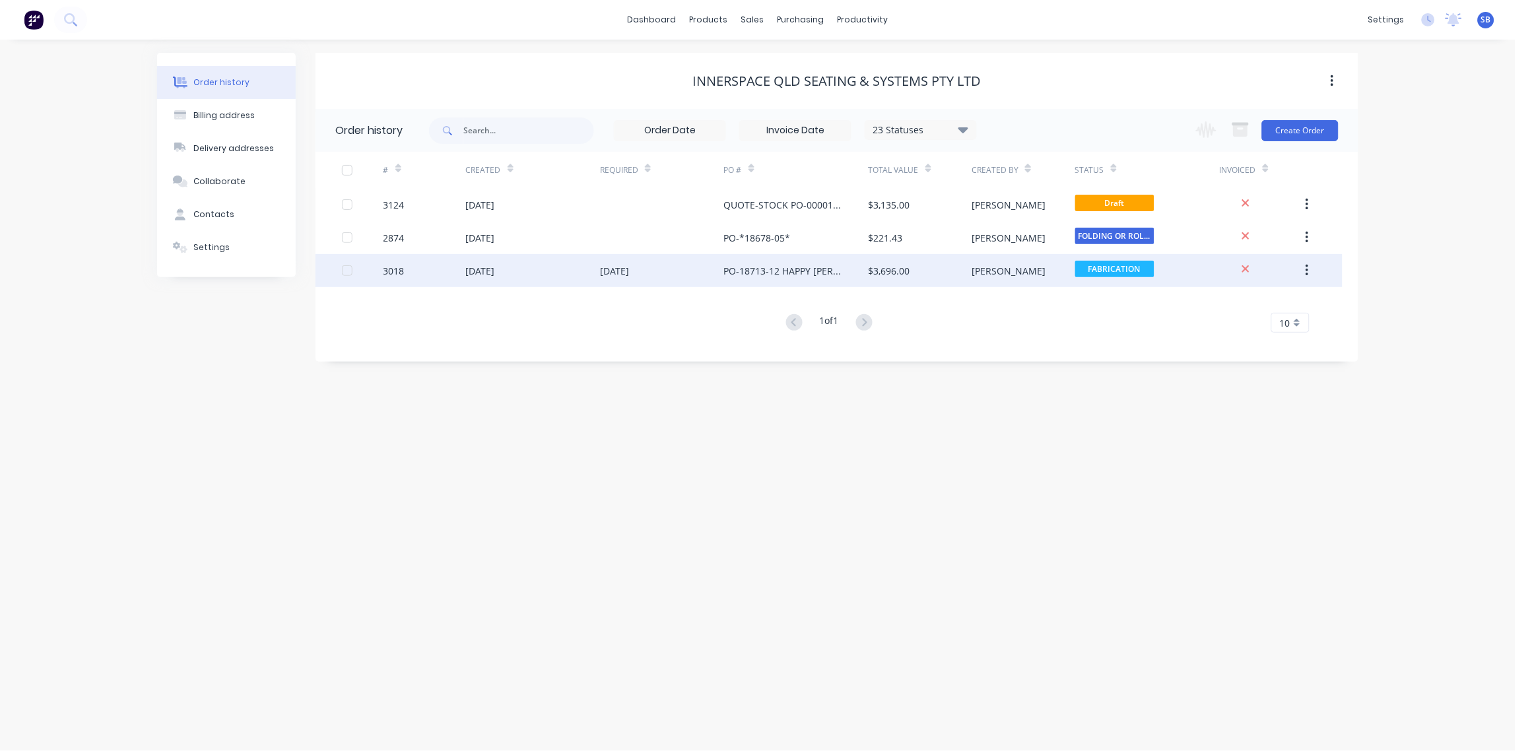
click at [770, 262] on div "PO-18713-12 HAPPY LARRY BASES BLACK SATIN" at bounding box center [796, 270] width 145 height 33
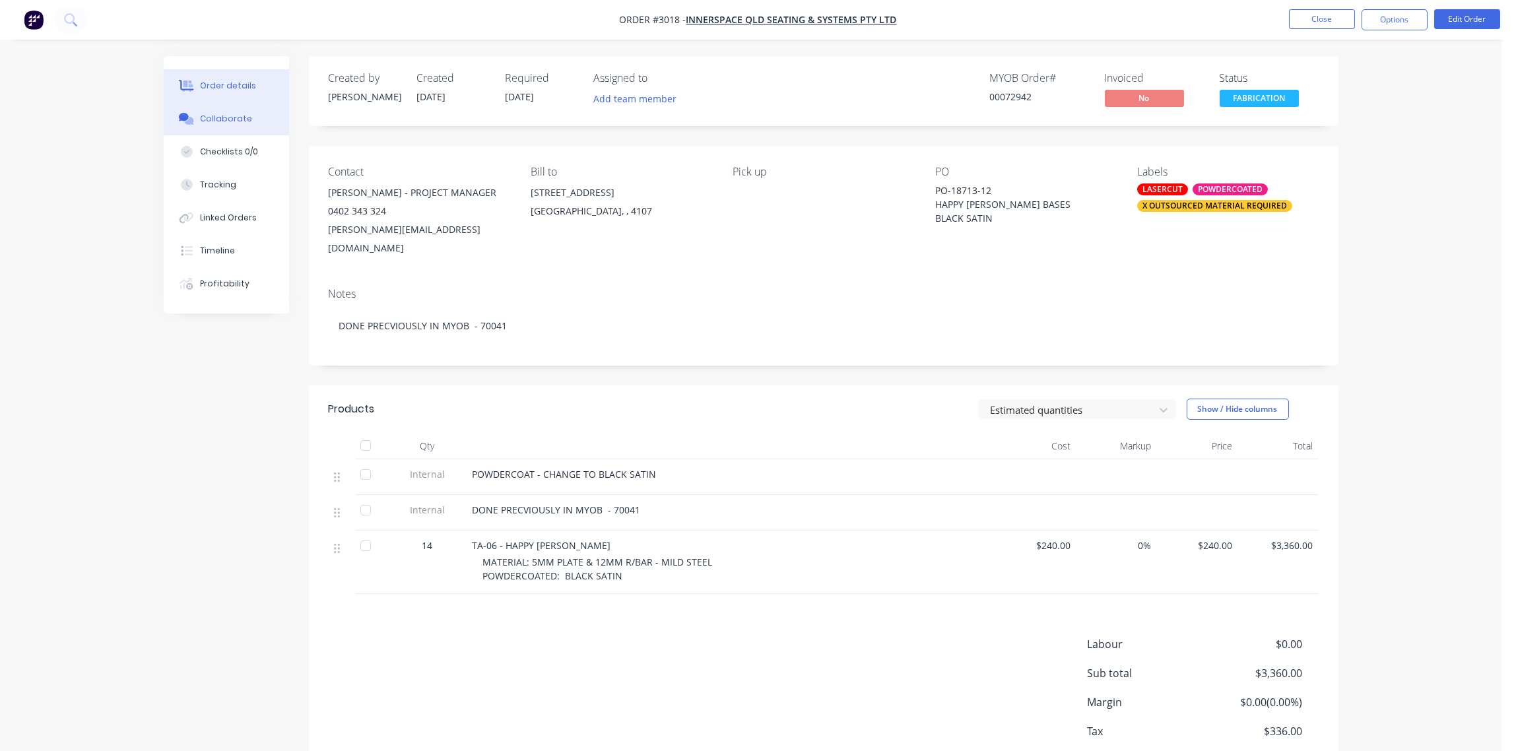
click at [238, 125] on button "Collaborate" at bounding box center [226, 118] width 125 height 33
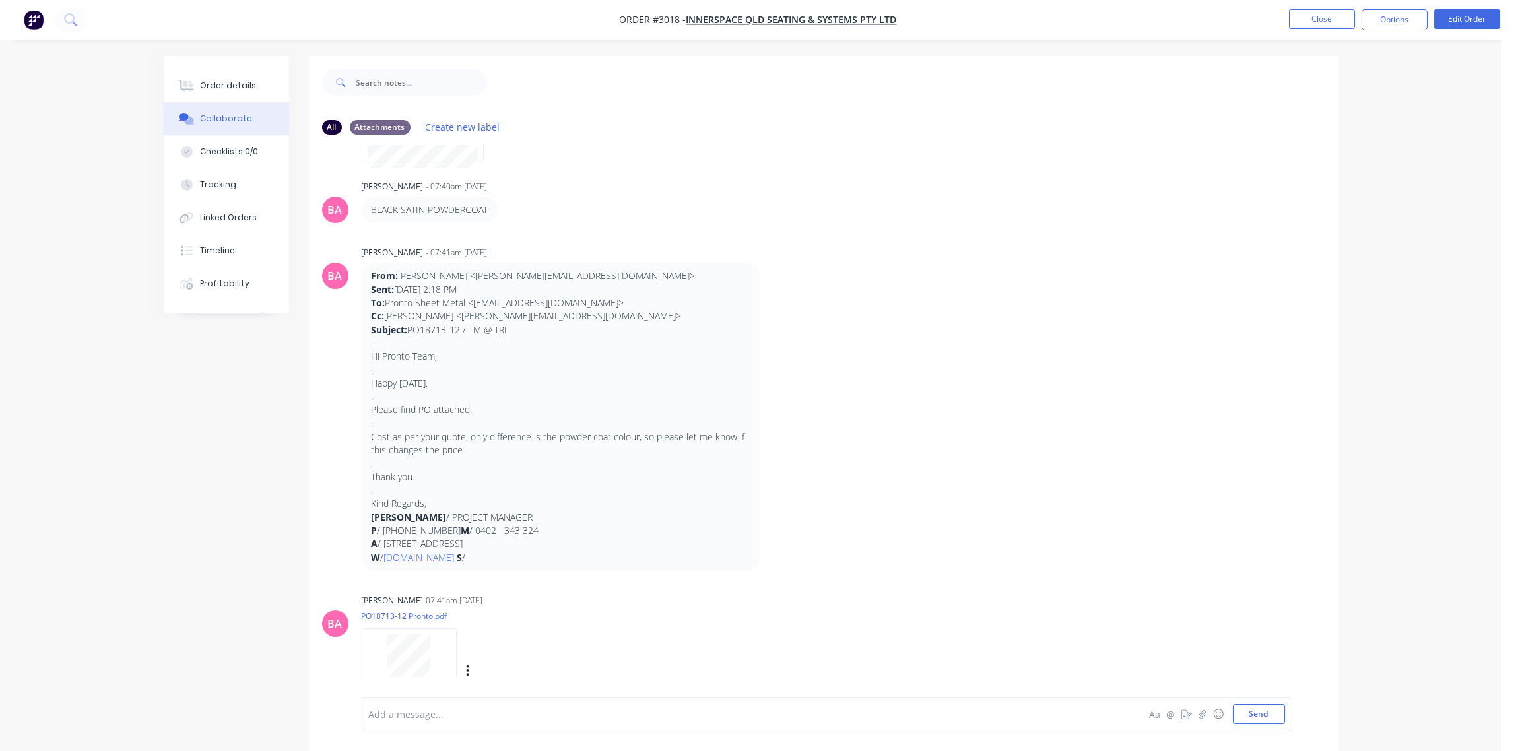
scroll to position [610, 0]
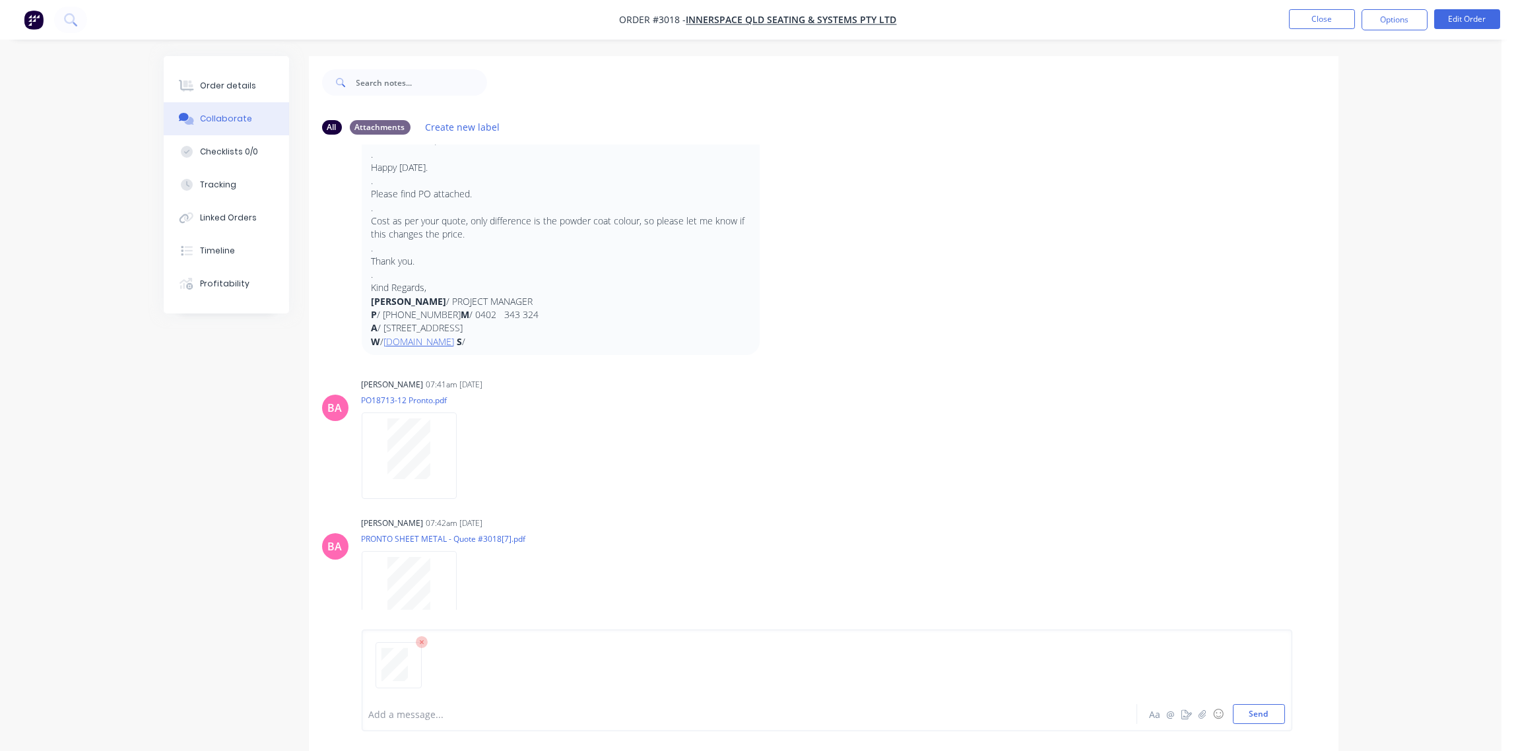
click at [1261, 729] on div "Add a message... Aa @ ☺ Send" at bounding box center [827, 681] width 931 height 102
click at [1255, 723] on button "Send" at bounding box center [1259, 714] width 52 height 20
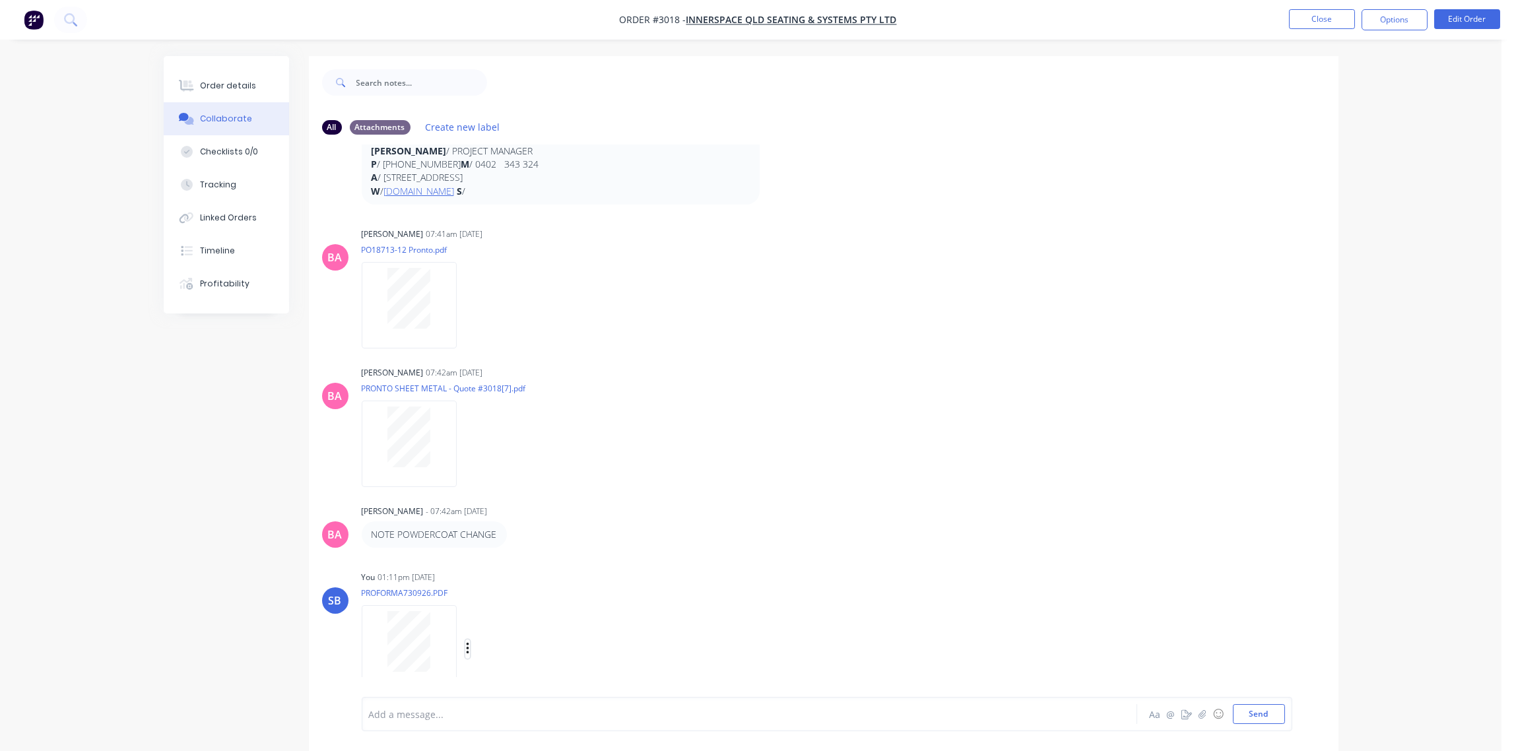
click at [467, 648] on icon "button" at bounding box center [467, 649] width 3 height 12
click at [528, 624] on button "Labels" at bounding box center [554, 622] width 148 height 30
click at [581, 640] on input "text" at bounding box center [636, 643] width 144 height 26
type input "citi steel"
drag, startPoint x: 791, startPoint y: 657, endPoint x: 770, endPoint y: 642, distance: 26.0
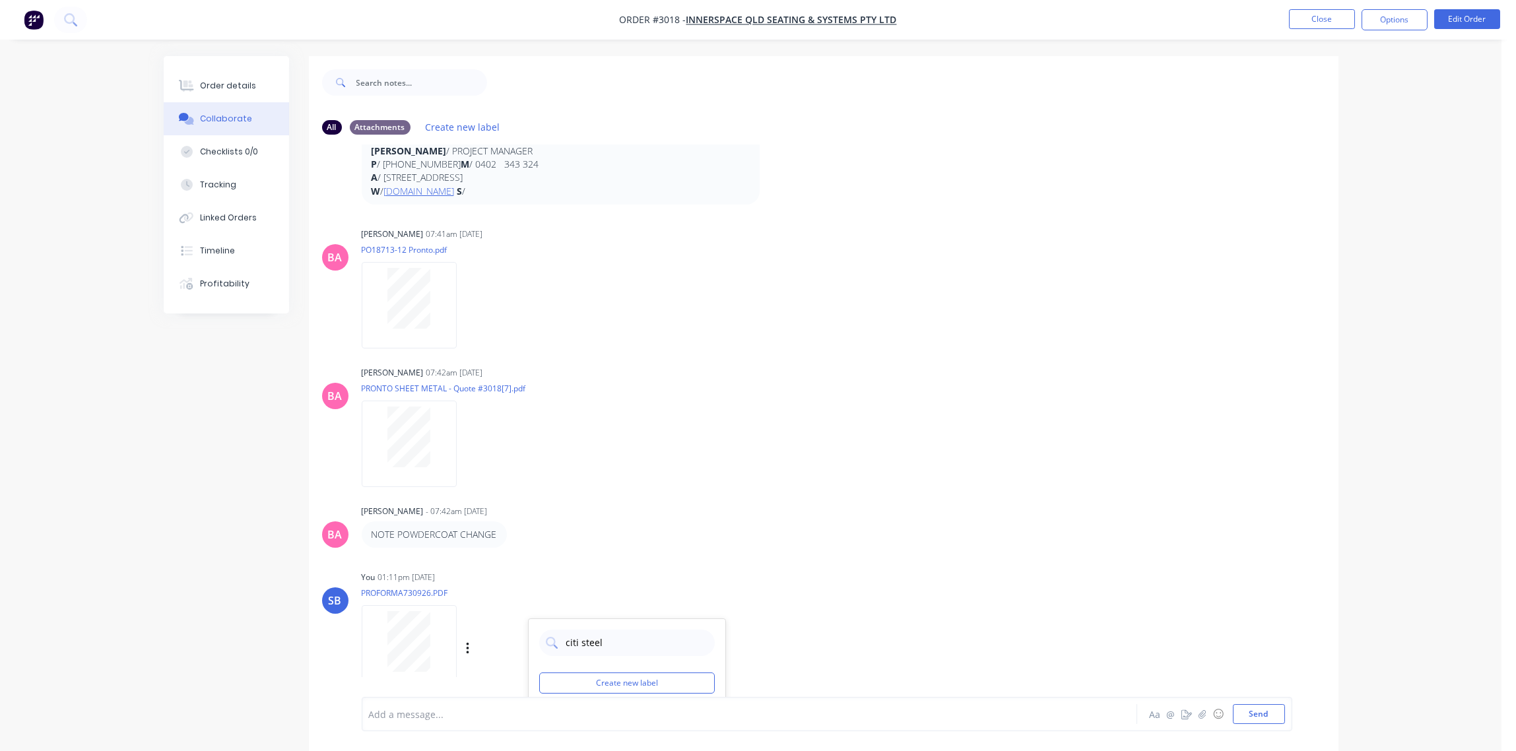
click at [791, 657] on div "SB You 01:11pm 07/10/25 PROFORMA730926.PDF Labels Download Delete citi steel Cr…" at bounding box center [824, 627] width 1030 height 119
click at [0, 0] on icon "button" at bounding box center [0, 0] width 0 height 0
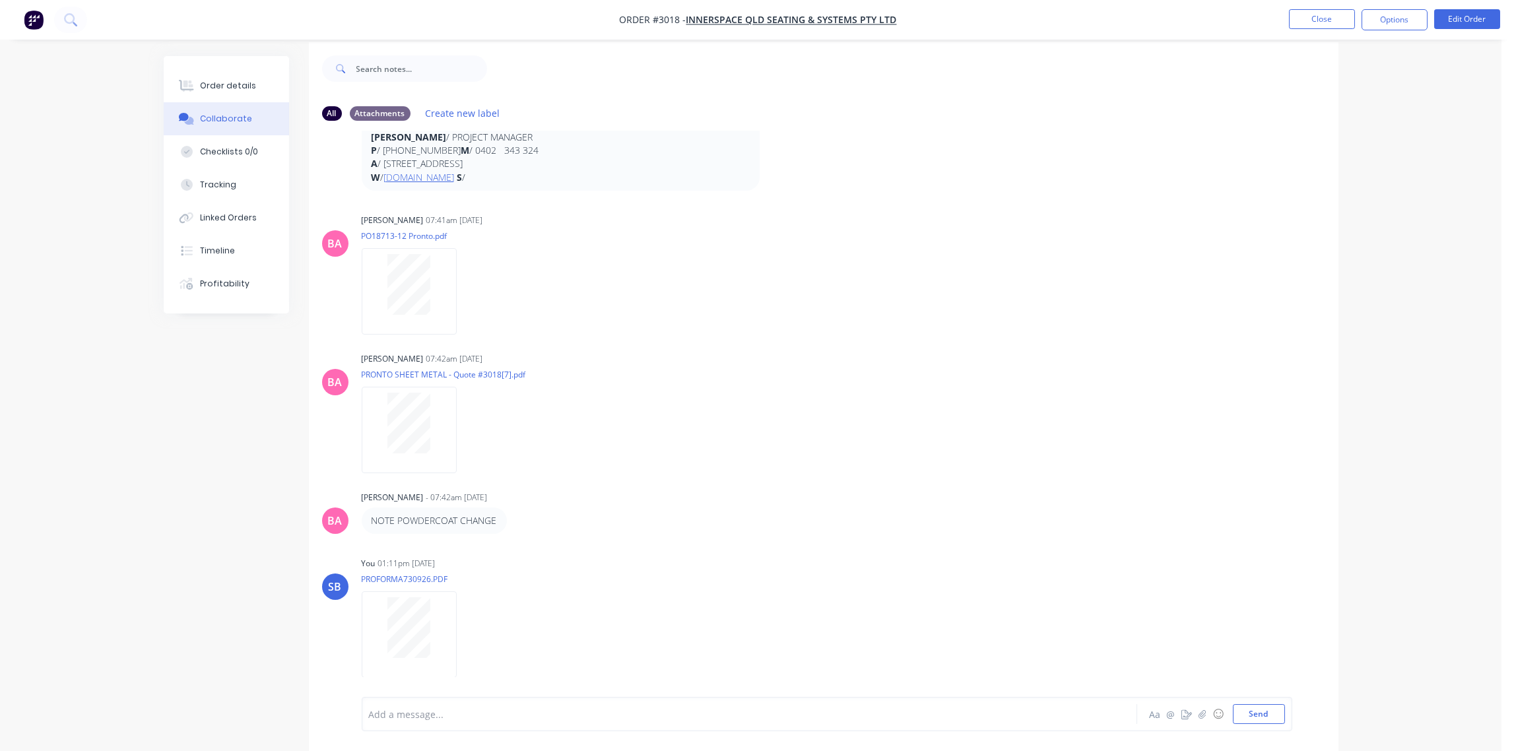
scroll to position [20, 0]
click at [433, 711] on div at bounding box center [713, 714] width 686 height 14
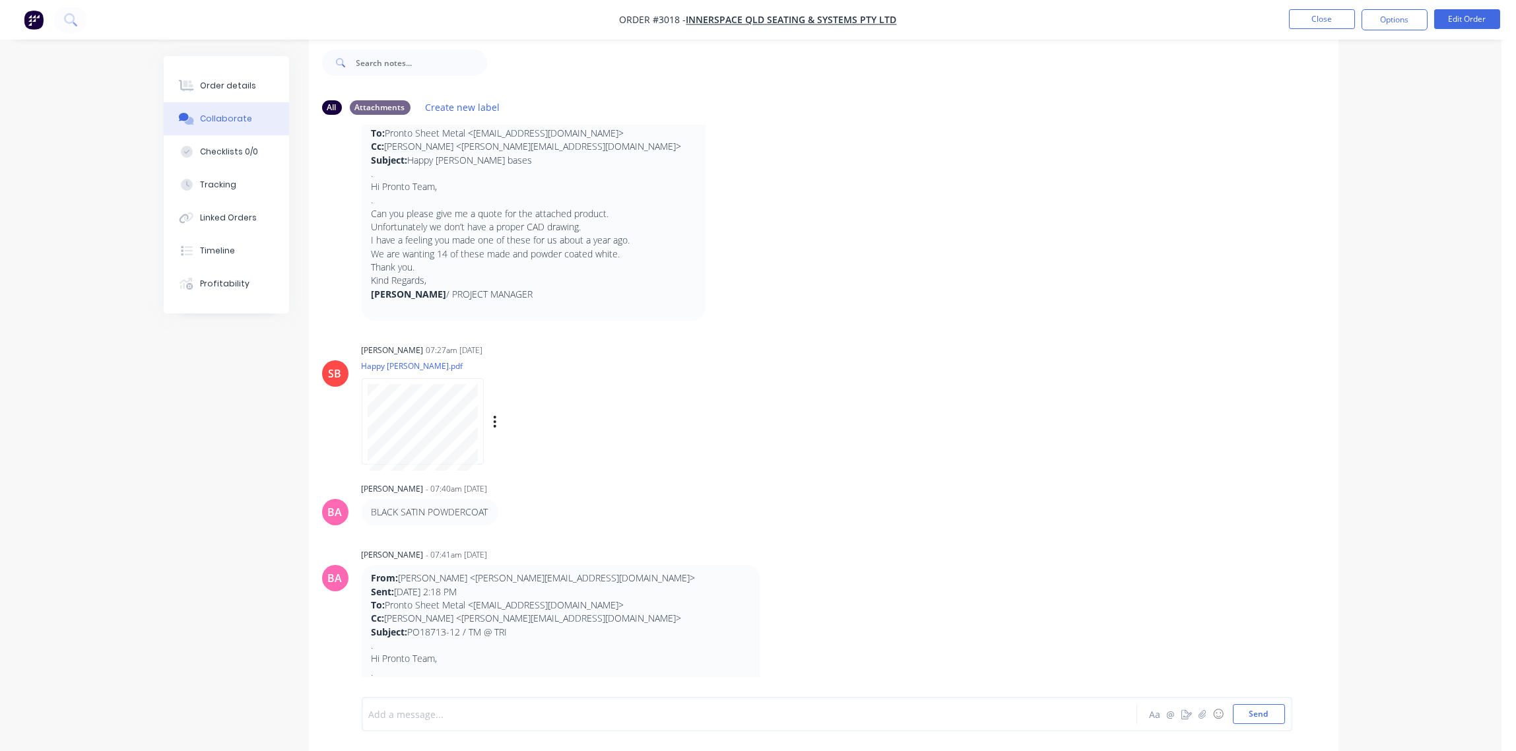
scroll to position [0, 0]
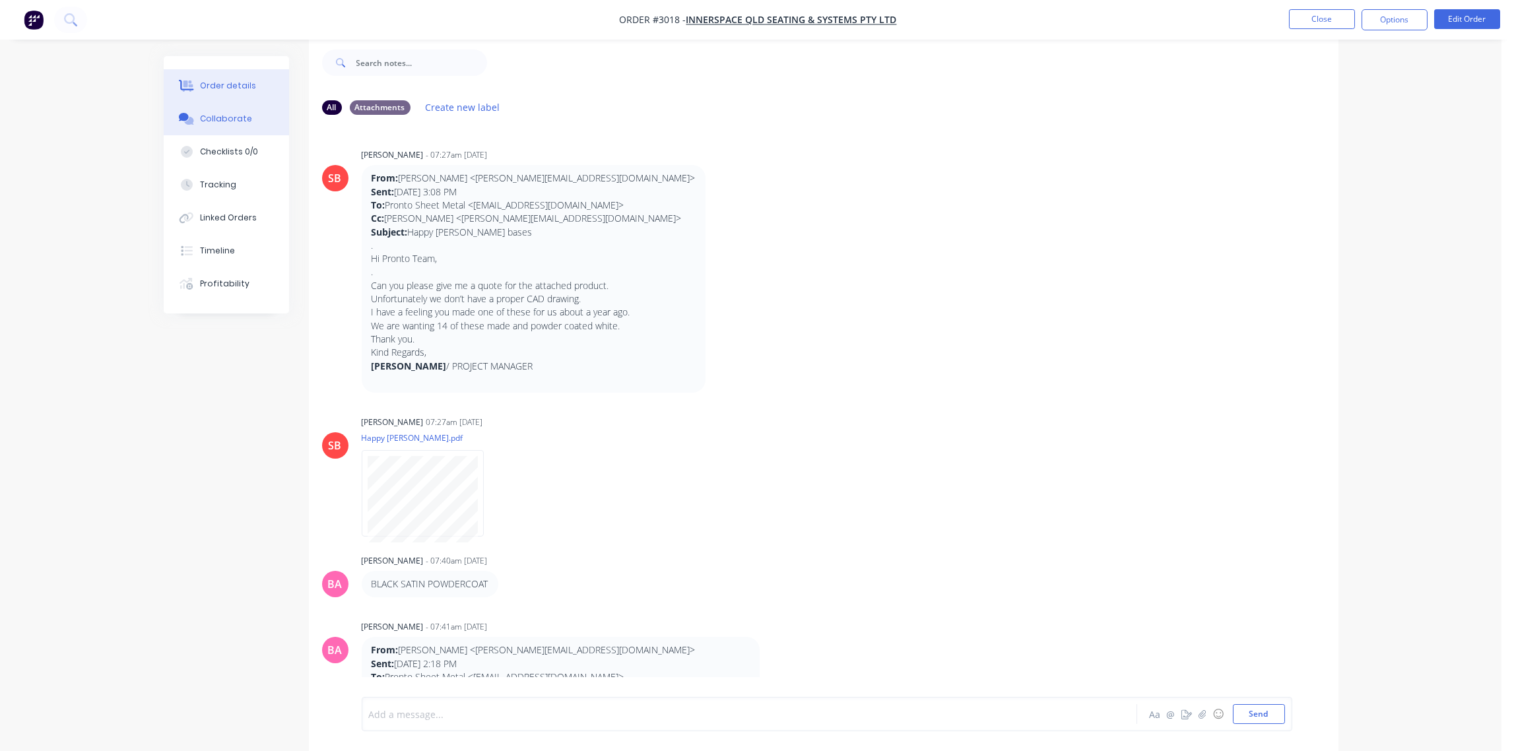
click at [219, 87] on div "Order details" at bounding box center [228, 86] width 56 height 12
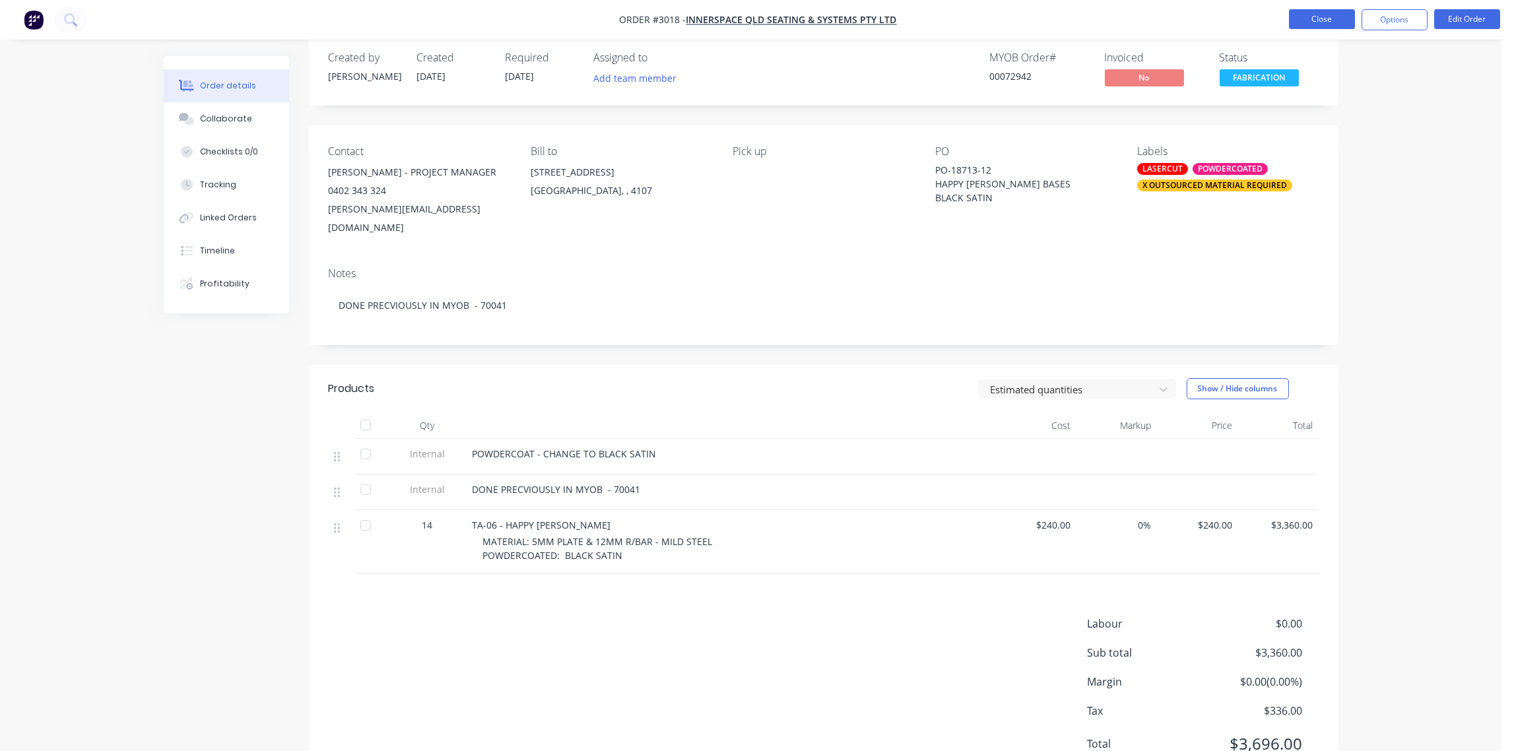
click at [1319, 20] on button "Close" at bounding box center [1322, 19] width 66 height 20
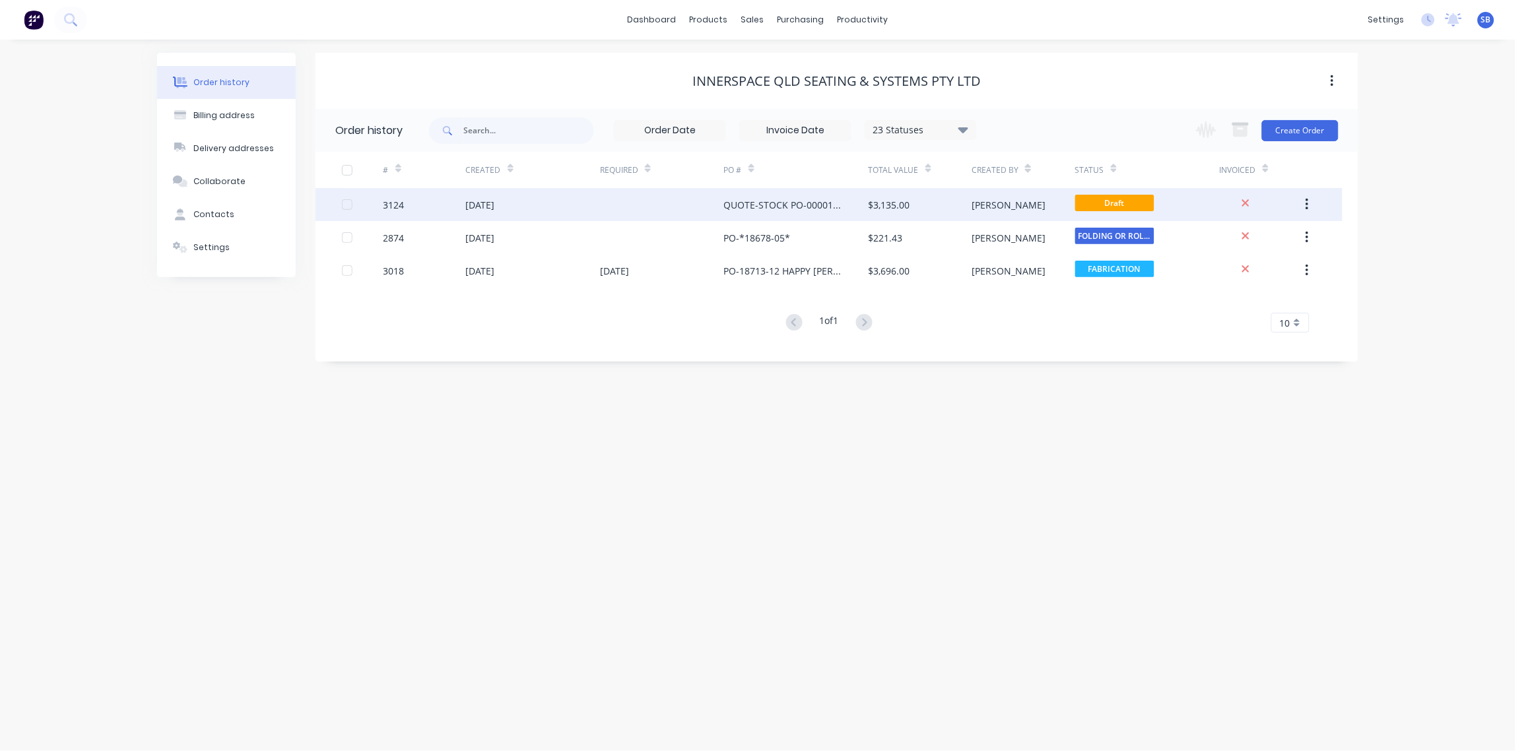
click at [476, 205] on div "07 Oct 2025" at bounding box center [480, 205] width 29 height 14
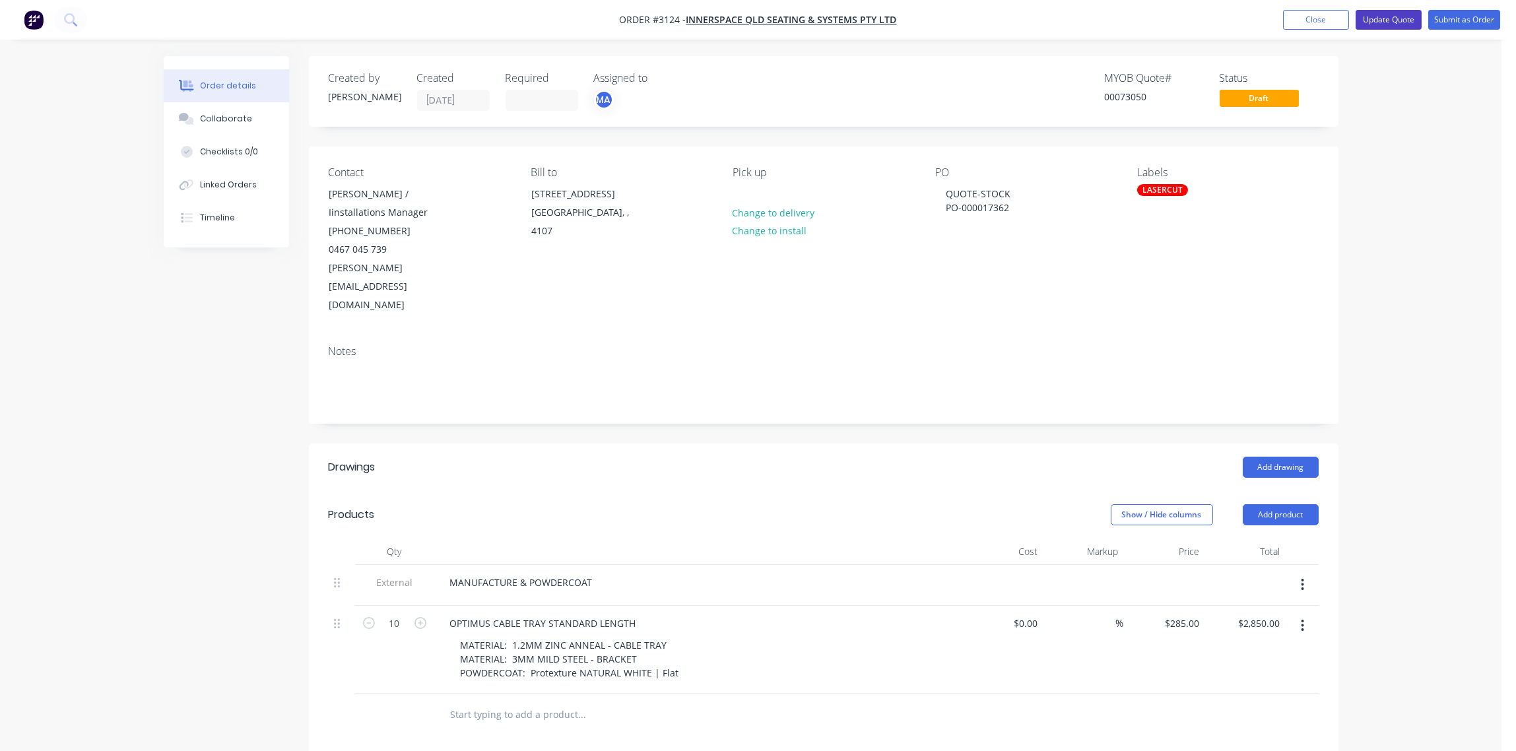
click at [1396, 18] on button "Update Quote" at bounding box center [1389, 20] width 66 height 20
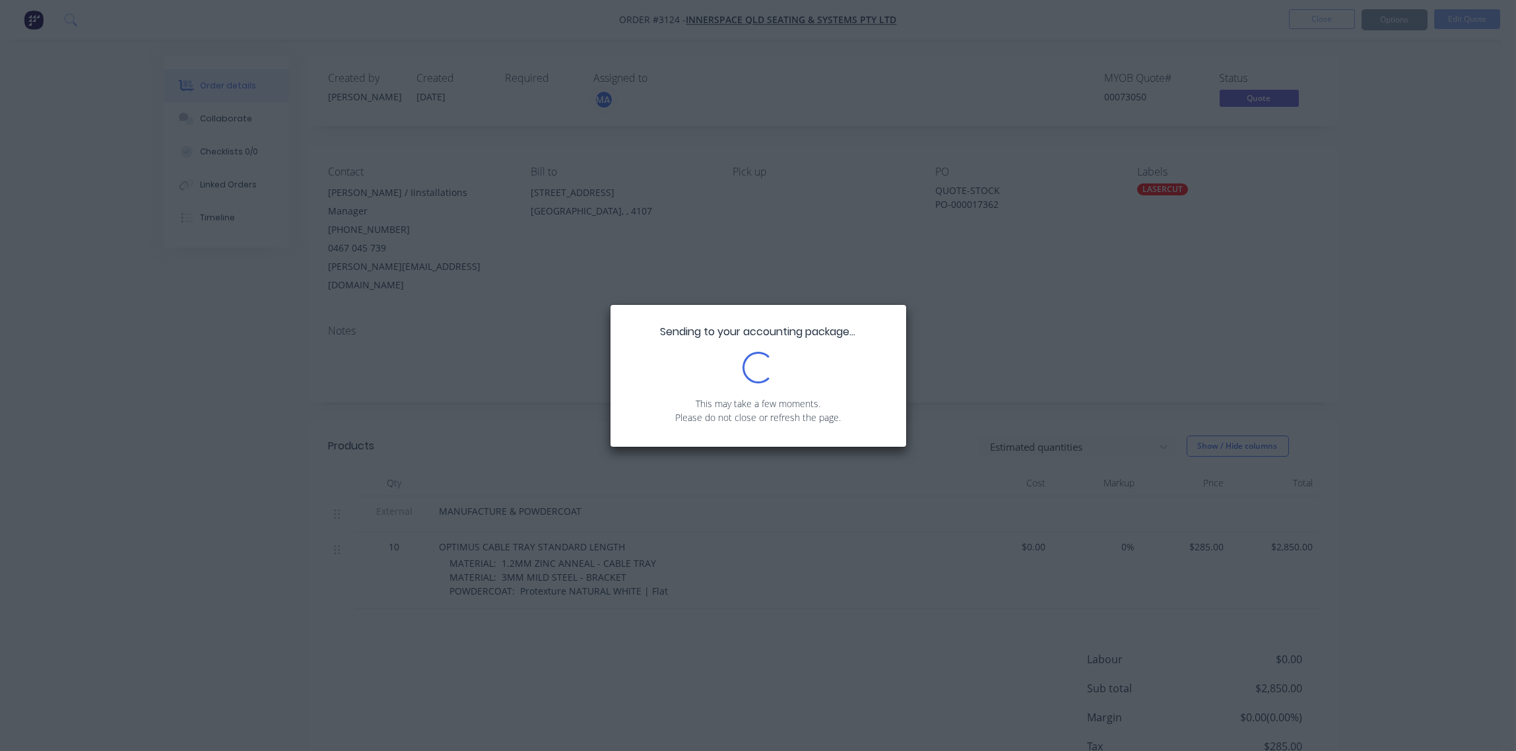
click at [486, 389] on div "Sending to your accounting package... Loading... This may take a few moments. P…" at bounding box center [758, 375] width 1516 height 751
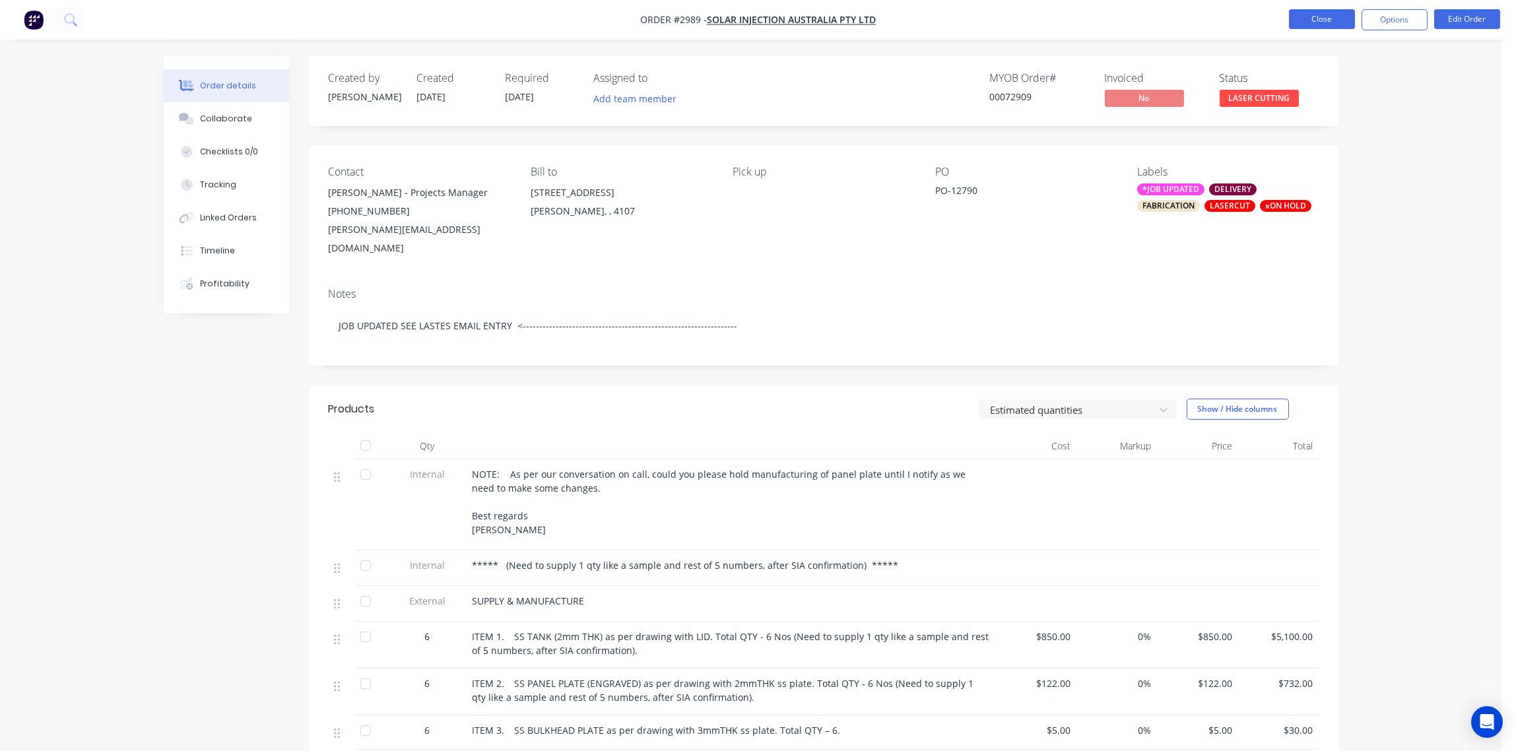
click at [1322, 18] on button "Close" at bounding box center [1322, 19] width 66 height 20
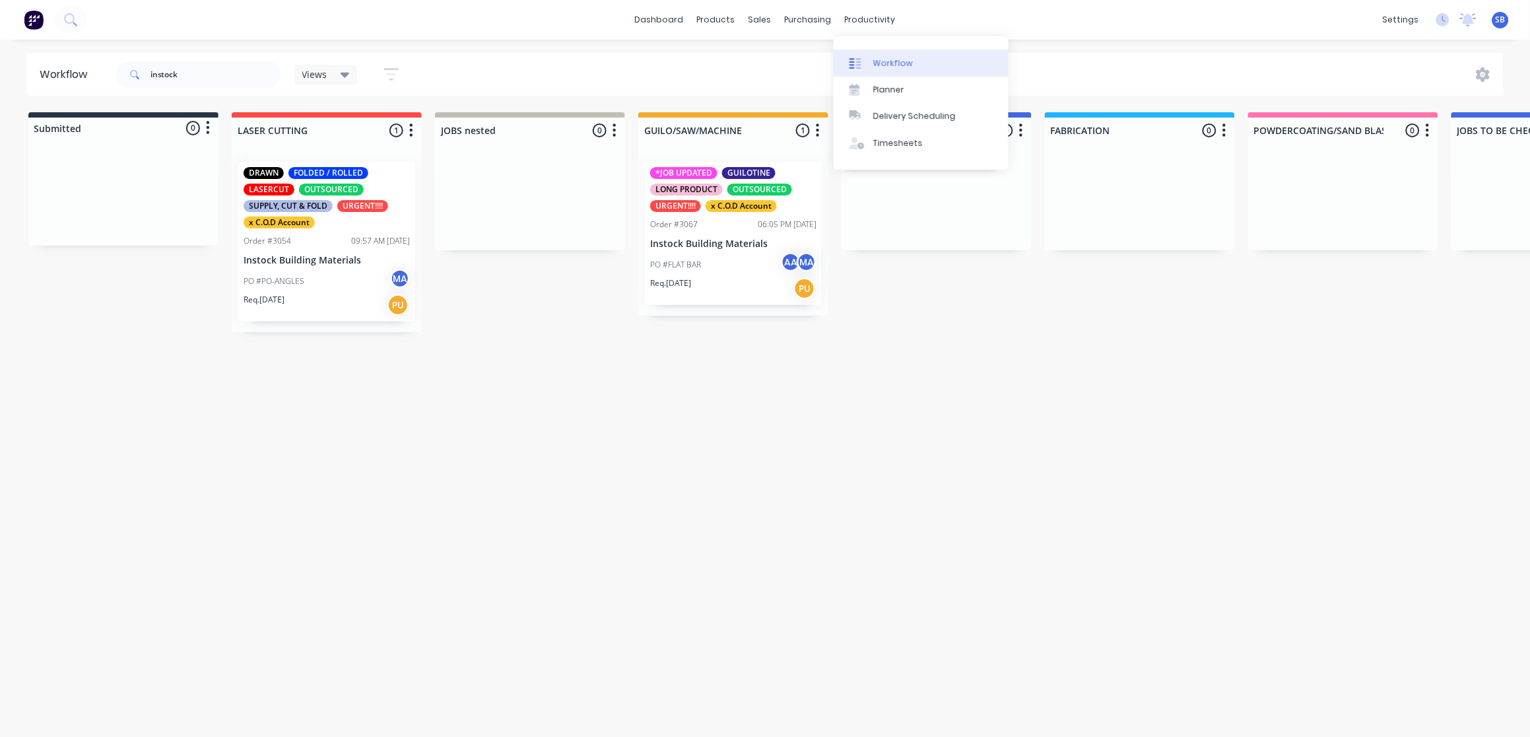
click at [888, 61] on div "Workflow" at bounding box center [893, 63] width 40 height 12
drag, startPoint x: 224, startPoint y: 70, endPoint x: 4, endPoint y: 94, distance: 221.1
click at [4, 94] on div "Workflow instock Views Save new view None (Default) edit Show/Hide statuses Sho…" at bounding box center [765, 74] width 1530 height 43
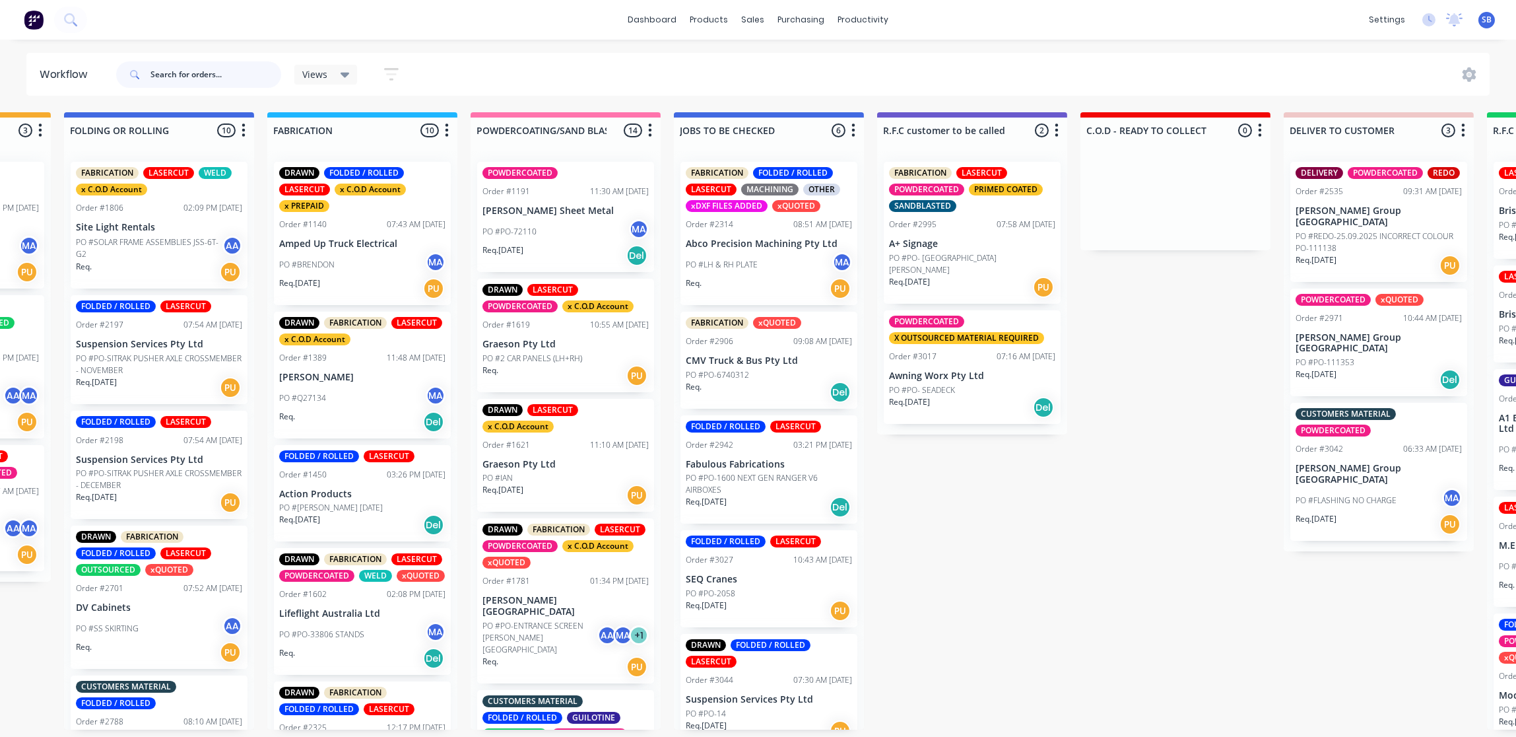
scroll to position [0, 779]
click at [966, 253] on p "PO #PO- [GEOGRAPHIC_DATA][PERSON_NAME]" at bounding box center [971, 264] width 166 height 24
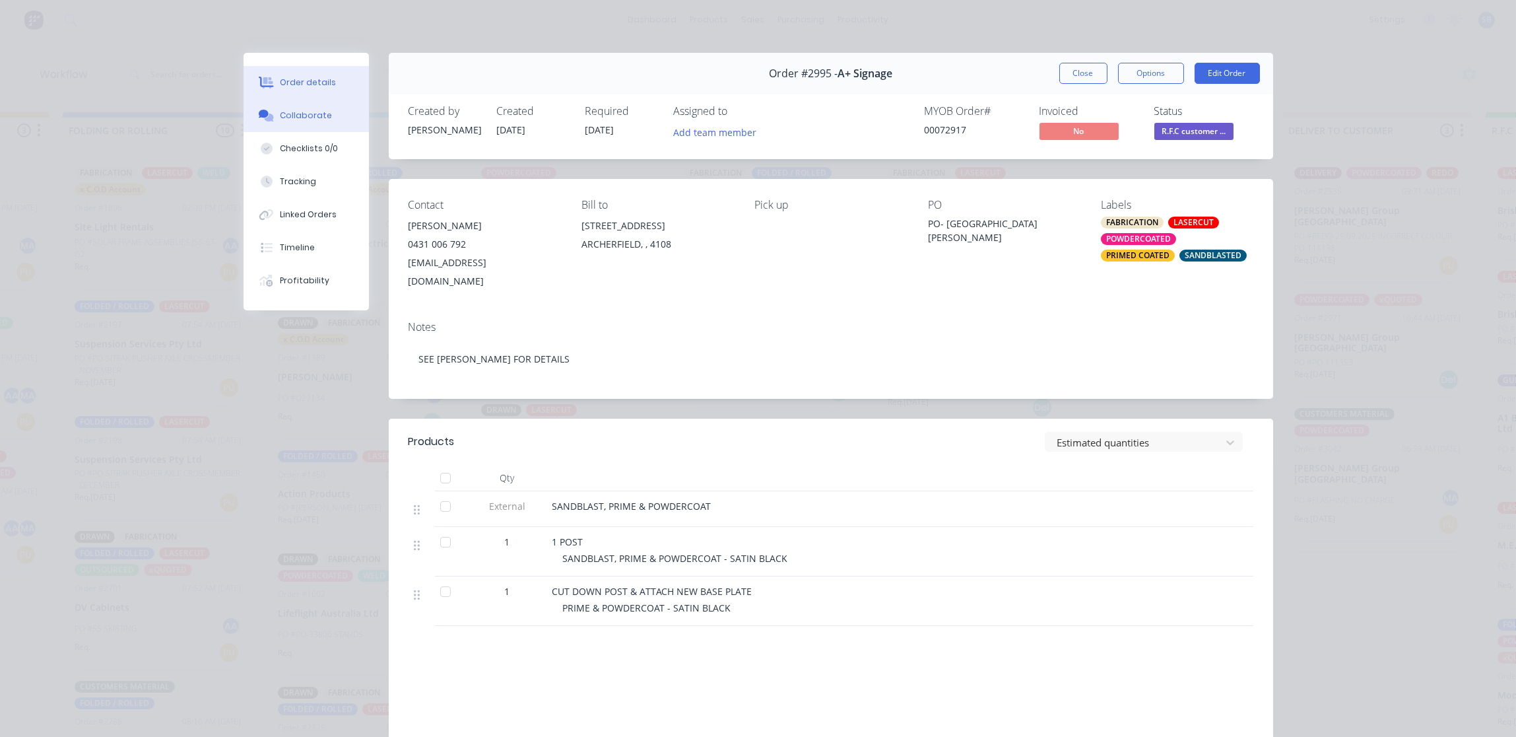
click at [312, 115] on div "Collaborate" at bounding box center [306, 116] width 52 height 12
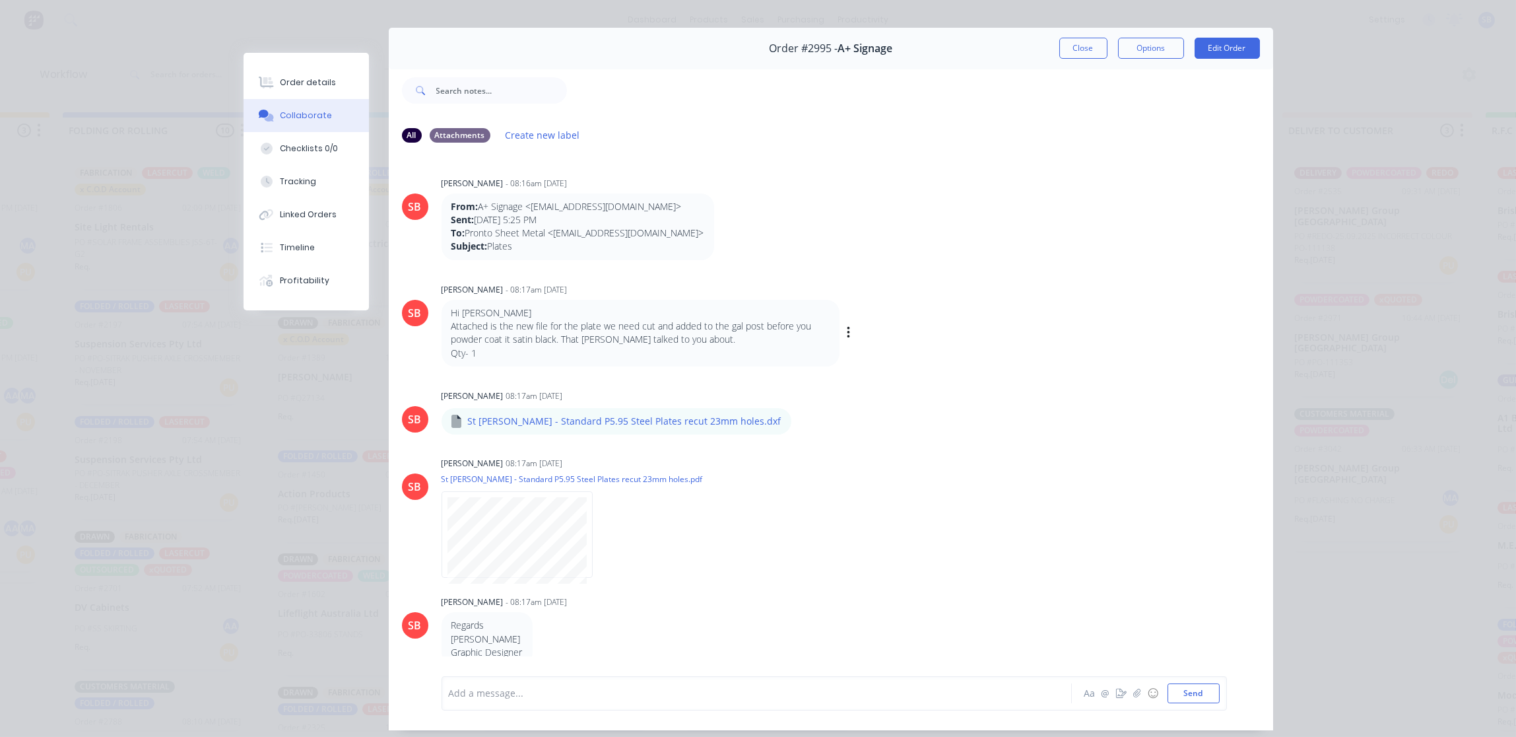
scroll to position [0, 0]
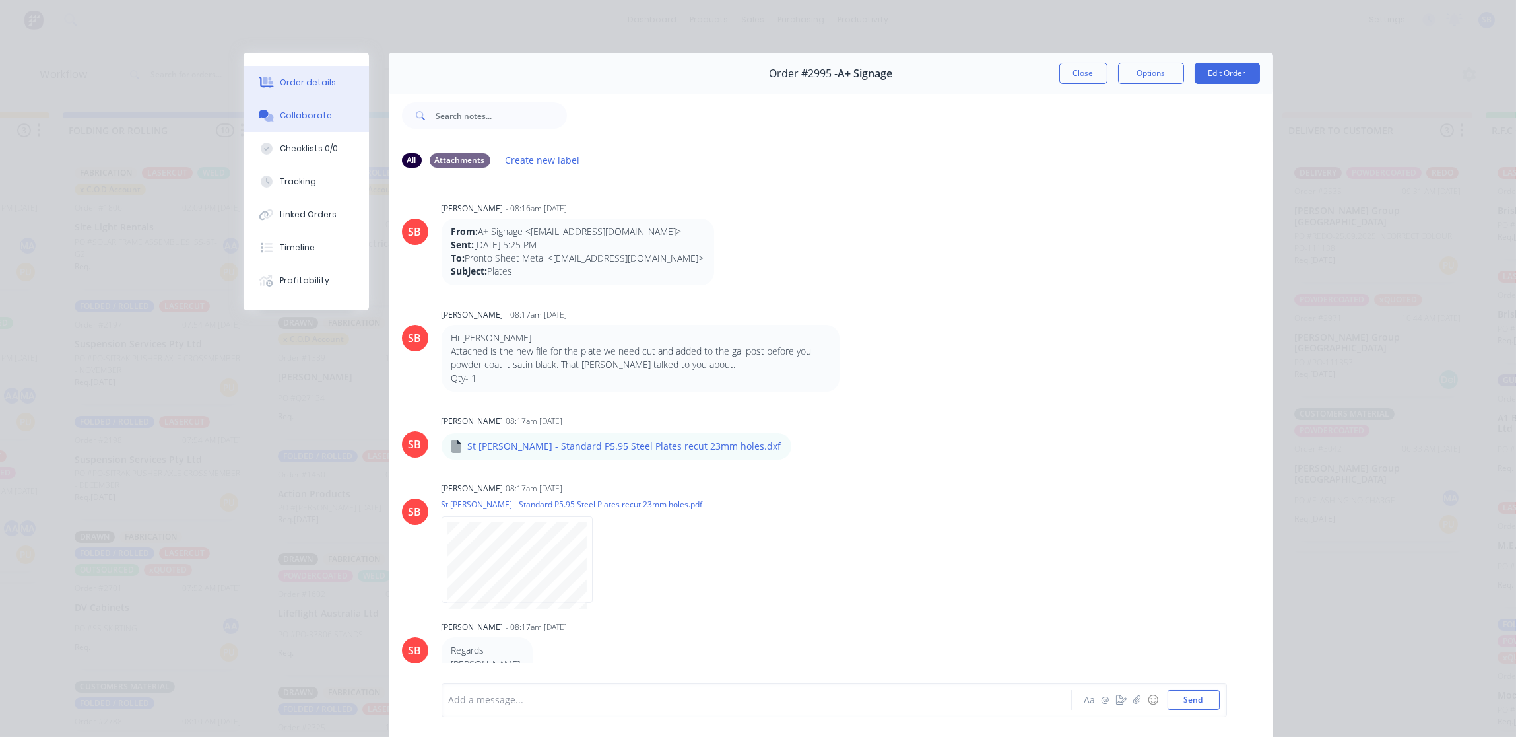
drag, startPoint x: 279, startPoint y: 83, endPoint x: 296, endPoint y: 94, distance: 21.1
click at [280, 84] on div "Order details" at bounding box center [308, 83] width 56 height 12
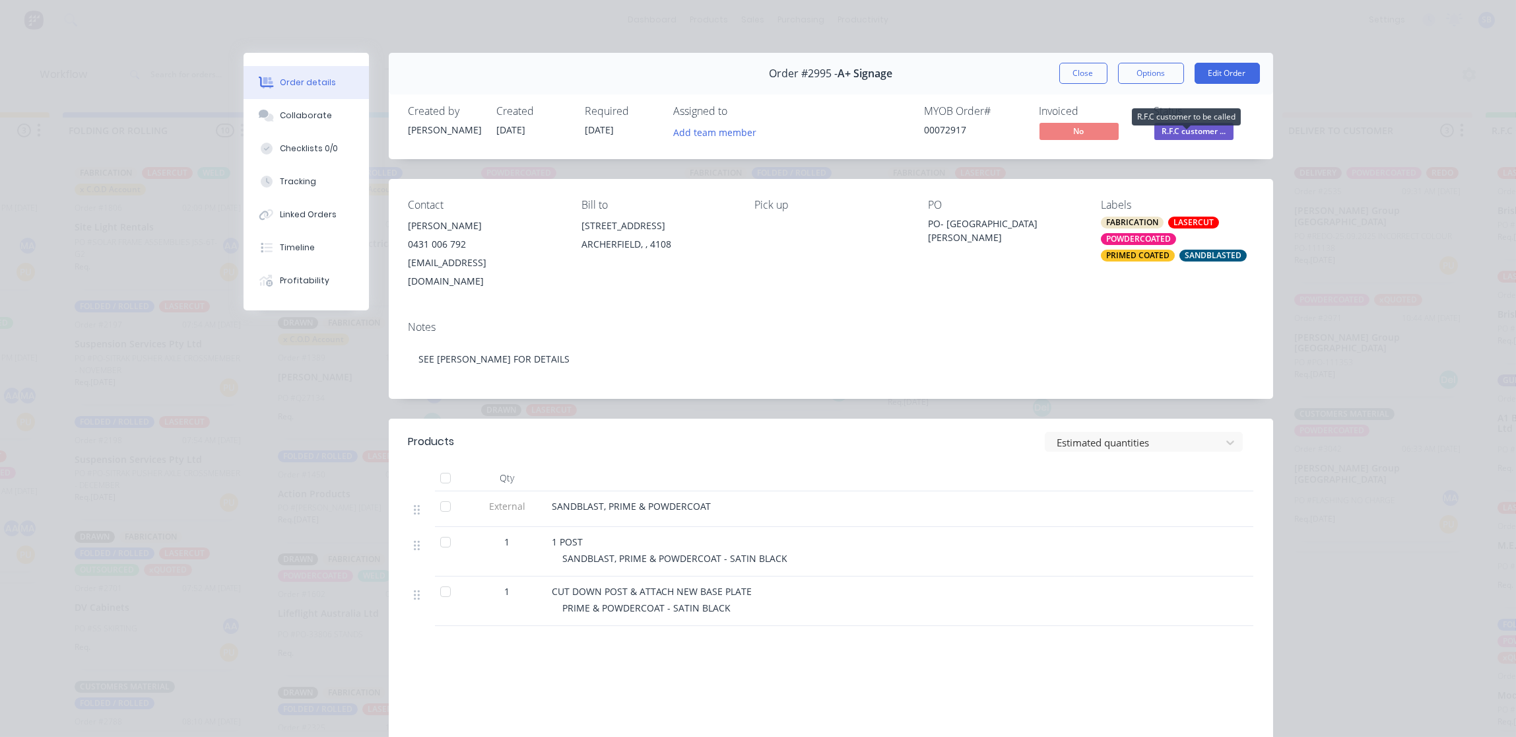
click at [1181, 127] on span "R.F.C customer ..." at bounding box center [1193, 131] width 79 height 16
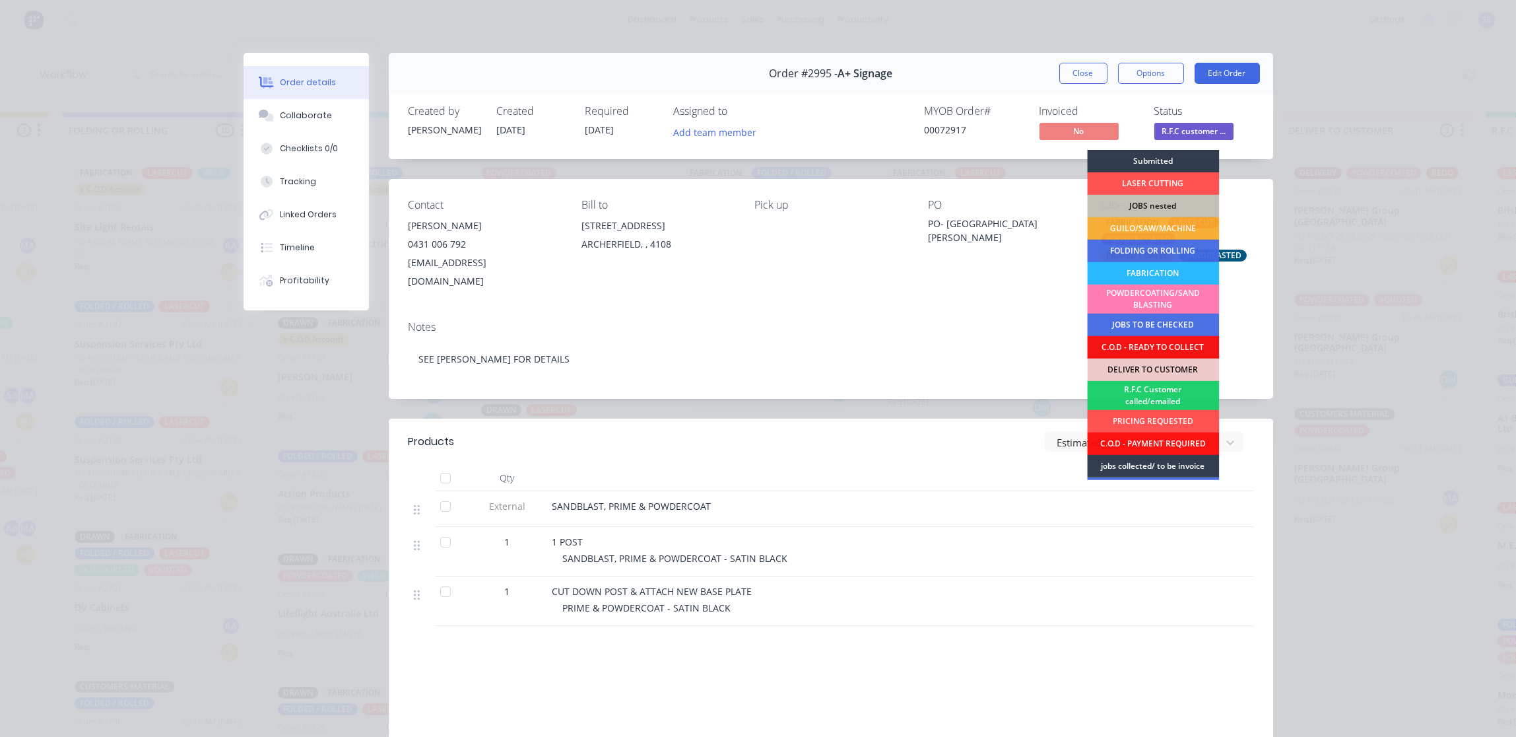
click at [1162, 393] on div "R.F.C Customer called/emailed" at bounding box center [1153, 395] width 132 height 29
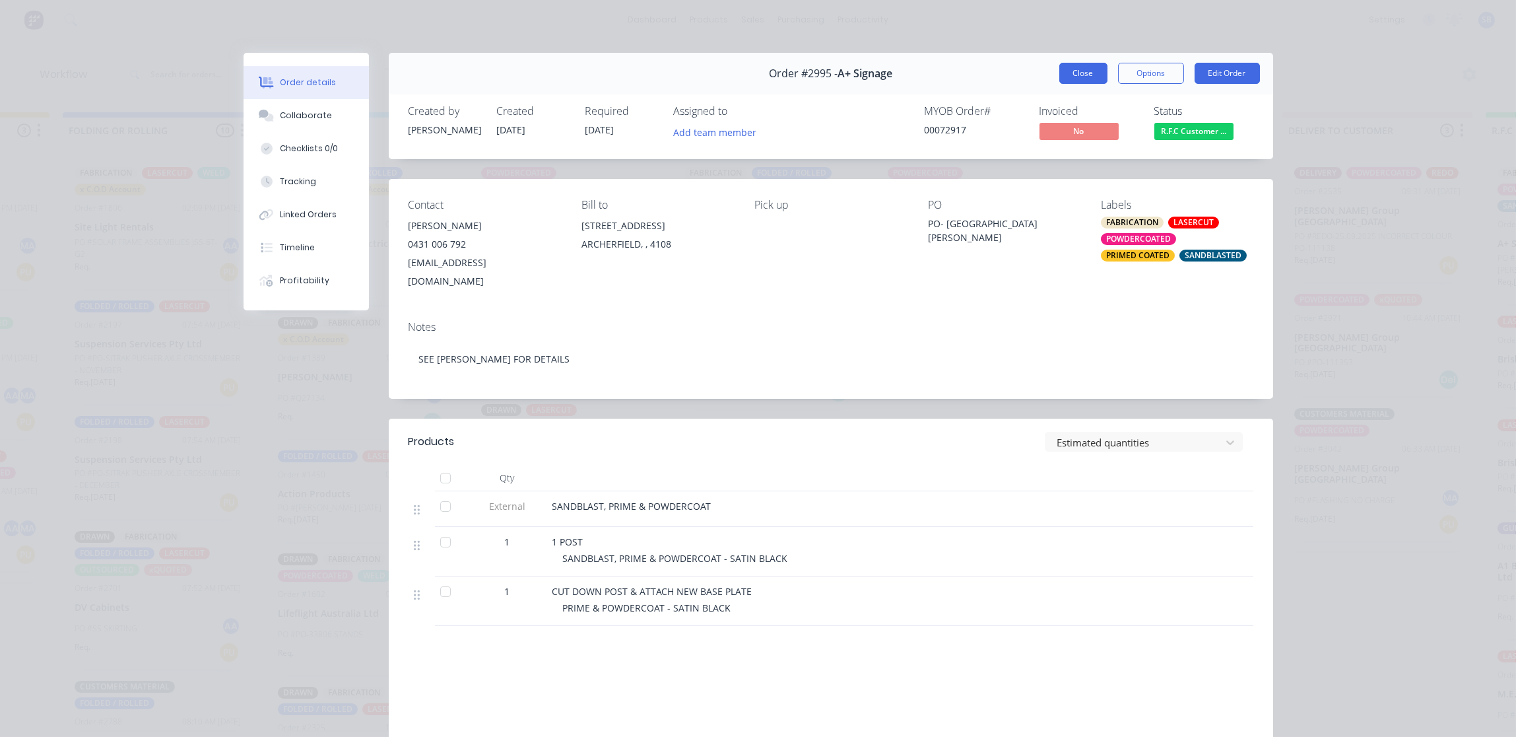
click at [1068, 80] on button "Close" at bounding box center [1083, 73] width 48 height 21
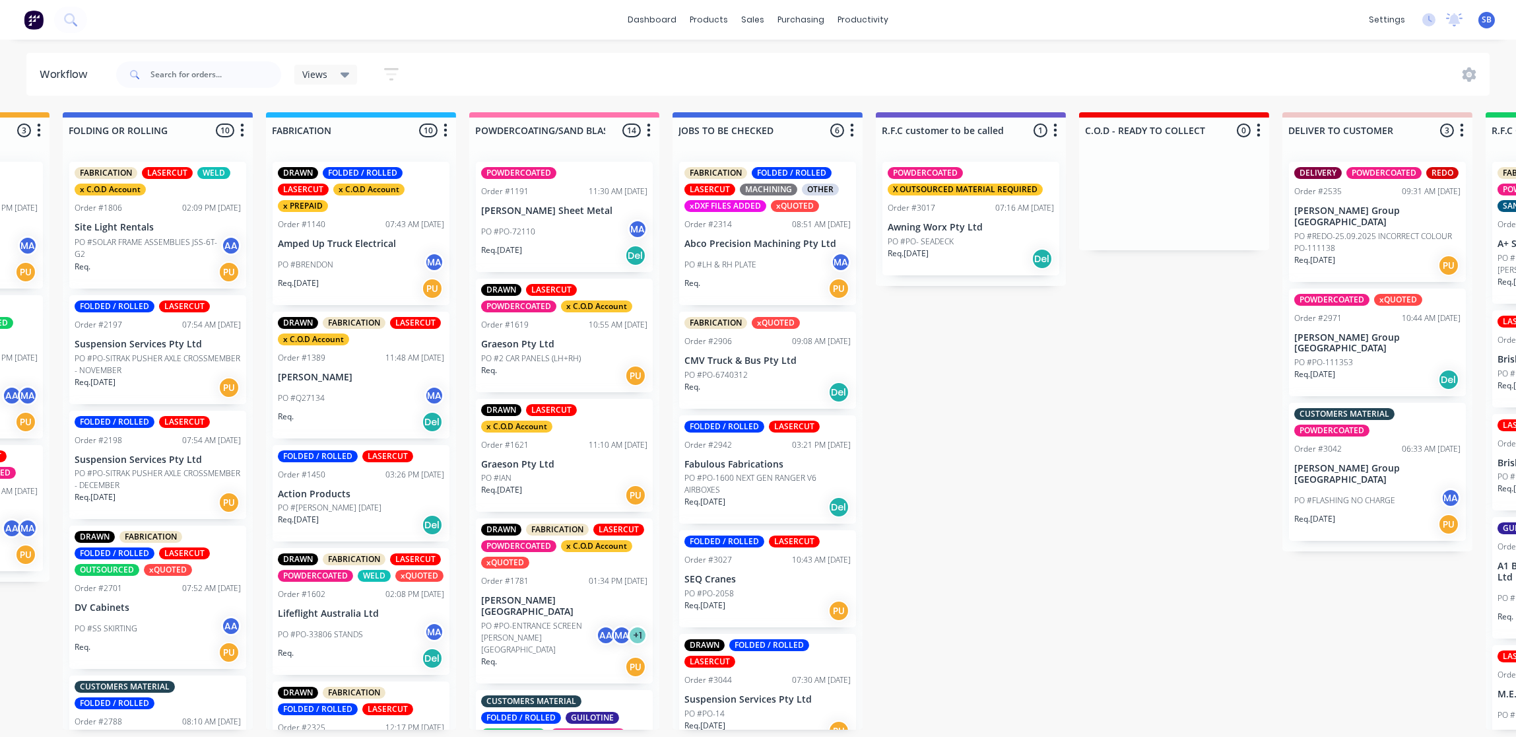
click at [1004, 236] on div "PO #PO- SEADECK" at bounding box center [971, 242] width 166 height 12
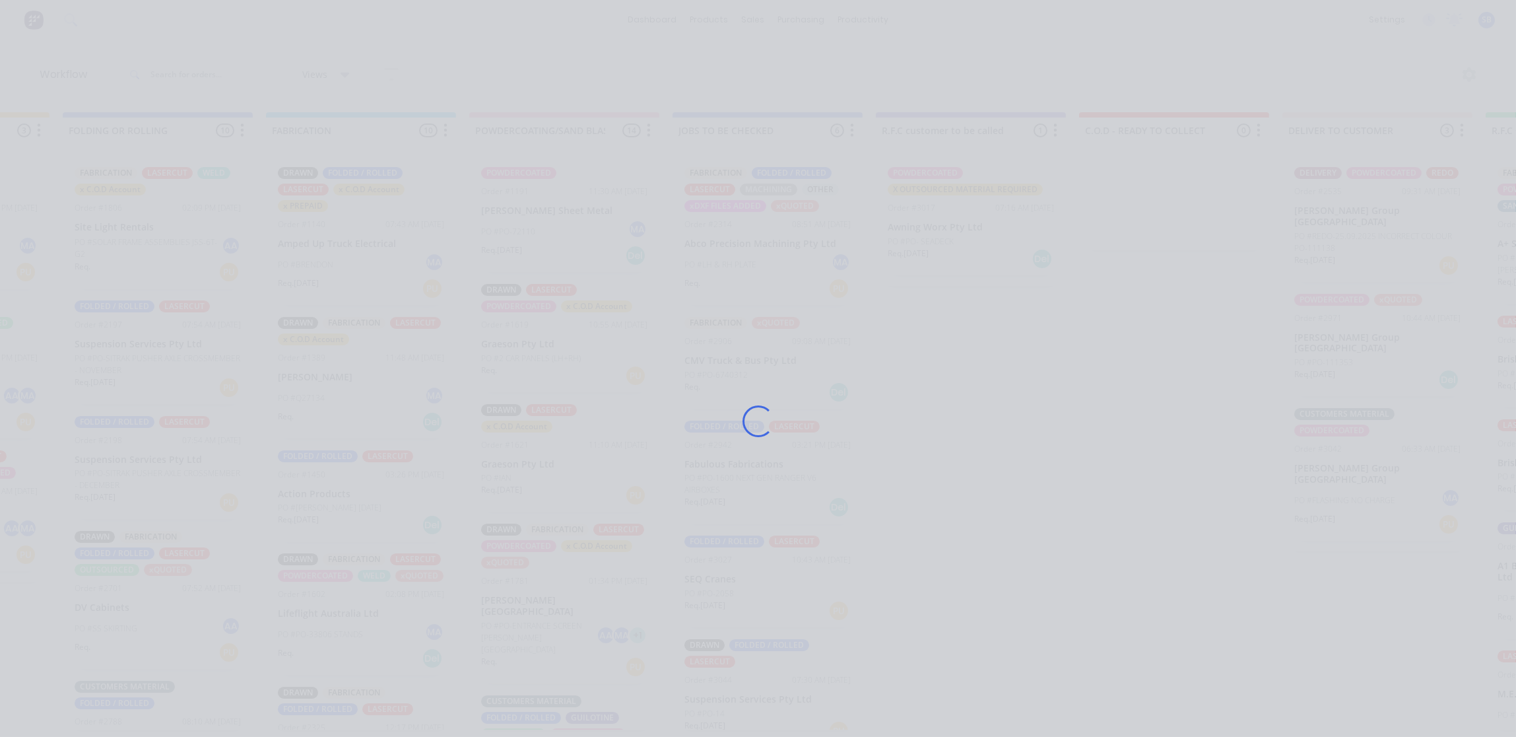
click at [1004, 236] on div "Loading..." at bounding box center [758, 421] width 1056 height 737
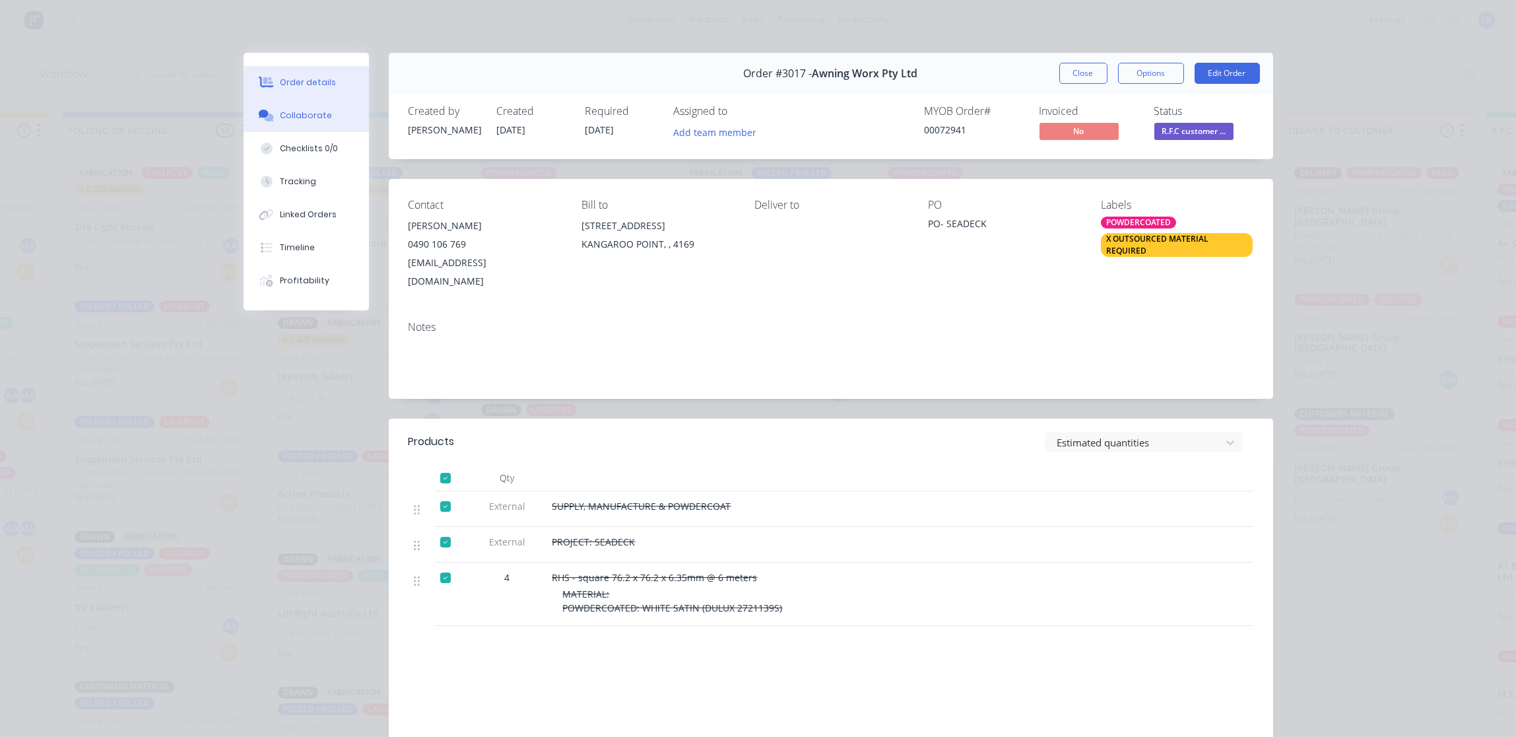
click at [287, 110] on div "Collaborate" at bounding box center [306, 116] width 52 height 12
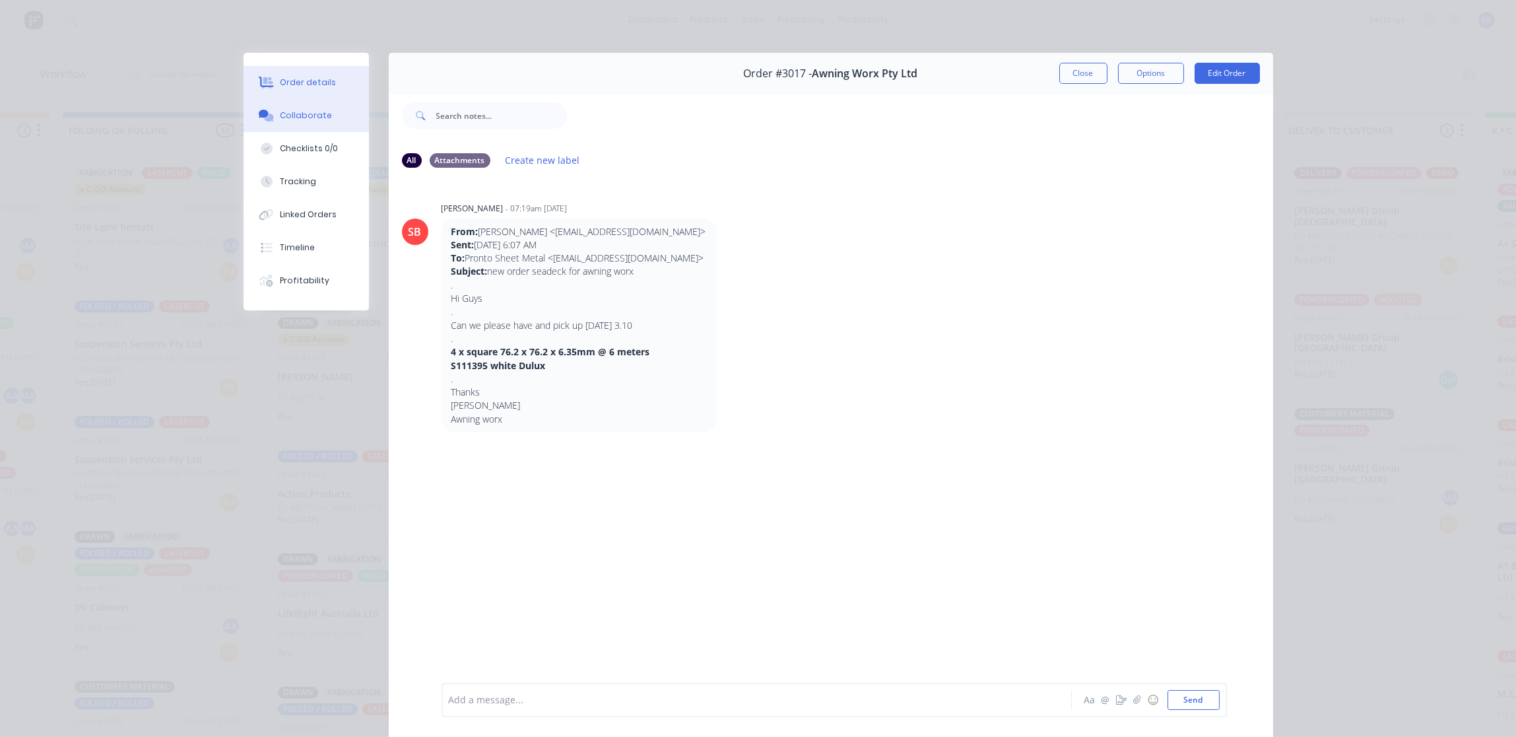
click at [280, 80] on div "Order details" at bounding box center [308, 83] width 56 height 12
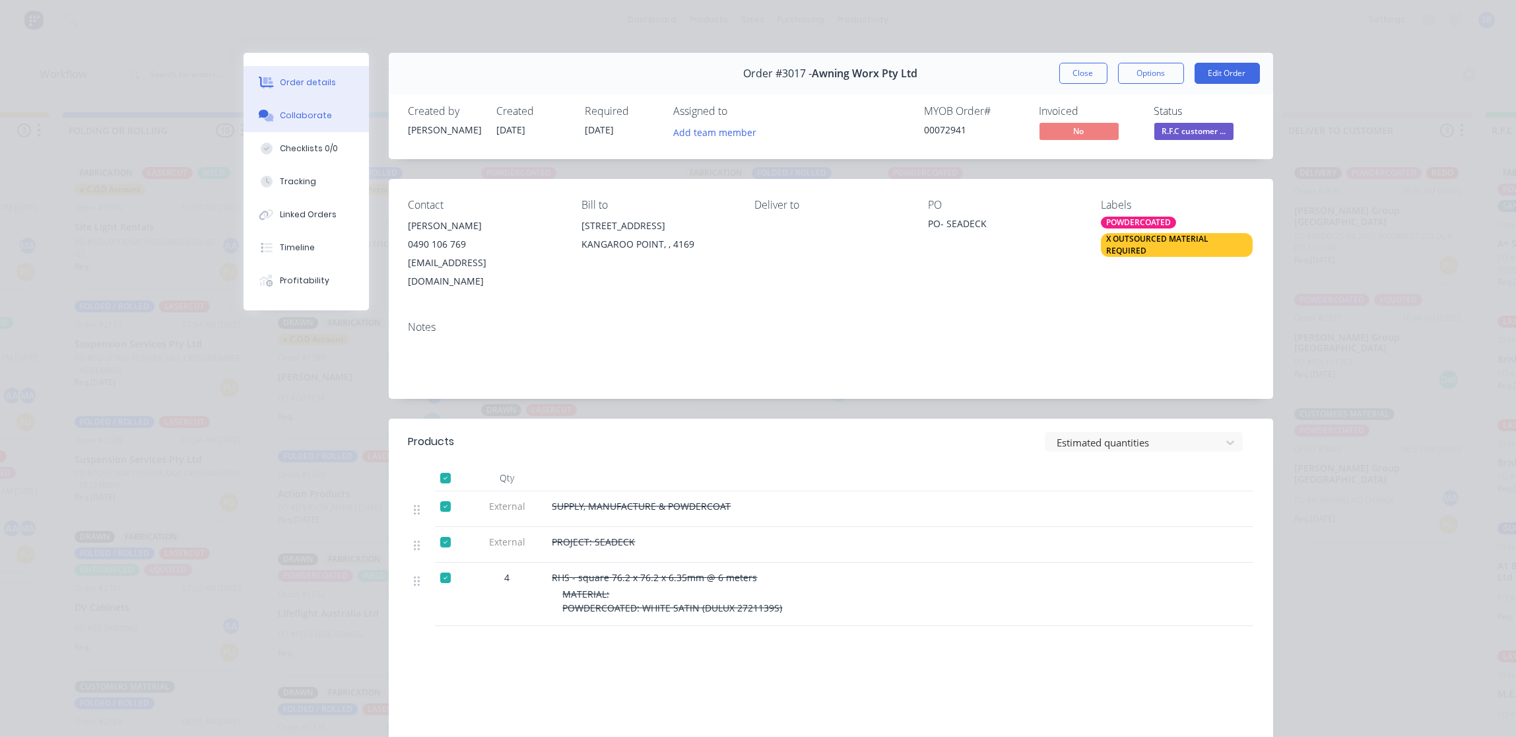
click at [292, 110] on div "Collaborate" at bounding box center [306, 116] width 52 height 12
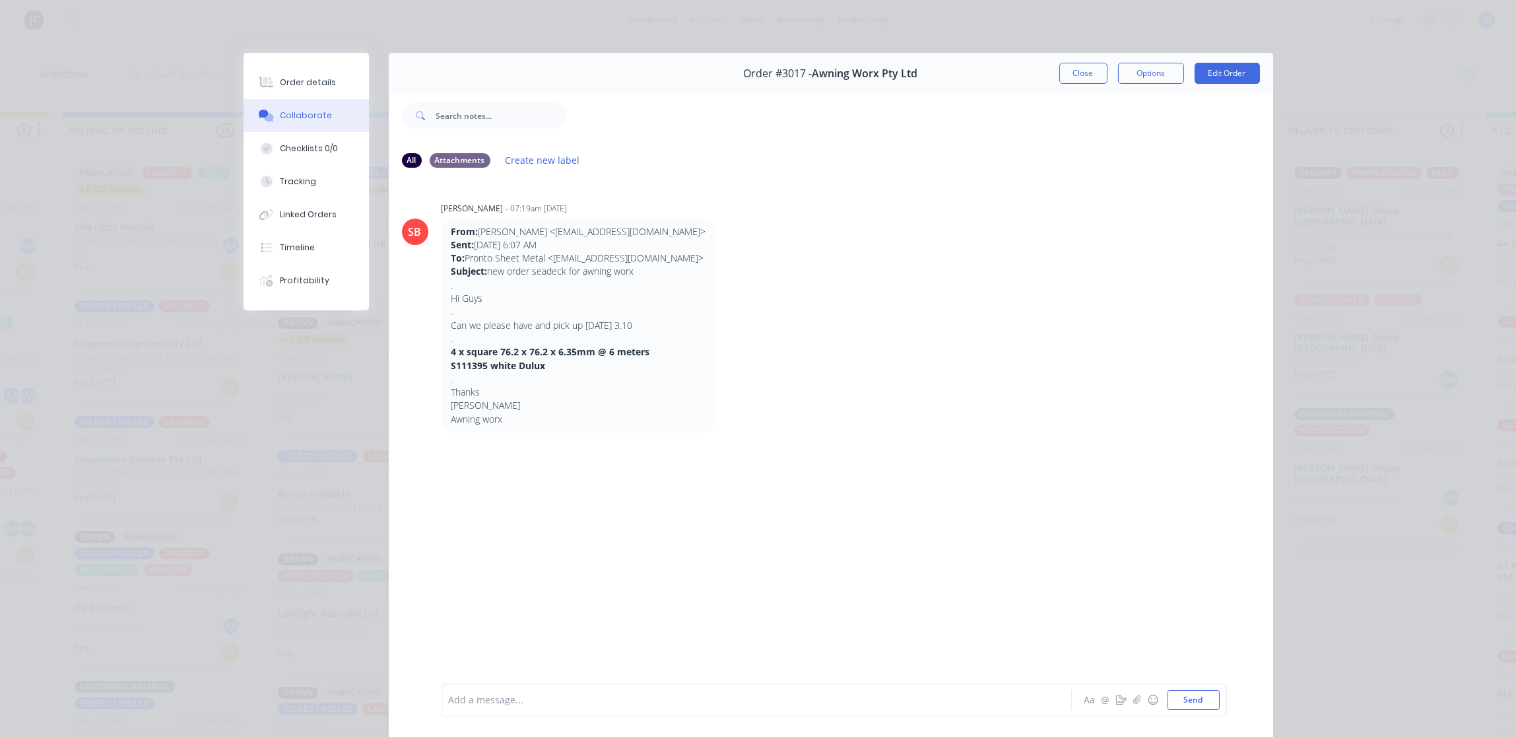
click at [531, 700] on div at bounding box center [737, 700] width 577 height 14
paste div
click at [618, 687] on div "CUSTOMER CALLED TO COLLECT -" at bounding box center [737, 689] width 577 height 14
click at [305, 84] on div "Order details" at bounding box center [308, 83] width 56 height 12
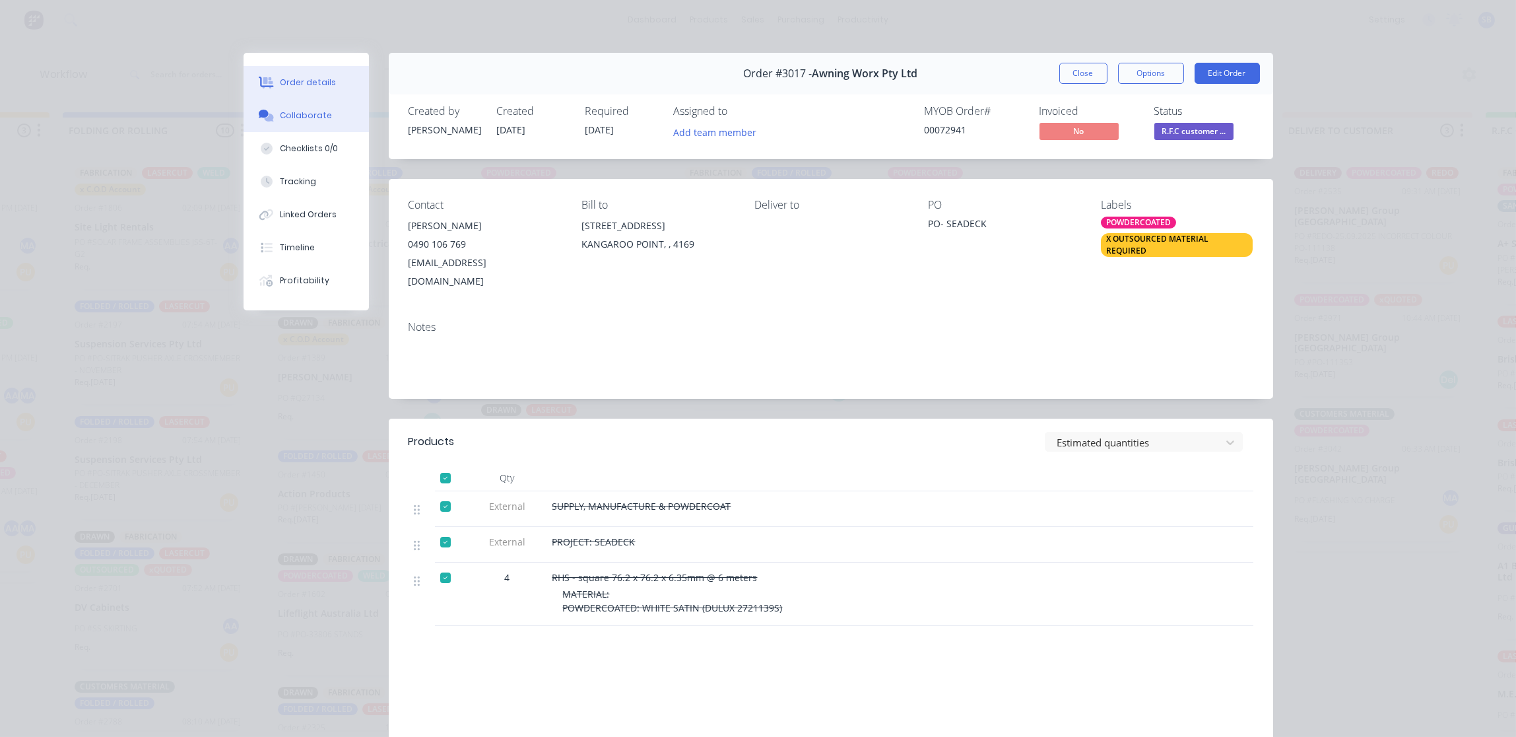
click at [296, 109] on button "Collaborate" at bounding box center [306, 115] width 125 height 33
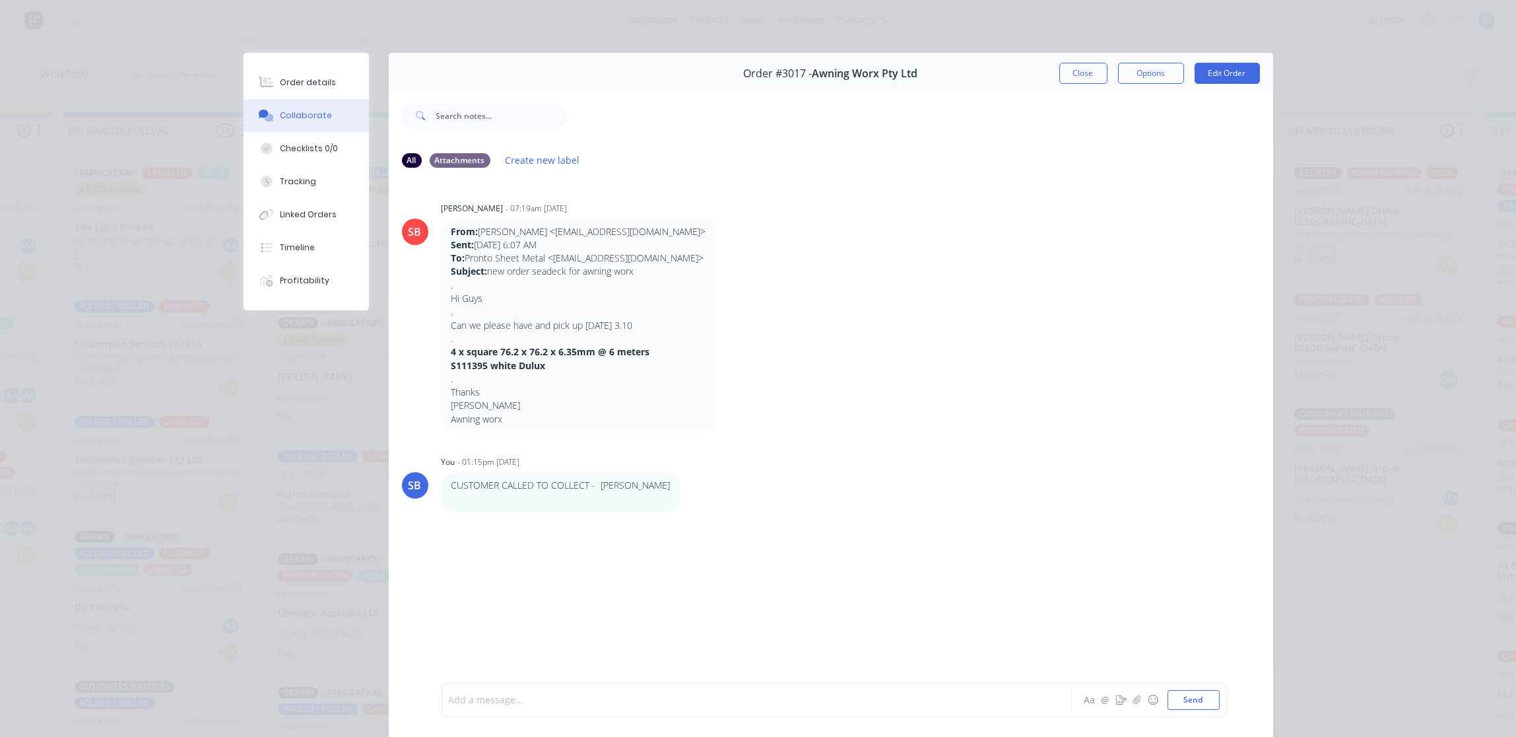
click at [530, 700] on div at bounding box center [737, 700] width 577 height 14
click at [608, 701] on div "CUSTOMER EMAILED TO COLLECT" at bounding box center [737, 700] width 577 height 14
click at [1192, 697] on button "Send" at bounding box center [1193, 700] width 52 height 20
click at [297, 79] on div "Order details" at bounding box center [308, 83] width 56 height 12
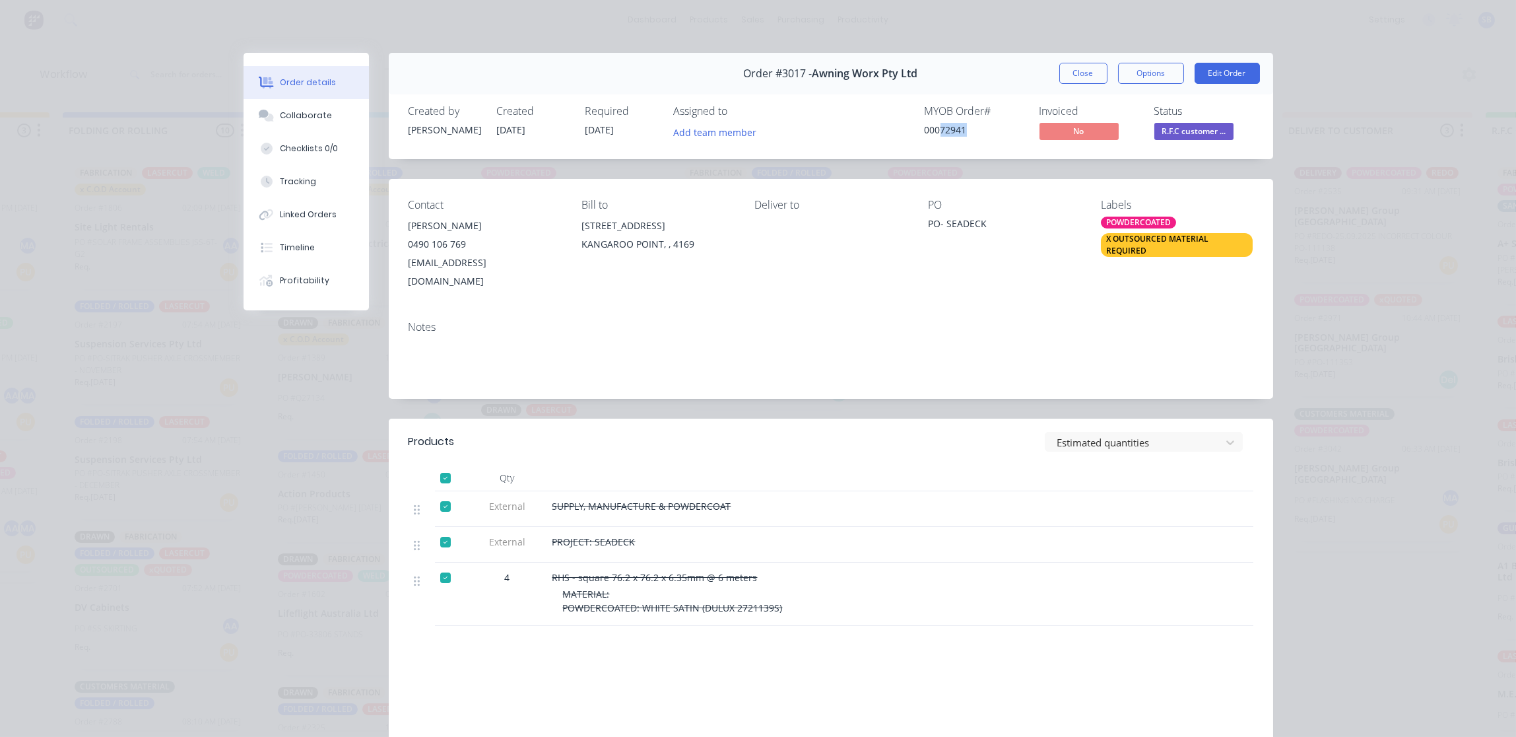
drag, startPoint x: 970, startPoint y: 130, endPoint x: 931, endPoint y: 129, distance: 39.0
click at [931, 129] on div "00072941" at bounding box center [974, 130] width 99 height 14
drag, startPoint x: 931, startPoint y: 129, endPoint x: 948, endPoint y: 130, distance: 16.6
copy div "72941"
click at [1187, 132] on span "R.F.C customer ..." at bounding box center [1193, 131] width 79 height 16
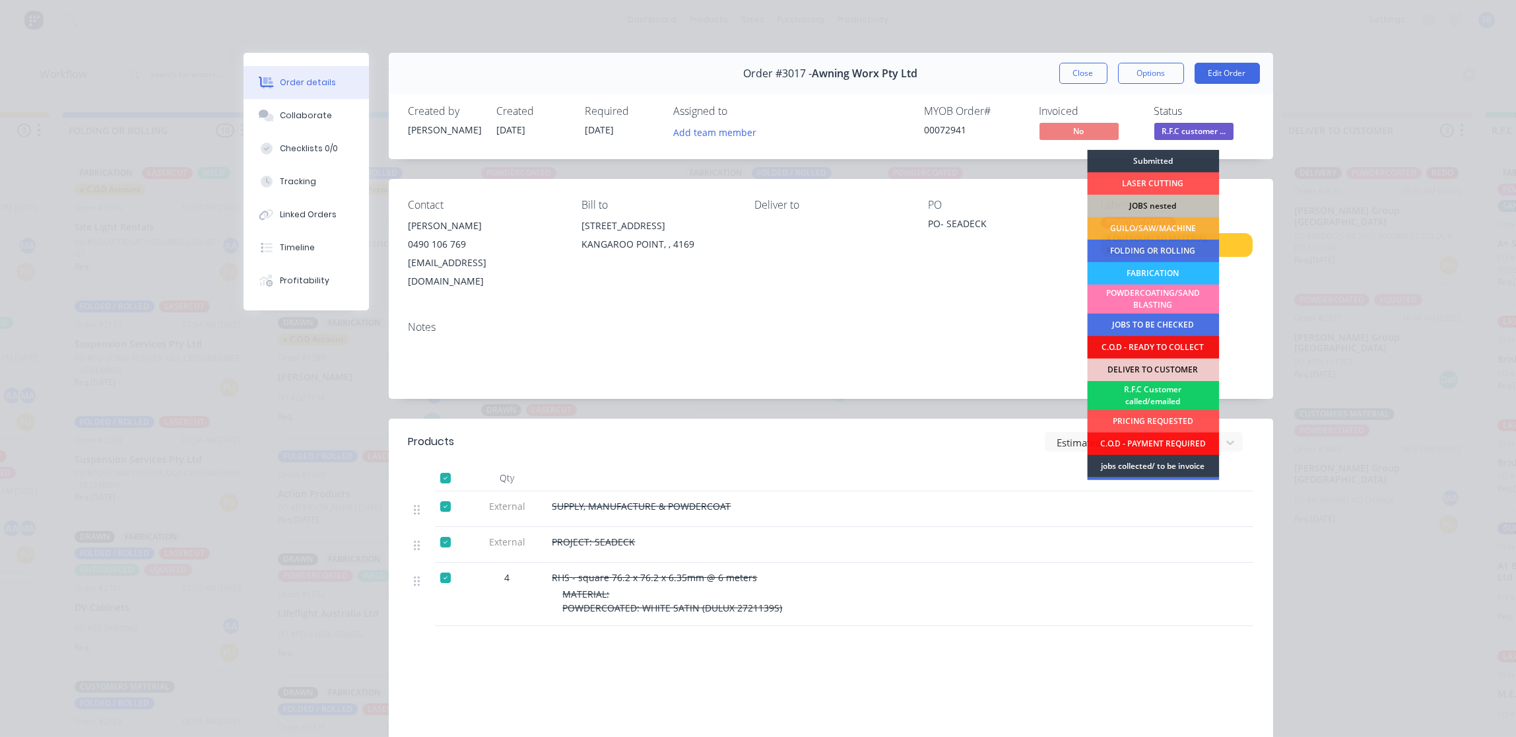
click at [1153, 393] on div "R.F.C Customer called/emailed" at bounding box center [1153, 395] width 132 height 29
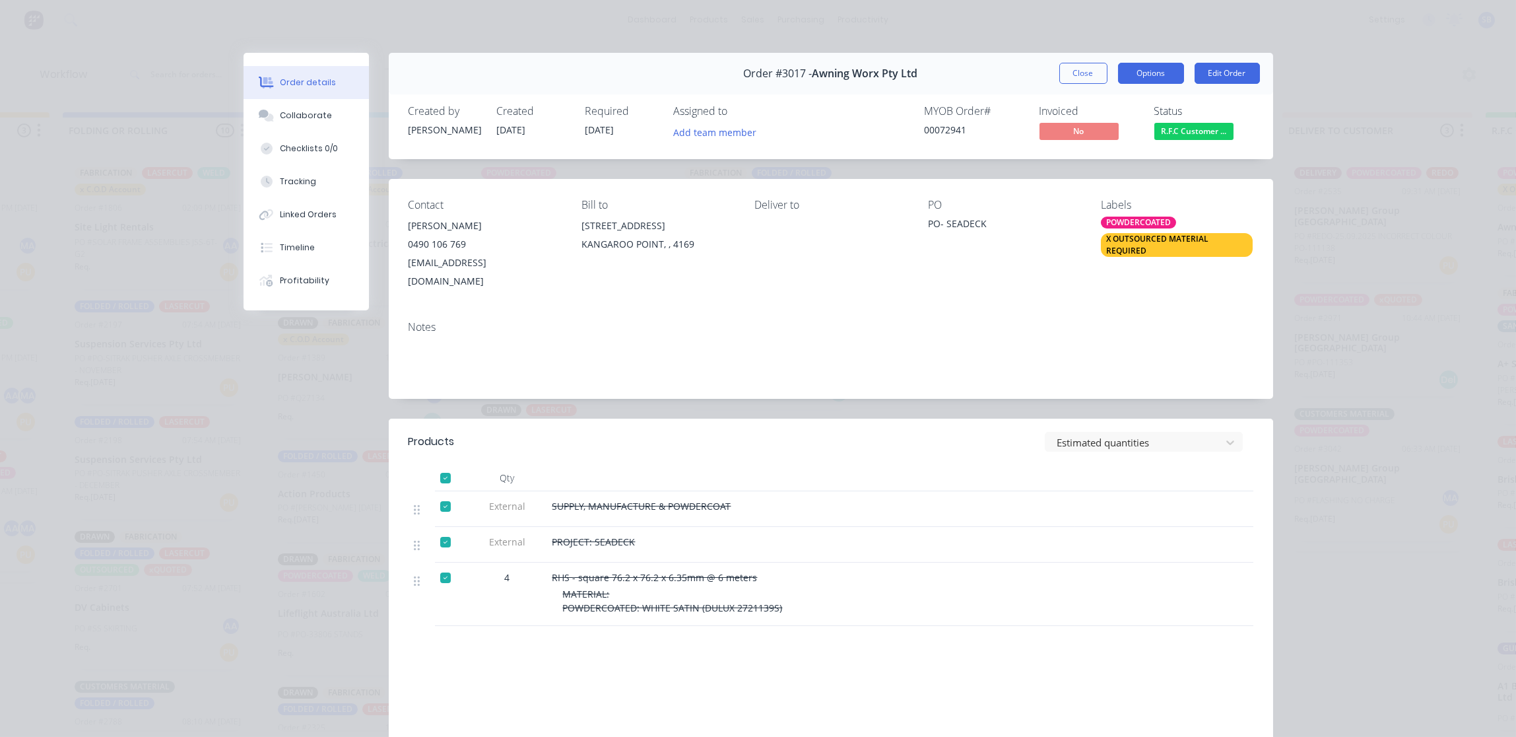
click at [1152, 79] on button "Options" at bounding box center [1151, 73] width 66 height 21
click at [1119, 166] on div "Delivery Docket" at bounding box center [1114, 159] width 115 height 19
click at [1118, 166] on div "Standard" at bounding box center [1114, 159] width 115 height 19
click at [1073, 74] on button "Close" at bounding box center [1083, 73] width 48 height 21
